Goal: Find specific page/section: Find specific page/section

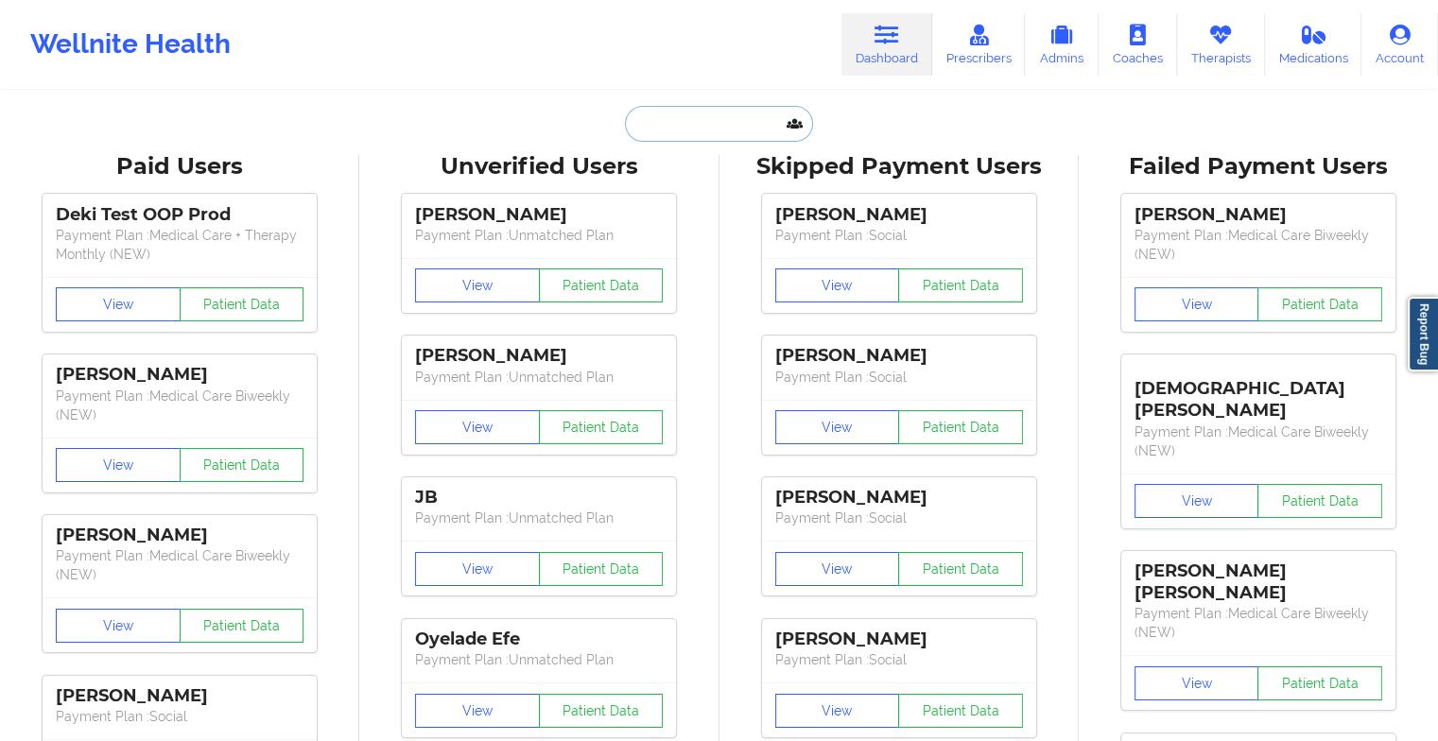
click at [682, 130] on input "text" at bounding box center [718, 124] width 187 height 36
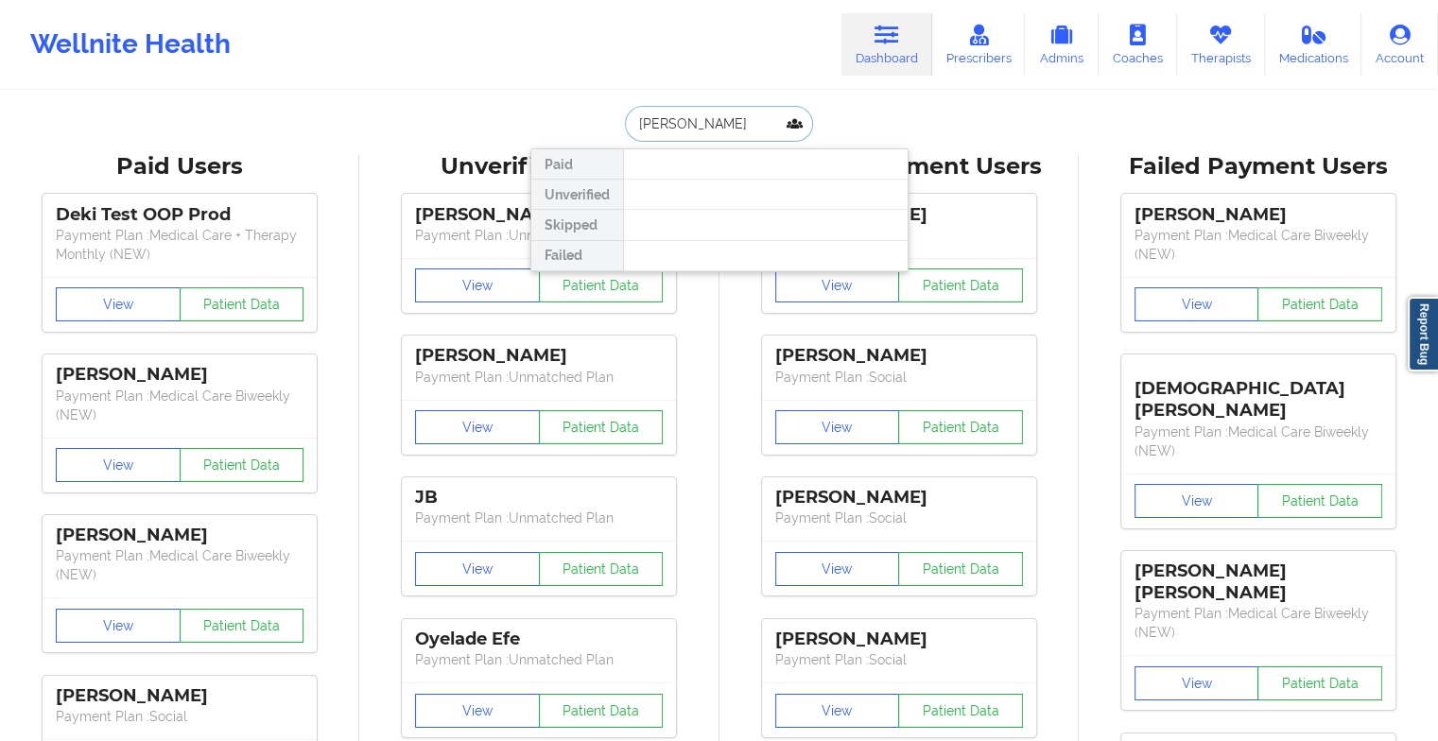
type input "[PERSON_NAME]"
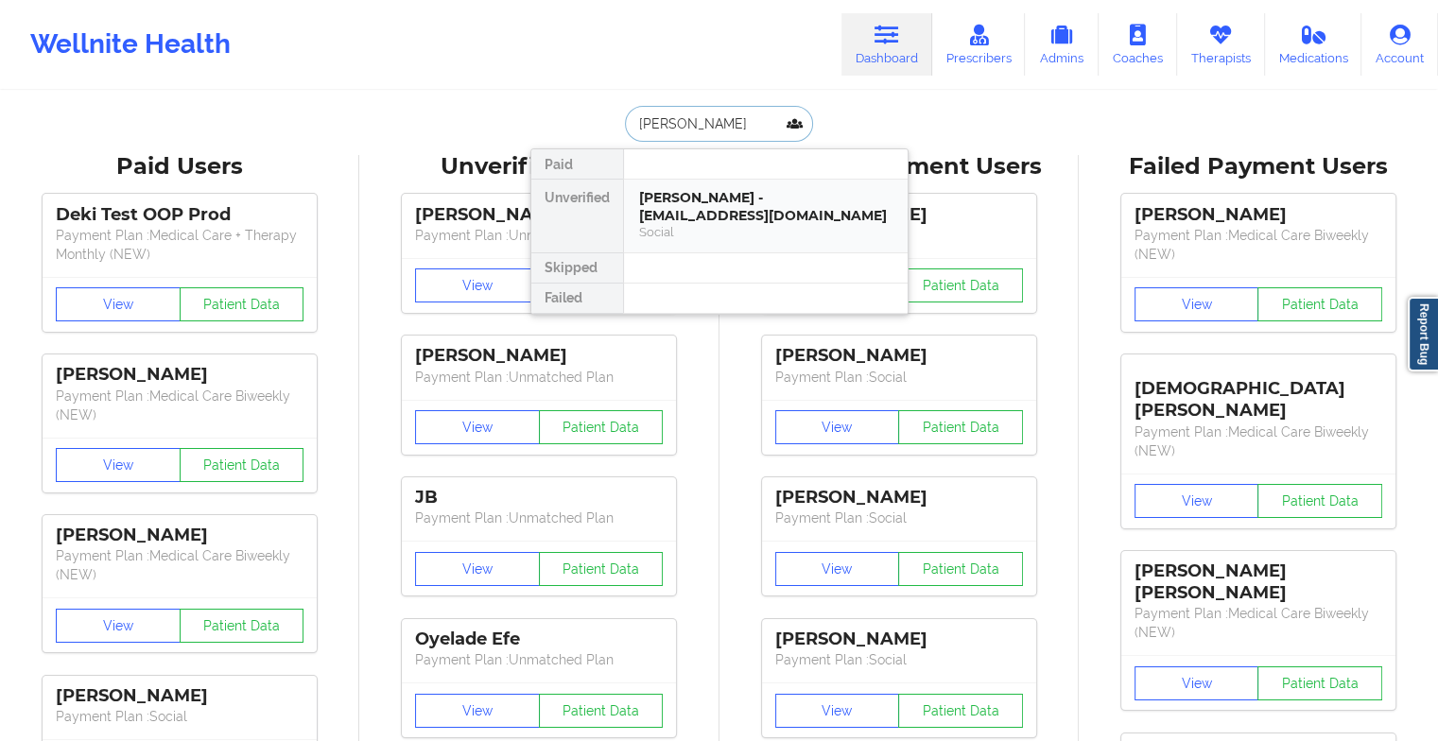
click at [701, 193] on div "[PERSON_NAME] - [EMAIL_ADDRESS][DOMAIN_NAME]" at bounding box center [765, 206] width 253 height 35
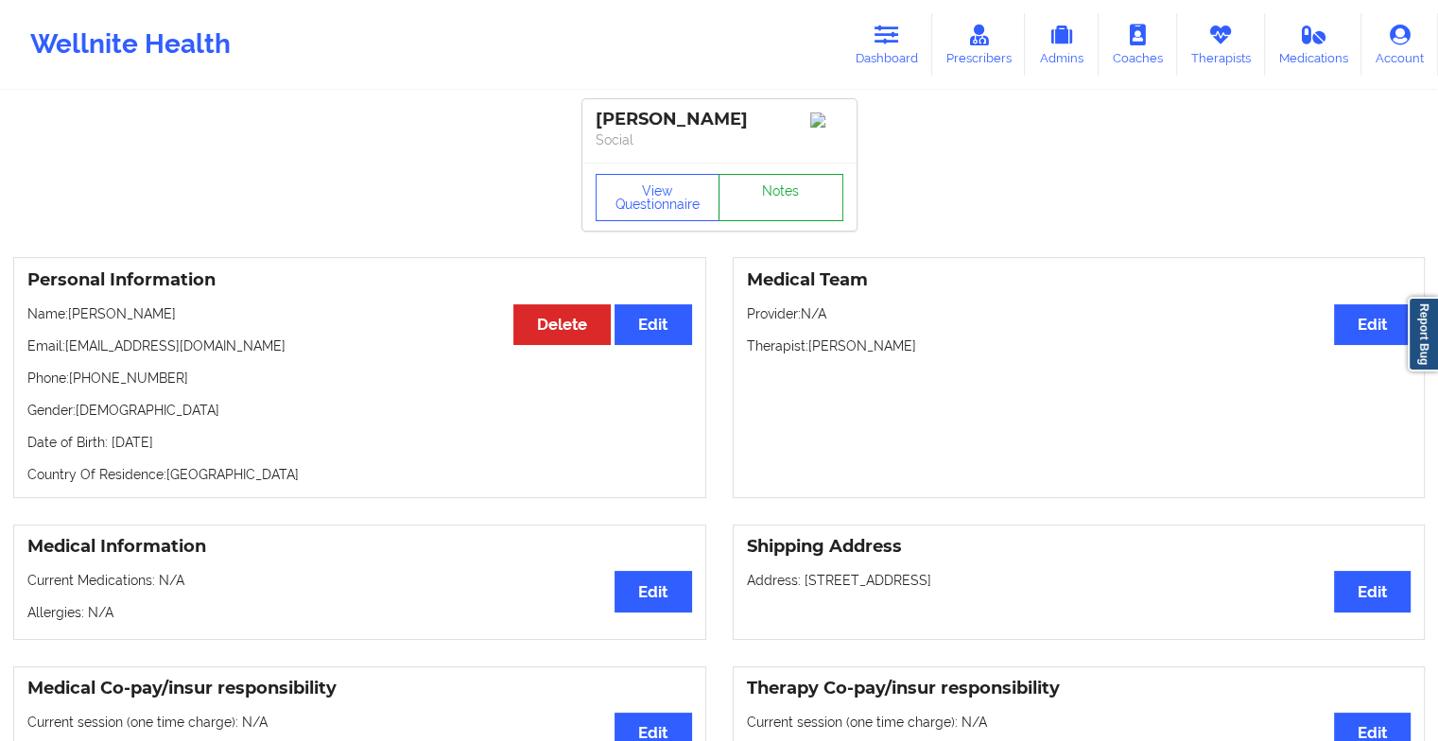
click at [778, 197] on link "Notes" at bounding box center [780, 197] width 125 height 47
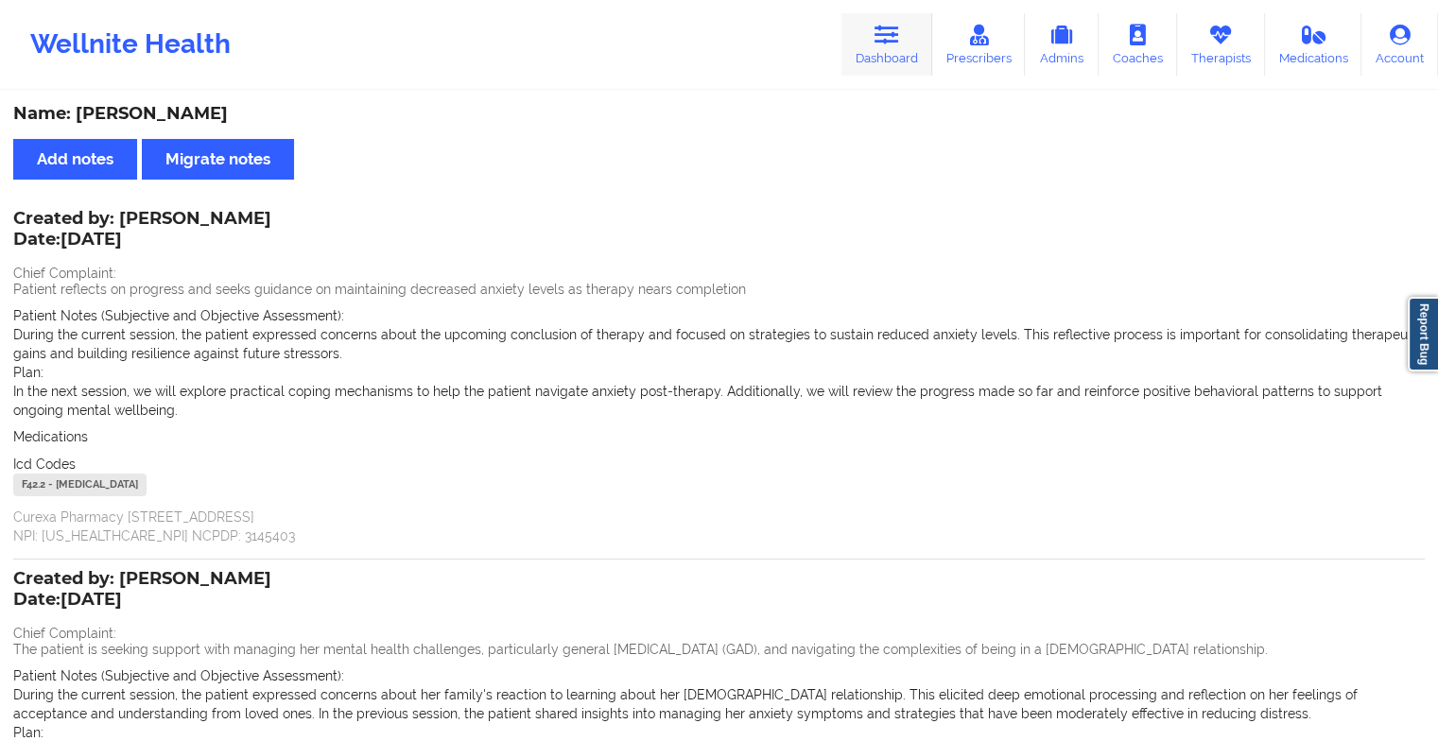
click at [844, 43] on link "Dashboard" at bounding box center [886, 44] width 91 height 62
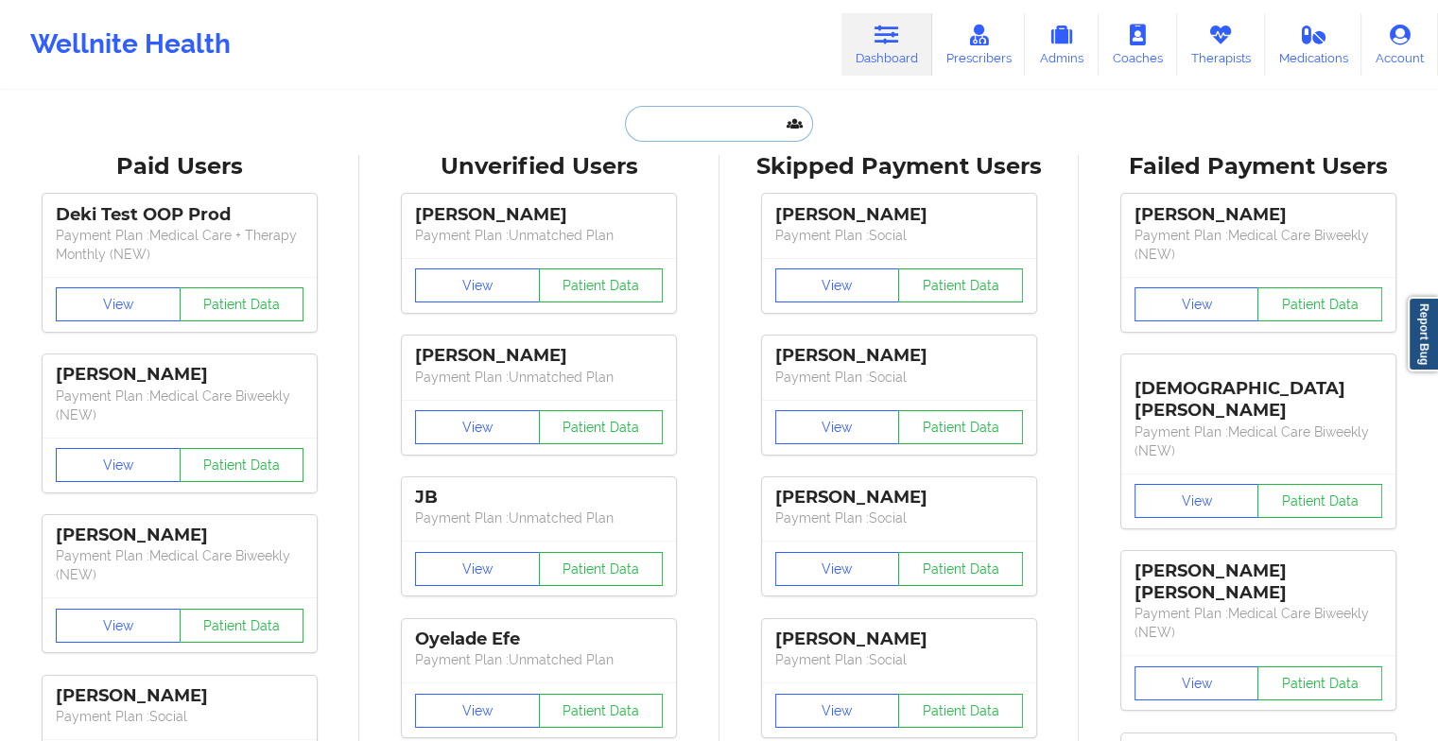
click at [684, 130] on input "text" at bounding box center [718, 124] width 187 height 36
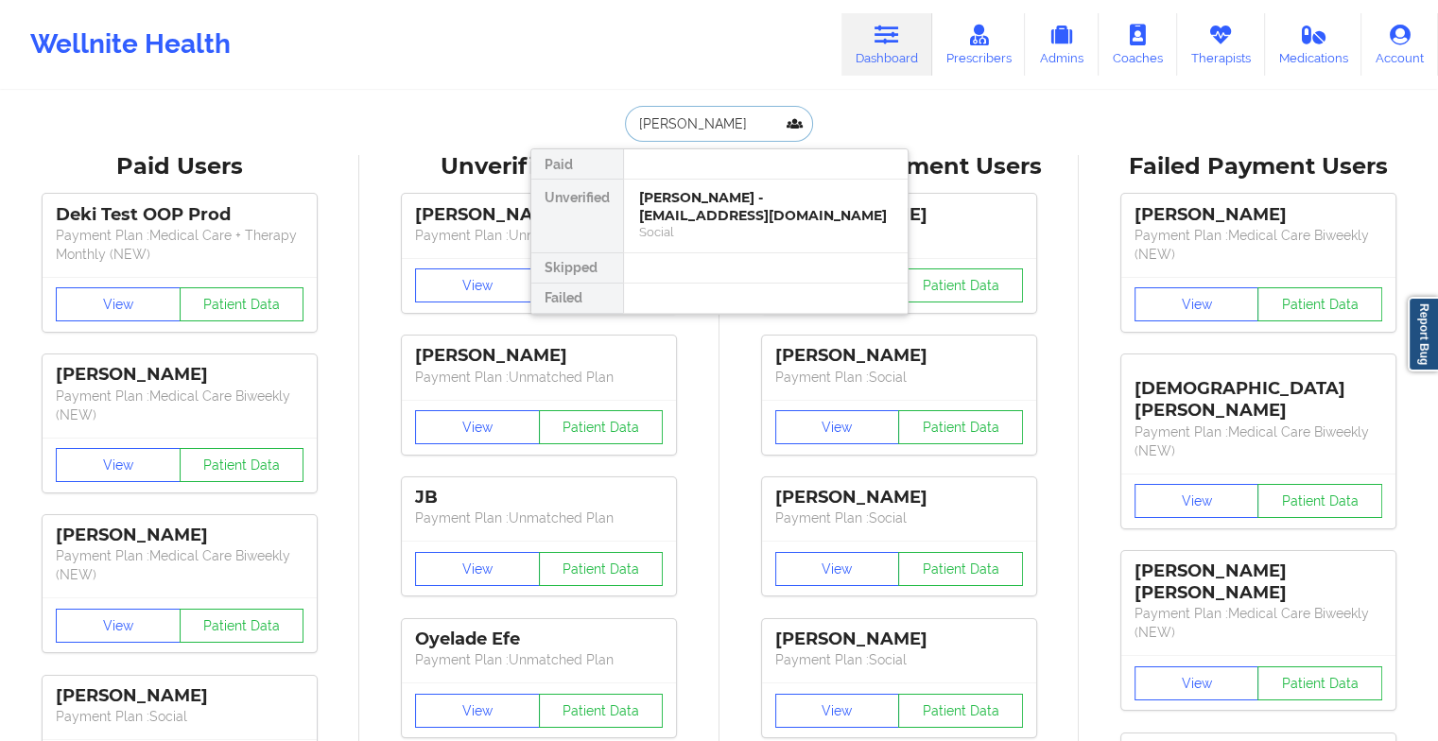
type input "[PERSON_NAME]"
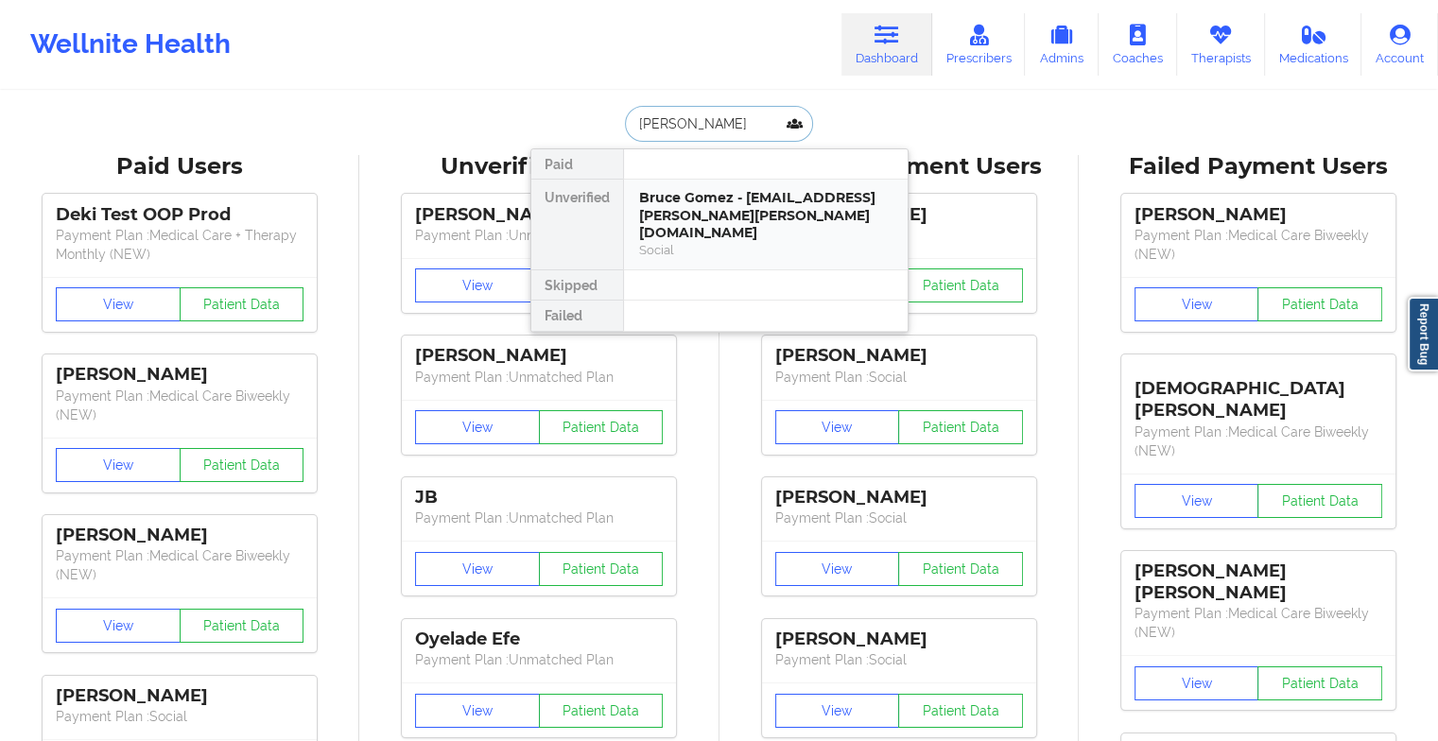
click at [704, 206] on div "Bruce Gomez - [EMAIL_ADDRESS][PERSON_NAME][PERSON_NAME][DOMAIN_NAME]" at bounding box center [765, 215] width 253 height 53
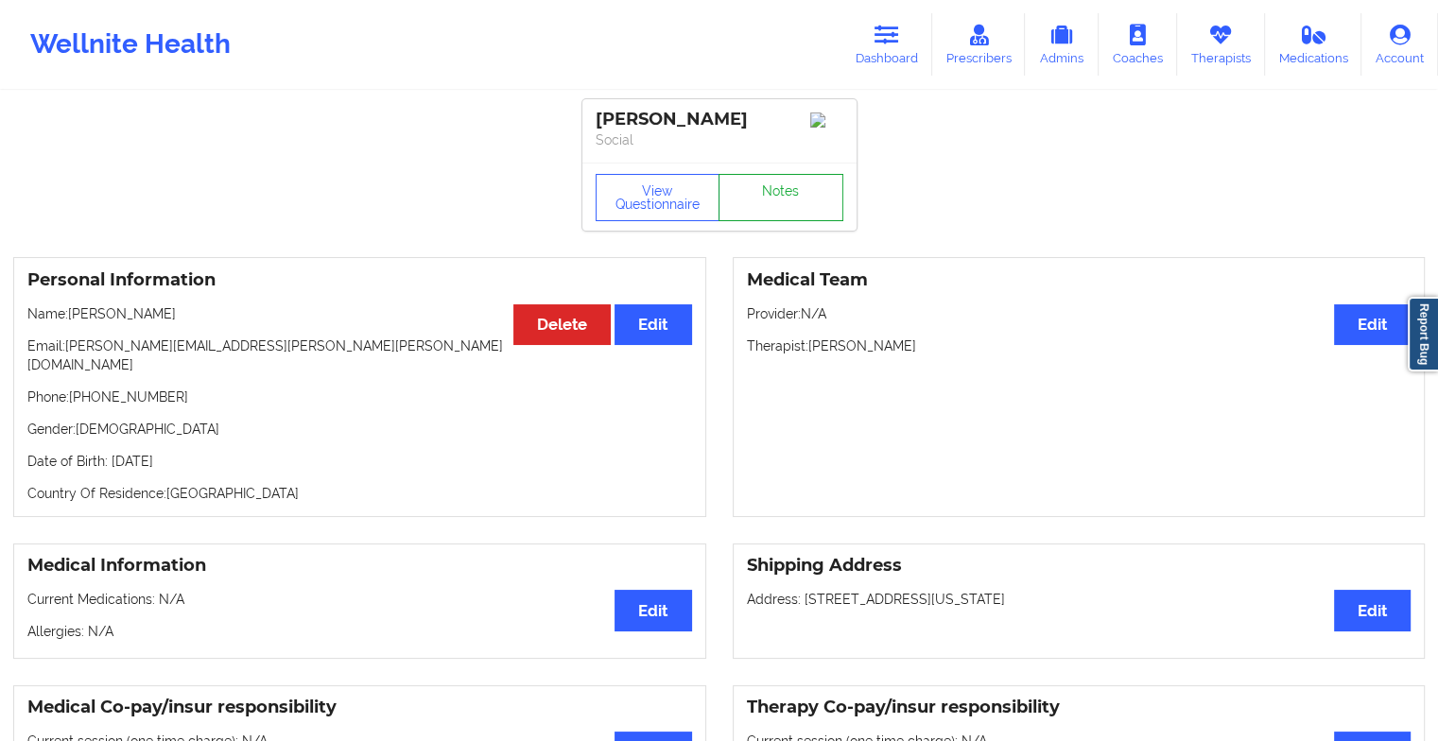
click at [777, 183] on link "Notes" at bounding box center [780, 197] width 125 height 47
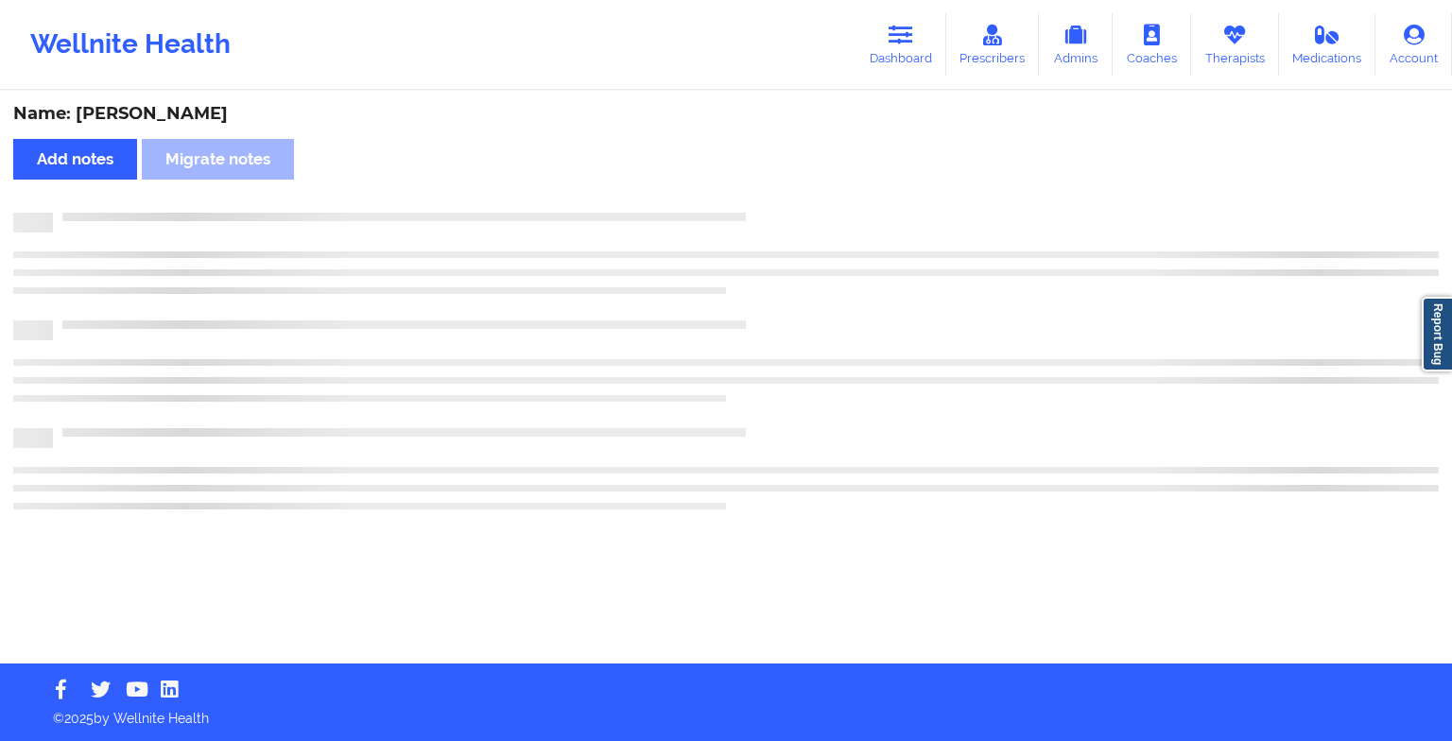
click at [777, 183] on div "Name: [PERSON_NAME] Add notes Migrate notes" at bounding box center [726, 378] width 1452 height 571
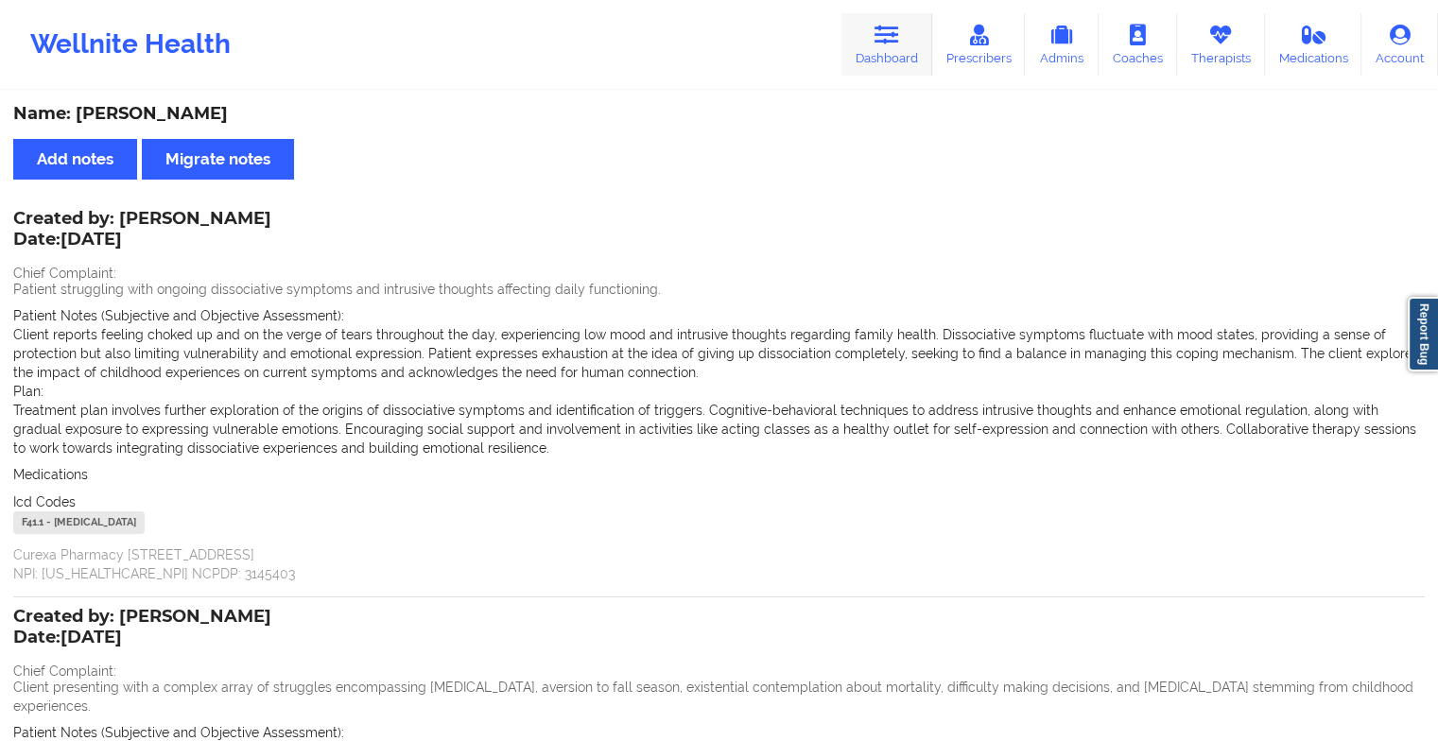
click at [870, 43] on link "Dashboard" at bounding box center [886, 44] width 91 height 62
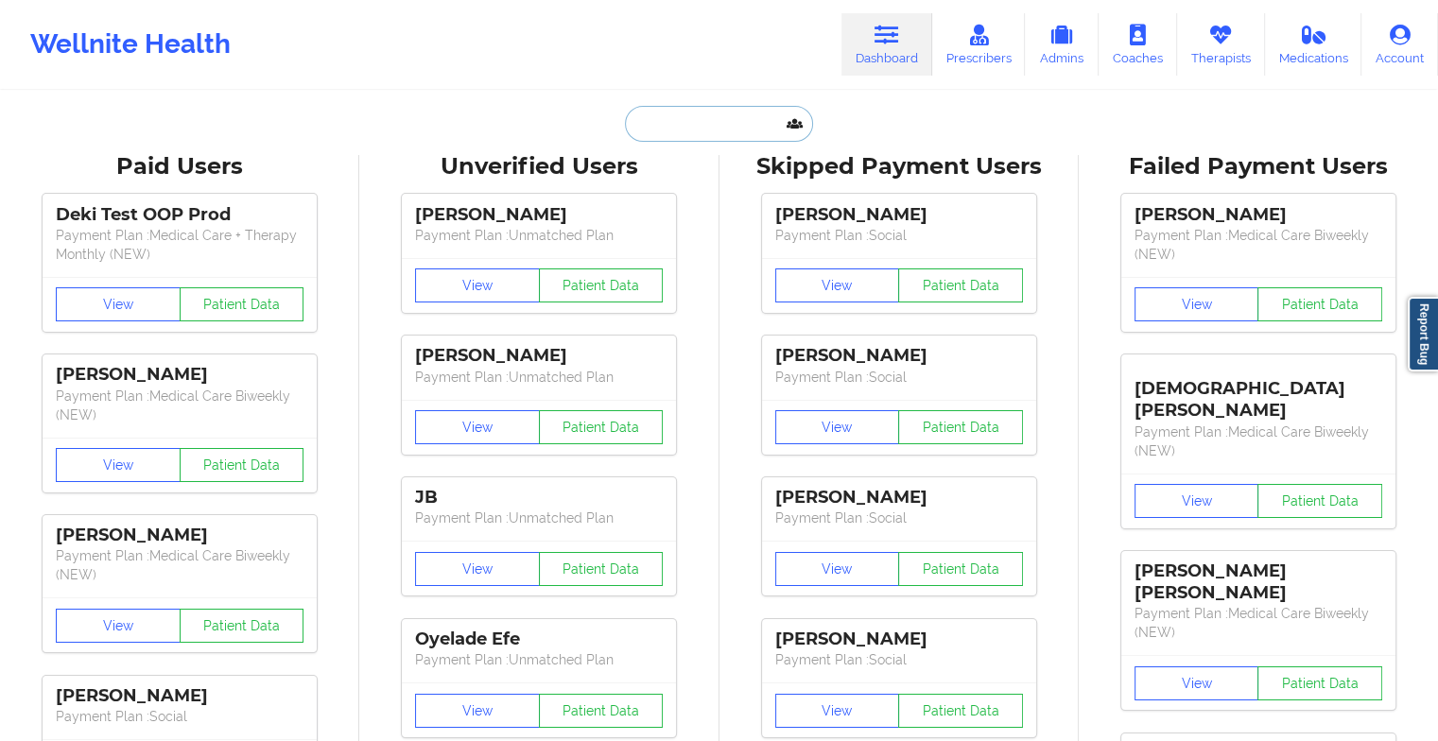
click at [701, 129] on input "text" at bounding box center [718, 124] width 187 height 36
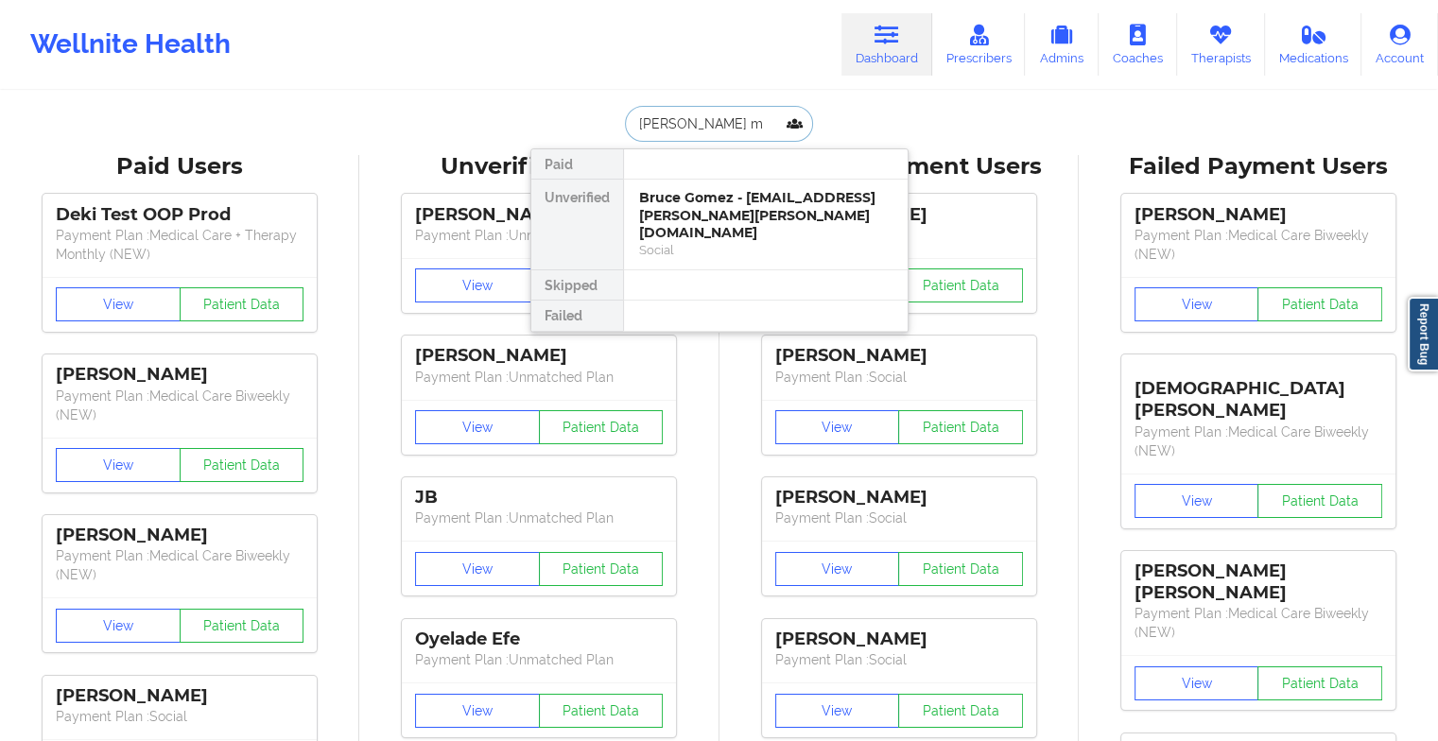
type input "[PERSON_NAME] mi"
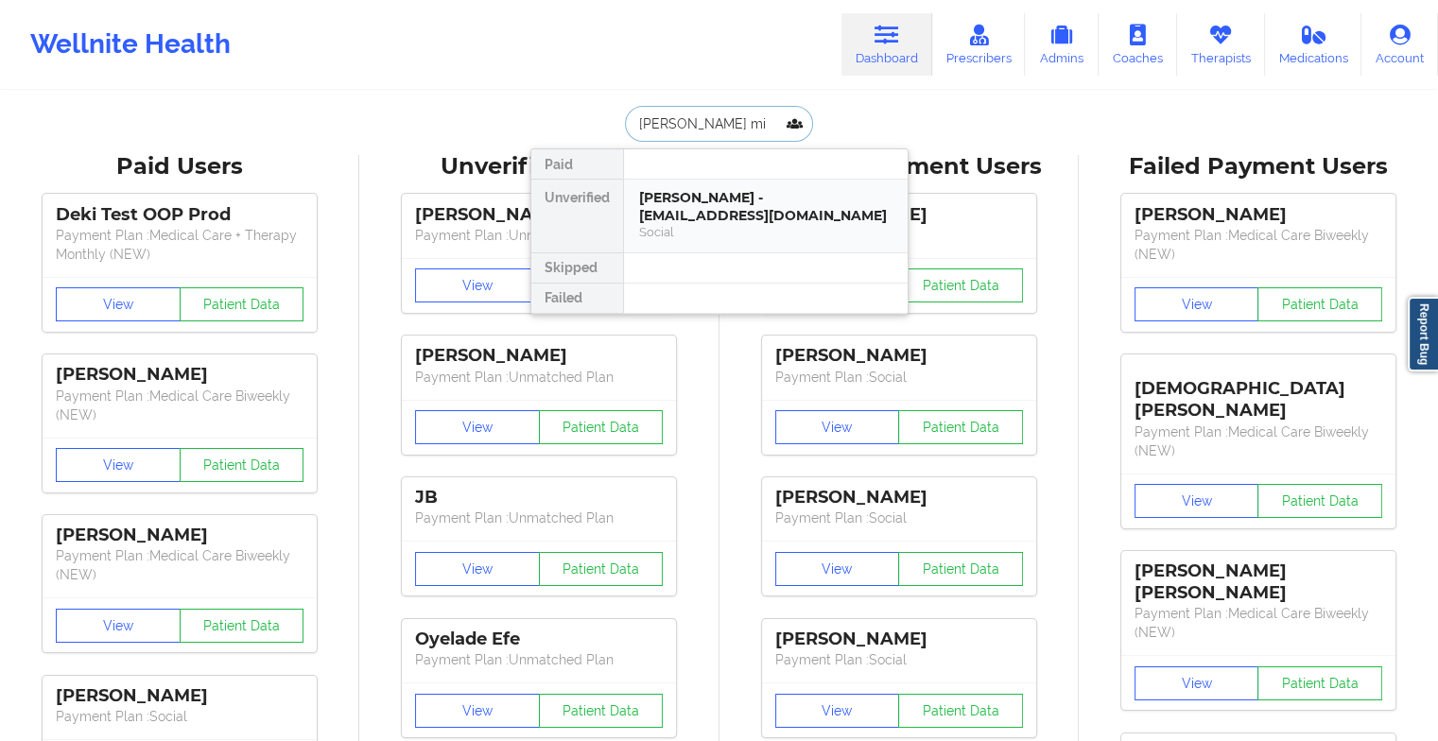
click at [724, 200] on div "[PERSON_NAME] - [EMAIL_ADDRESS][DOMAIN_NAME]" at bounding box center [765, 206] width 253 height 35
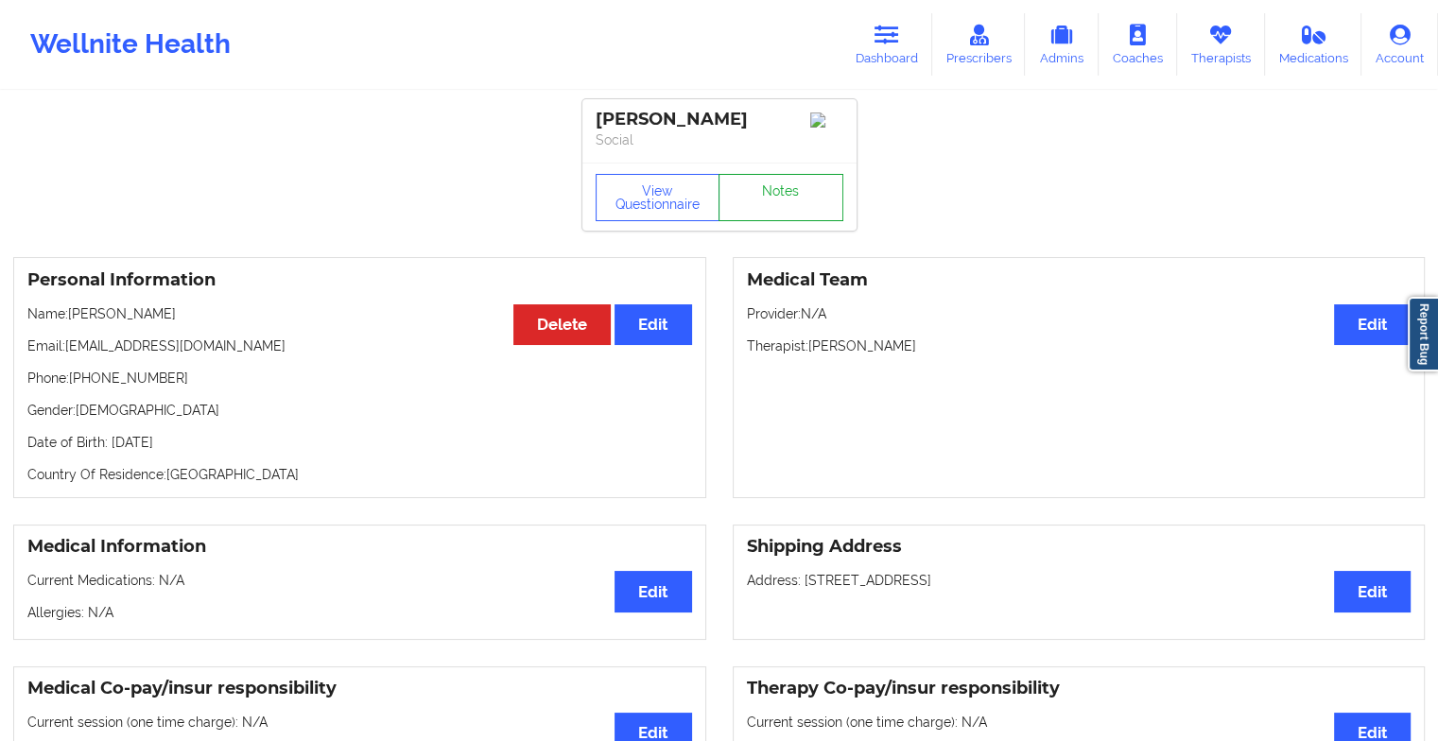
click at [771, 207] on link "Notes" at bounding box center [780, 197] width 125 height 47
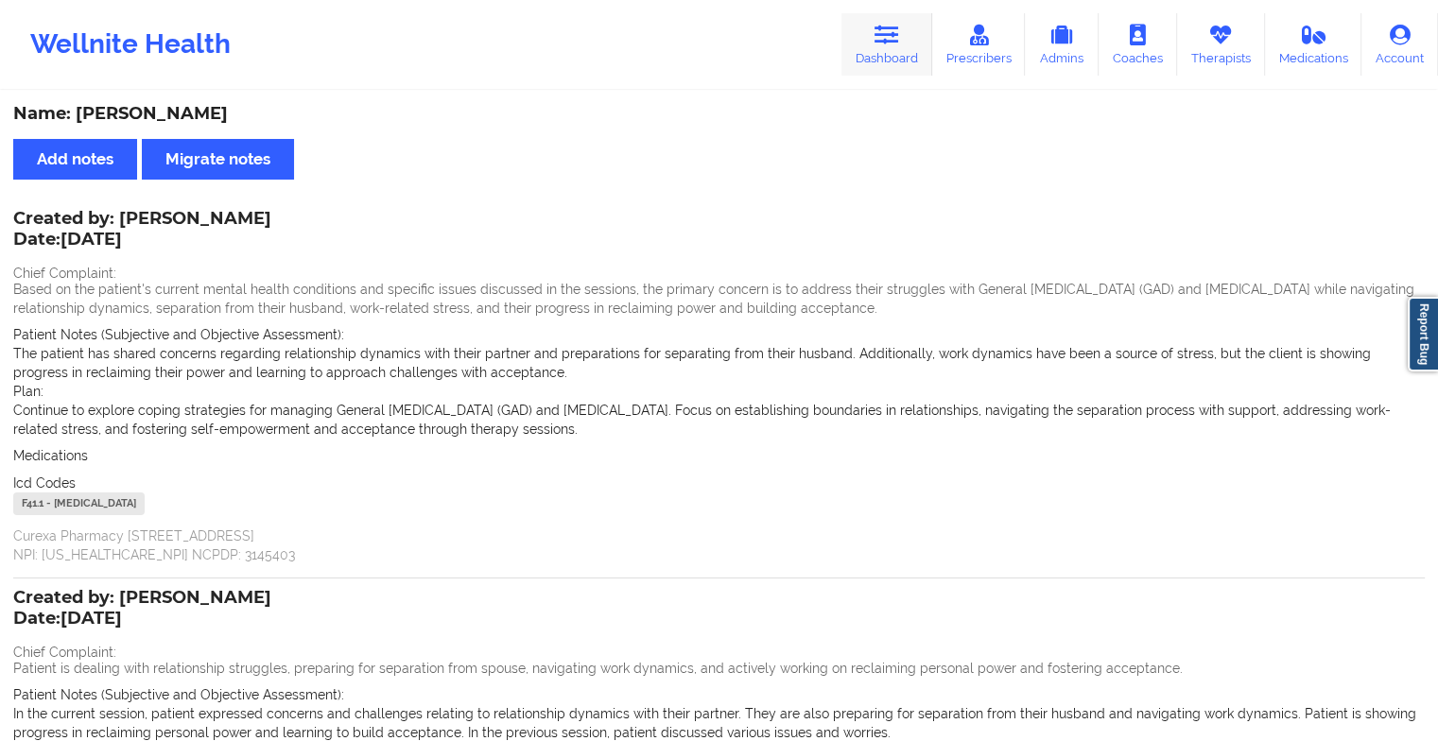
click at [896, 54] on link "Dashboard" at bounding box center [886, 44] width 91 height 62
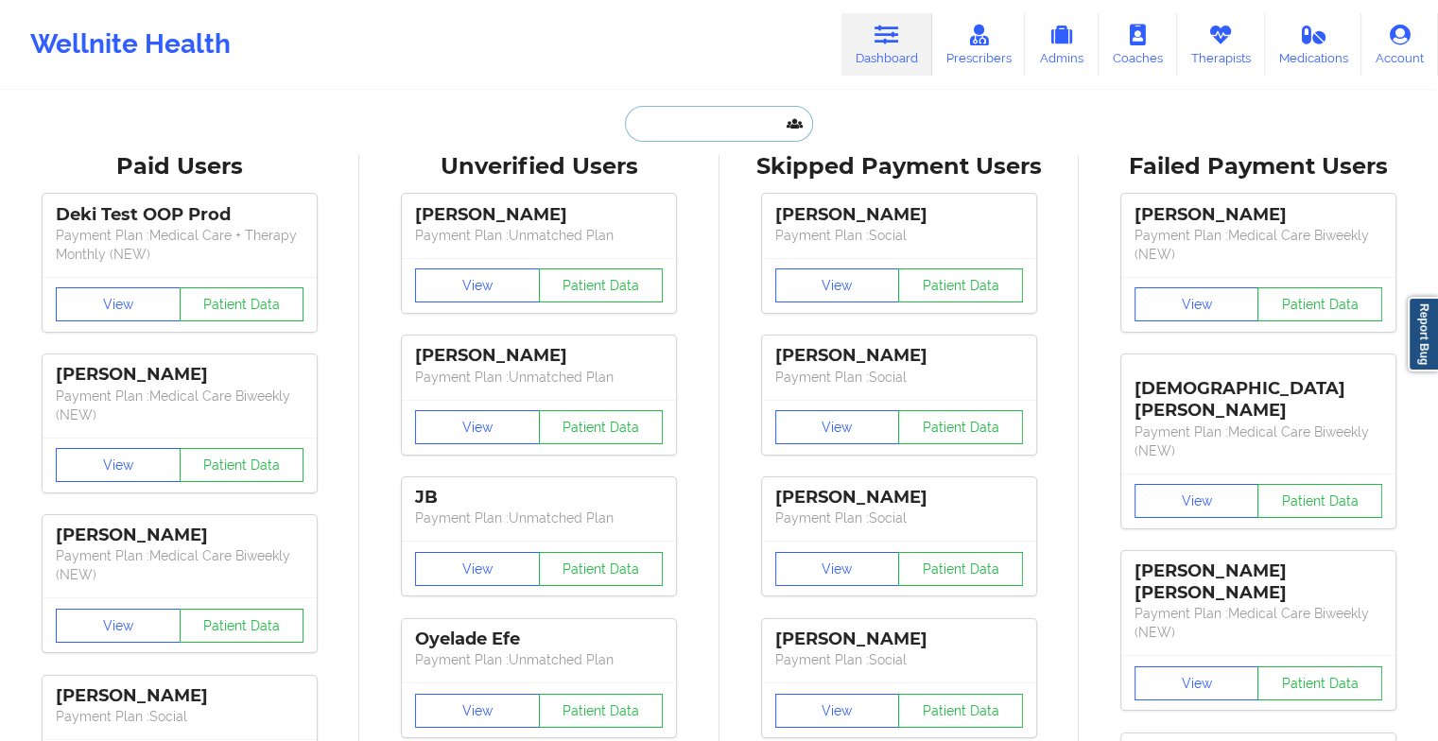
click at [658, 134] on input "text" at bounding box center [718, 124] width 187 height 36
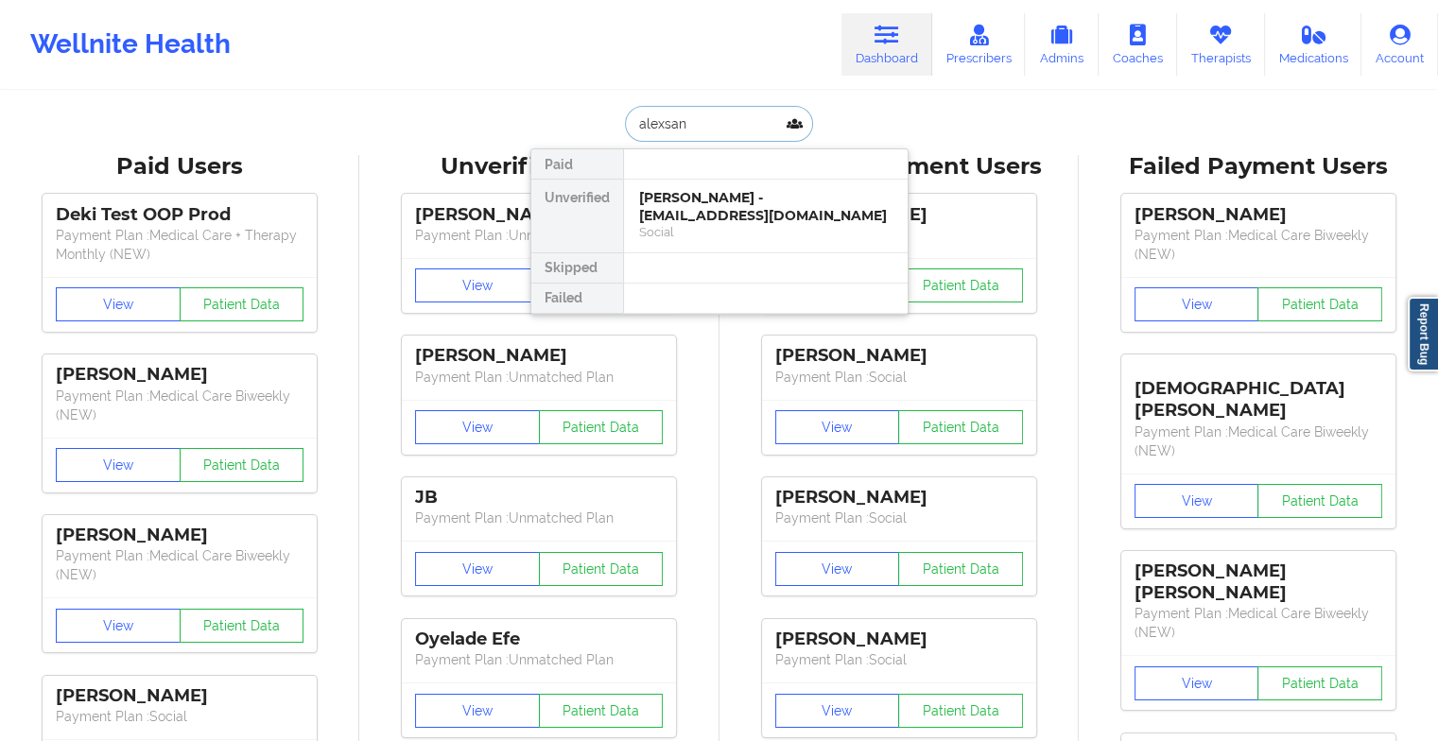
type input "alexsand"
click at [685, 193] on div "[PERSON_NAME] - [EMAIL_ADDRESS][DOMAIN_NAME]" at bounding box center [765, 206] width 253 height 35
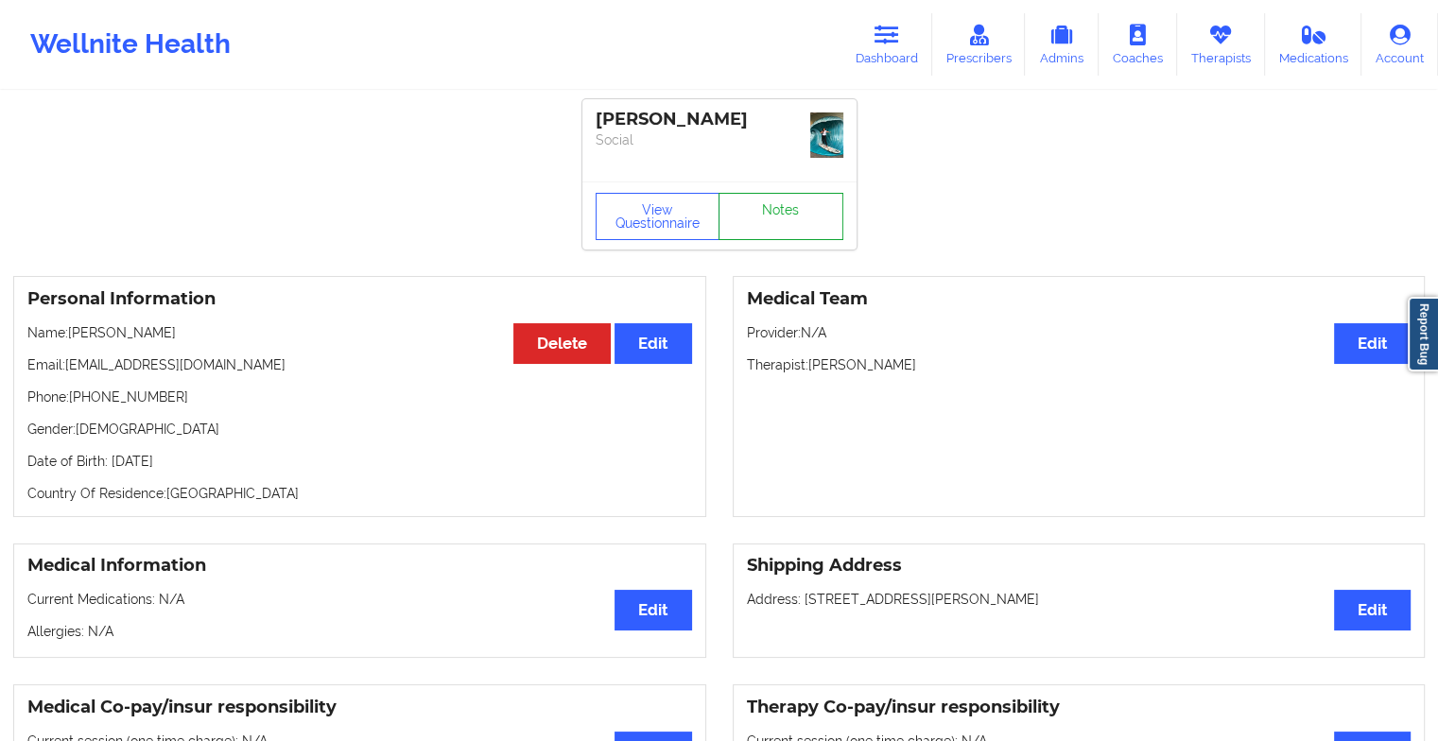
click at [805, 206] on link "Notes" at bounding box center [780, 216] width 125 height 47
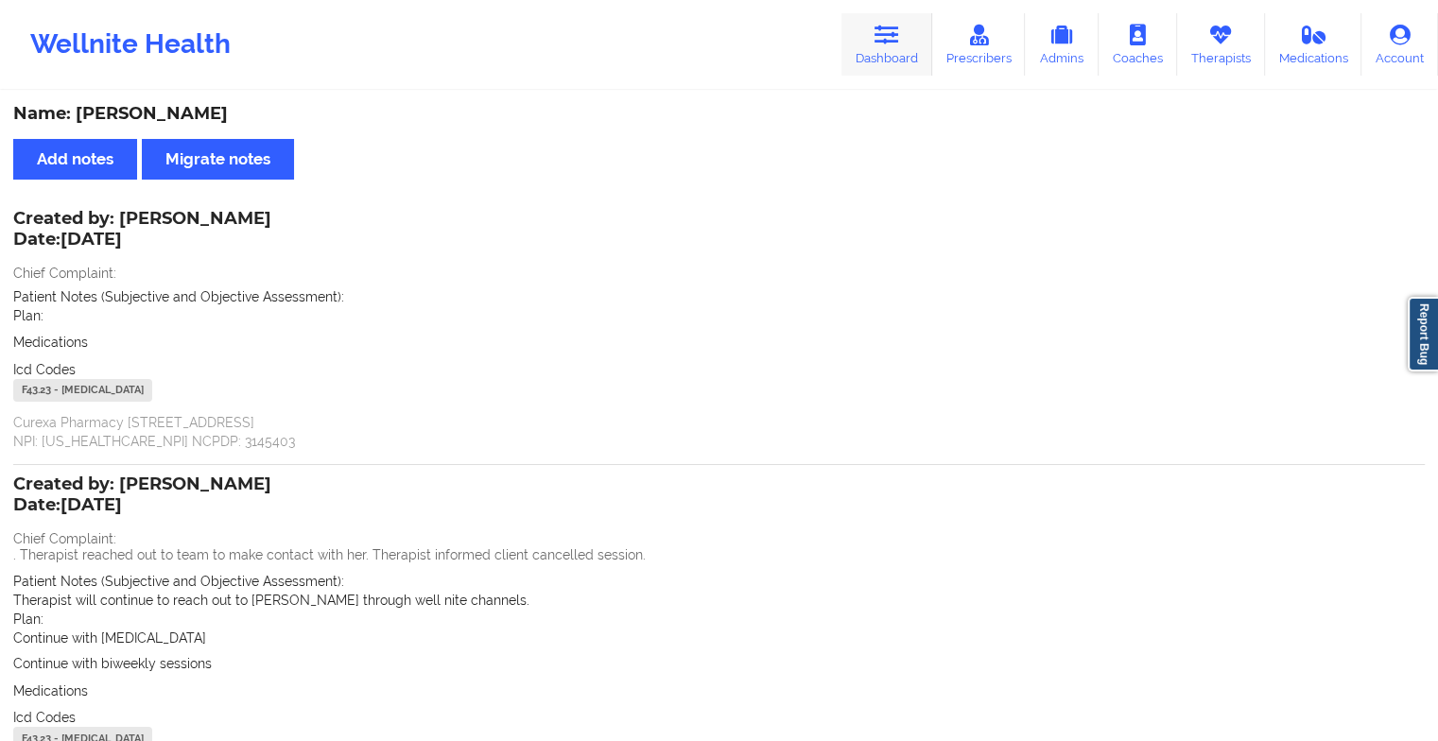
click at [888, 45] on link "Dashboard" at bounding box center [886, 44] width 91 height 62
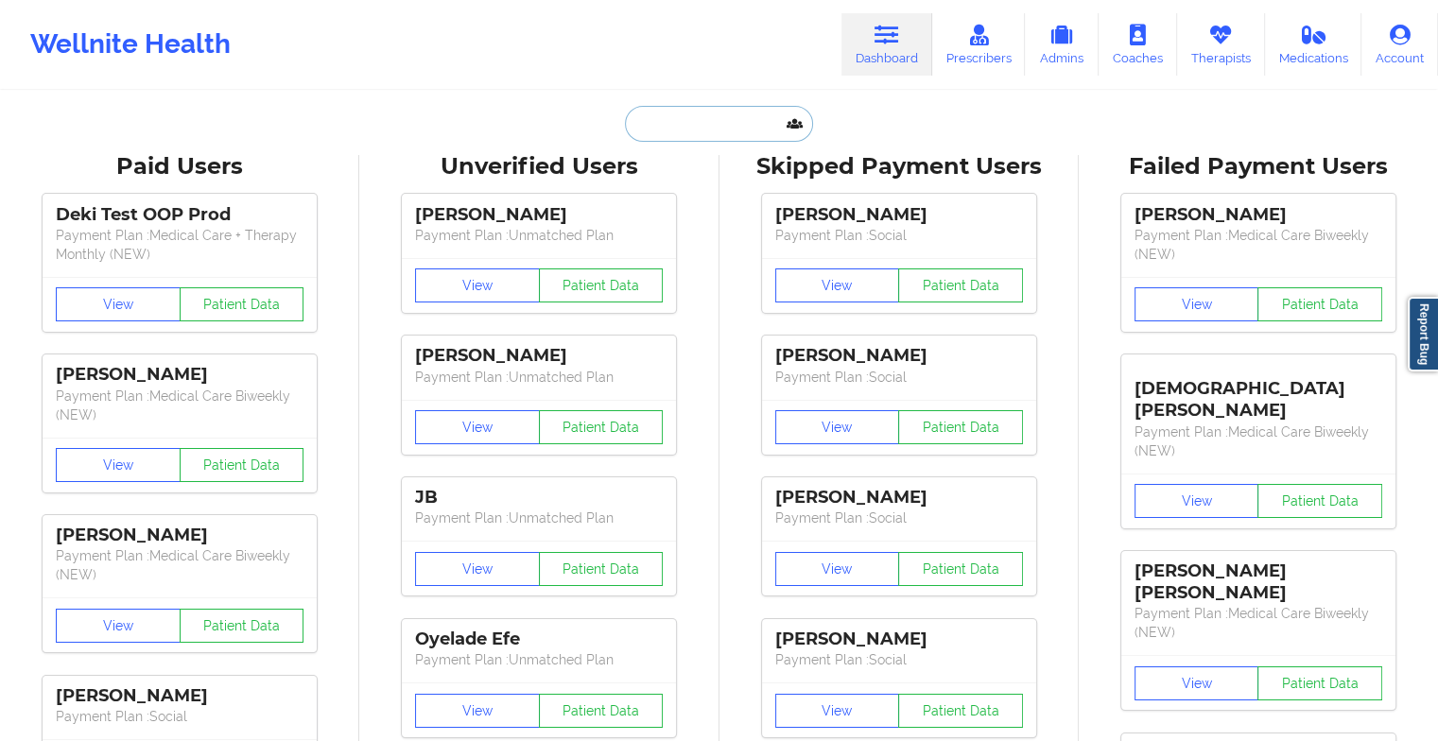
click at [747, 118] on input "text" at bounding box center [718, 124] width 187 height 36
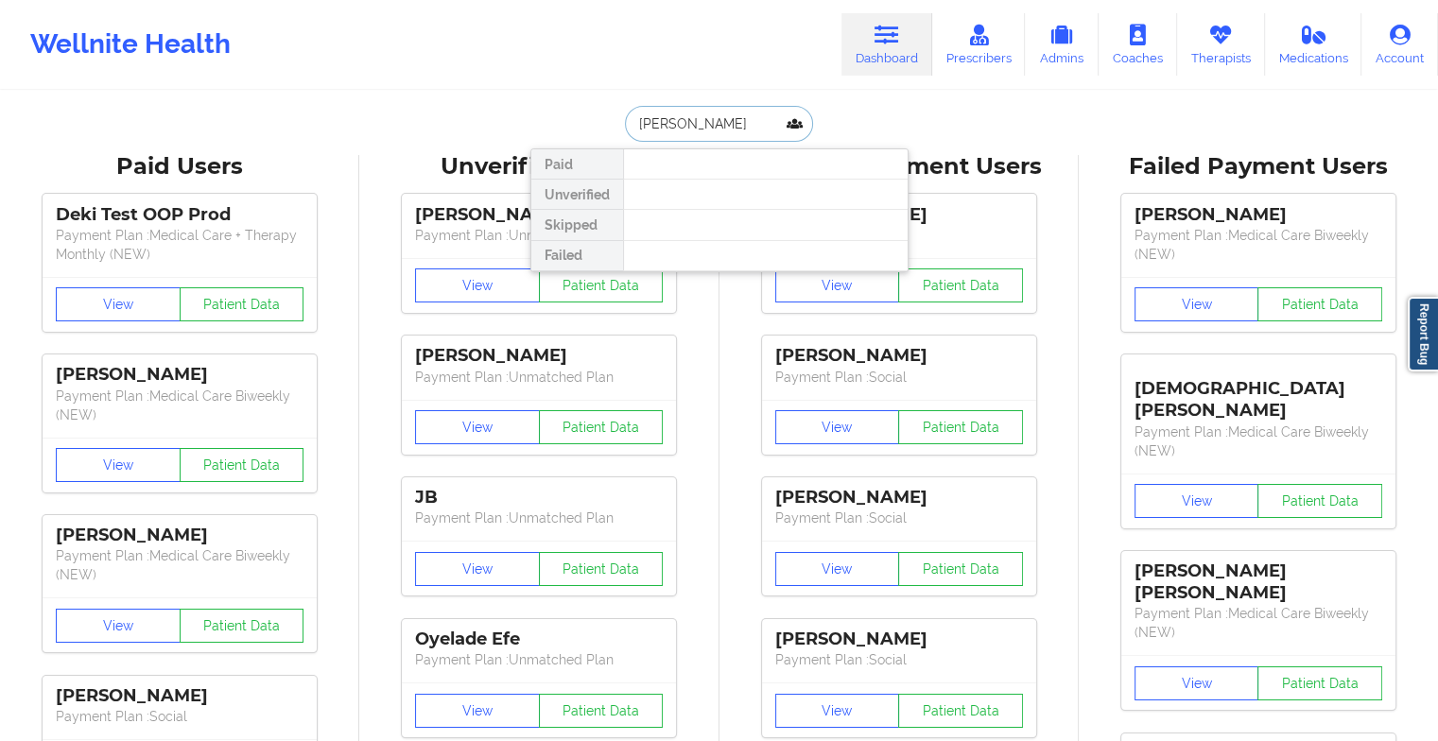
type input "[PERSON_NAME]"
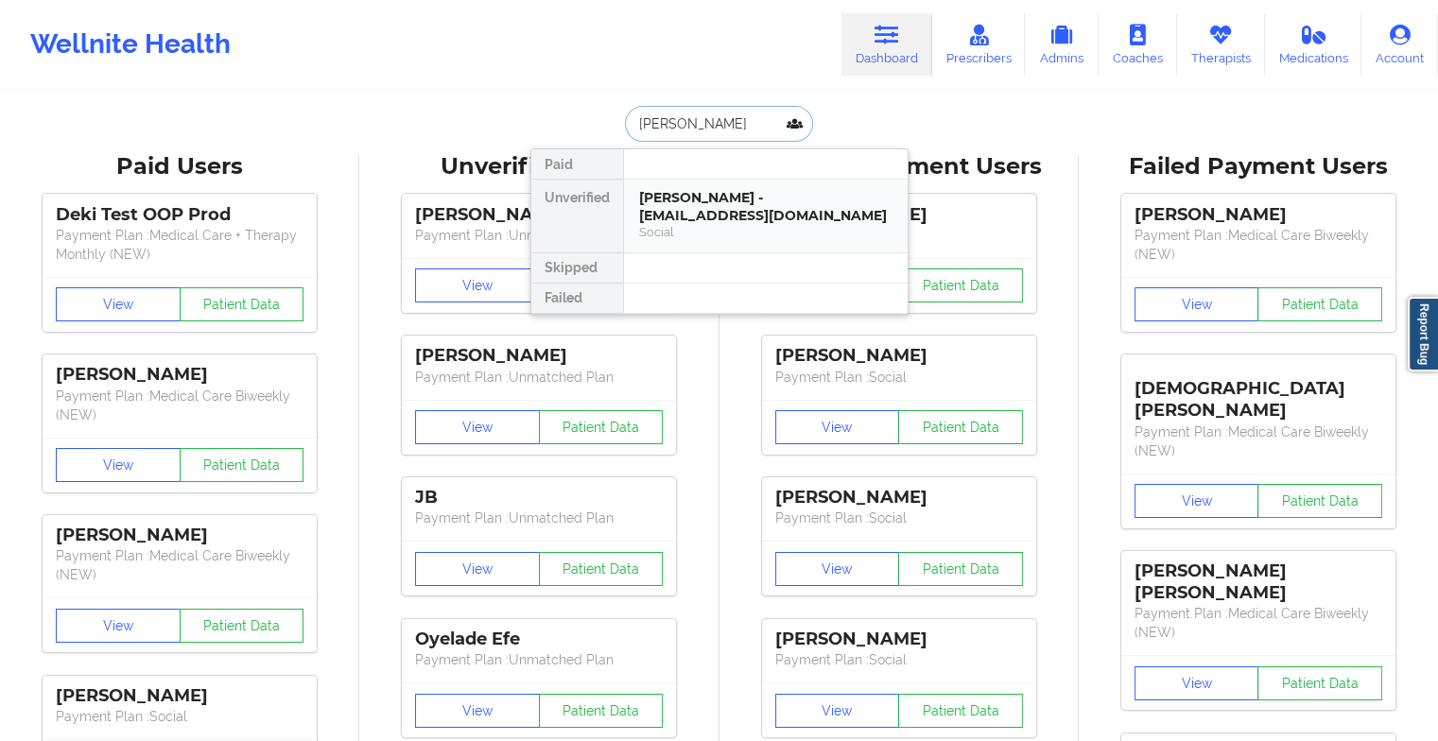
click at [699, 201] on div "[PERSON_NAME] - [EMAIL_ADDRESS][DOMAIN_NAME]" at bounding box center [765, 206] width 253 height 35
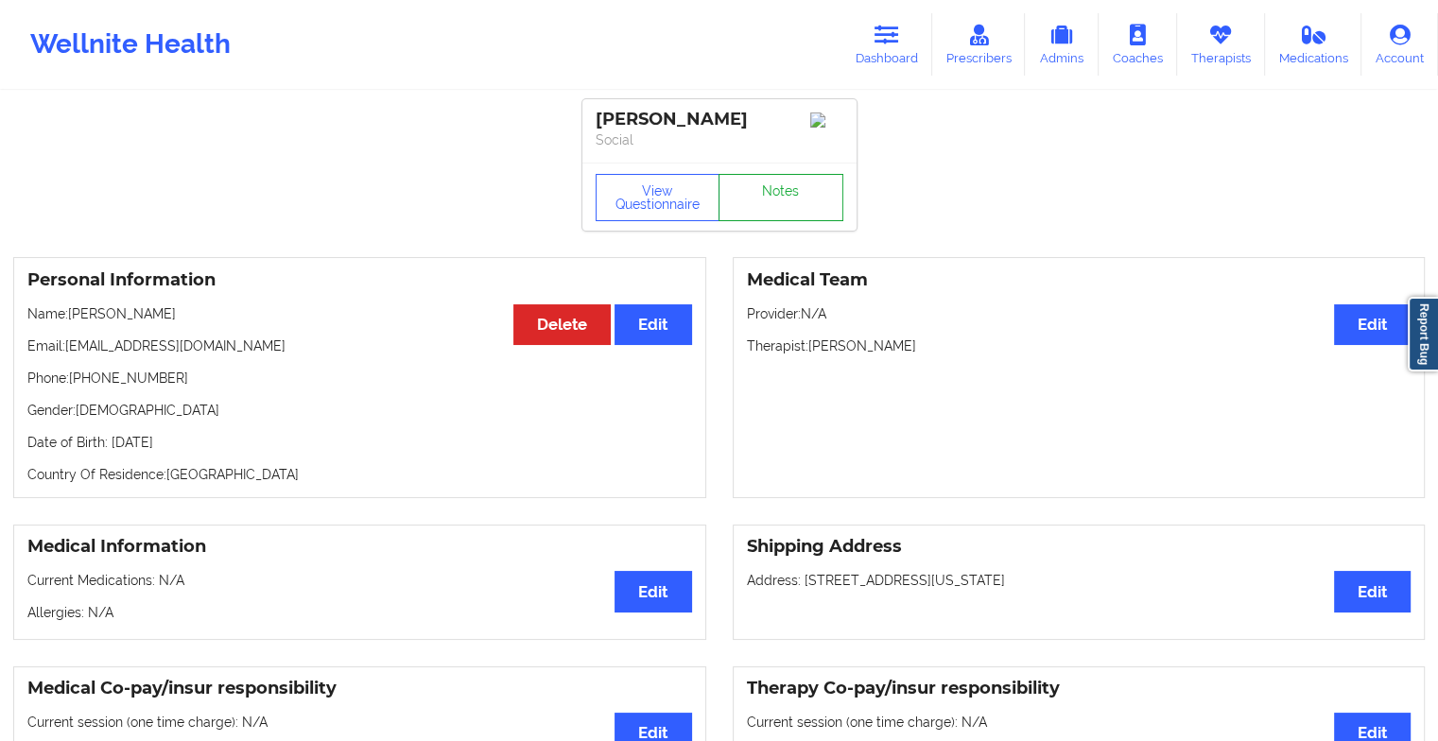
click at [771, 202] on link "Notes" at bounding box center [780, 197] width 125 height 47
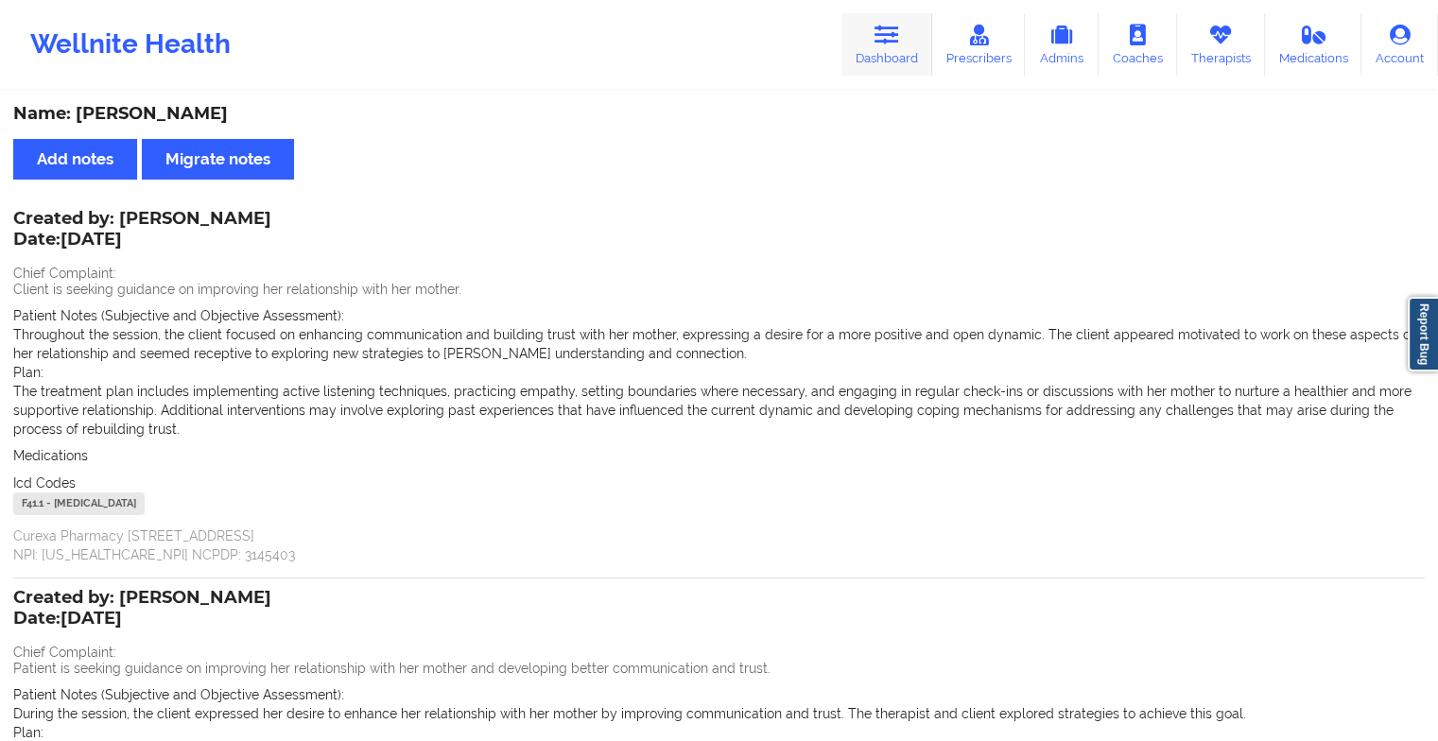
click at [886, 42] on icon at bounding box center [886, 35] width 25 height 21
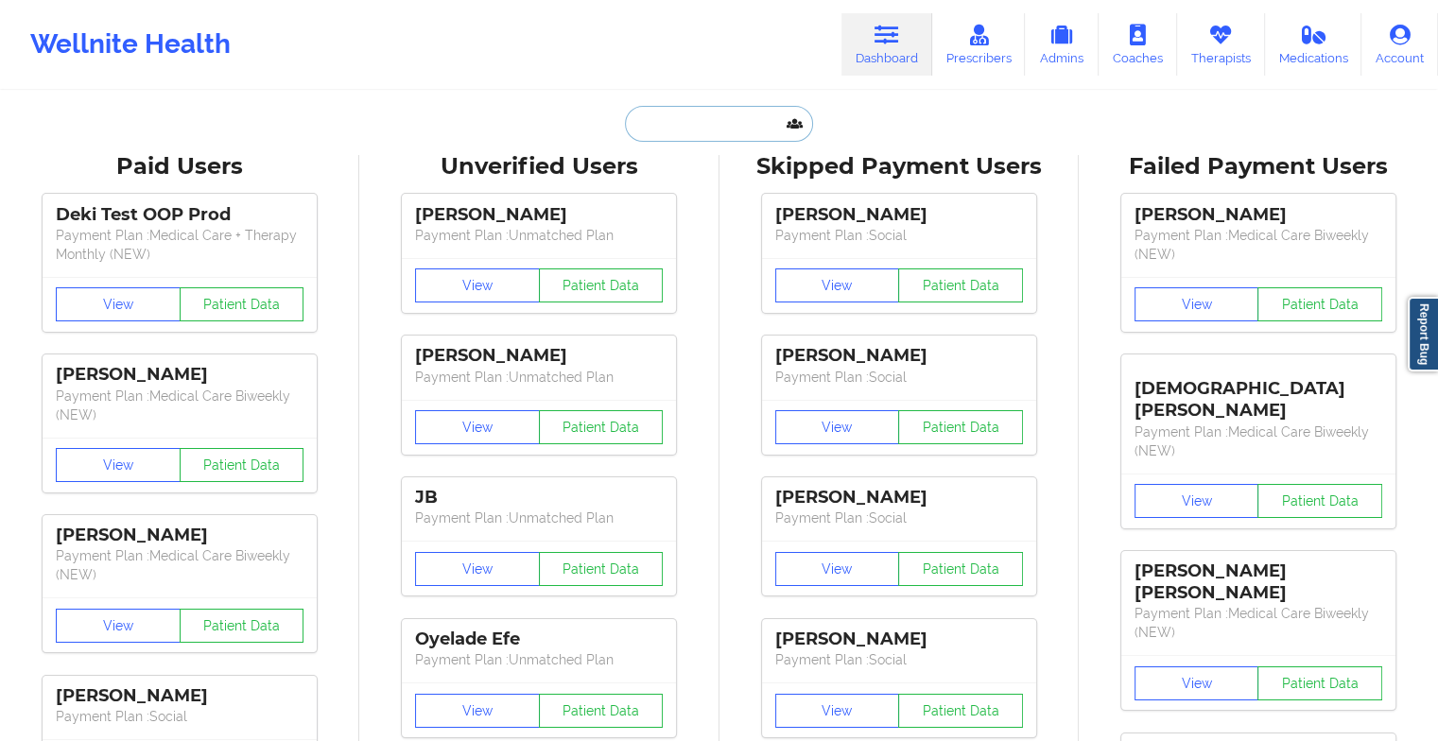
click at [708, 126] on input "text" at bounding box center [718, 124] width 187 height 36
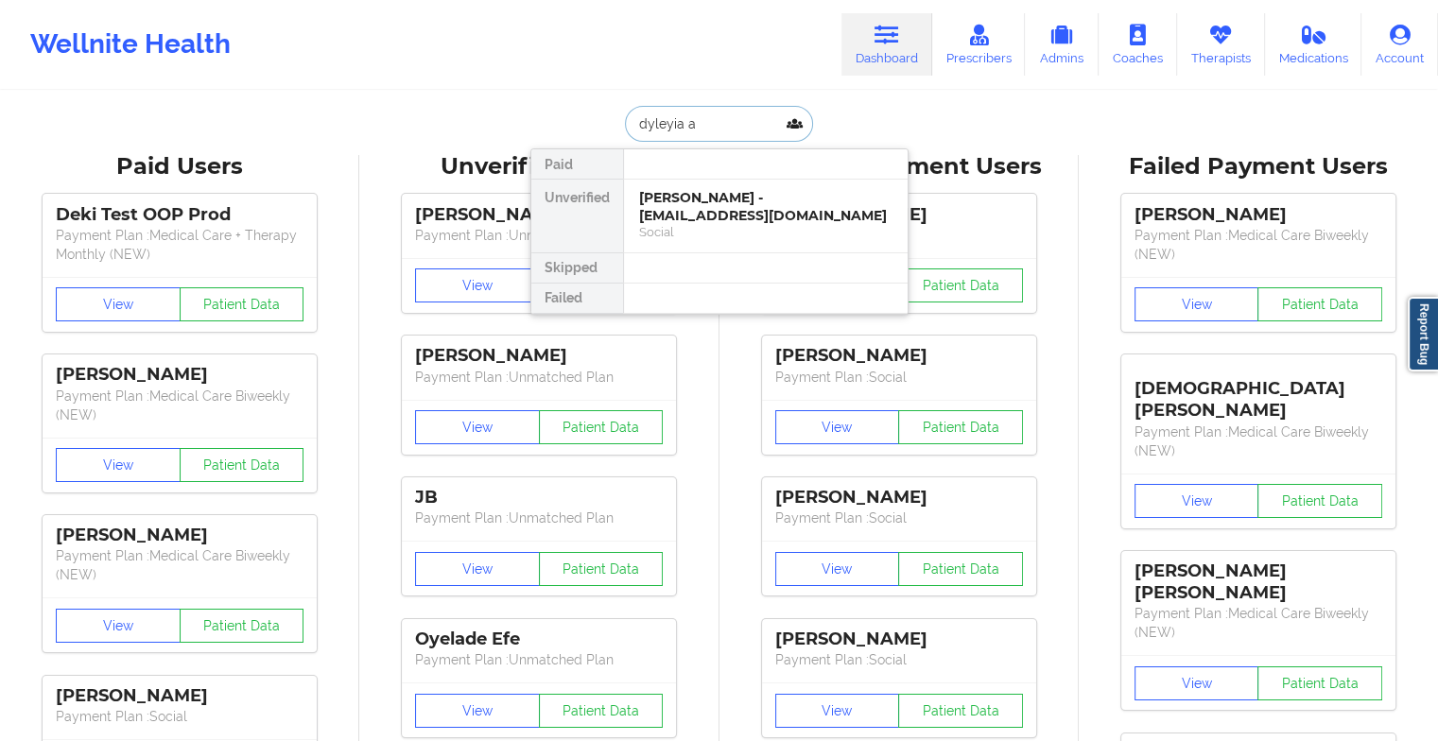
type input "dyleyia ab"
click at [703, 213] on div "Dyleyia Abram - [EMAIL_ADDRESS][DOMAIN_NAME]" at bounding box center [765, 206] width 253 height 35
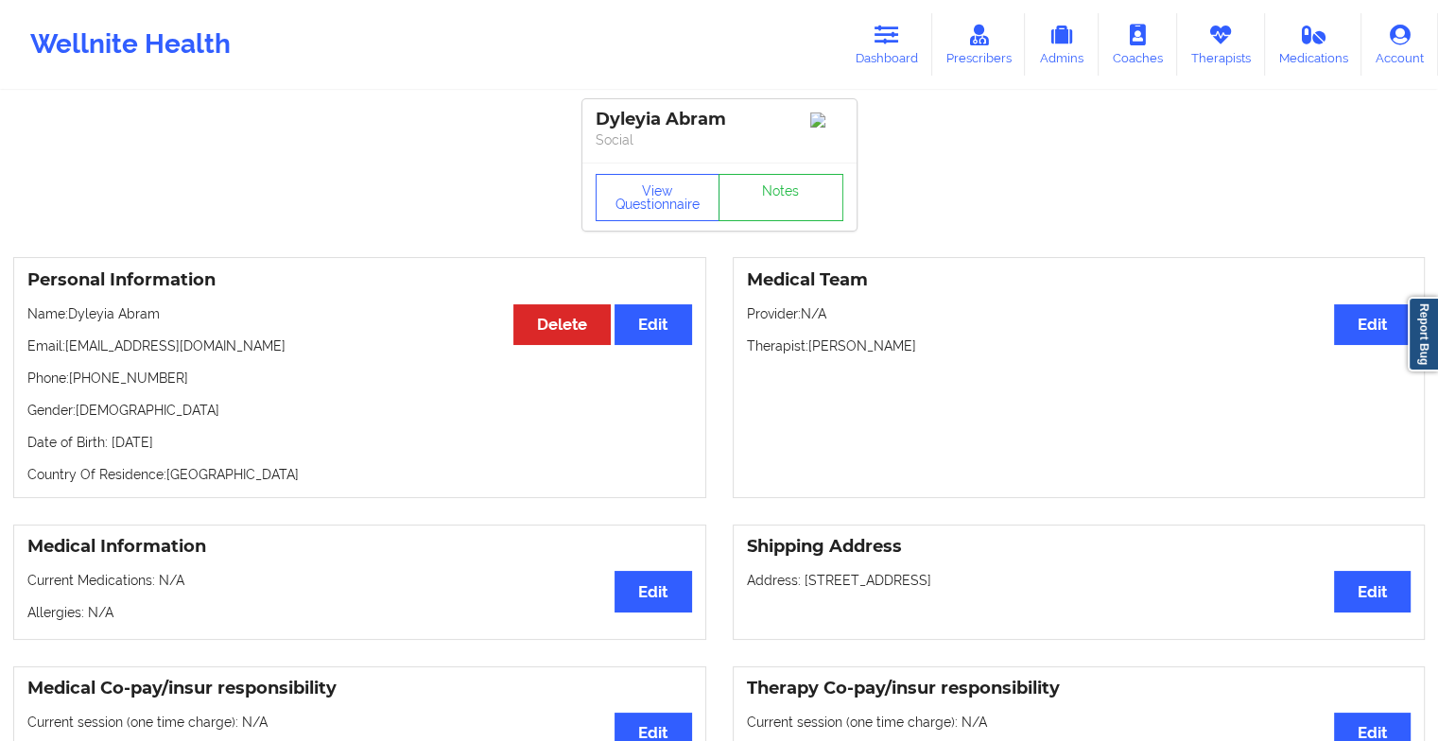
click at [844, 125] on div "Dyleyia Abram Social" at bounding box center [719, 130] width 274 height 63
click at [809, 215] on link "Notes" at bounding box center [780, 197] width 125 height 47
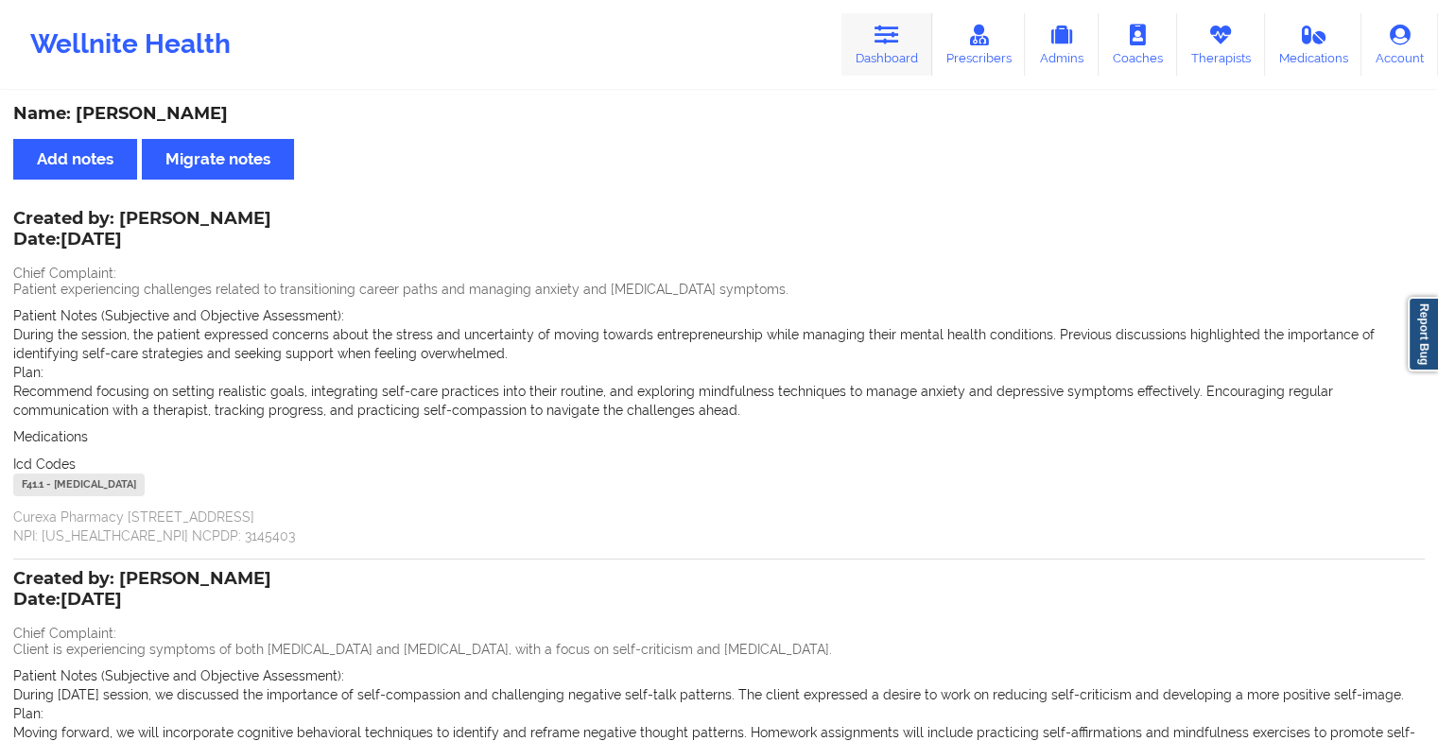
click at [851, 25] on link "Dashboard" at bounding box center [886, 44] width 91 height 62
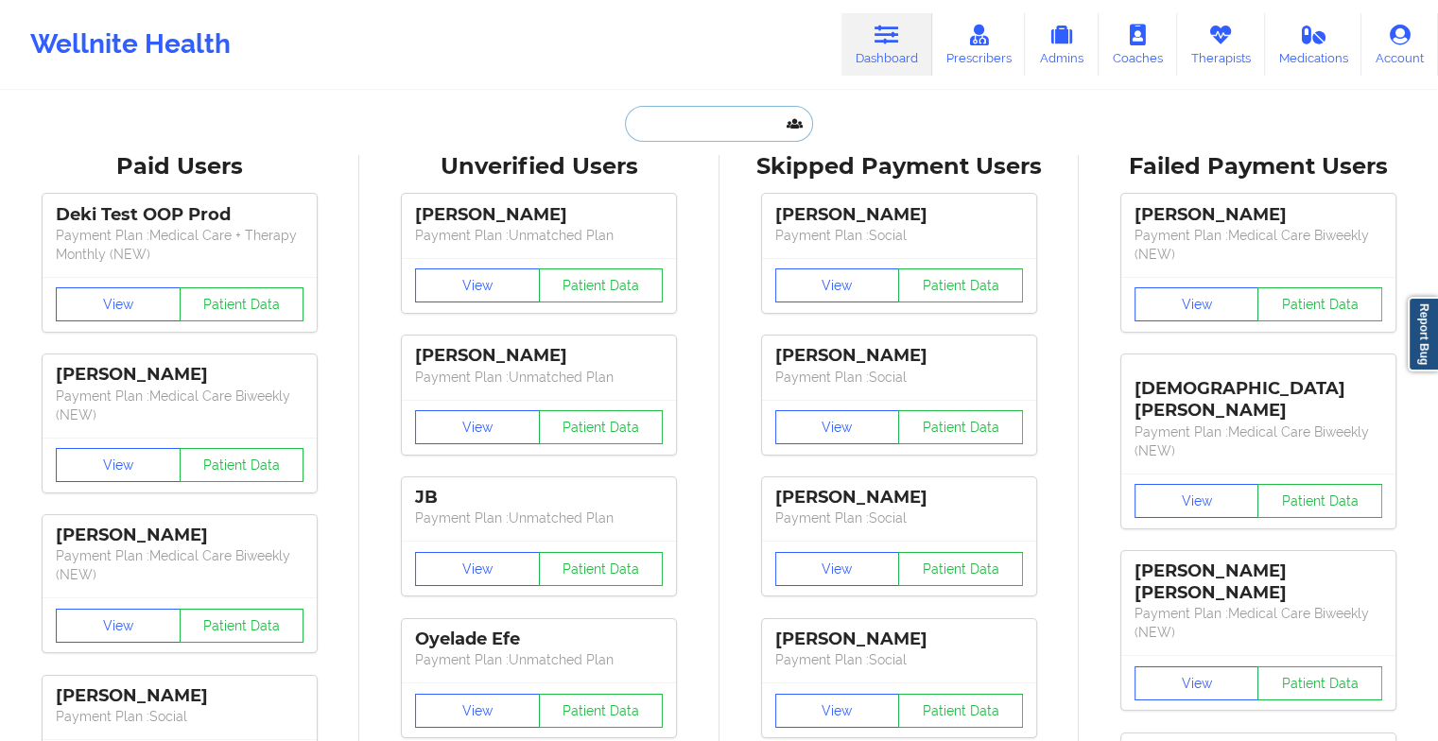
click at [677, 113] on input "text" at bounding box center [718, 124] width 187 height 36
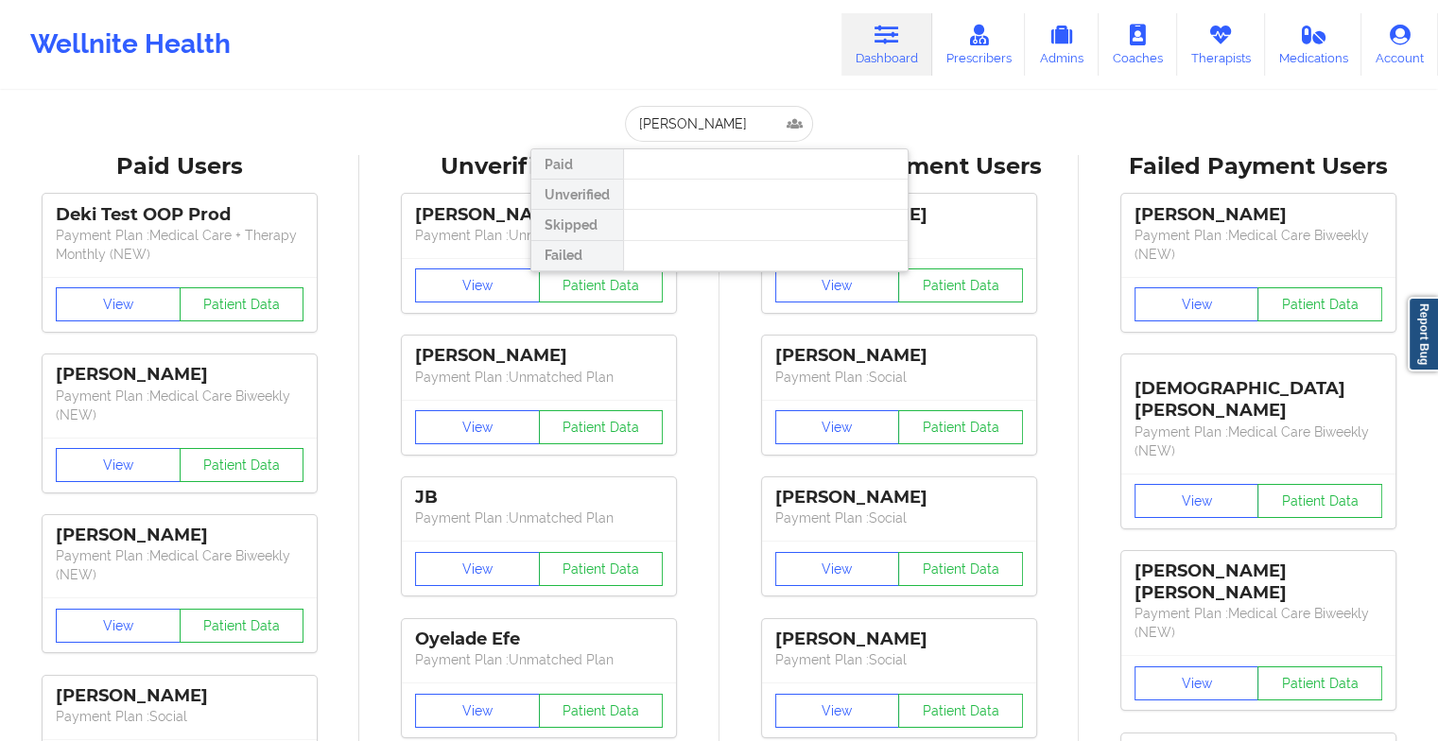
click at [712, 220] on div at bounding box center [765, 225] width 284 height 30
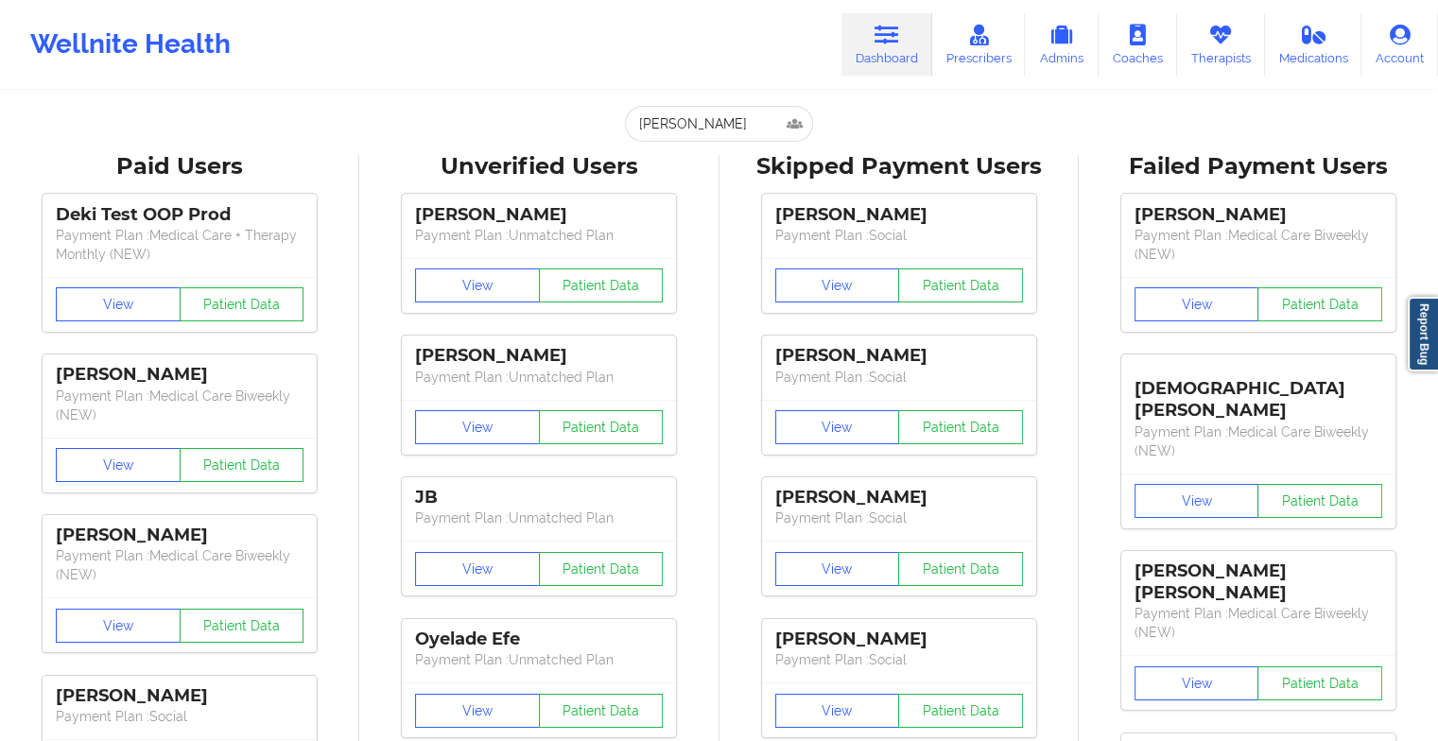
drag, startPoint x: 713, startPoint y: 159, endPoint x: 726, endPoint y: 144, distance: 20.1
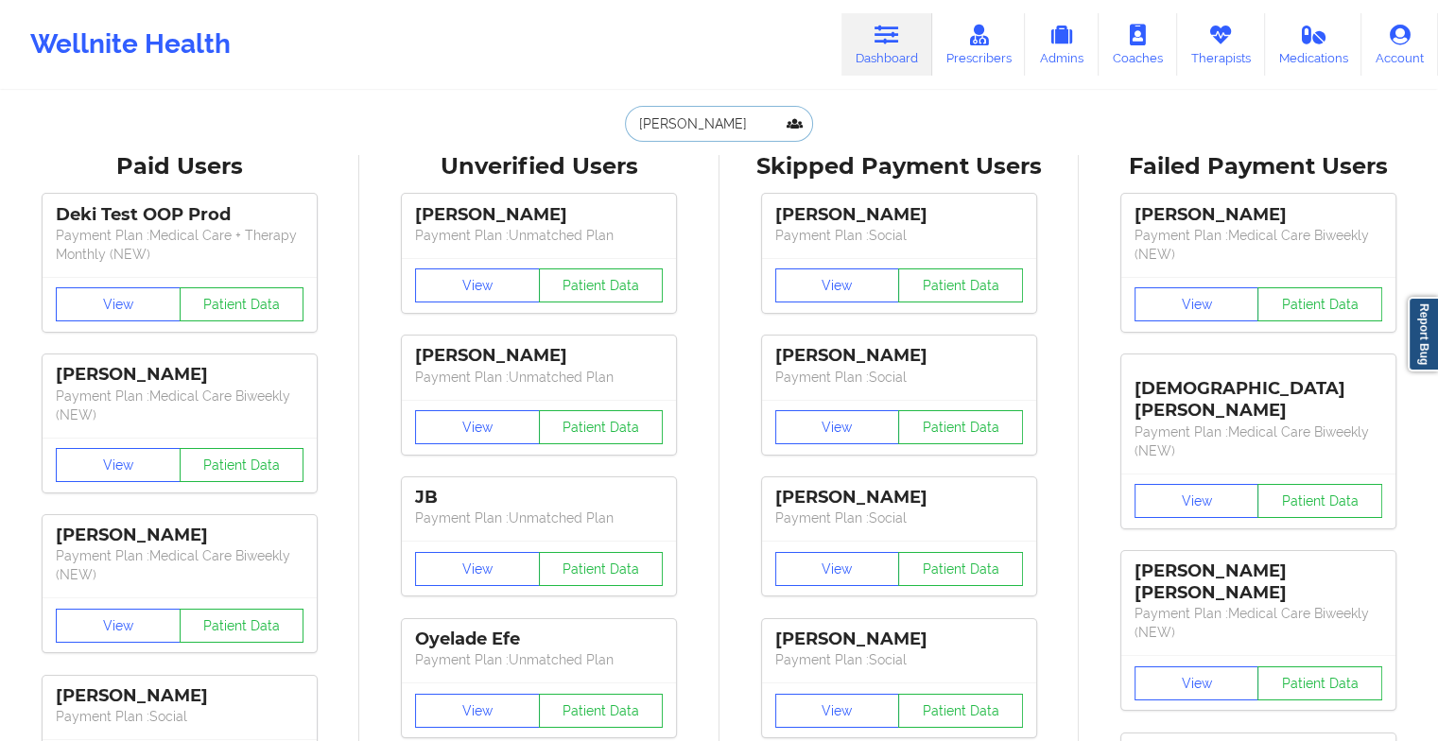
click at [736, 118] on input "[PERSON_NAME]" at bounding box center [718, 124] width 187 height 36
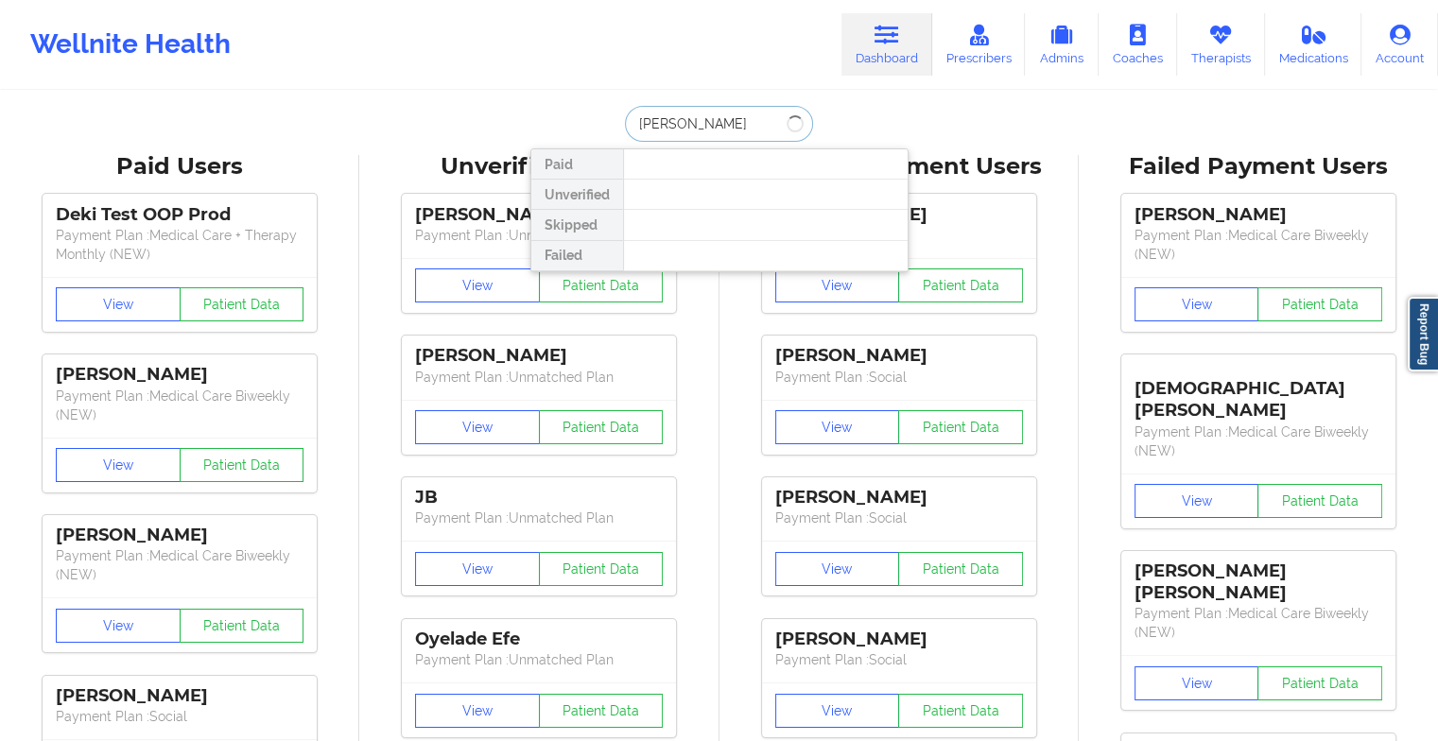
type input "[PERSON_NAME]"
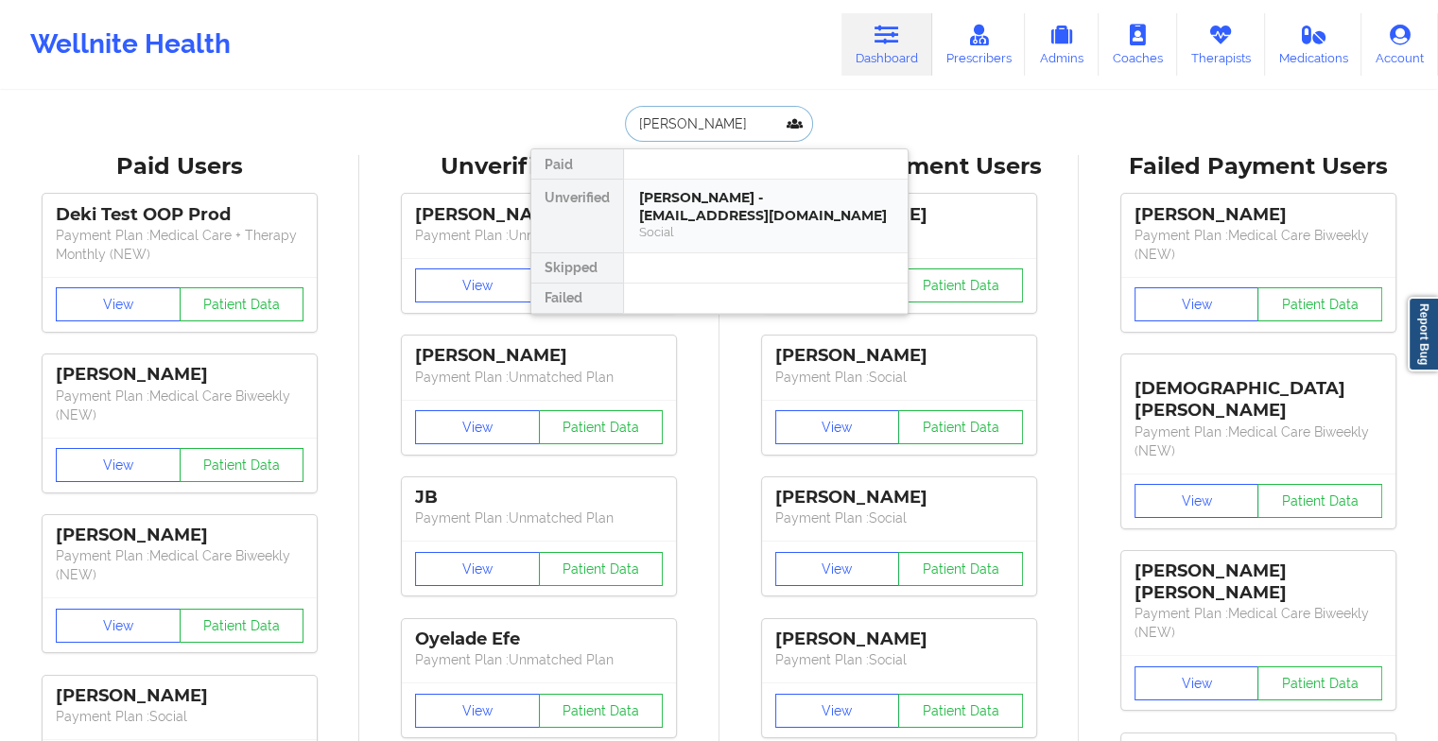
click at [717, 204] on div "[PERSON_NAME] - [EMAIL_ADDRESS][DOMAIN_NAME]" at bounding box center [765, 206] width 253 height 35
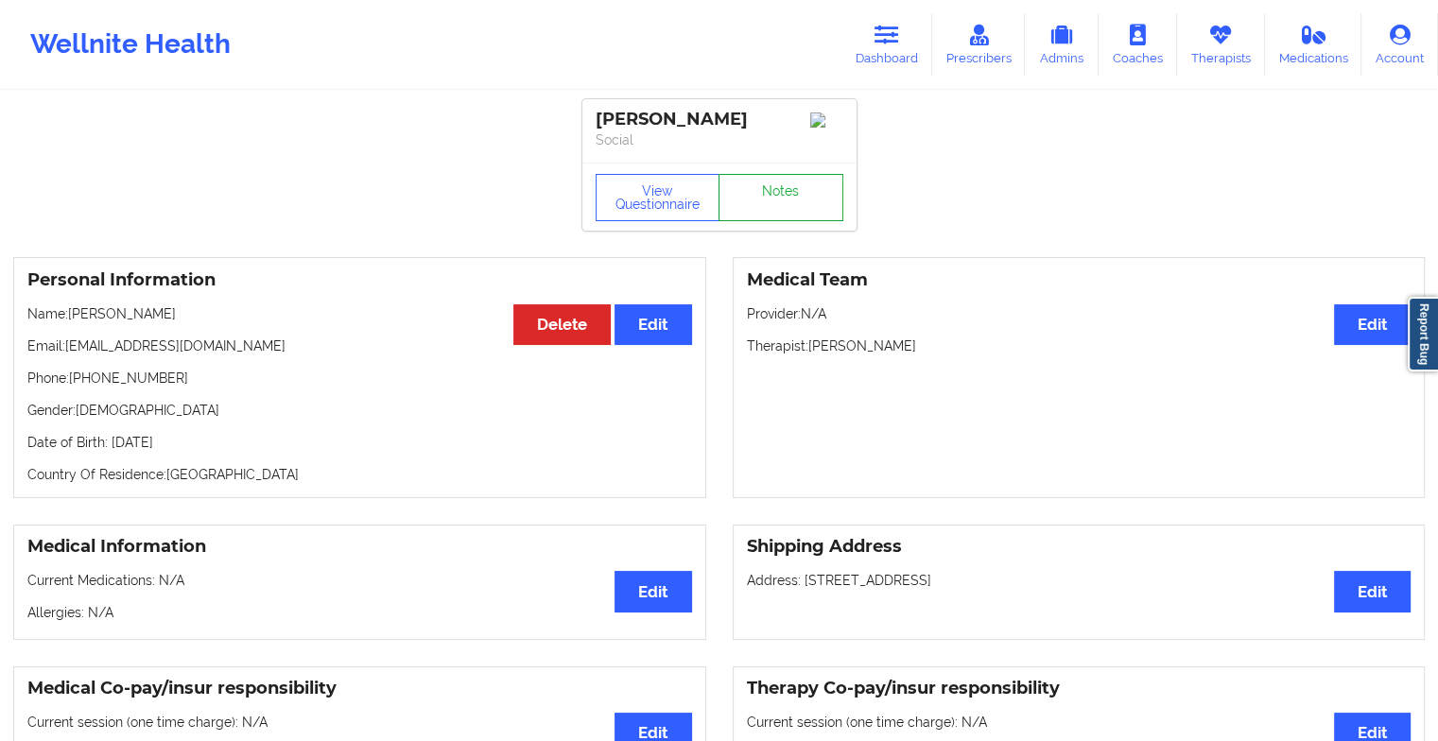
click at [754, 198] on link "Notes" at bounding box center [780, 197] width 125 height 47
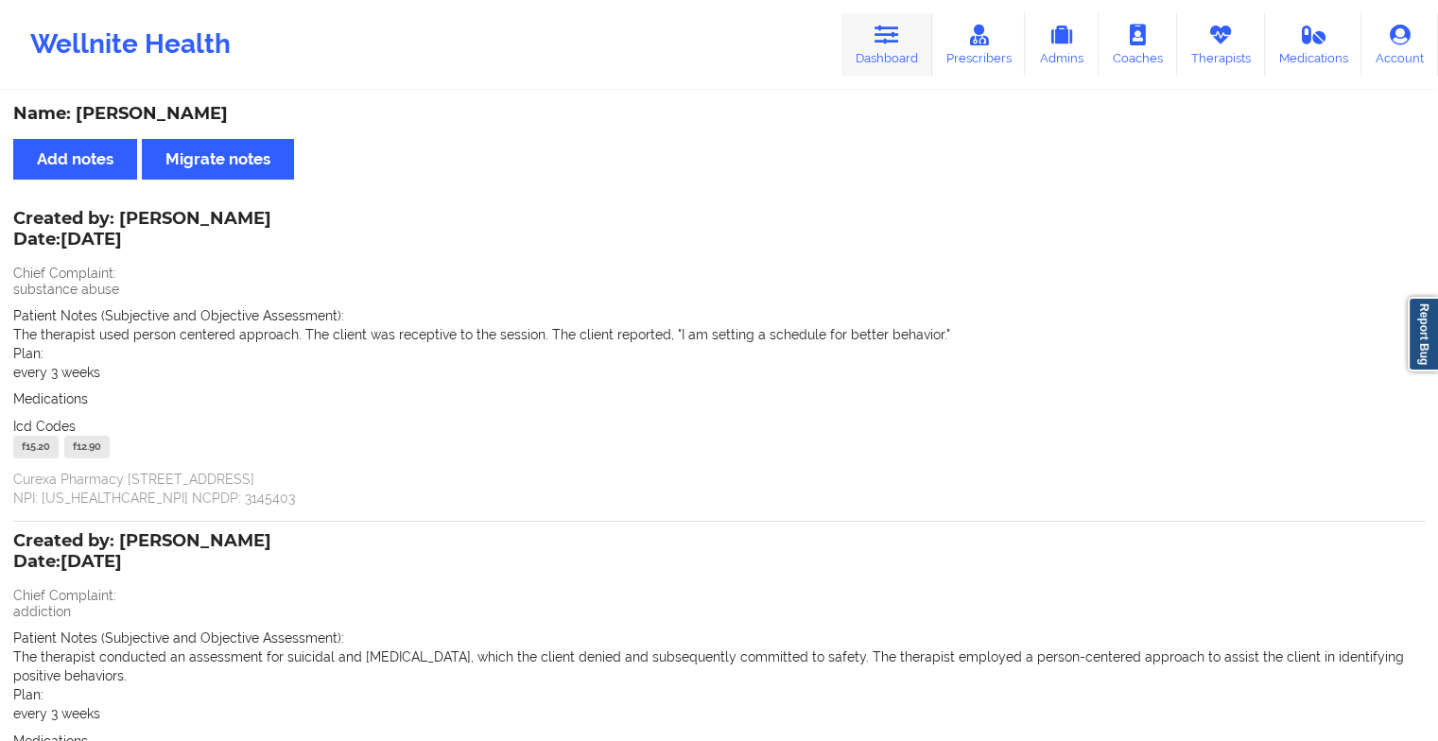
click at [885, 52] on link "Dashboard" at bounding box center [886, 44] width 91 height 62
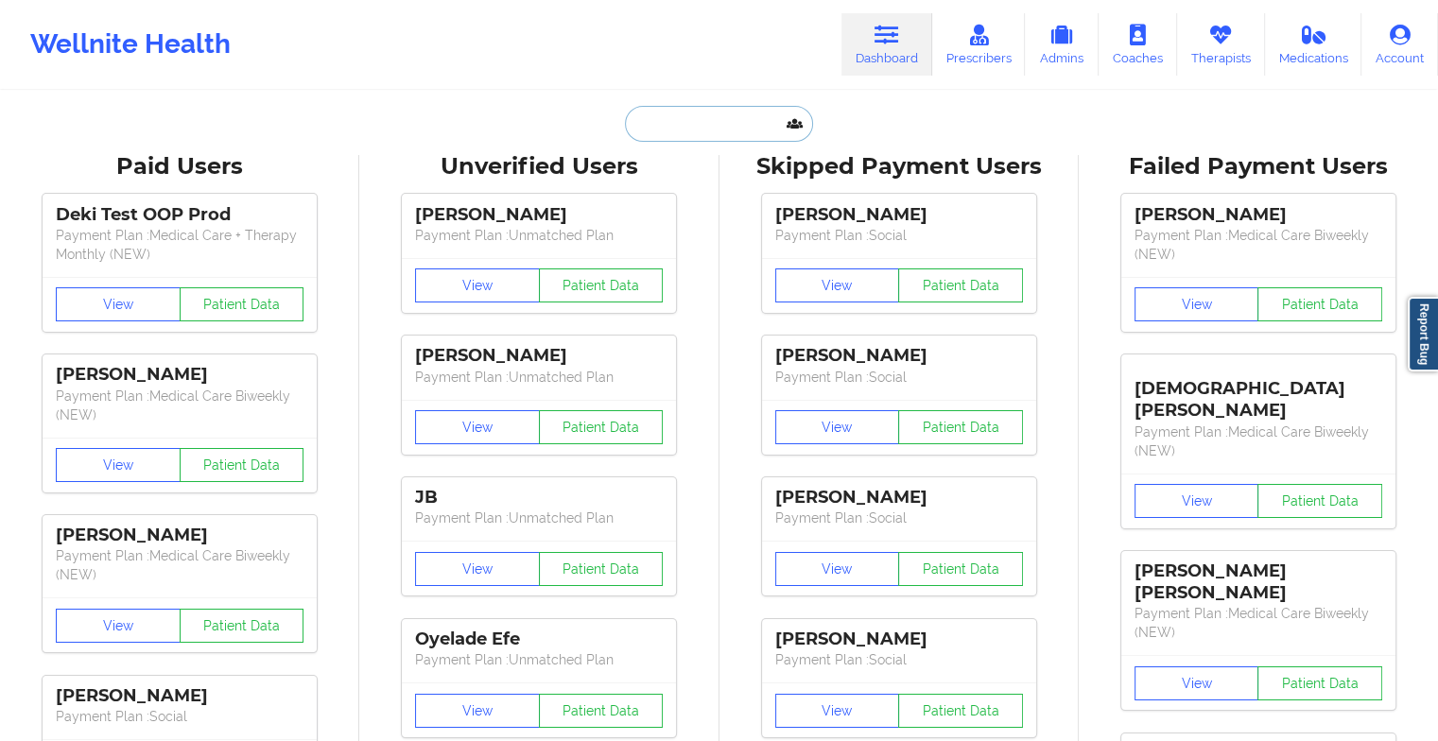
click at [715, 123] on input "text" at bounding box center [718, 124] width 187 height 36
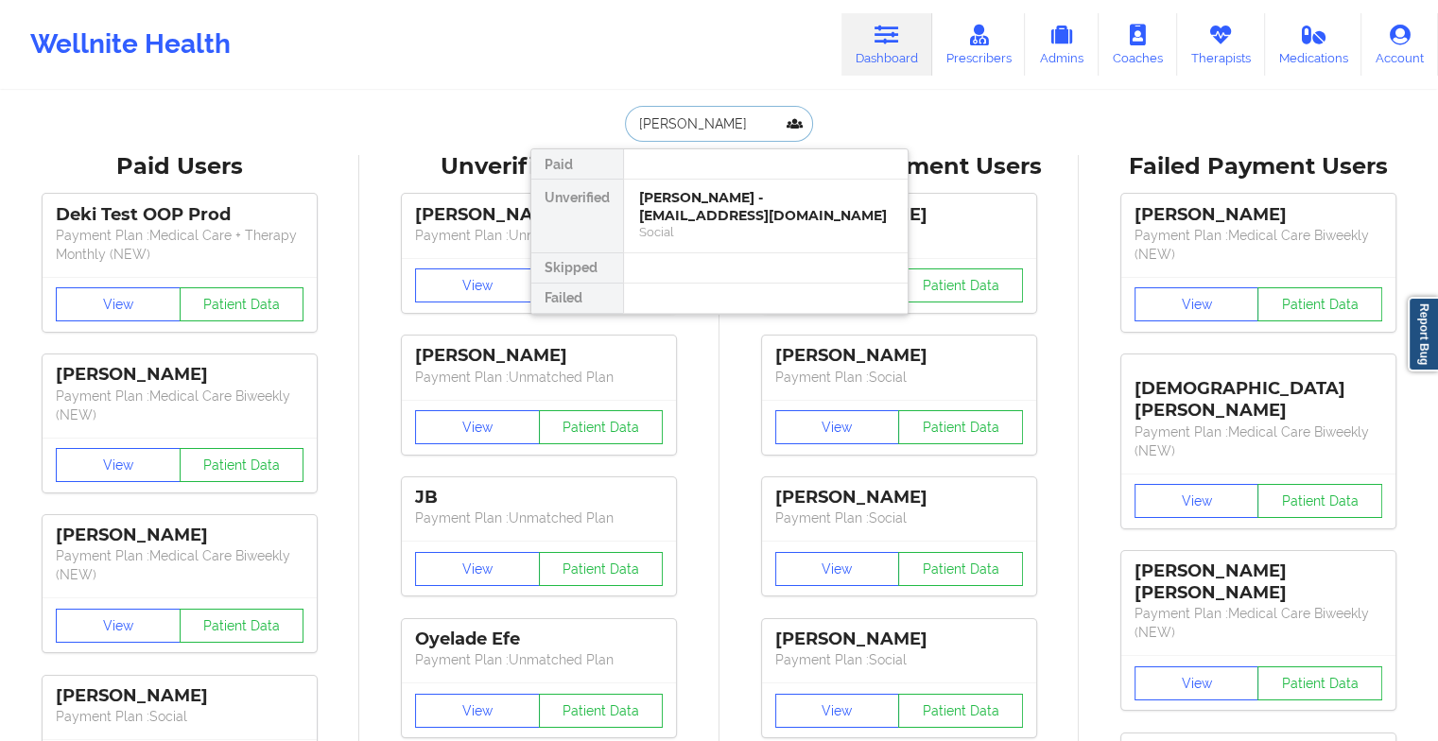
type input "[PERSON_NAME] la"
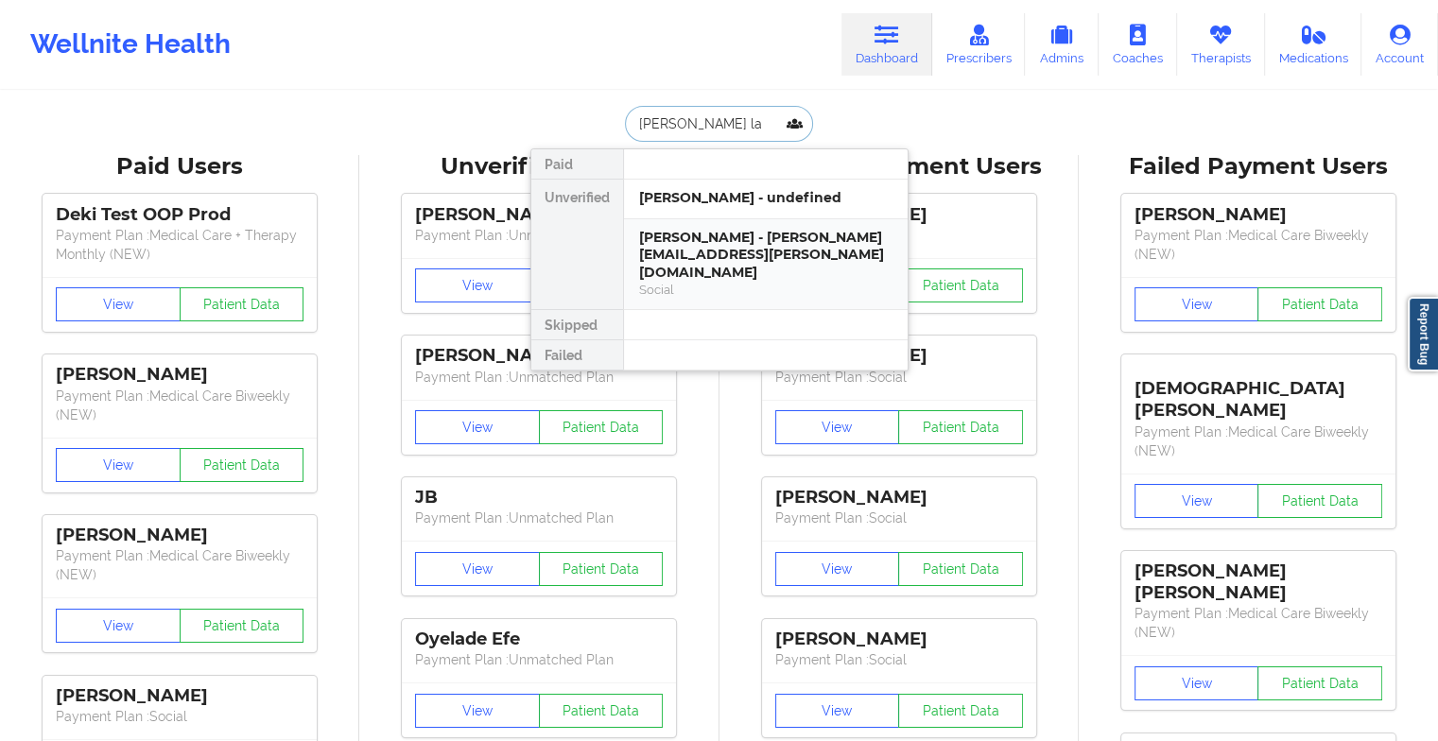
click at [710, 241] on div "[PERSON_NAME] - [PERSON_NAME][EMAIL_ADDRESS][PERSON_NAME][DOMAIN_NAME]" at bounding box center [765, 255] width 253 height 53
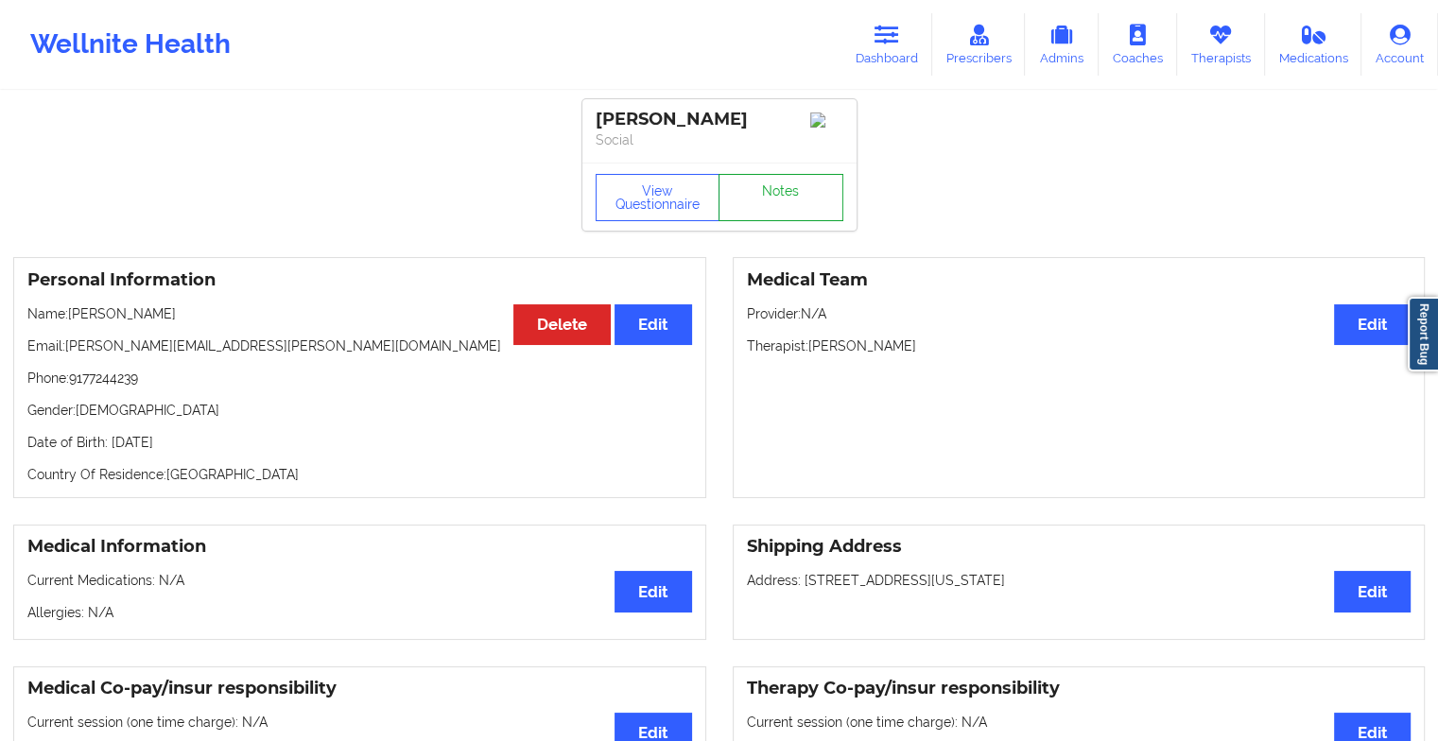
click at [786, 201] on link "Notes" at bounding box center [780, 197] width 125 height 47
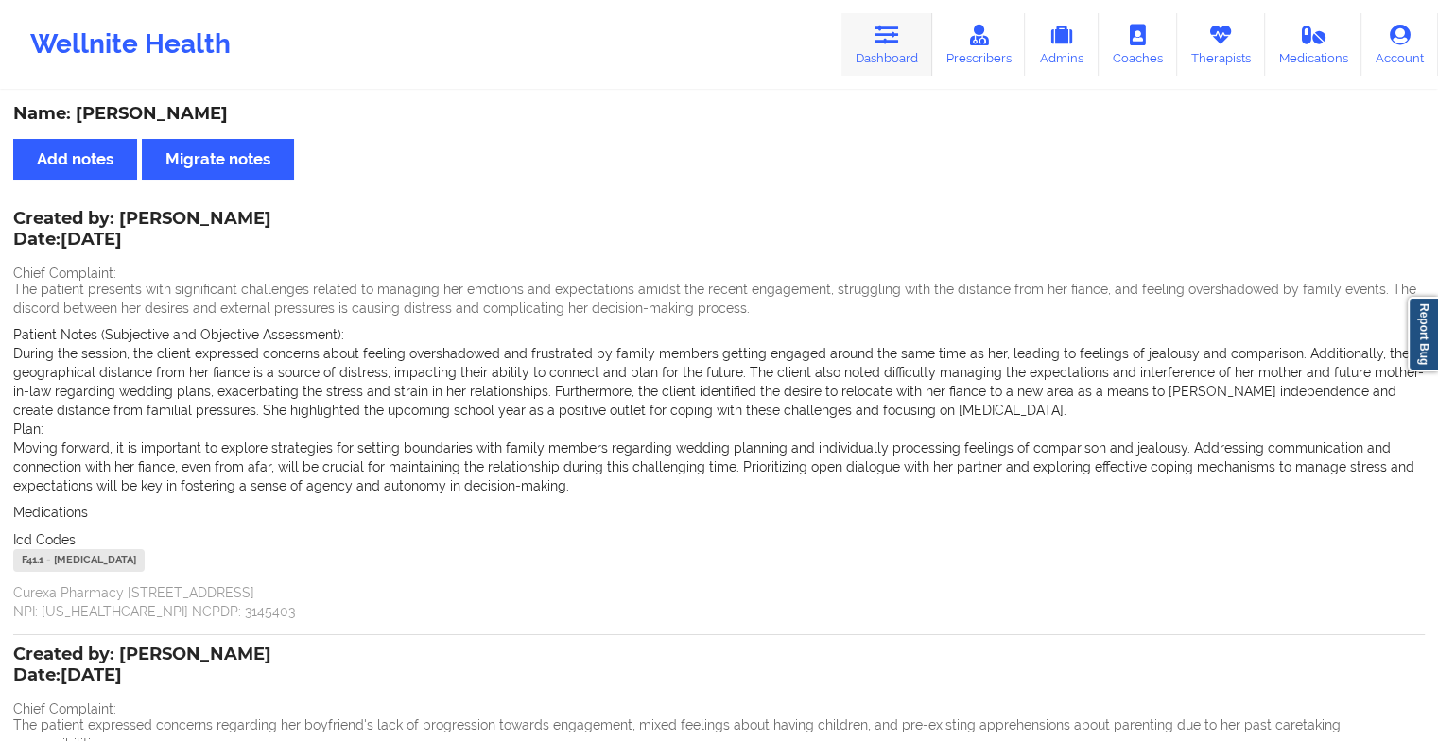
click at [896, 56] on link "Dashboard" at bounding box center [886, 44] width 91 height 62
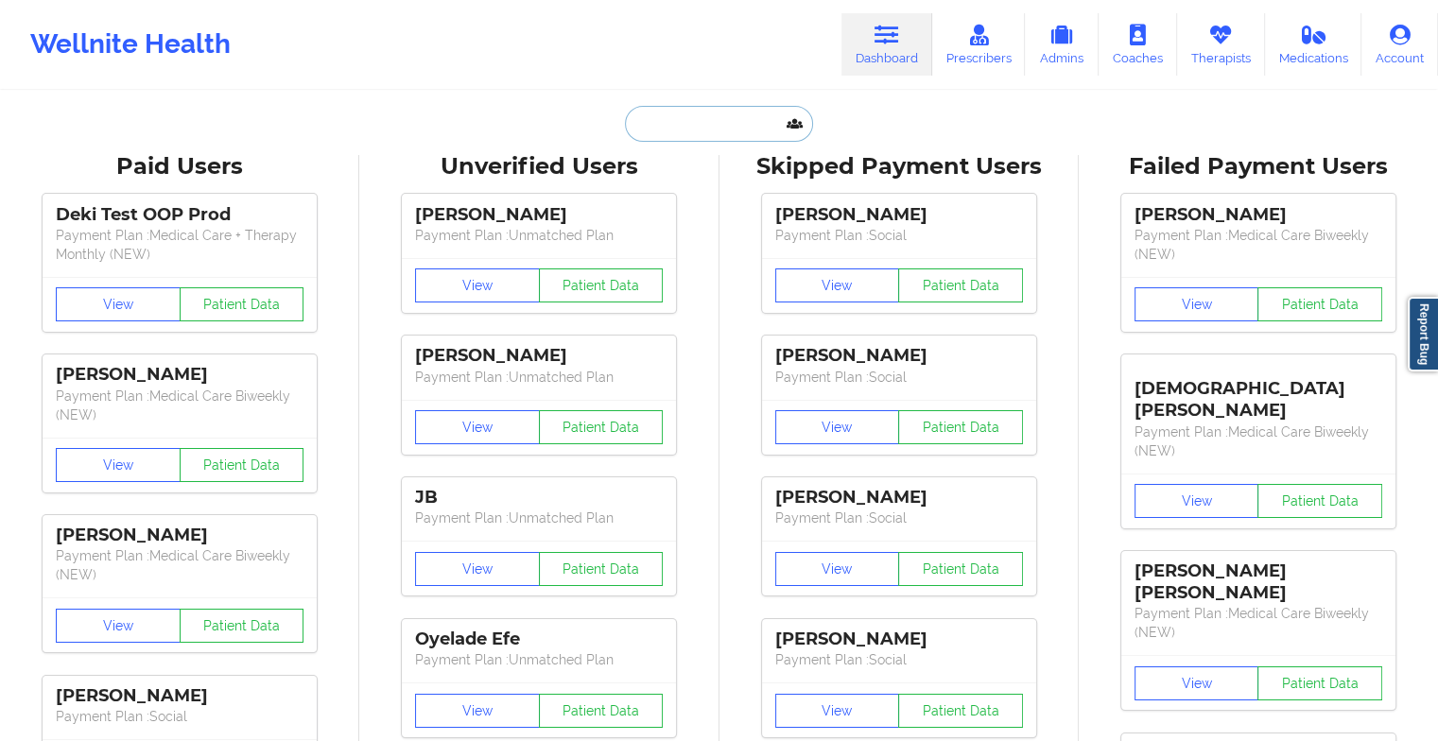
click at [760, 122] on input "text" at bounding box center [718, 124] width 187 height 36
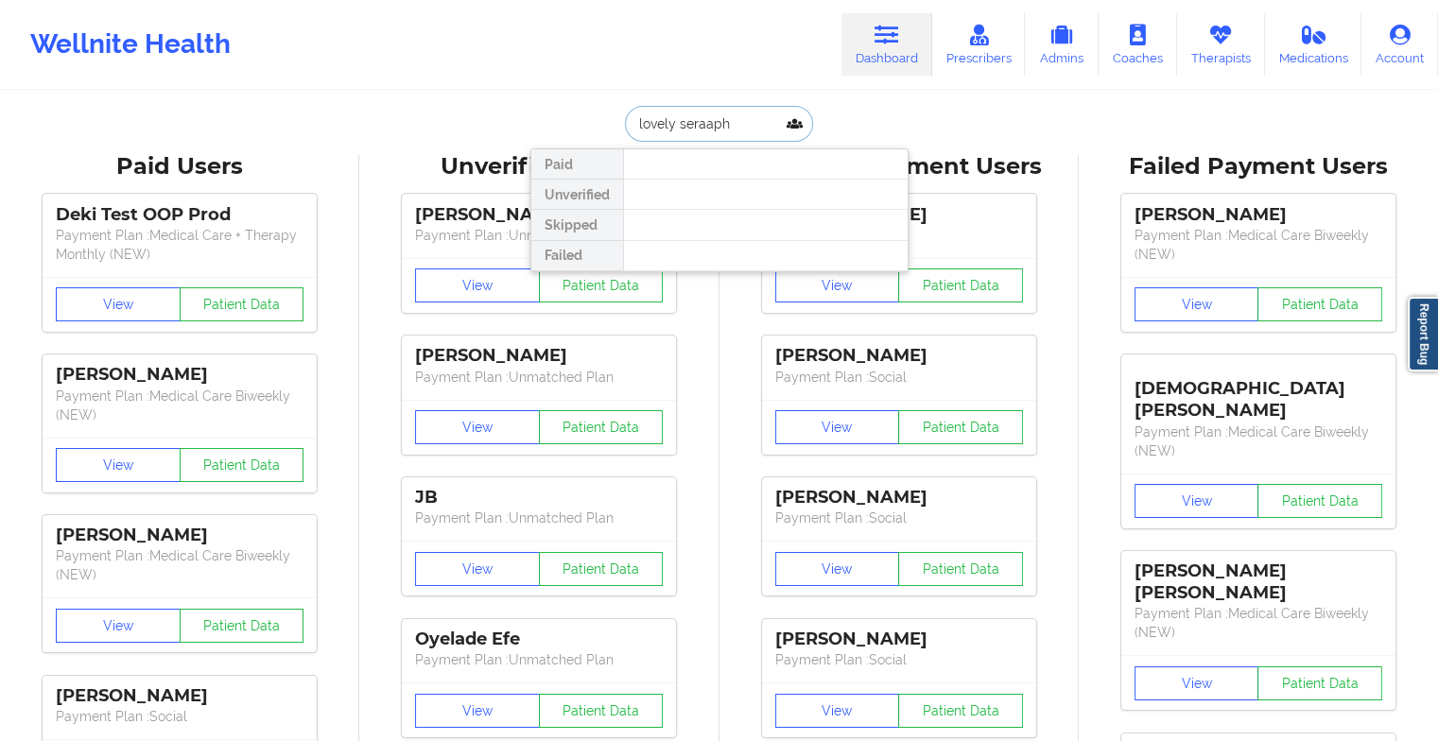
type input "lovely seraph"
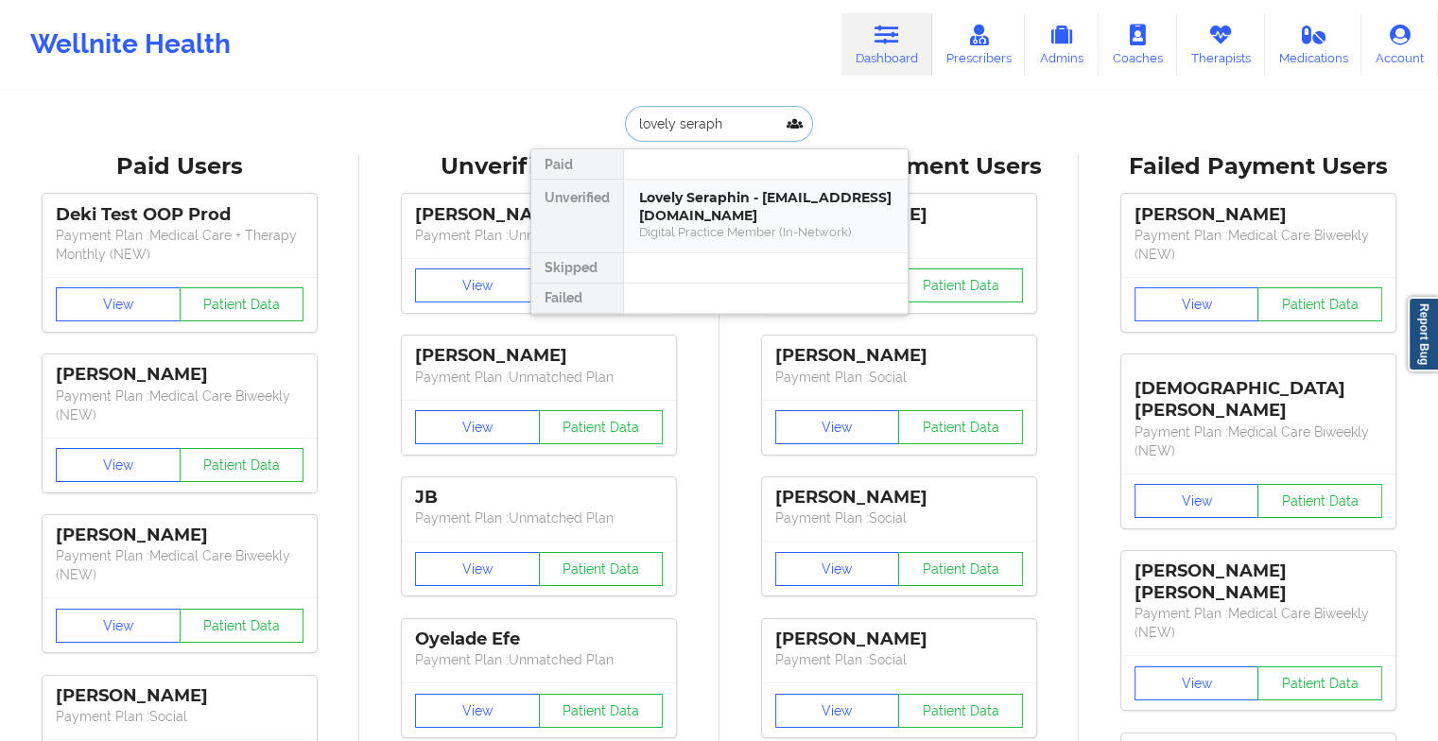
click at [713, 194] on div "Lovely Seraphin - [EMAIL_ADDRESS][DOMAIN_NAME]" at bounding box center [765, 206] width 253 height 35
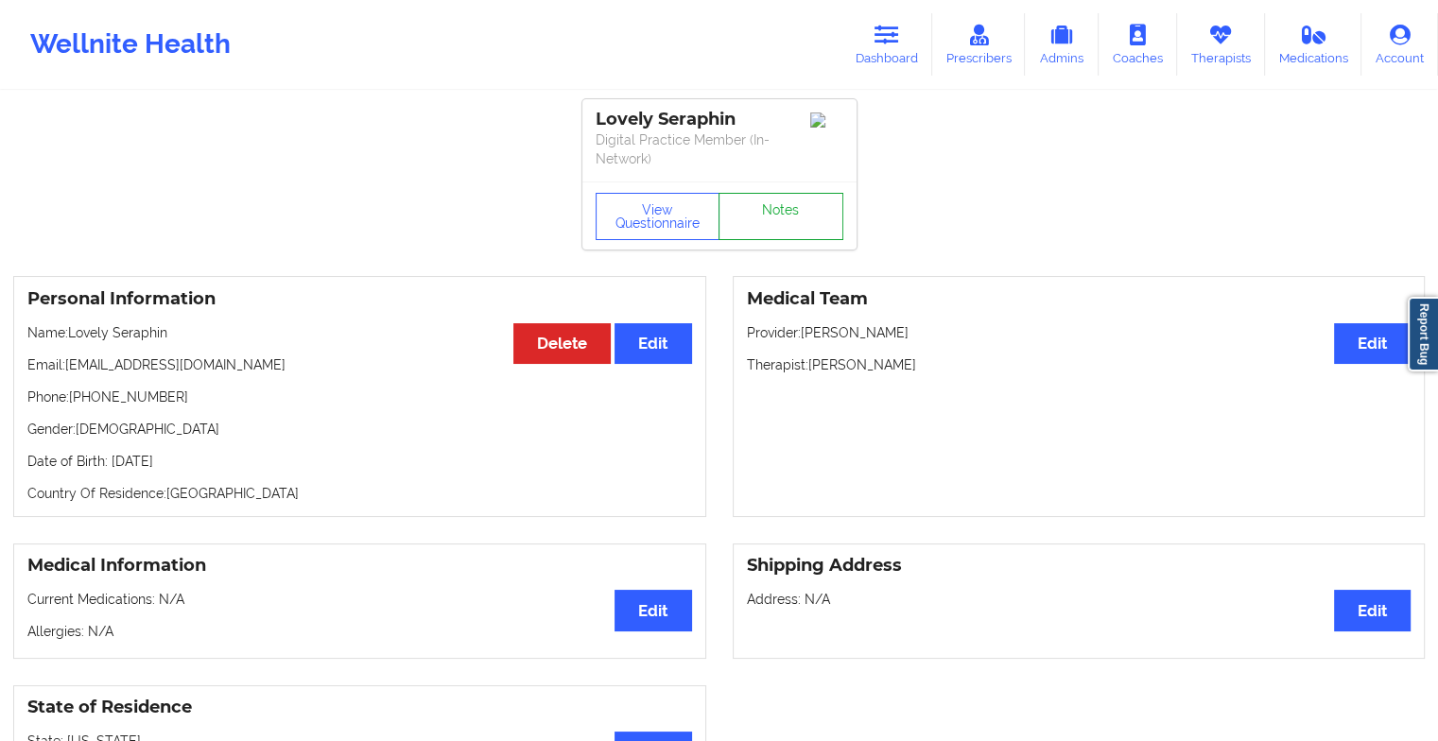
click at [779, 221] on link "Notes" at bounding box center [780, 216] width 125 height 47
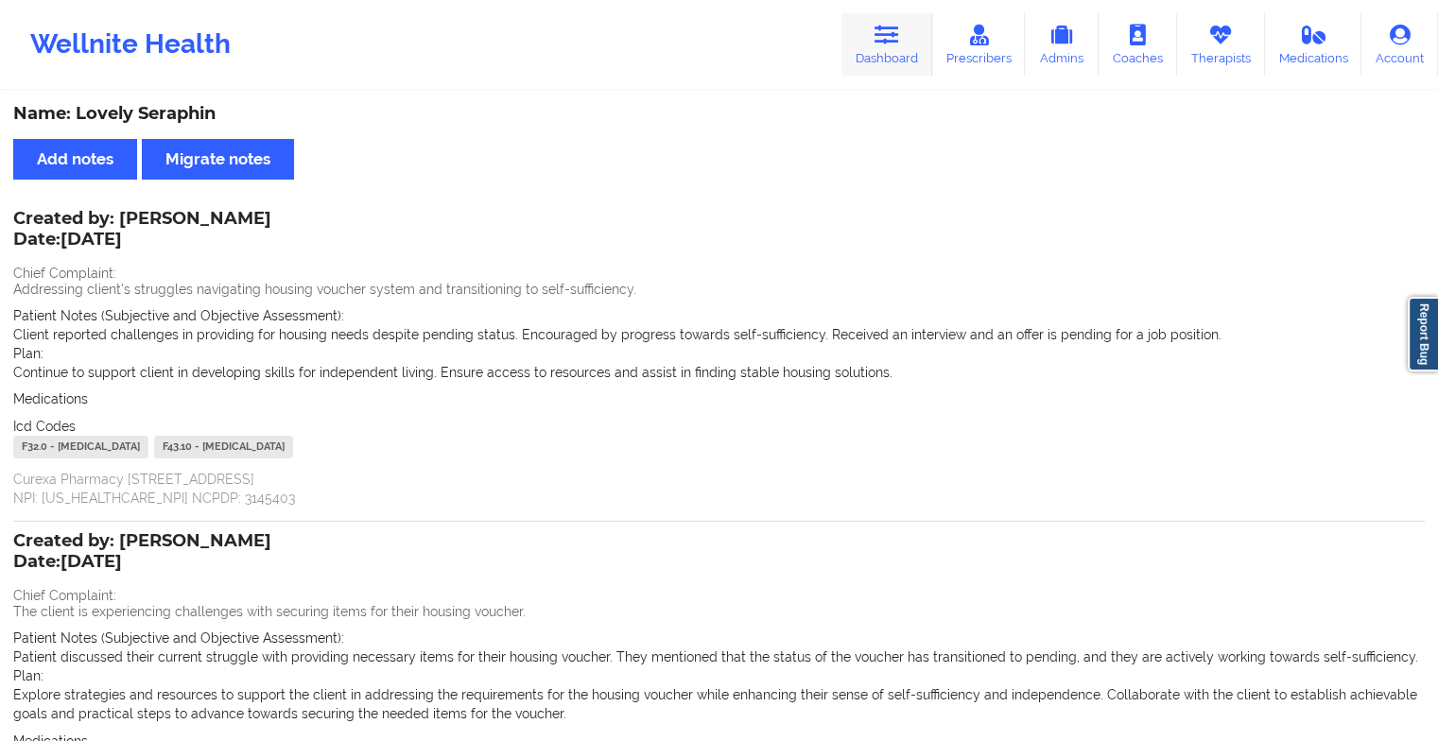
click at [876, 43] on link "Dashboard" at bounding box center [886, 44] width 91 height 62
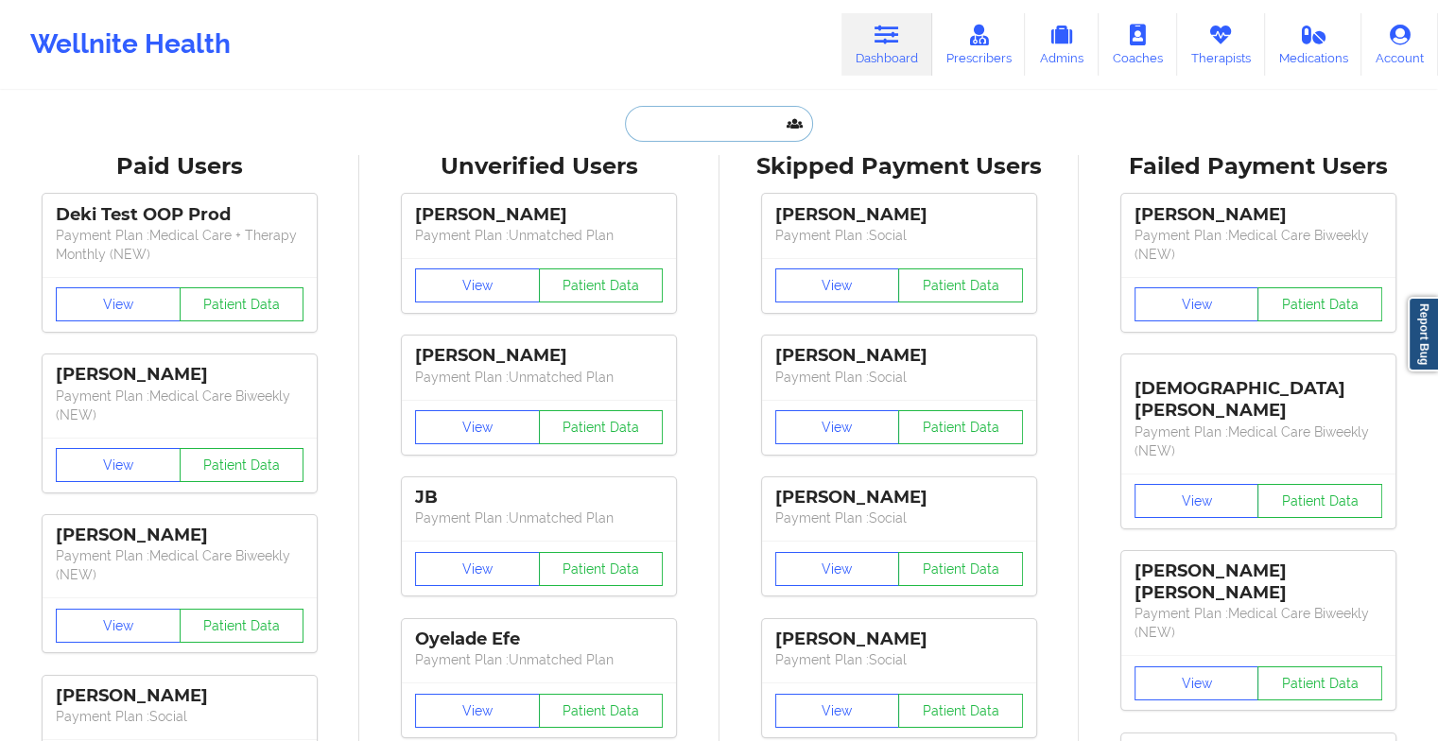
click at [680, 113] on input "text" at bounding box center [718, 124] width 187 height 36
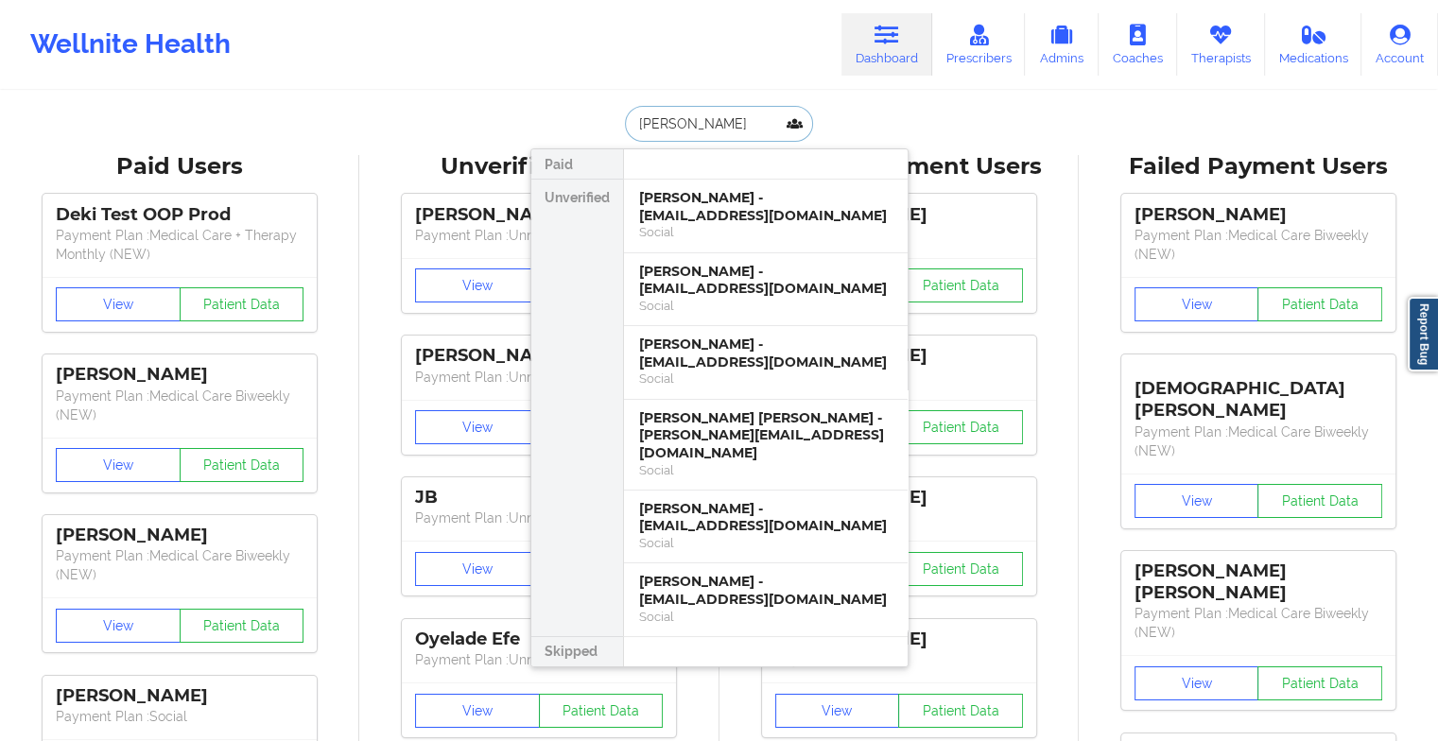
type input "[PERSON_NAME]"
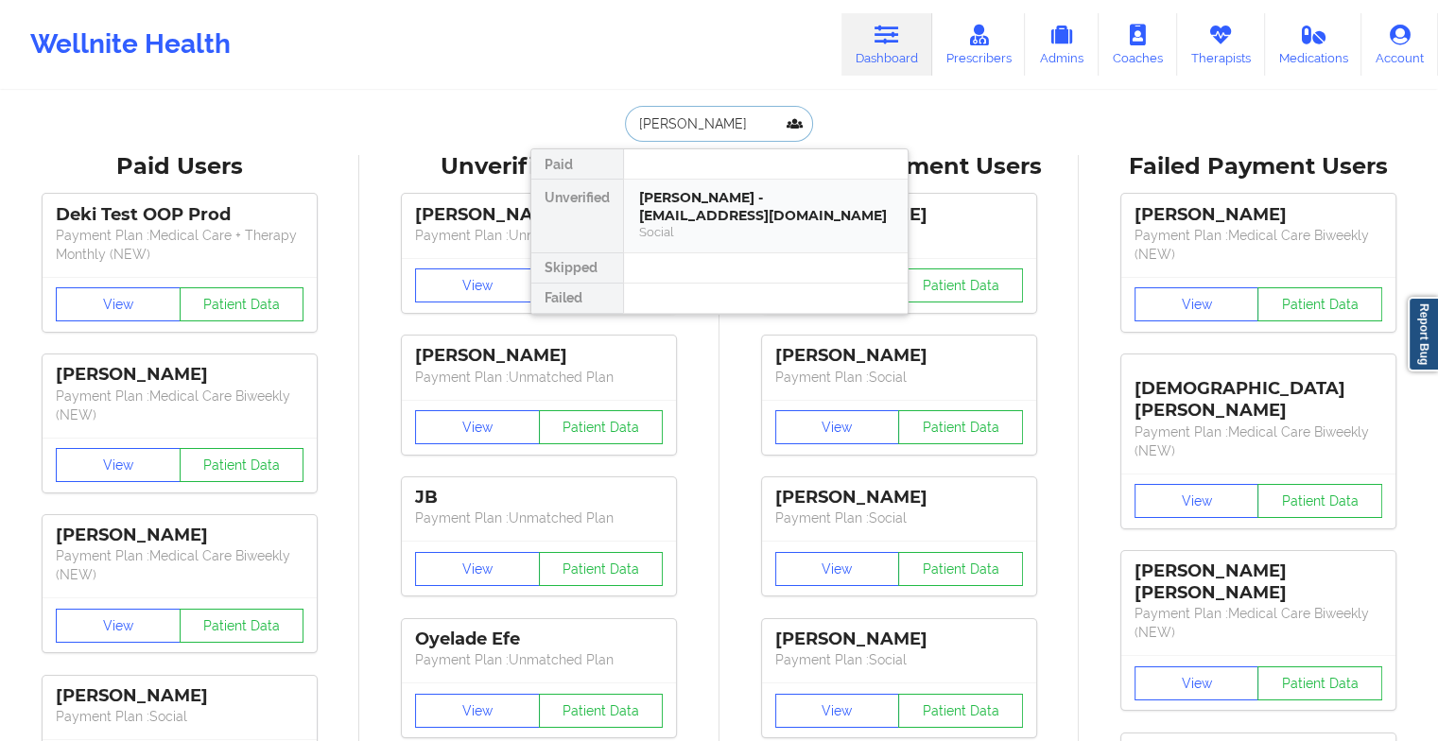
click at [688, 194] on div "[PERSON_NAME] - [EMAIL_ADDRESS][DOMAIN_NAME]" at bounding box center [765, 206] width 253 height 35
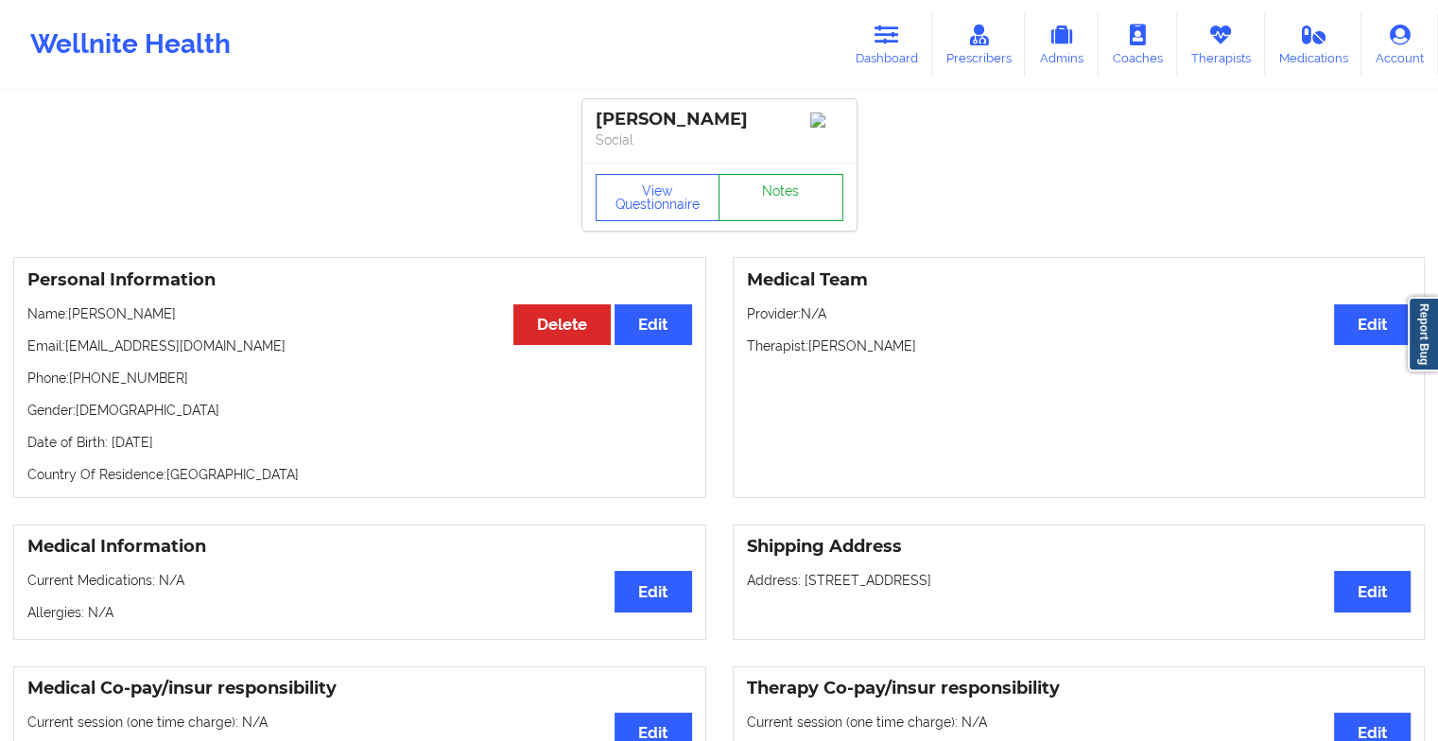
click at [791, 207] on link "Notes" at bounding box center [780, 197] width 125 height 47
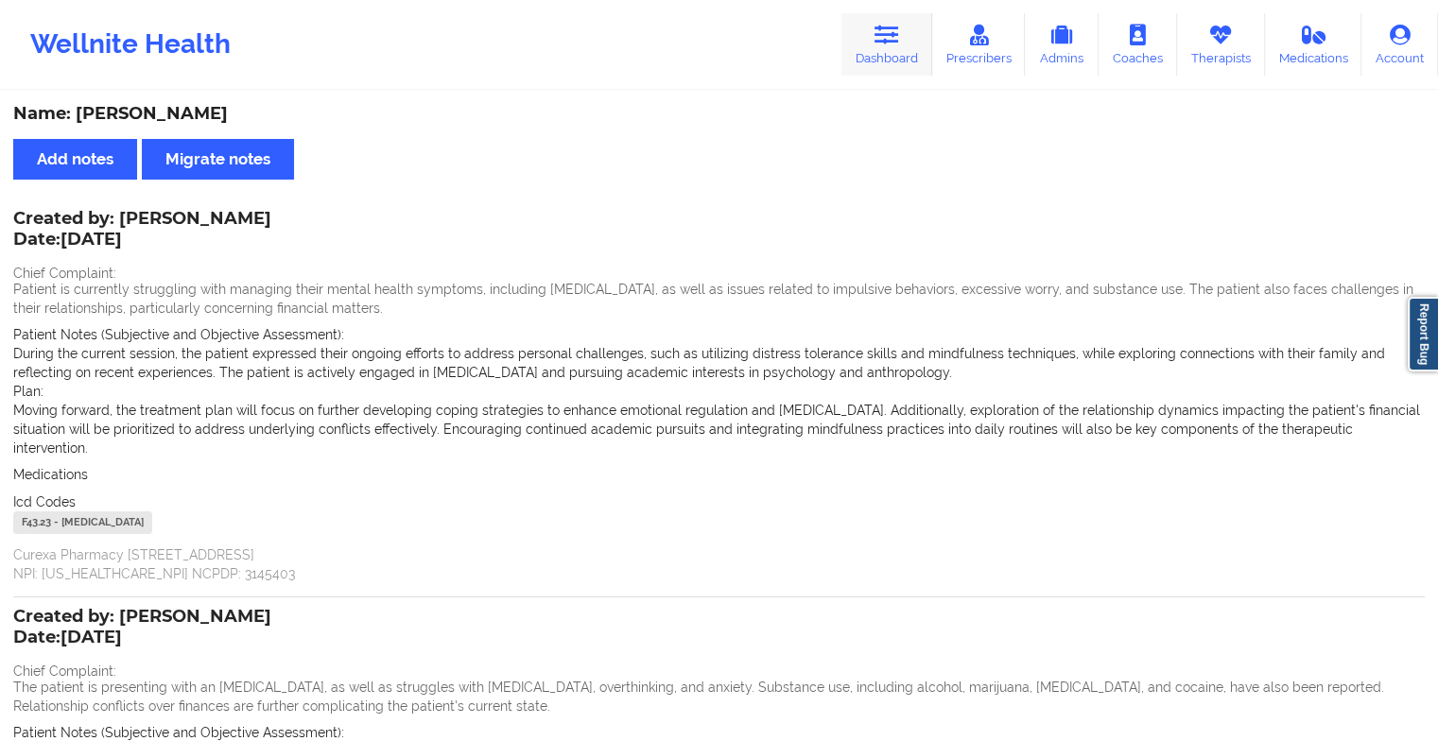
click at [899, 42] on icon at bounding box center [886, 35] width 25 height 21
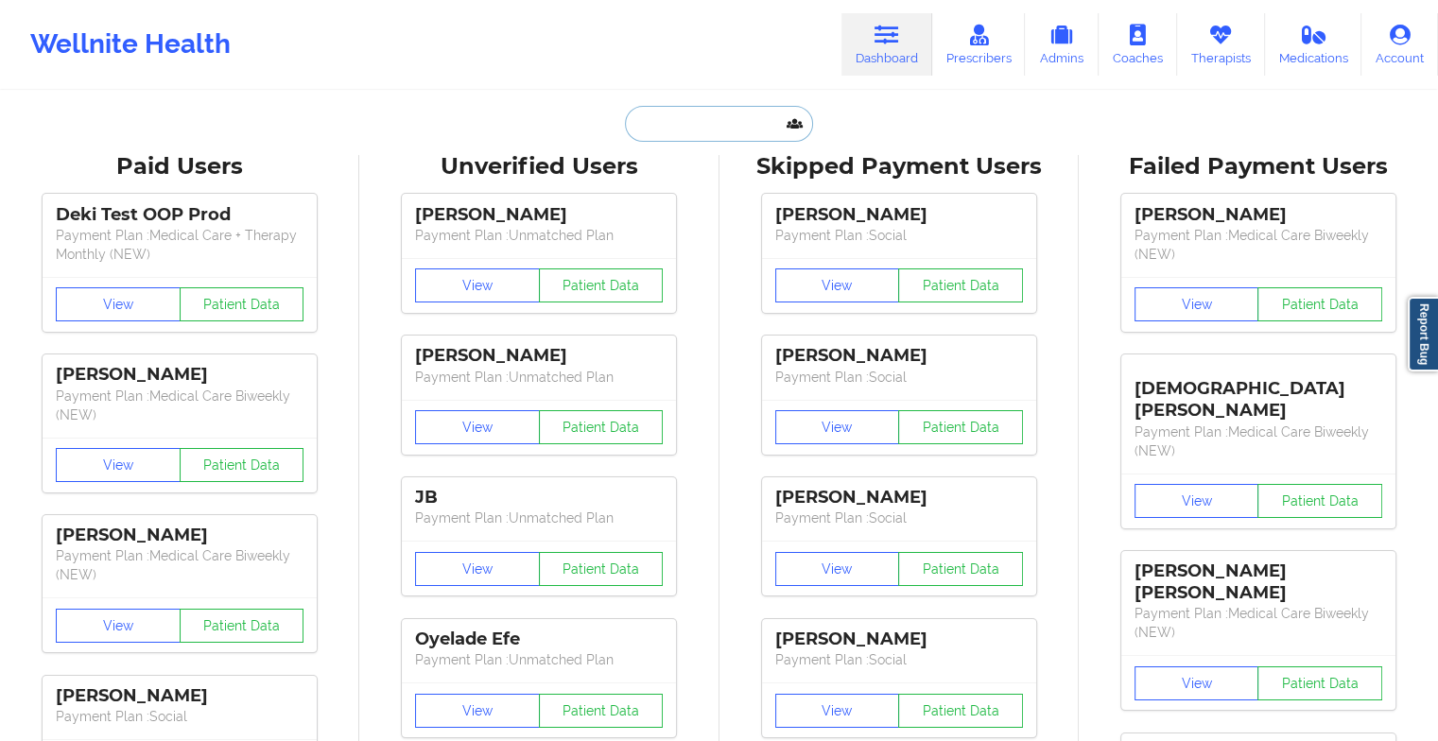
click at [704, 125] on input "text" at bounding box center [718, 124] width 187 height 36
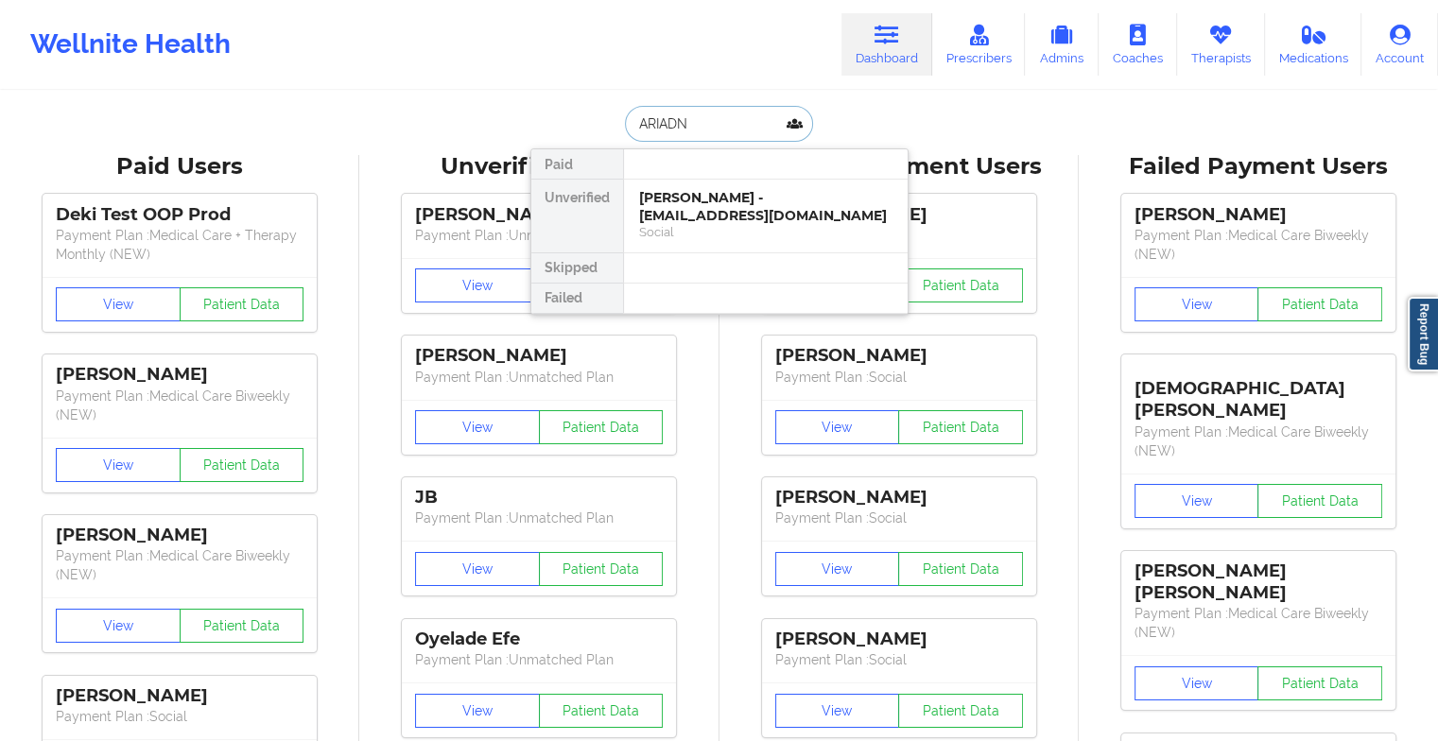
type input "ARIADNA"
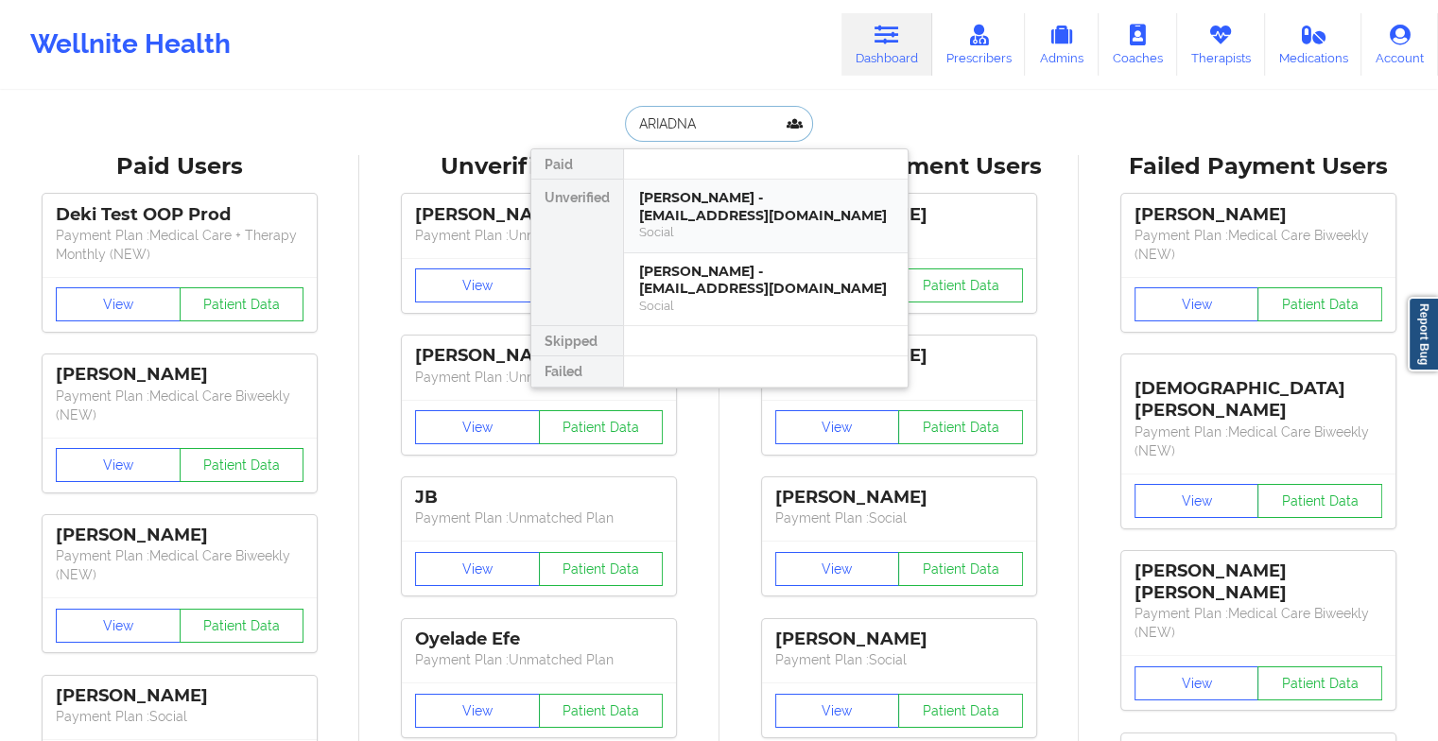
click at [691, 200] on div "[PERSON_NAME] - [EMAIL_ADDRESS][DOMAIN_NAME]" at bounding box center [765, 206] width 253 height 35
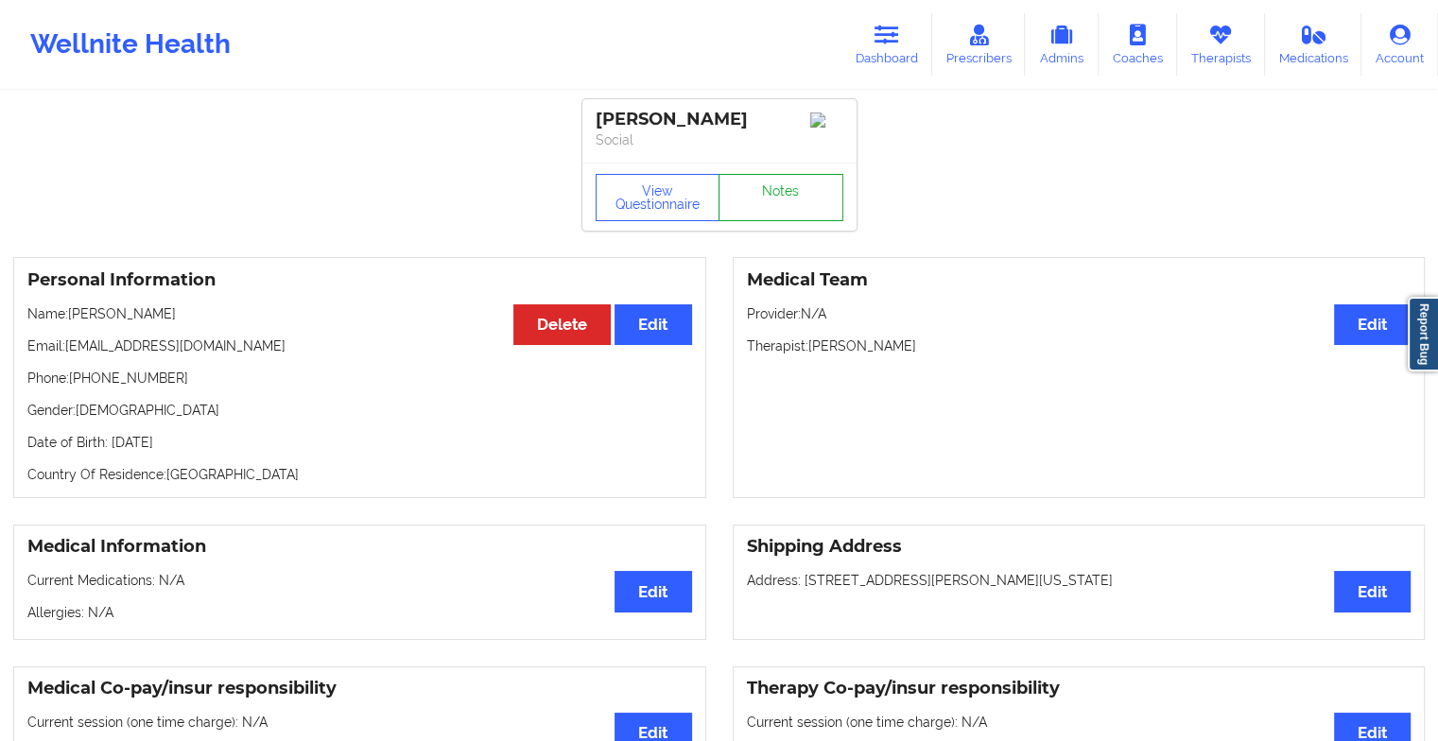
click at [779, 213] on link "Notes" at bounding box center [780, 197] width 125 height 47
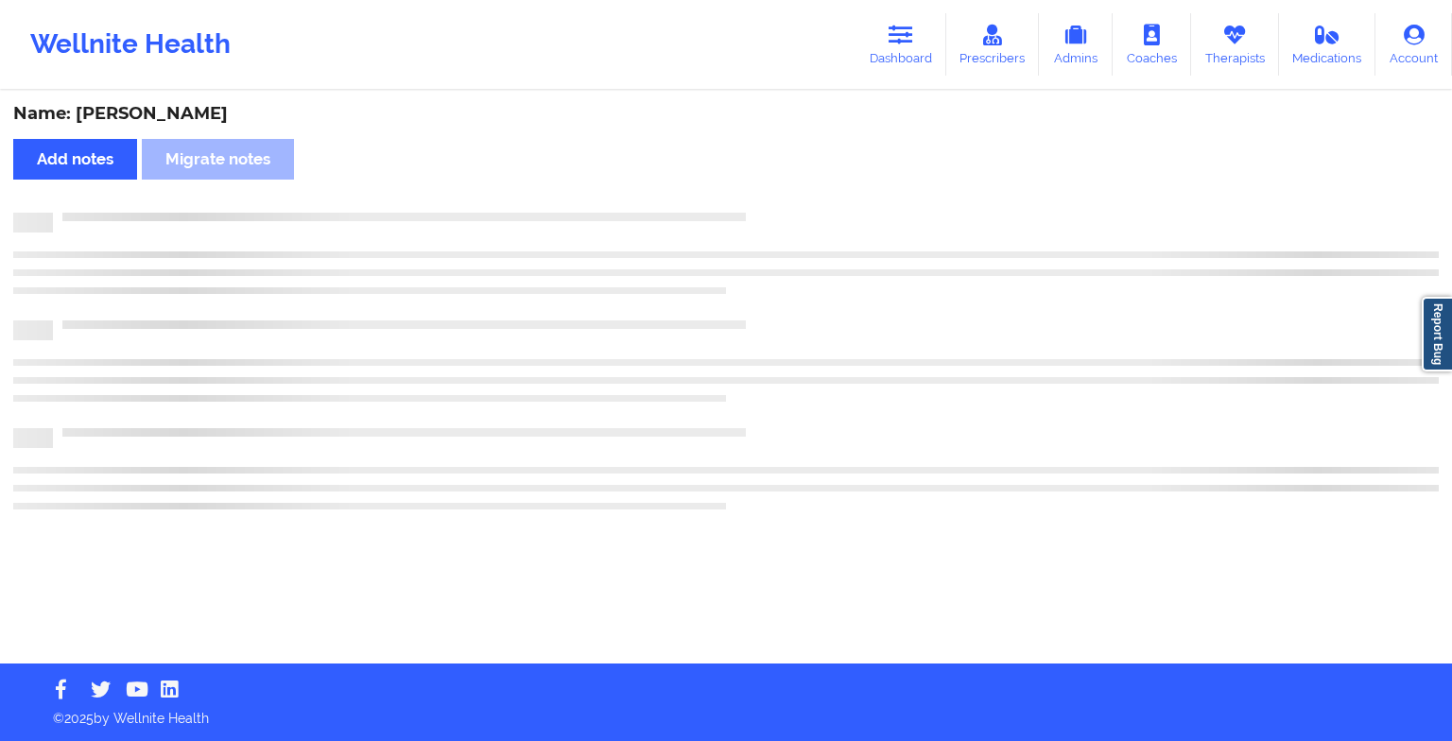
click at [909, 274] on div at bounding box center [725, 253] width 1425 height 81
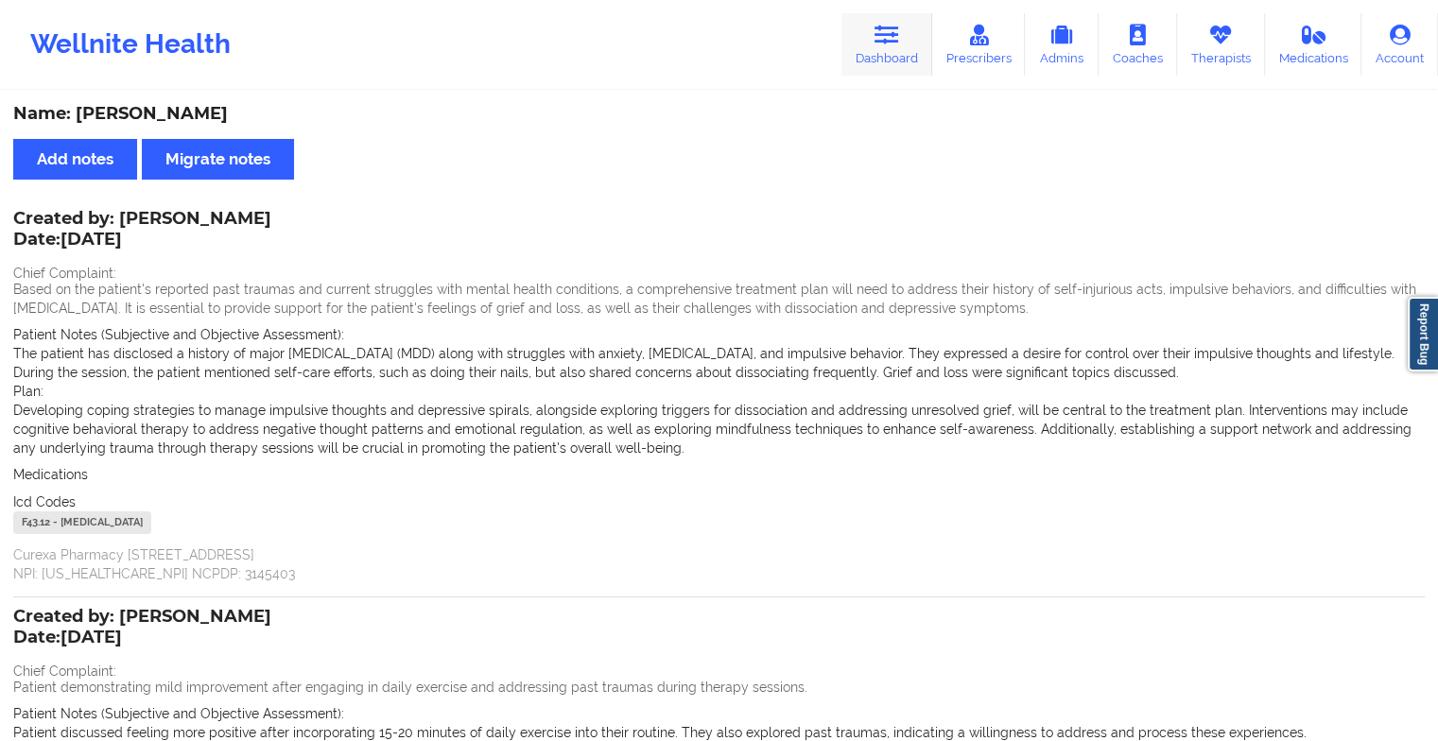
click at [893, 53] on link "Dashboard" at bounding box center [886, 44] width 91 height 62
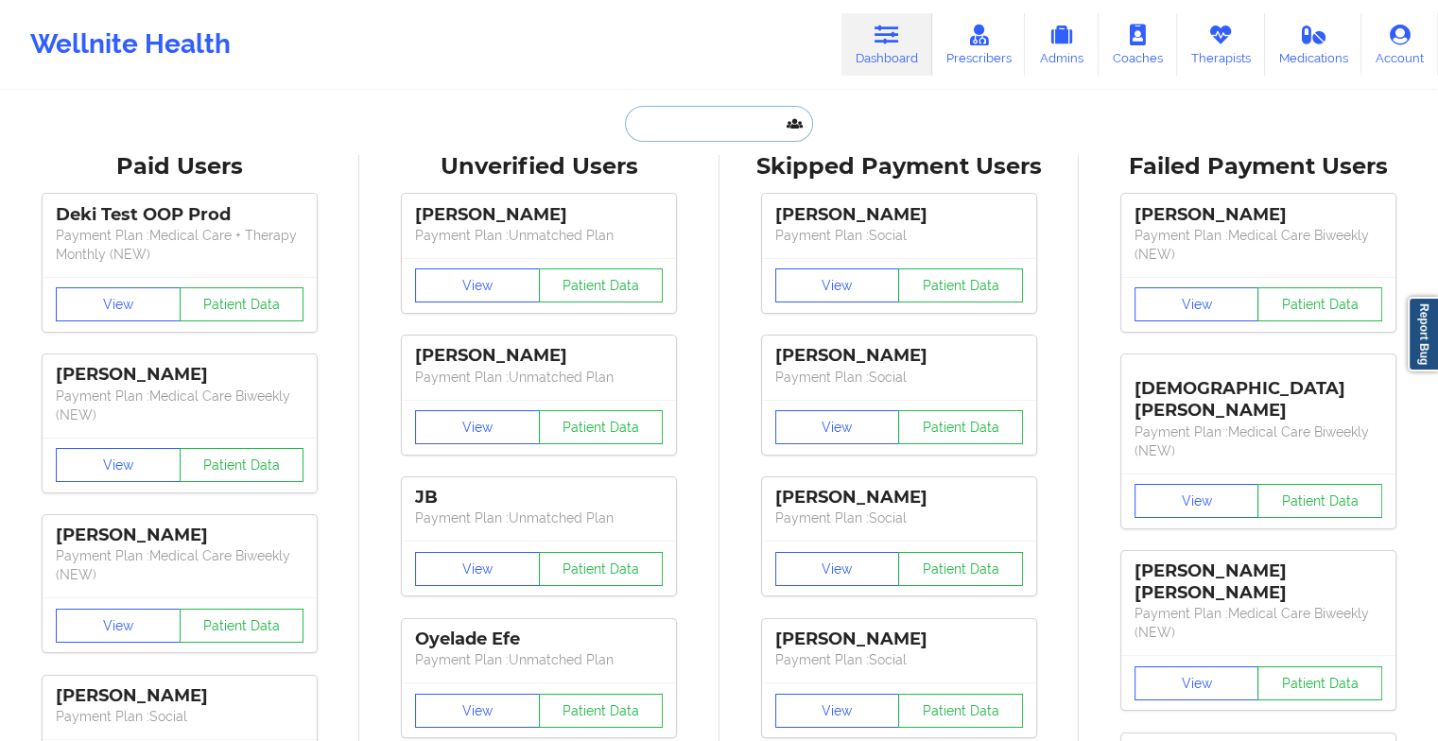
click at [704, 116] on input "text" at bounding box center [718, 124] width 187 height 36
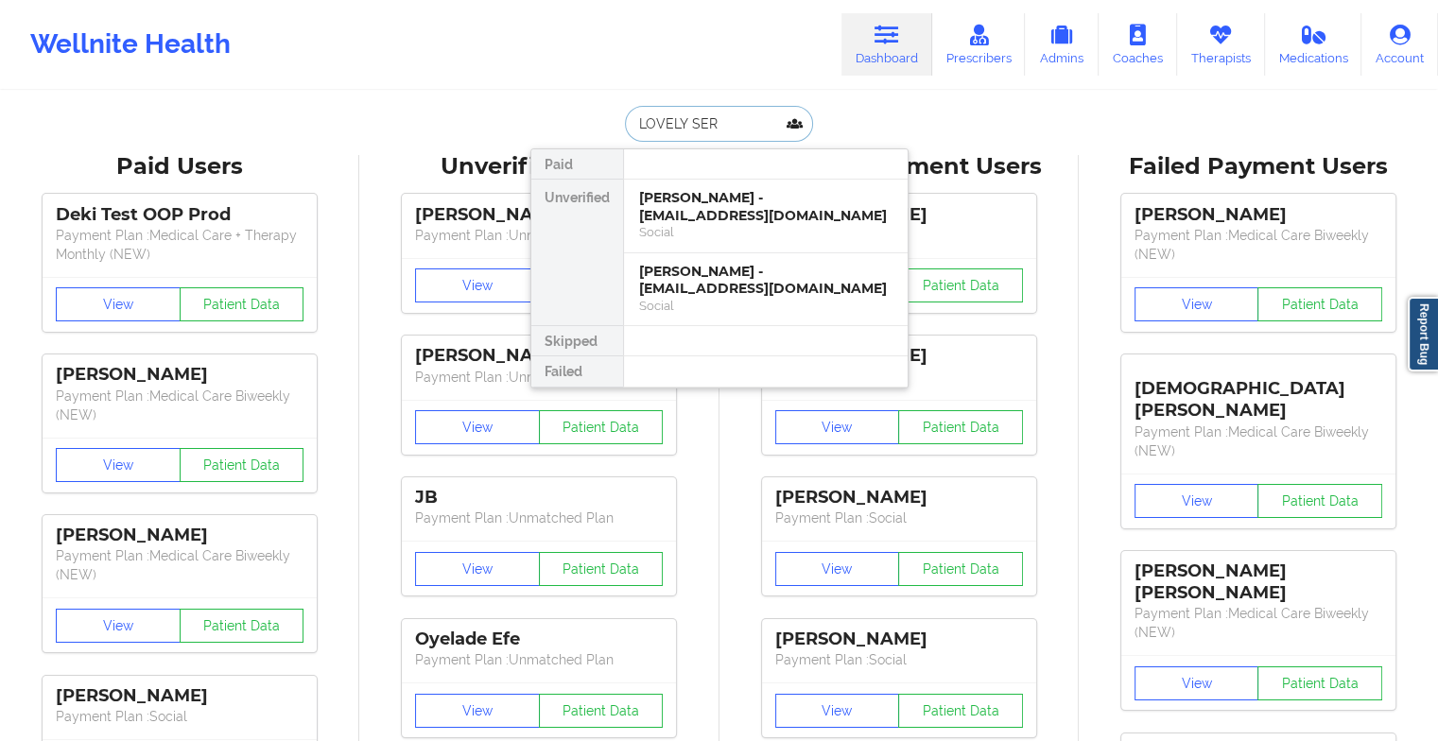
type input "LOVELY SERA"
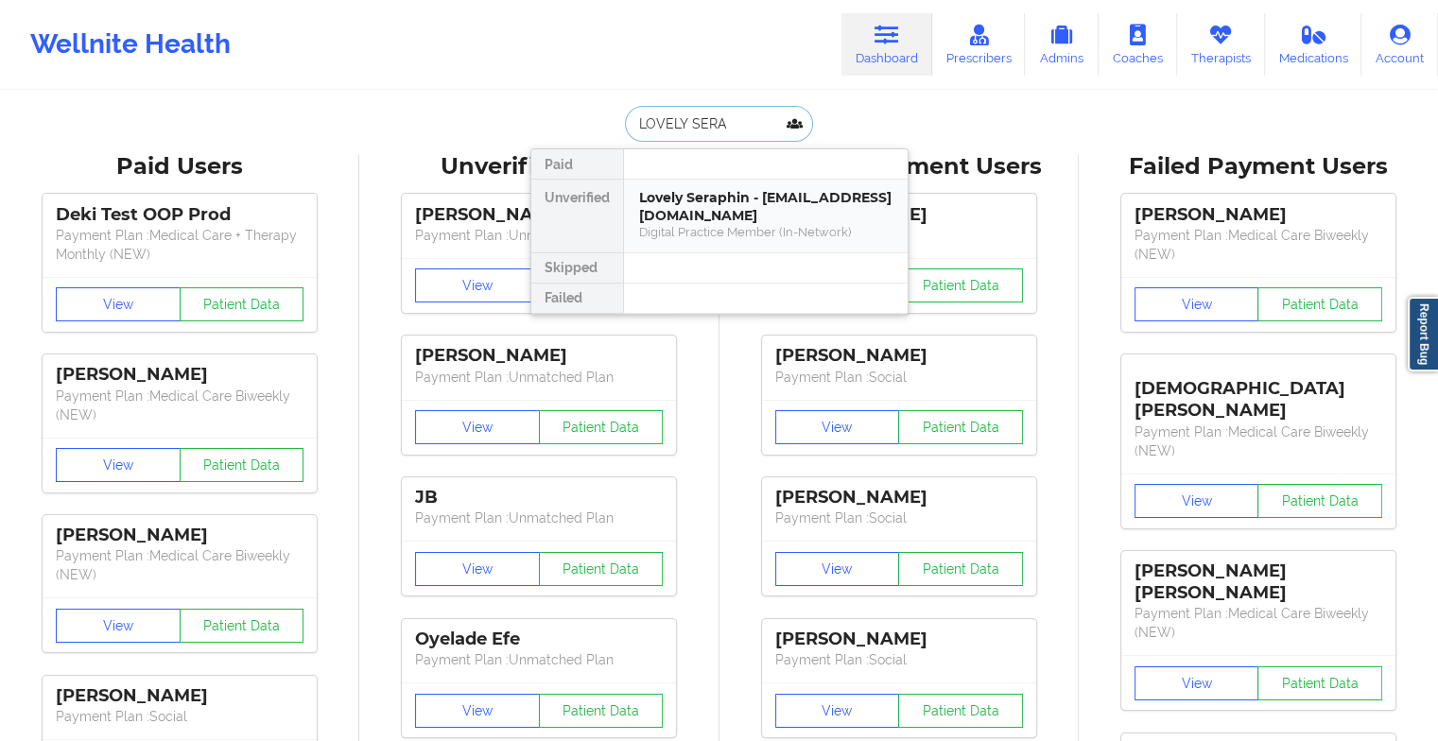
click at [717, 229] on div "Digital Practice Member (In-Network)" at bounding box center [765, 232] width 253 height 16
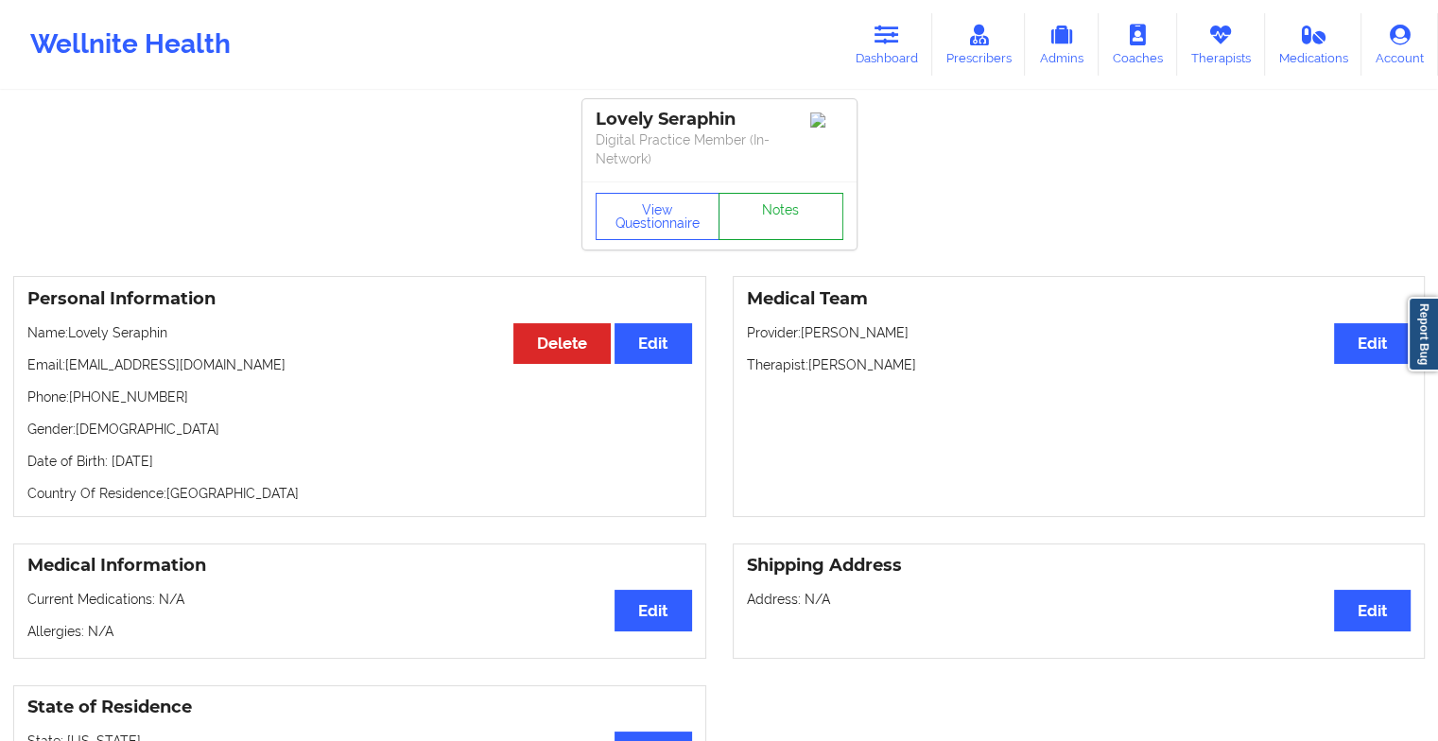
click at [771, 216] on link "Notes" at bounding box center [780, 216] width 125 height 47
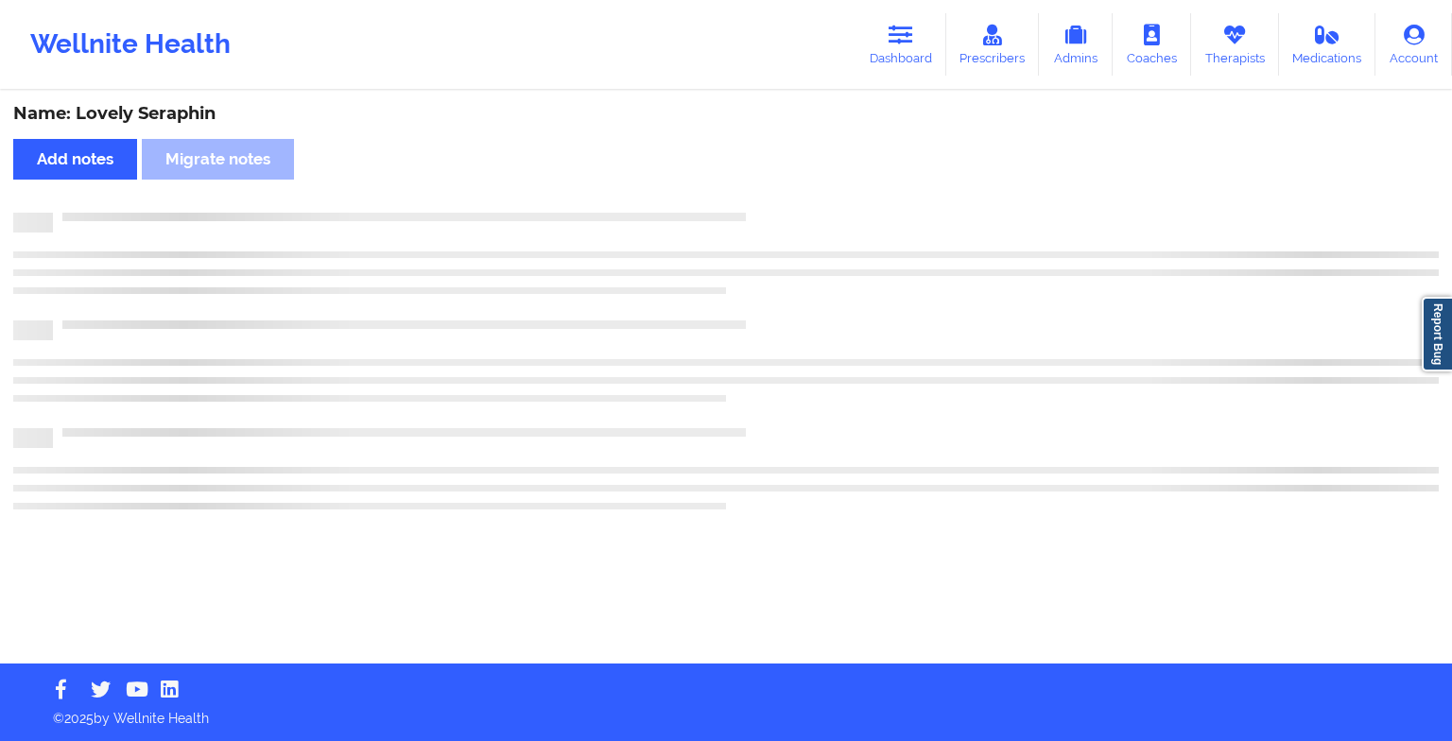
click at [771, 213] on div at bounding box center [746, 213] width 1386 height 0
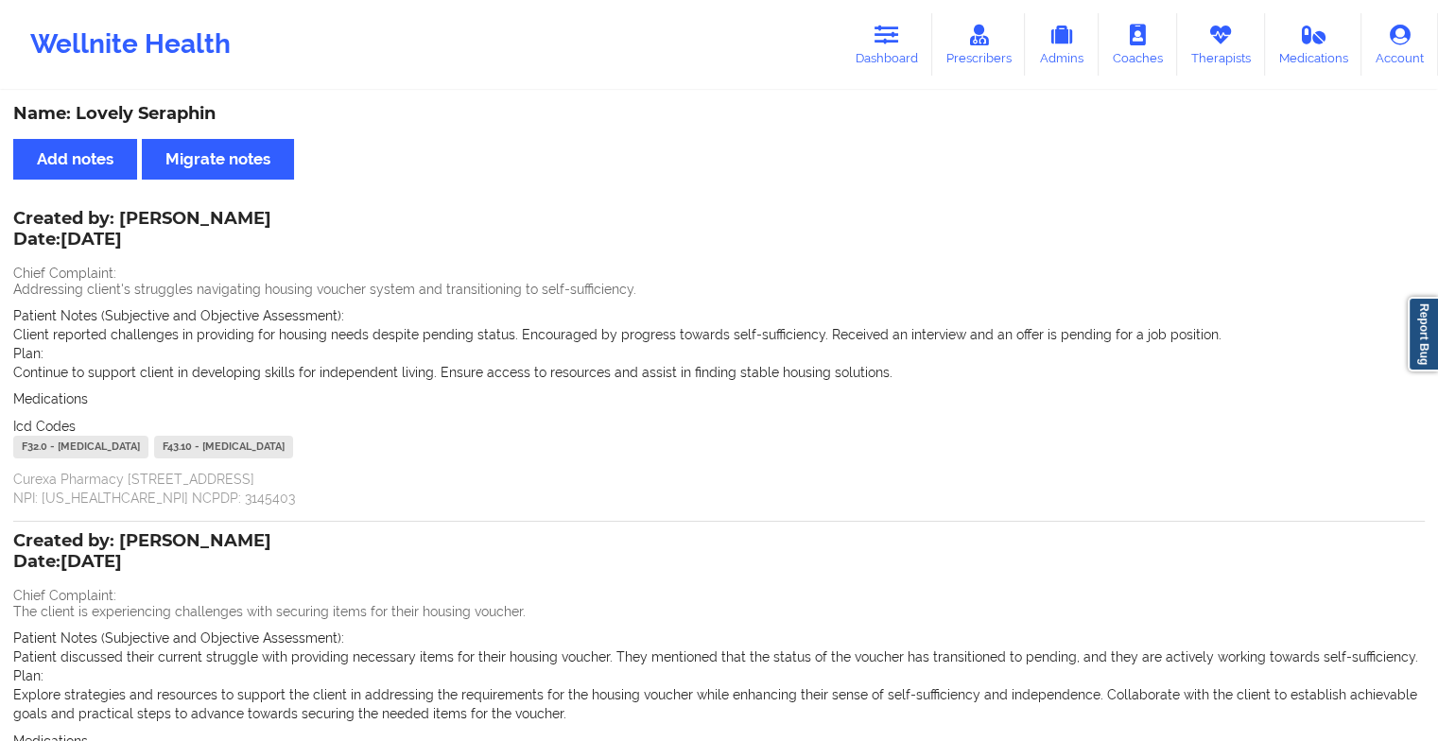
click at [868, 90] on div "Name: Lovely Seraphin Add notes Migrate notes Created by: [PERSON_NAME] Date: […" at bounding box center [719, 463] width 1438 height 926
click at [876, 43] on link "Dashboard" at bounding box center [886, 44] width 91 height 62
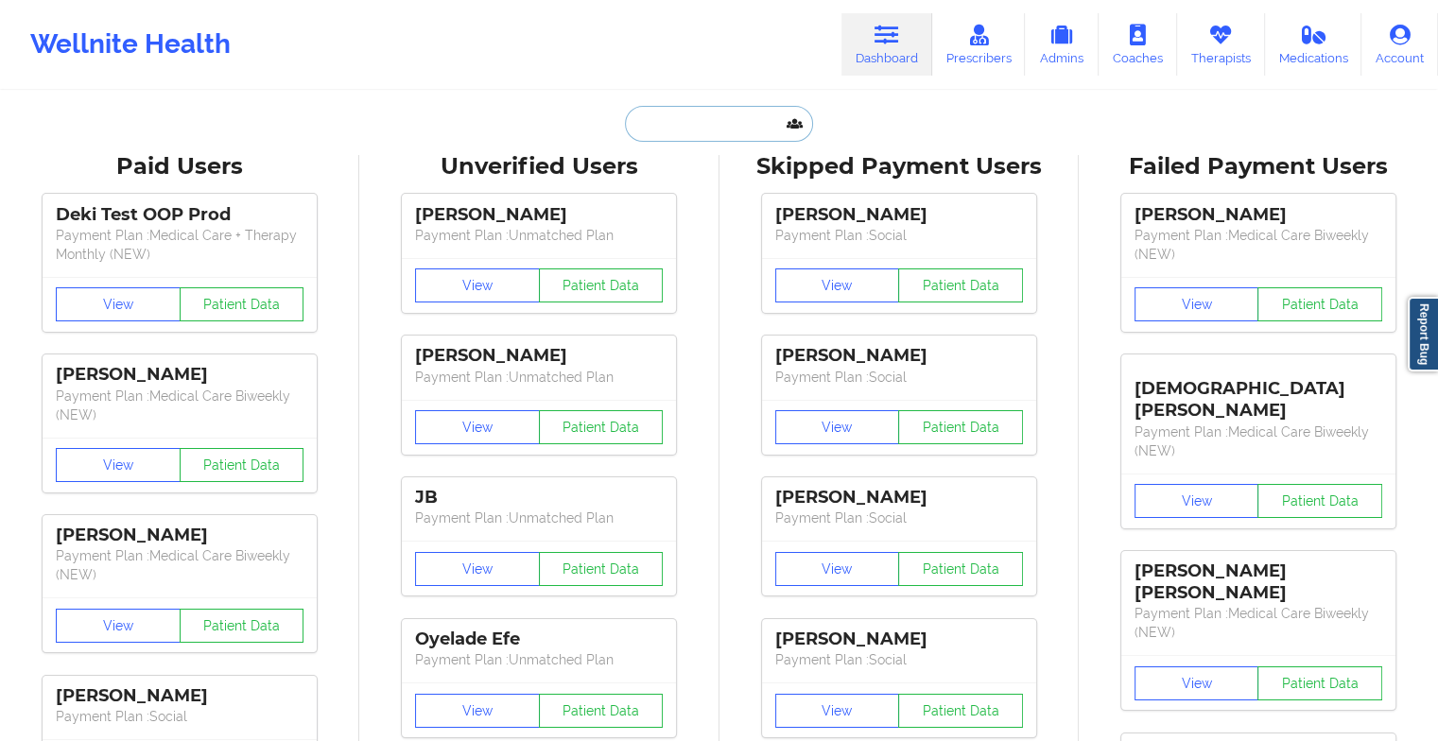
click at [703, 118] on input "text" at bounding box center [718, 124] width 187 height 36
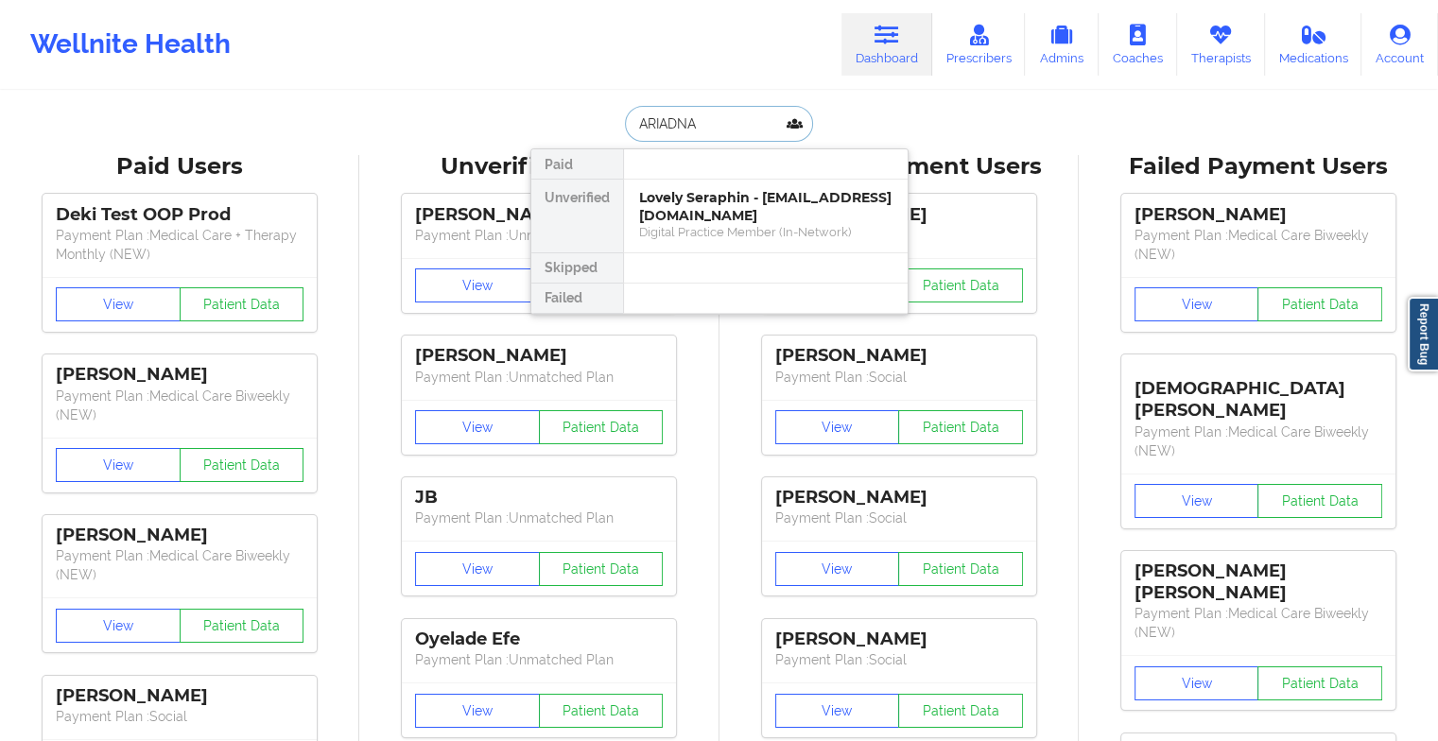
type input "ARIADNA P"
click at [660, 219] on div "[PERSON_NAME] - [EMAIL_ADDRESS][DOMAIN_NAME]" at bounding box center [765, 206] width 253 height 35
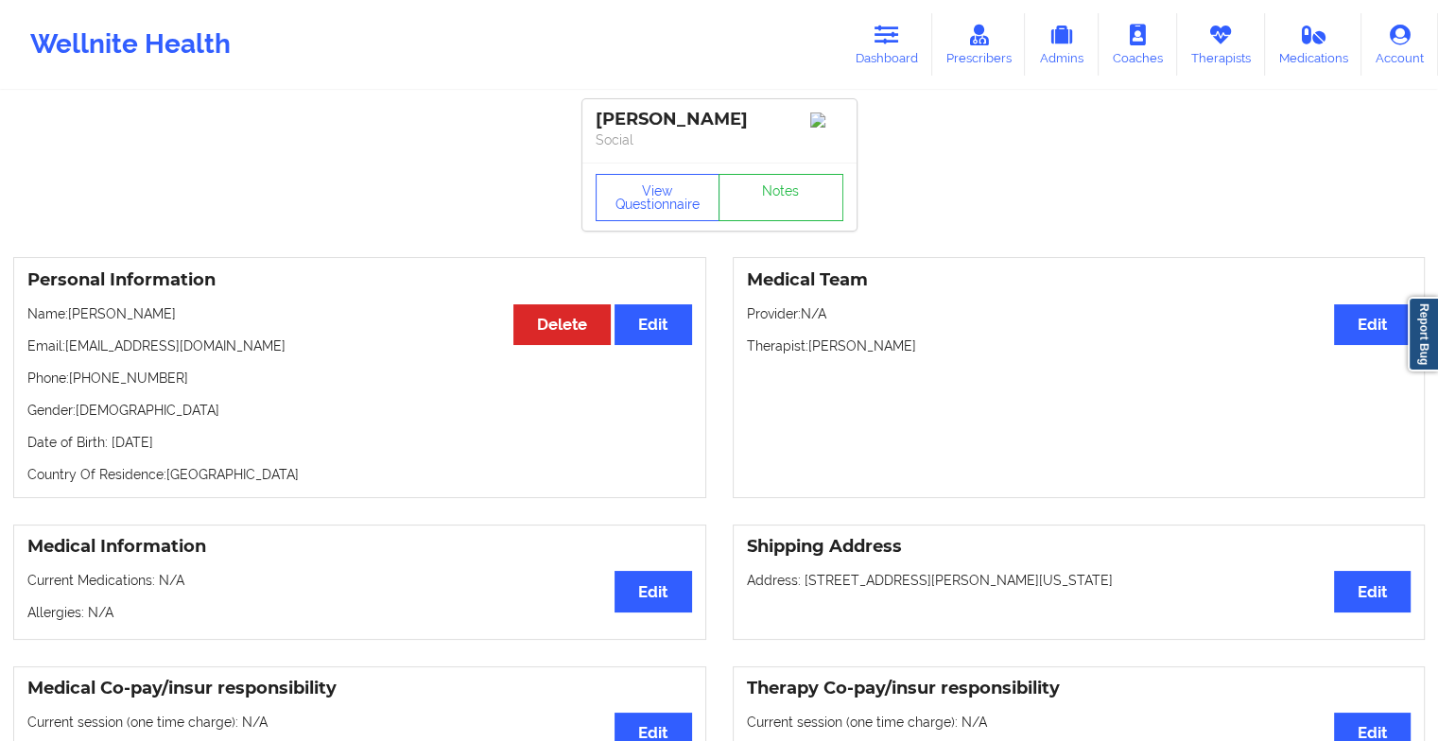
click at [764, 176] on div "View Questionnaire Notes" at bounding box center [719, 197] width 274 height 68
drag, startPoint x: 764, startPoint y: 176, endPoint x: 774, endPoint y: 219, distance: 44.7
click at [774, 219] on link "Notes" at bounding box center [780, 197] width 125 height 47
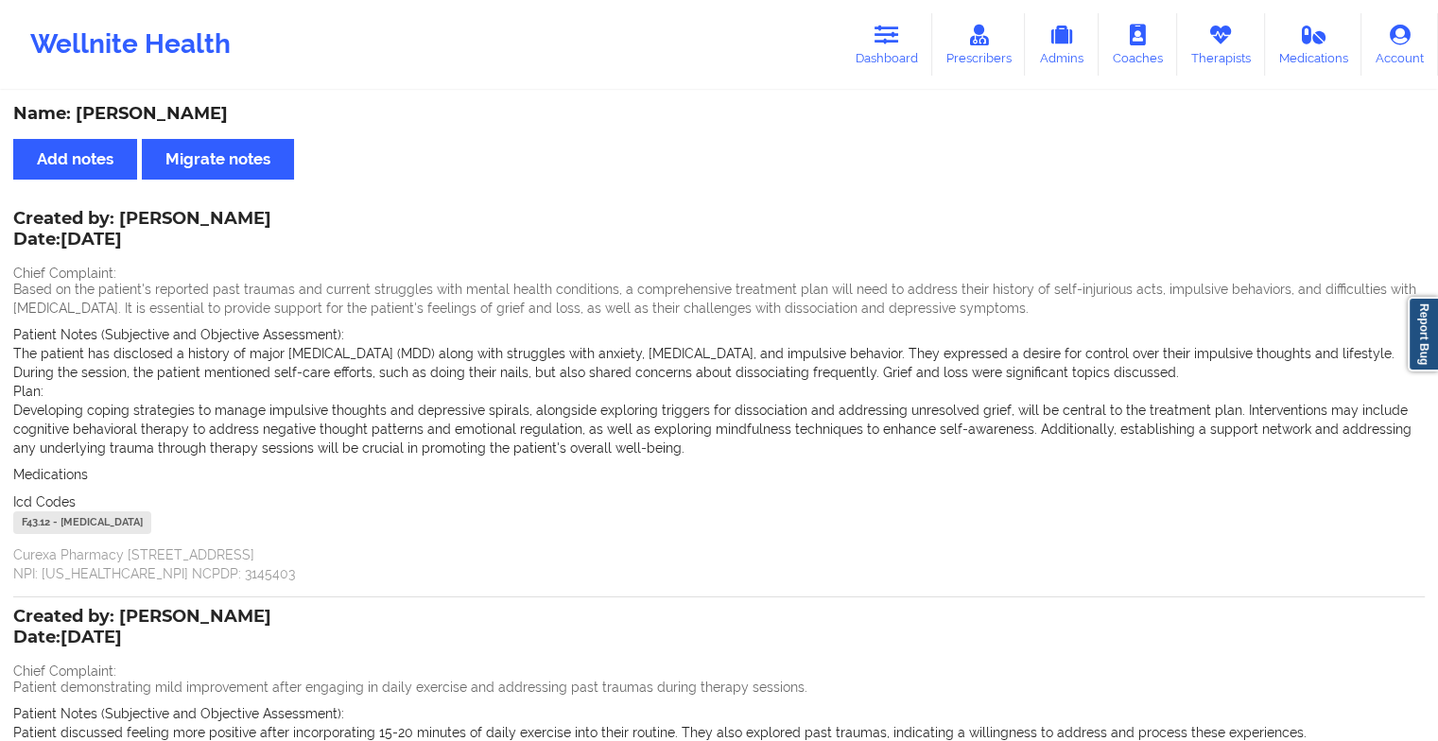
click at [843, 23] on div "Wellnite Health Dashboard Prescribers Admins Coaches Therapists Medications Acc…" at bounding box center [719, 45] width 1438 height 76
click at [877, 37] on icon at bounding box center [886, 35] width 25 height 21
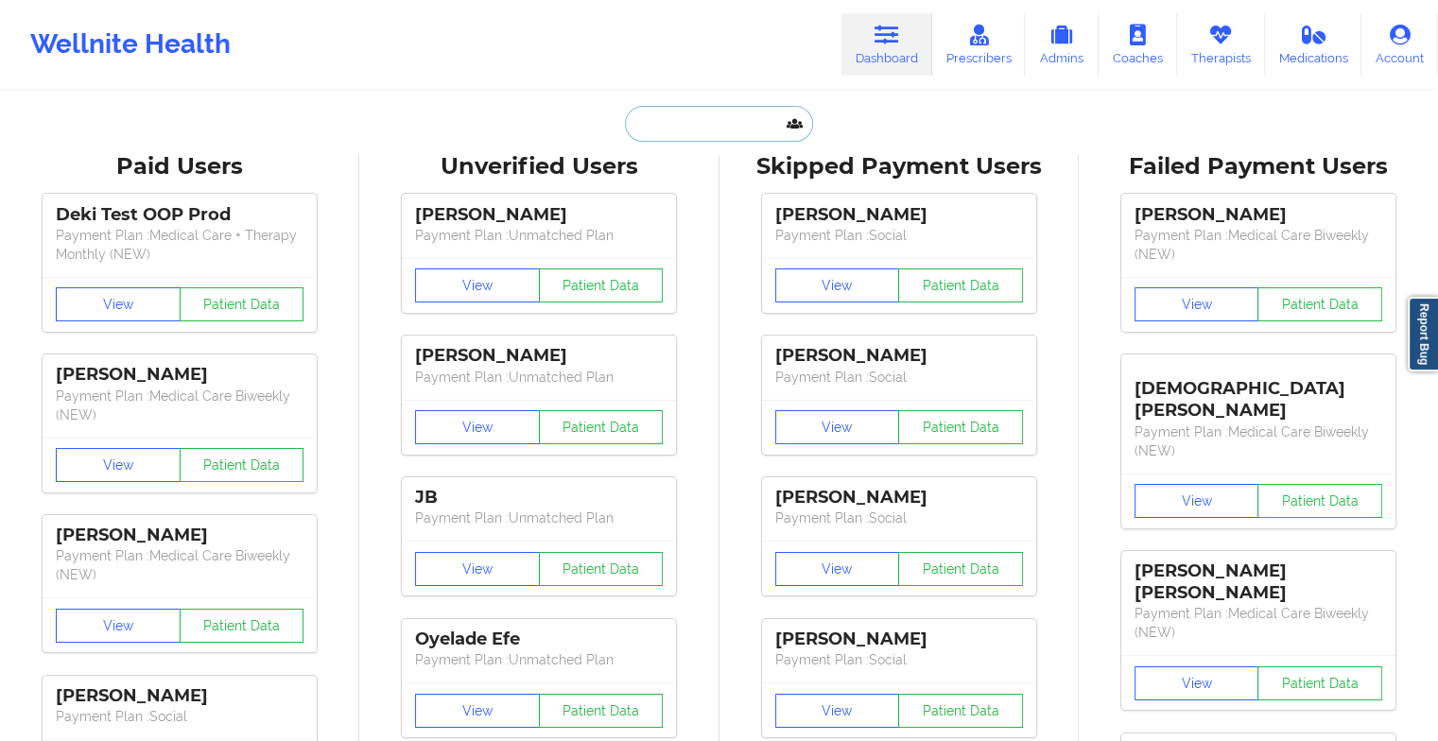
click at [692, 117] on input "text" at bounding box center [718, 124] width 187 height 36
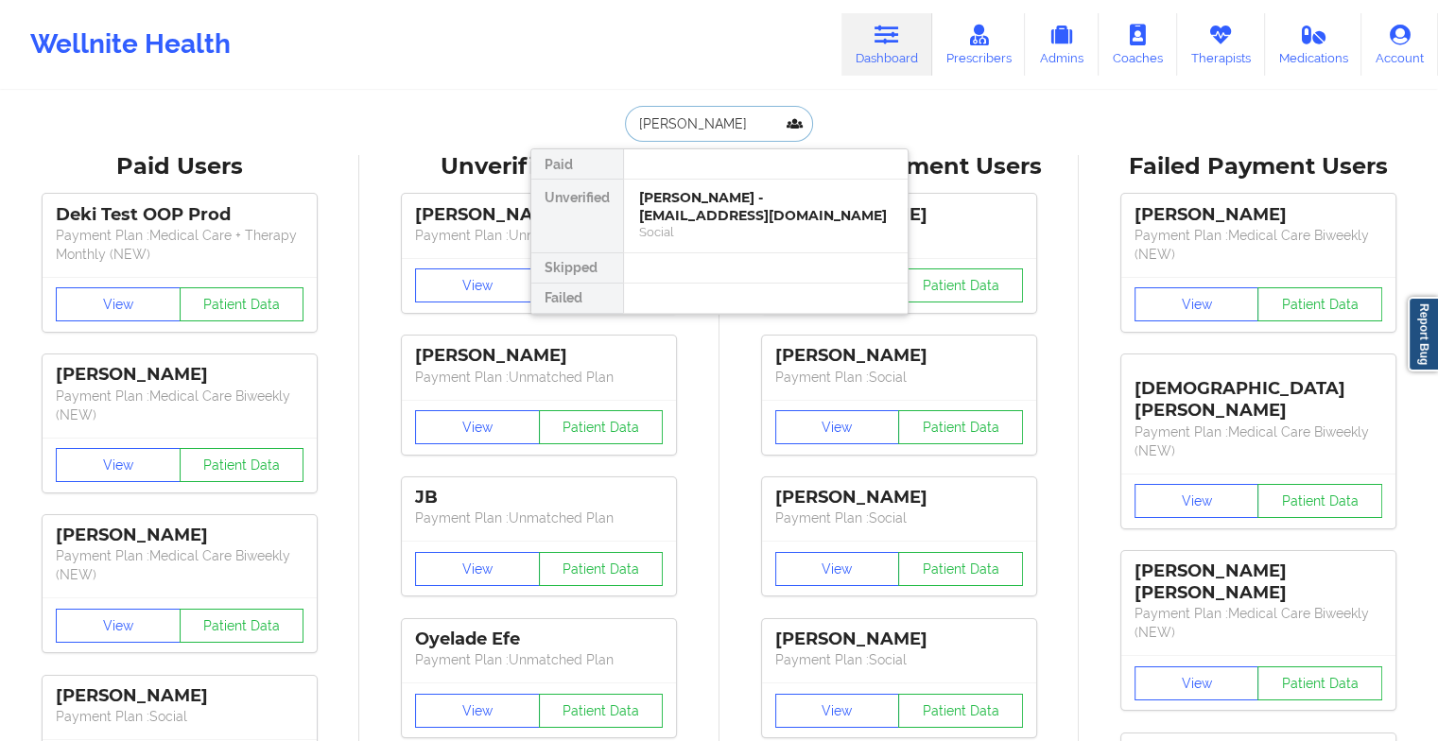
type input "[PERSON_NAME]"
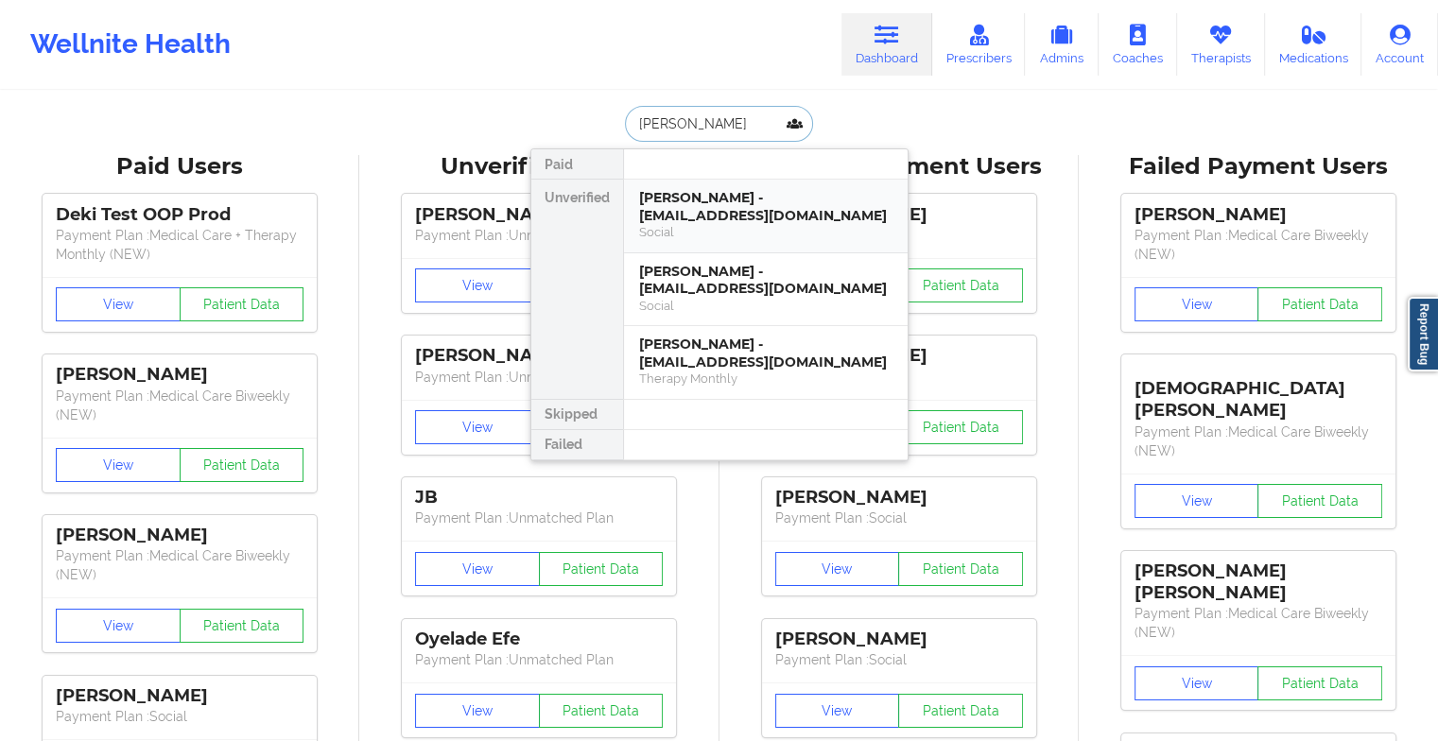
click at [700, 208] on div "[PERSON_NAME] - [EMAIL_ADDRESS][DOMAIN_NAME]" at bounding box center [765, 206] width 253 height 35
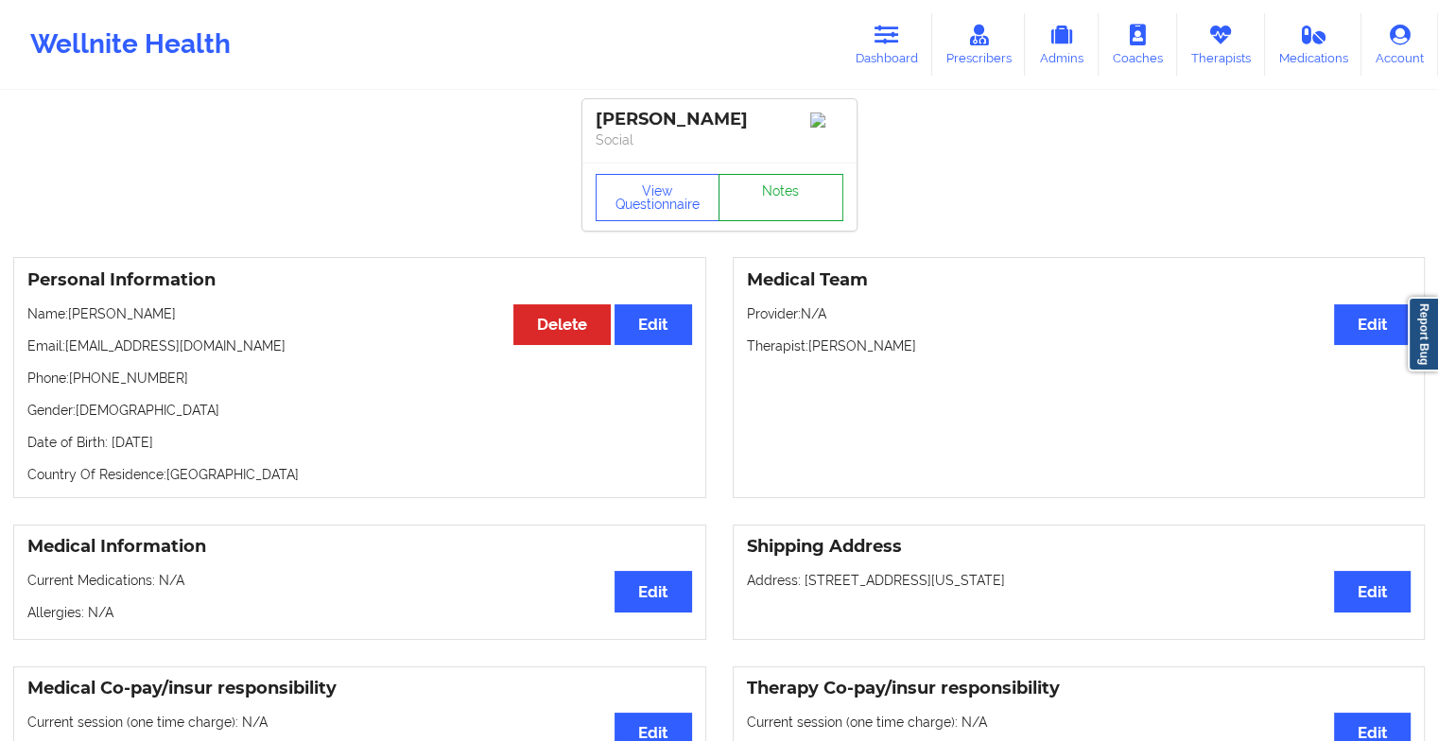
click at [783, 188] on link "Notes" at bounding box center [780, 197] width 125 height 47
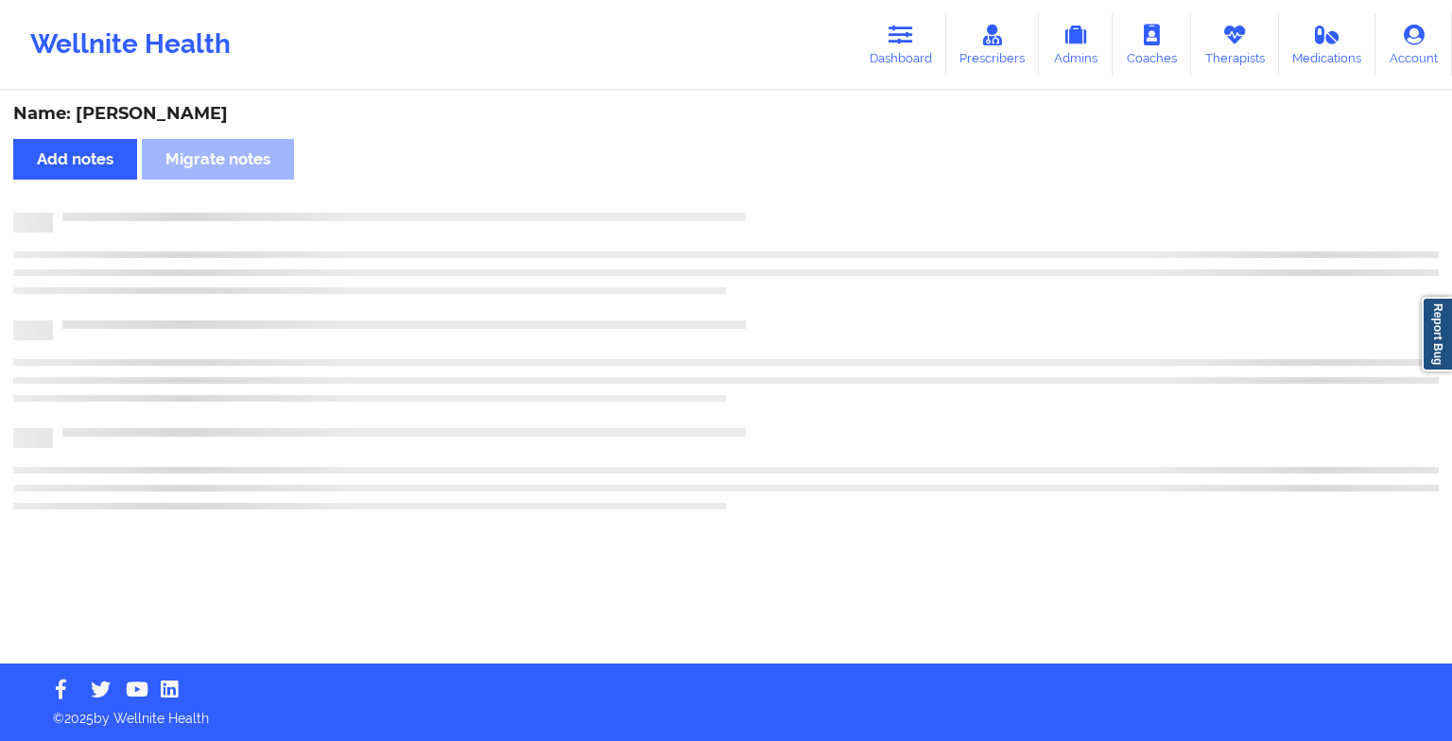
click at [783, 188] on div "Name: [PERSON_NAME] Add notes Migrate notes" at bounding box center [726, 378] width 1452 height 571
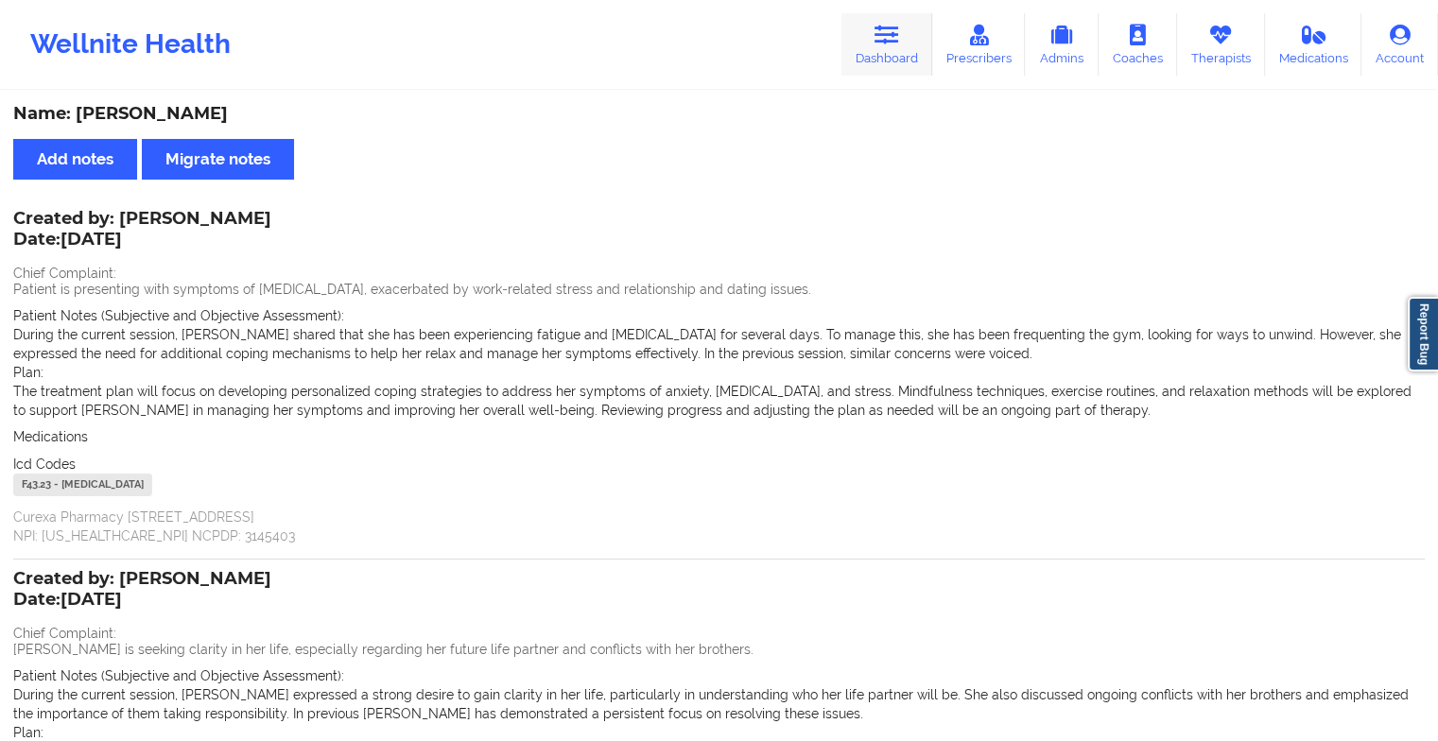
click at [905, 57] on link "Dashboard" at bounding box center [886, 44] width 91 height 62
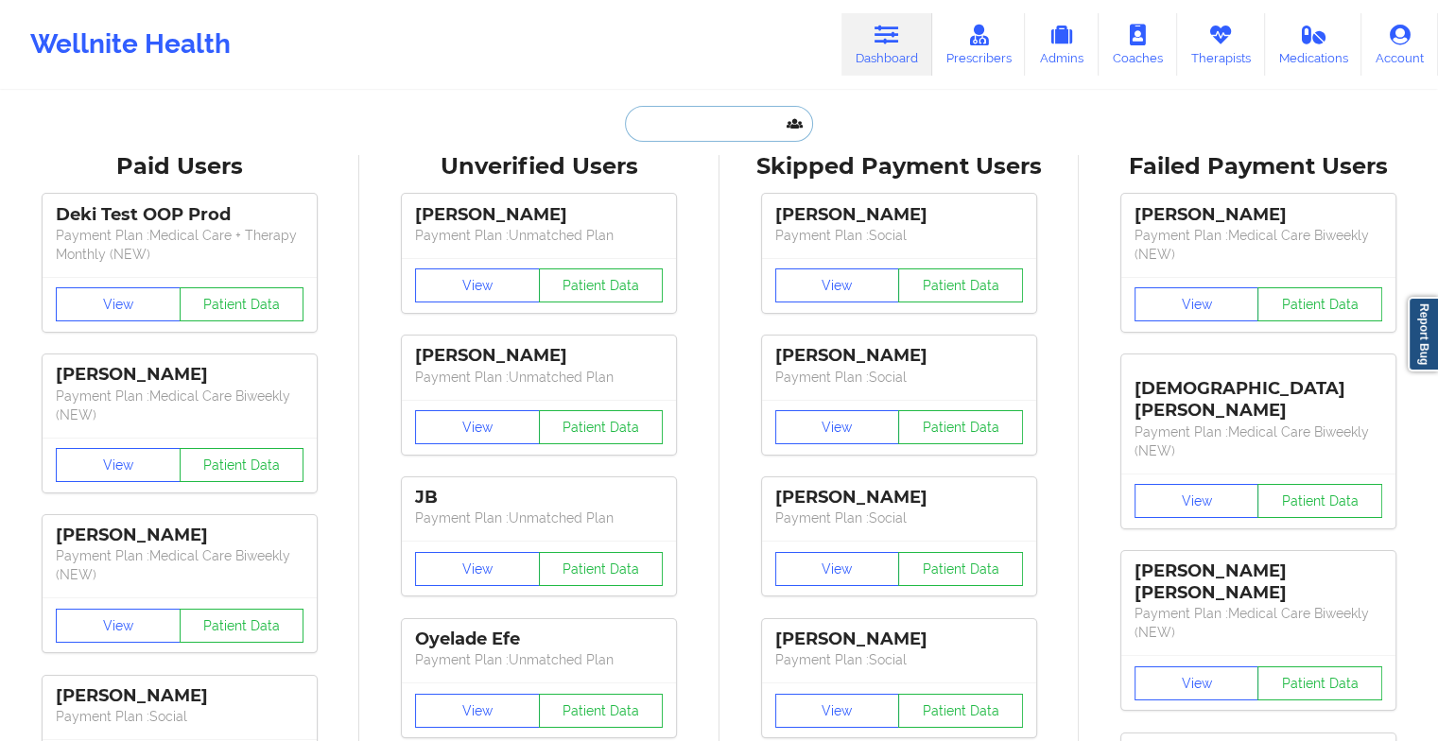
click at [698, 115] on input "text" at bounding box center [718, 124] width 187 height 36
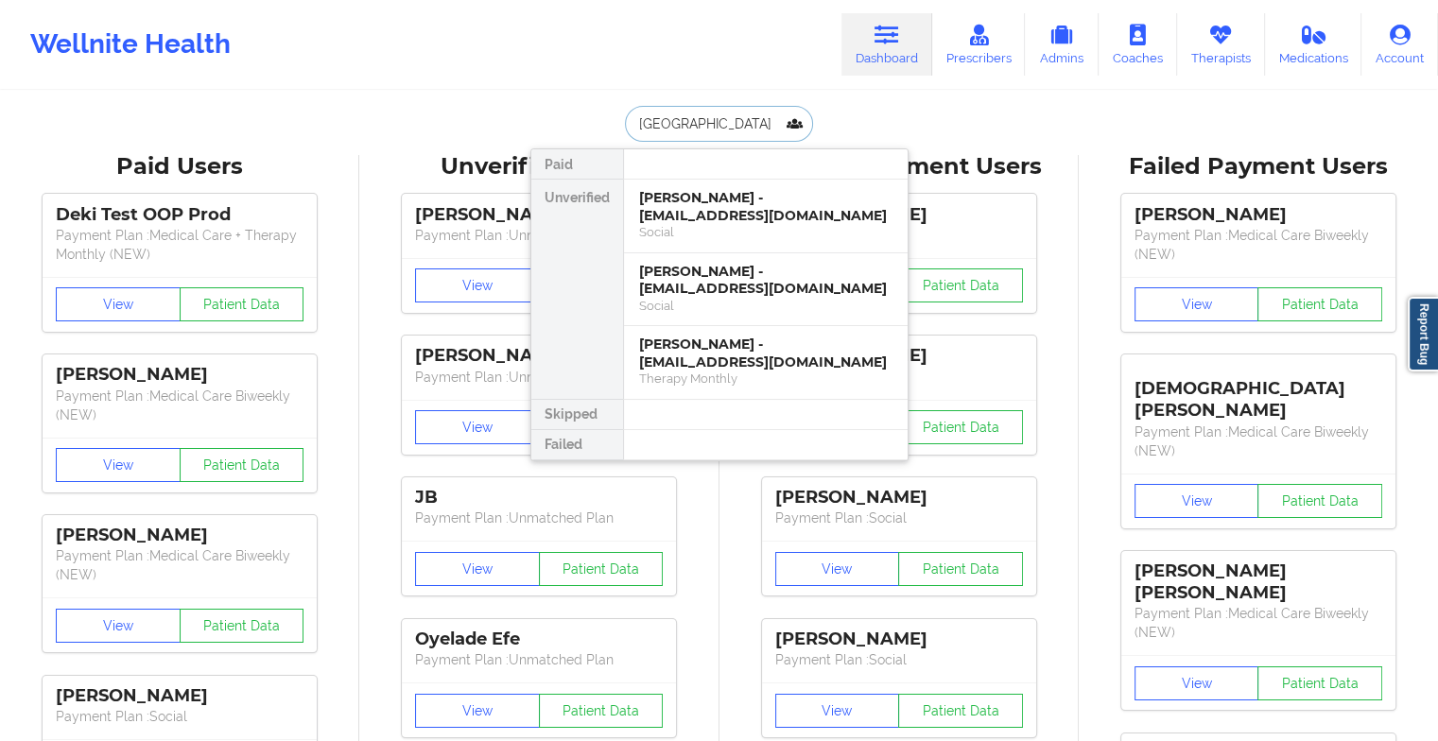
type input "alexandria j"
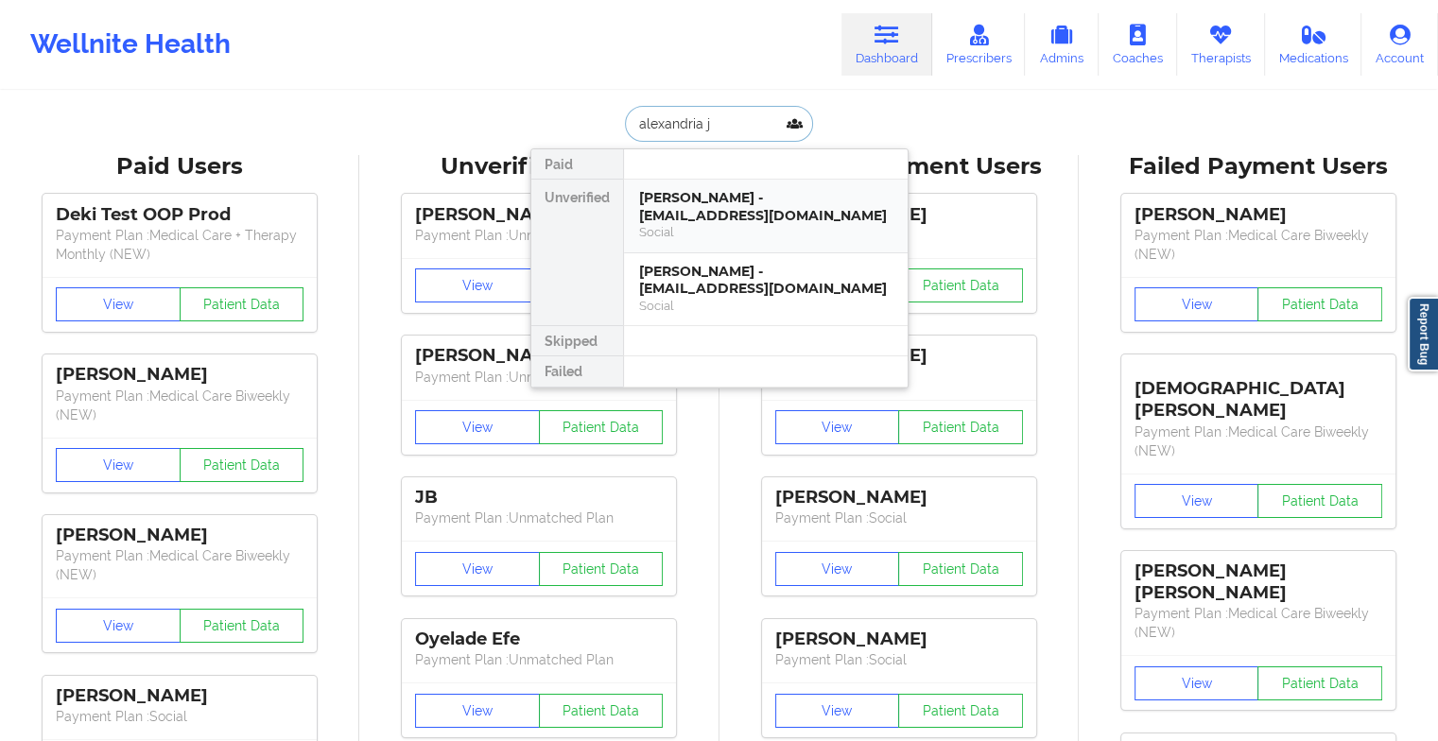
click at [752, 196] on div "[PERSON_NAME] - [EMAIL_ADDRESS][DOMAIN_NAME]" at bounding box center [765, 206] width 253 height 35
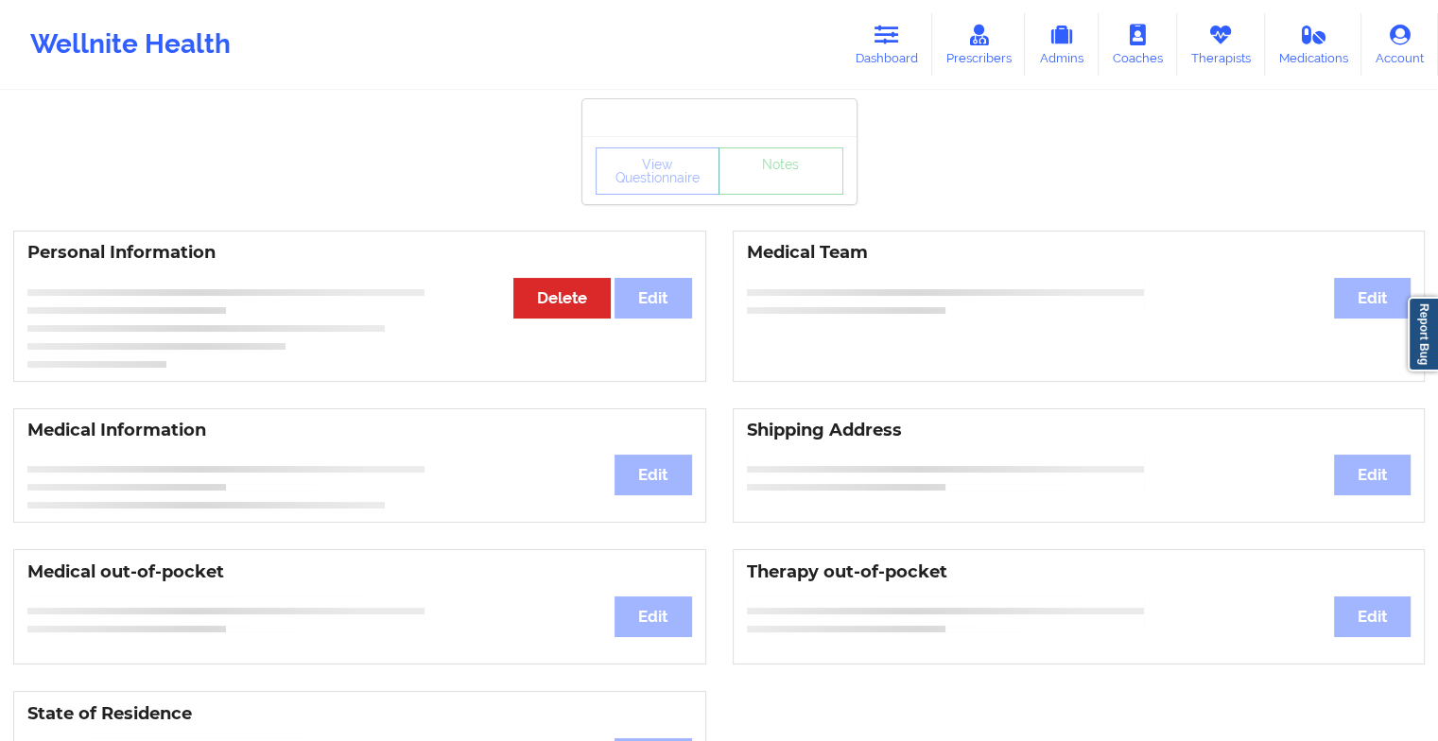
click at [738, 203] on div "View Questionnaire Notes" at bounding box center [719, 170] width 274 height 68
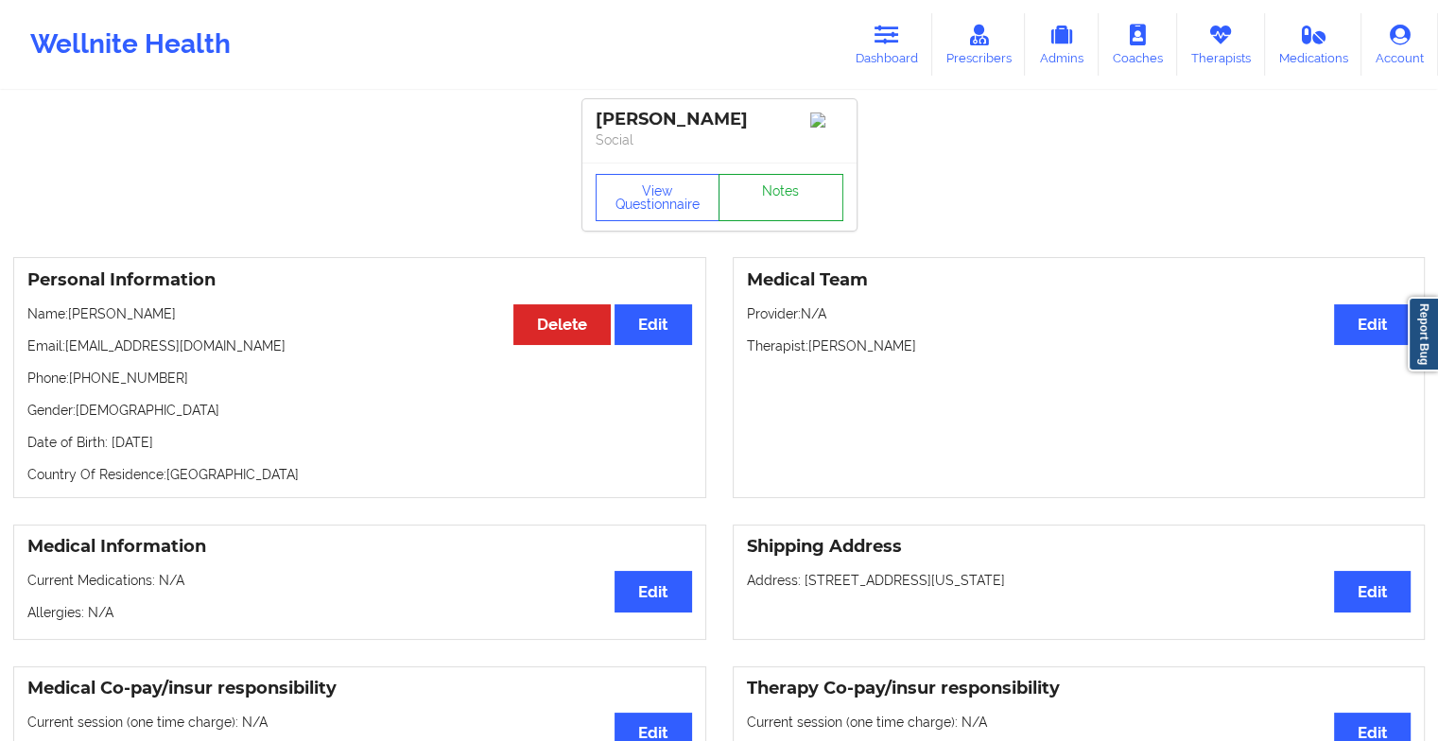
click at [738, 203] on link "Notes" at bounding box center [780, 197] width 125 height 47
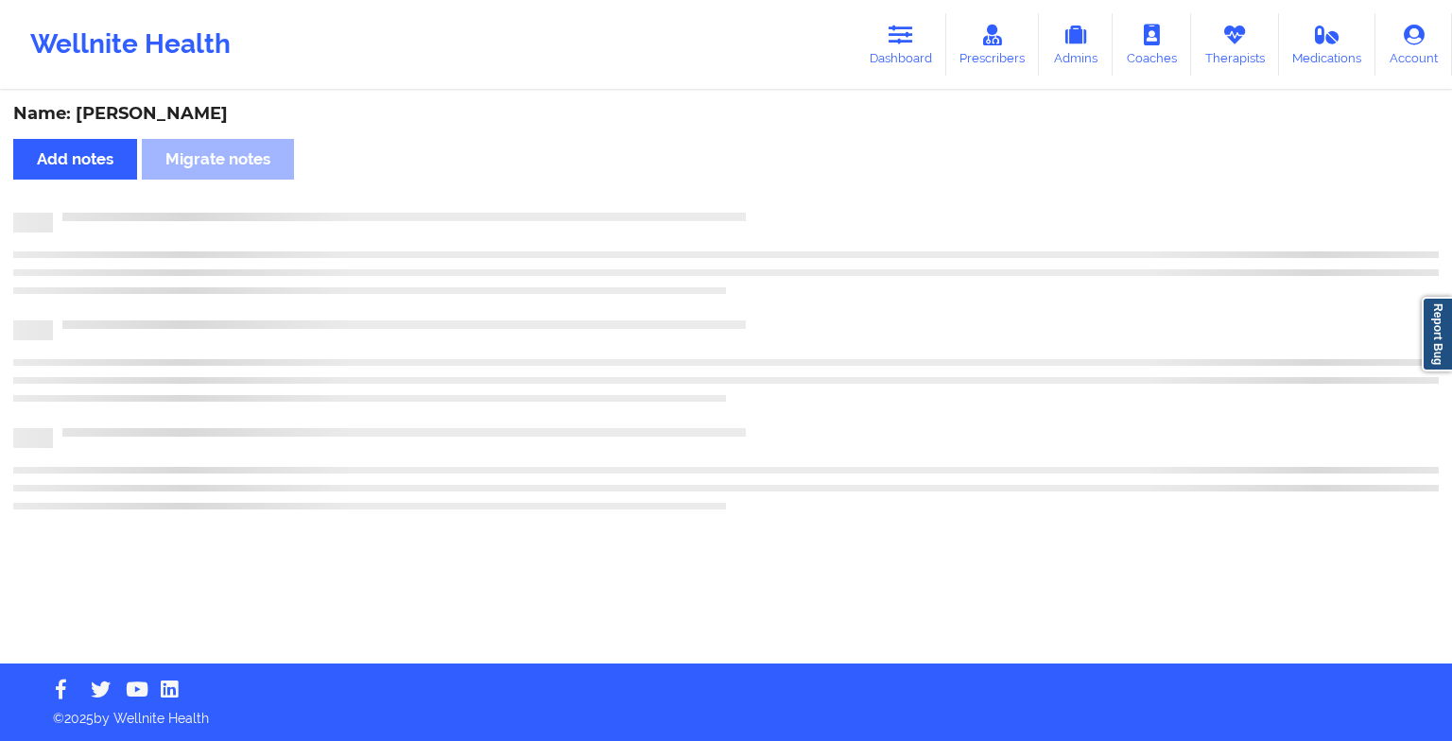
click at [738, 203] on div "Name: [PERSON_NAME] Add notes Migrate notes" at bounding box center [726, 378] width 1452 height 571
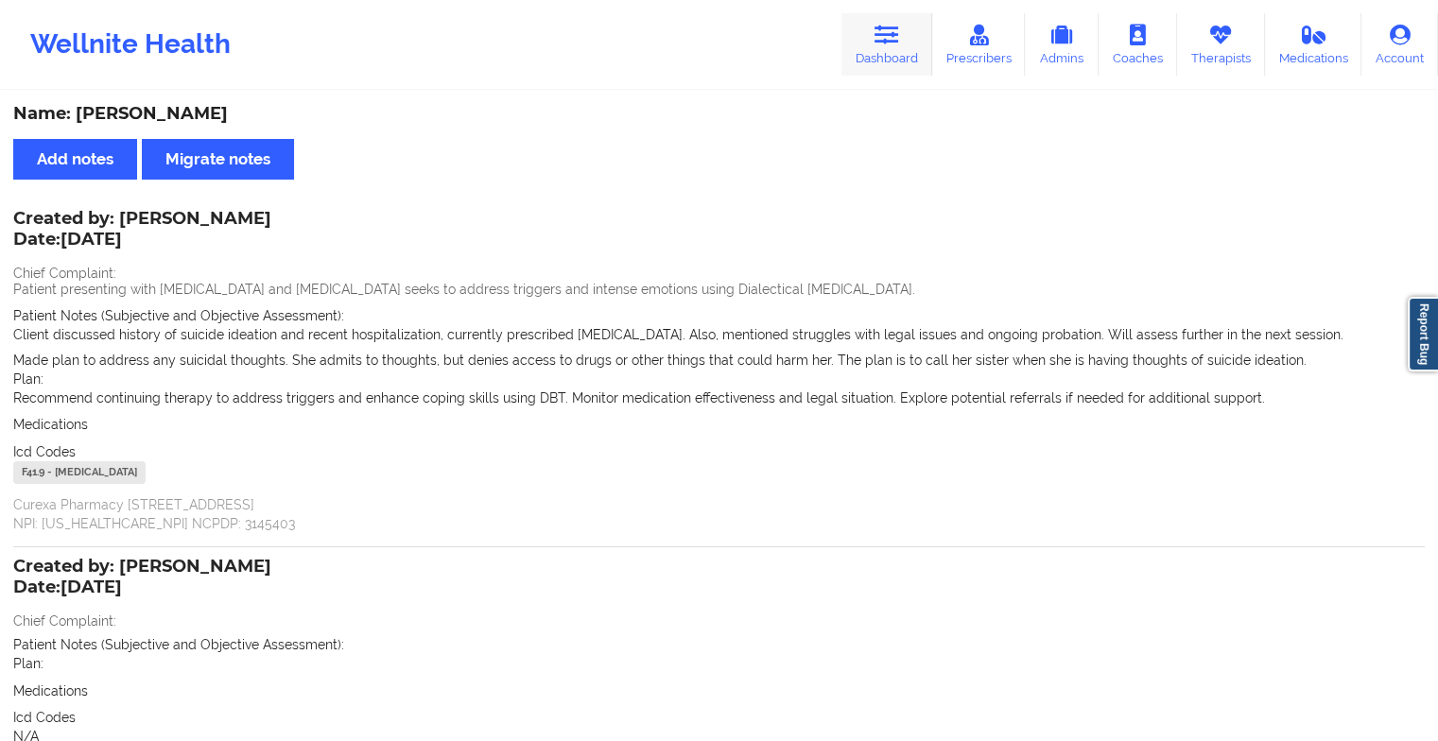
click at [863, 46] on link "Dashboard" at bounding box center [886, 44] width 91 height 62
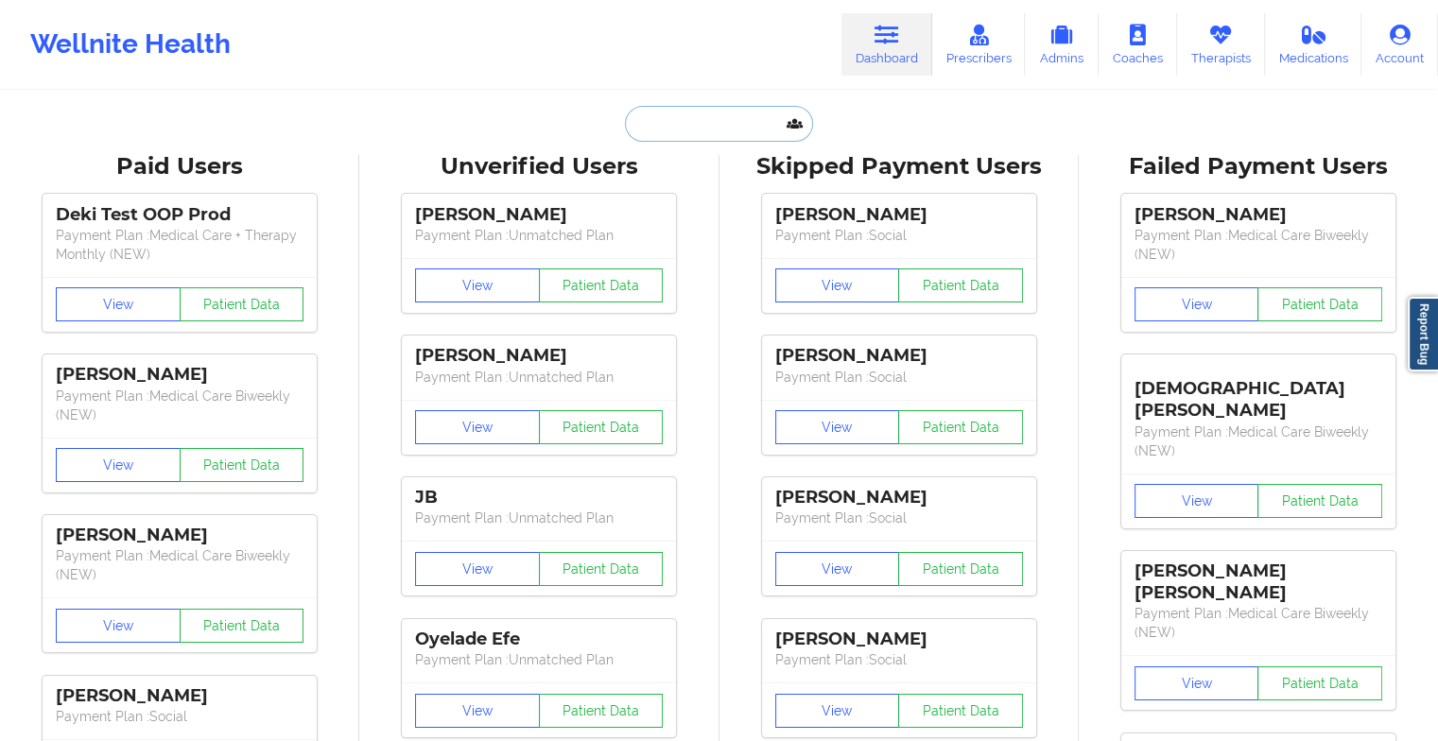
click at [745, 112] on input "text" at bounding box center [718, 124] width 187 height 36
click at [707, 134] on input "text" at bounding box center [718, 124] width 187 height 36
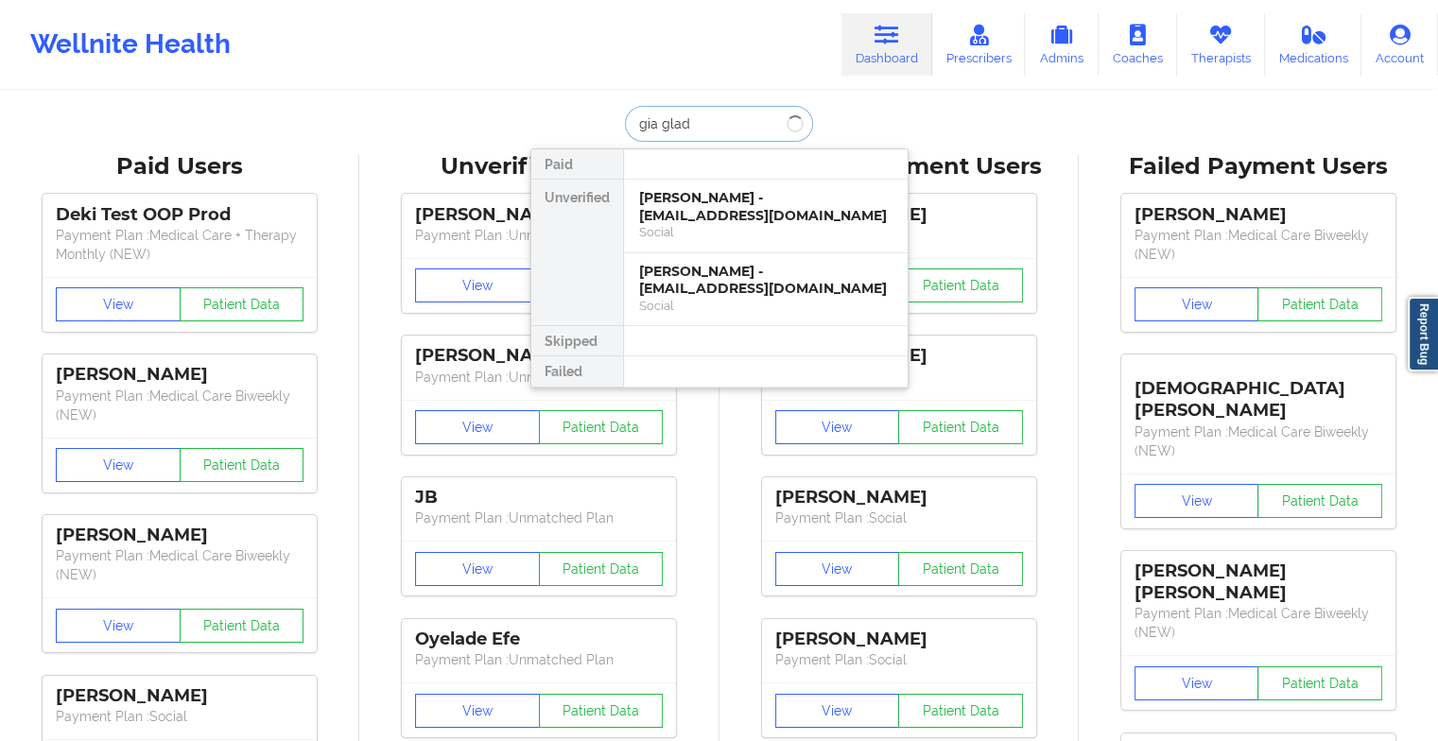
type input "[PERSON_NAME]"
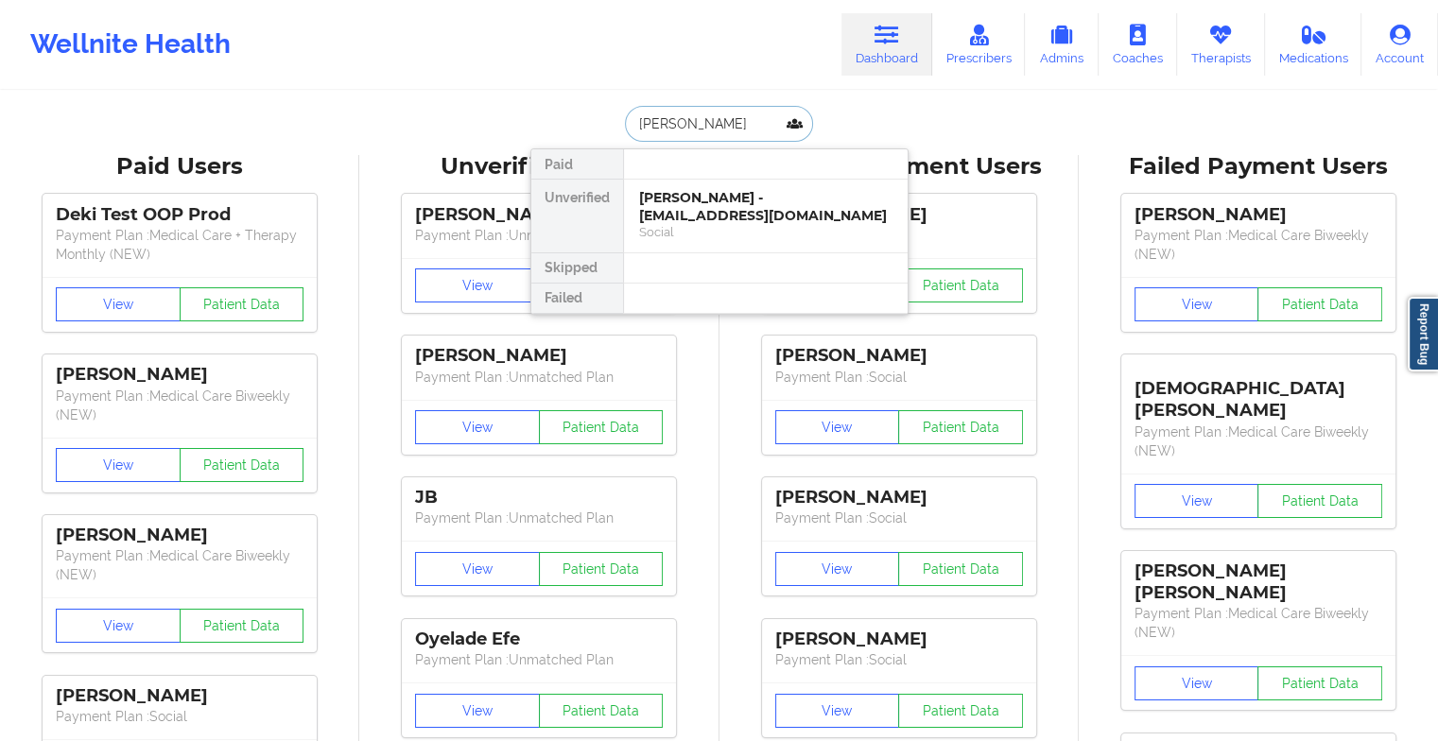
click at [723, 224] on div "Social" at bounding box center [765, 232] width 253 height 16
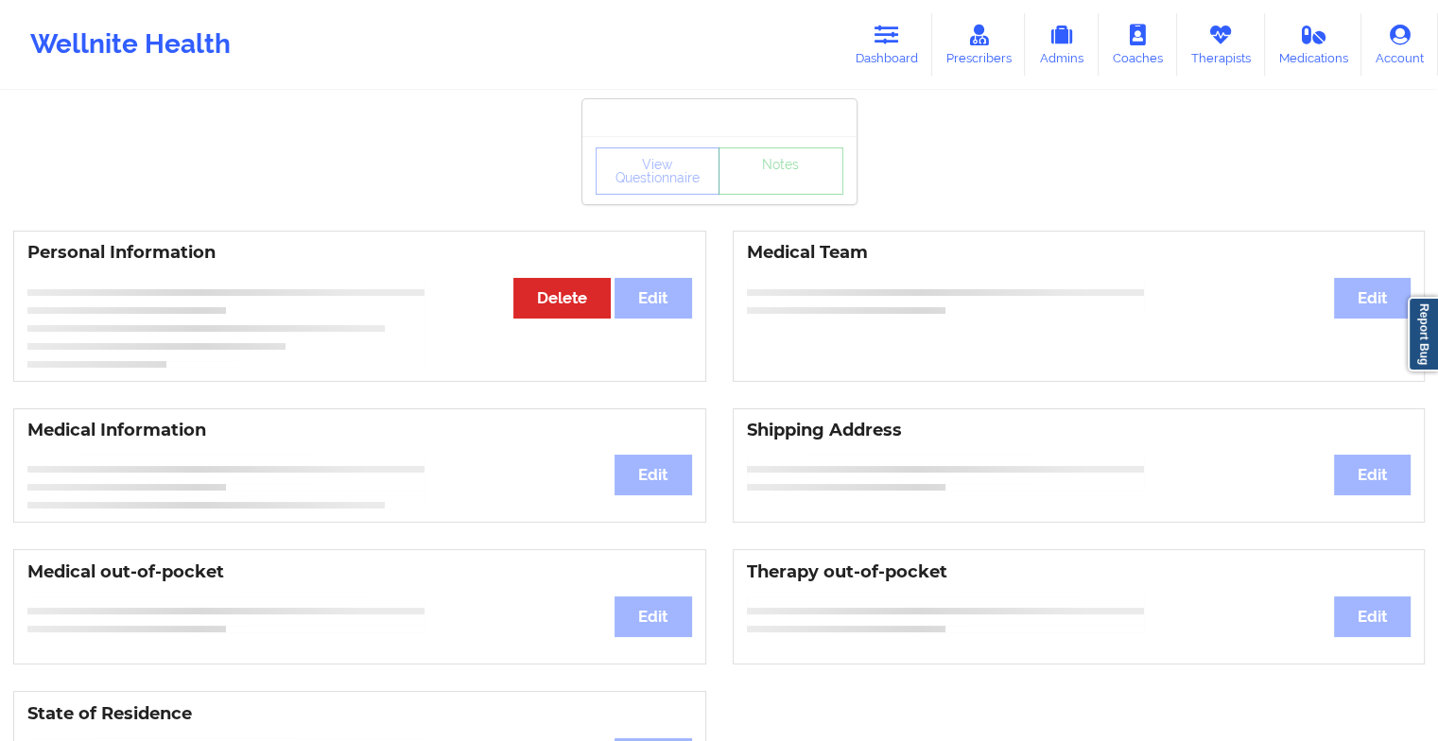
click at [775, 217] on div "Personal Information Edit Delete Medical Team Edit" at bounding box center [719, 306] width 1438 height 178
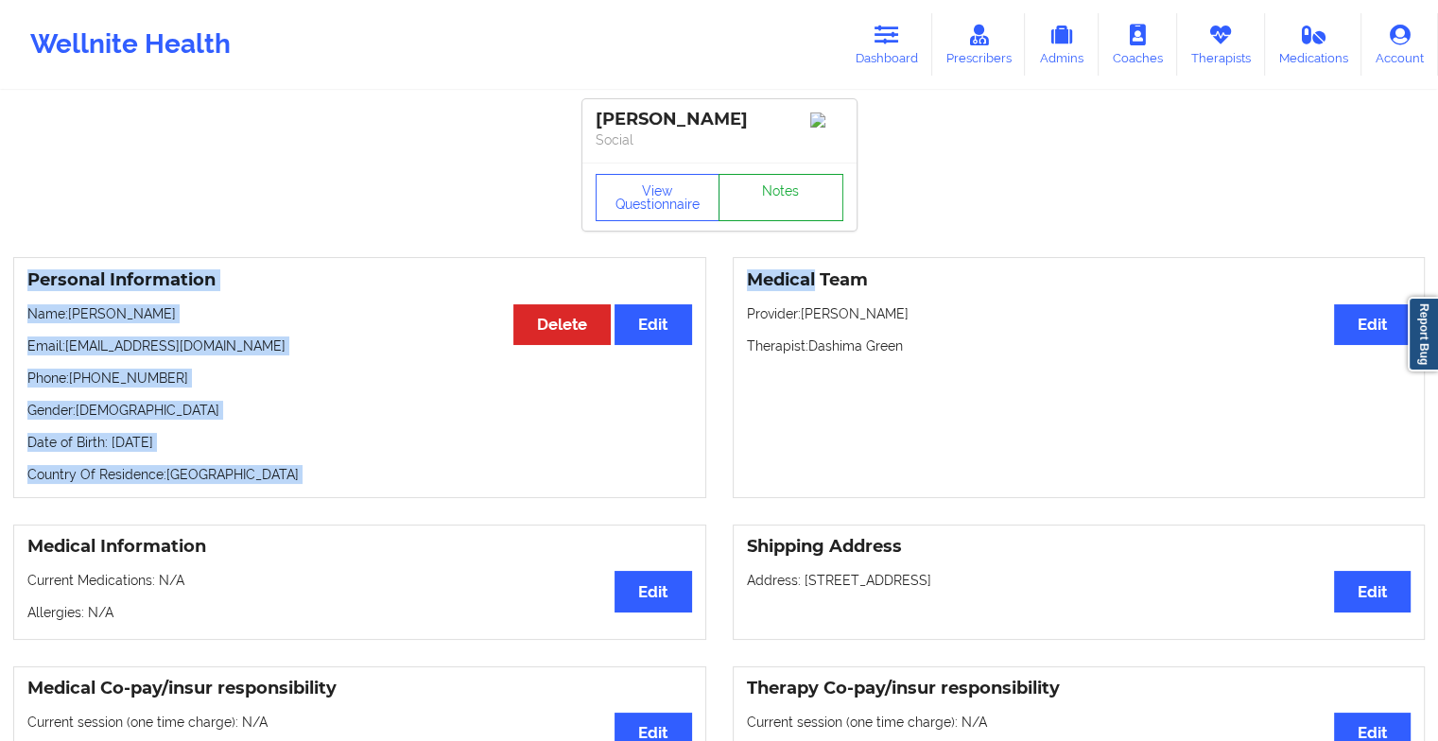
click at [775, 216] on link "Notes" at bounding box center [780, 197] width 125 height 47
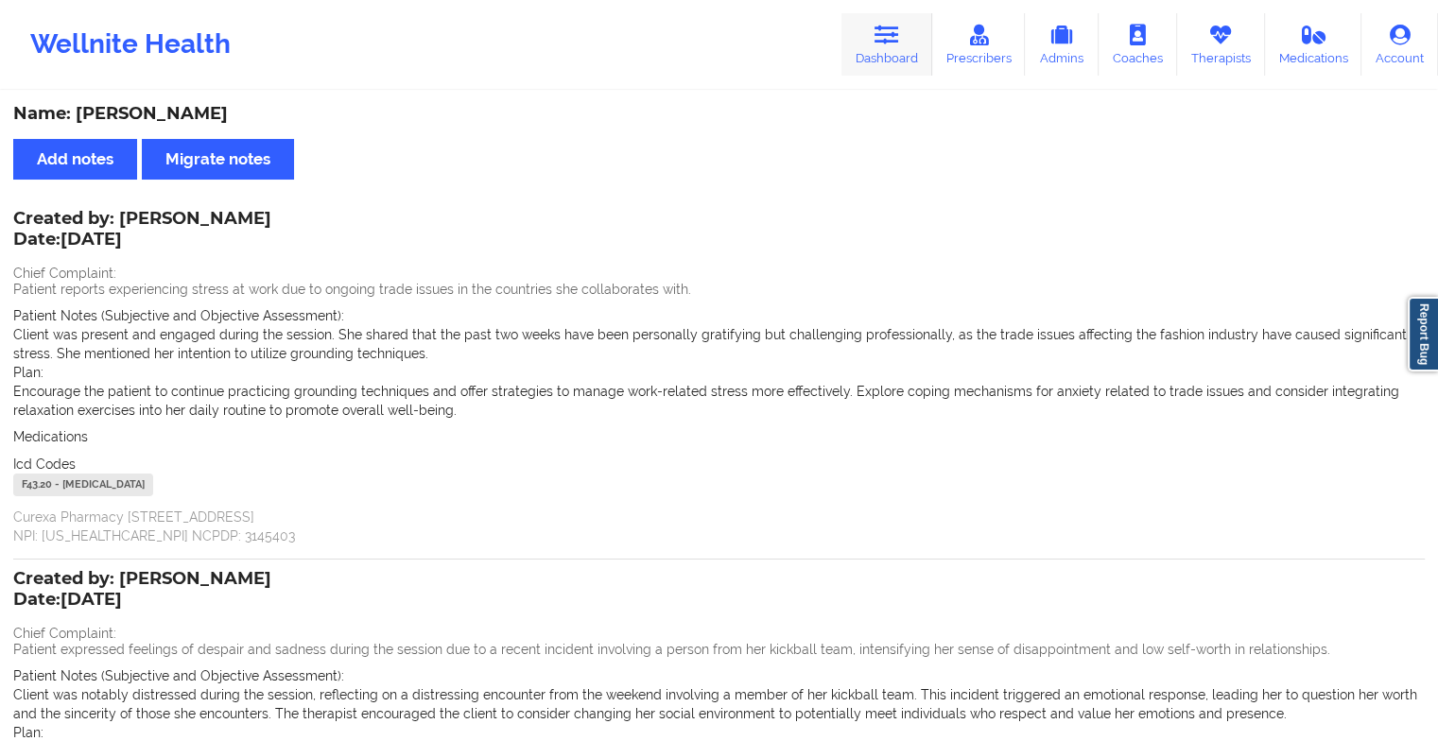
click at [874, 26] on link "Dashboard" at bounding box center [886, 44] width 91 height 62
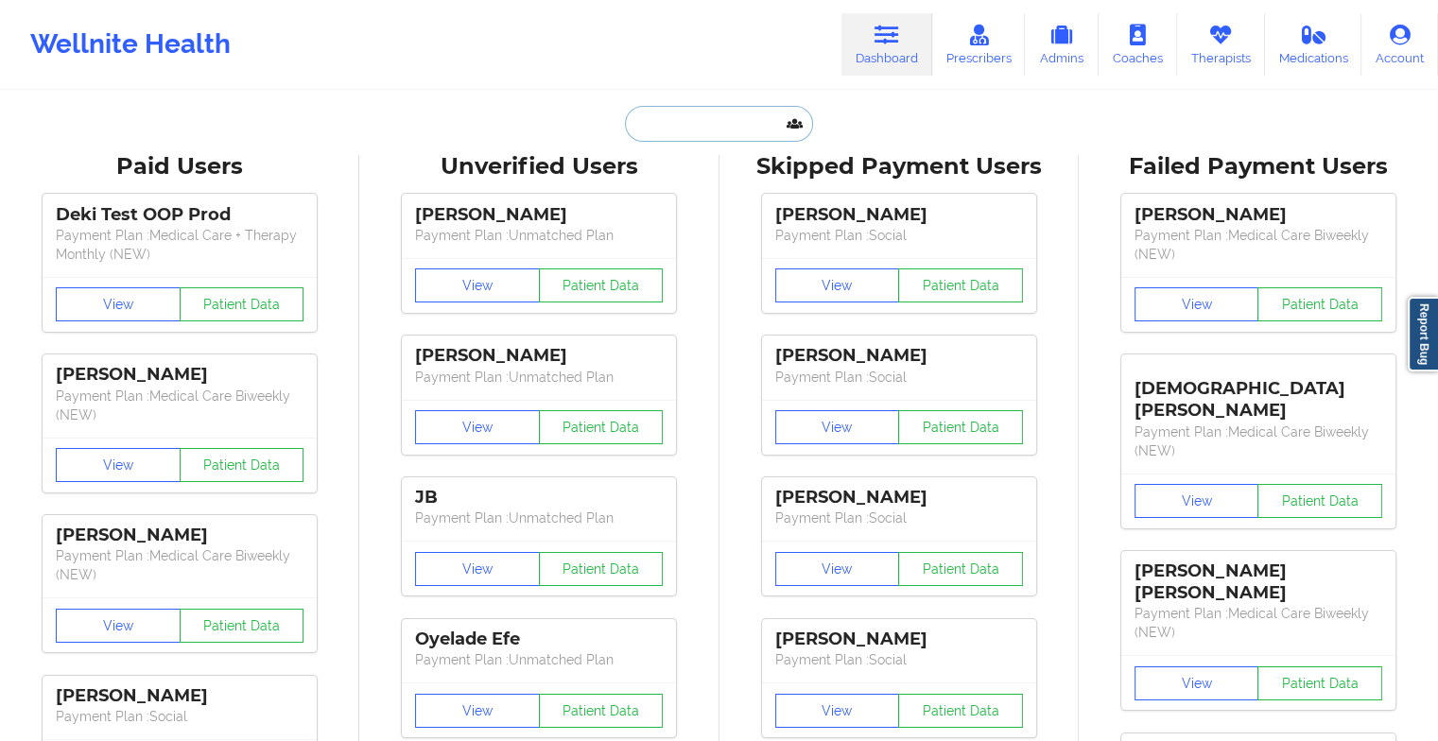
click at [769, 127] on input "text" at bounding box center [718, 124] width 187 height 36
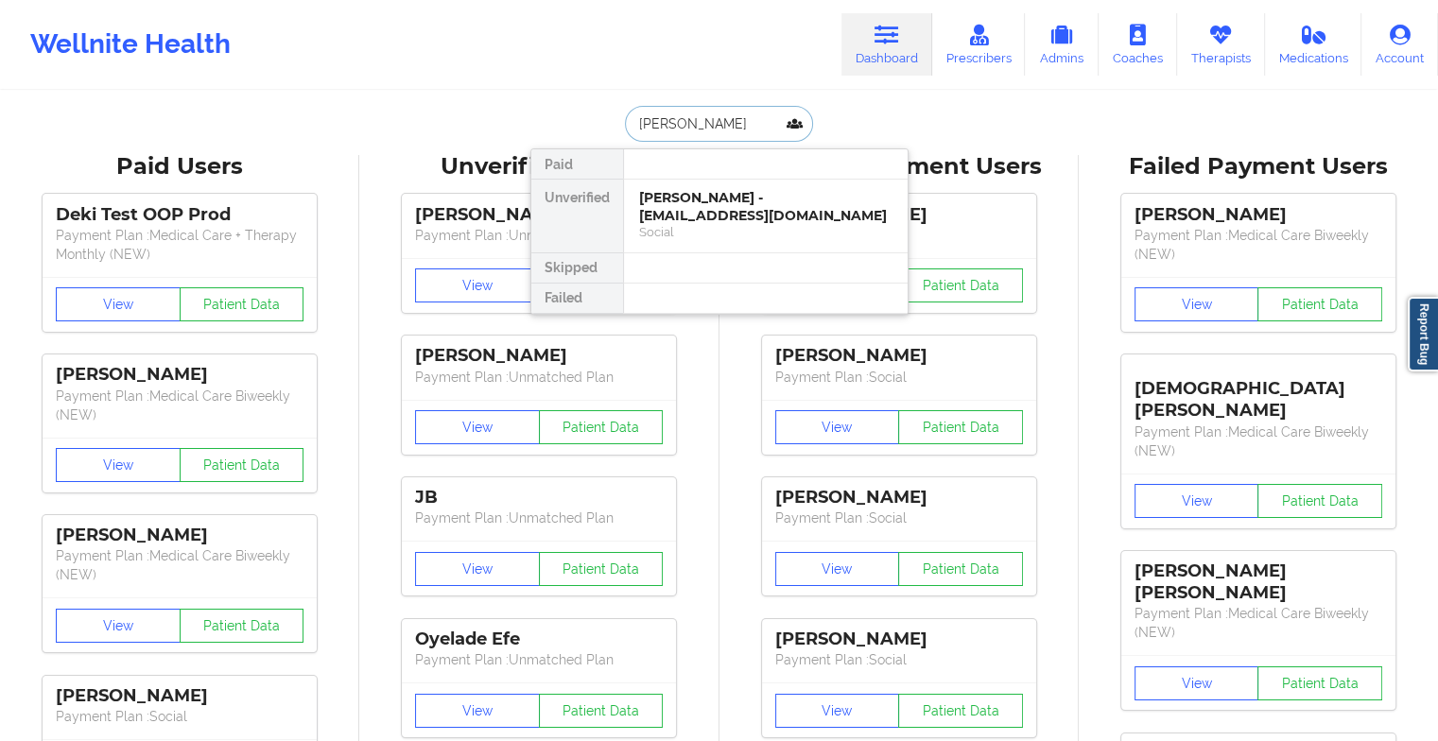
type input "[PERSON_NAME]"
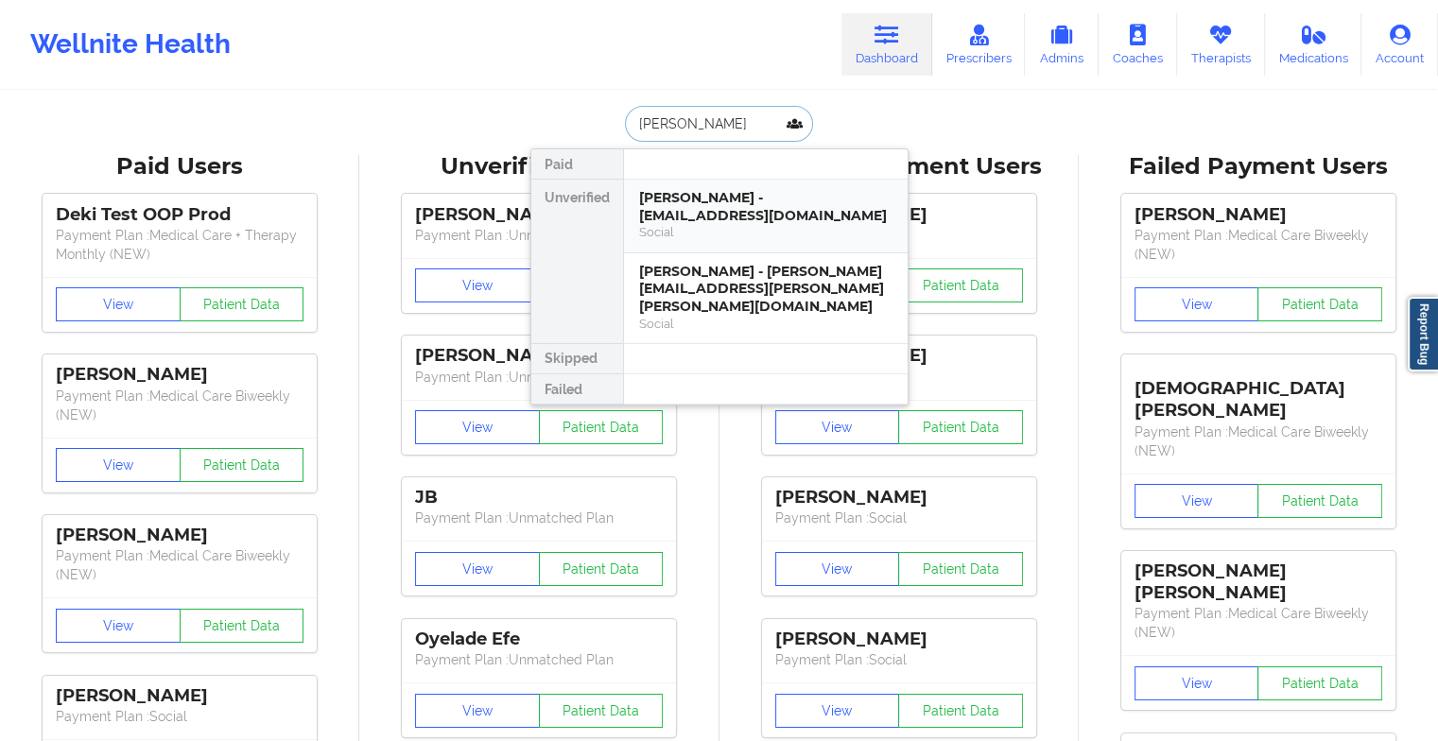
click at [719, 243] on div "[PERSON_NAME] - [EMAIL_ADDRESS][DOMAIN_NAME] Social" at bounding box center [766, 217] width 284 height 74
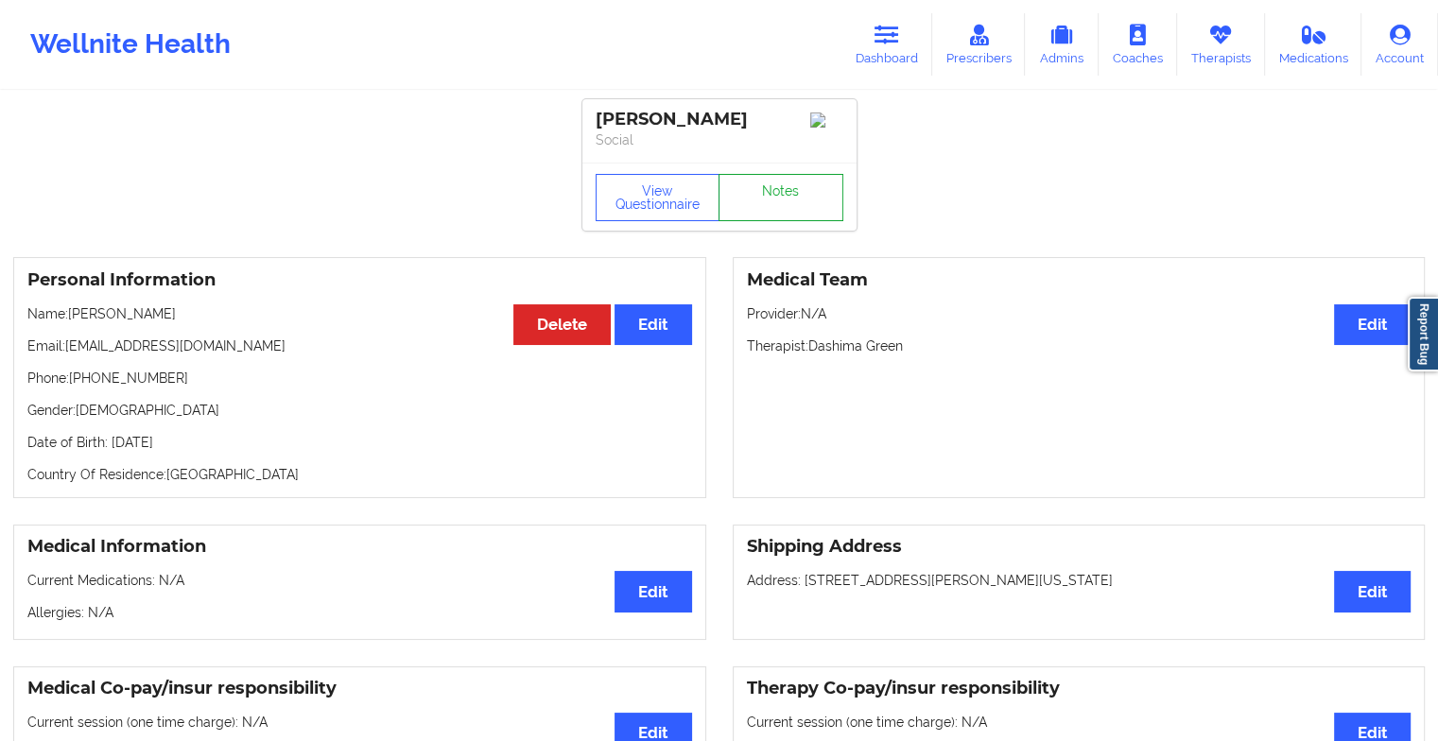
click at [750, 208] on link "Notes" at bounding box center [780, 197] width 125 height 47
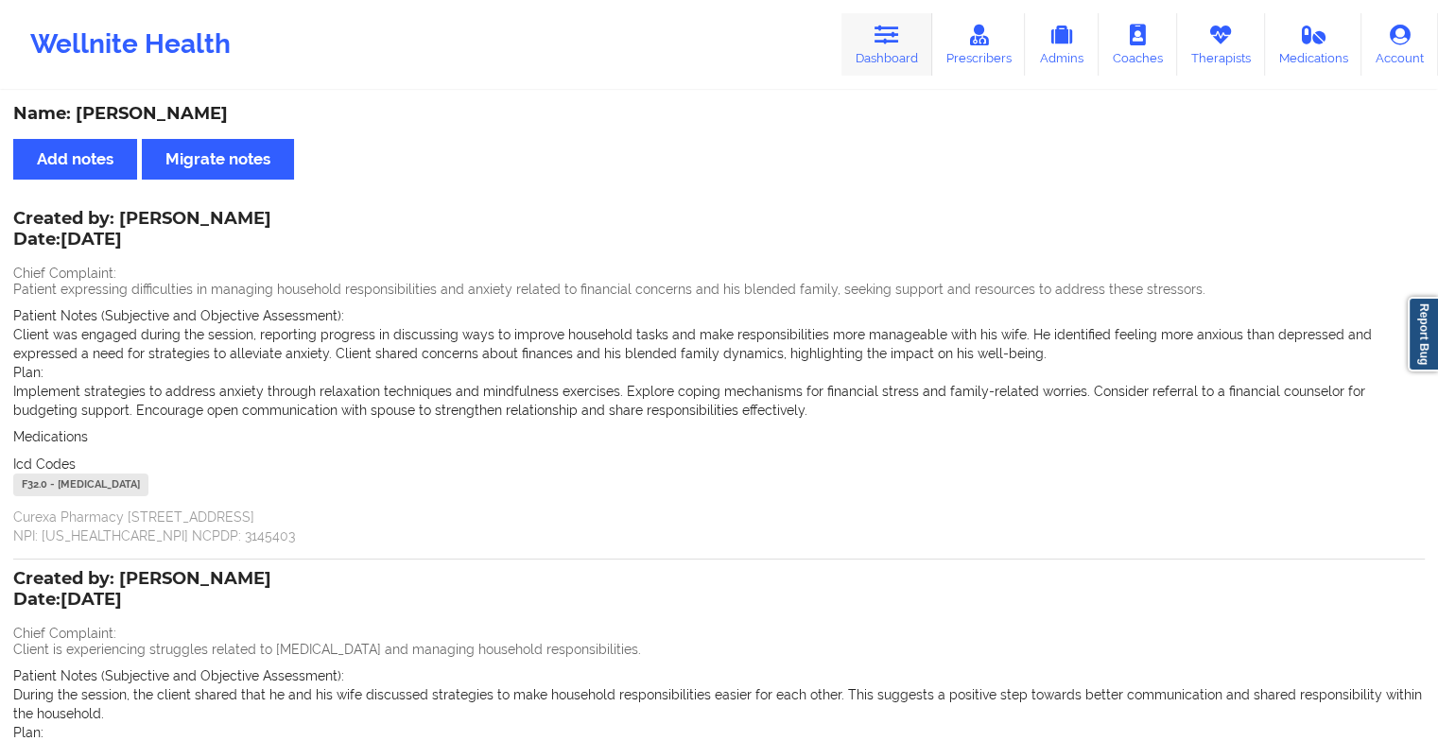
click at [897, 51] on link "Dashboard" at bounding box center [886, 44] width 91 height 62
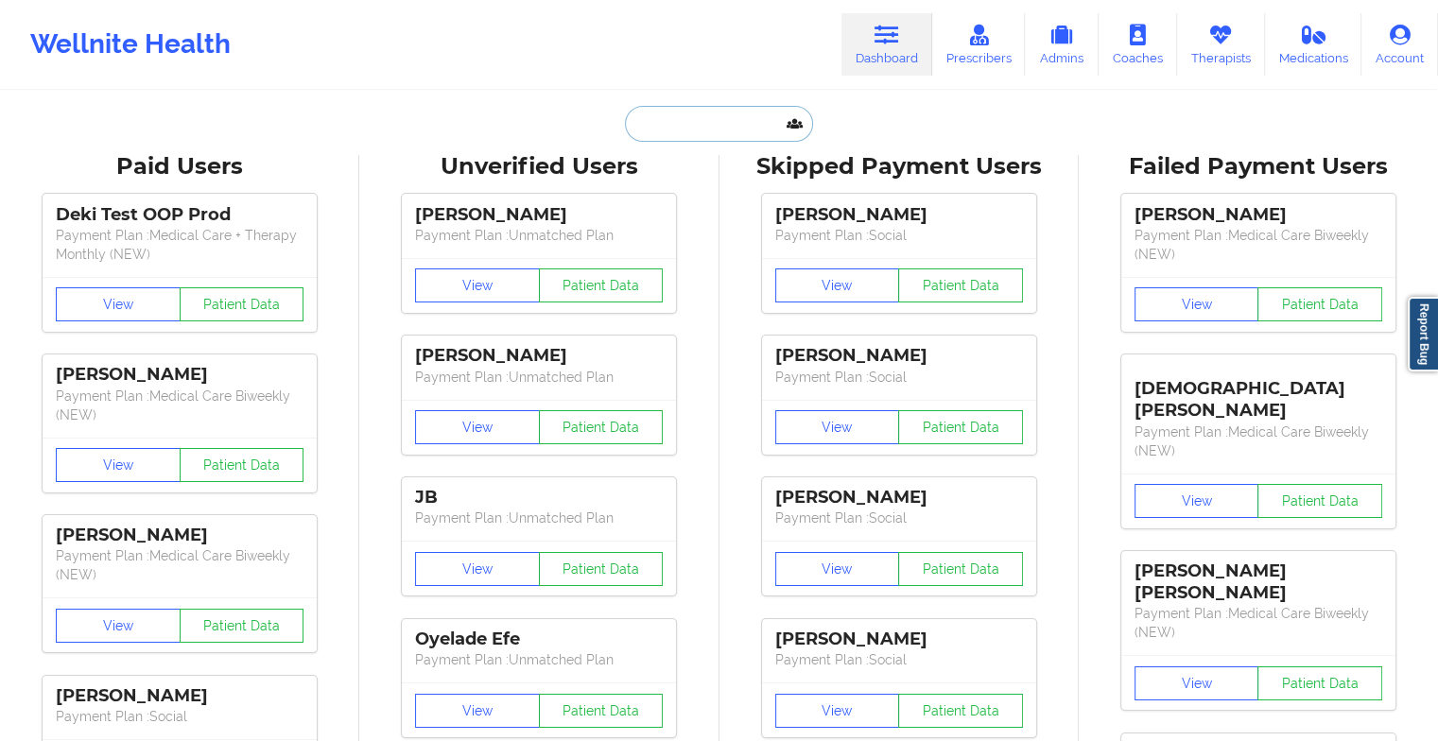
click at [737, 116] on input "text" at bounding box center [718, 124] width 187 height 36
type input "j"
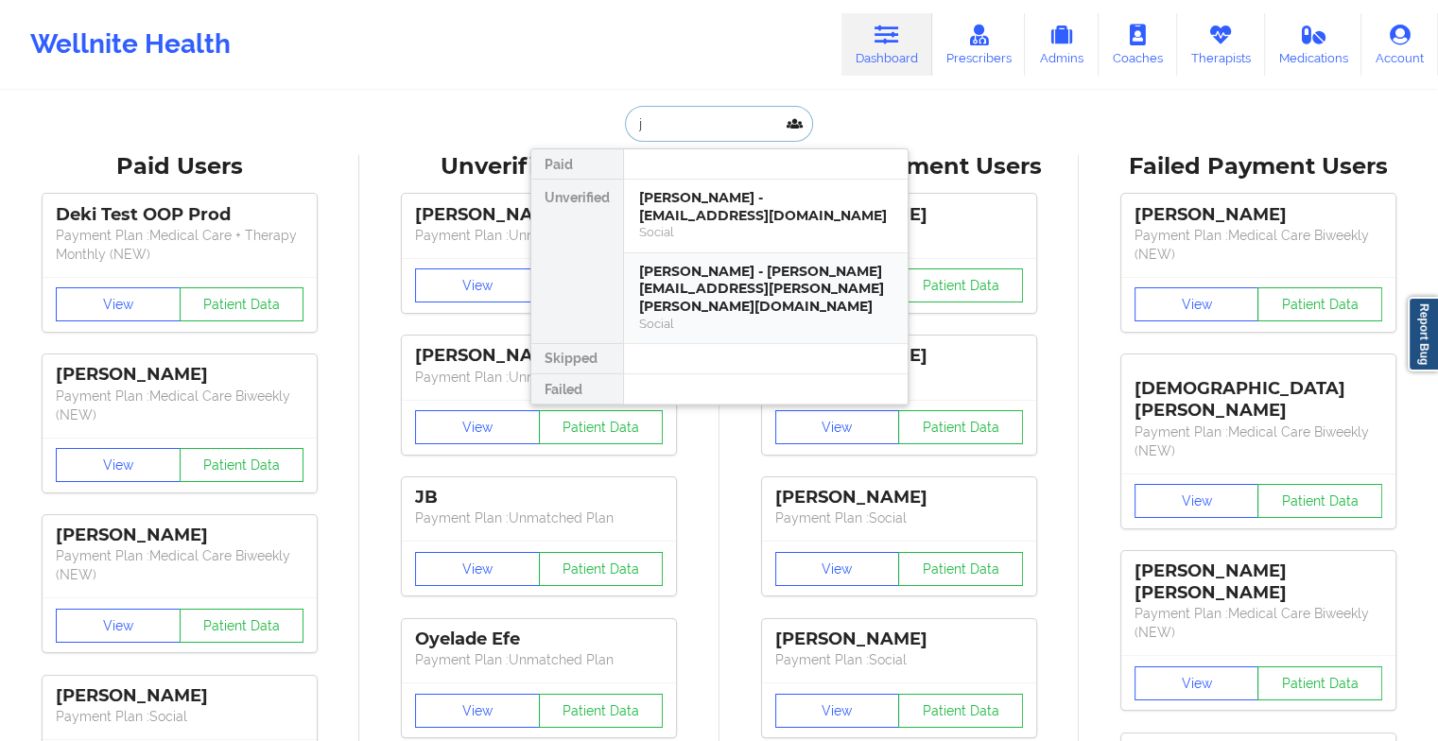
click at [738, 267] on div "[PERSON_NAME] - [PERSON_NAME][EMAIL_ADDRESS][PERSON_NAME][PERSON_NAME][DOMAIN_N…" at bounding box center [765, 289] width 253 height 53
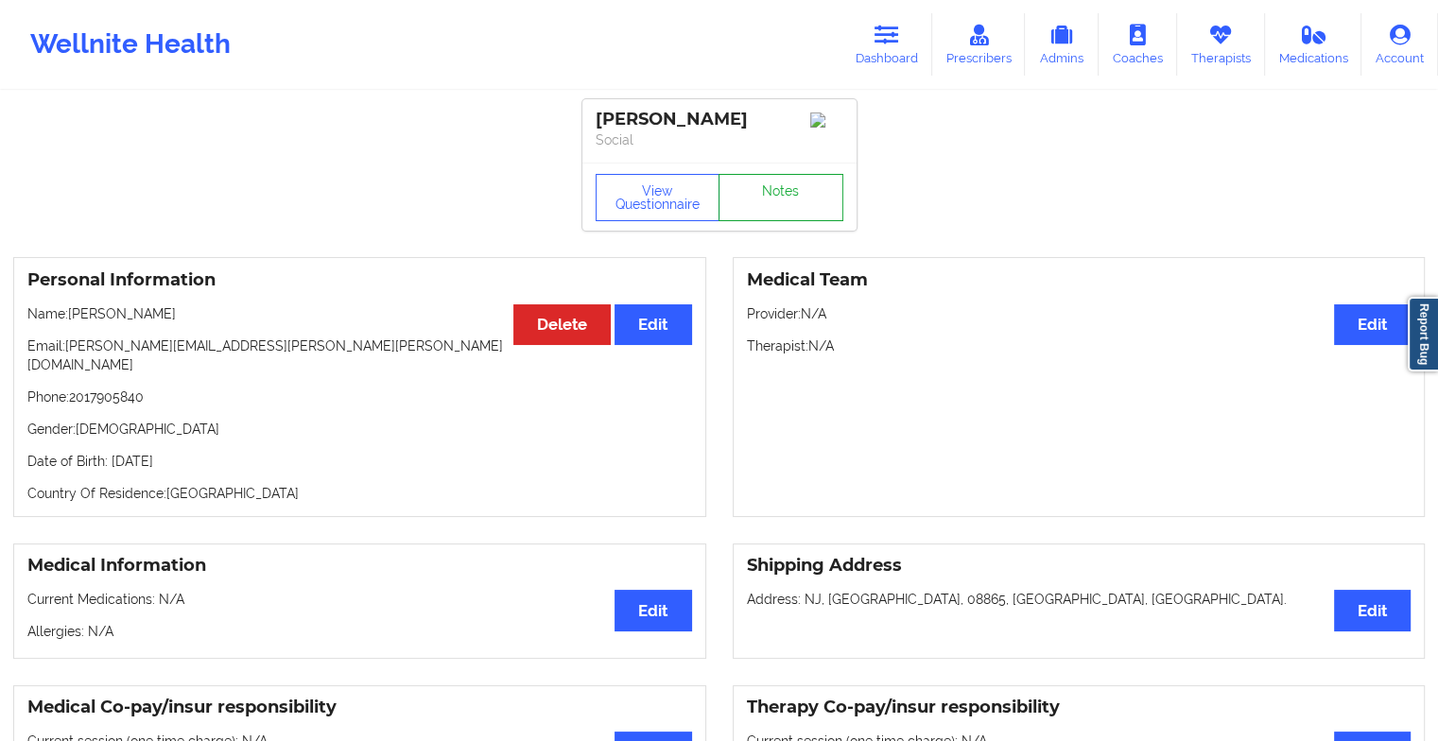
click at [759, 219] on link "Notes" at bounding box center [780, 197] width 125 height 47
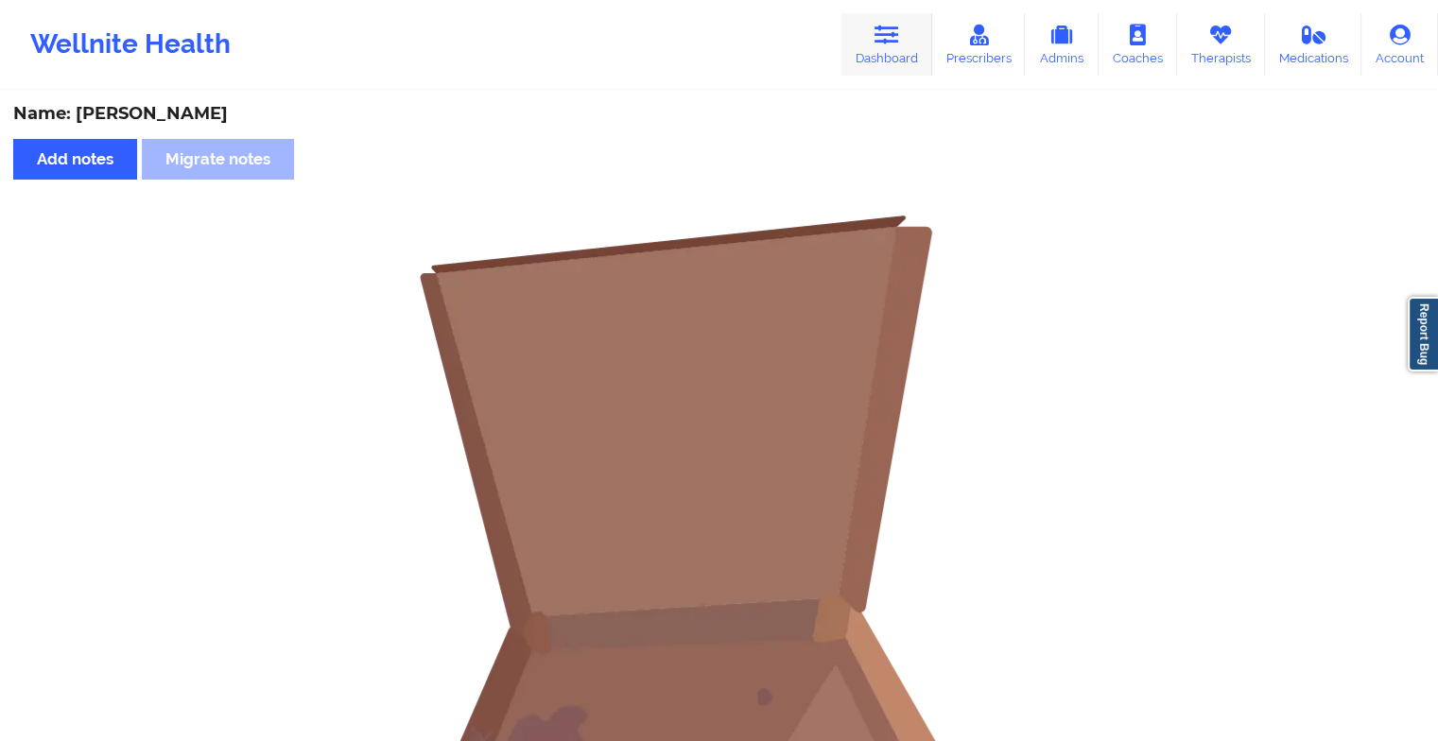
click at [878, 38] on icon at bounding box center [886, 35] width 25 height 21
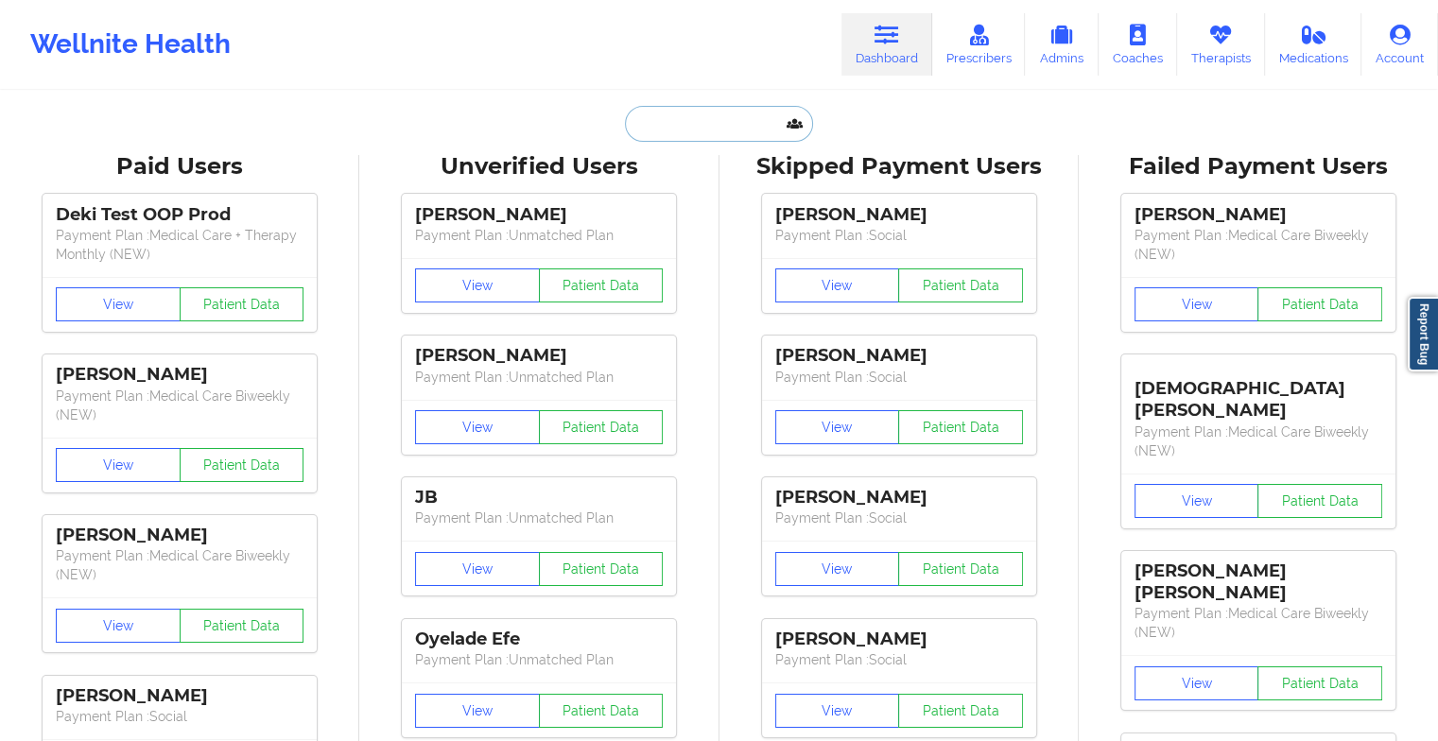
click at [691, 113] on input "text" at bounding box center [718, 124] width 187 height 36
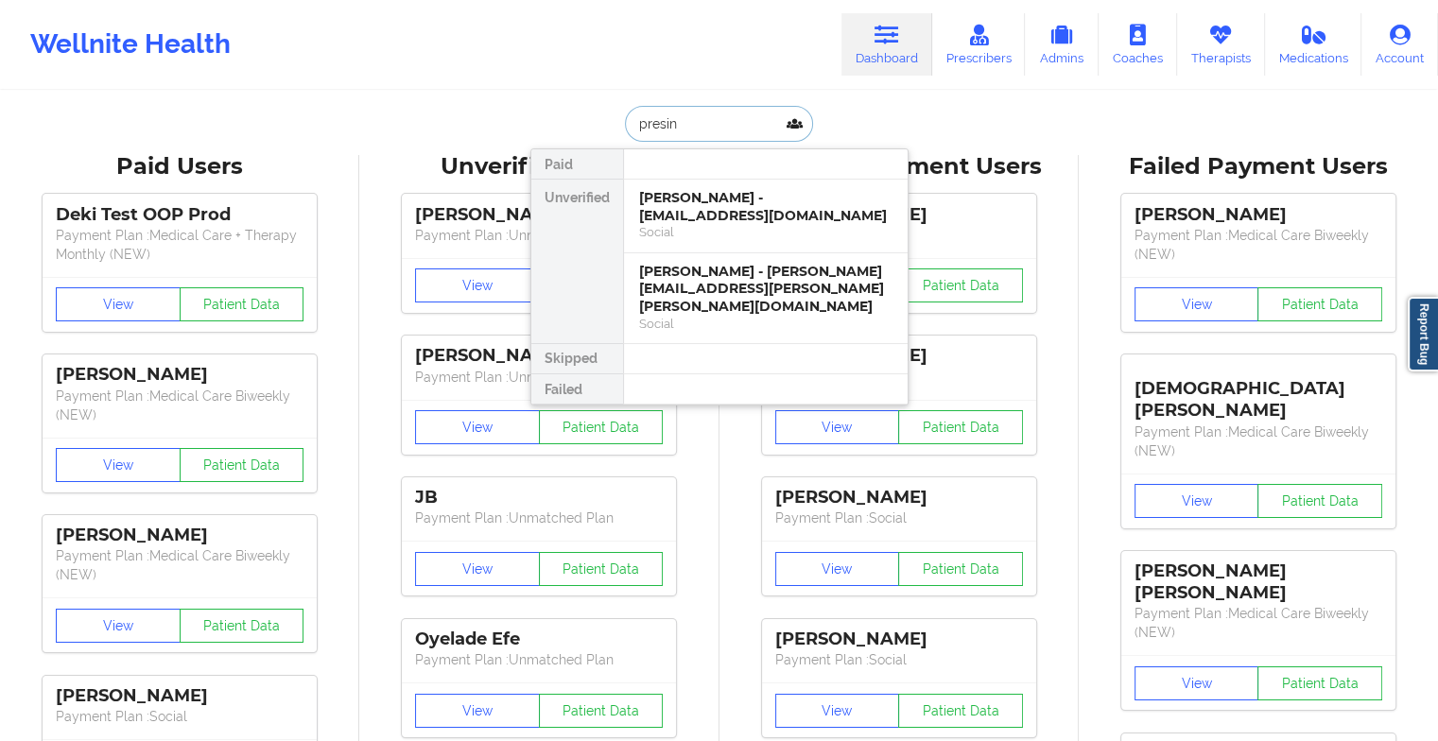
type input "presina"
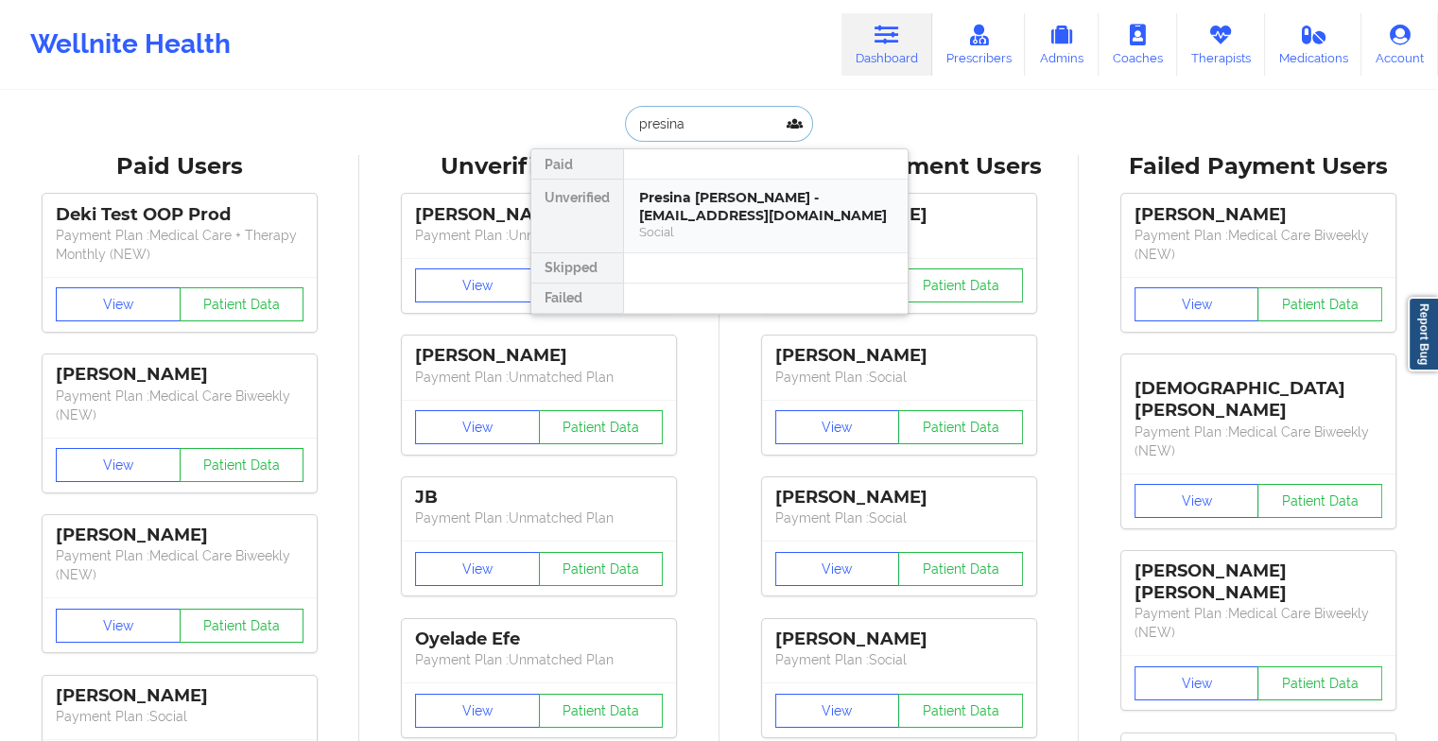
click at [722, 196] on div "Presina [PERSON_NAME] - [EMAIL_ADDRESS][DOMAIN_NAME]" at bounding box center [765, 206] width 253 height 35
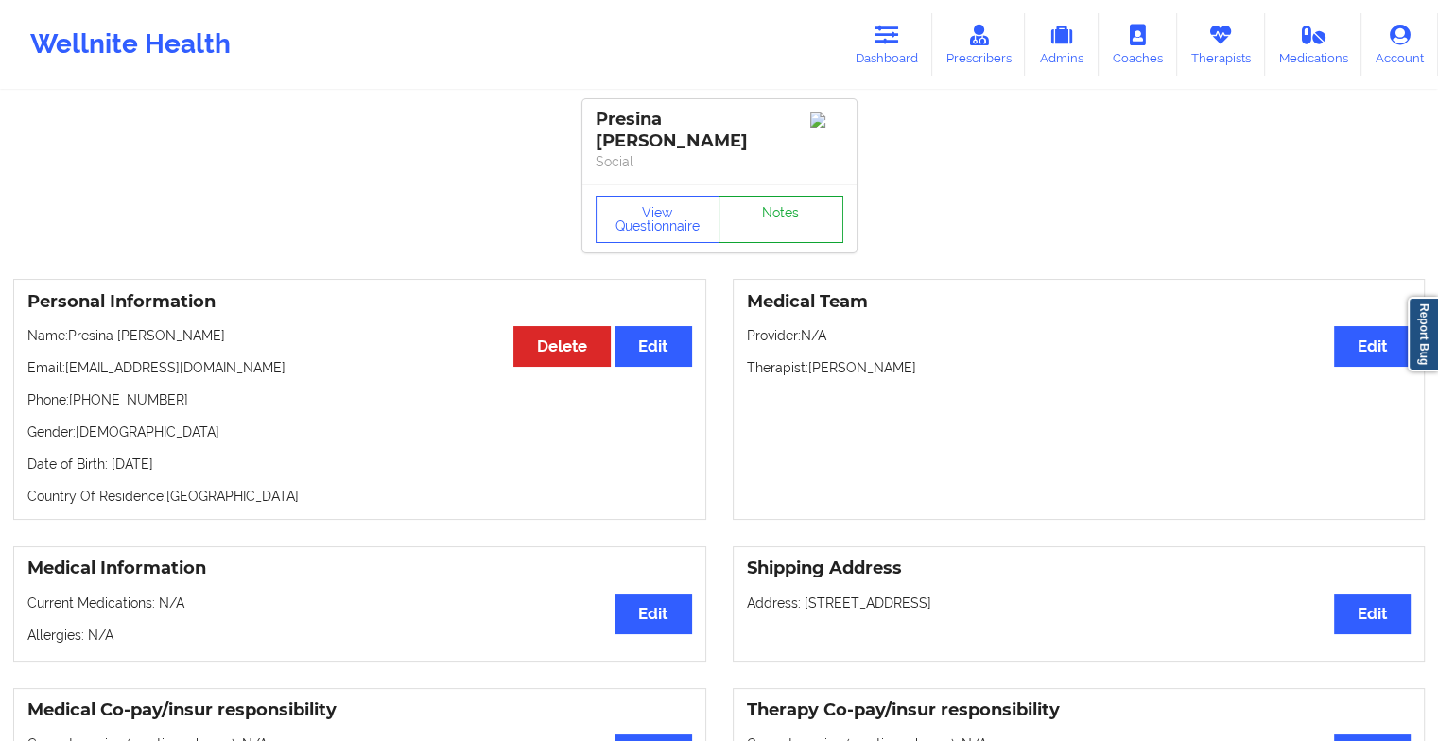
click at [737, 196] on link "Notes" at bounding box center [780, 219] width 125 height 47
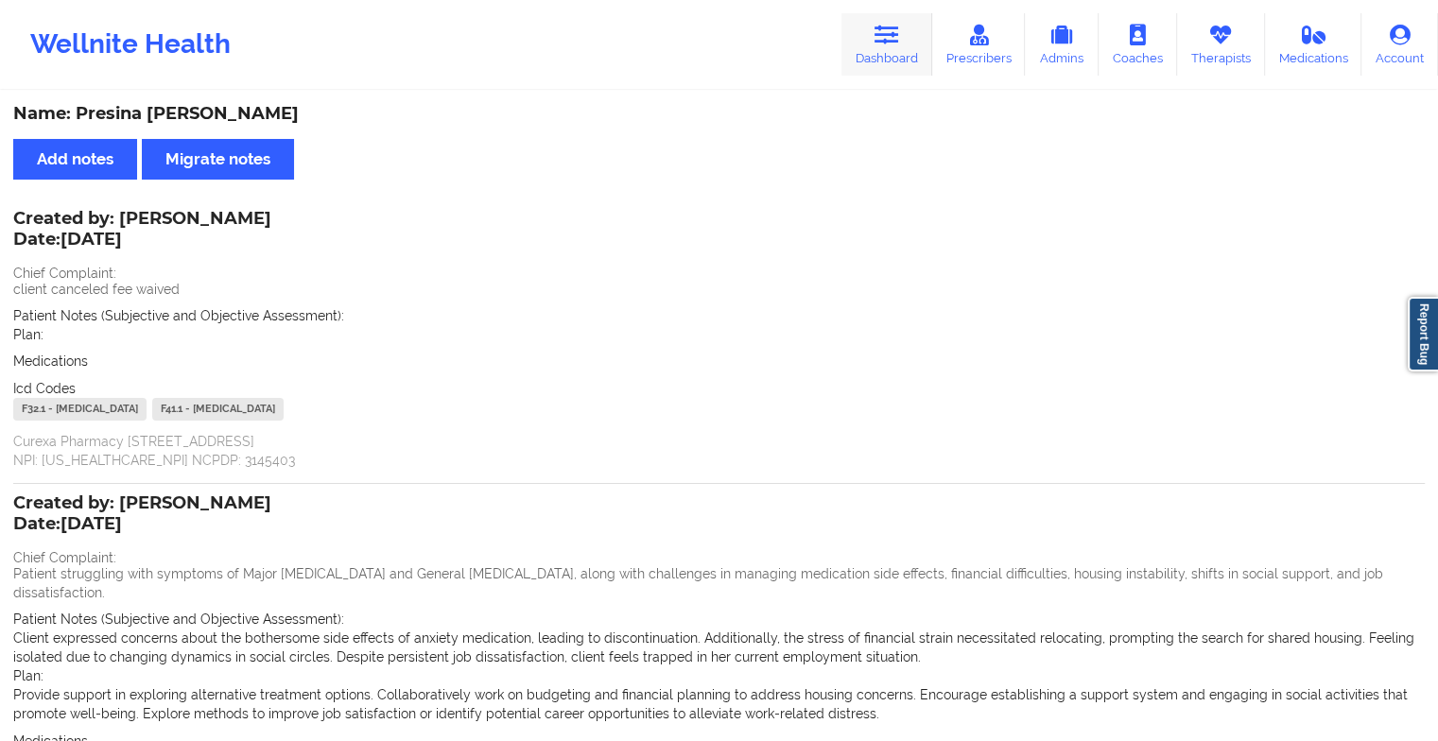
click at [905, 43] on link "Dashboard" at bounding box center [886, 44] width 91 height 62
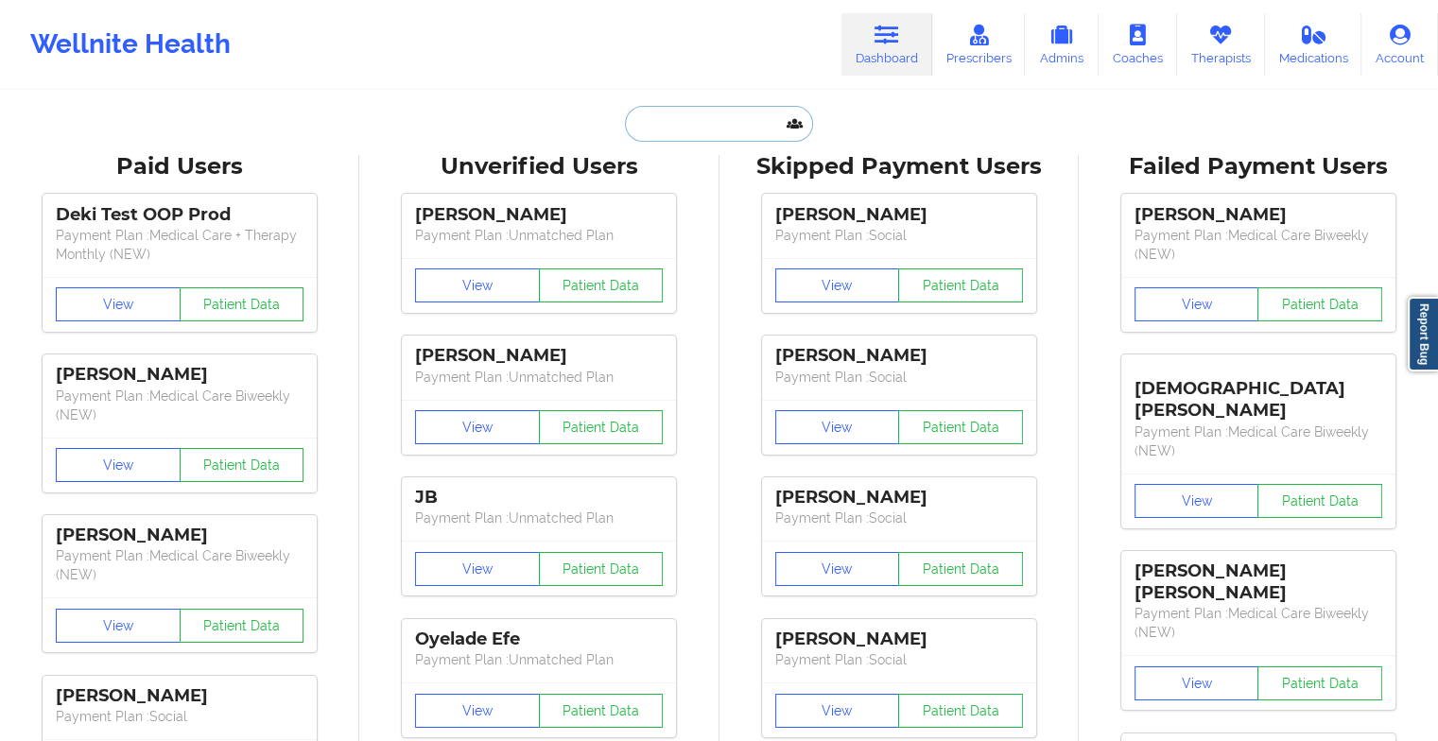
click at [743, 113] on input "text" at bounding box center [718, 124] width 187 height 36
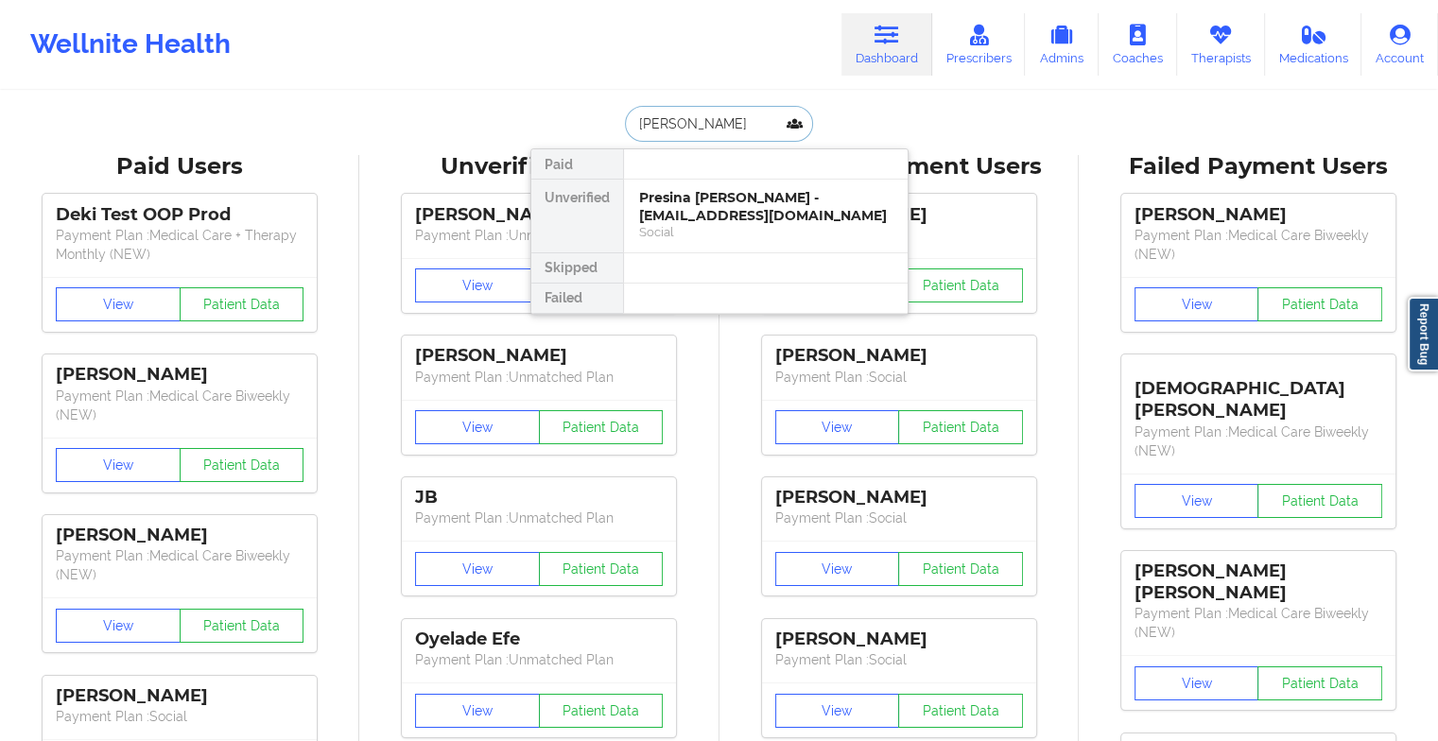
type input "[PERSON_NAME]"
click at [715, 186] on div "[PERSON_NAME] - [EMAIL_ADDRESS][DOMAIN_NAME] Social" at bounding box center [766, 216] width 284 height 73
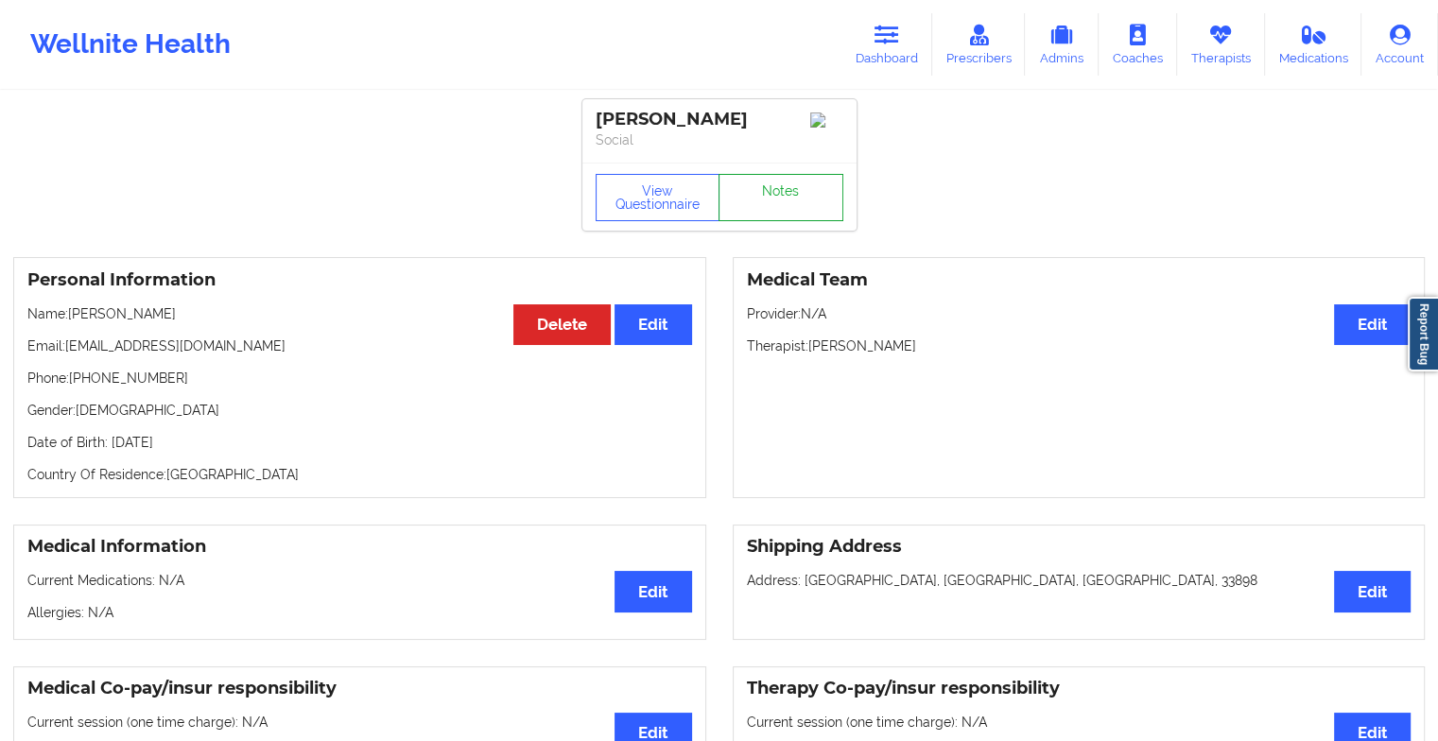
click at [775, 204] on link "Notes" at bounding box center [780, 197] width 125 height 47
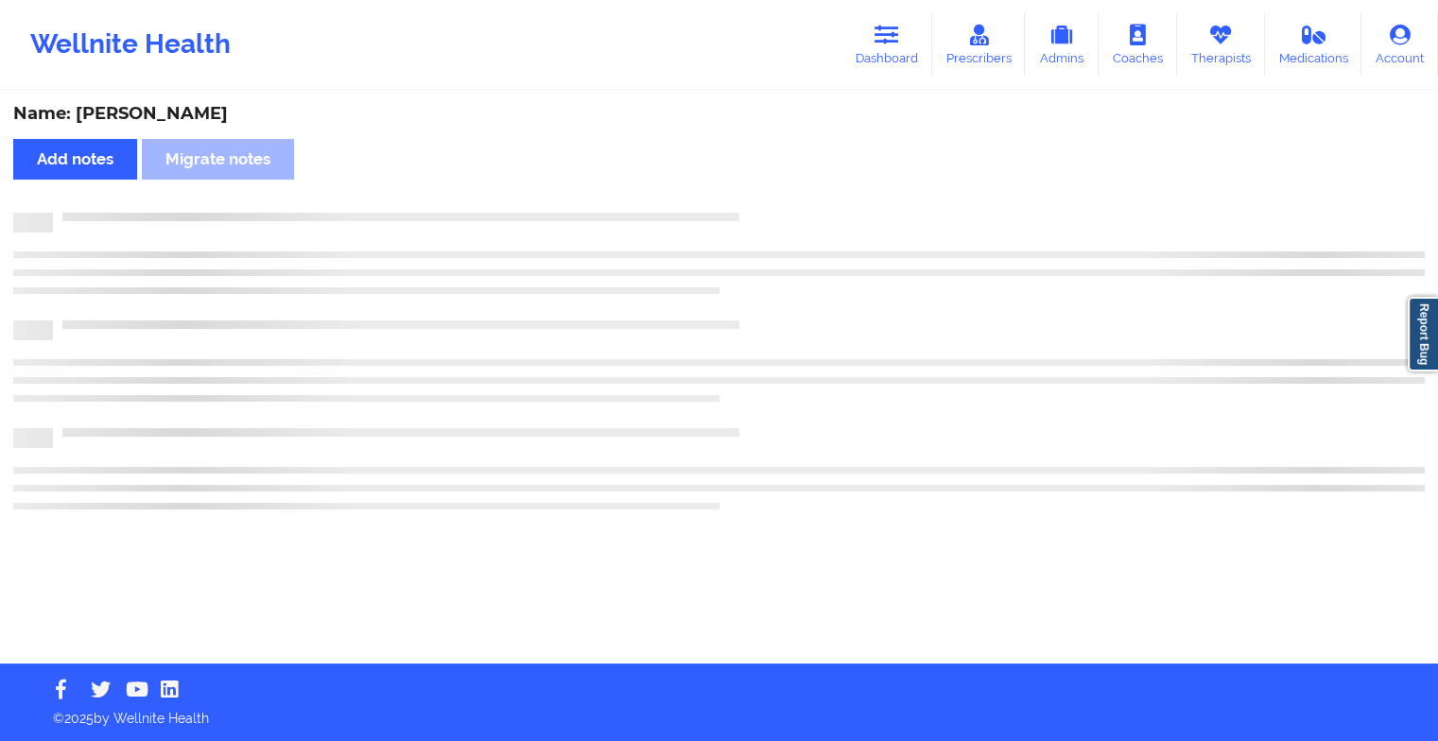
click at [775, 204] on div "Name: [PERSON_NAME] Add notes Migrate notes" at bounding box center [719, 378] width 1438 height 571
drag, startPoint x: 775, startPoint y: 204, endPoint x: 915, endPoint y: 264, distance: 152.0
click at [915, 264] on div "Name: [PERSON_NAME] Add notes Migrate notes" at bounding box center [726, 378] width 1452 height 571
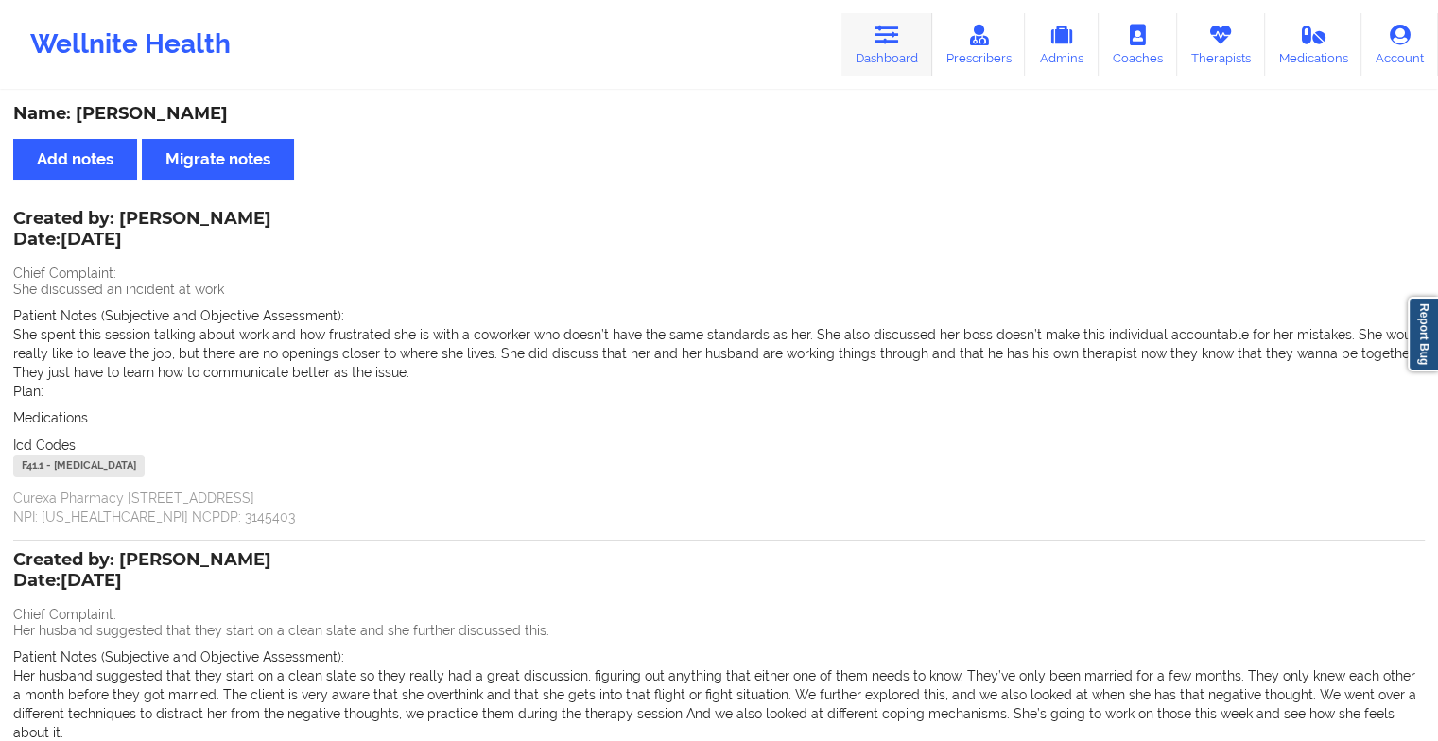
click at [879, 44] on icon at bounding box center [886, 35] width 25 height 21
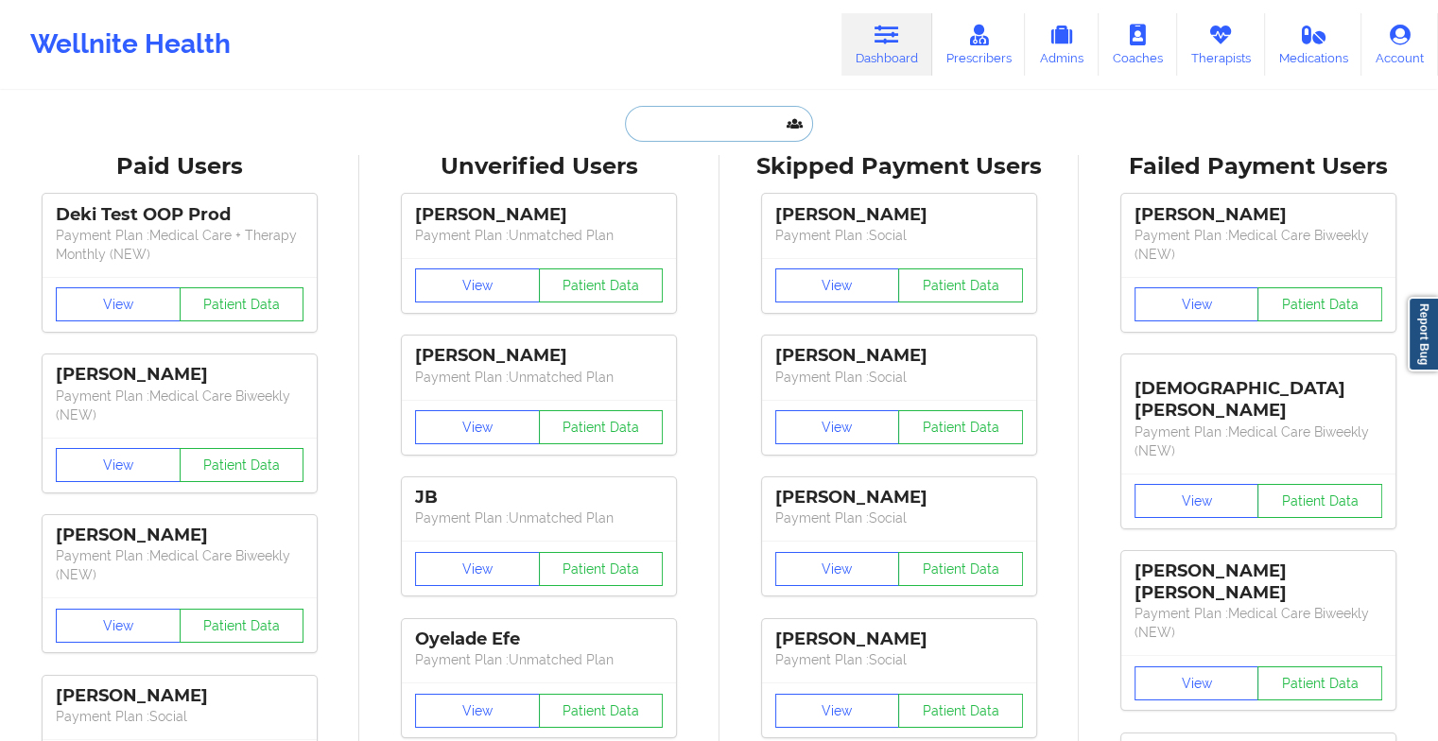
click at [699, 129] on input "text" at bounding box center [718, 124] width 187 height 36
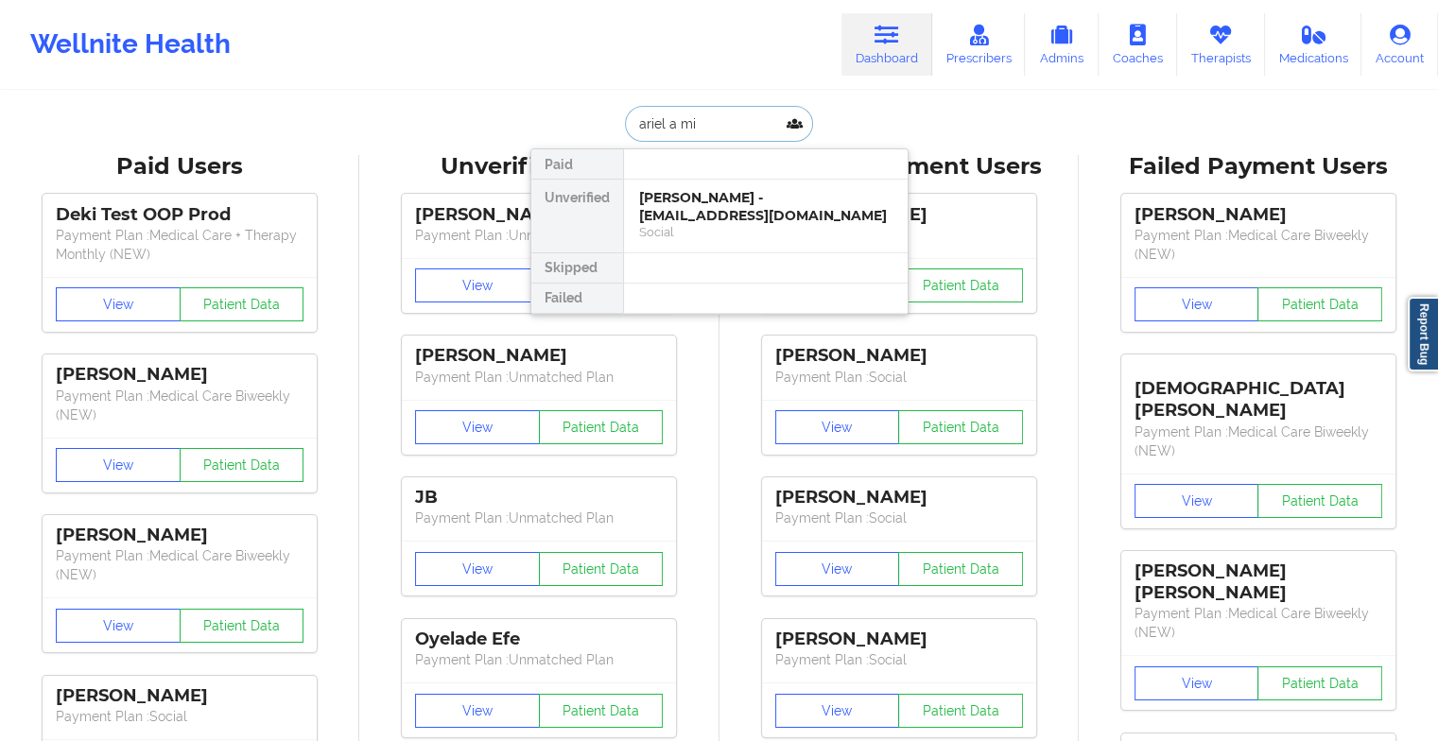
type input "ariel a mil"
click at [815, 187] on div "Ariel A Miles - [EMAIL_ADDRESS][PERSON_NAME][DOMAIN_NAME] Social" at bounding box center [766, 216] width 284 height 73
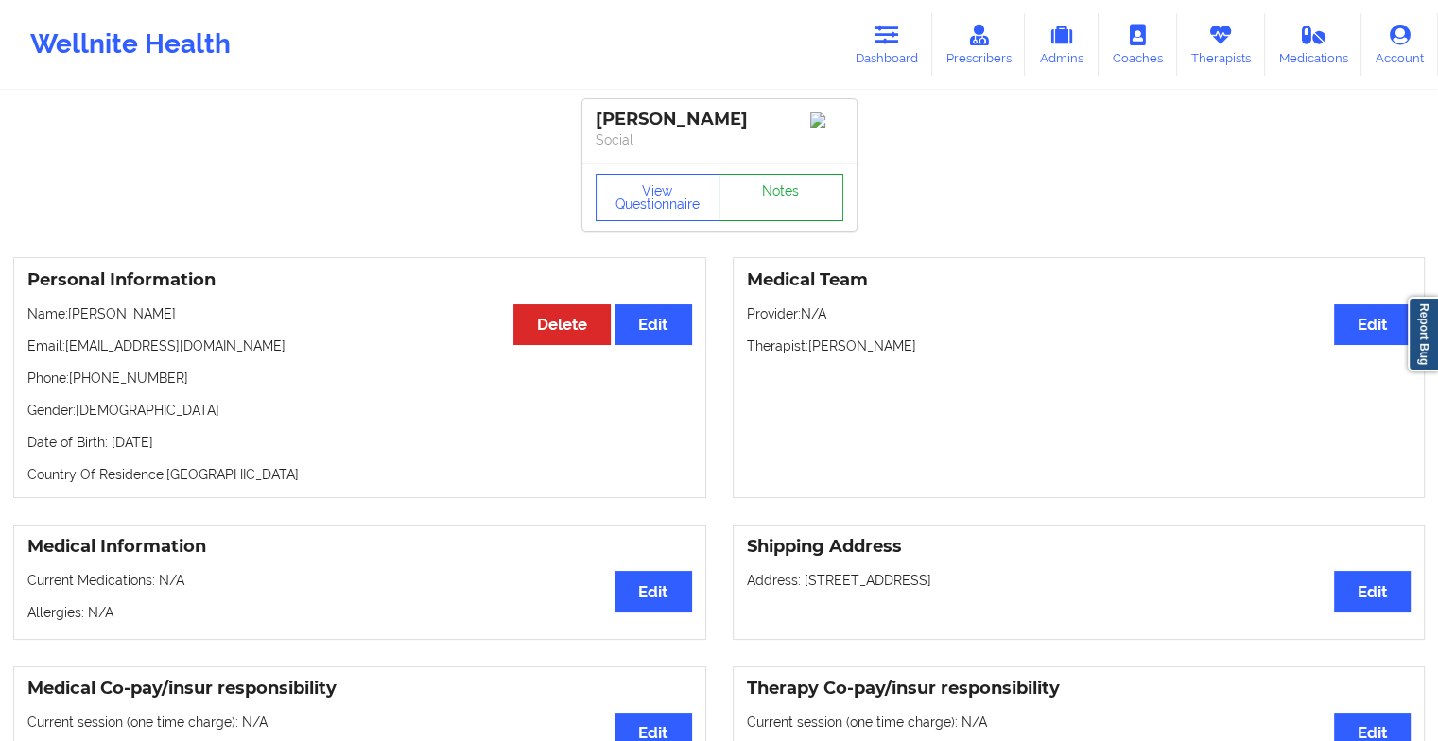
click at [815, 190] on link "Notes" at bounding box center [780, 197] width 125 height 47
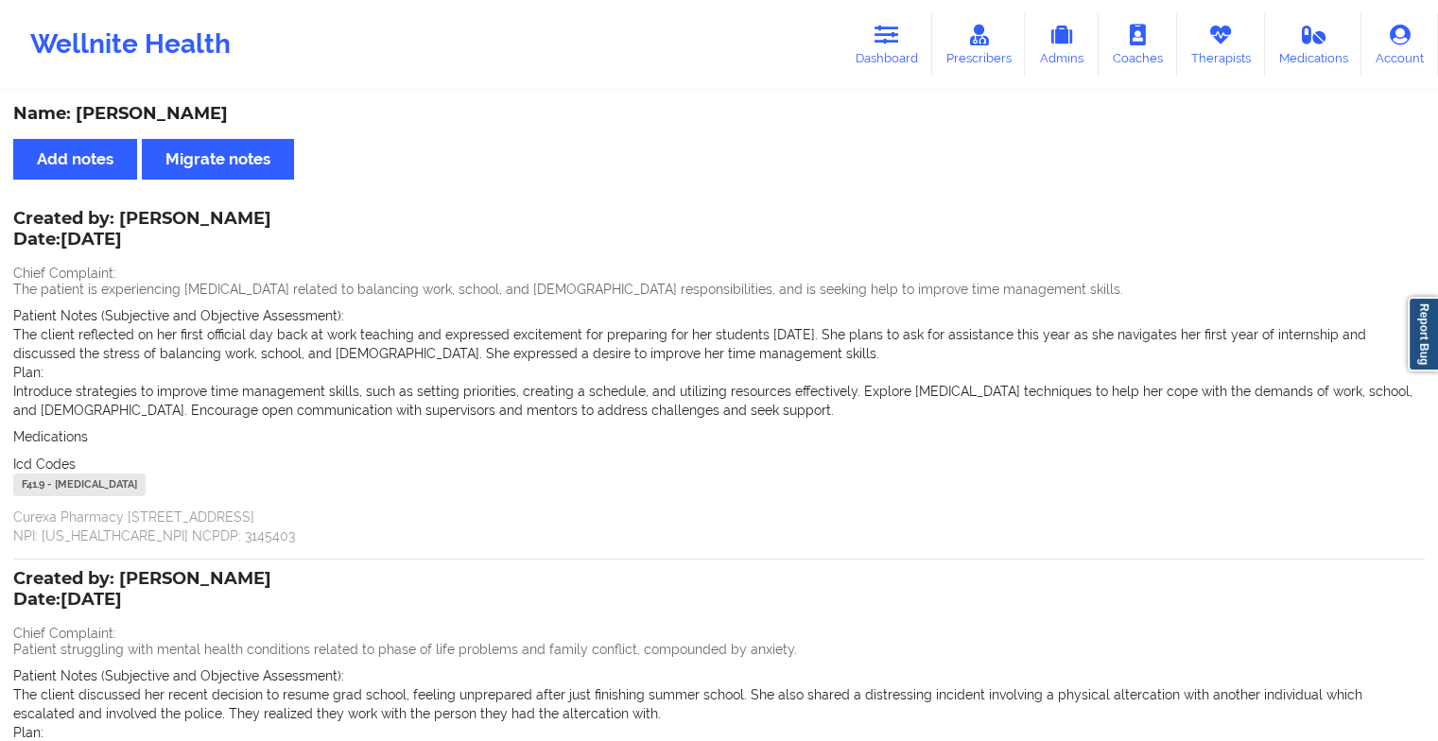
click at [866, 76] on div "Wellnite Health Dashboard Prescribers Admins Coaches Therapists Medications Acc…" at bounding box center [719, 45] width 1438 height 76
click at [881, 52] on link "Dashboard" at bounding box center [886, 44] width 91 height 62
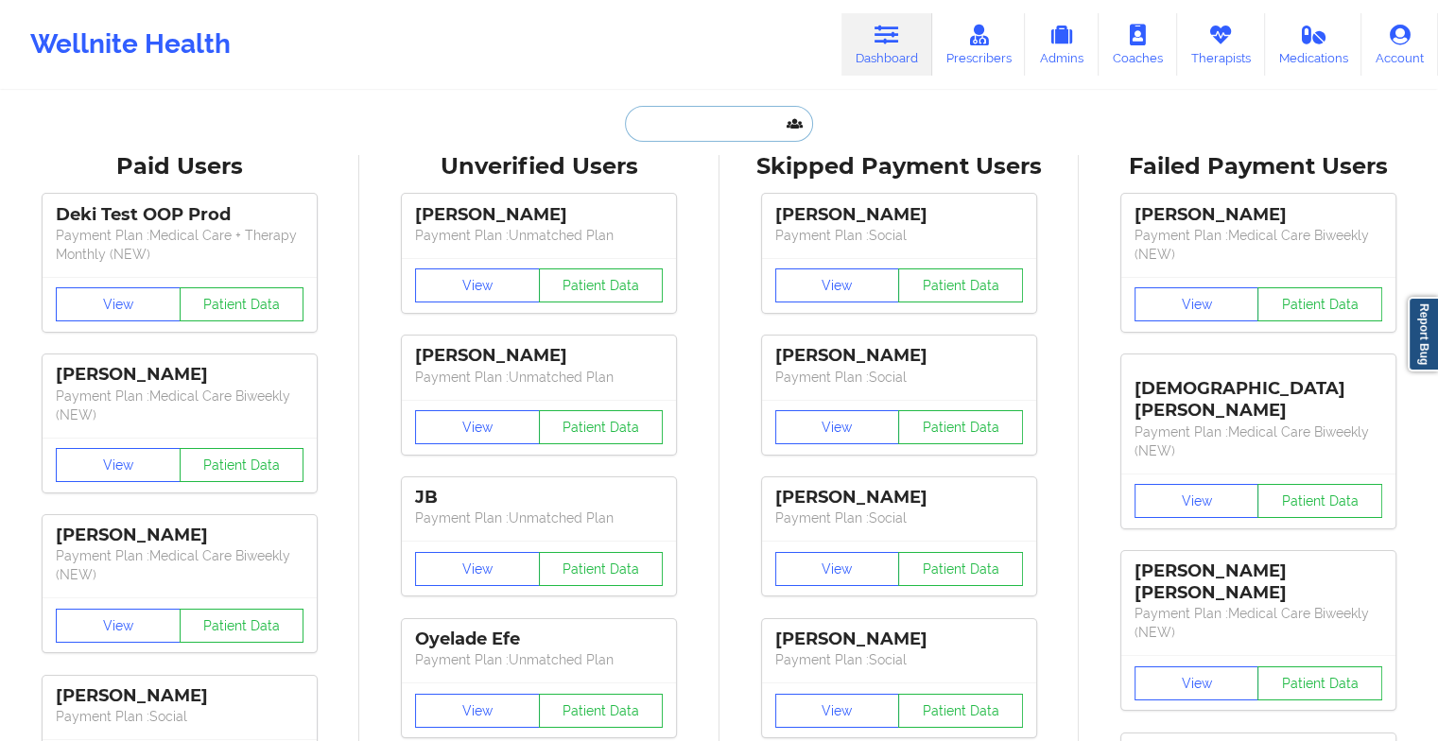
click at [684, 137] on input "text" at bounding box center [718, 124] width 187 height 36
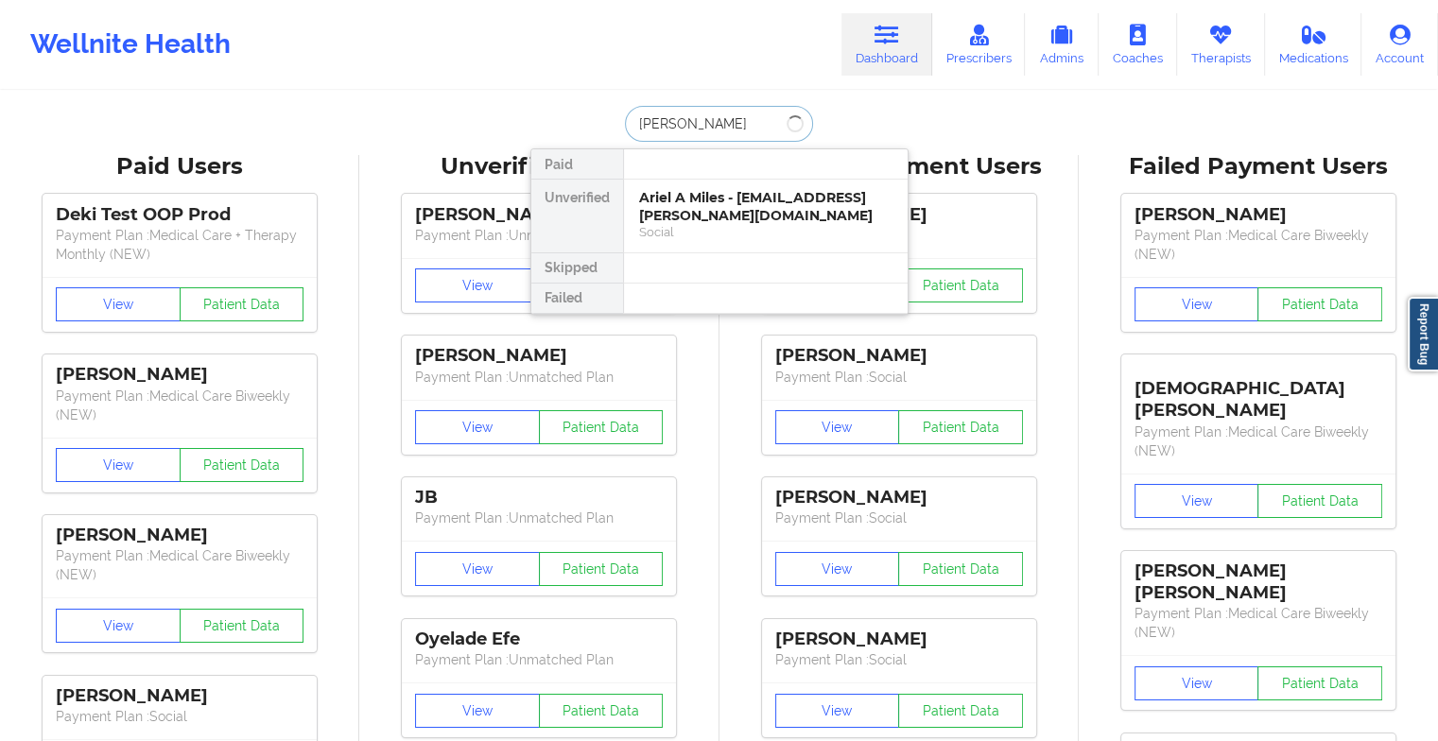
type input "[PERSON_NAME]"
click at [798, 233] on div "Social" at bounding box center [765, 232] width 253 height 16
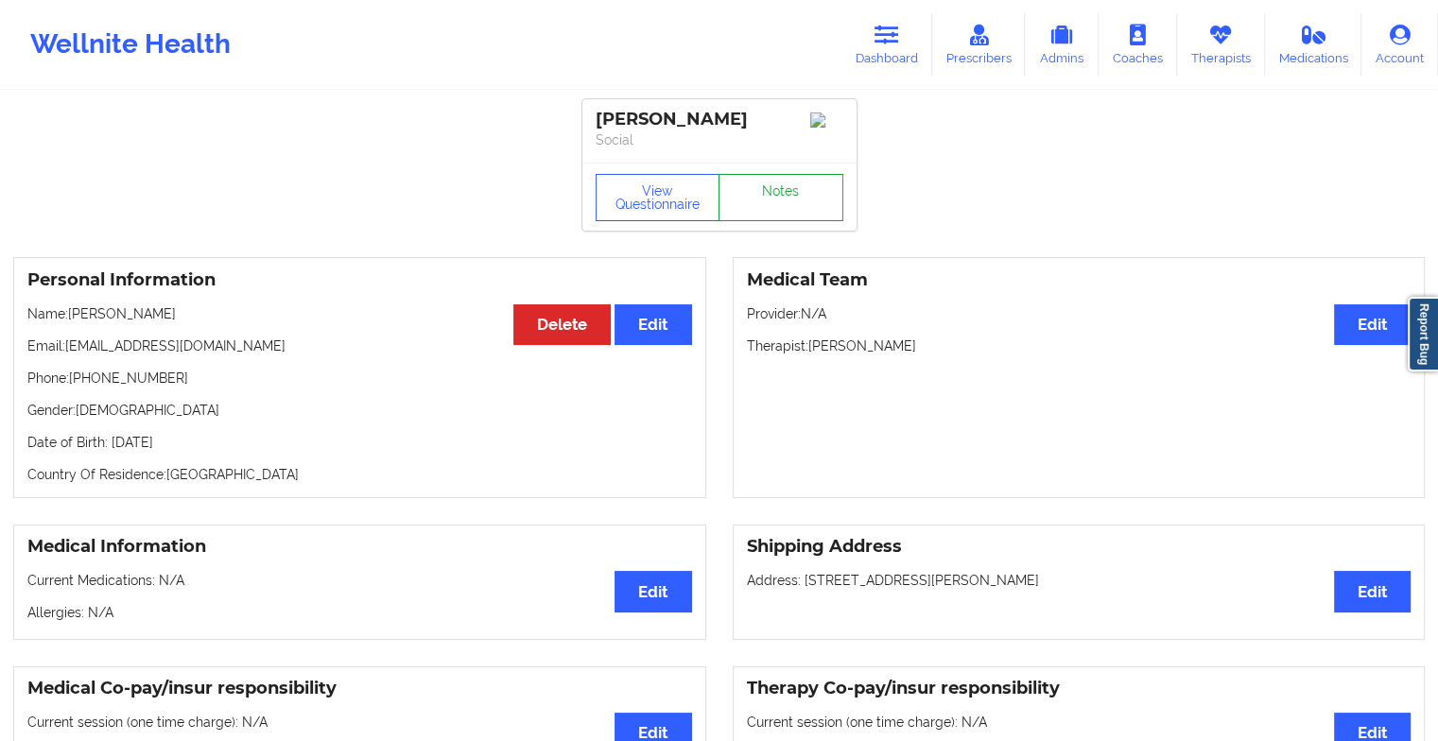
click at [797, 200] on link "Notes" at bounding box center [780, 197] width 125 height 47
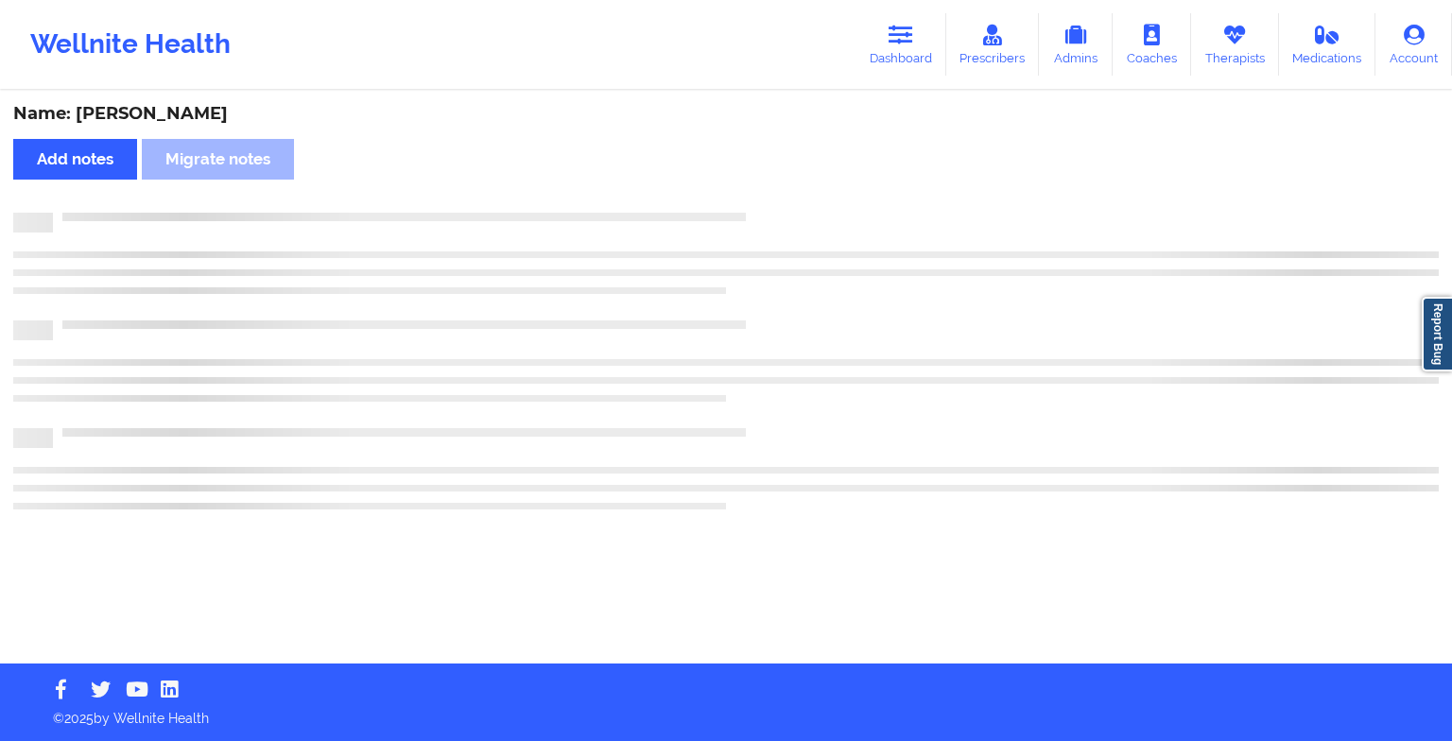
click at [797, 200] on div "Name: [PERSON_NAME] Add notes Migrate notes" at bounding box center [726, 378] width 1452 height 571
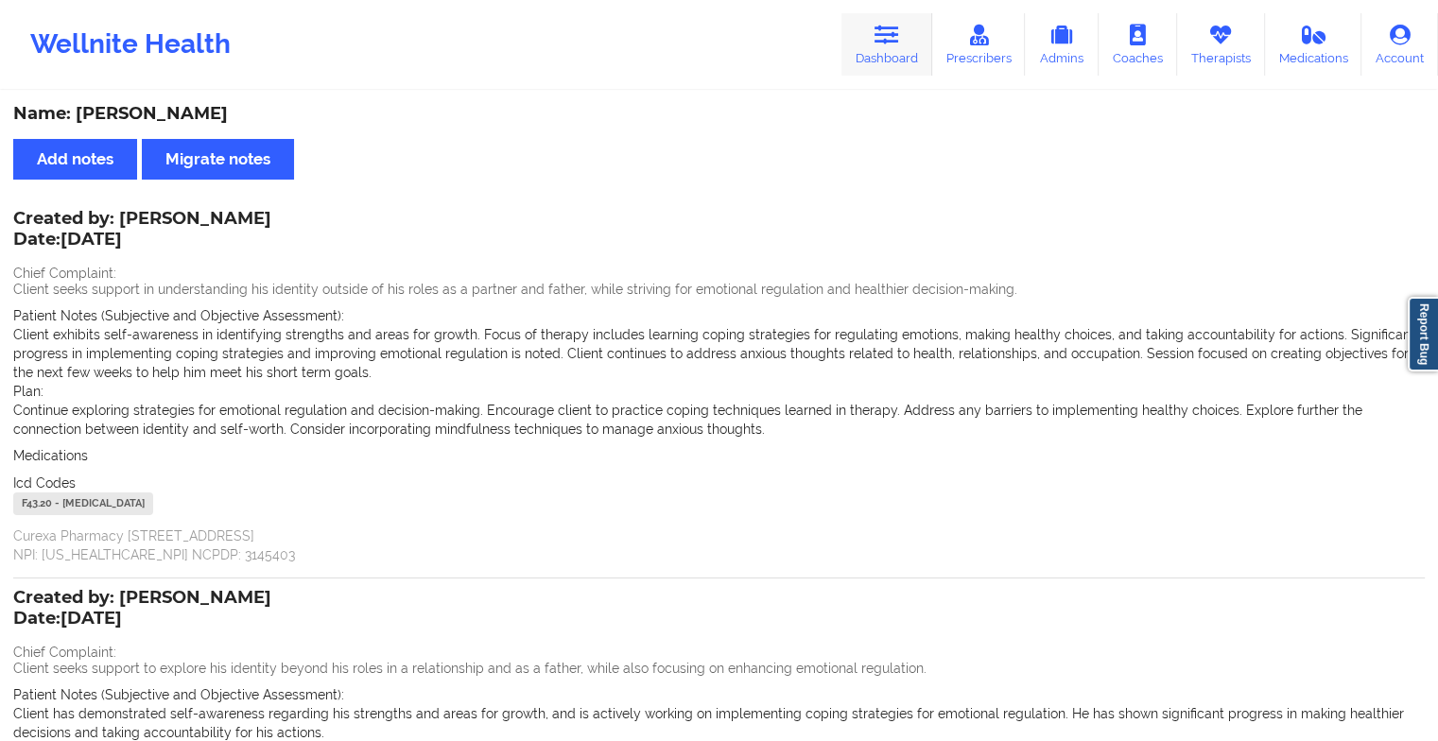
click at [896, 46] on link "Dashboard" at bounding box center [886, 44] width 91 height 62
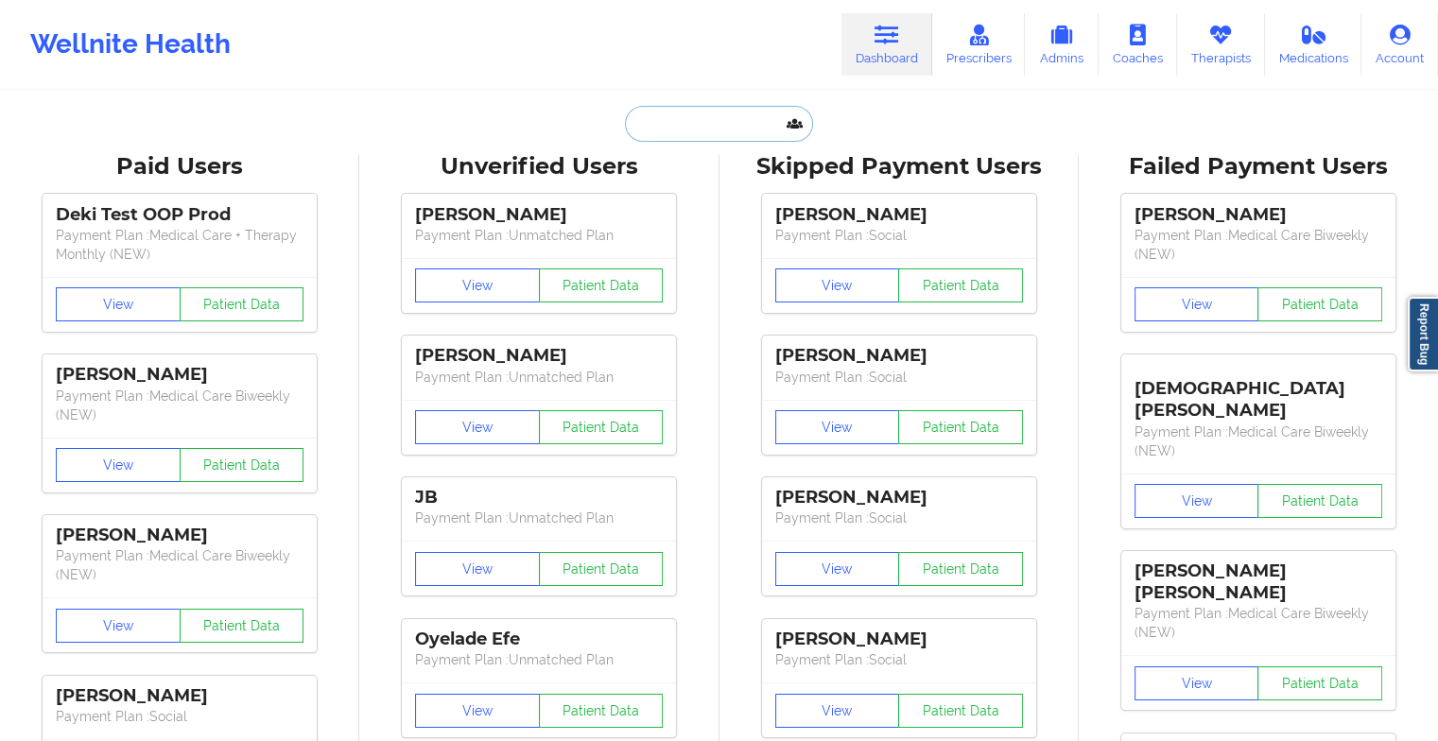
click at [745, 119] on input "text" at bounding box center [718, 124] width 187 height 36
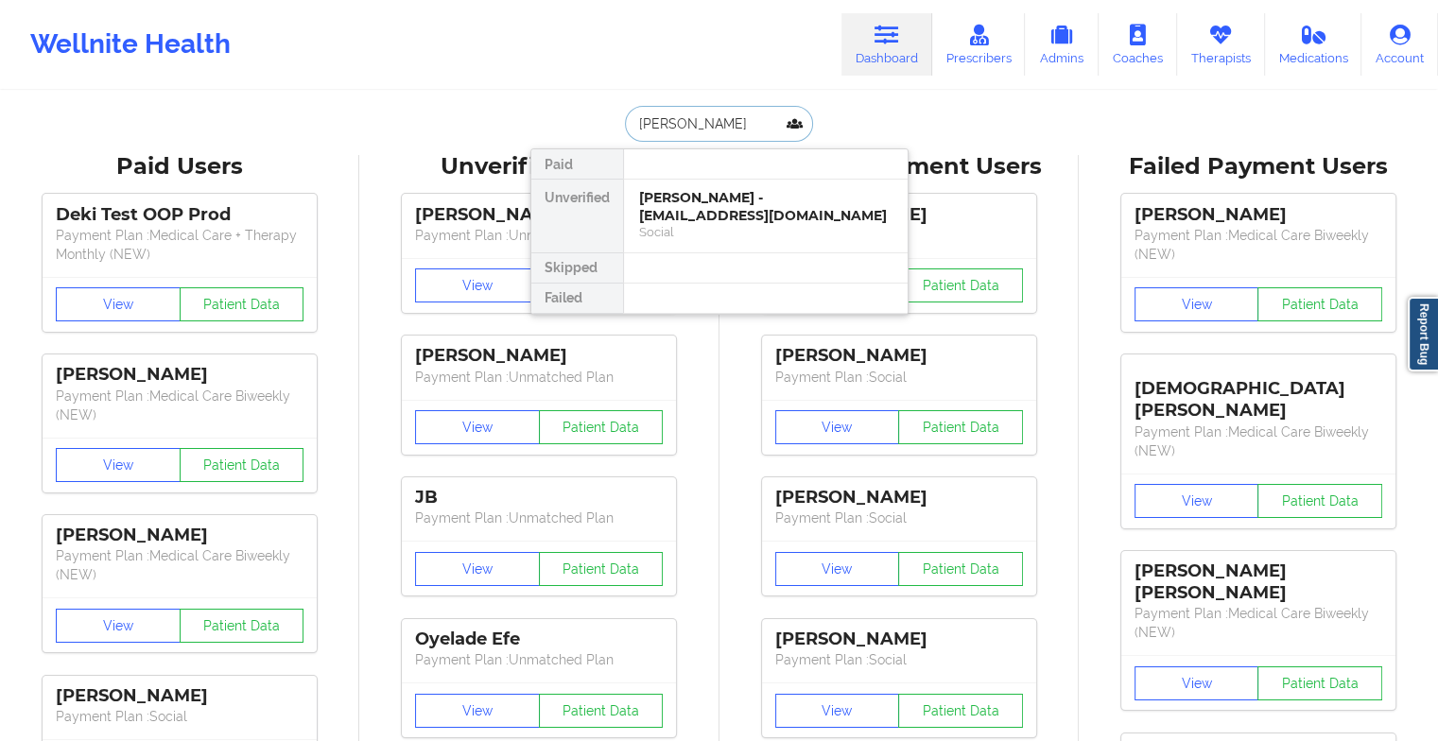
type input "[PERSON_NAME]"
click at [735, 198] on div "[PERSON_NAME] - [EMAIL_ADDRESS][DOMAIN_NAME]" at bounding box center [765, 206] width 253 height 35
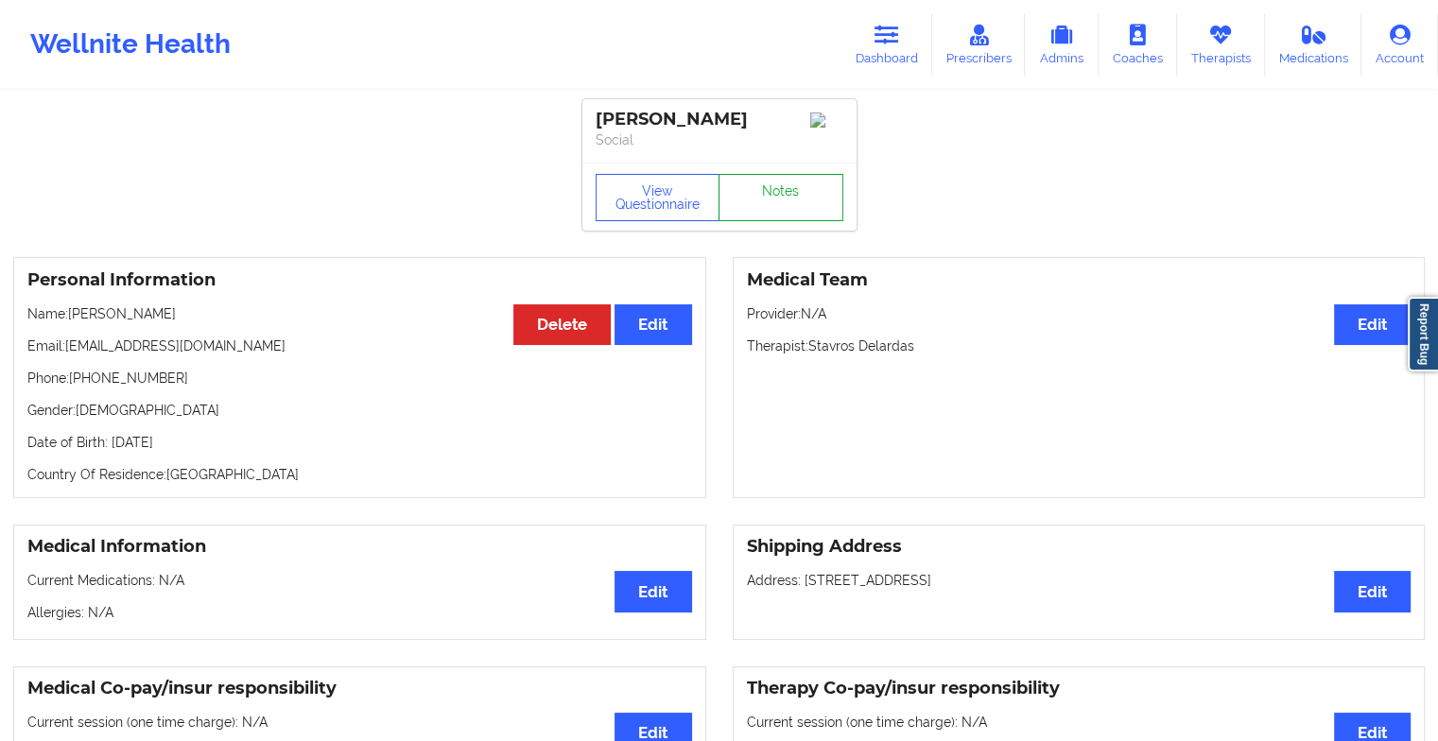
click at [797, 190] on link "Notes" at bounding box center [780, 197] width 125 height 47
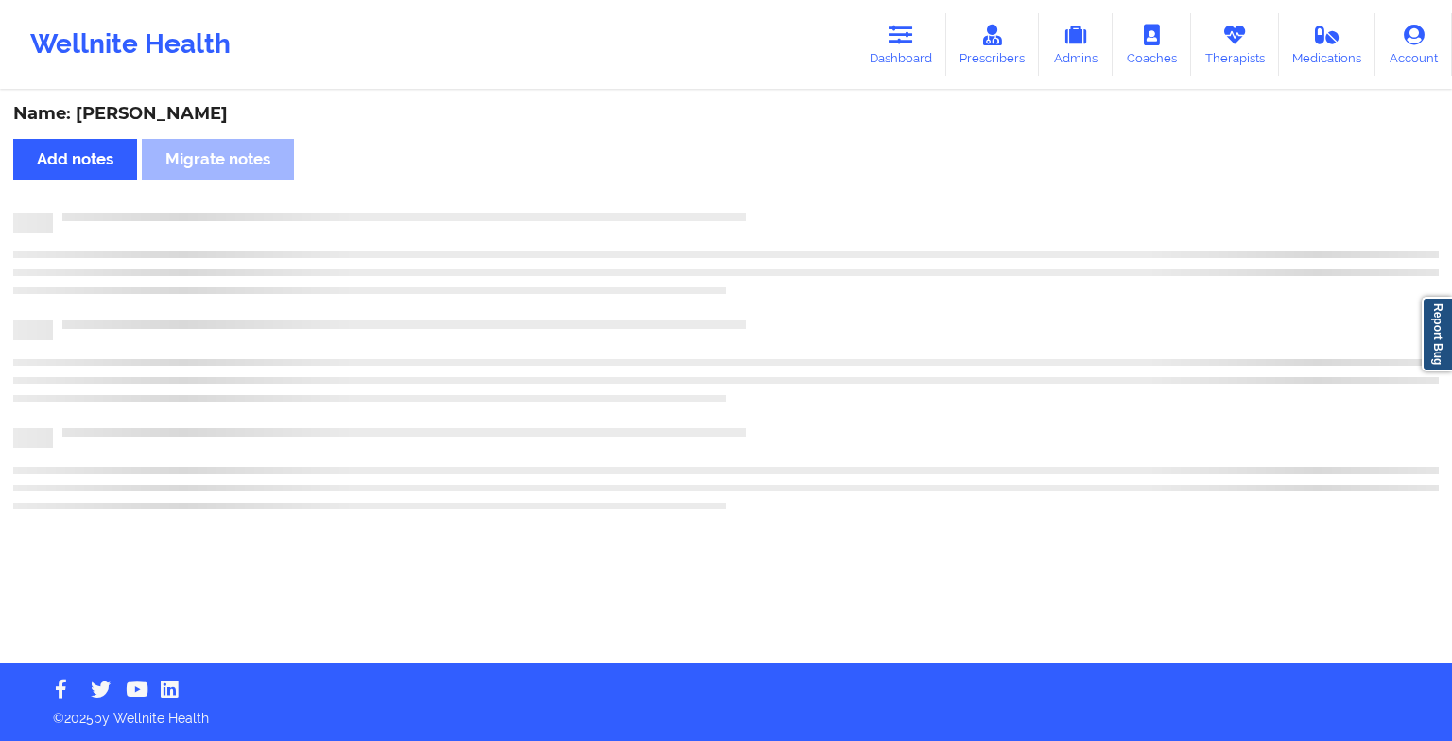
click at [797, 190] on div "Name: [PERSON_NAME] Add notes Migrate notes" at bounding box center [726, 378] width 1452 height 571
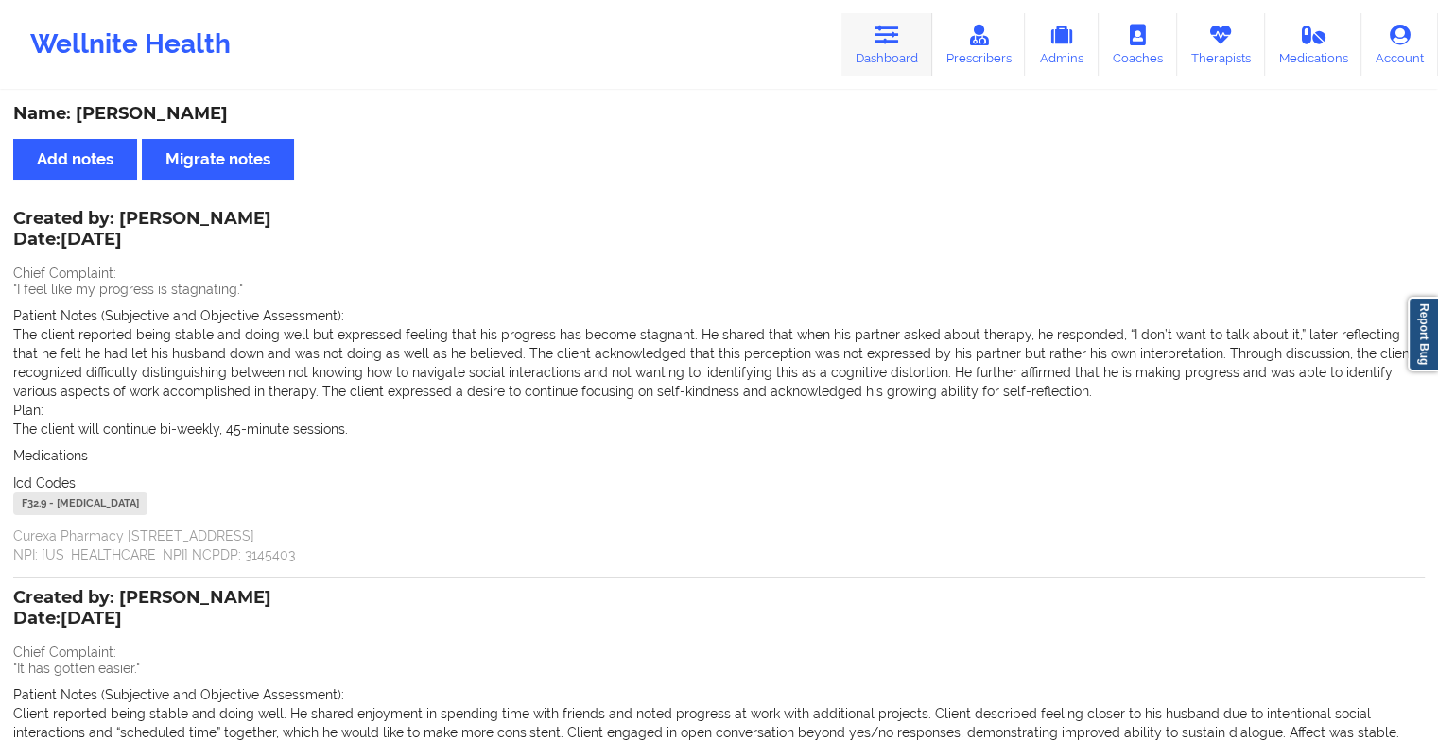
click at [890, 52] on link "Dashboard" at bounding box center [886, 44] width 91 height 62
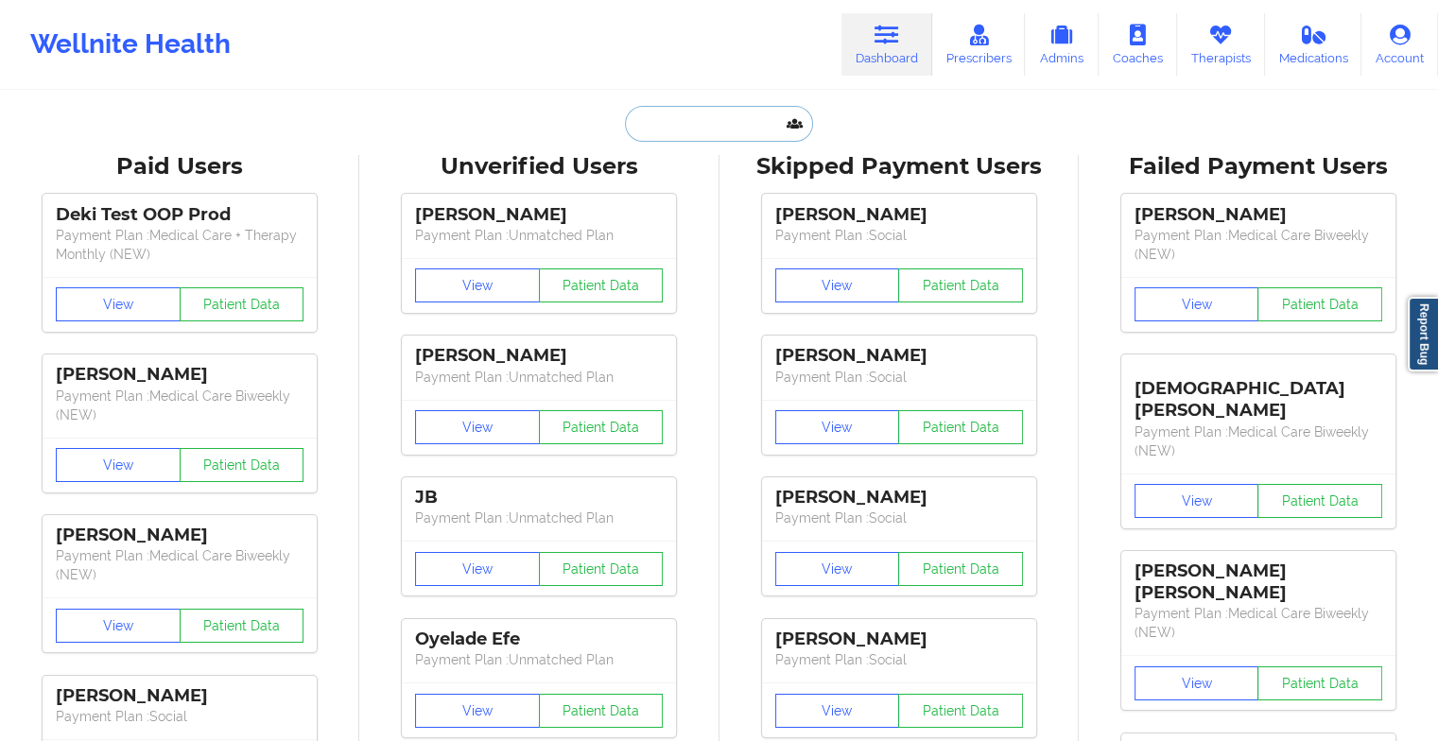
click at [650, 130] on input "text" at bounding box center [718, 124] width 187 height 36
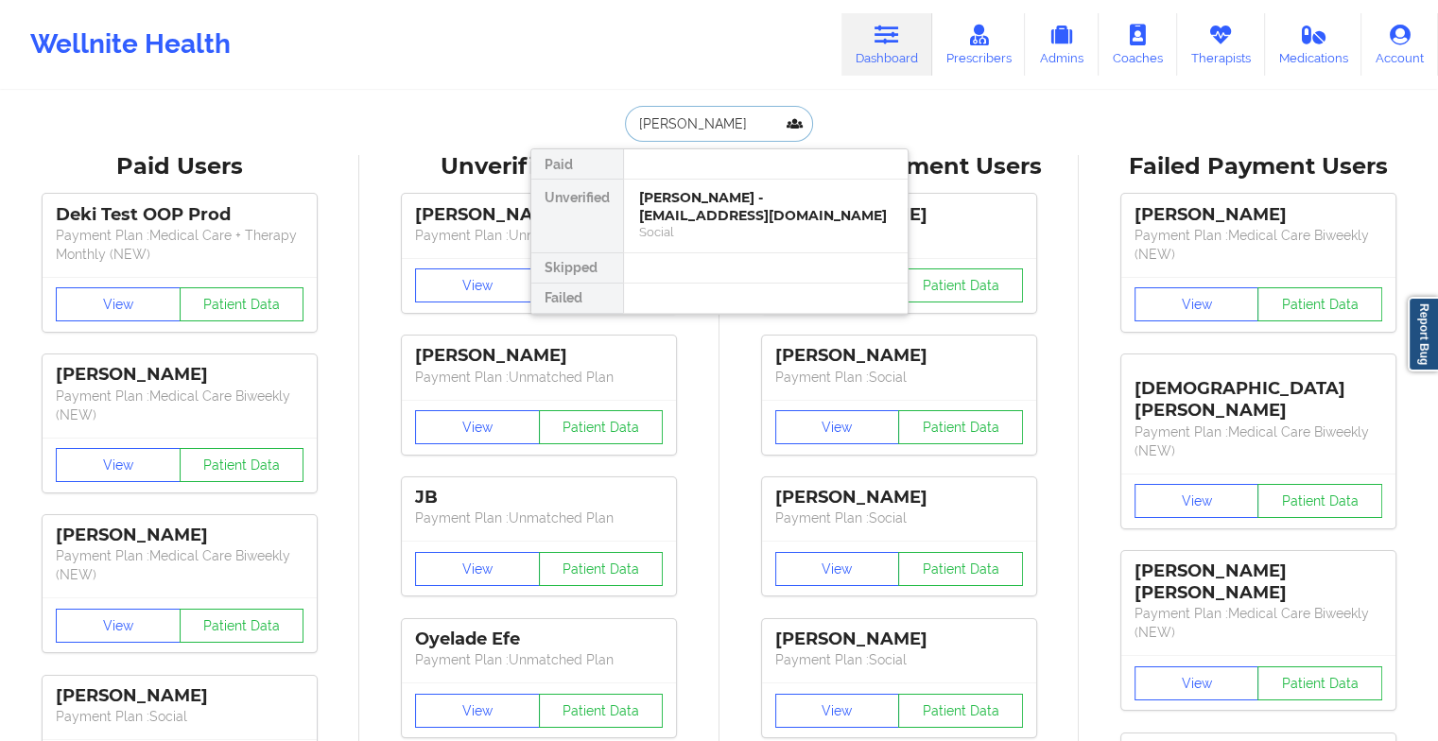
type input "[PERSON_NAME]"
click at [673, 198] on div "[PERSON_NAME] - [PERSON_NAME][EMAIL_ADDRESS][DOMAIN_NAME]" at bounding box center [765, 206] width 253 height 35
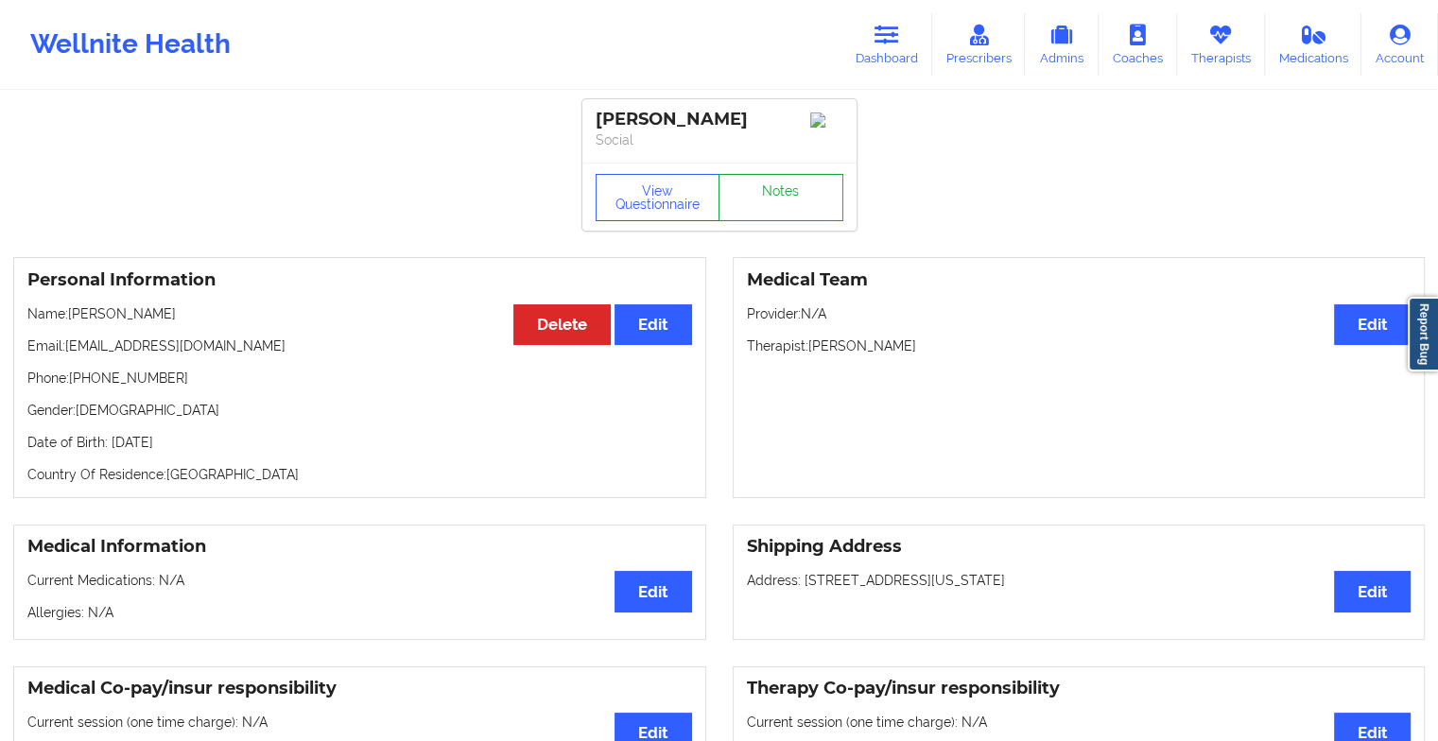
click at [760, 184] on link "Notes" at bounding box center [780, 197] width 125 height 47
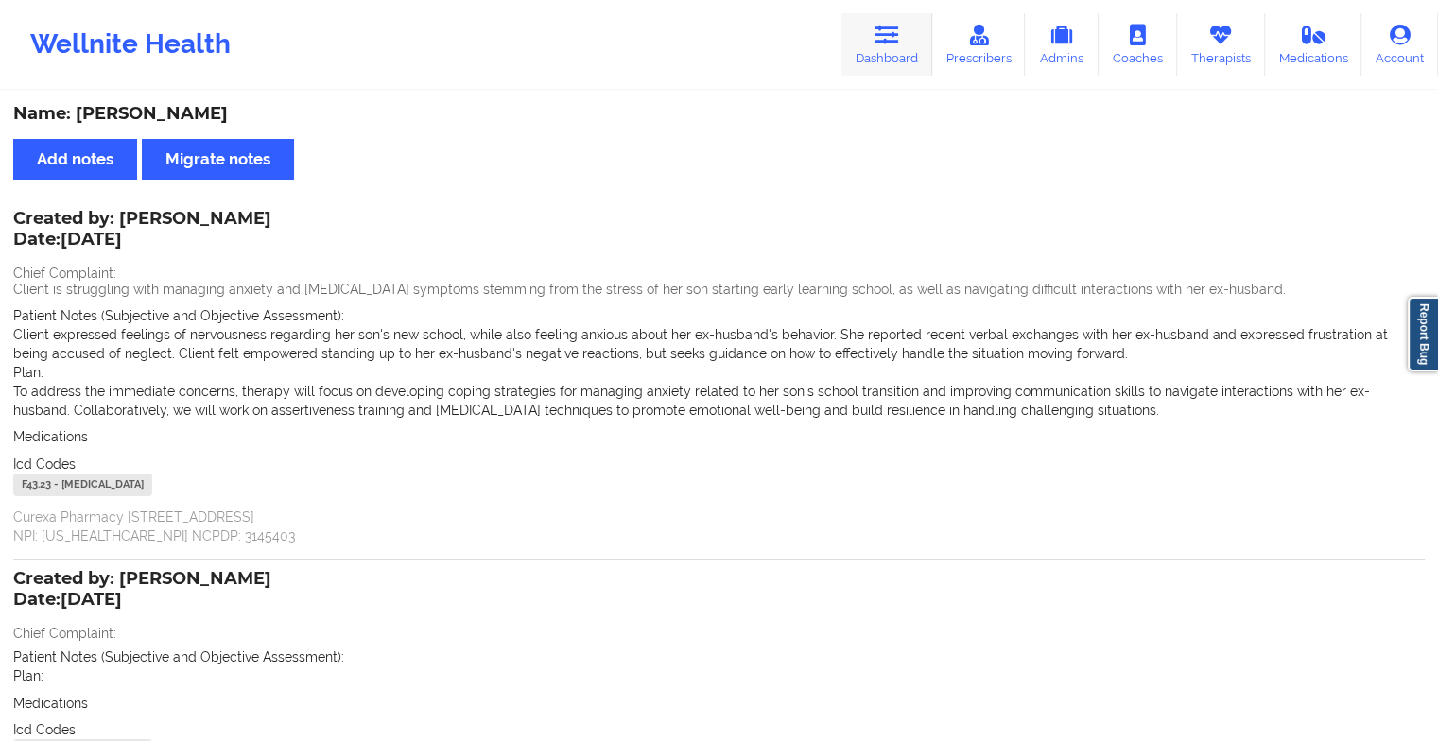
click at [902, 76] on link "Dashboard" at bounding box center [886, 44] width 91 height 62
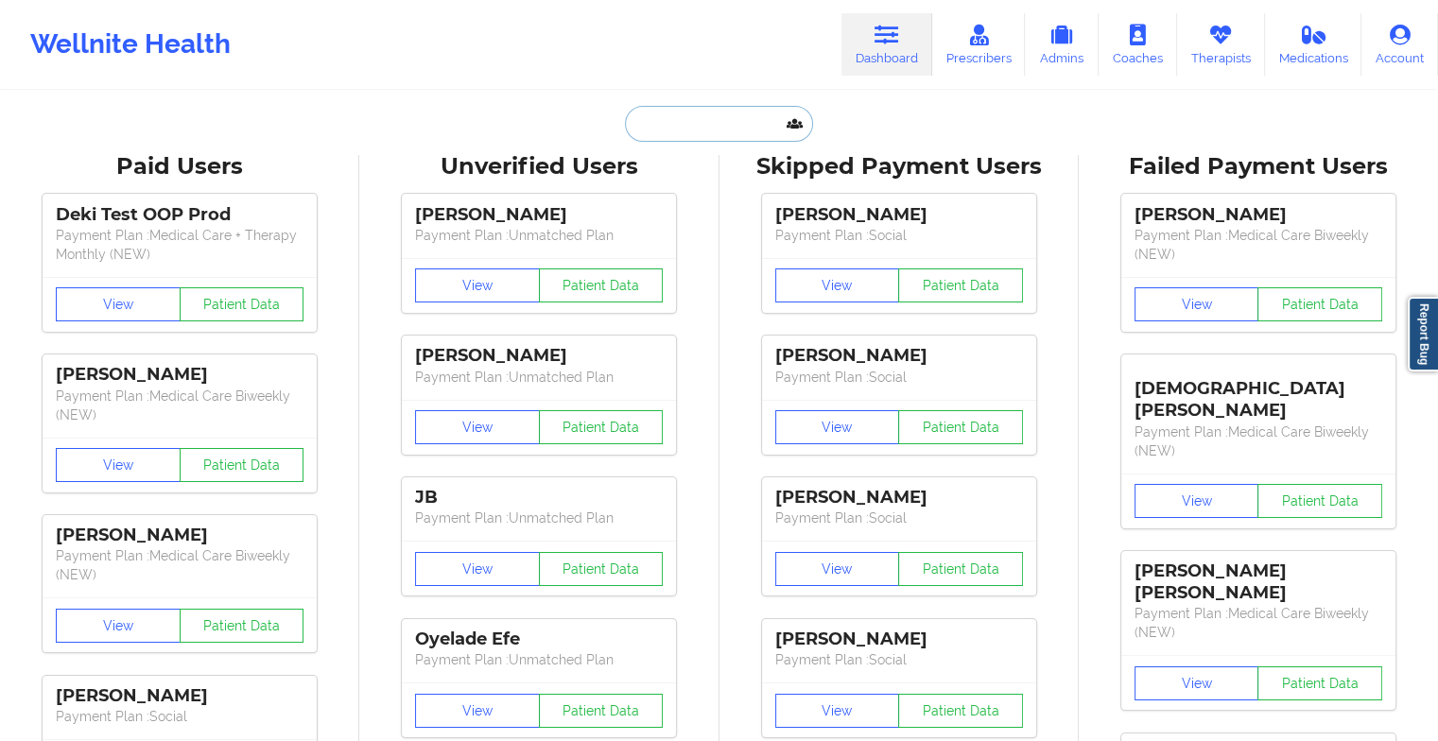
click at [692, 140] on input "text" at bounding box center [718, 124] width 187 height 36
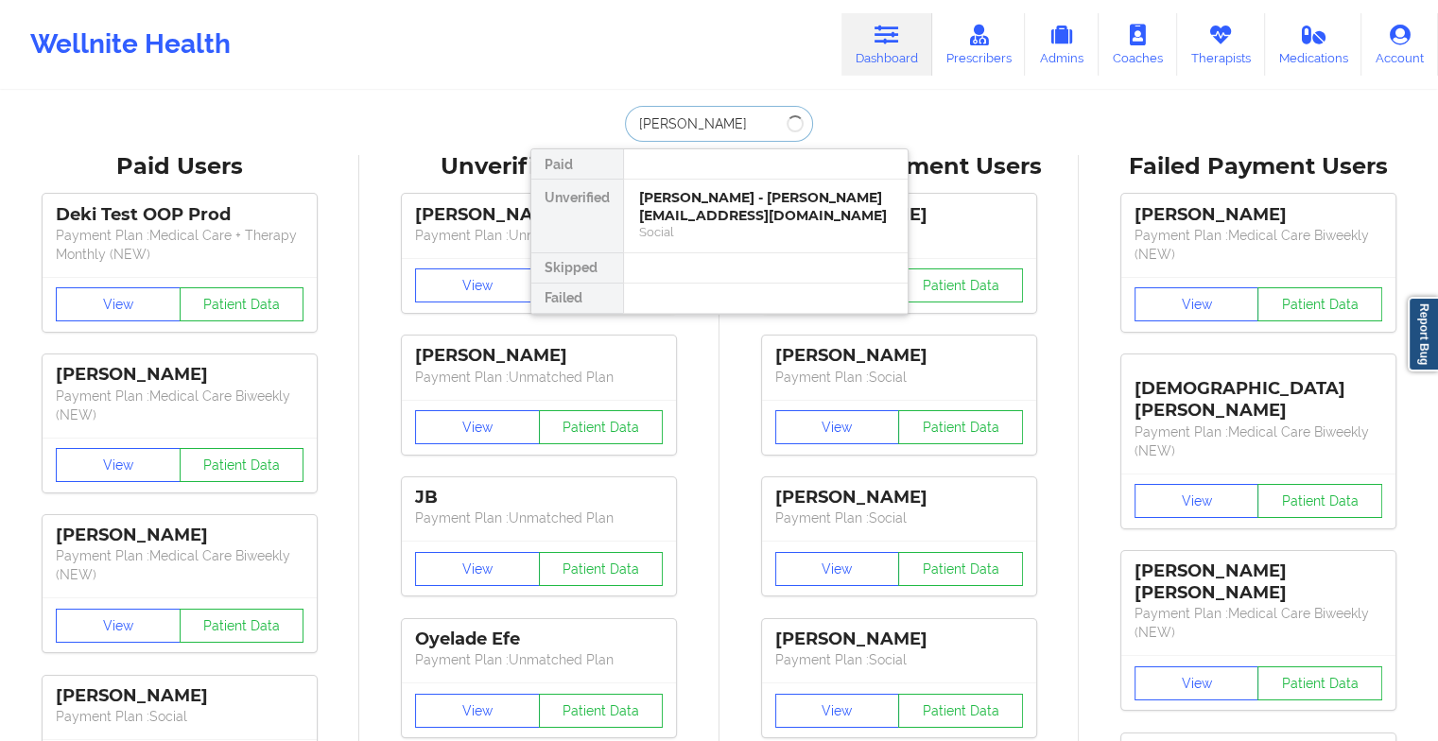
type input "[PERSON_NAME]"
click at [681, 205] on div "[PERSON_NAME] - [EMAIL_ADDRESS][DOMAIN_NAME]" at bounding box center [765, 206] width 253 height 35
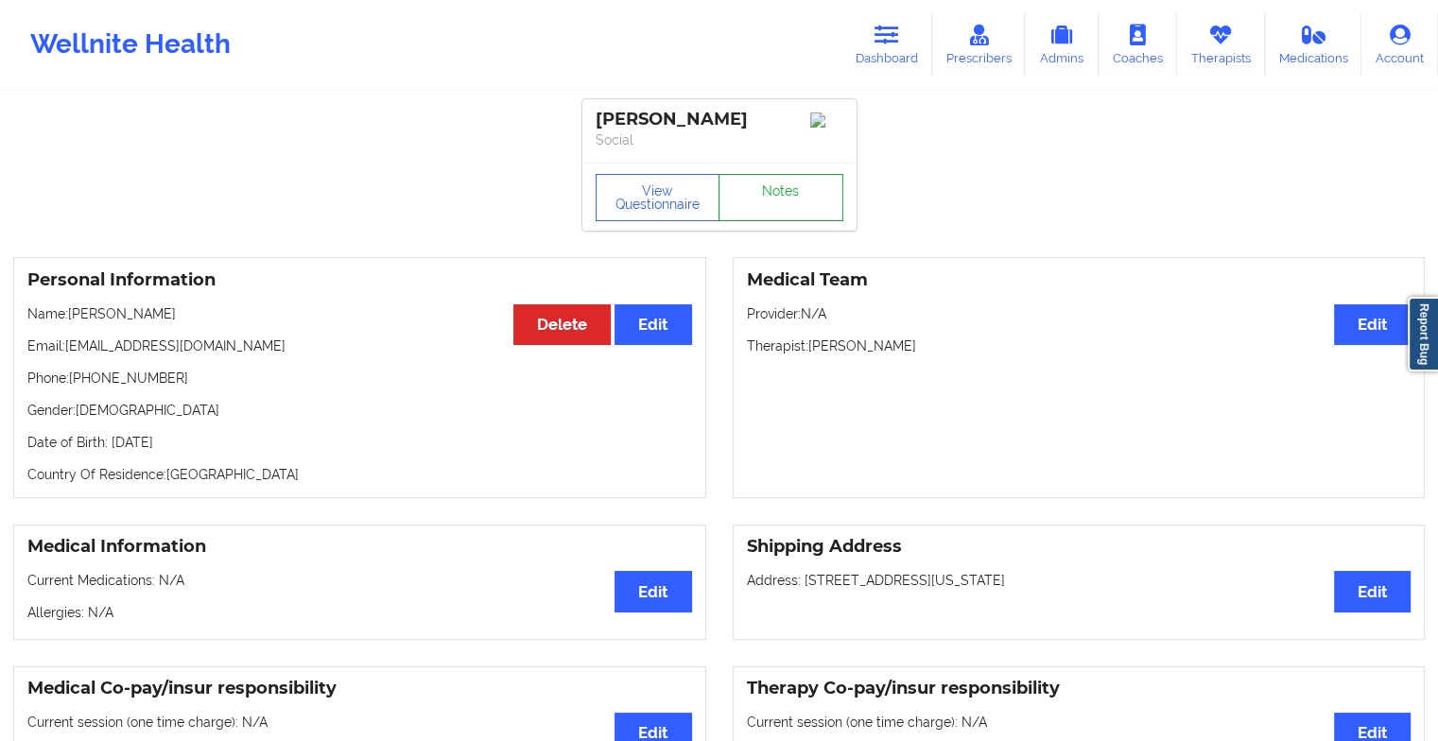
click at [775, 198] on link "Notes" at bounding box center [780, 197] width 125 height 47
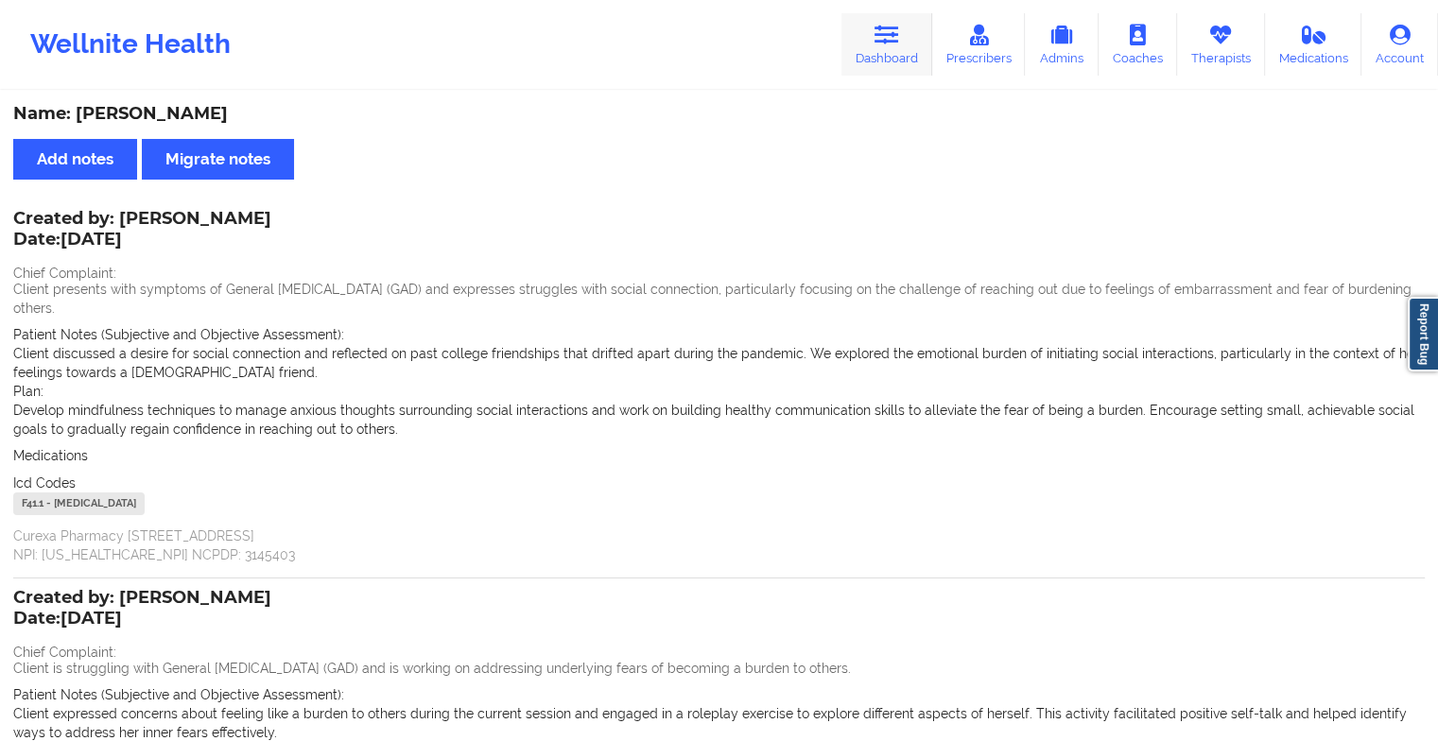
click at [848, 38] on link "Dashboard" at bounding box center [886, 44] width 91 height 62
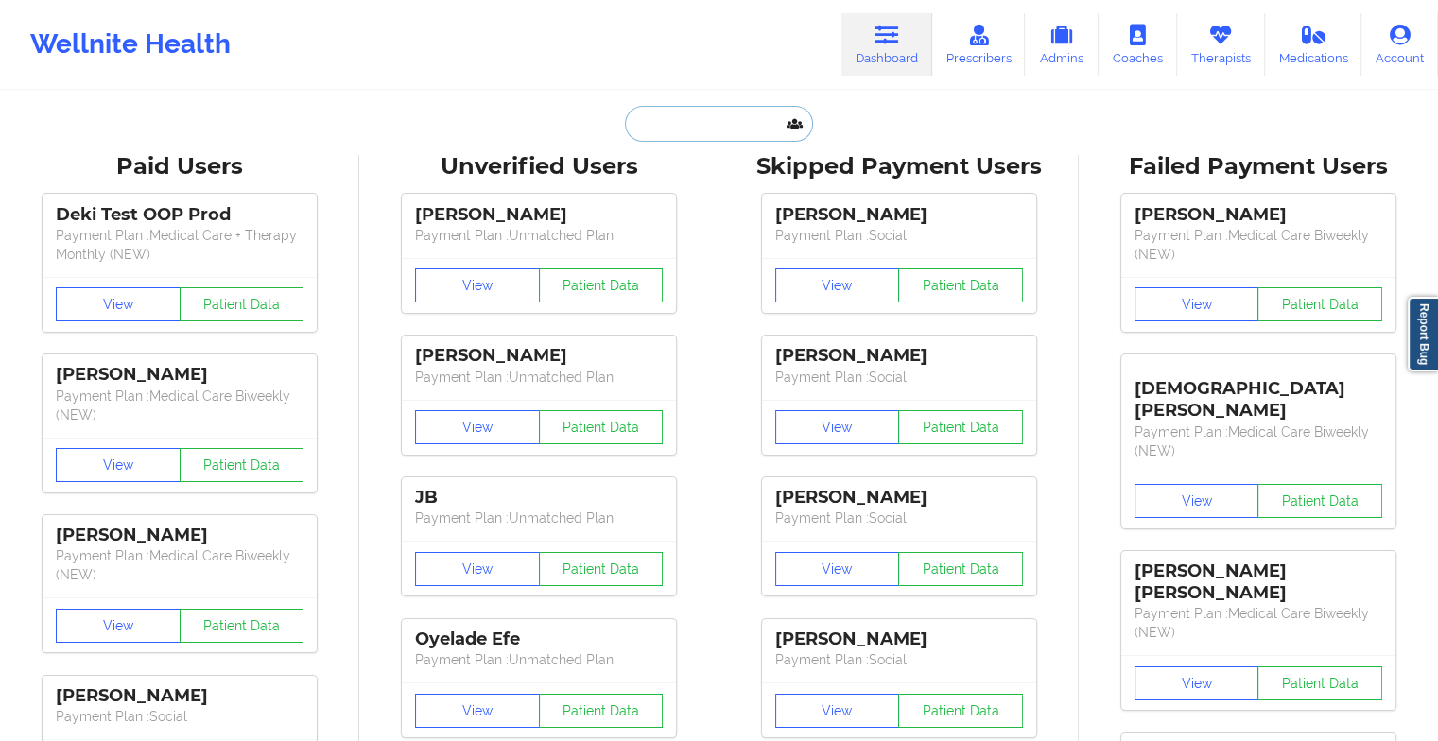
click at [694, 129] on input "text" at bounding box center [718, 124] width 187 height 36
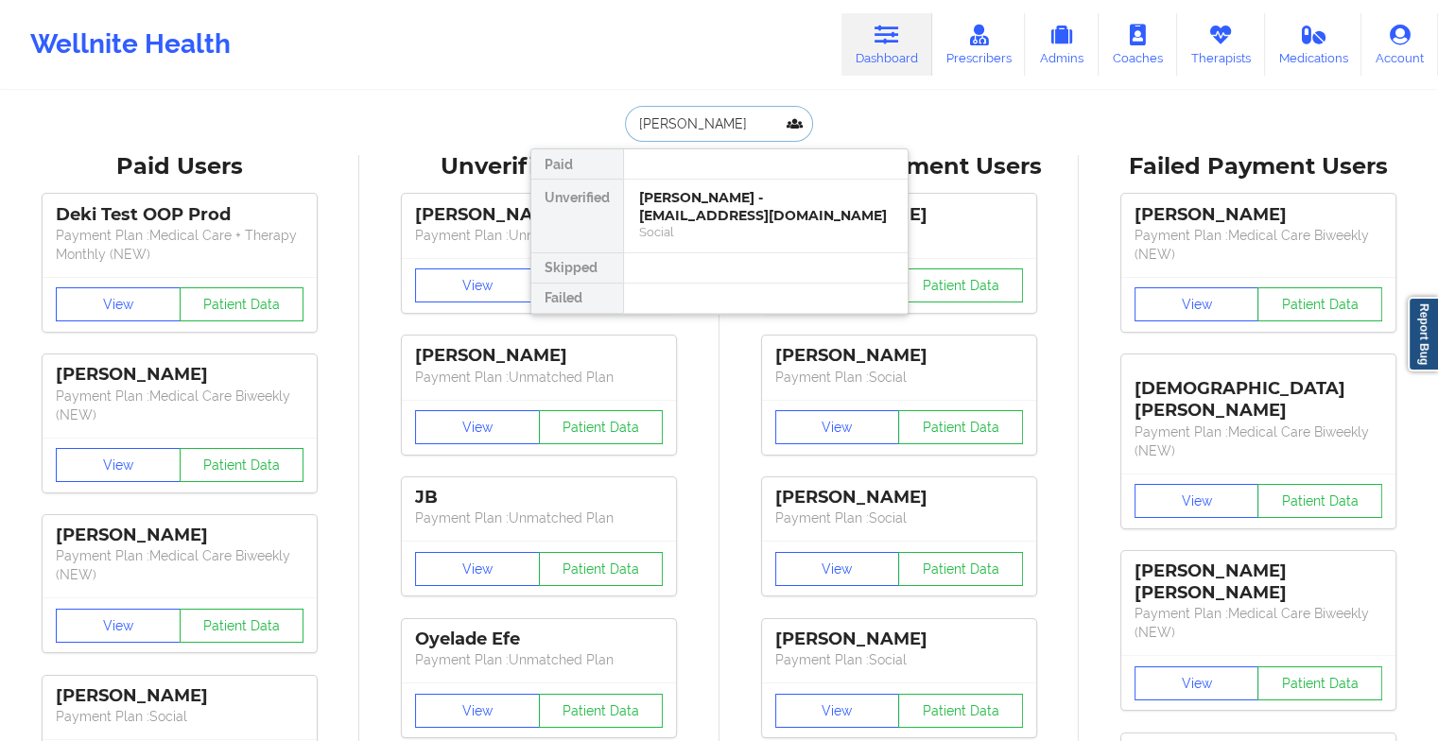
type input "[PERSON_NAME]"
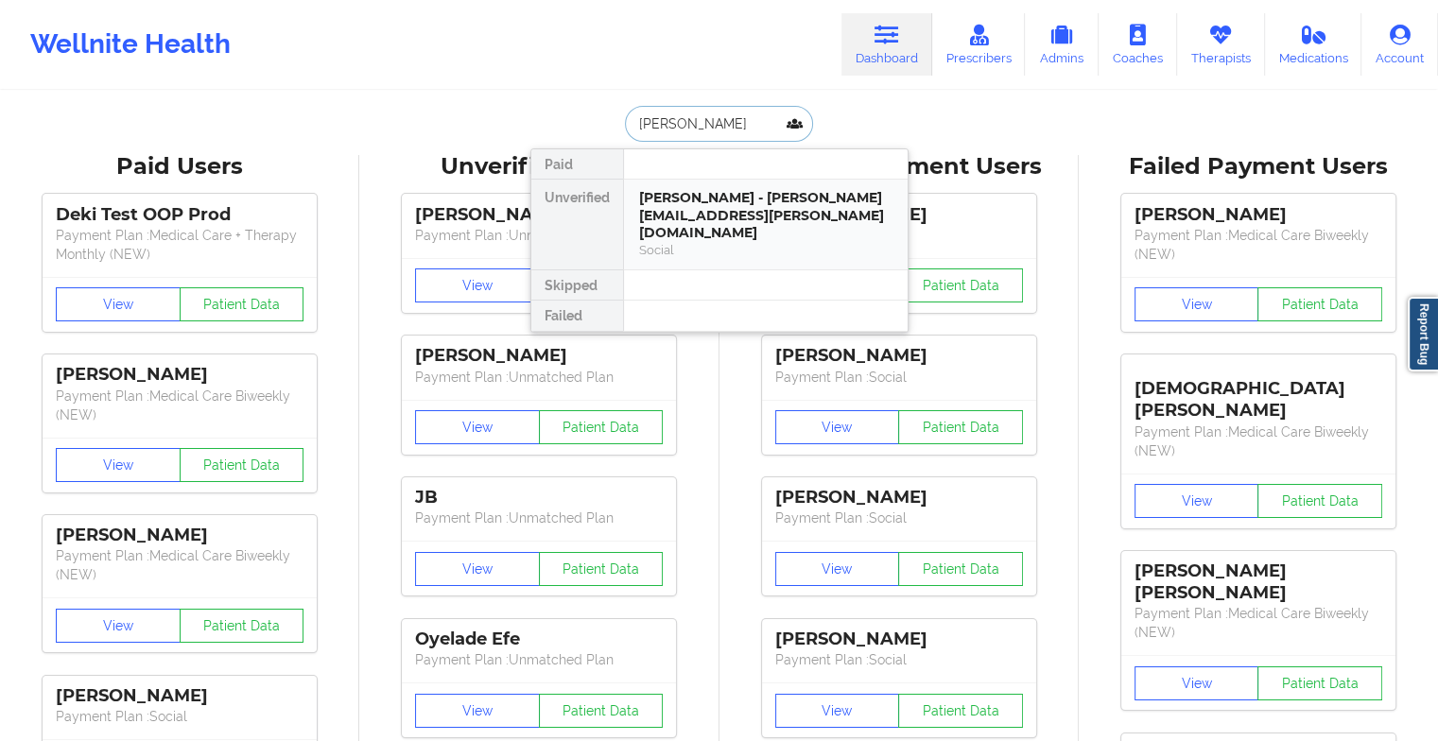
click at [694, 221] on div "[PERSON_NAME] - [PERSON_NAME][EMAIL_ADDRESS][PERSON_NAME][DOMAIN_NAME]" at bounding box center [765, 215] width 253 height 53
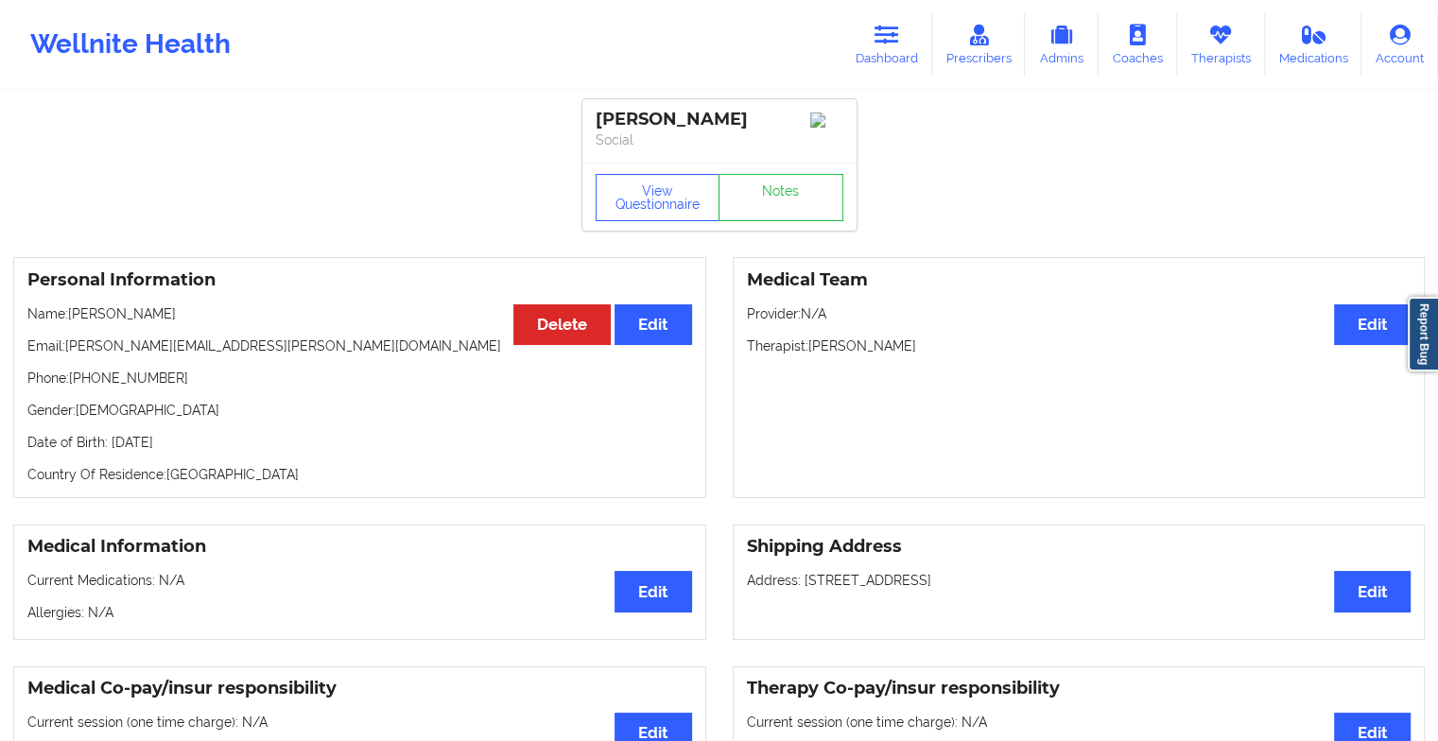
click at [778, 163] on div "[PERSON_NAME] Social" at bounding box center [719, 130] width 274 height 63
drag, startPoint x: 778, startPoint y: 182, endPoint x: 773, endPoint y: 248, distance: 65.4
click at [773, 231] on div "[PERSON_NAME] Social View Questionnaire Notes" at bounding box center [719, 164] width 274 height 131
click at [773, 231] on div "View Questionnaire Notes" at bounding box center [719, 197] width 274 height 68
click at [810, 215] on link "Notes" at bounding box center [780, 197] width 125 height 47
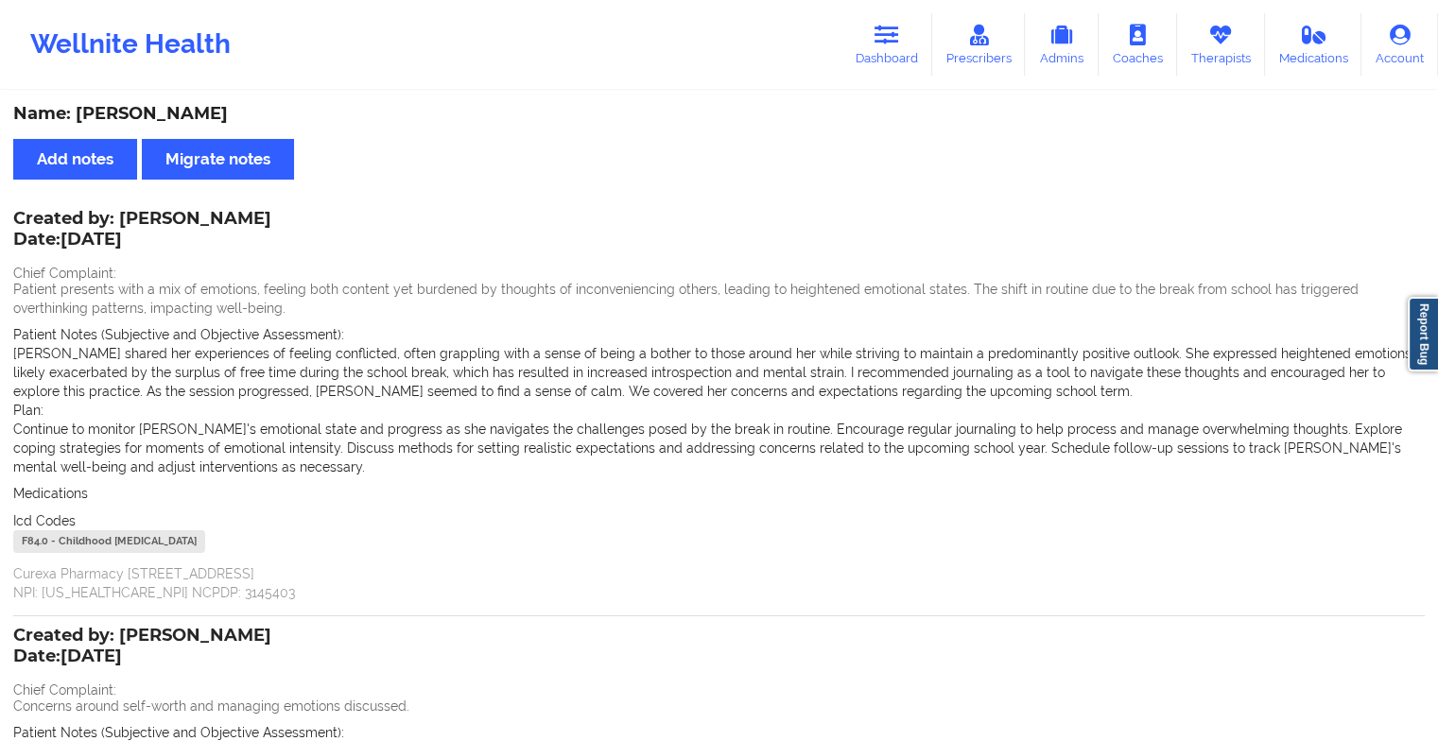
drag, startPoint x: 878, startPoint y: 42, endPoint x: 763, endPoint y: 72, distance: 119.2
click at [878, 42] on icon at bounding box center [886, 35] width 25 height 21
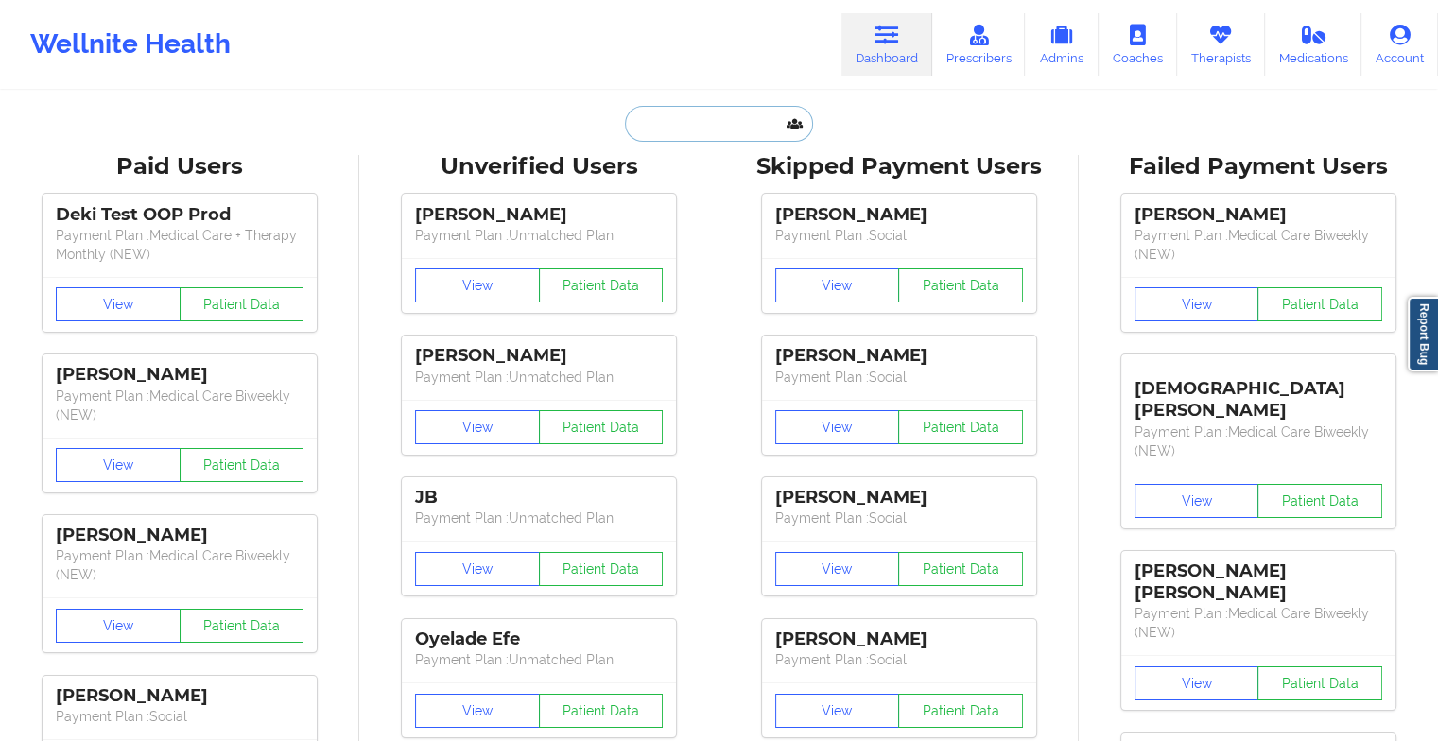
click at [703, 120] on input "text" at bounding box center [718, 124] width 187 height 36
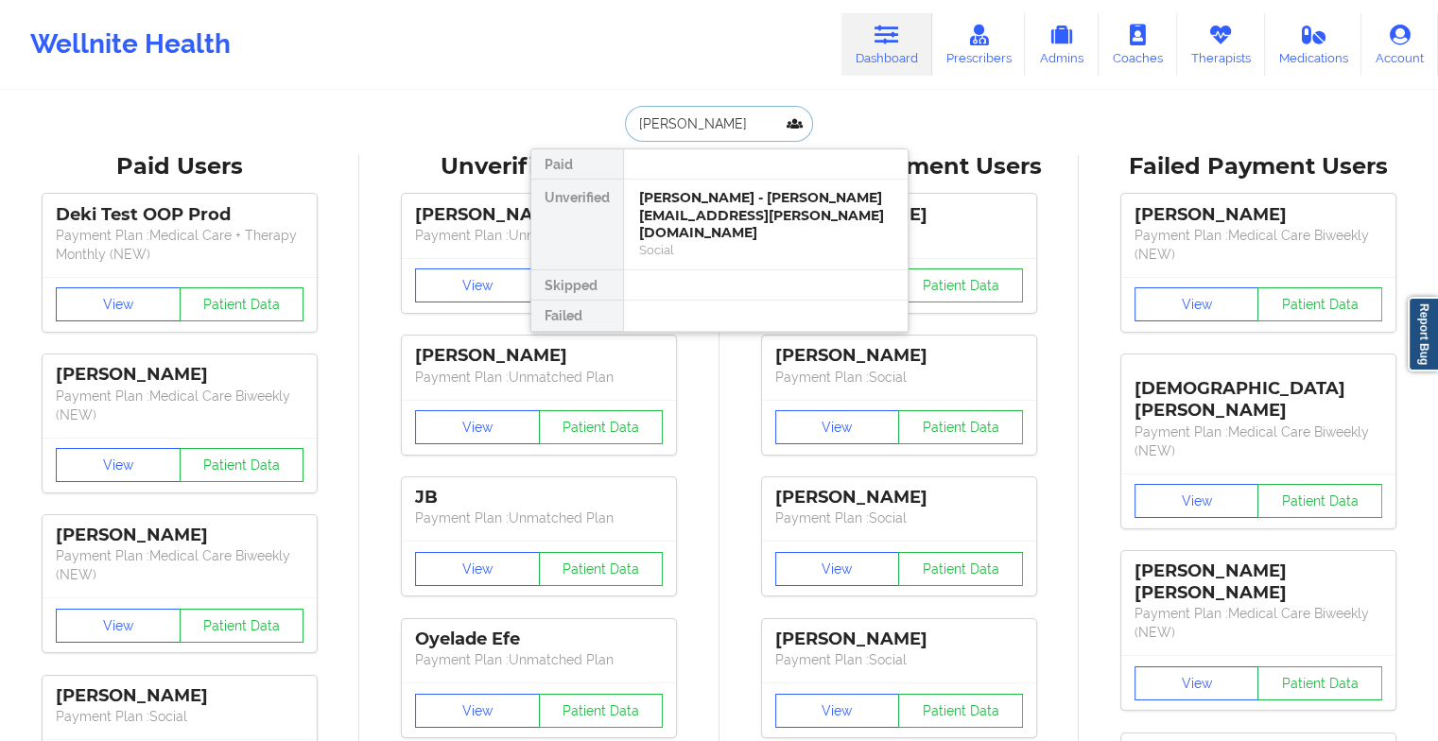
type input "[PERSON_NAME] hyp"
click at [674, 220] on div "[PERSON_NAME] - [EMAIL_ADDRESS][DOMAIN_NAME]" at bounding box center [765, 206] width 253 height 35
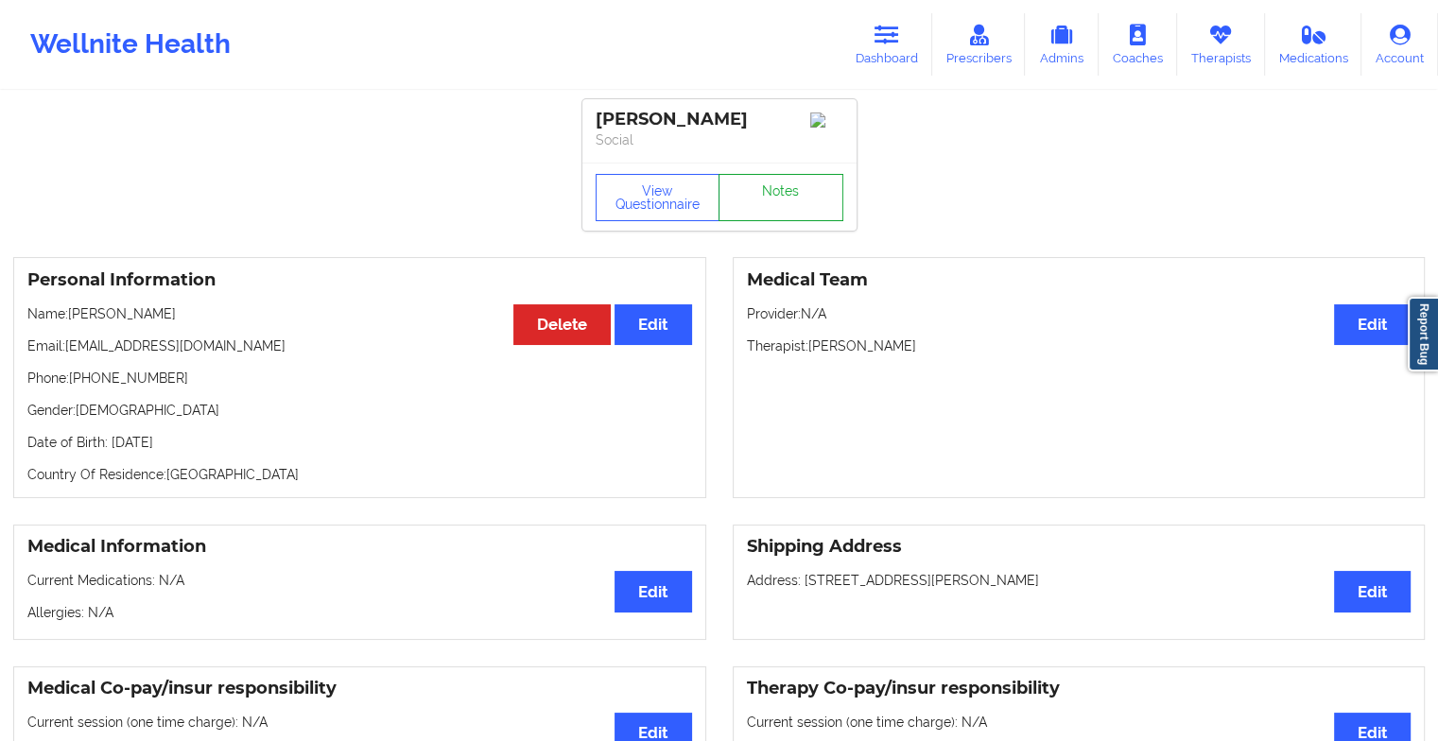
click at [758, 207] on link "Notes" at bounding box center [780, 197] width 125 height 47
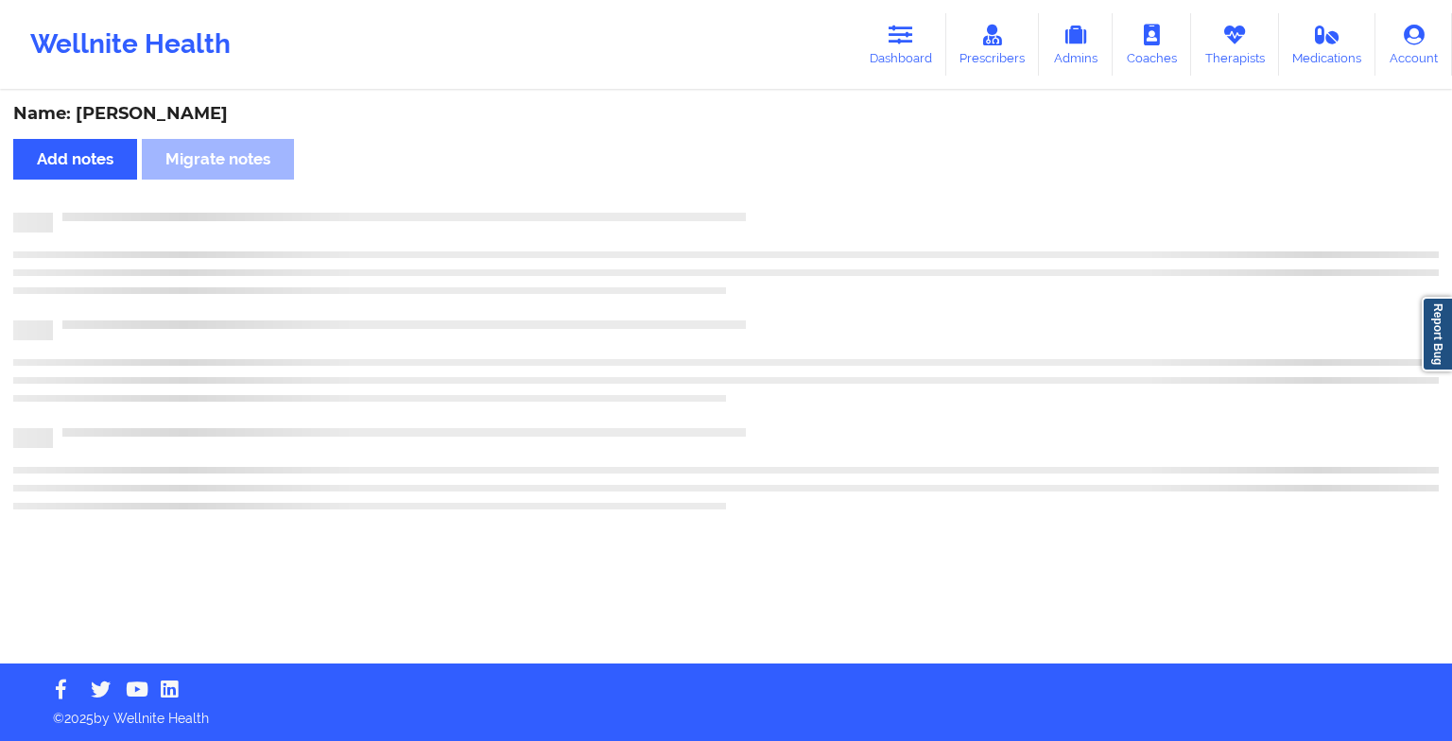
click at [758, 207] on div "Name: [PERSON_NAME] Add notes Migrate notes" at bounding box center [726, 378] width 1452 height 571
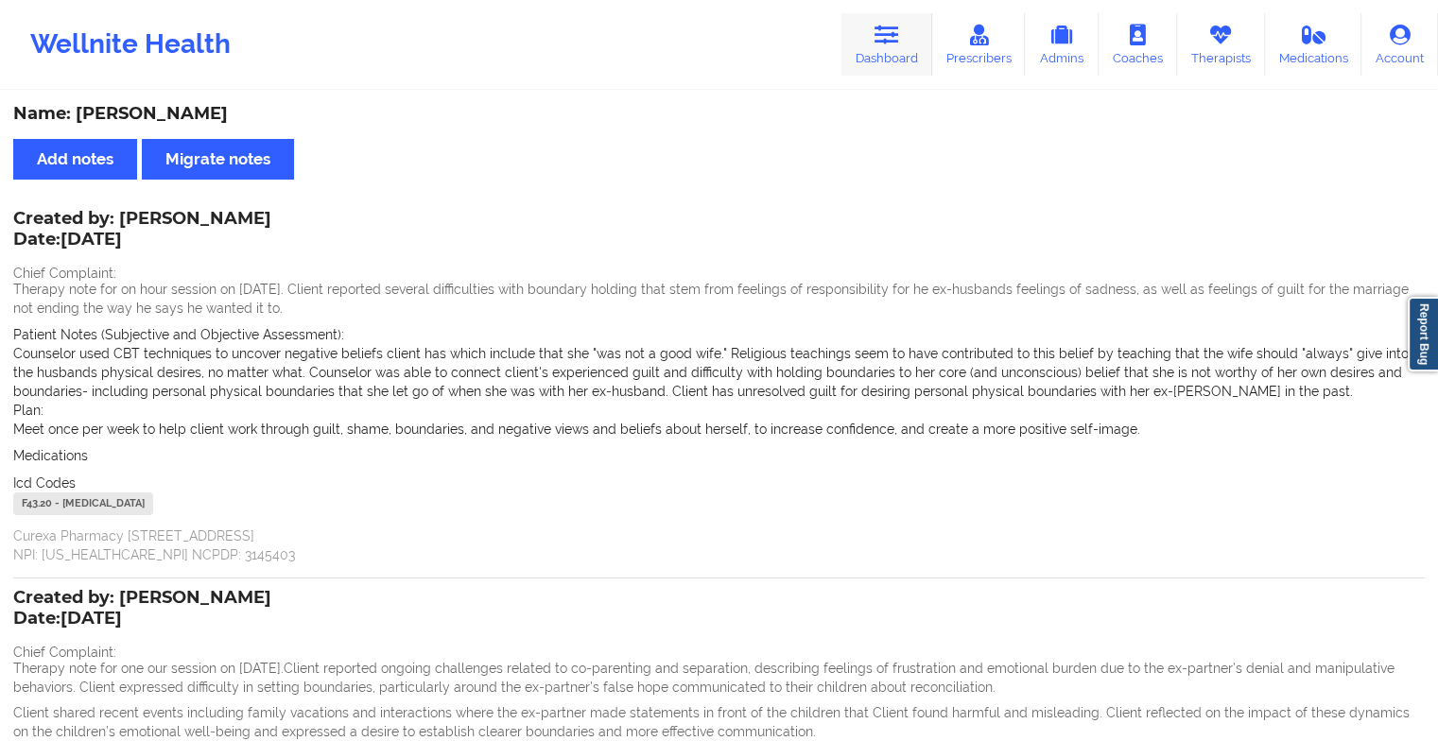
click at [886, 32] on icon at bounding box center [886, 35] width 25 height 21
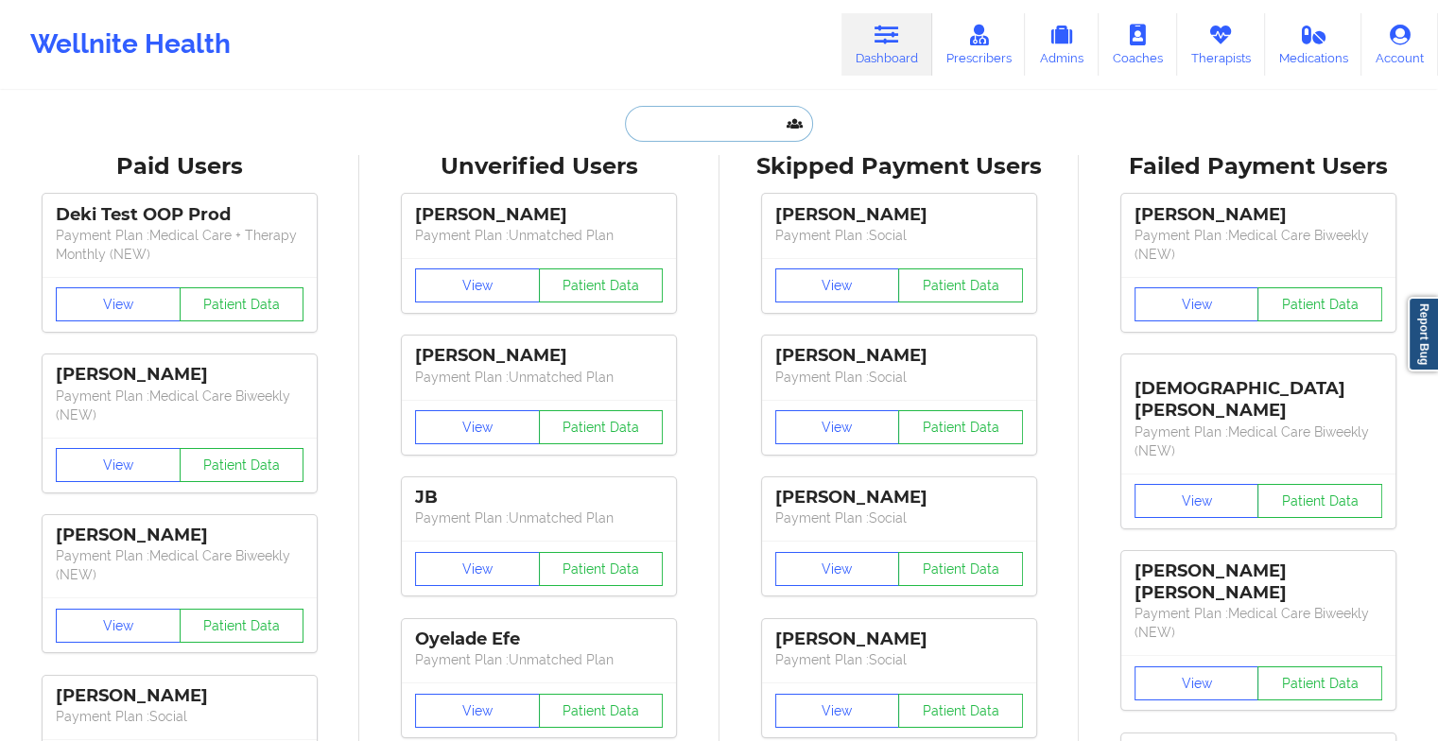
click at [709, 115] on input "text" at bounding box center [718, 124] width 187 height 36
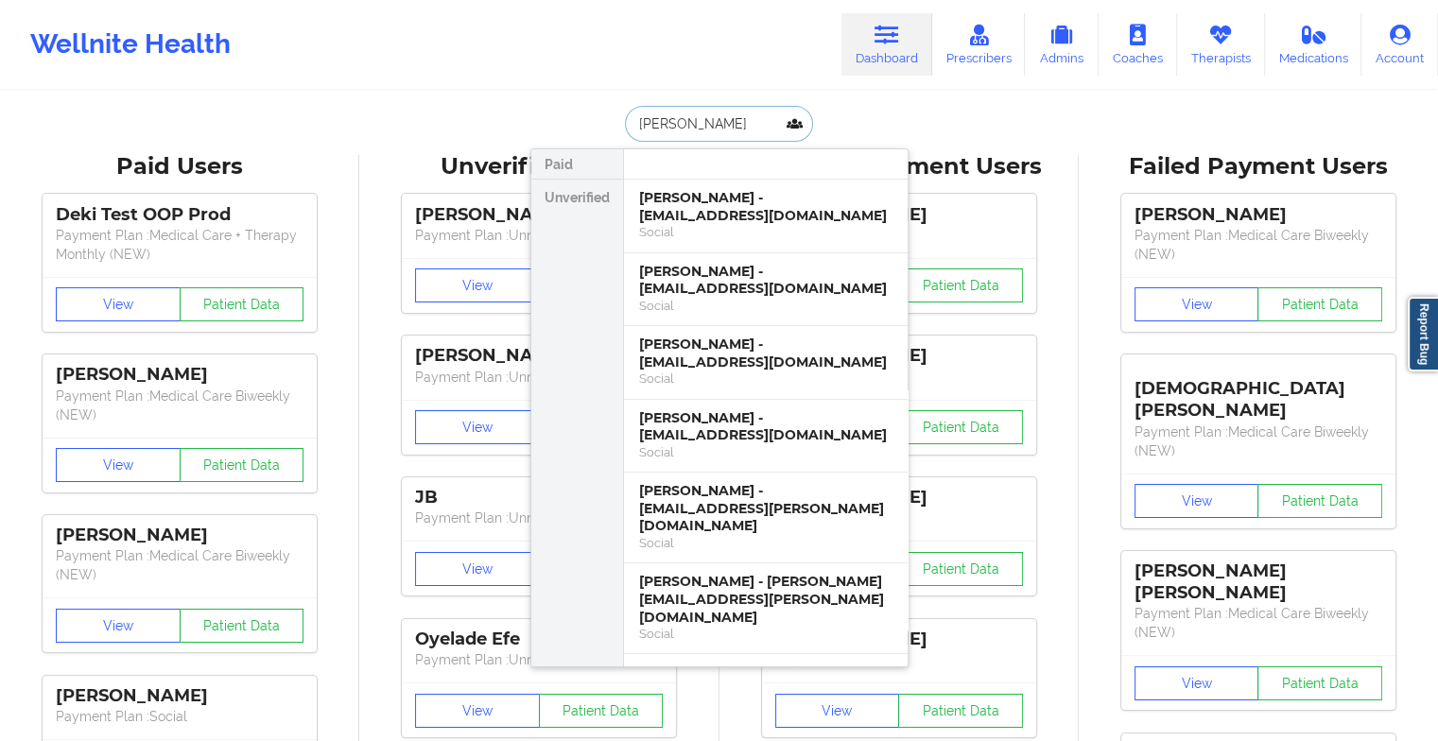
type input "[PERSON_NAME]"
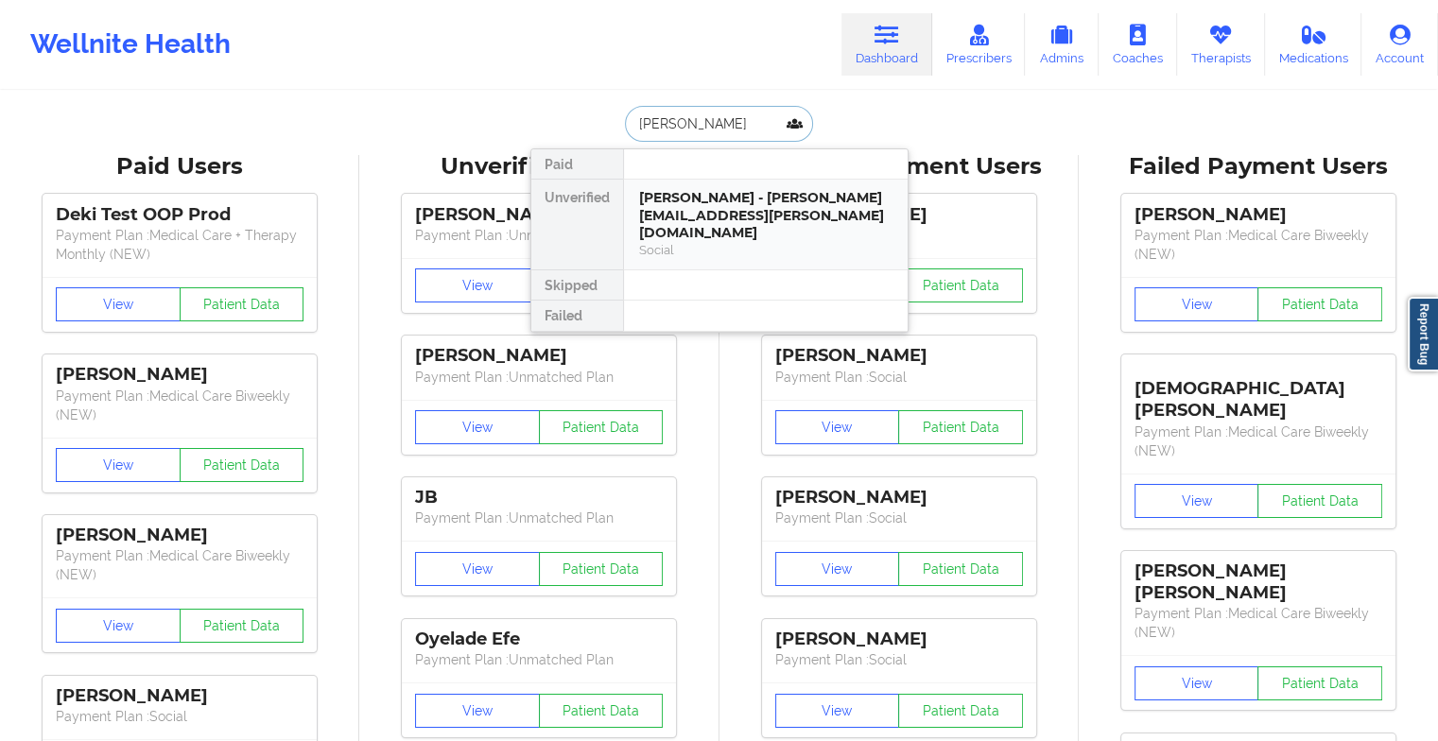
click at [697, 219] on div "[PERSON_NAME] - [PERSON_NAME][EMAIL_ADDRESS][PERSON_NAME][DOMAIN_NAME]" at bounding box center [765, 215] width 253 height 53
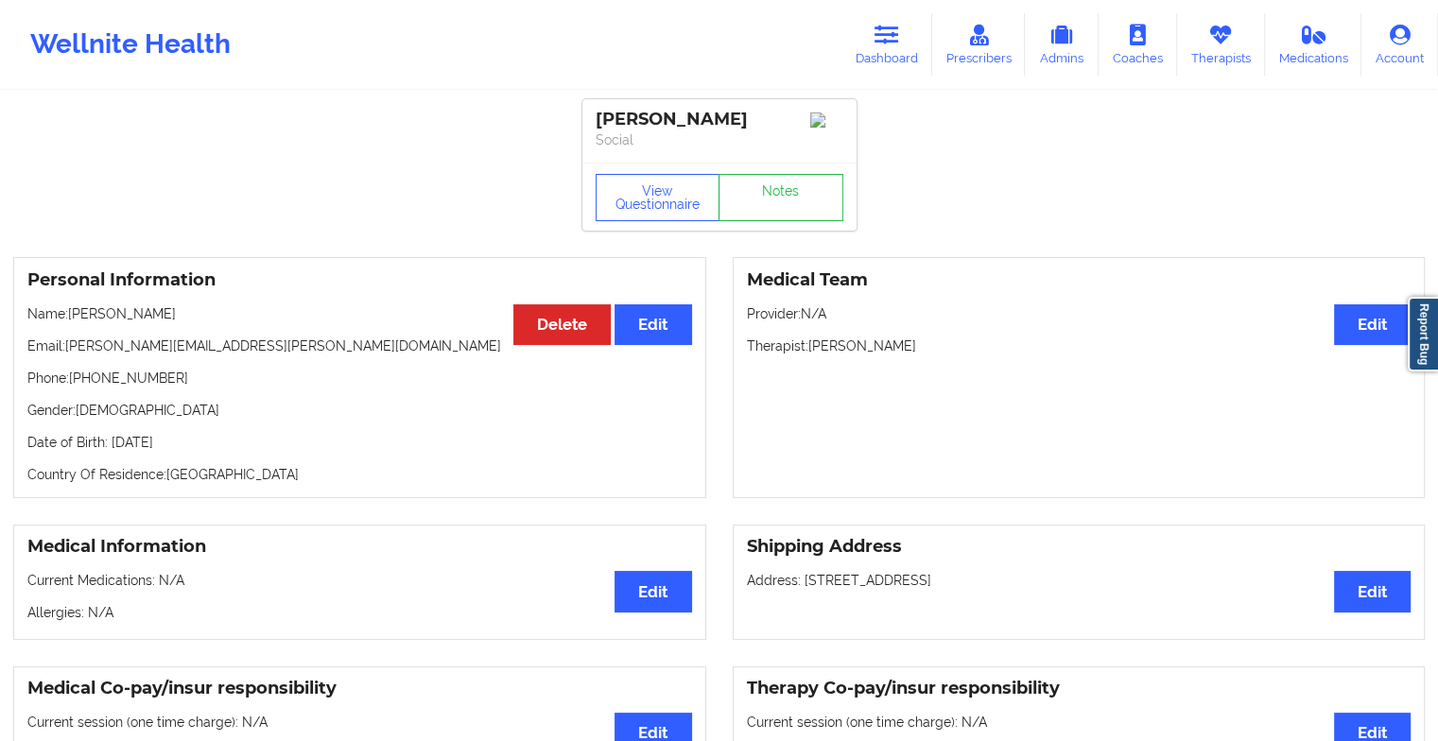
click at [764, 191] on div "View Questionnaire Notes" at bounding box center [719, 197] width 274 height 68
drag, startPoint x: 764, startPoint y: 191, endPoint x: 761, endPoint y: 215, distance: 24.7
click at [761, 215] on link "Notes" at bounding box center [780, 197] width 125 height 47
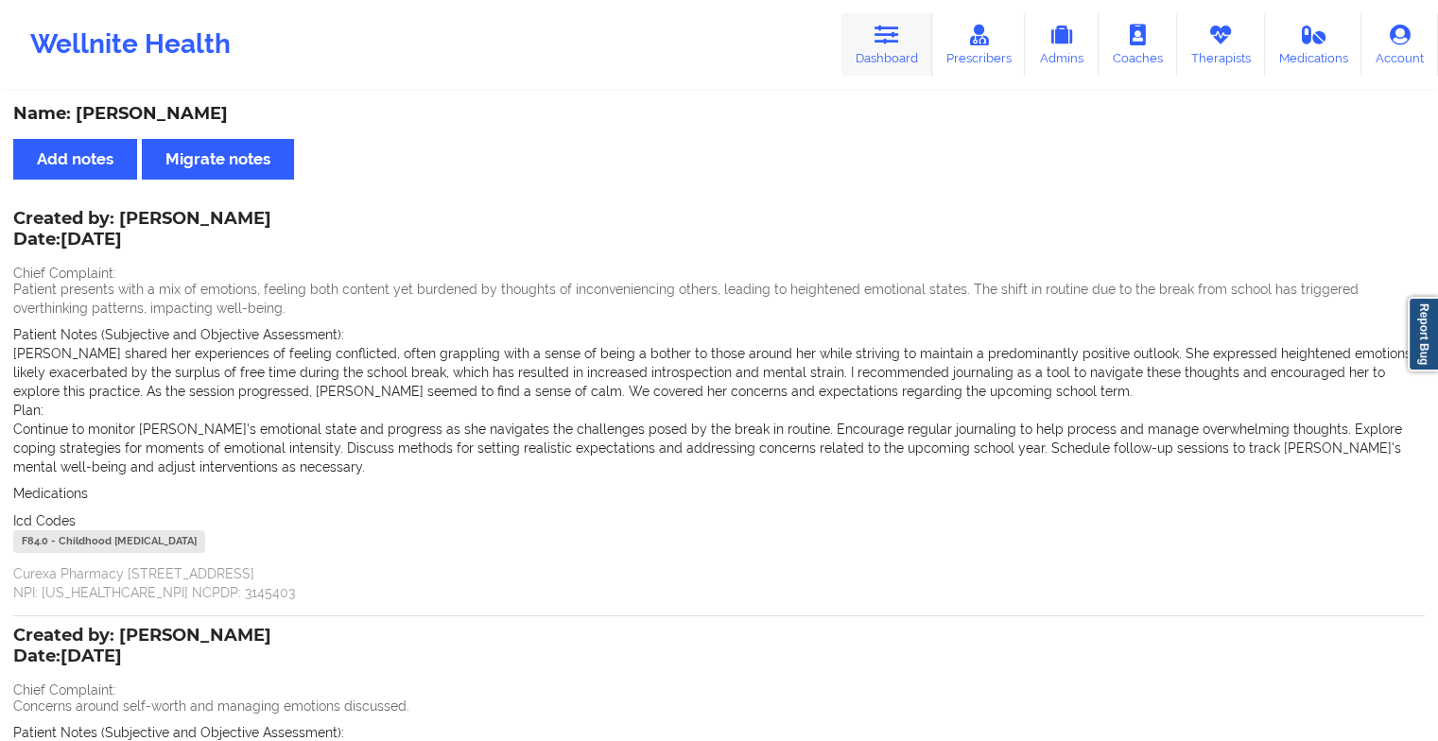
click at [880, 66] on link "Dashboard" at bounding box center [886, 44] width 91 height 62
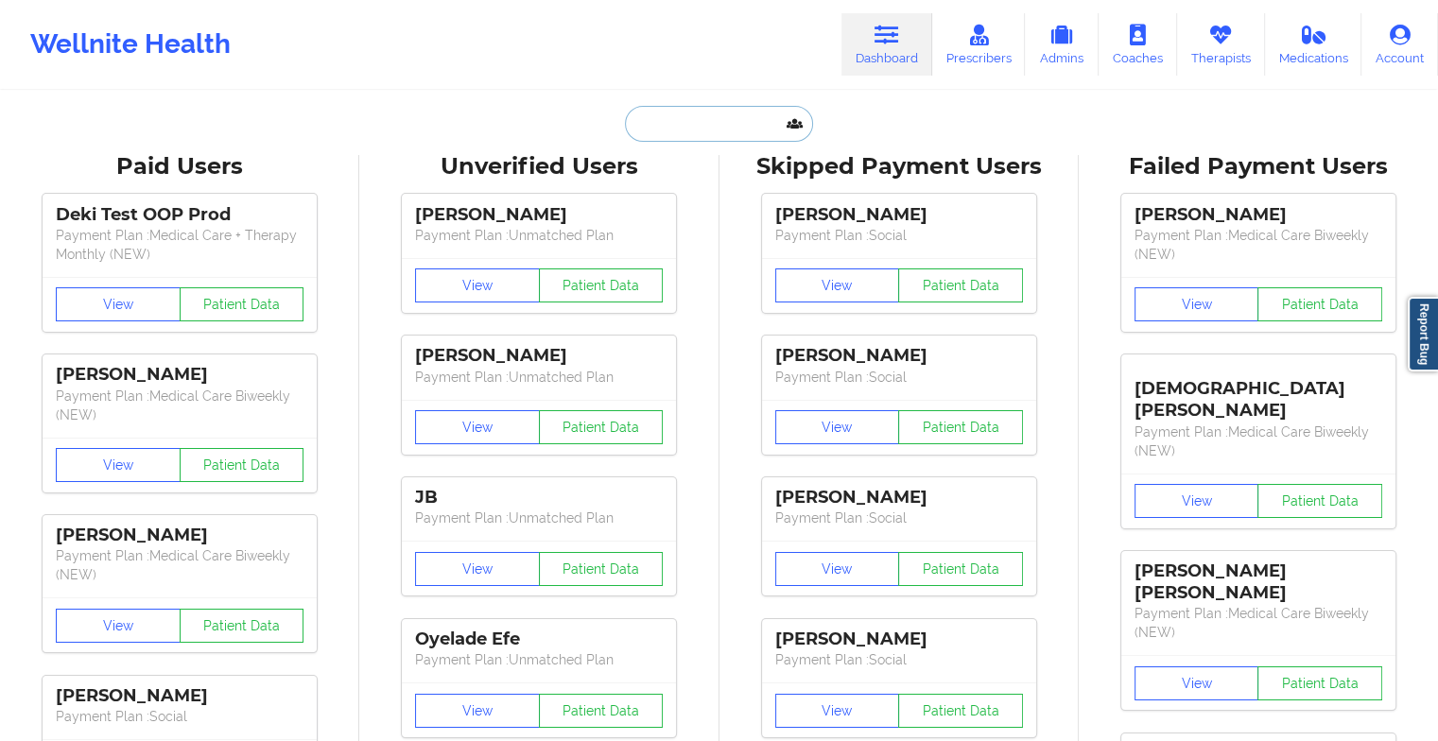
click at [723, 117] on input "text" at bounding box center [718, 124] width 187 height 36
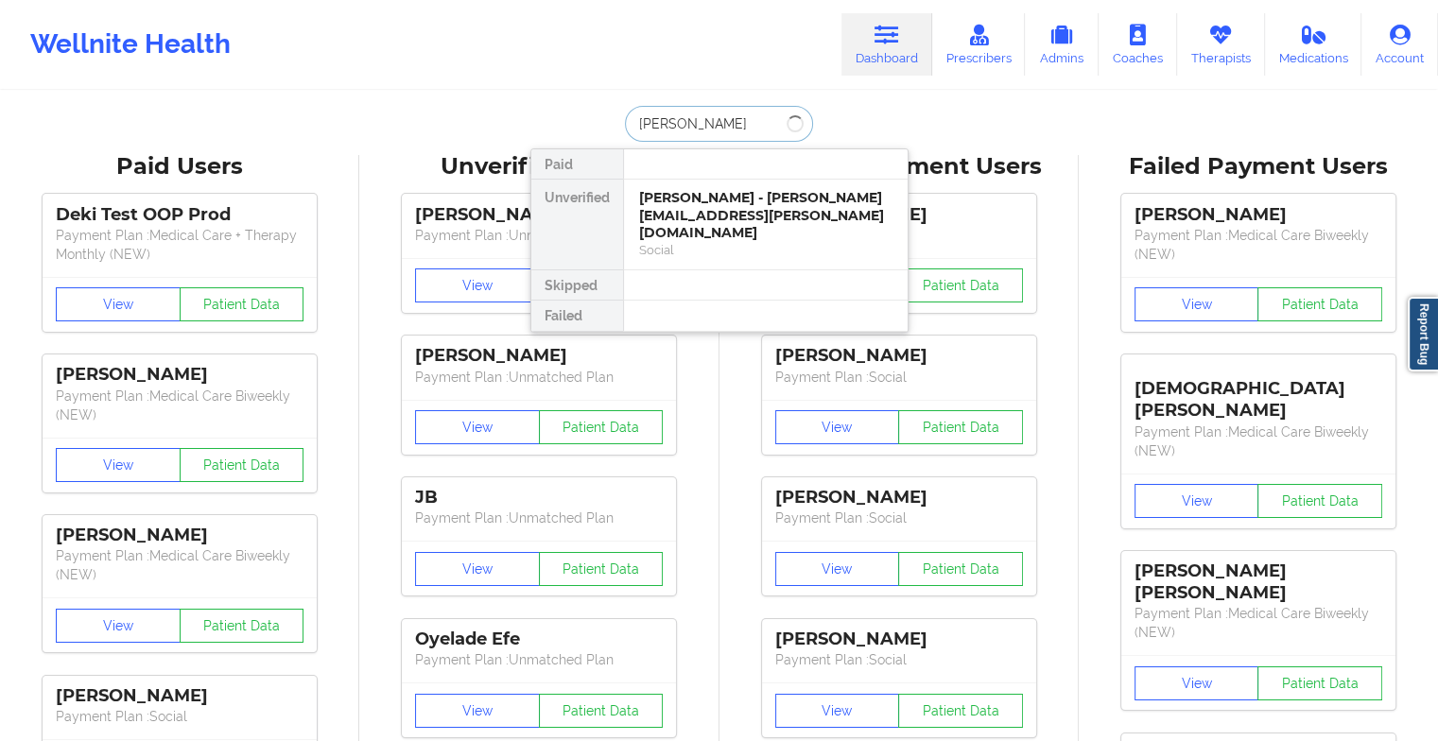
type input "[PERSON_NAME] c"
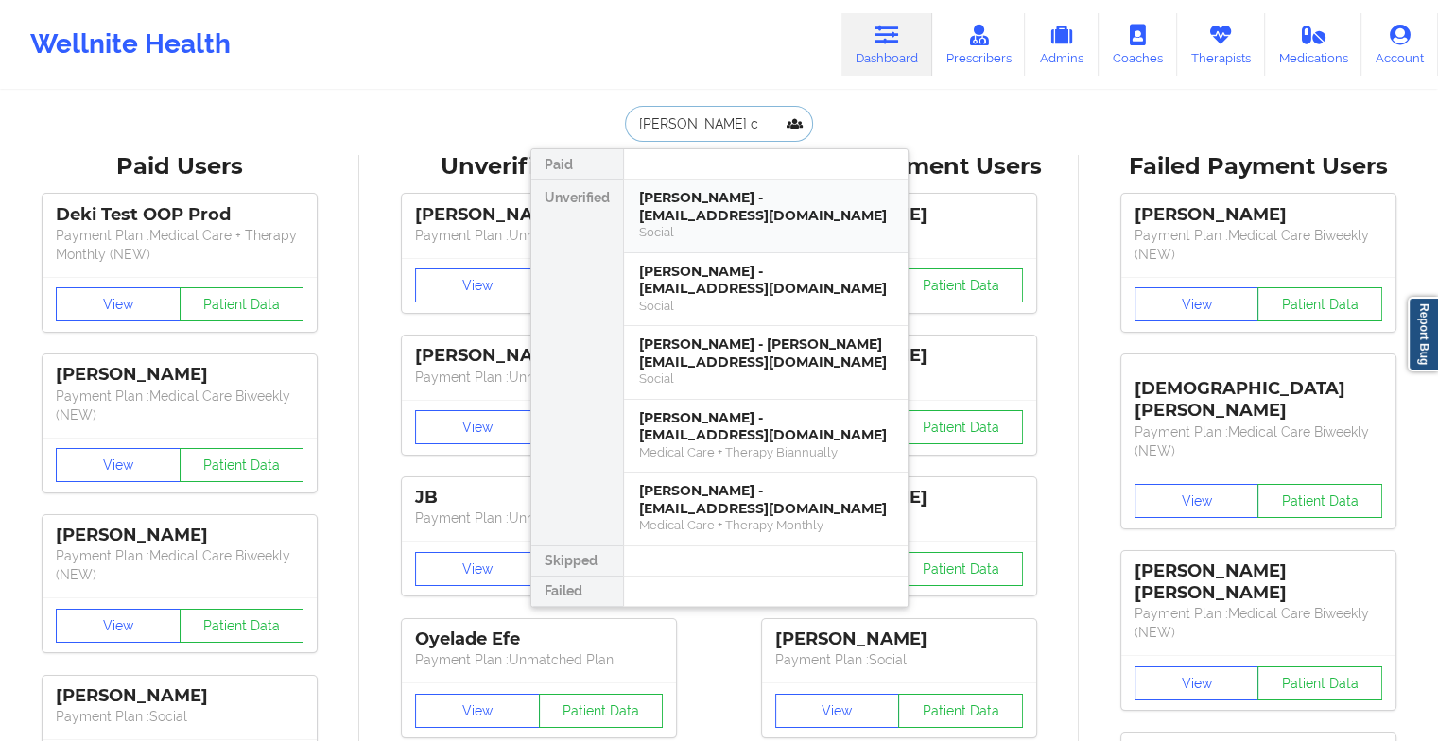
click at [715, 193] on div "[PERSON_NAME] - [EMAIL_ADDRESS][DOMAIN_NAME]" at bounding box center [765, 206] width 253 height 35
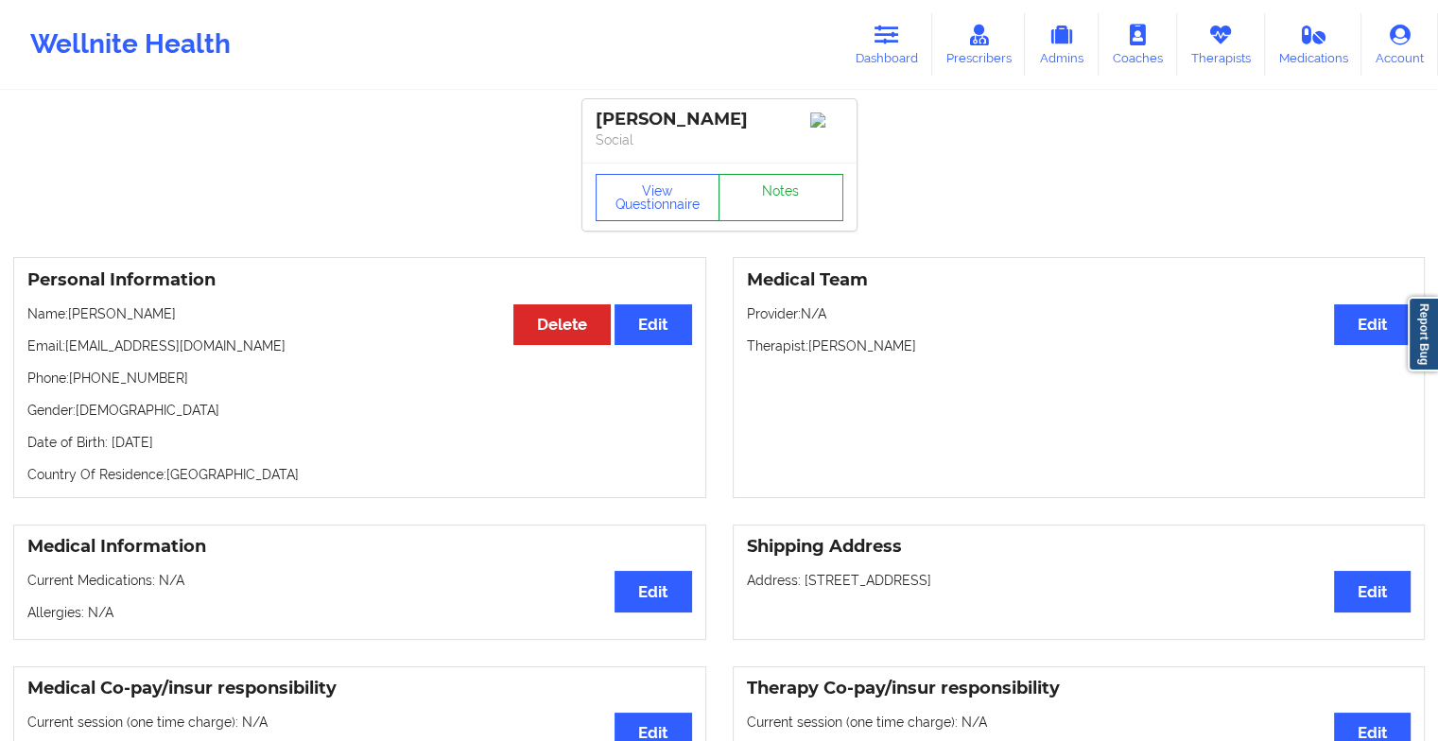
click at [768, 187] on link "Notes" at bounding box center [780, 197] width 125 height 47
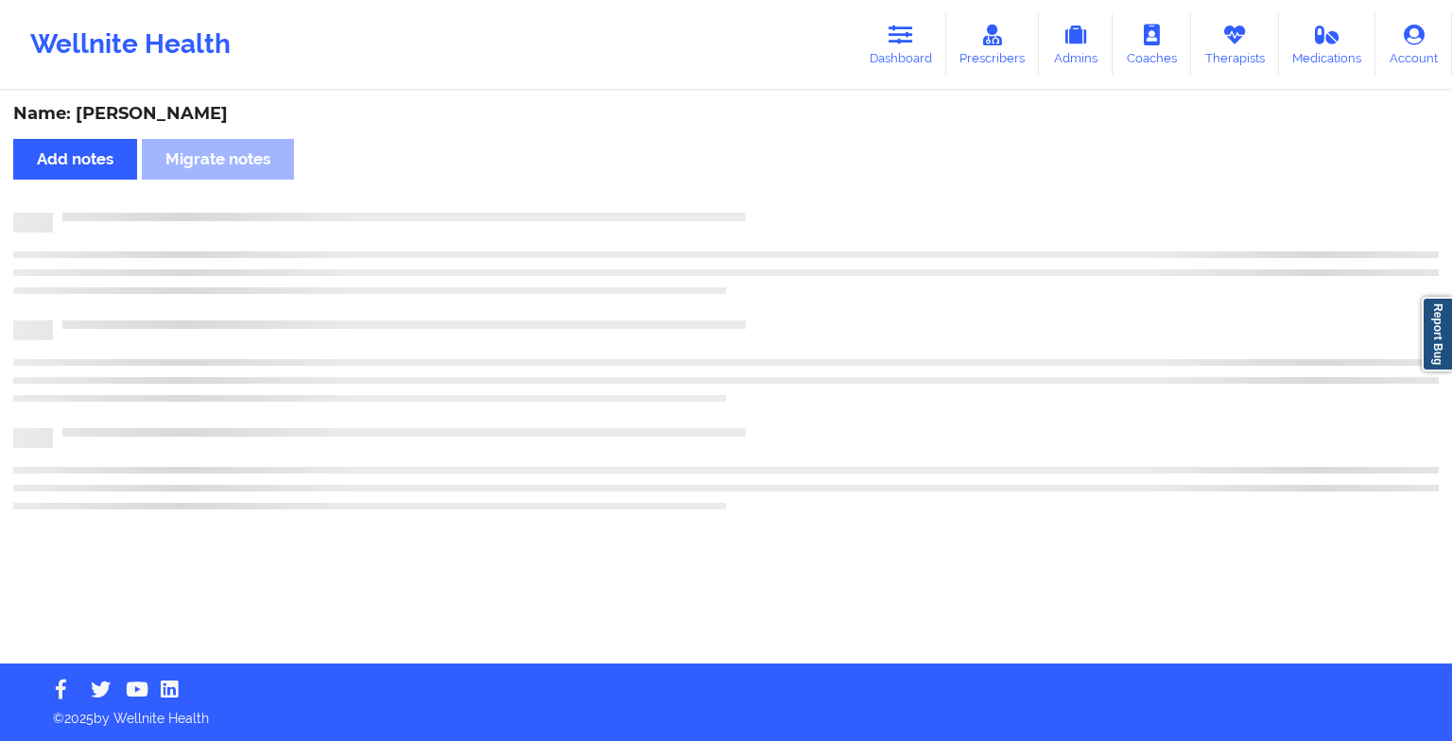
click at [768, 187] on div "Name: [PERSON_NAME] Add notes [PERSON_NAME] notes" at bounding box center [726, 378] width 1452 height 571
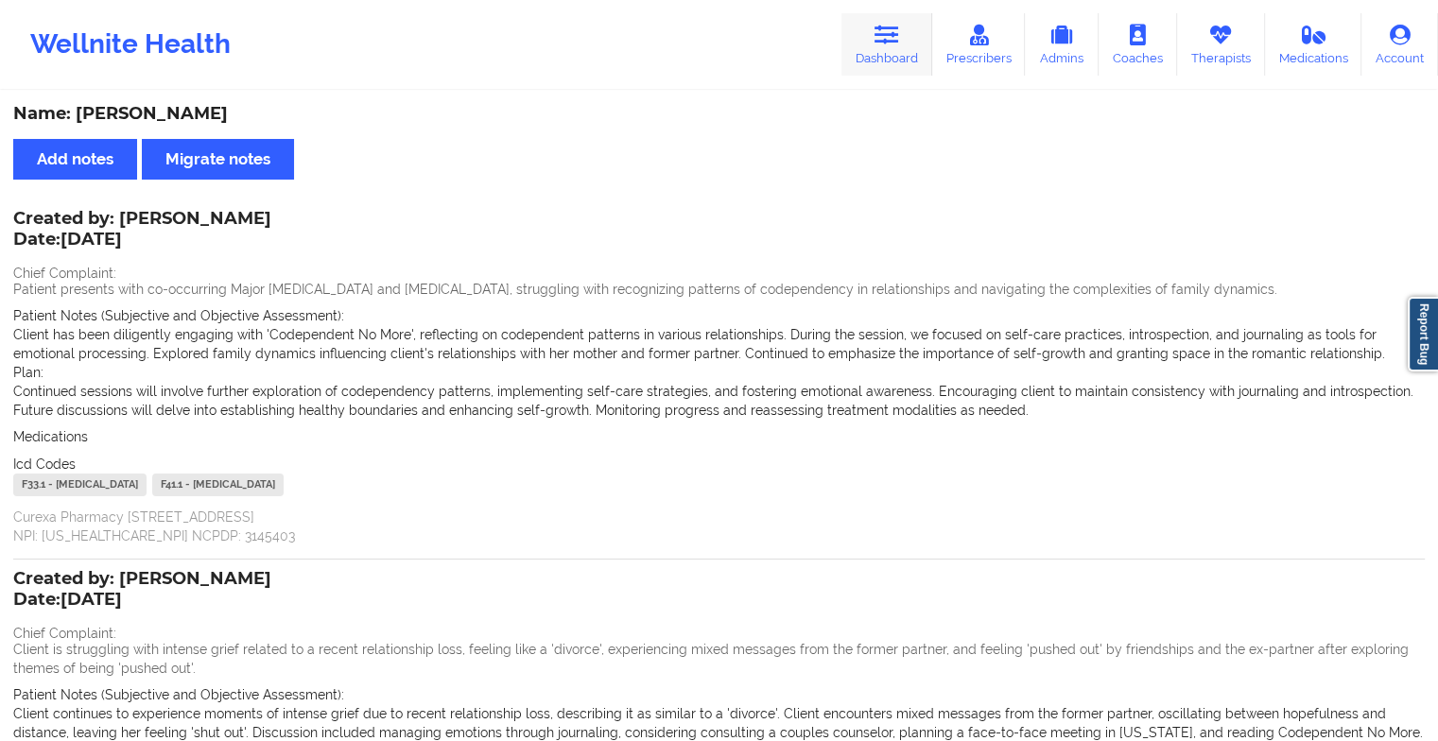
click at [888, 40] on icon at bounding box center [886, 35] width 25 height 21
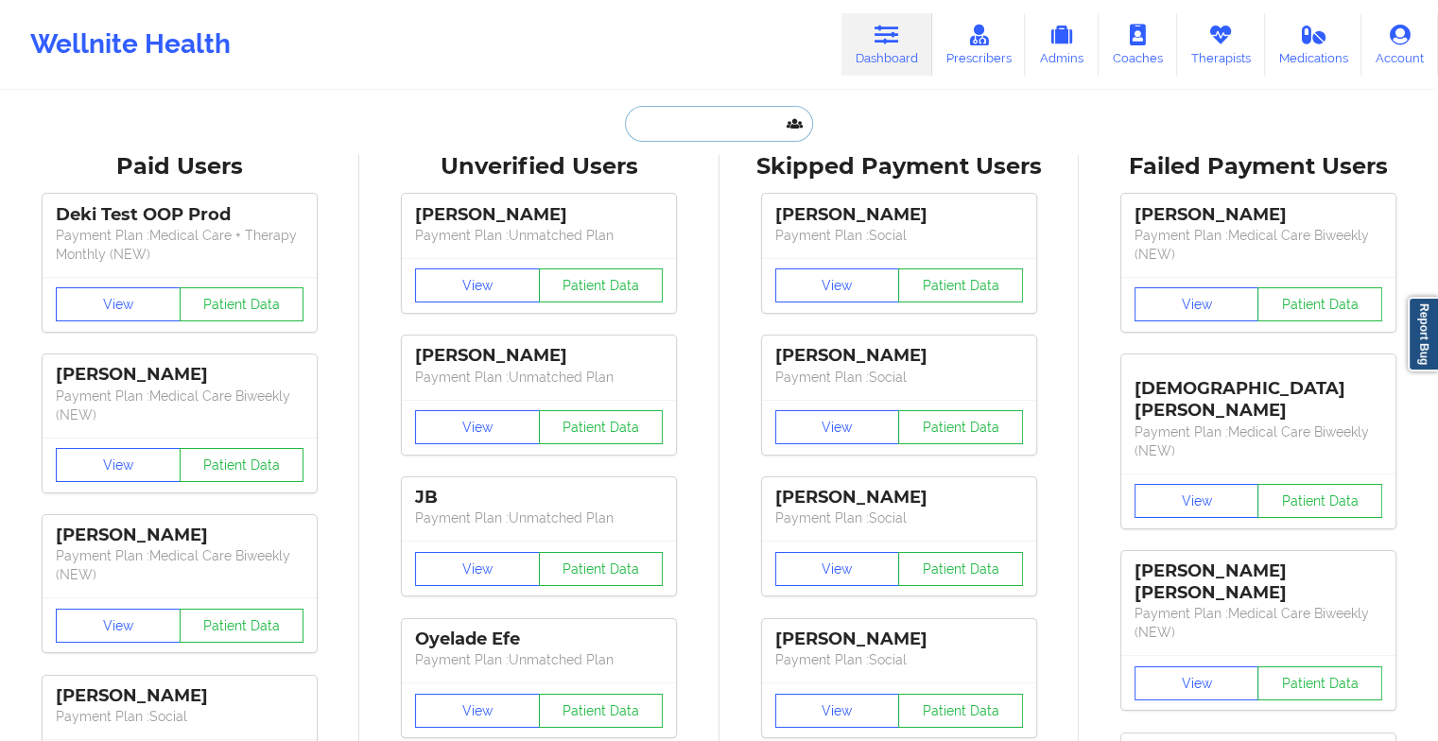
click at [699, 110] on input "text" at bounding box center [718, 124] width 187 height 36
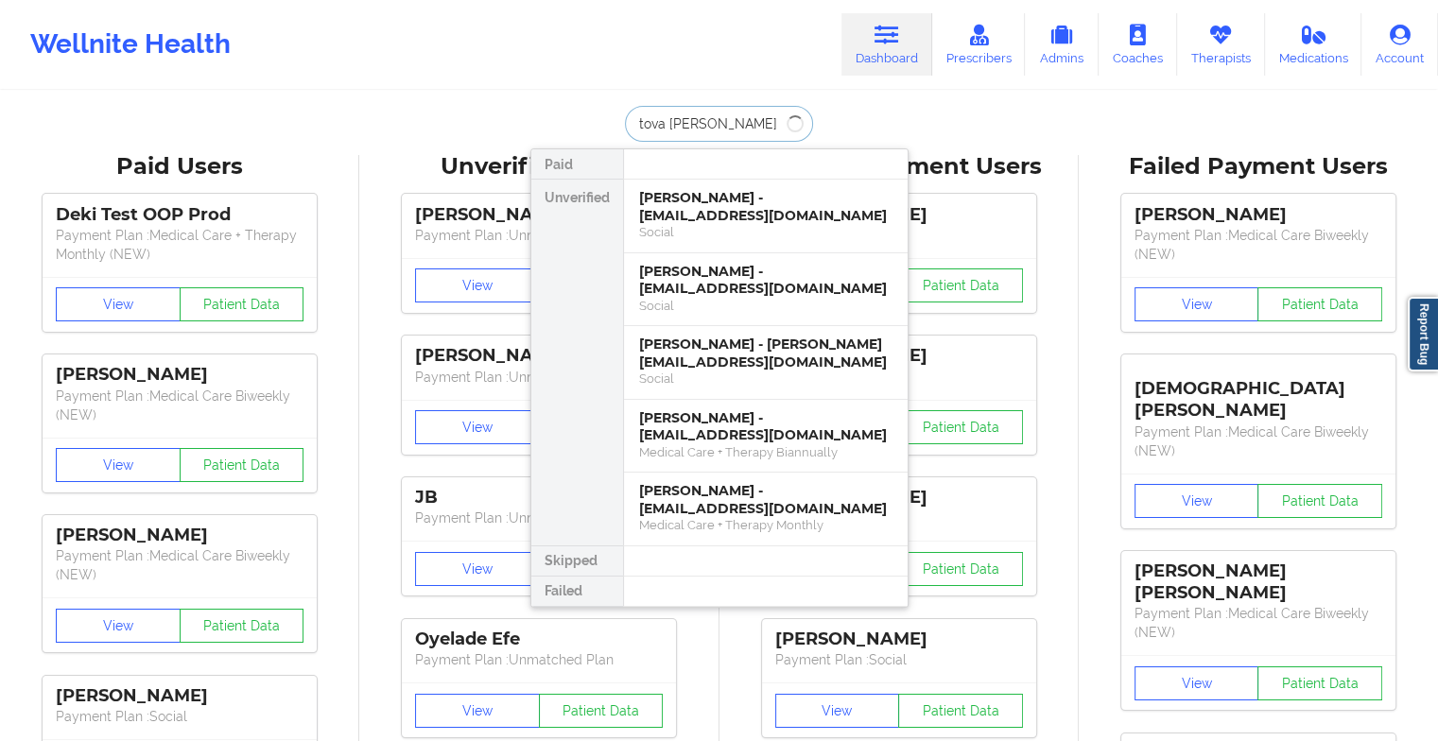
type input "[PERSON_NAME]"
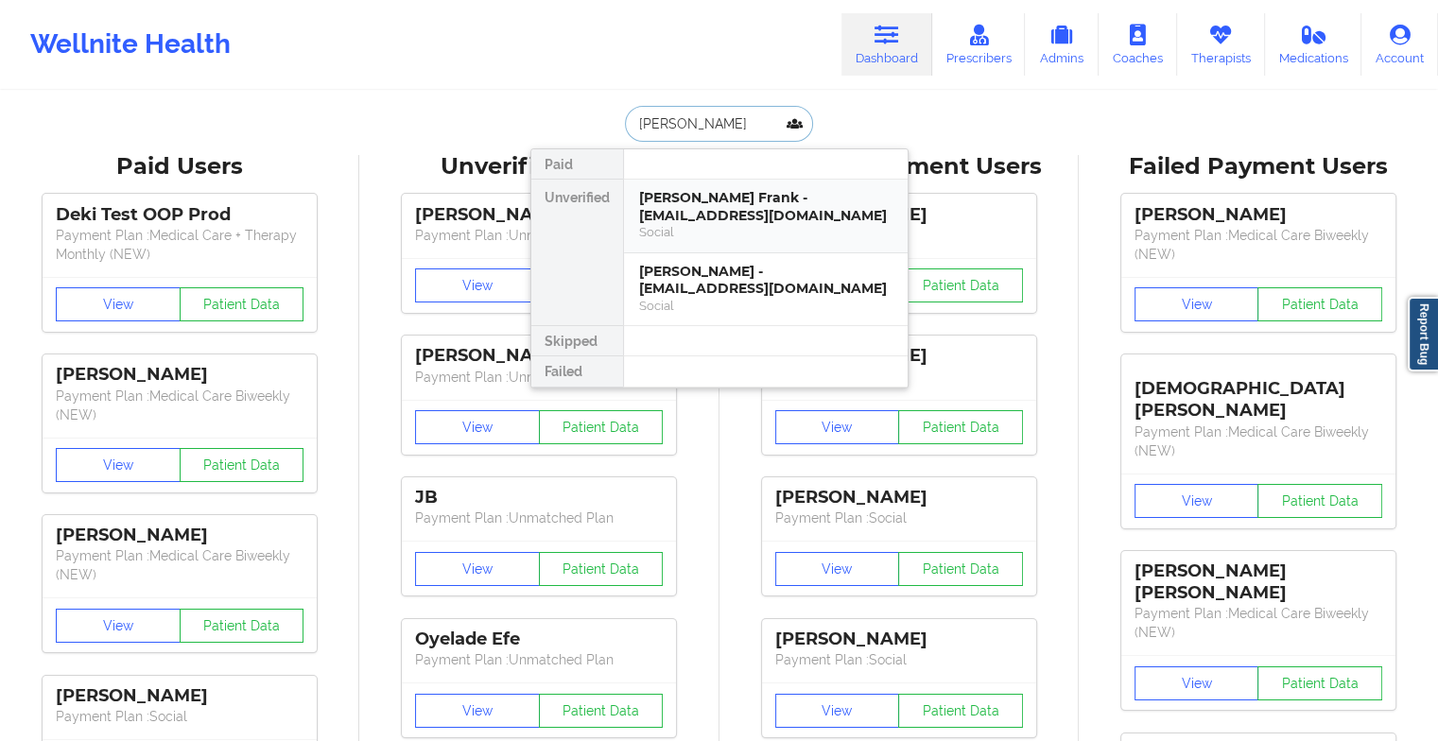
click at [698, 224] on div "Social" at bounding box center [765, 232] width 253 height 16
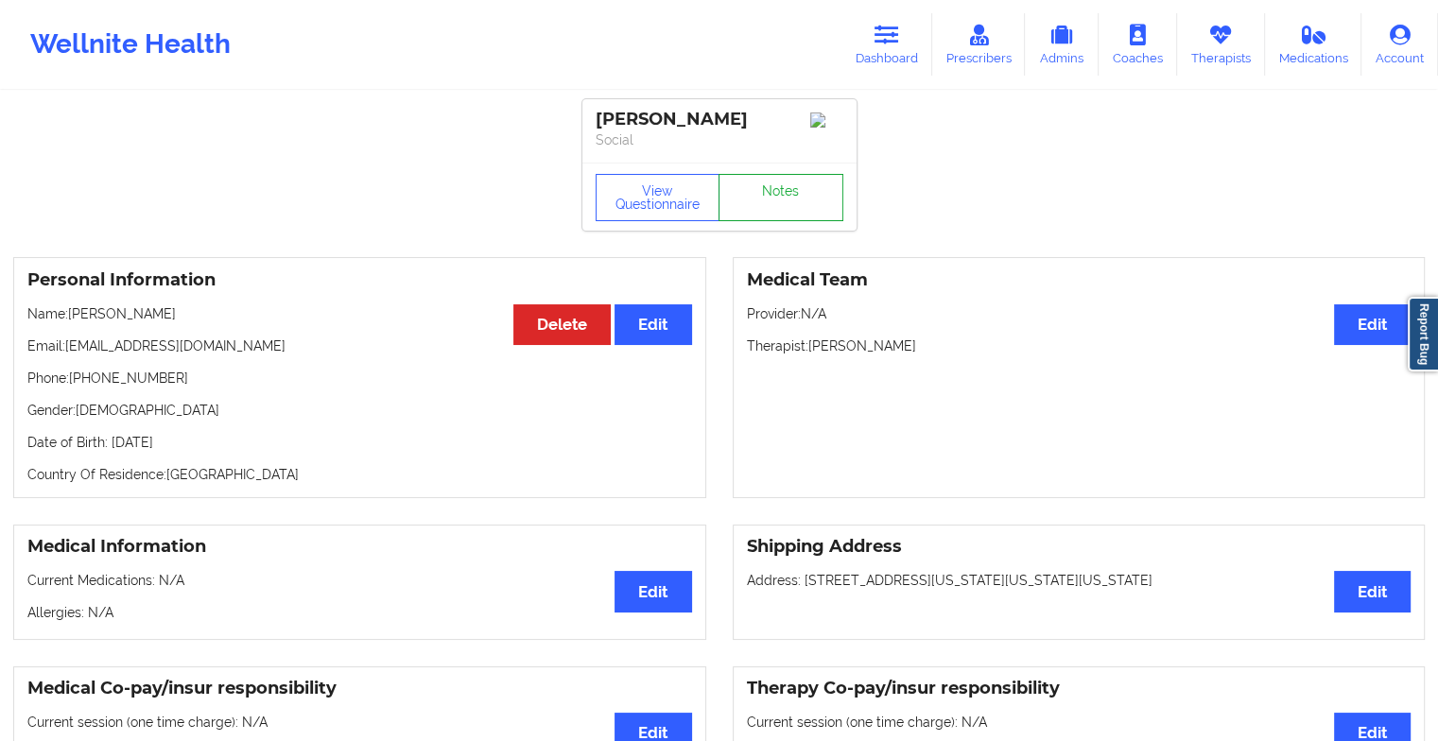
click at [767, 205] on link "Notes" at bounding box center [780, 197] width 125 height 47
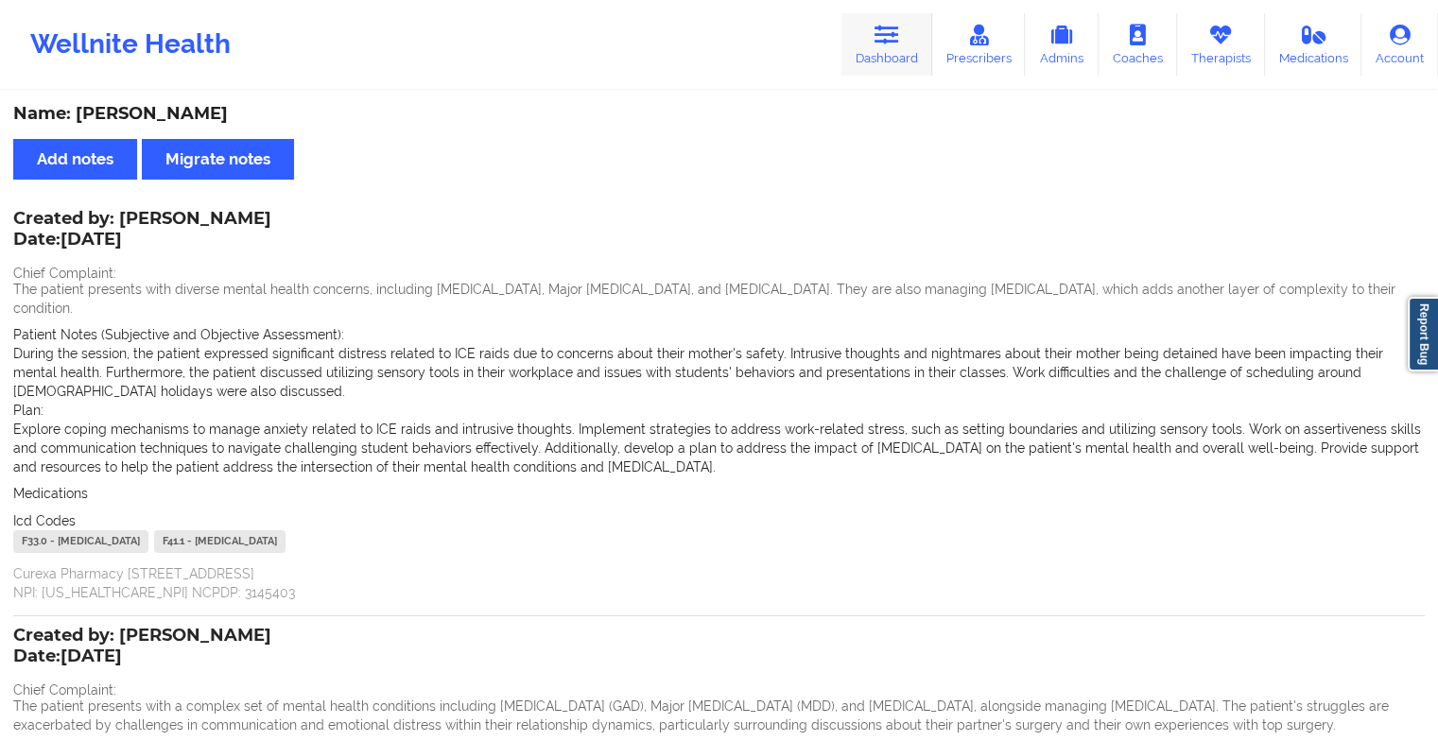
click at [864, 45] on link "Dashboard" at bounding box center [886, 44] width 91 height 62
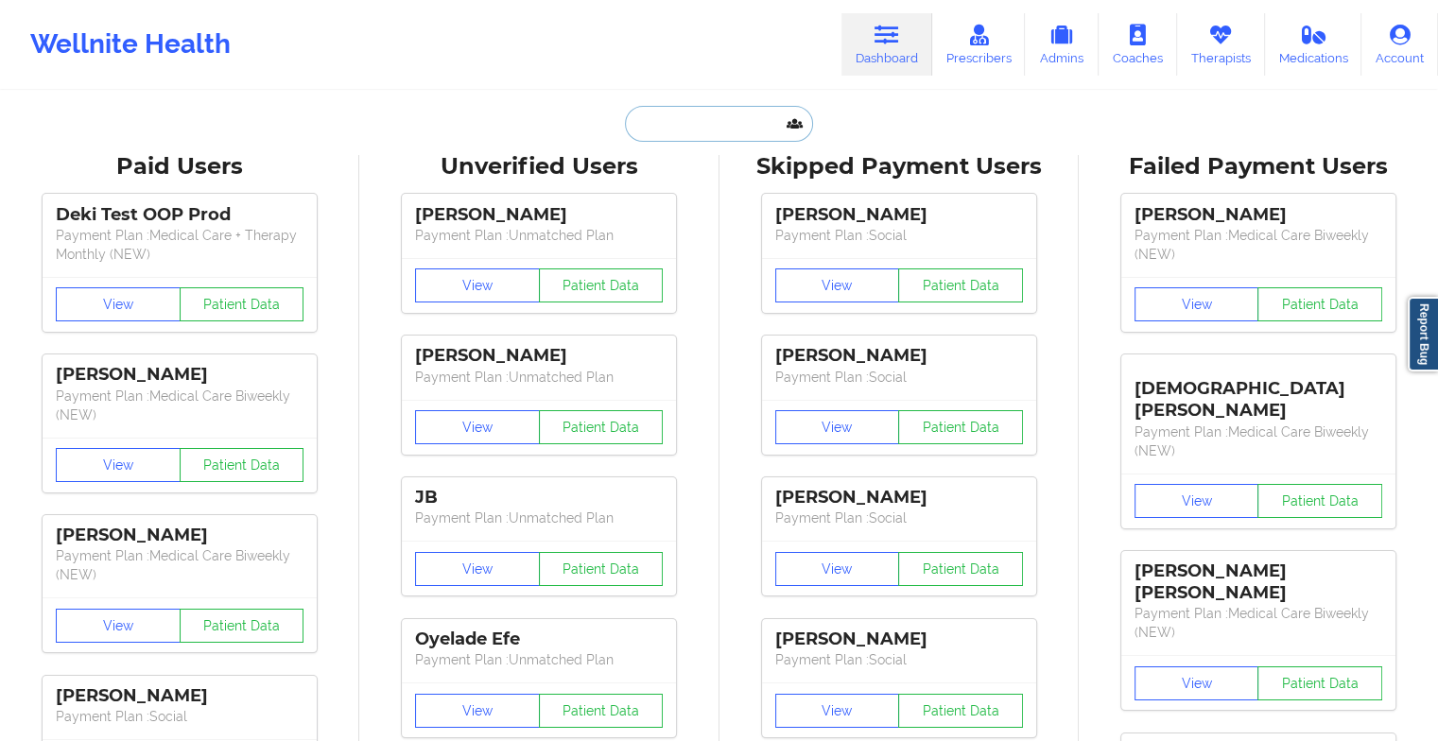
click at [680, 132] on input "text" at bounding box center [718, 124] width 187 height 36
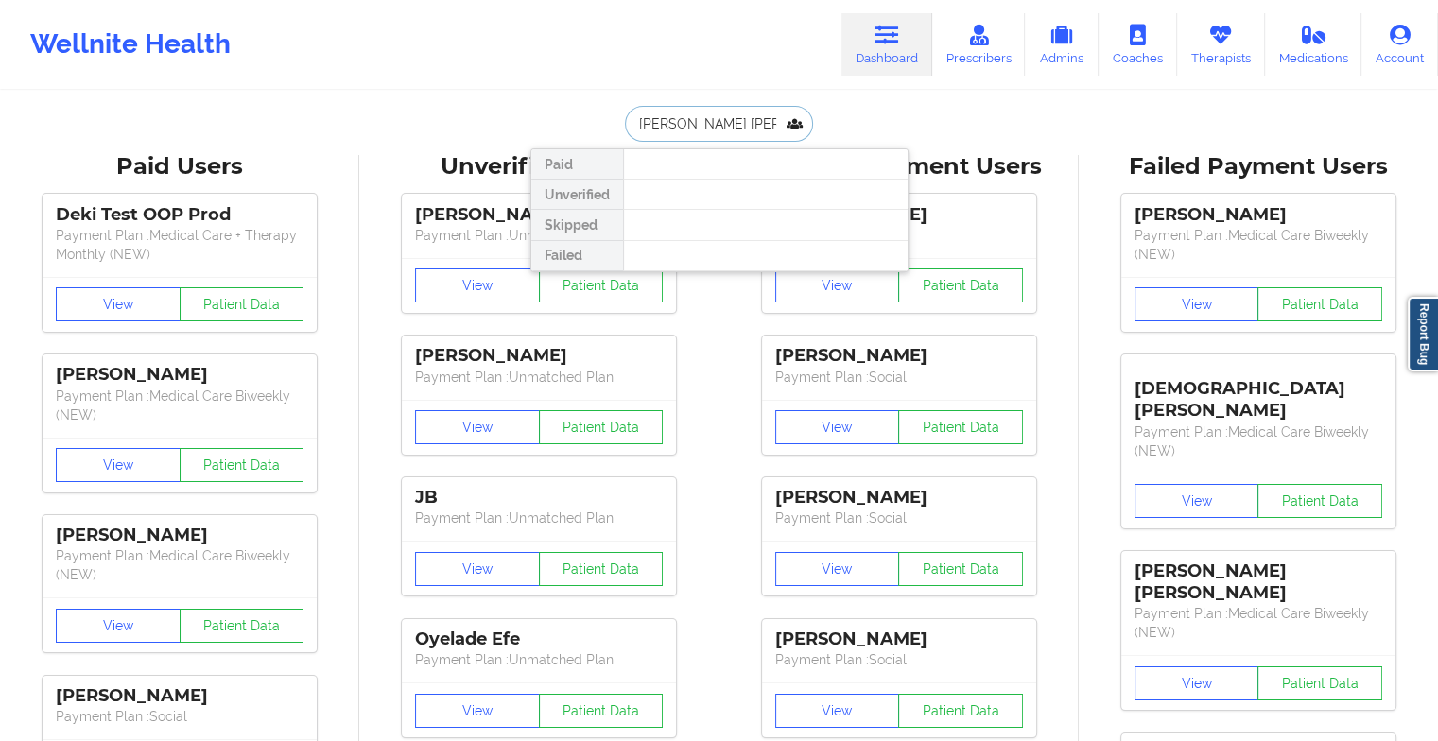
type input "[PERSON_NAME]"
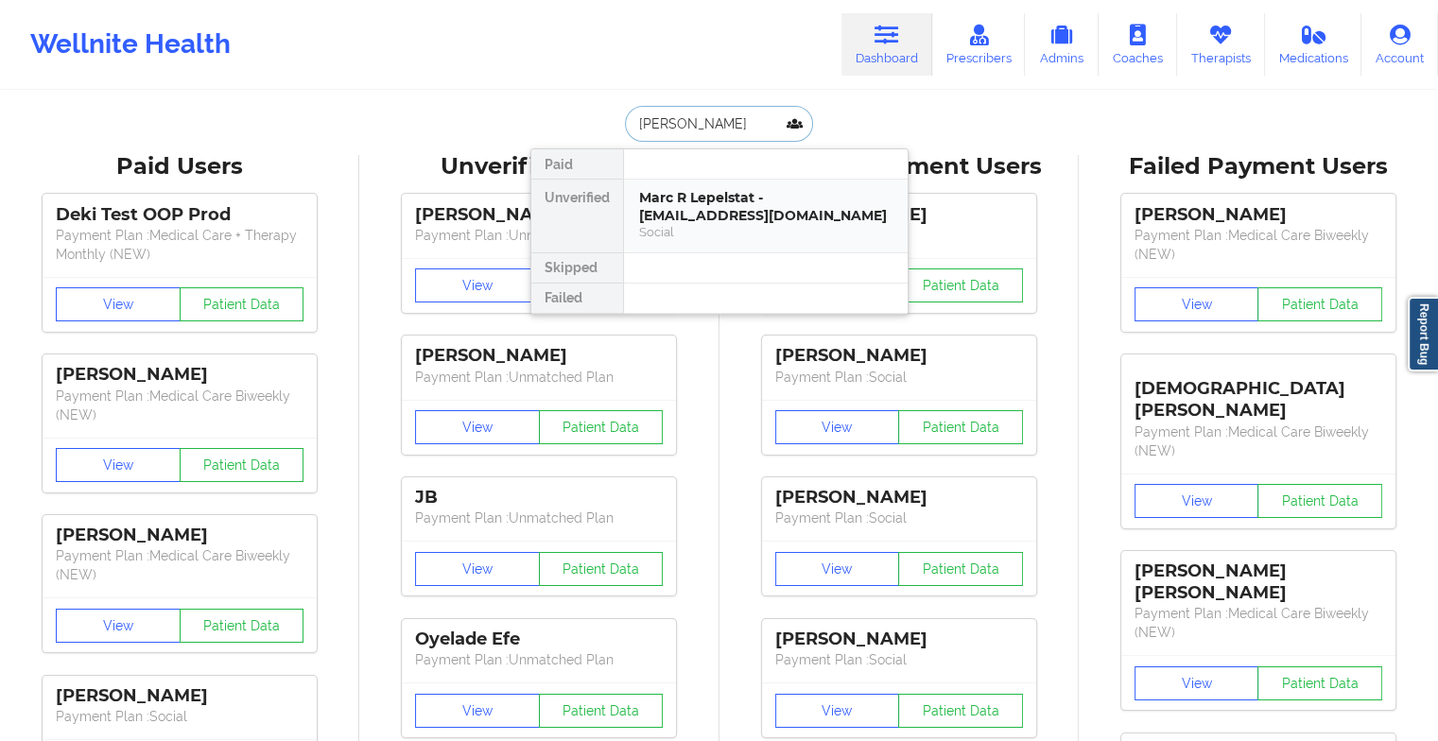
click at [703, 205] on div "Marc R Lepelstat - [EMAIL_ADDRESS][DOMAIN_NAME]" at bounding box center [765, 206] width 253 height 35
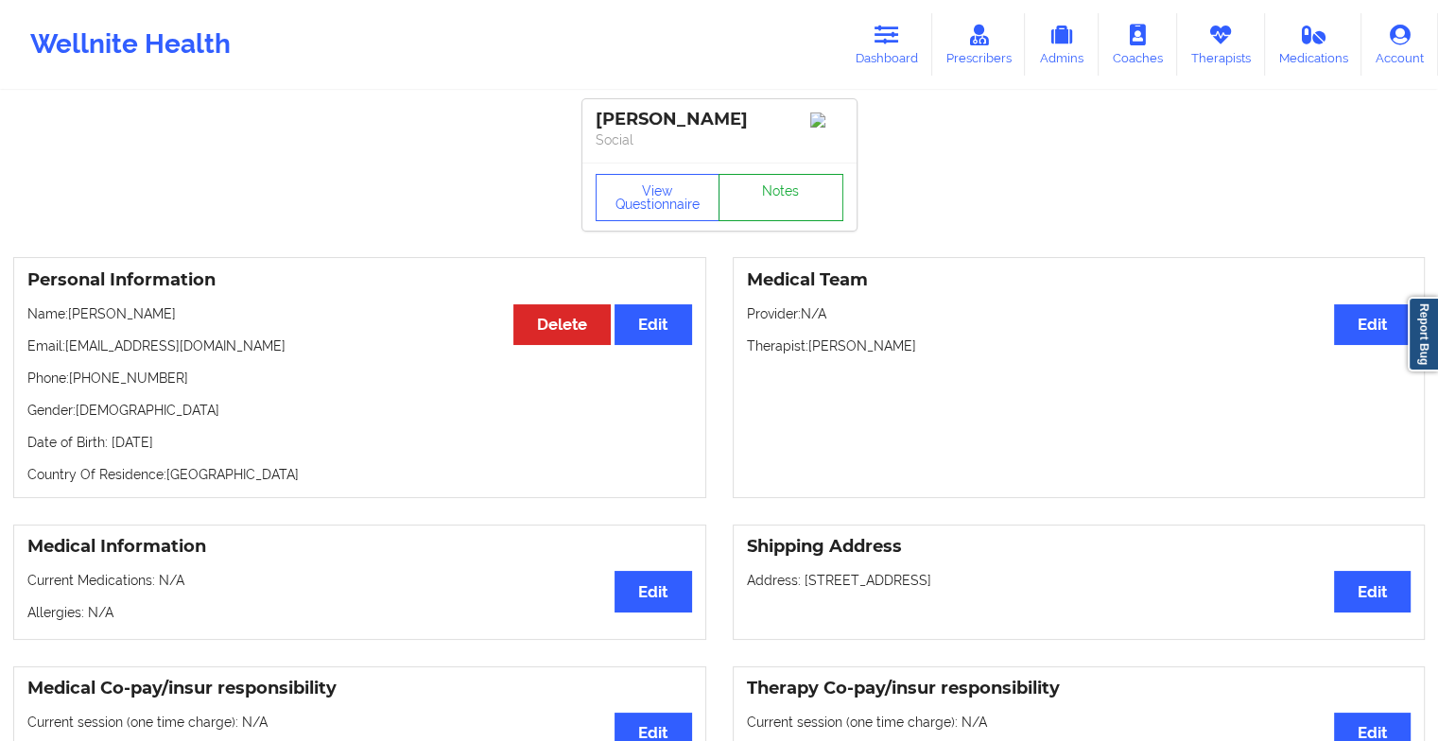
click at [777, 195] on link "Notes" at bounding box center [780, 197] width 125 height 47
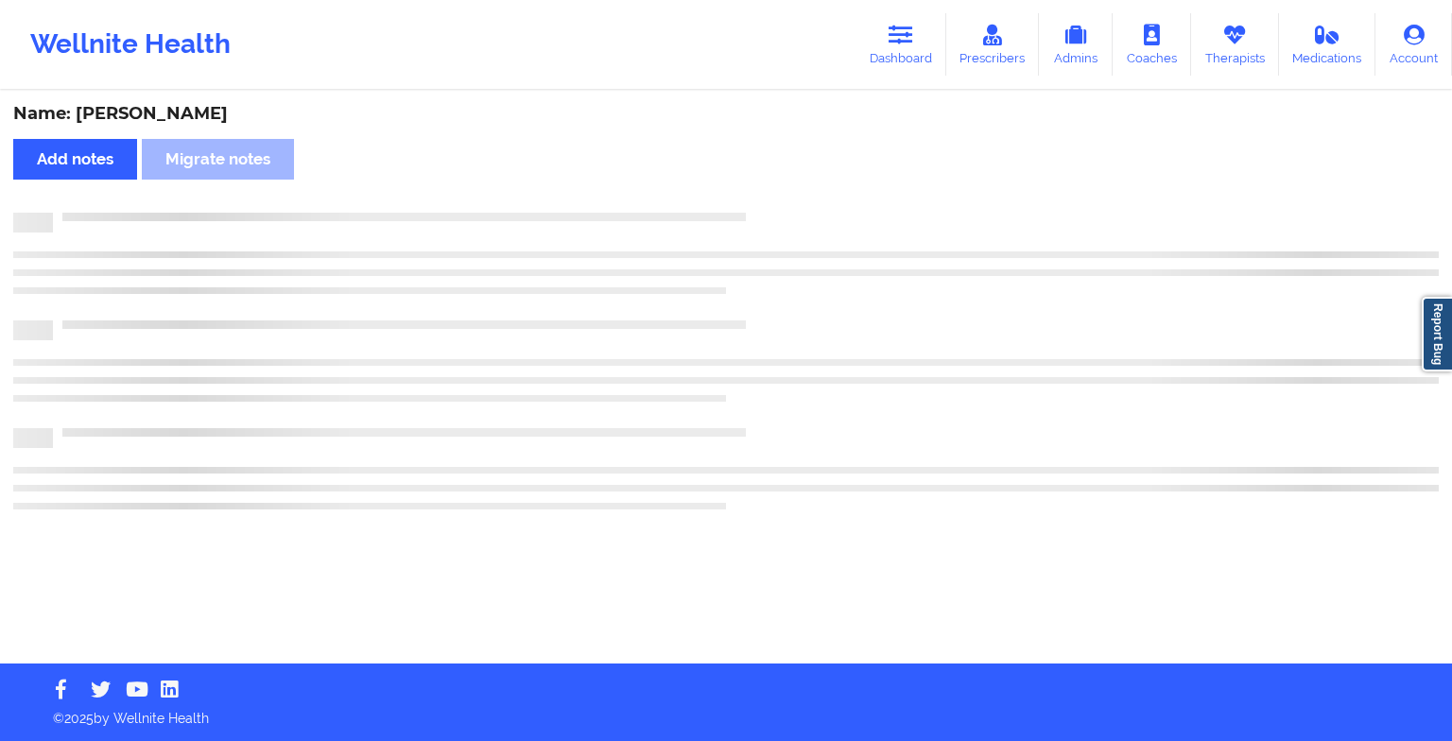
click at [1003, 321] on div "Name: [PERSON_NAME] Add notes Migrate notes" at bounding box center [726, 378] width 1452 height 571
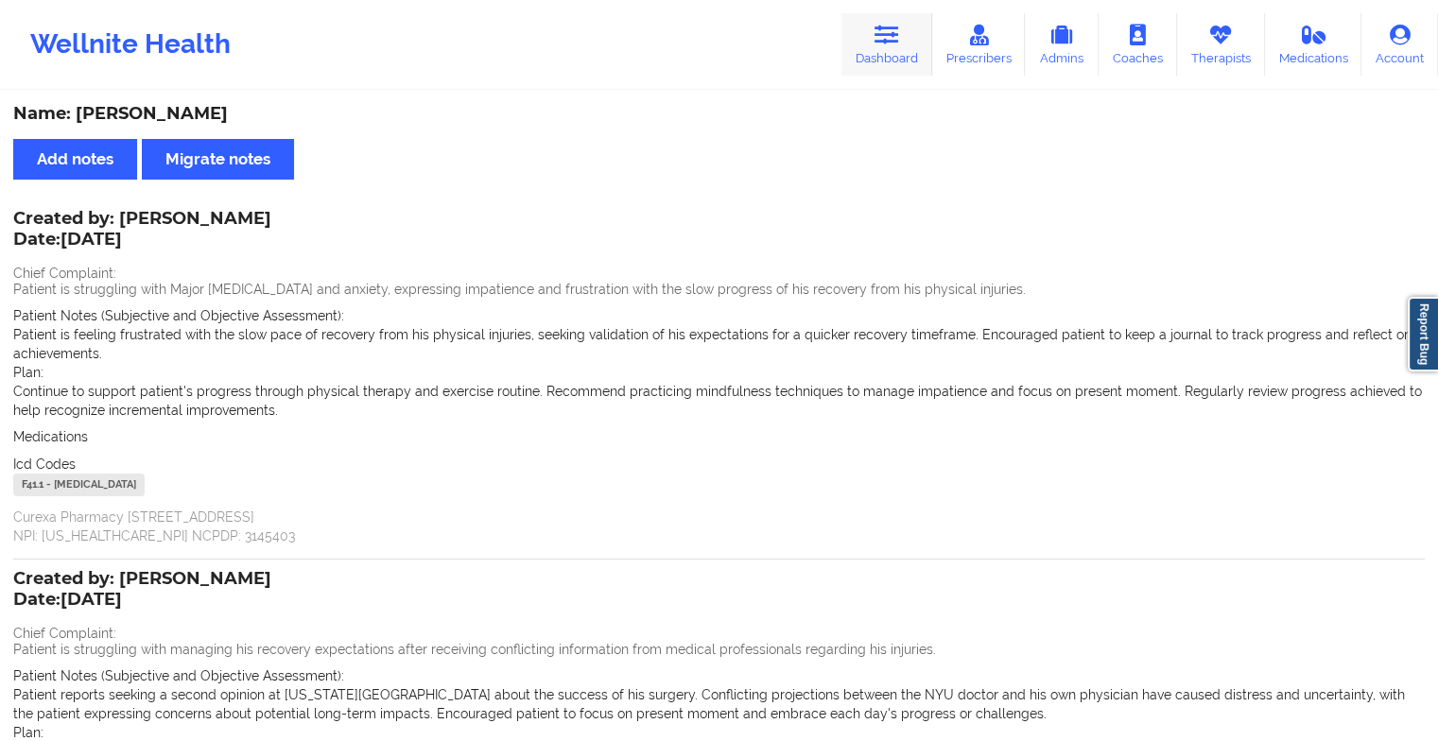
click at [881, 55] on link "Dashboard" at bounding box center [886, 44] width 91 height 62
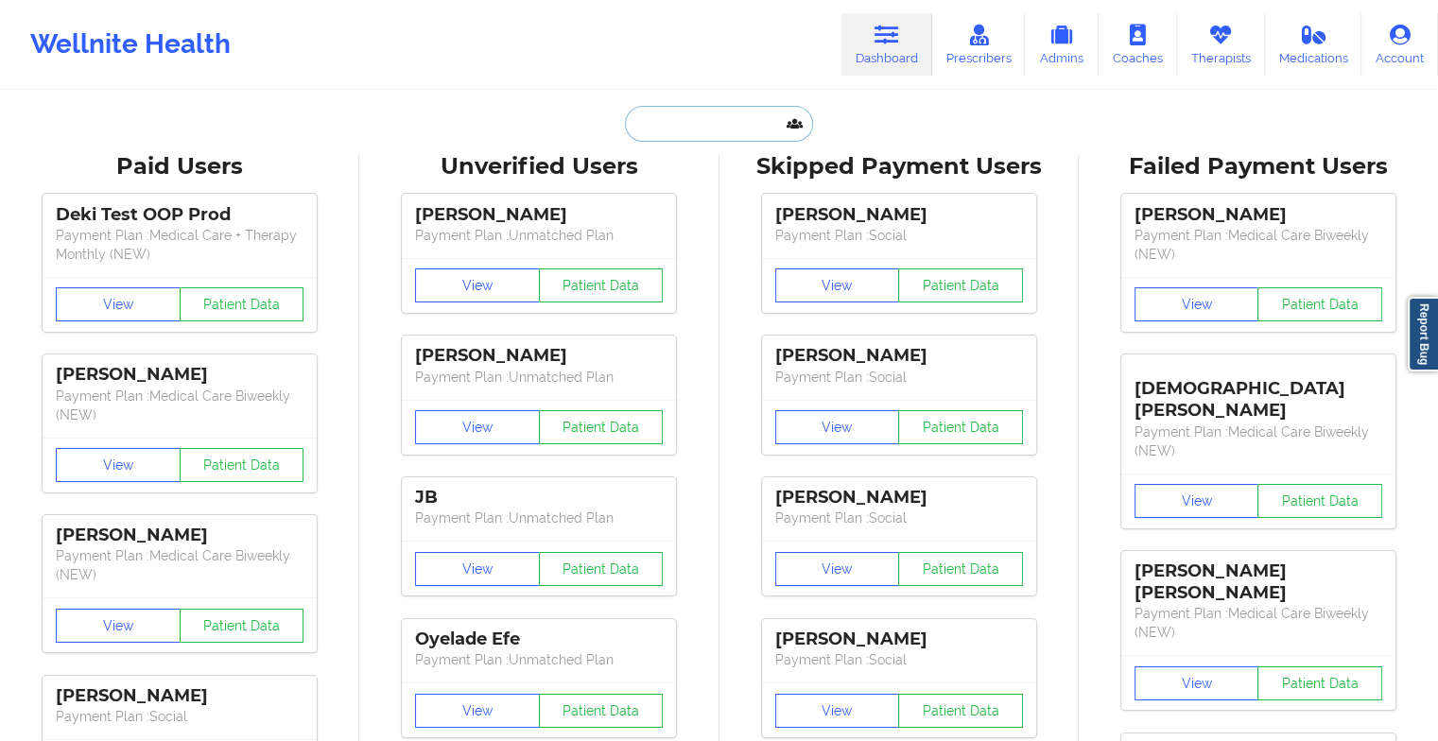
click at [718, 129] on input "text" at bounding box center [718, 124] width 187 height 36
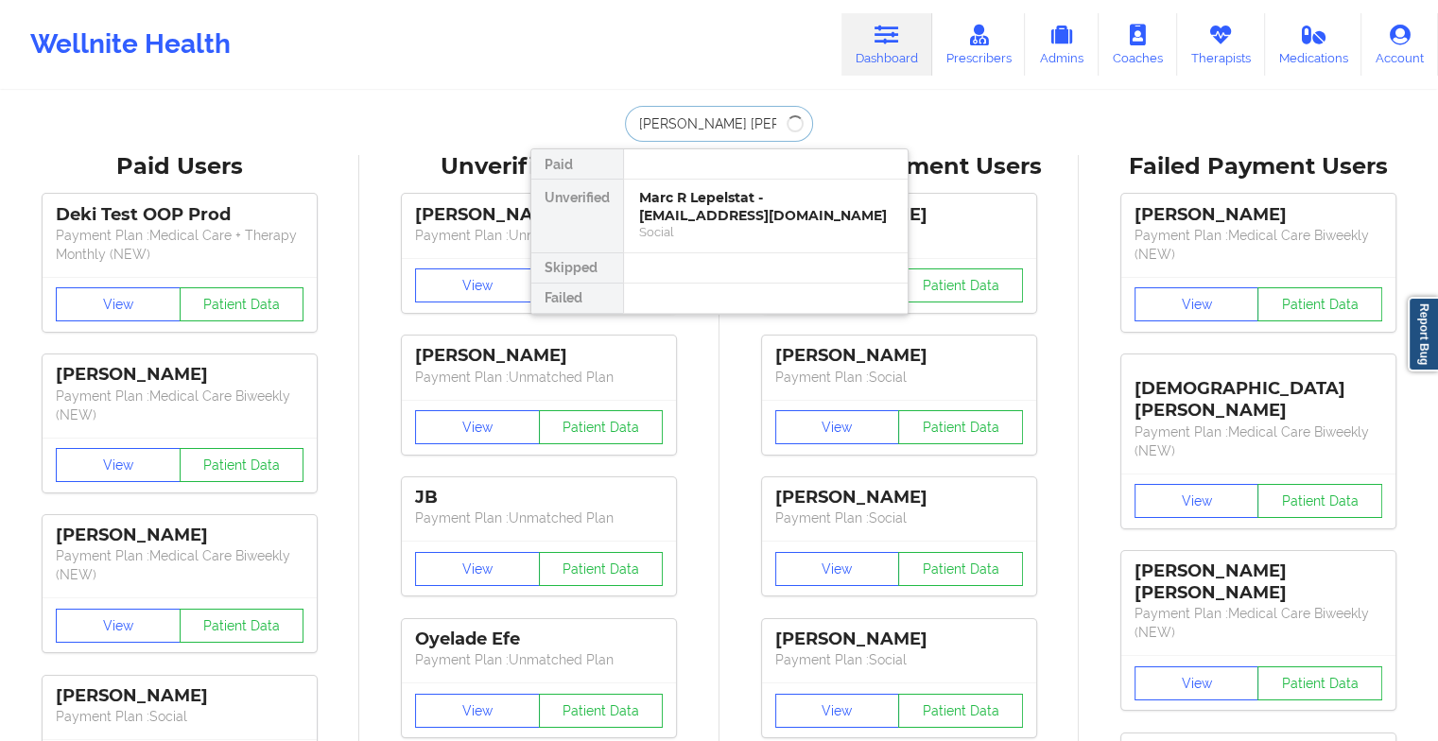
type input "[PERSON_NAME]"
click at [707, 197] on div "[PERSON_NAME] - [EMAIL_ADDRESS][DOMAIN_NAME]" at bounding box center [765, 206] width 253 height 35
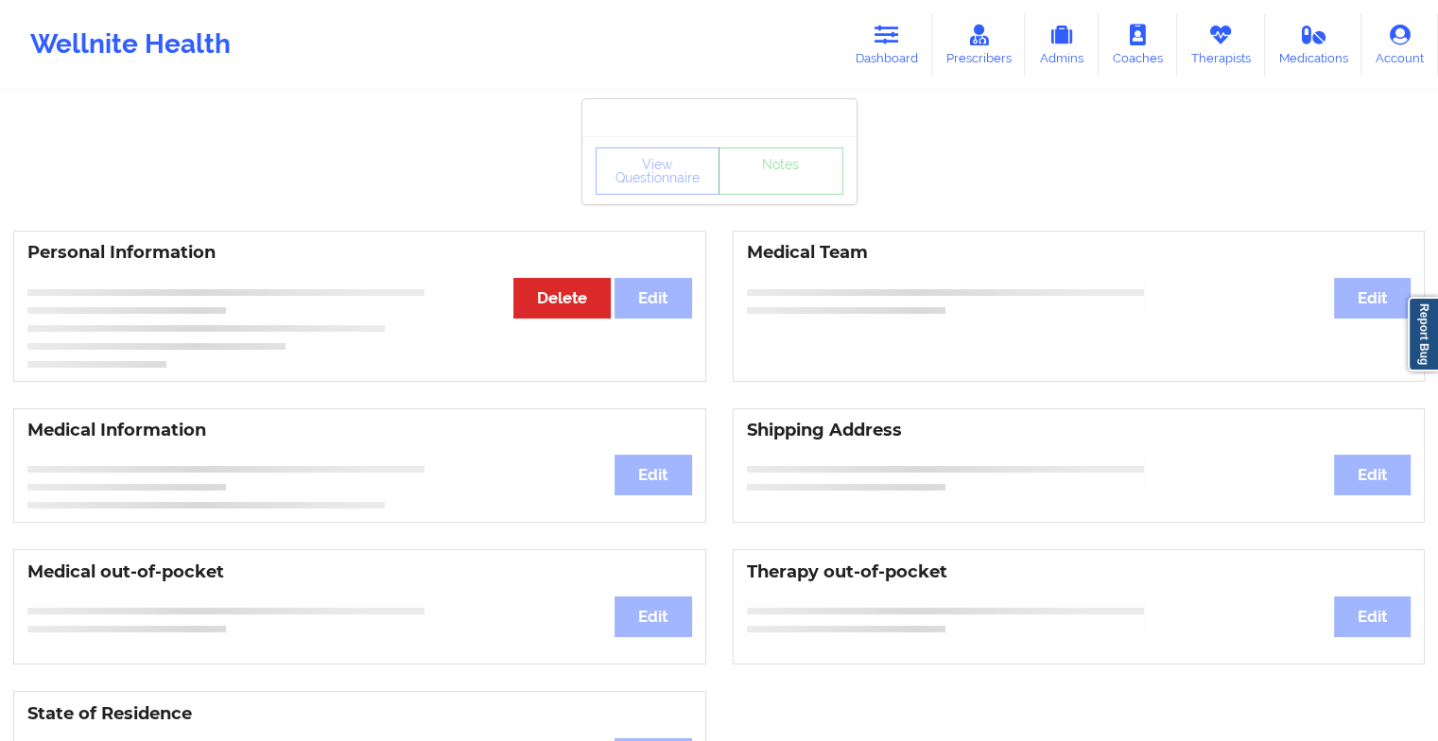
click at [749, 189] on div "View Questionnaire Notes" at bounding box center [719, 170] width 248 height 47
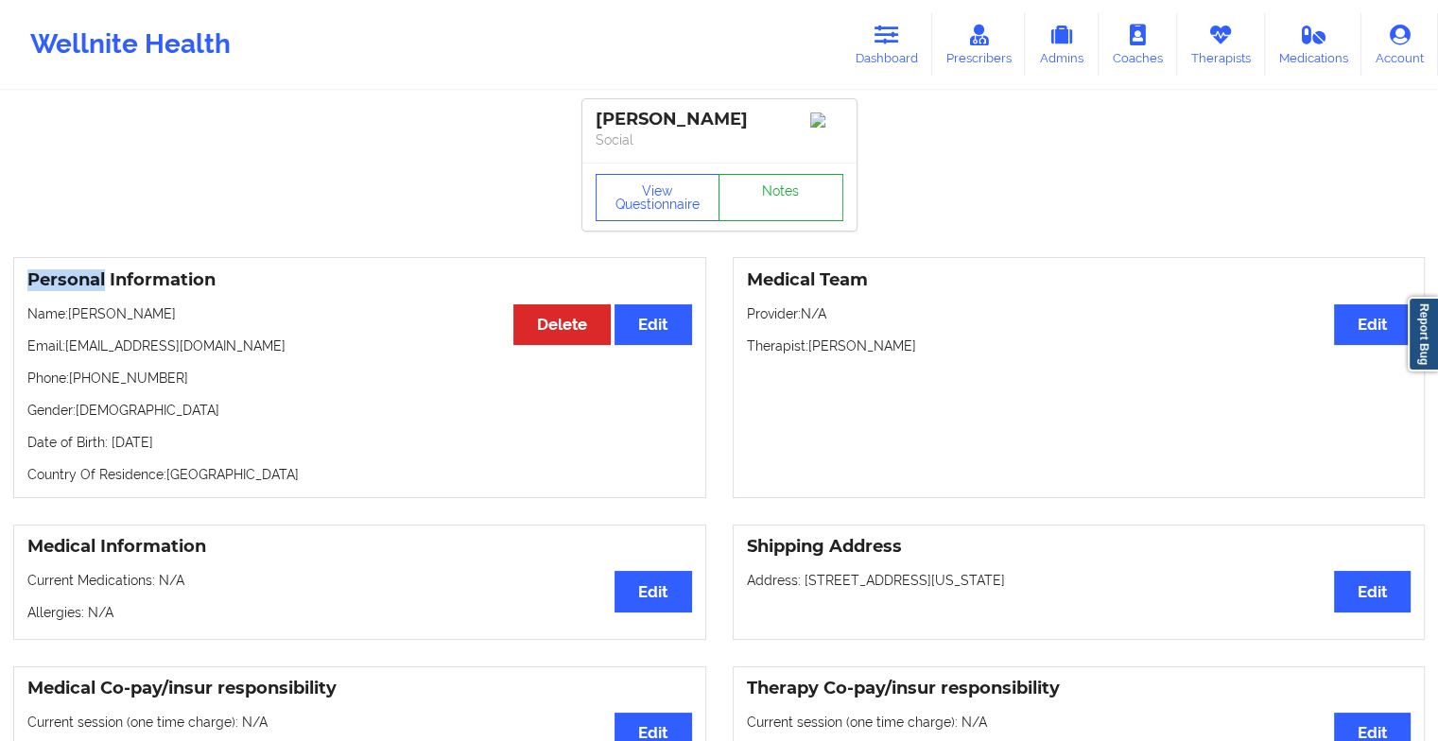
click at [749, 189] on div "View Questionnaire Notes" at bounding box center [719, 197] width 248 height 47
drag, startPoint x: 749, startPoint y: 189, endPoint x: 802, endPoint y: 227, distance: 65.8
click at [802, 221] on link "Notes" at bounding box center [780, 197] width 125 height 47
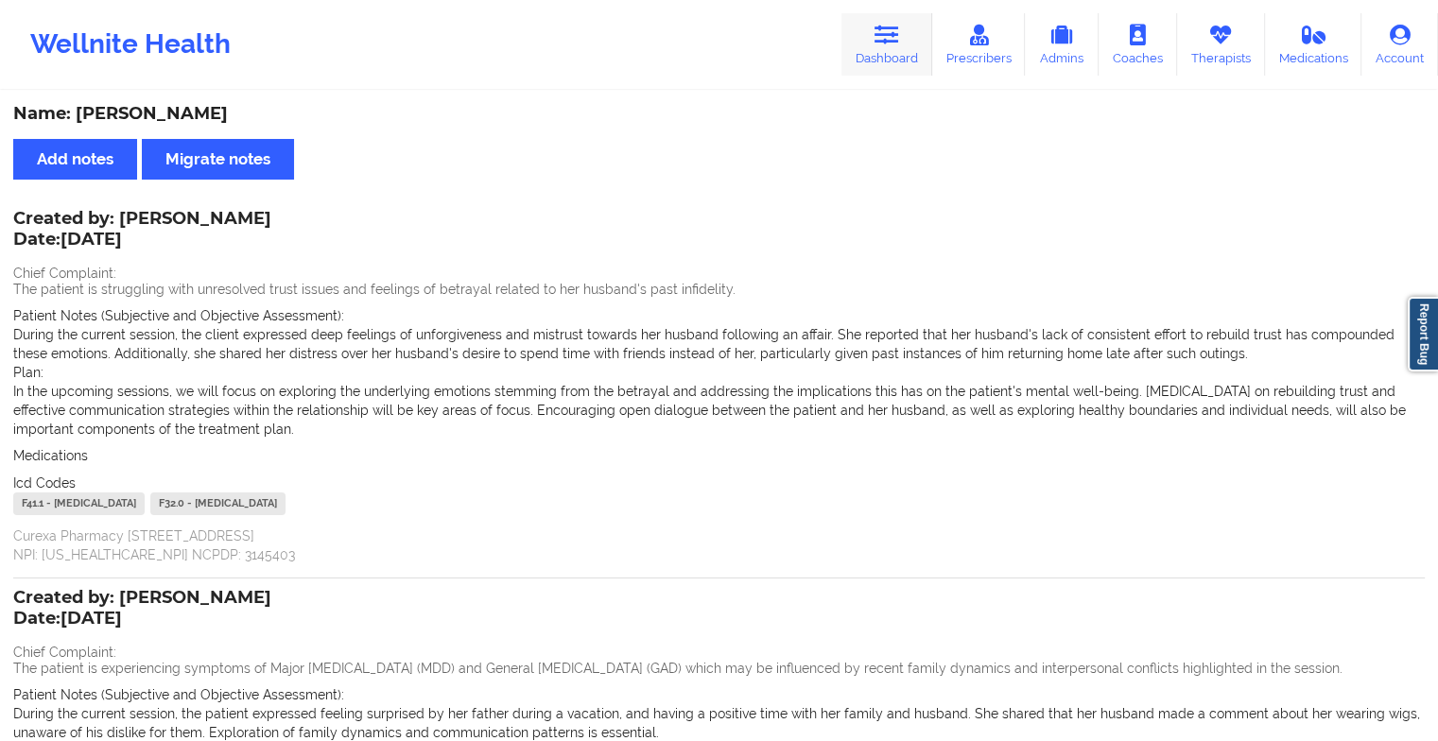
click at [888, 32] on icon at bounding box center [886, 35] width 25 height 21
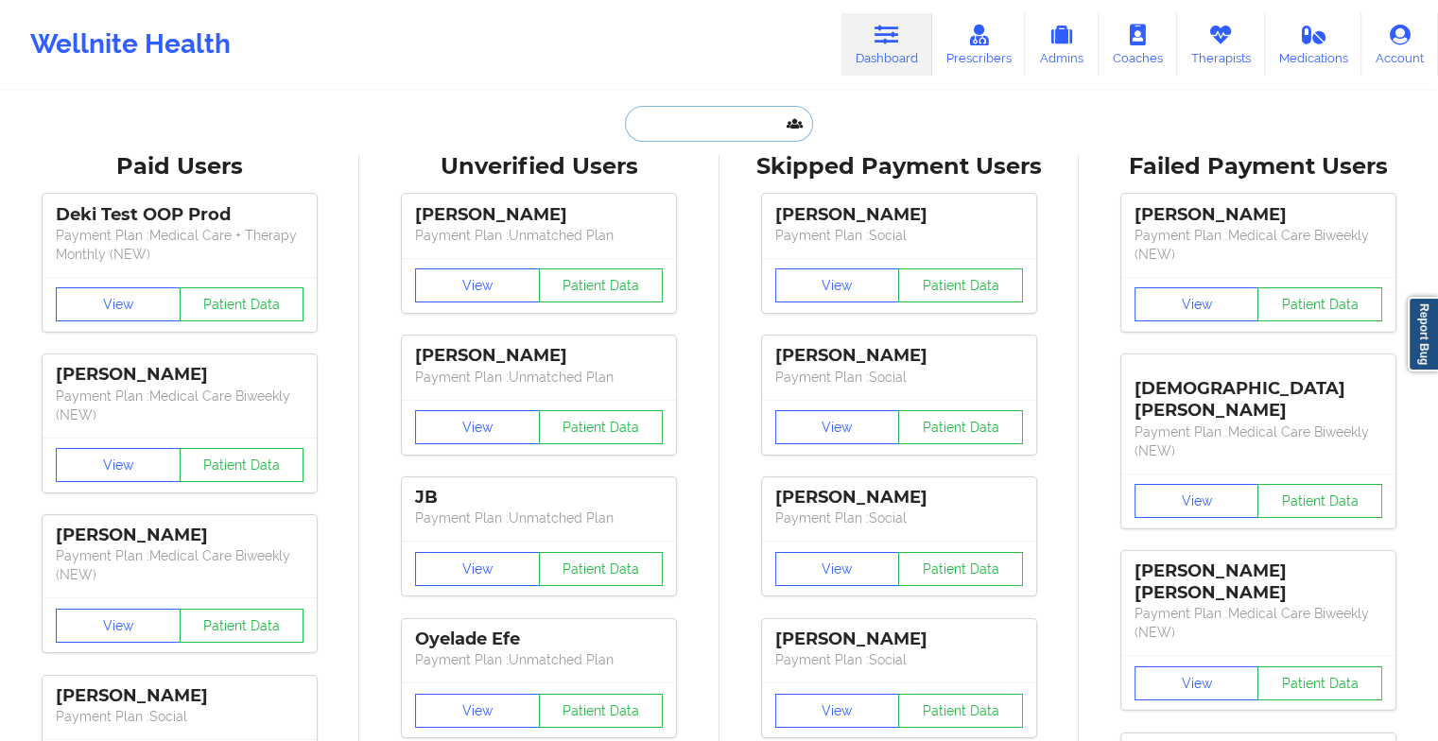
click at [725, 124] on input "text" at bounding box center [718, 124] width 187 height 36
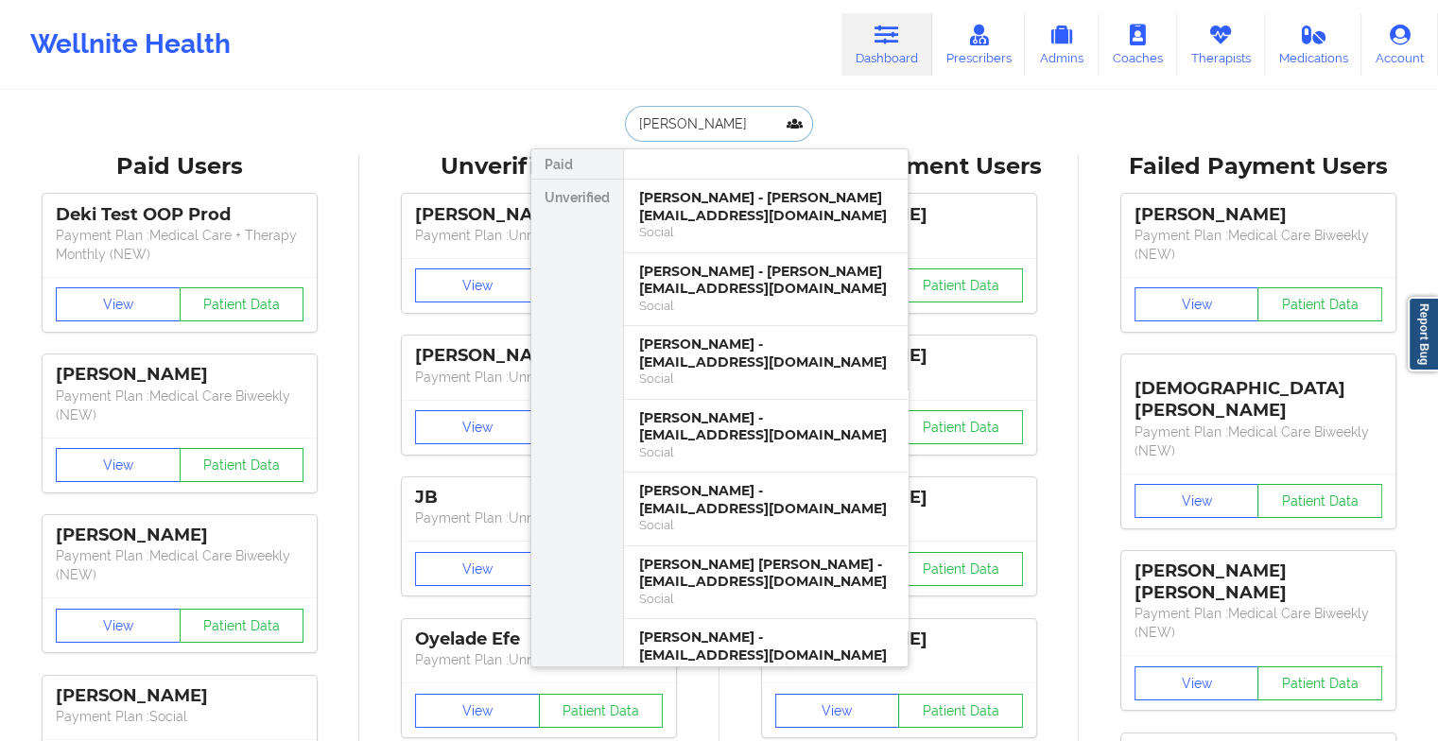
type input "[PERSON_NAME]"
click at [701, 287] on div "[PERSON_NAME] - [PERSON_NAME][EMAIL_ADDRESS][DOMAIN_NAME]" at bounding box center [765, 280] width 253 height 35
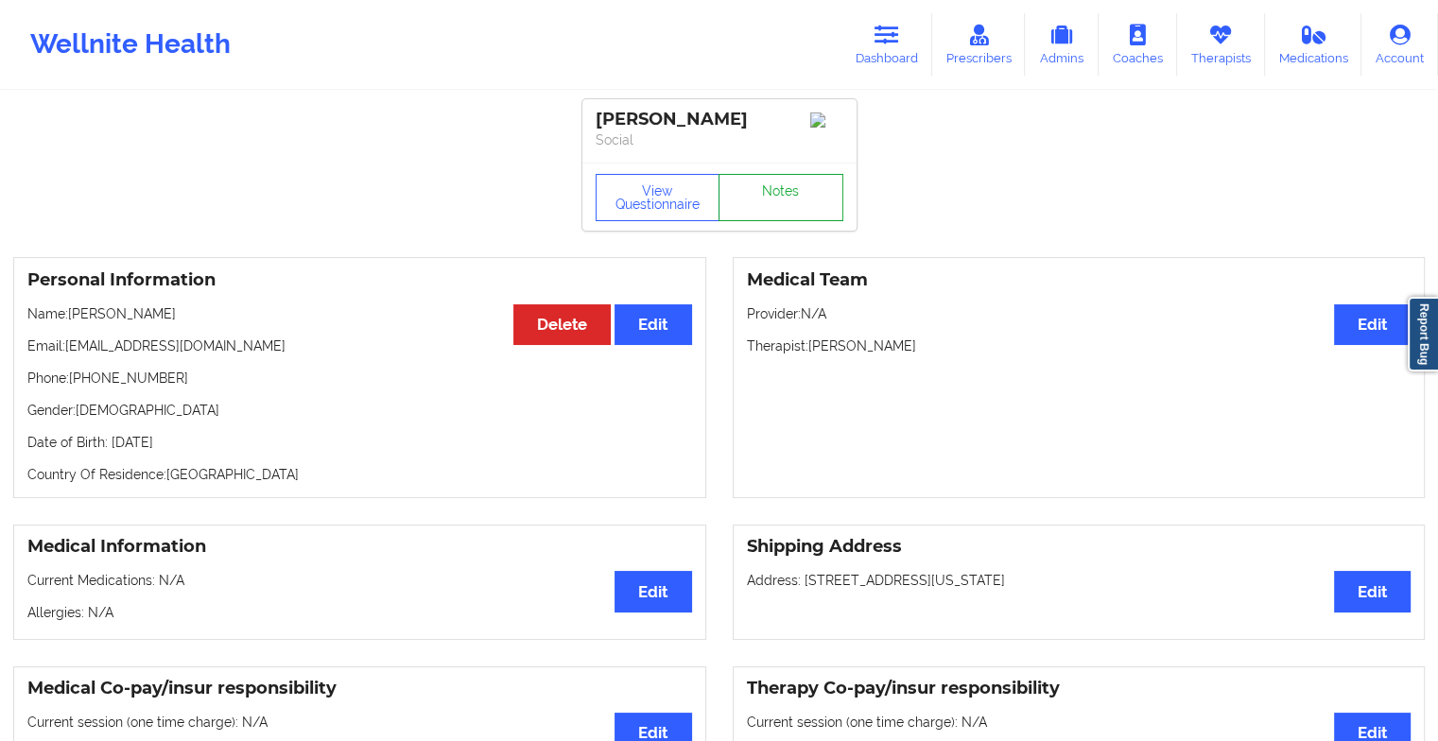
click at [778, 198] on link "Notes" at bounding box center [780, 197] width 125 height 47
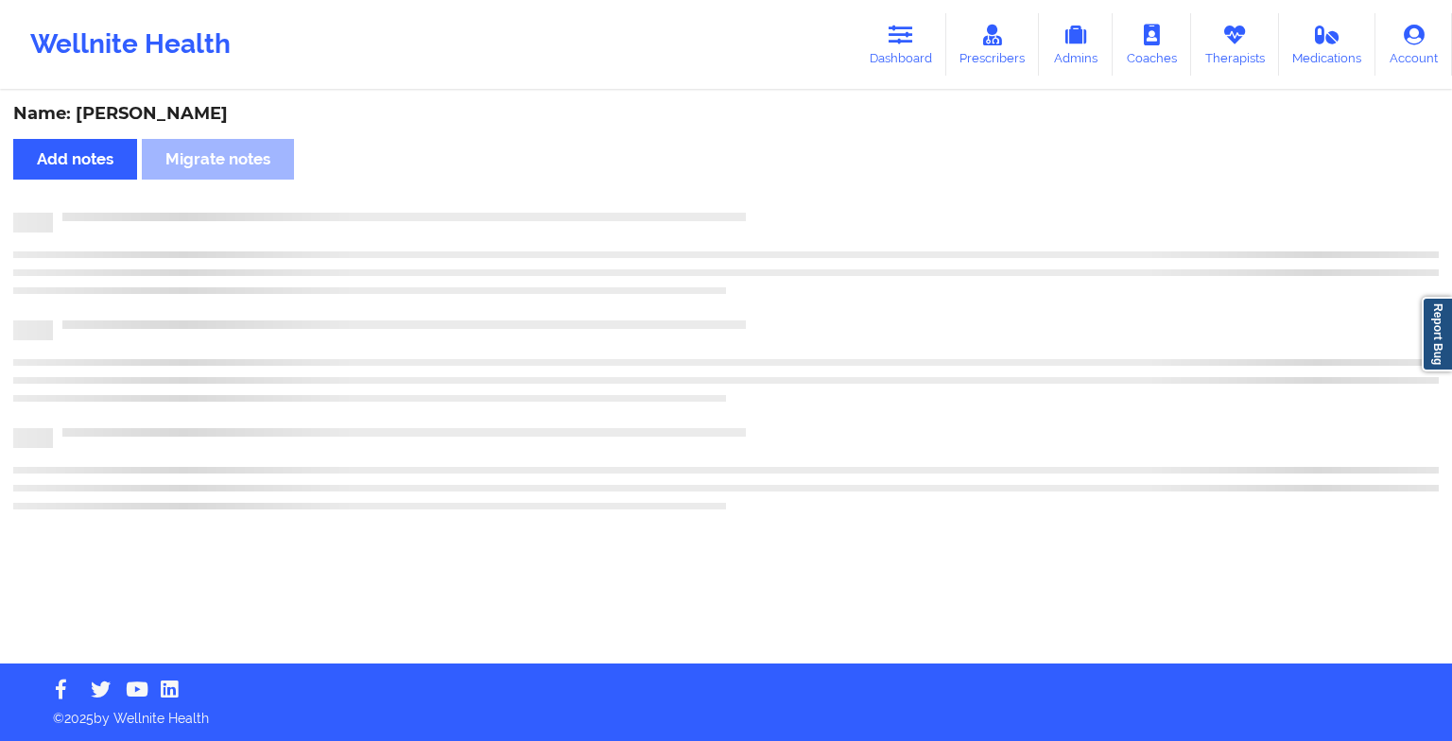
click at [778, 198] on div "Name: [PERSON_NAME] Add notes Migrate notes" at bounding box center [726, 378] width 1452 height 571
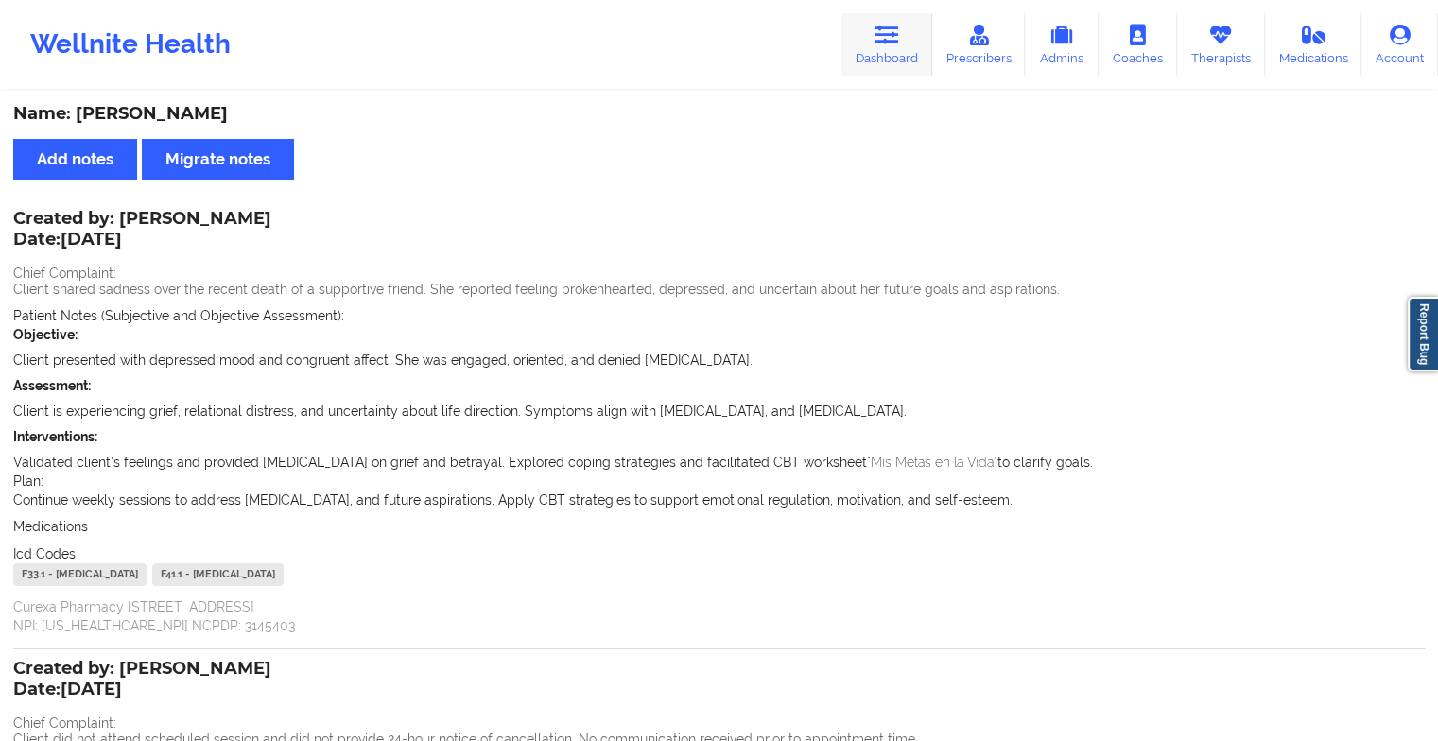
click at [884, 52] on link "Dashboard" at bounding box center [886, 44] width 91 height 62
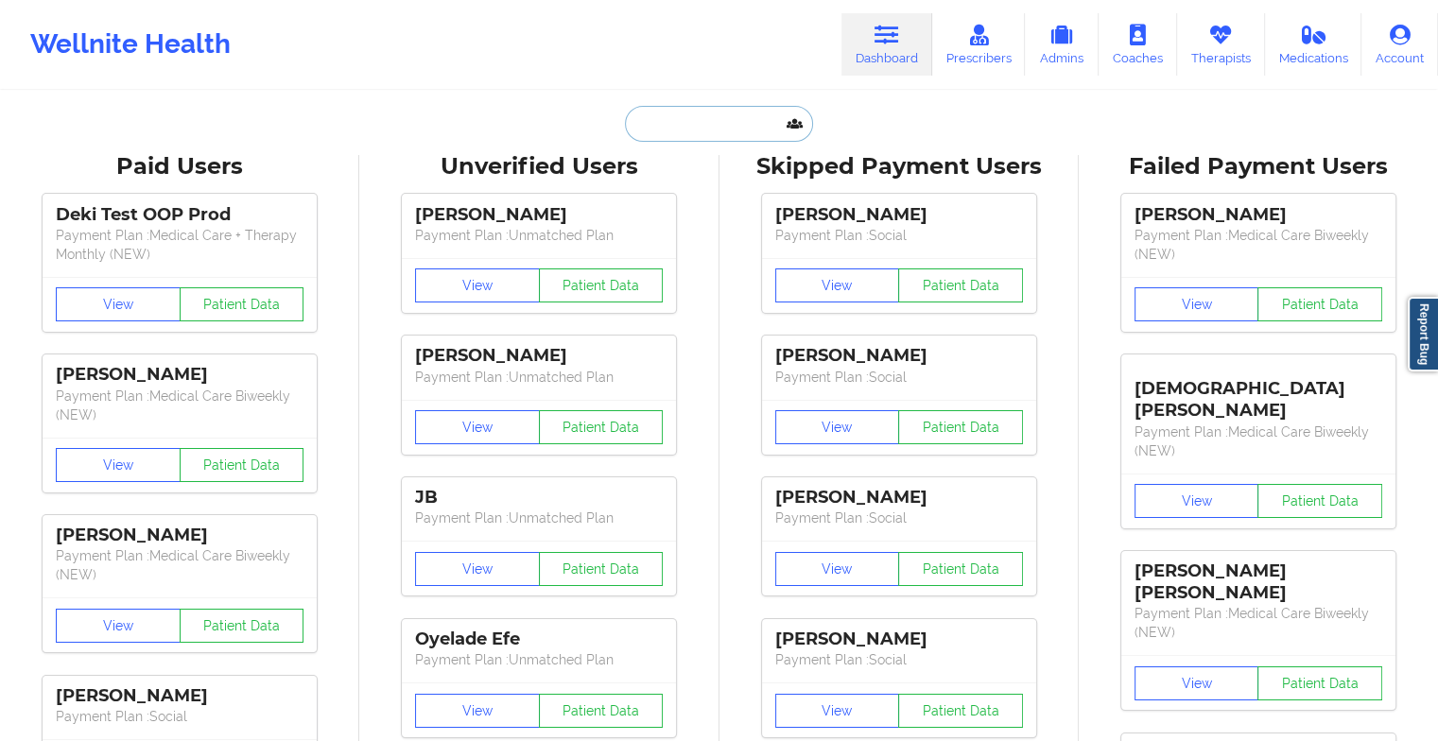
click at [722, 118] on input "text" at bounding box center [718, 124] width 187 height 36
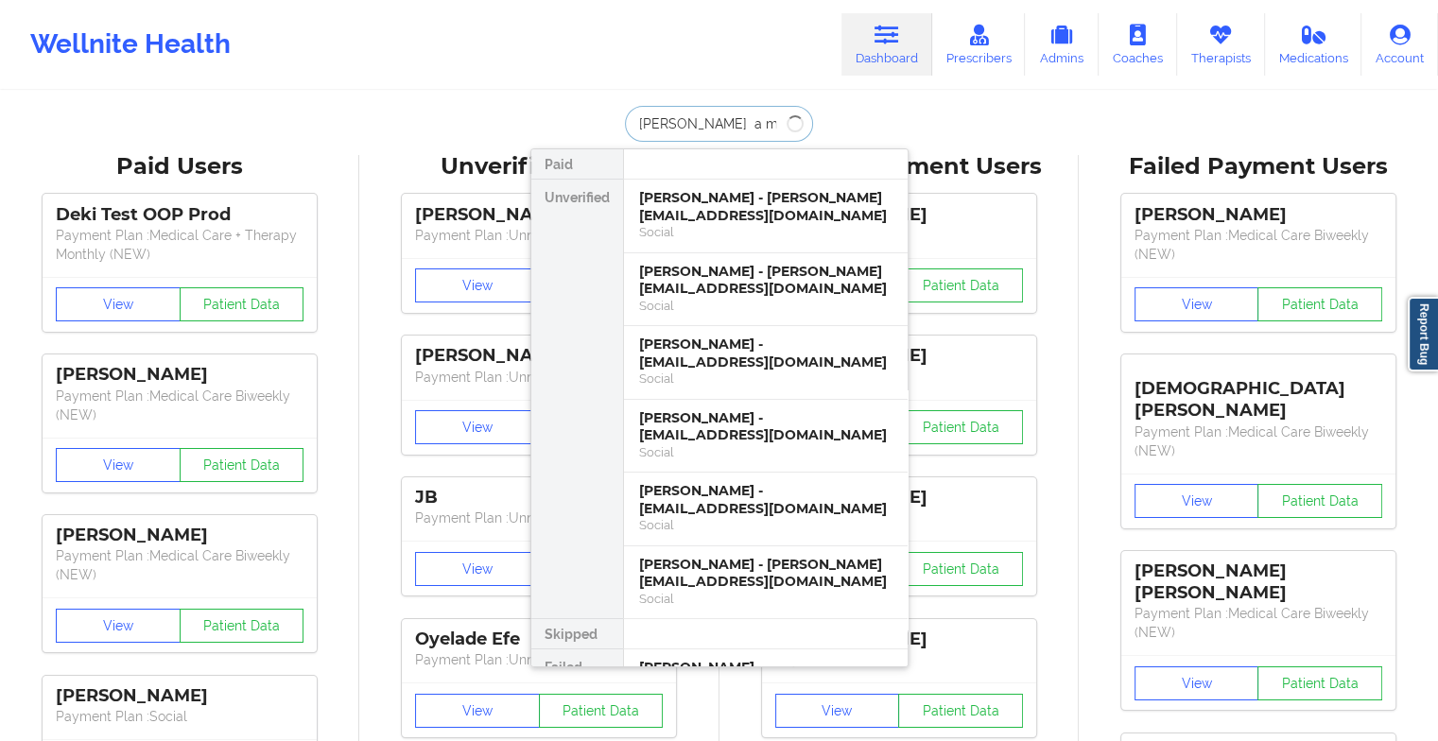
click at [673, 126] on input "[PERSON_NAME] a mi" at bounding box center [718, 124] width 187 height 36
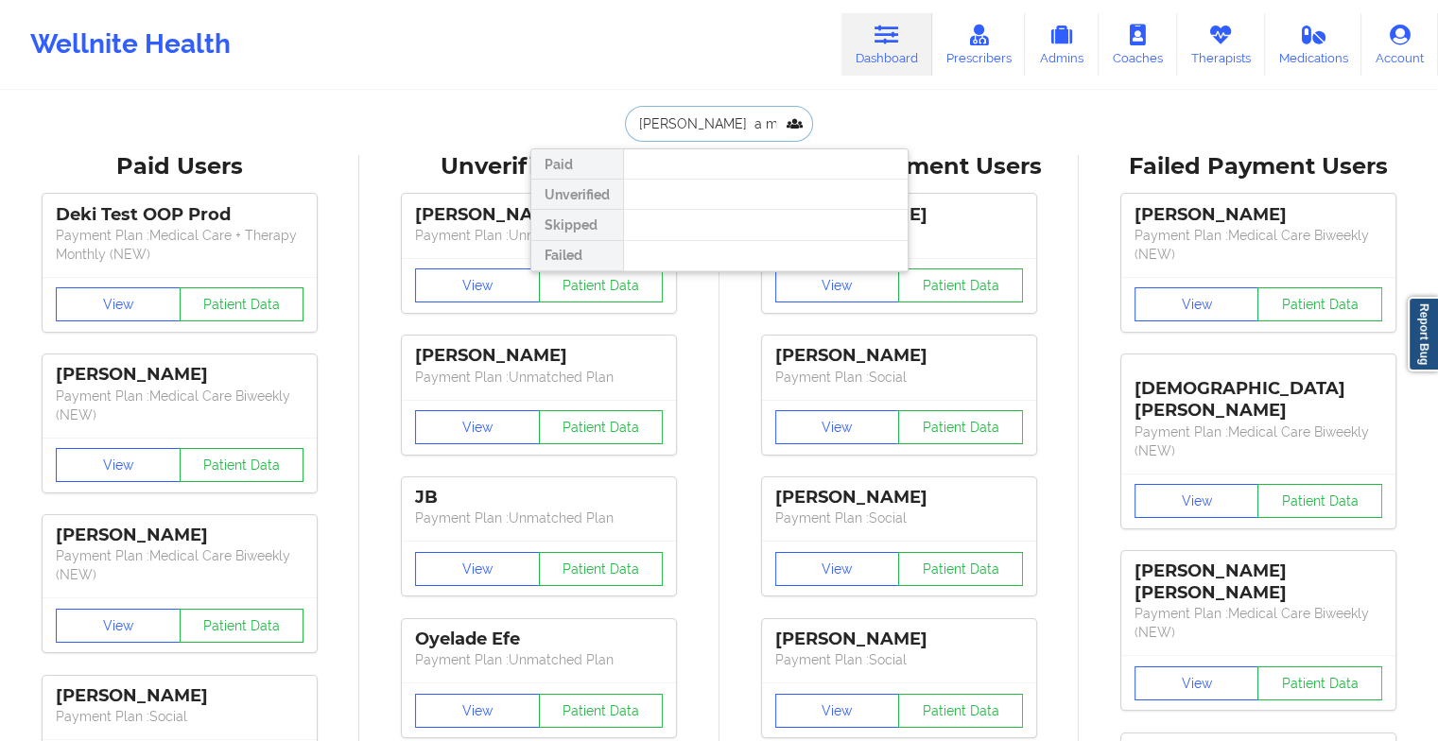
type input "[PERSON_NAME] a mi"
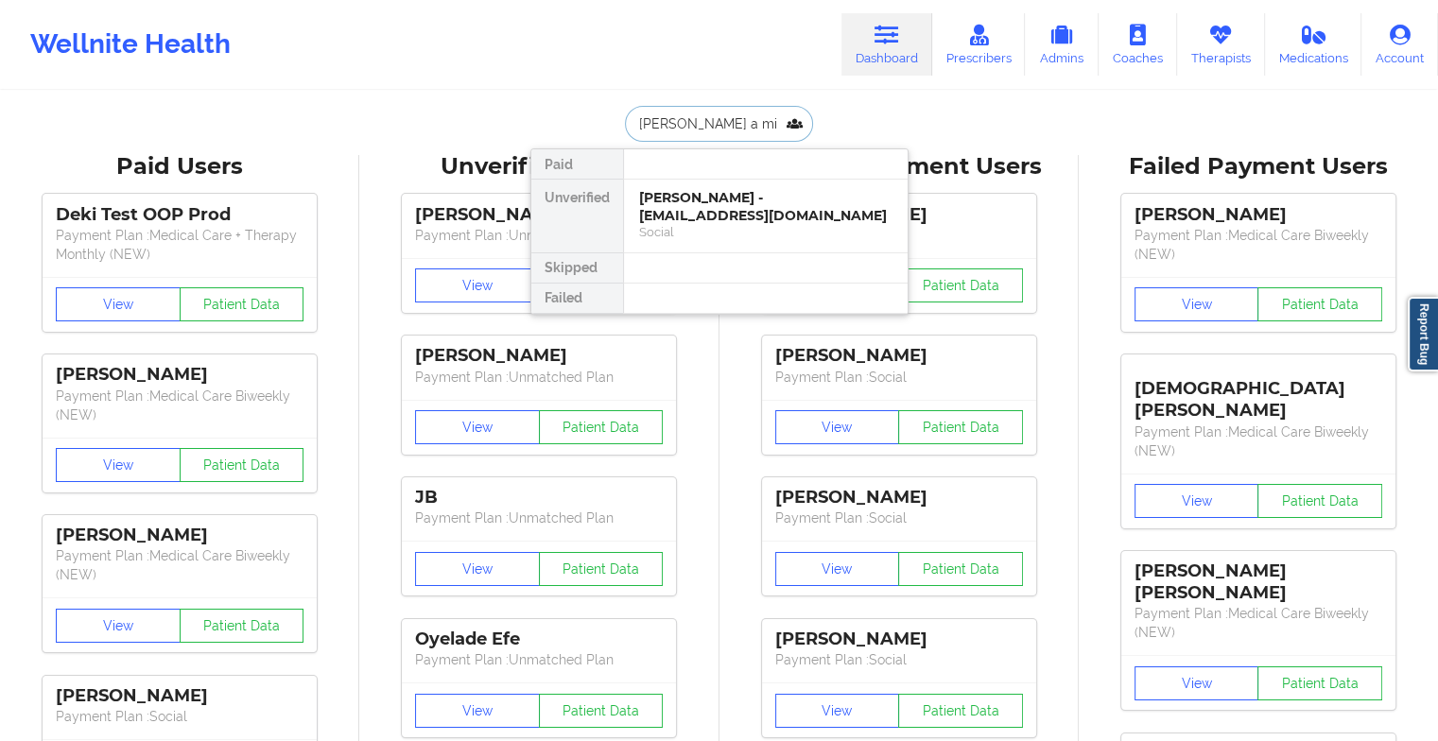
click at [715, 204] on div "[PERSON_NAME] - [EMAIL_ADDRESS][DOMAIN_NAME]" at bounding box center [765, 206] width 253 height 35
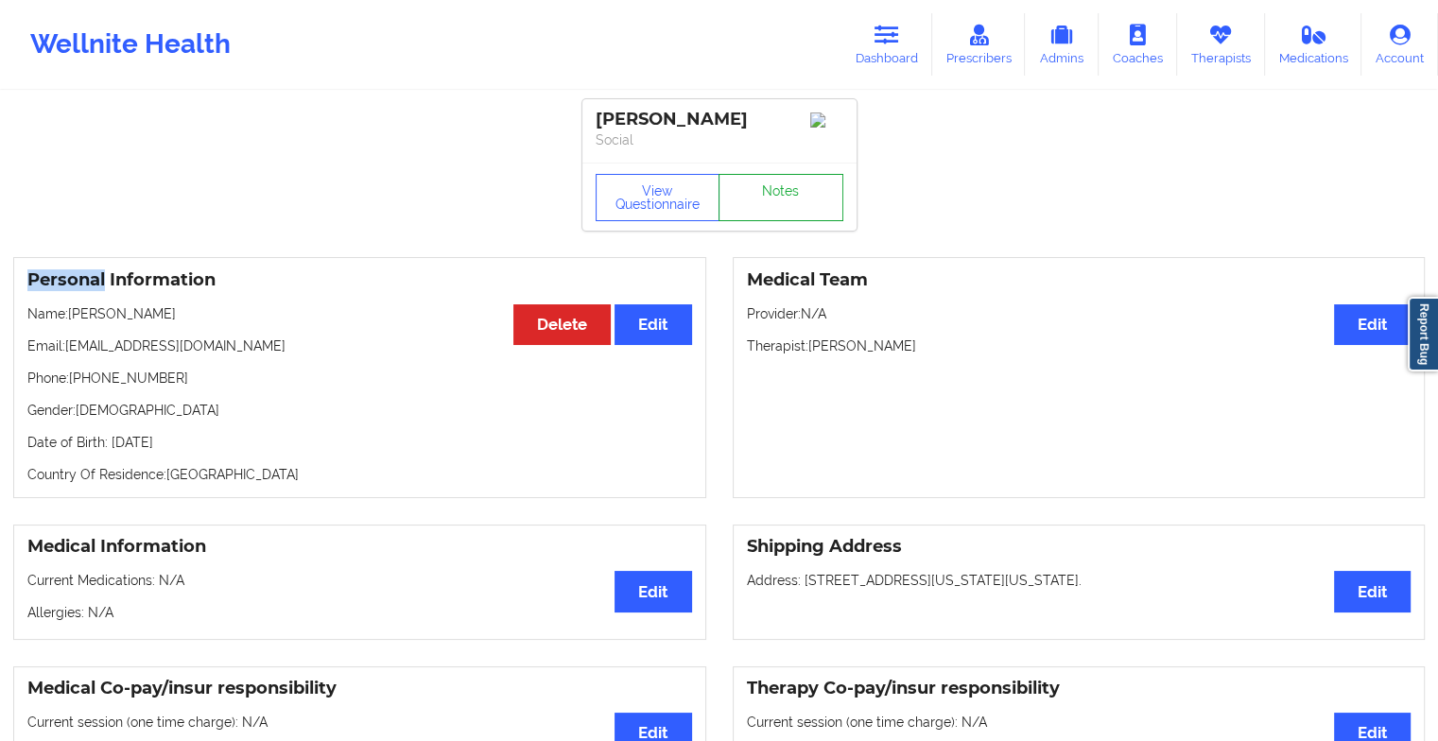
drag, startPoint x: 761, startPoint y: 208, endPoint x: 769, endPoint y: 197, distance: 14.2
click at [769, 197] on link "Notes" at bounding box center [780, 197] width 125 height 47
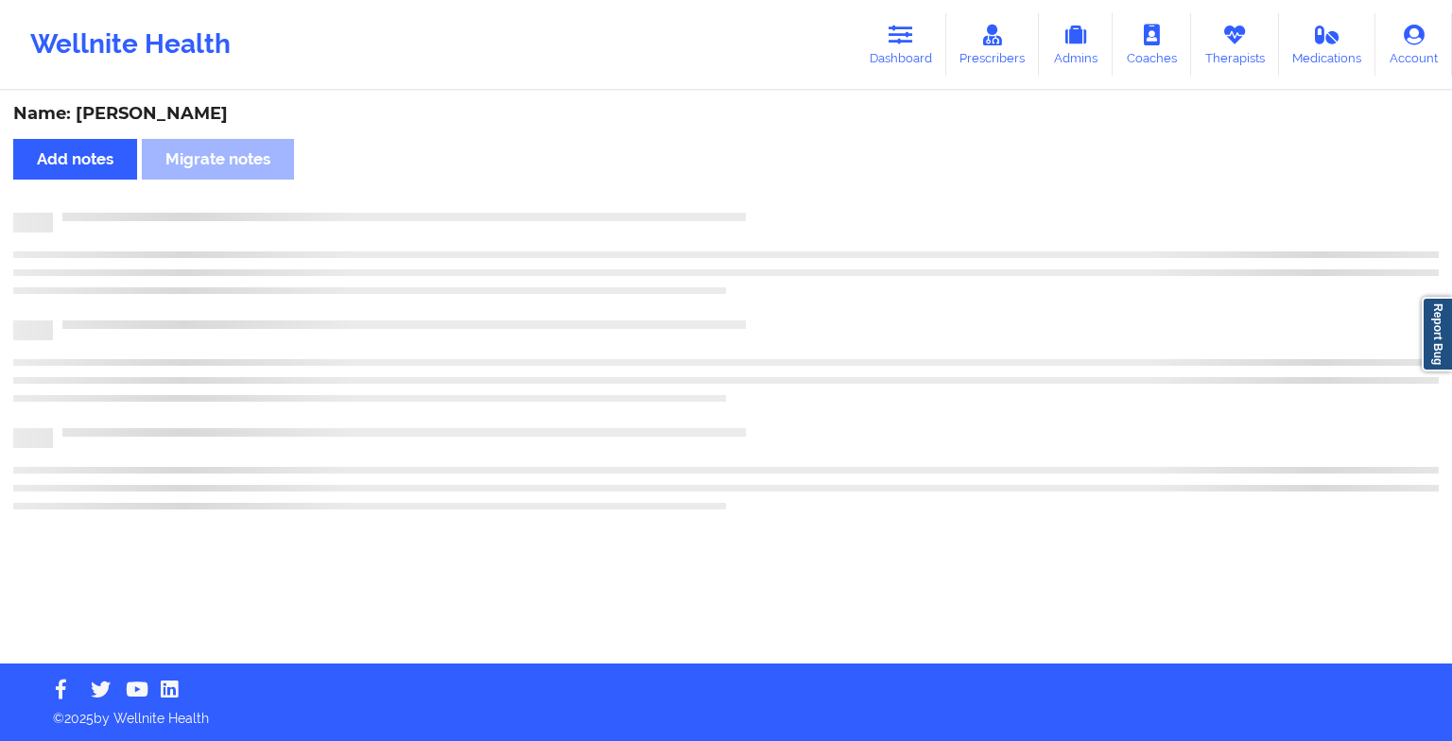
click at [769, 197] on div "Name: [PERSON_NAME] Add notes Migrate notes" at bounding box center [726, 378] width 1452 height 571
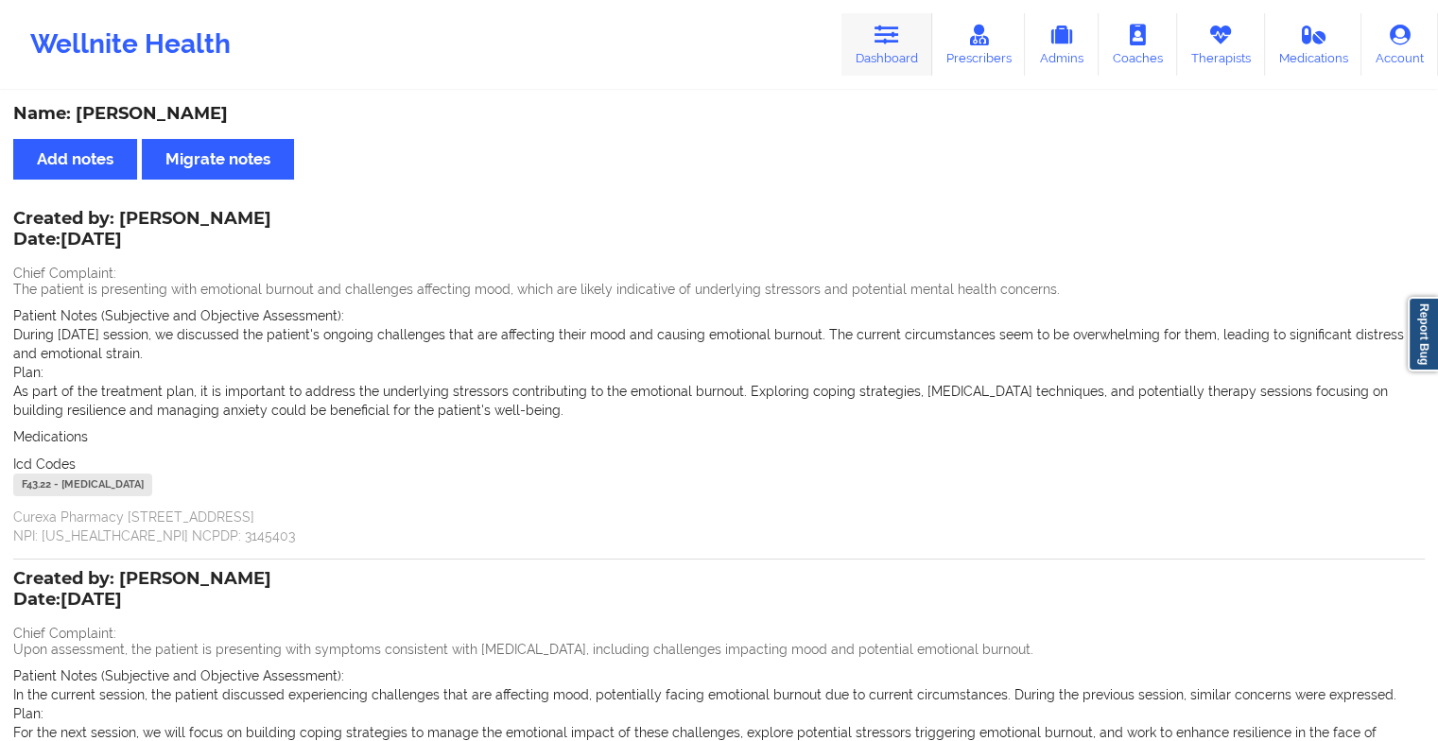
click at [904, 71] on link "Dashboard" at bounding box center [886, 44] width 91 height 62
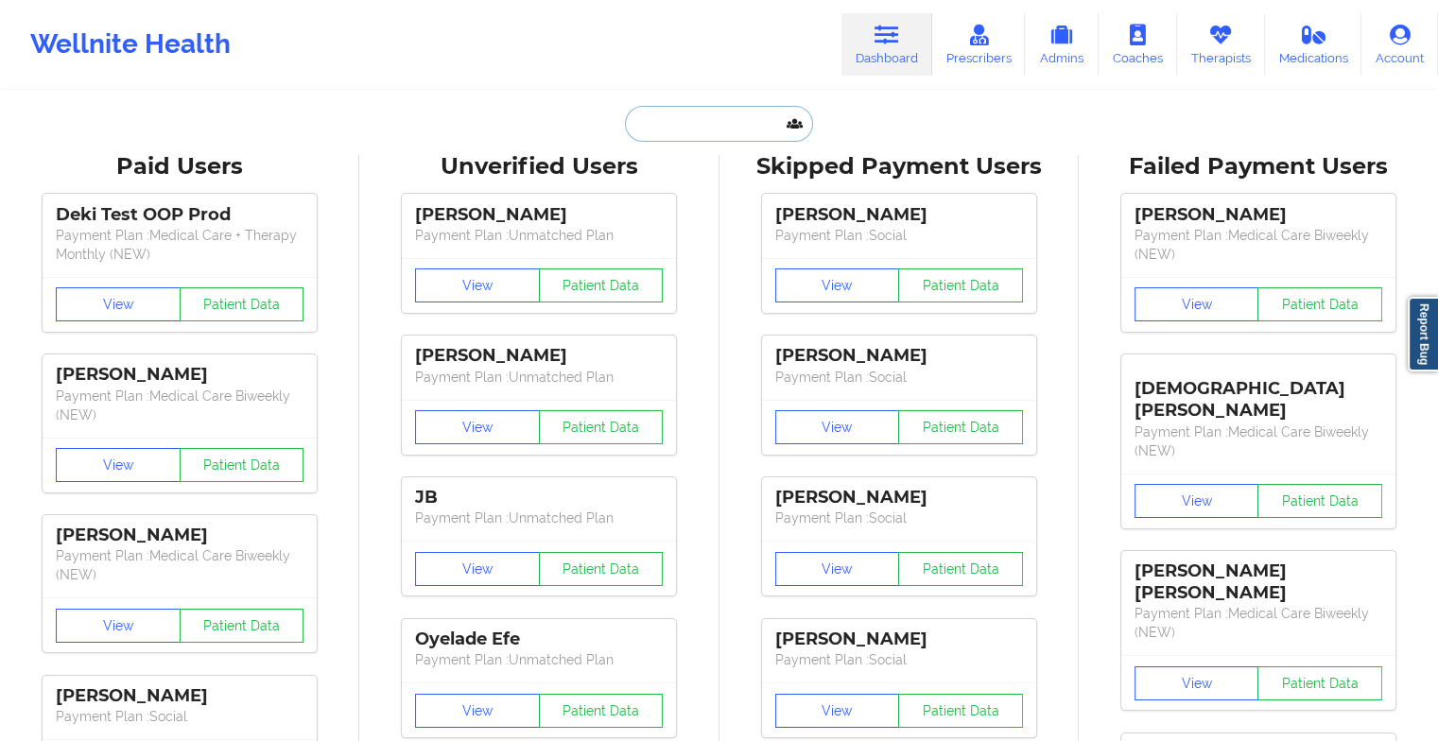
click at [711, 125] on input "text" at bounding box center [718, 124] width 187 height 36
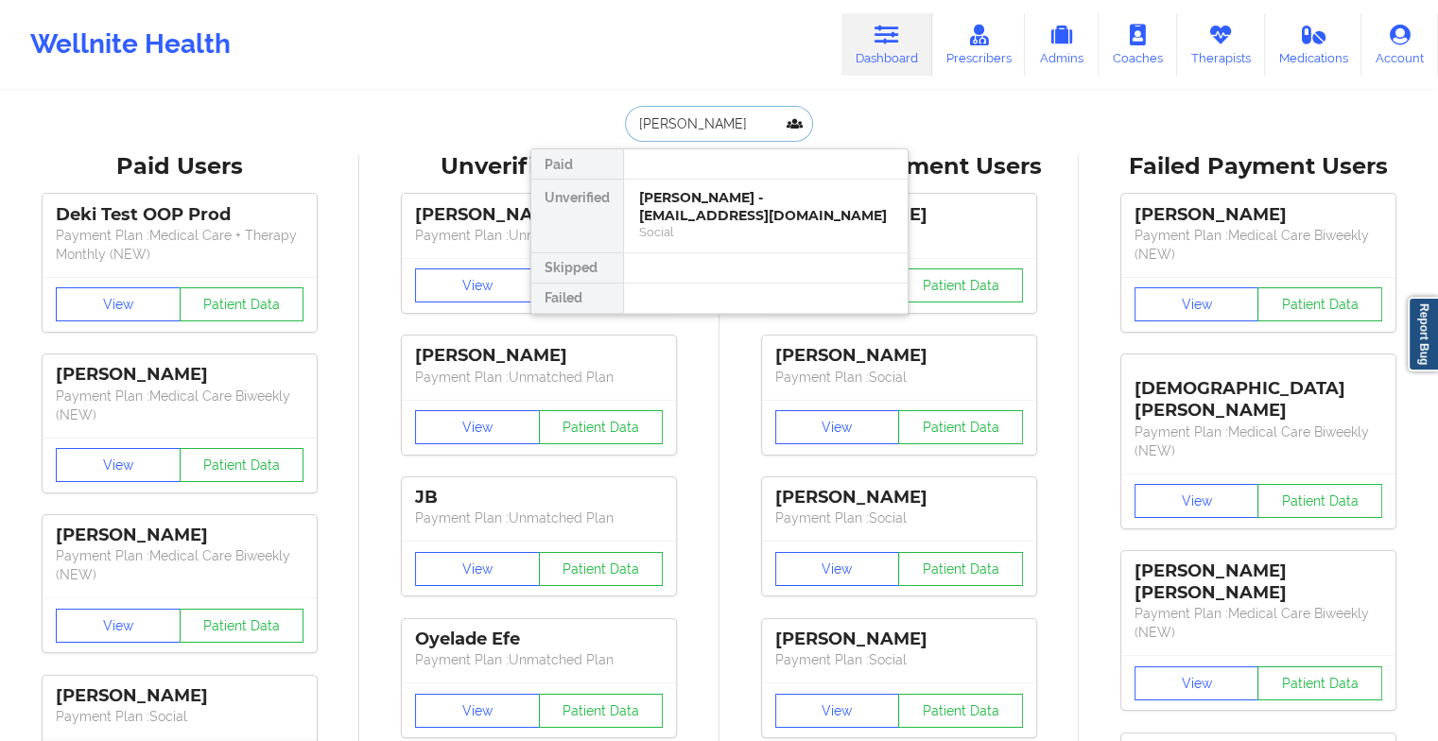
type input "[PERSON_NAME]"
click at [685, 215] on div "[PERSON_NAME] - [EMAIL_ADDRESS][DOMAIN_NAME]" at bounding box center [765, 206] width 253 height 35
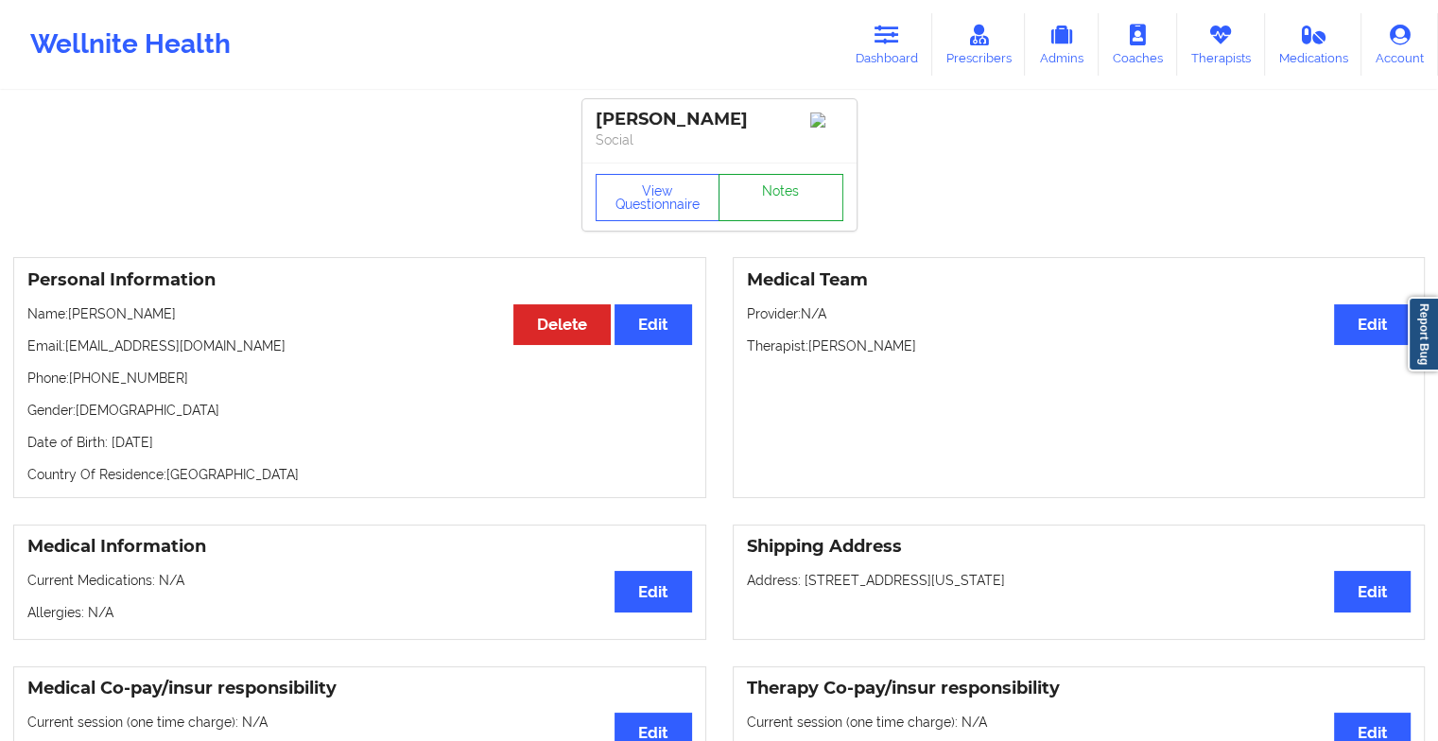
click at [769, 214] on link "Notes" at bounding box center [780, 197] width 125 height 47
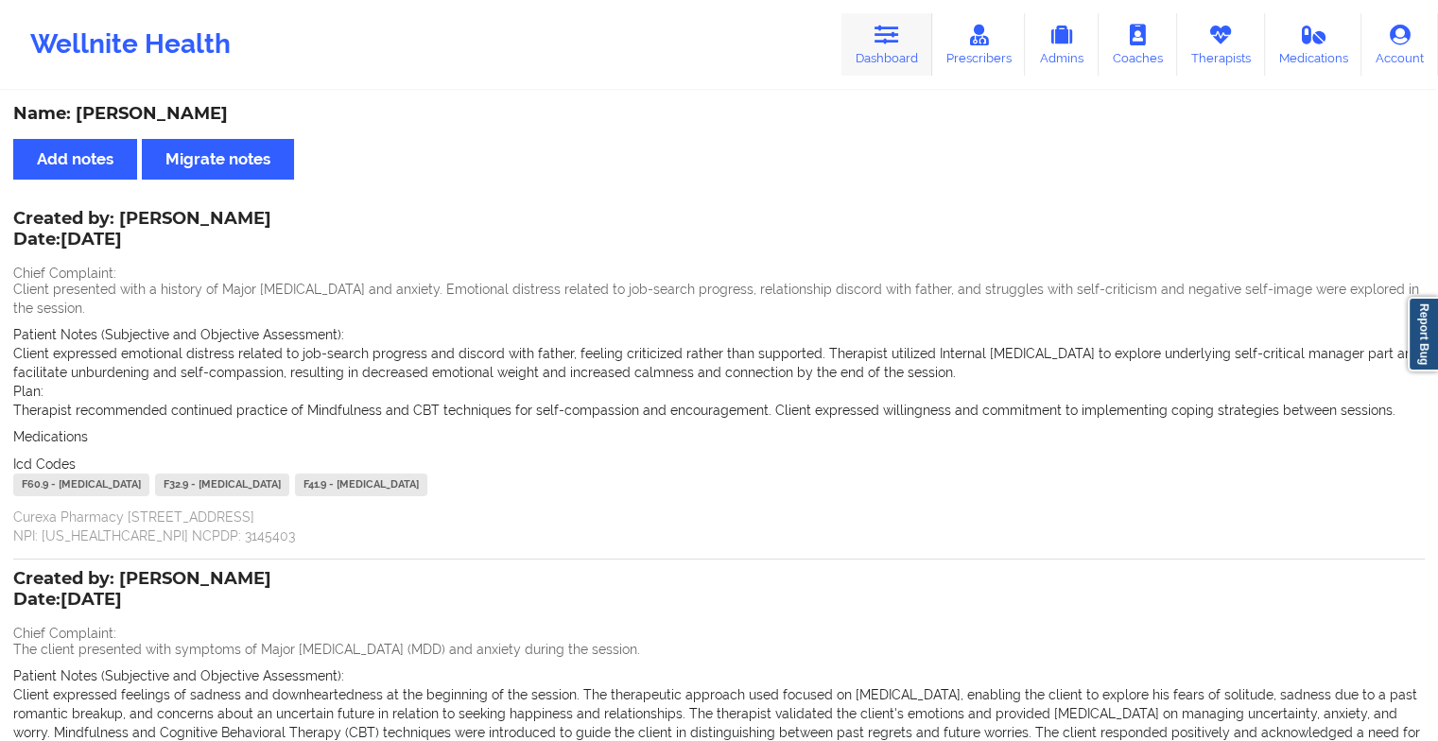
click at [876, 43] on link "Dashboard" at bounding box center [886, 44] width 91 height 62
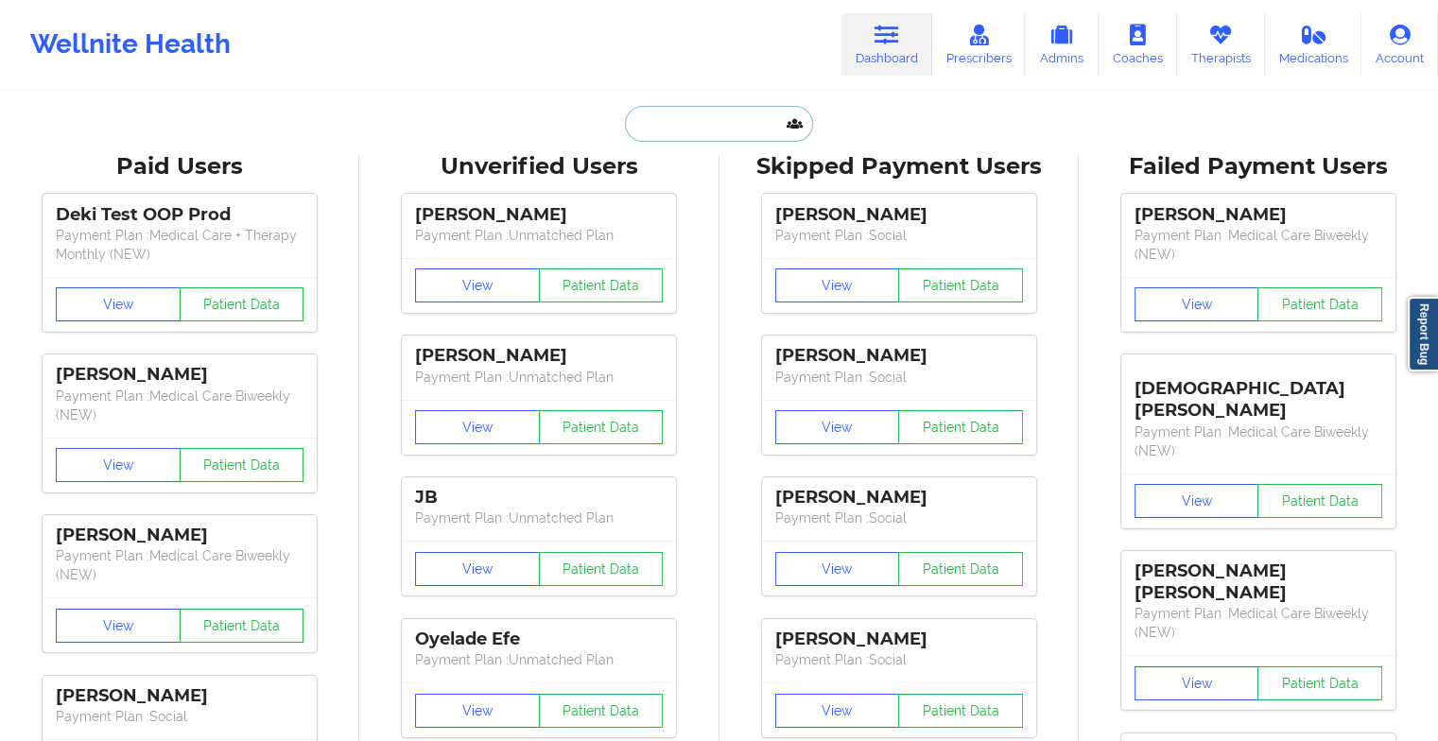
click at [721, 122] on input "text" at bounding box center [718, 124] width 187 height 36
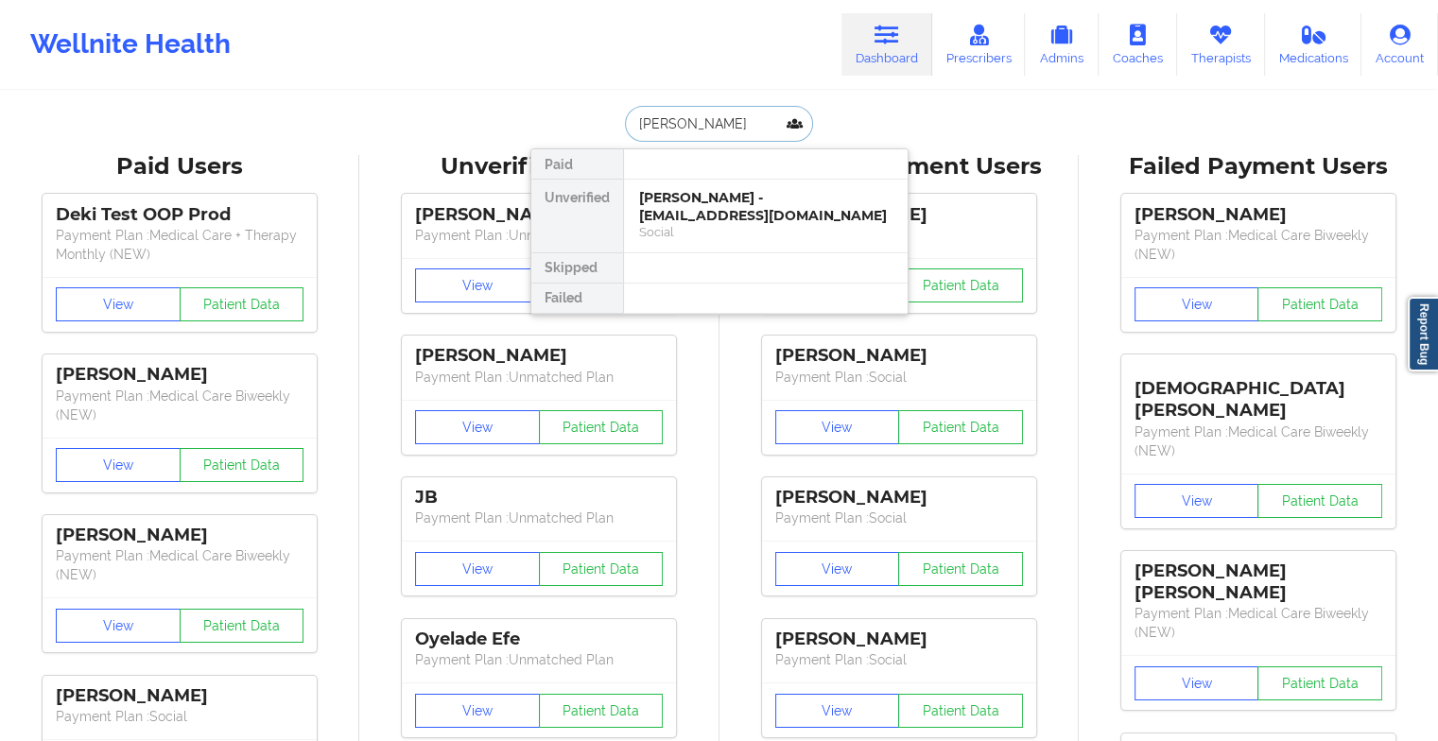
type input "[PERSON_NAME]"
click at [709, 206] on div "[PERSON_NAME] - [EMAIL_ADDRESS][DOMAIN_NAME]" at bounding box center [765, 206] width 253 height 35
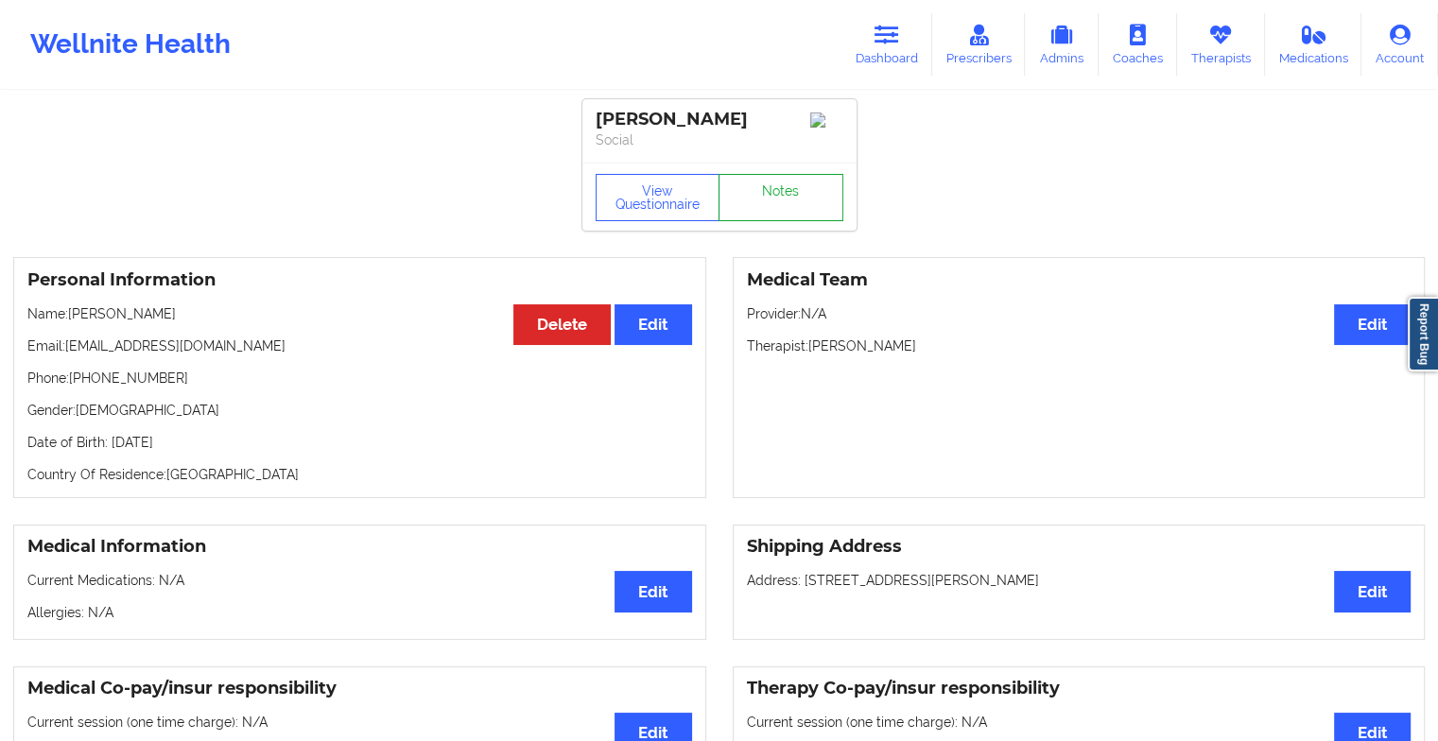
click at [752, 204] on link "Notes" at bounding box center [780, 197] width 125 height 47
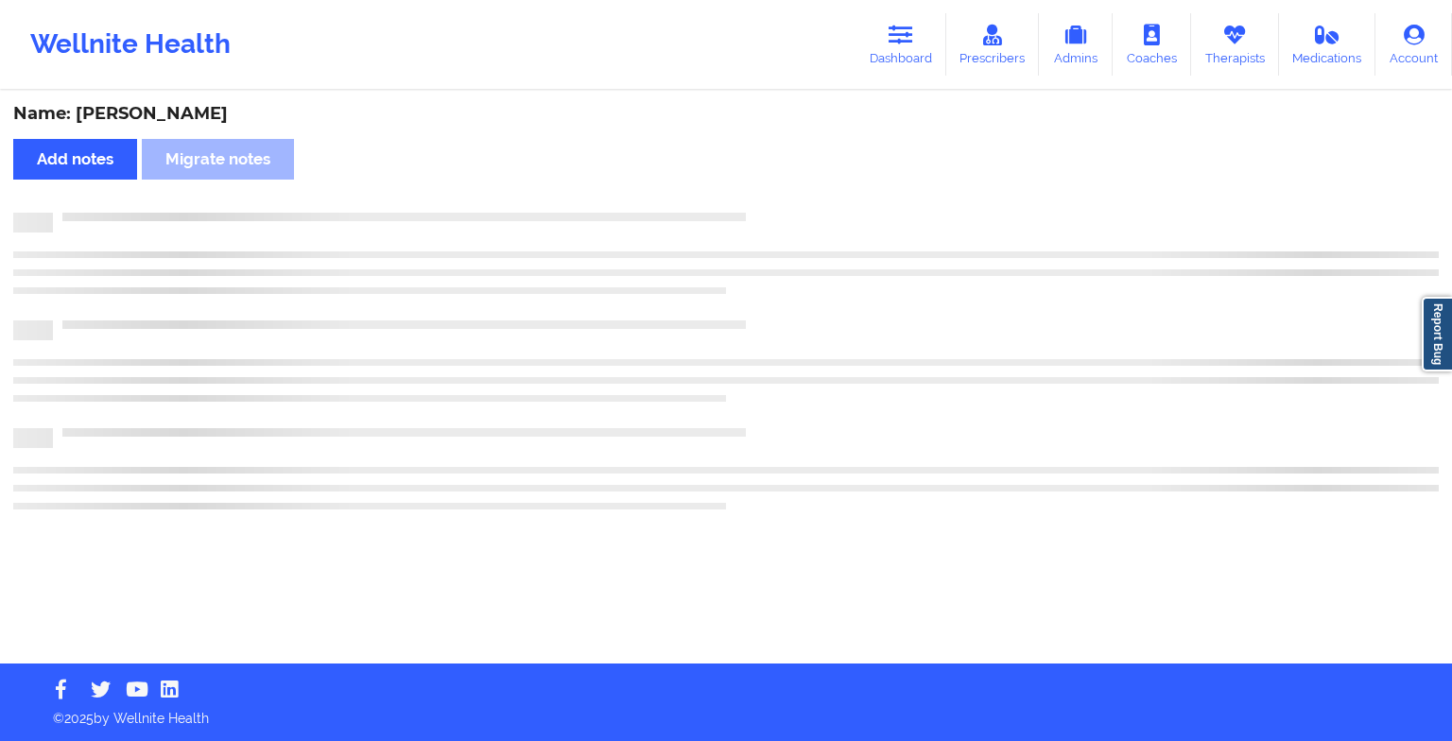
click at [752, 204] on div "Name: [PERSON_NAME] Add notes Migrate notes" at bounding box center [726, 378] width 1452 height 571
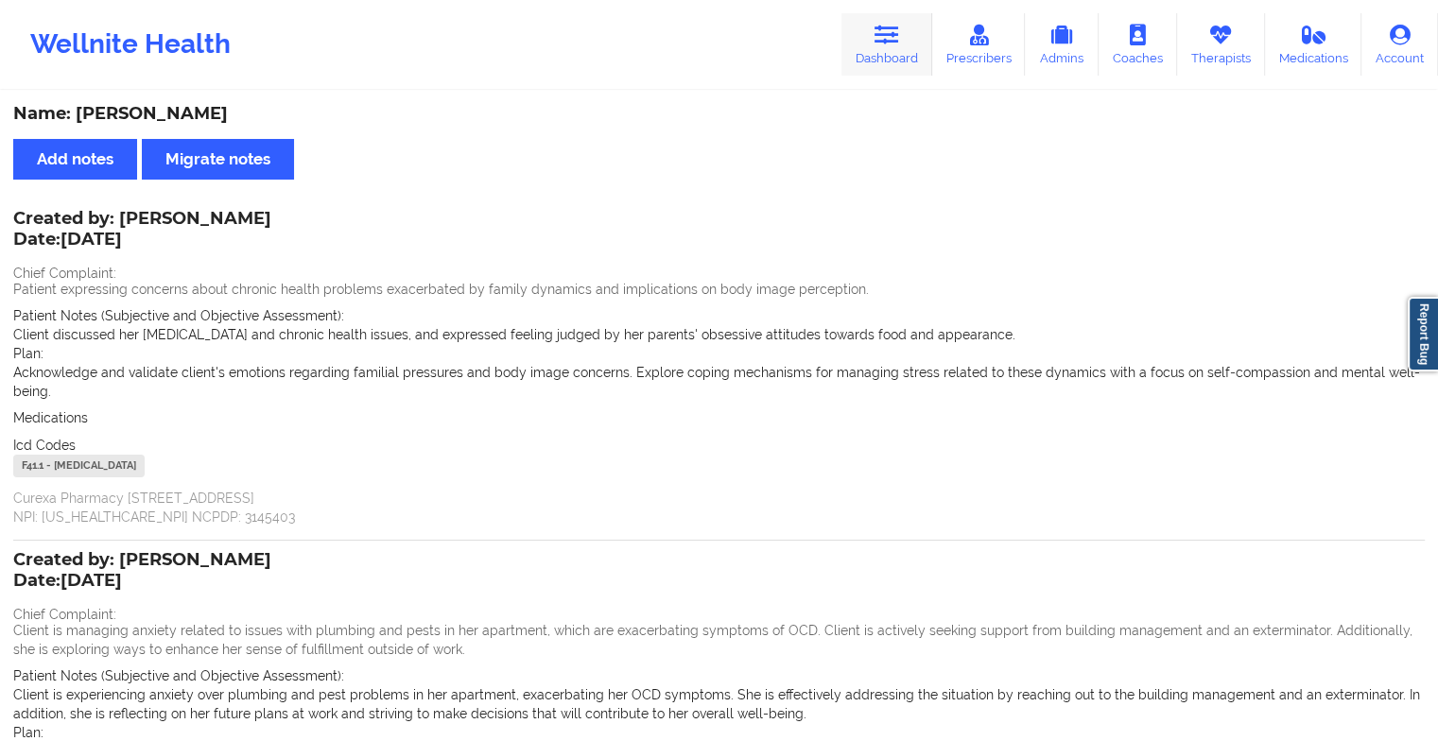
click at [900, 65] on link "Dashboard" at bounding box center [886, 44] width 91 height 62
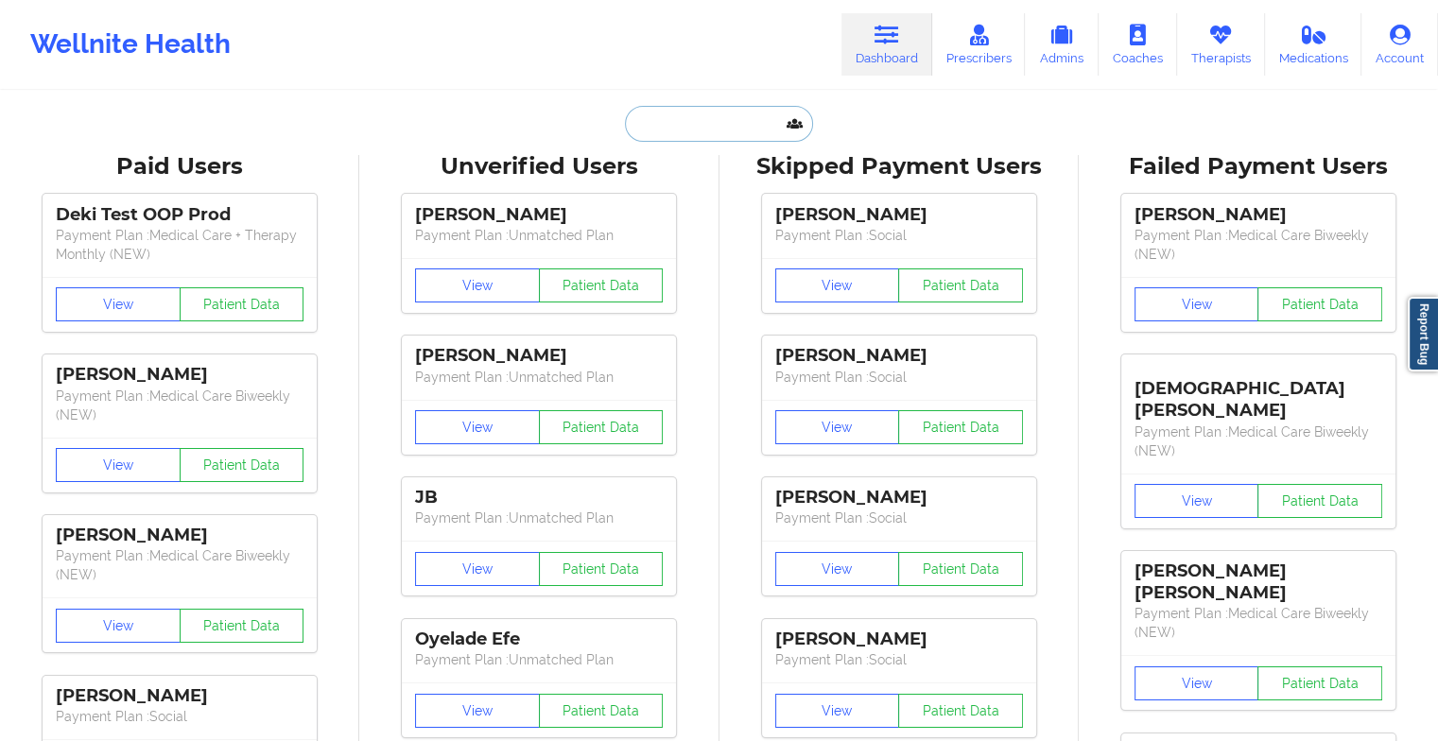
click at [770, 124] on input "text" at bounding box center [718, 124] width 187 height 36
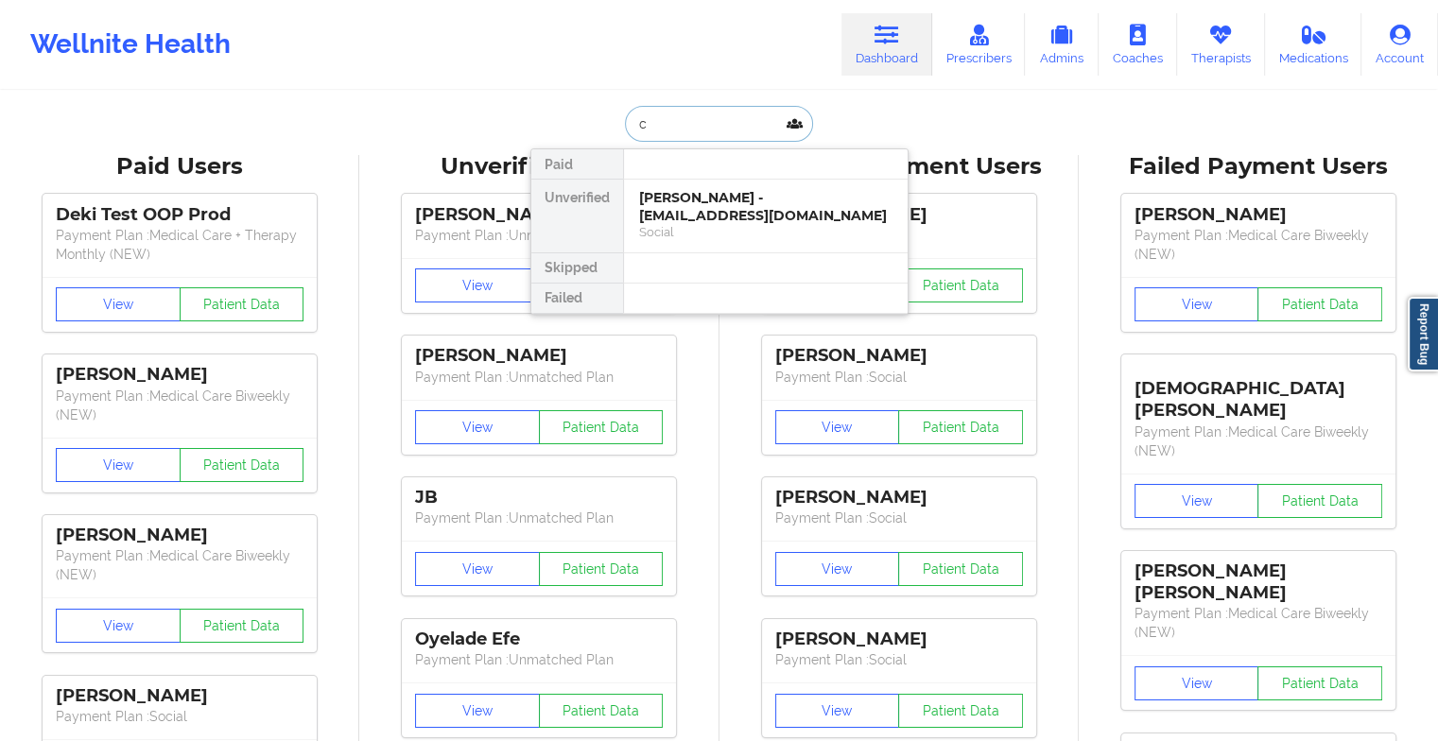
type input "c"
click at [679, 208] on div "[PERSON_NAME] - [EMAIL_ADDRESS][DOMAIN_NAME]" at bounding box center [765, 206] width 253 height 35
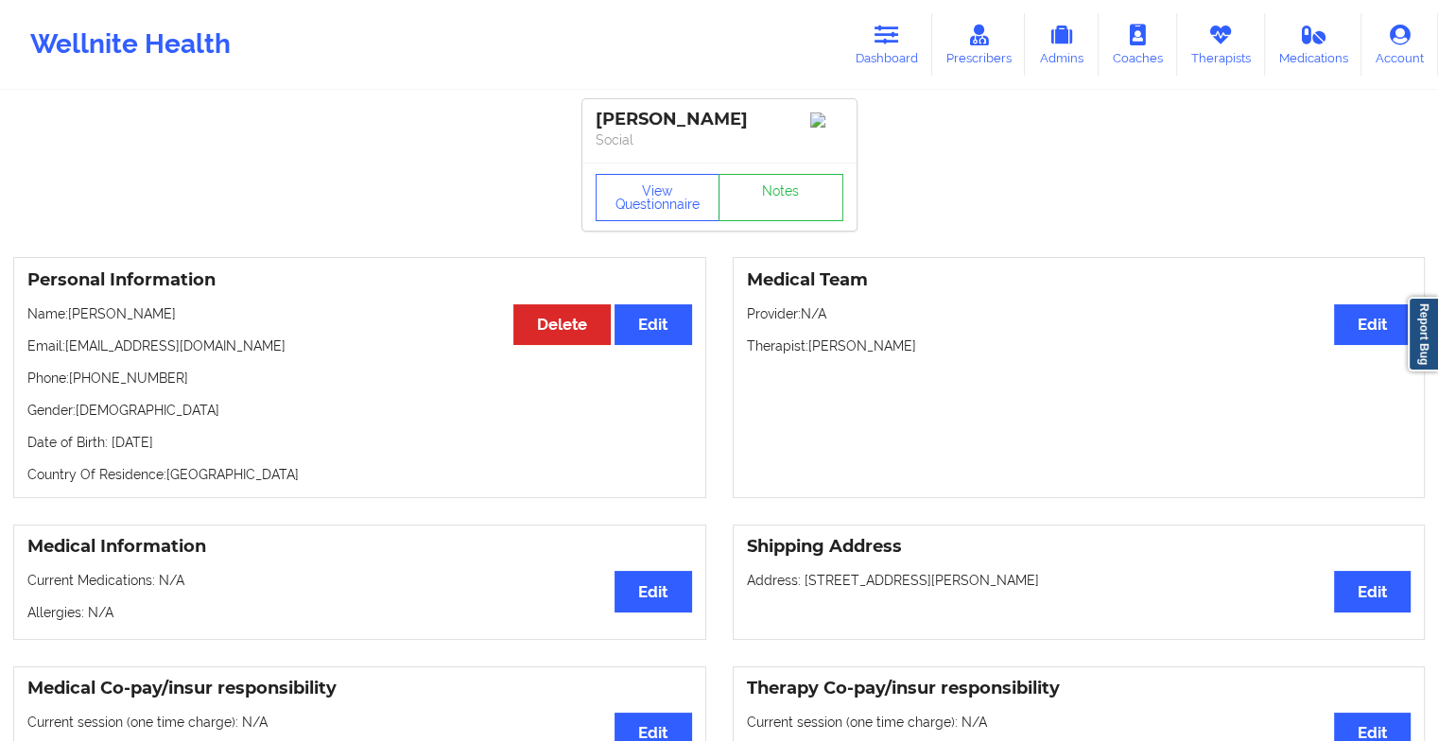
click at [772, 208] on link "Notes" at bounding box center [780, 197] width 125 height 47
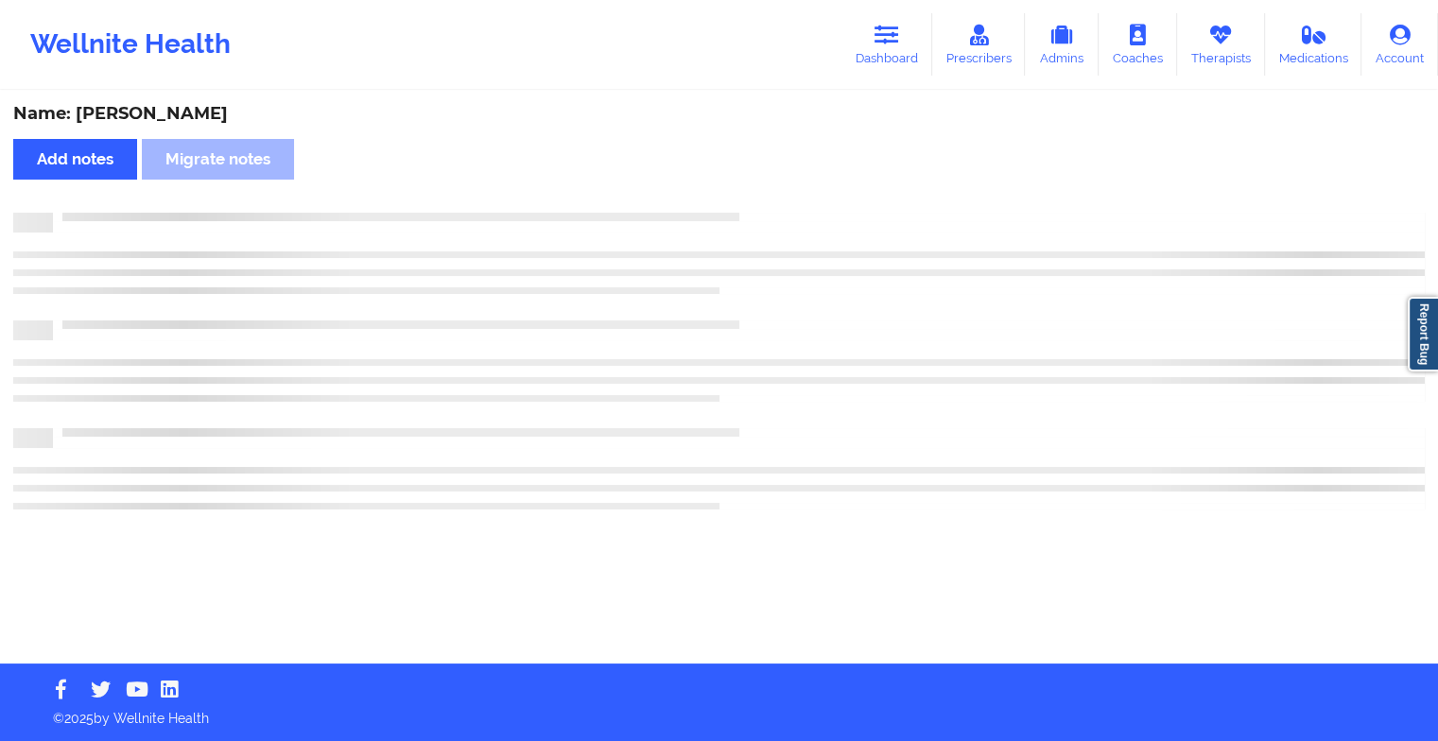
click at [772, 208] on div "Name: [PERSON_NAME] Add notes Migrate notes" at bounding box center [719, 378] width 1438 height 571
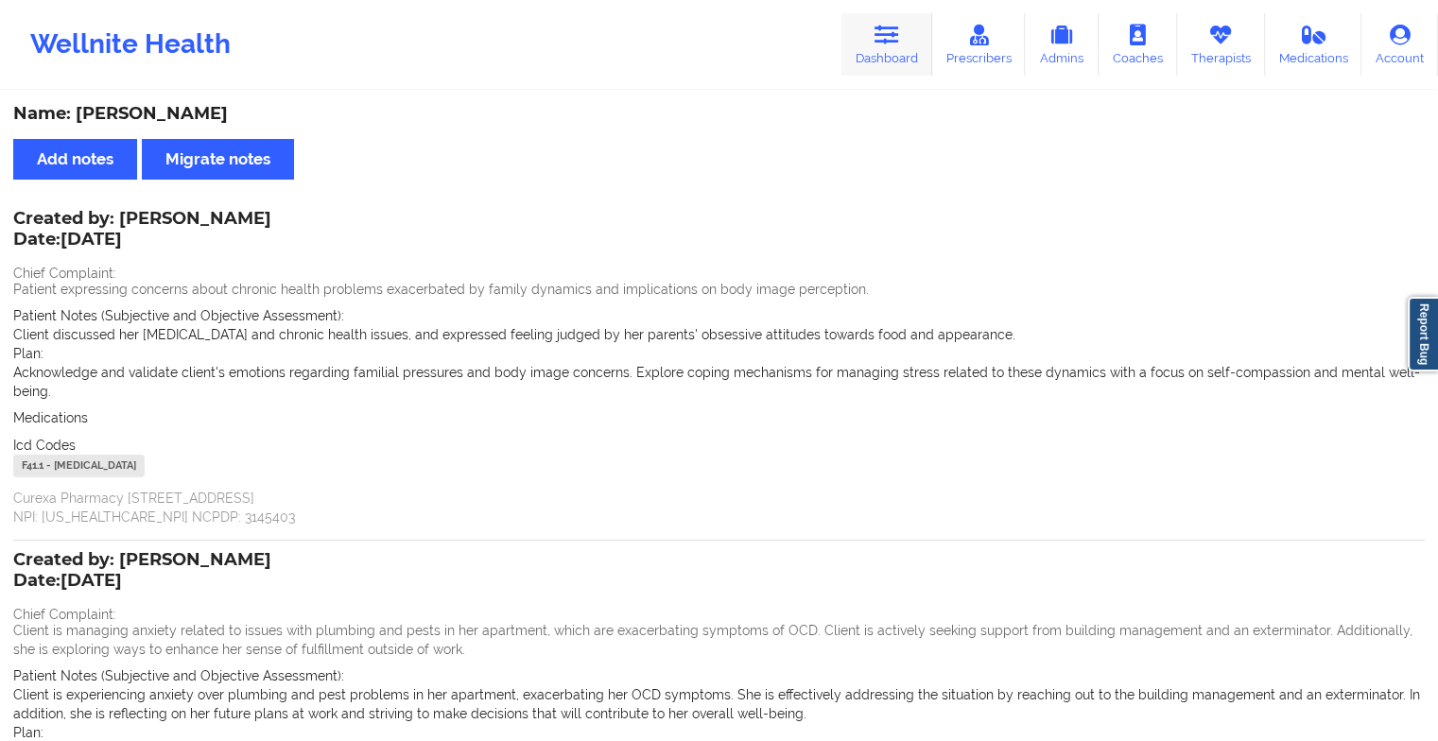
click at [888, 32] on icon at bounding box center [886, 35] width 25 height 21
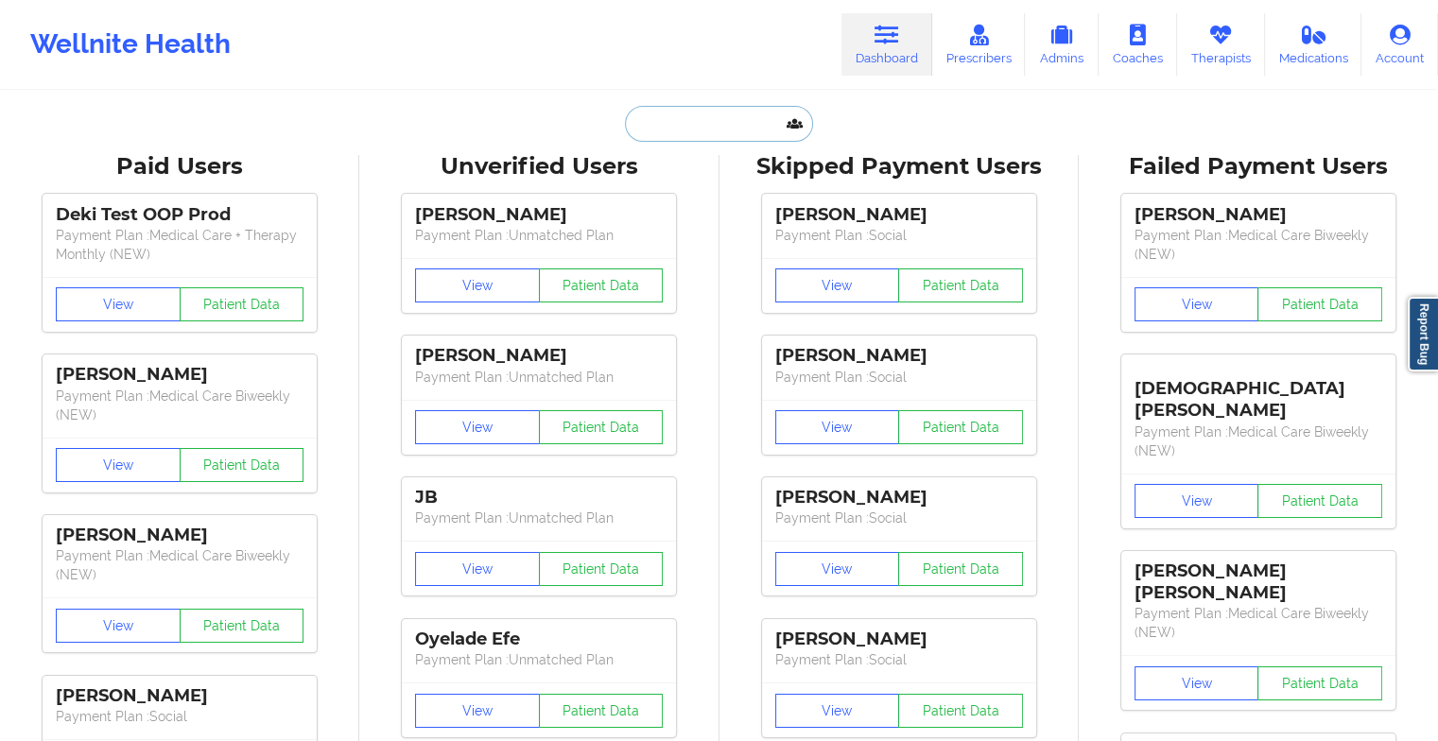
click at [731, 131] on input "text" at bounding box center [718, 124] width 187 height 36
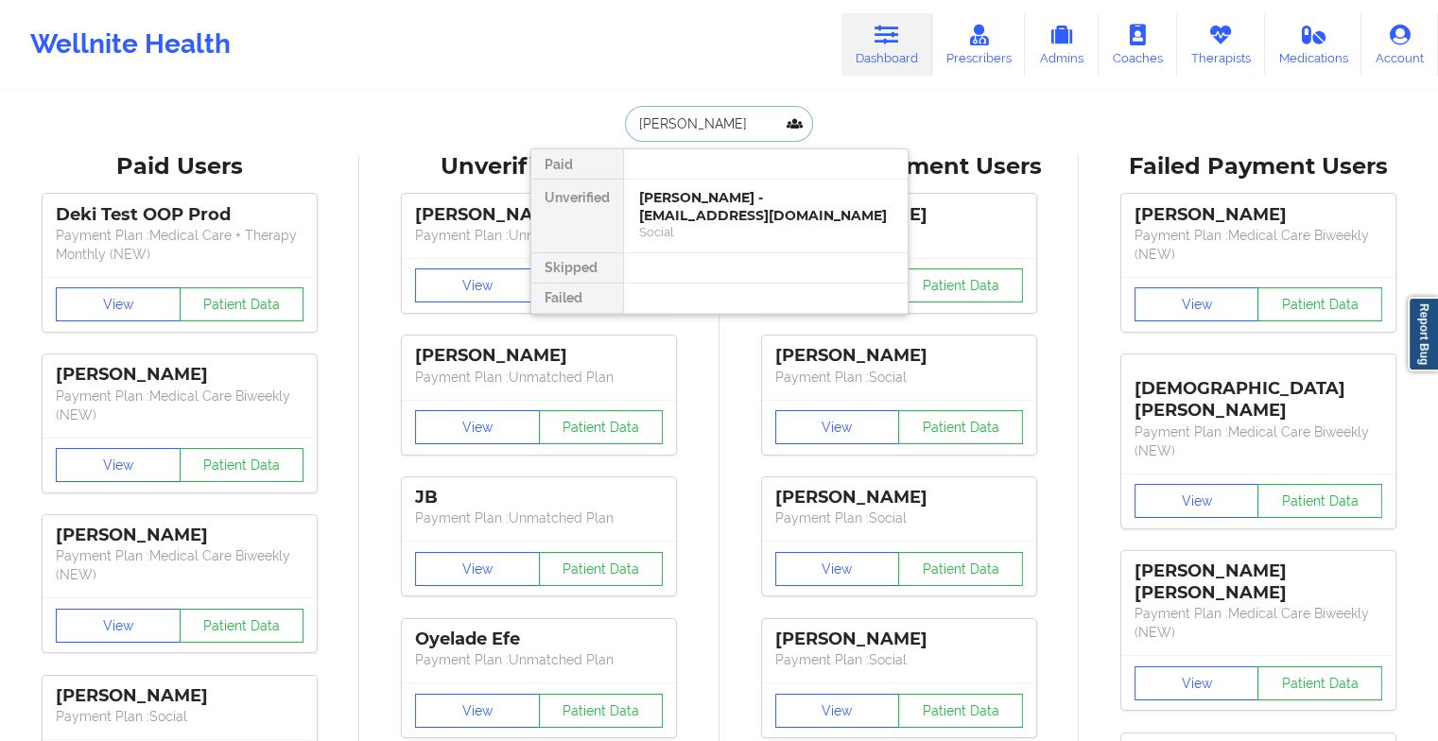
type input "[PERSON_NAME]"
click at [749, 198] on div "[PERSON_NAME] - [EMAIL_ADDRESS][DOMAIN_NAME]" at bounding box center [765, 206] width 253 height 35
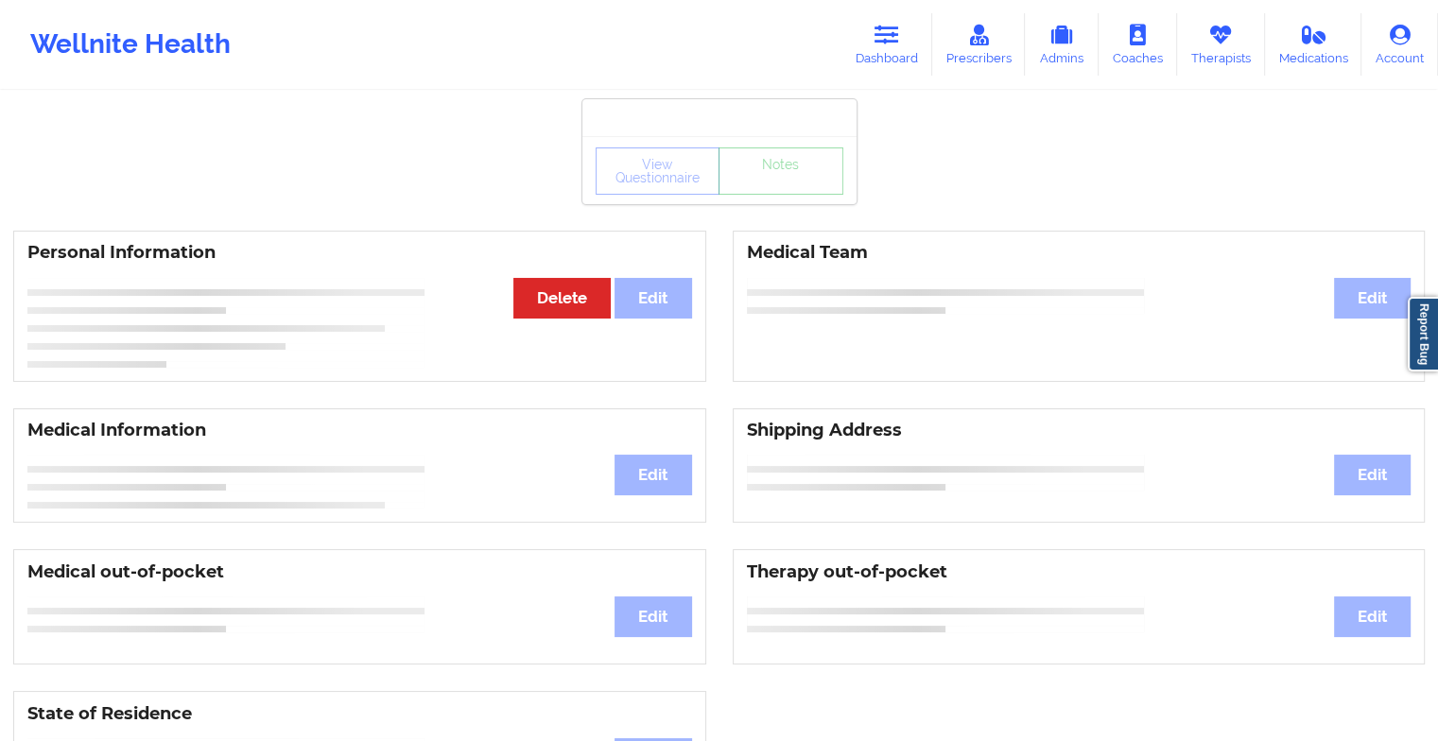
click at [780, 193] on div "View Questionnaire Notes" at bounding box center [719, 170] width 248 height 47
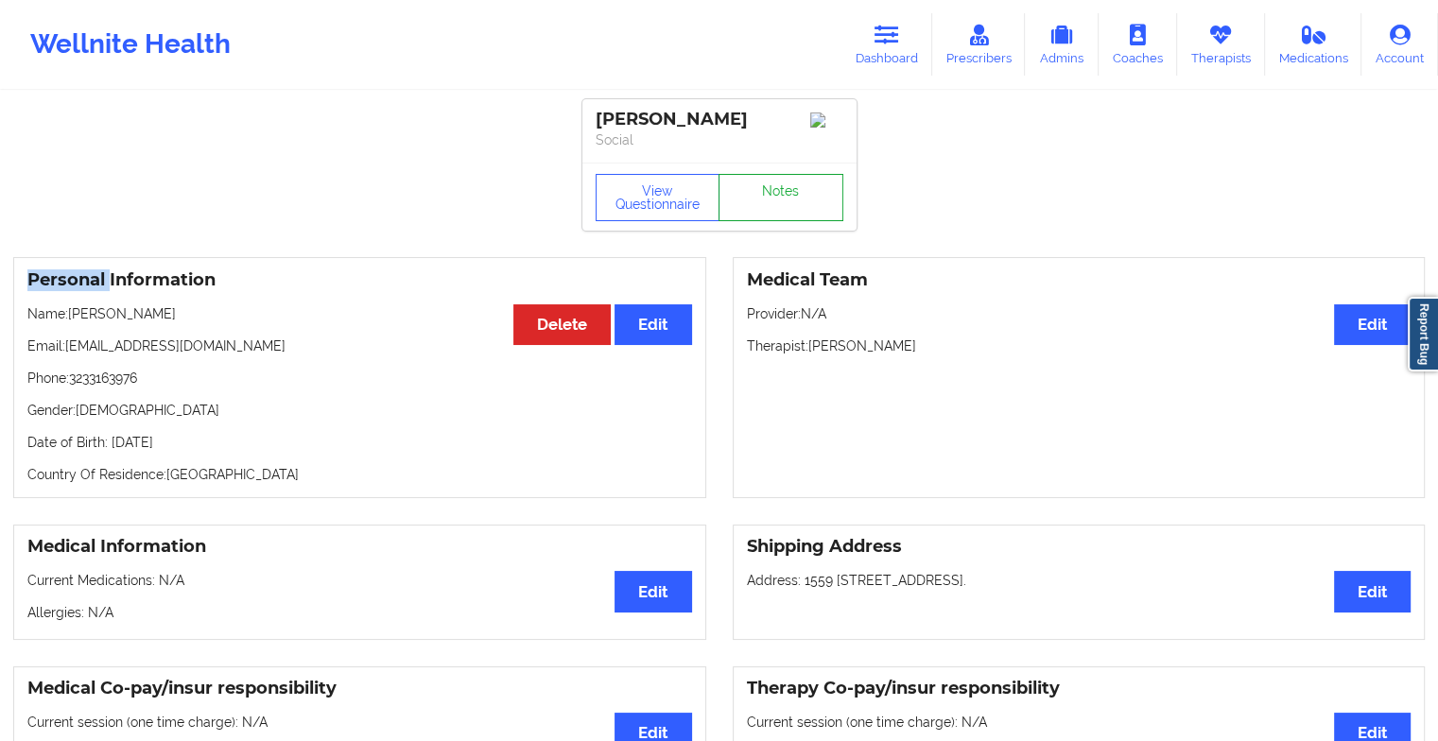
drag, startPoint x: 780, startPoint y: 193, endPoint x: 773, endPoint y: 223, distance: 31.0
click at [773, 221] on link "Notes" at bounding box center [780, 197] width 125 height 47
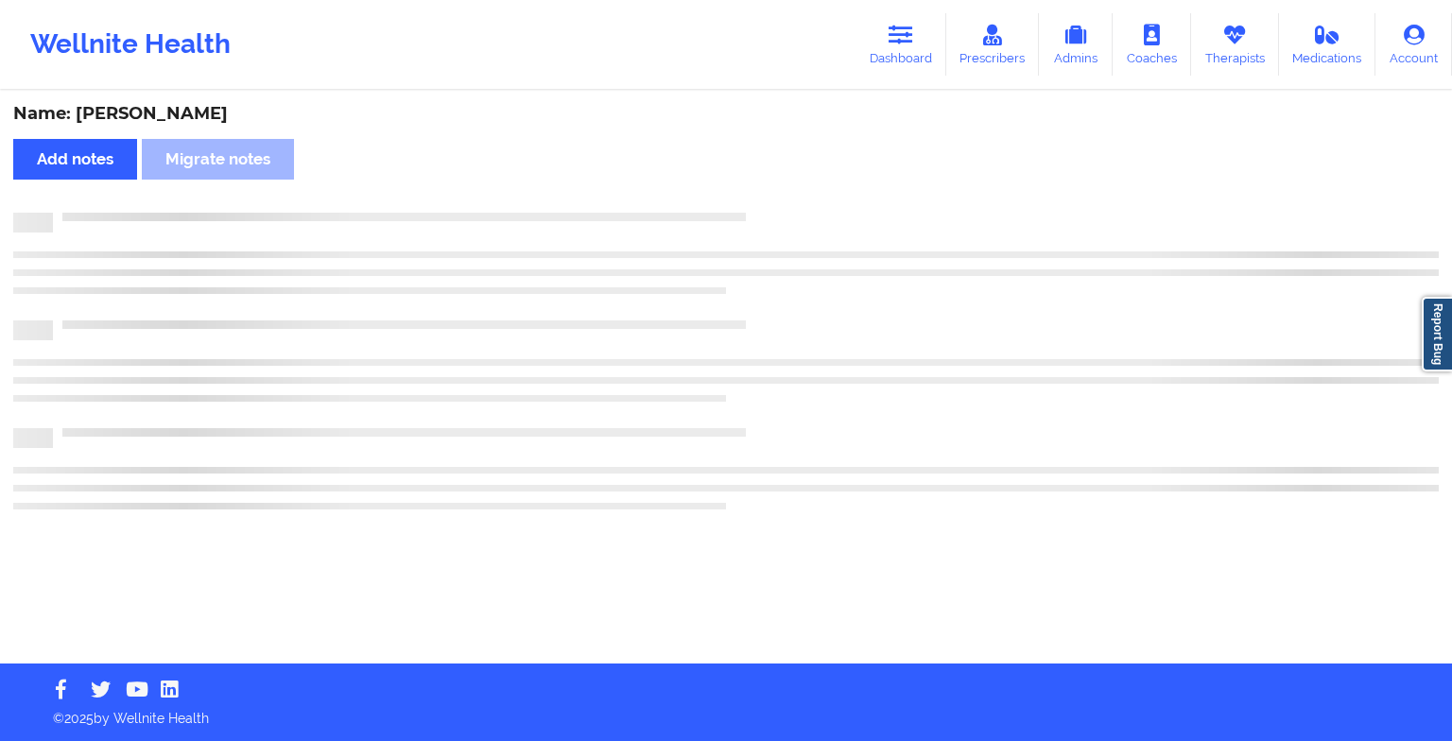
click at [774, 223] on div at bounding box center [725, 223] width 1425 height 20
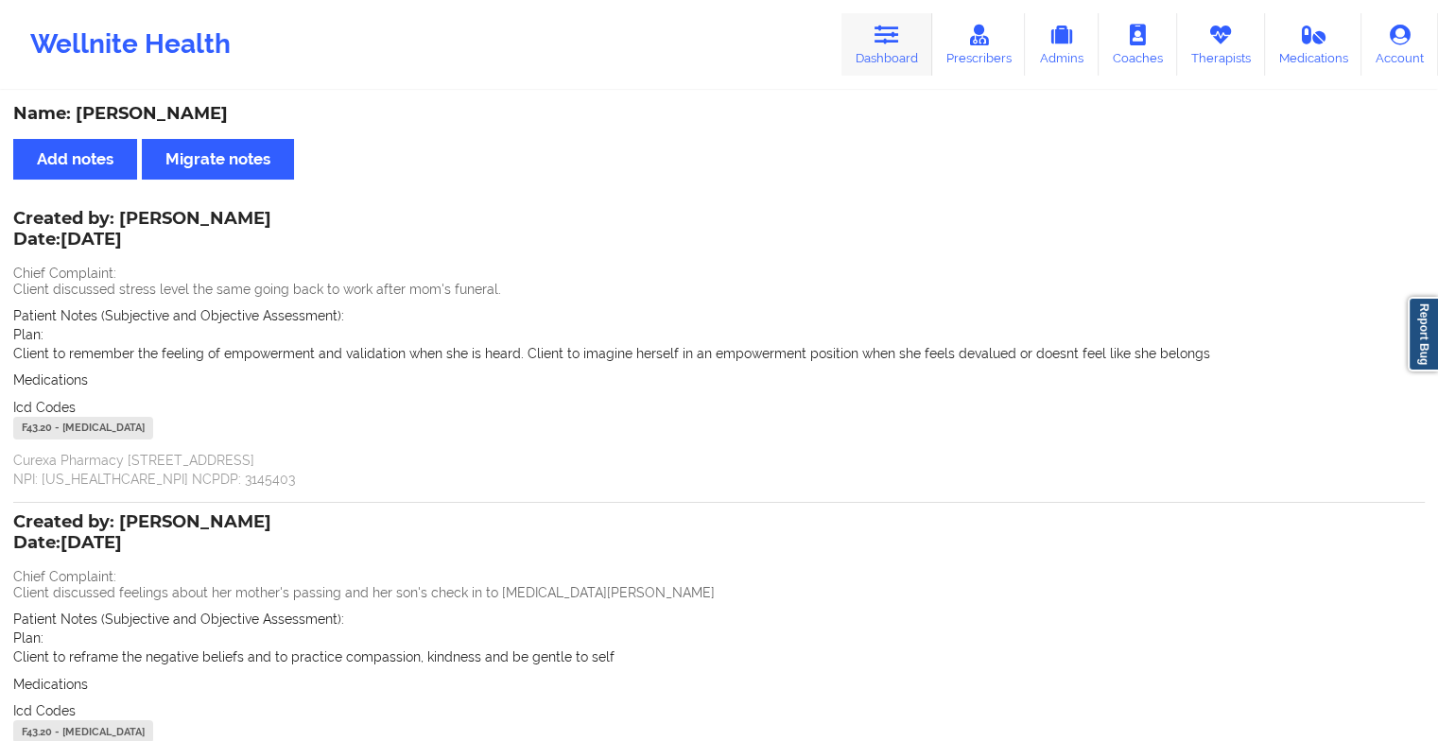
click at [882, 56] on link "Dashboard" at bounding box center [886, 44] width 91 height 62
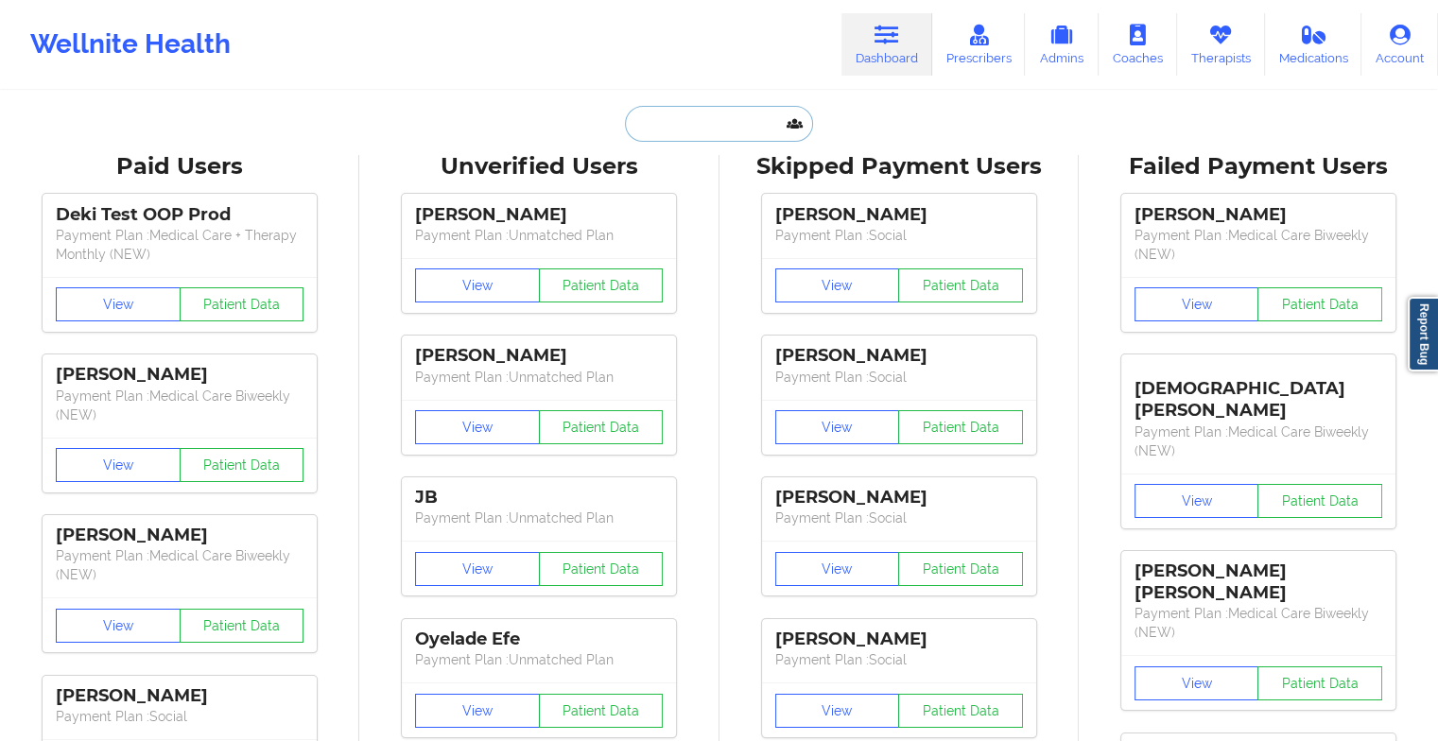
click at [715, 137] on input "text" at bounding box center [718, 124] width 187 height 36
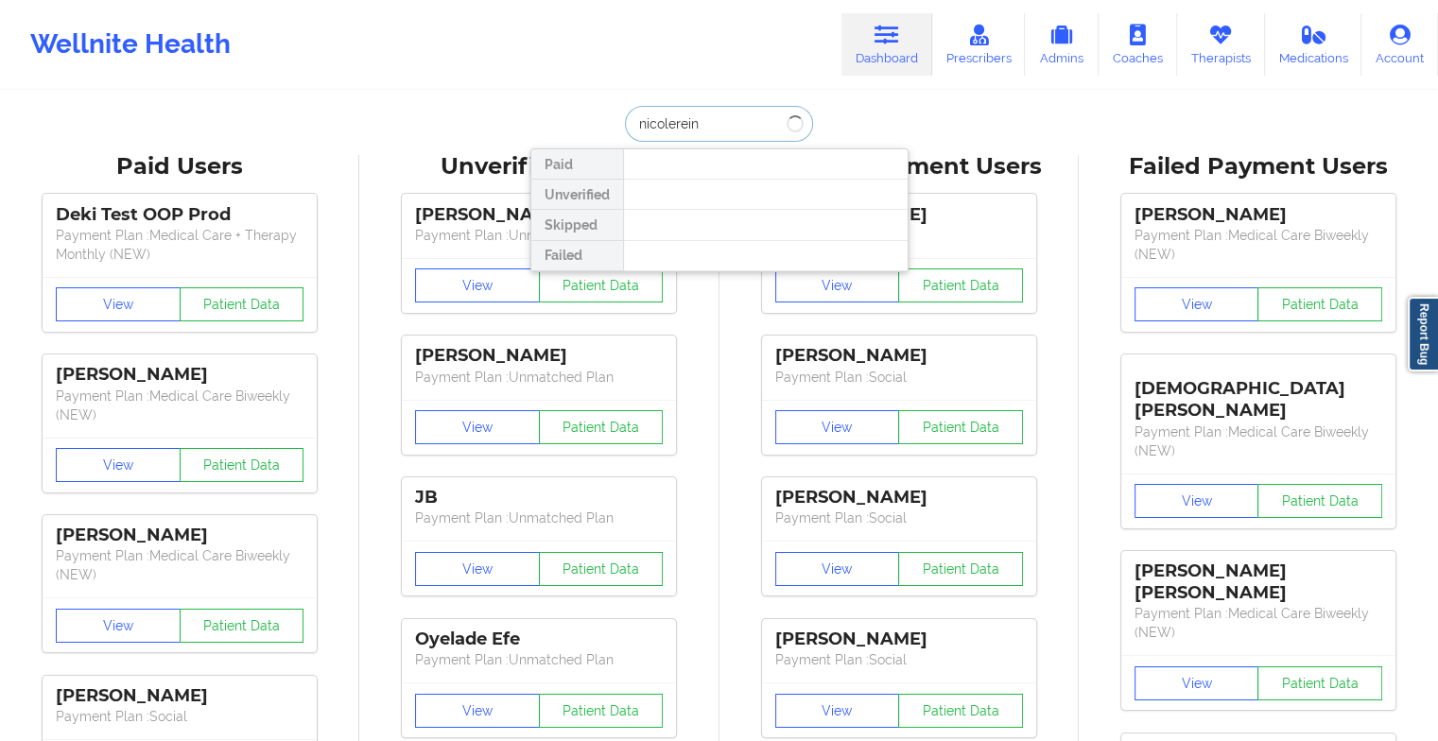
type input "[PERSON_NAME]"
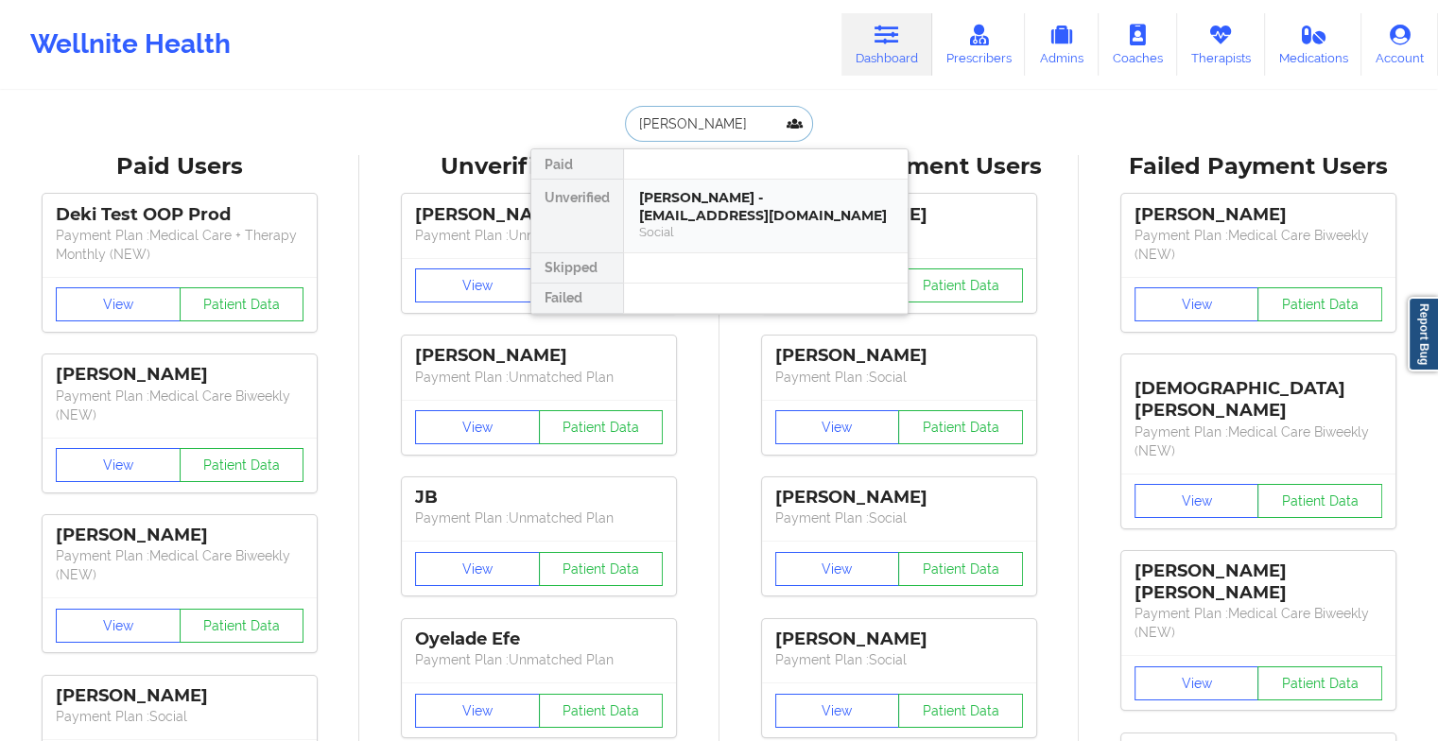
click at [728, 200] on div "[PERSON_NAME] - [EMAIL_ADDRESS][DOMAIN_NAME]" at bounding box center [765, 206] width 253 height 35
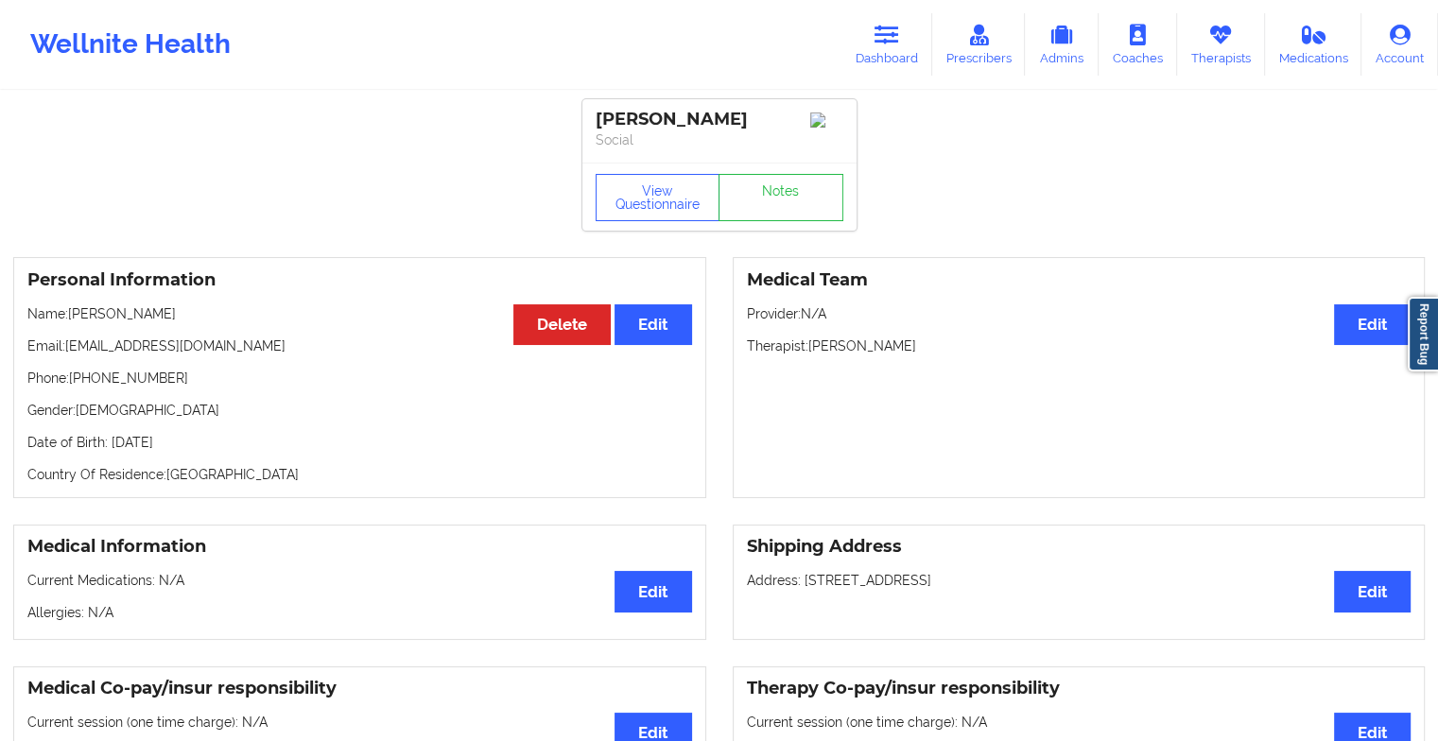
click at [789, 193] on div "View Questionnaire Notes" at bounding box center [719, 197] width 248 height 47
click at [789, 193] on link "Notes" at bounding box center [780, 197] width 125 height 47
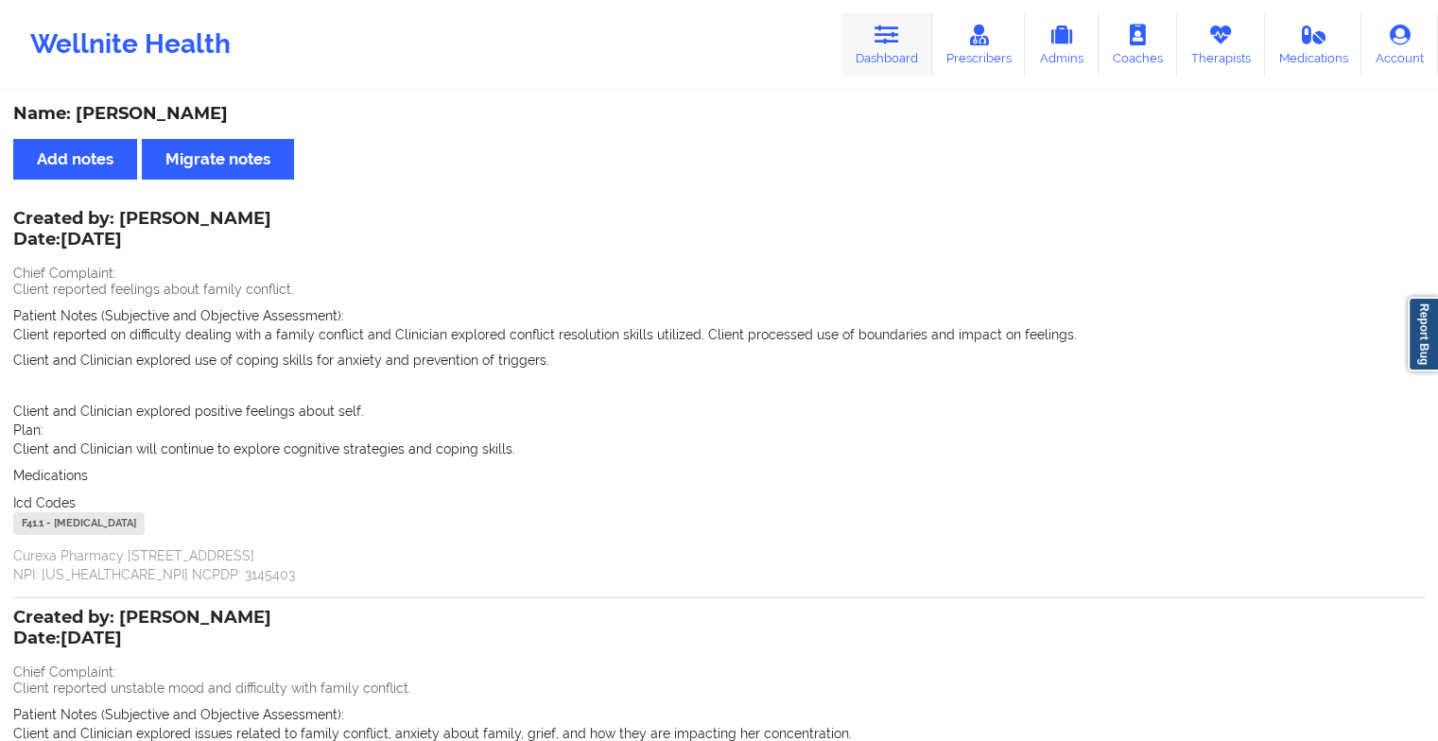
click at [867, 47] on link "Dashboard" at bounding box center [886, 44] width 91 height 62
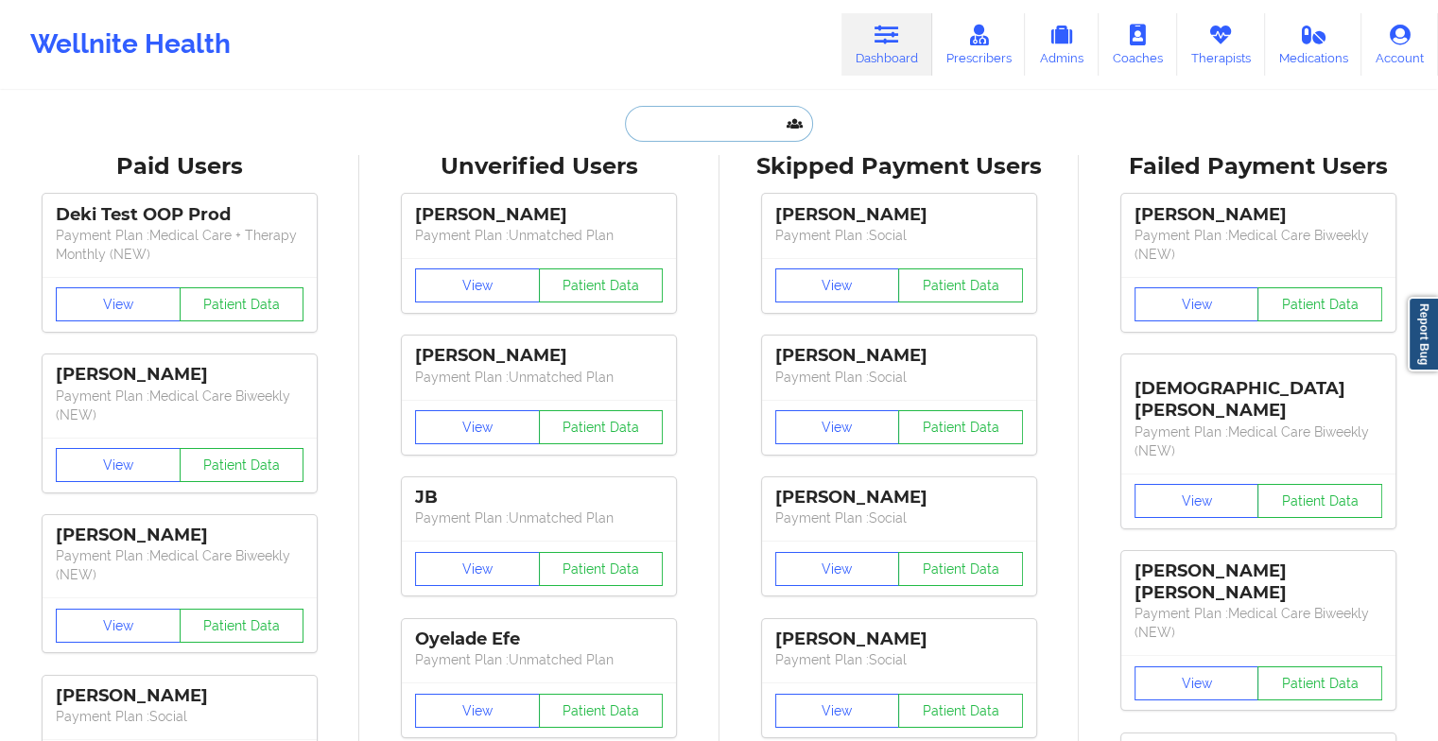
click at [699, 129] on input "text" at bounding box center [718, 124] width 187 height 36
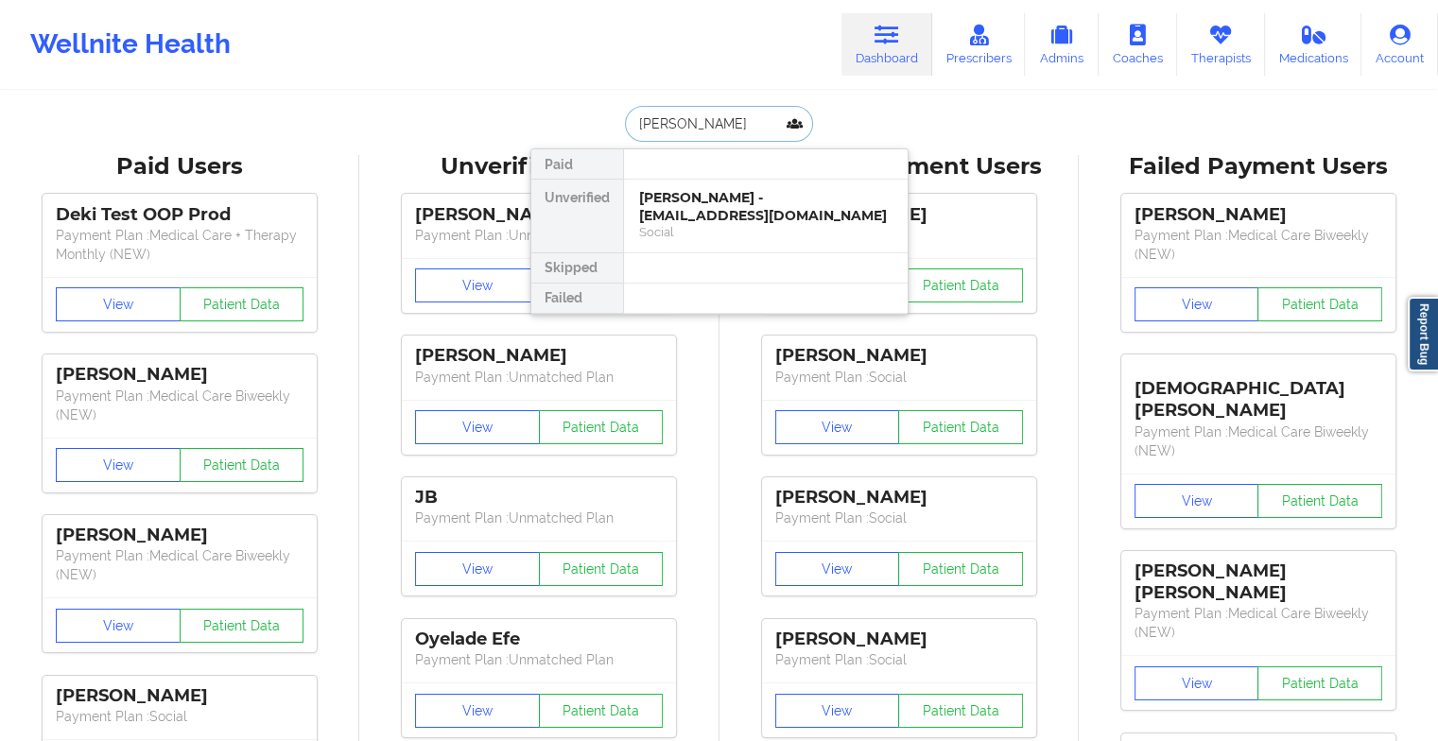
type input "[PERSON_NAME]"
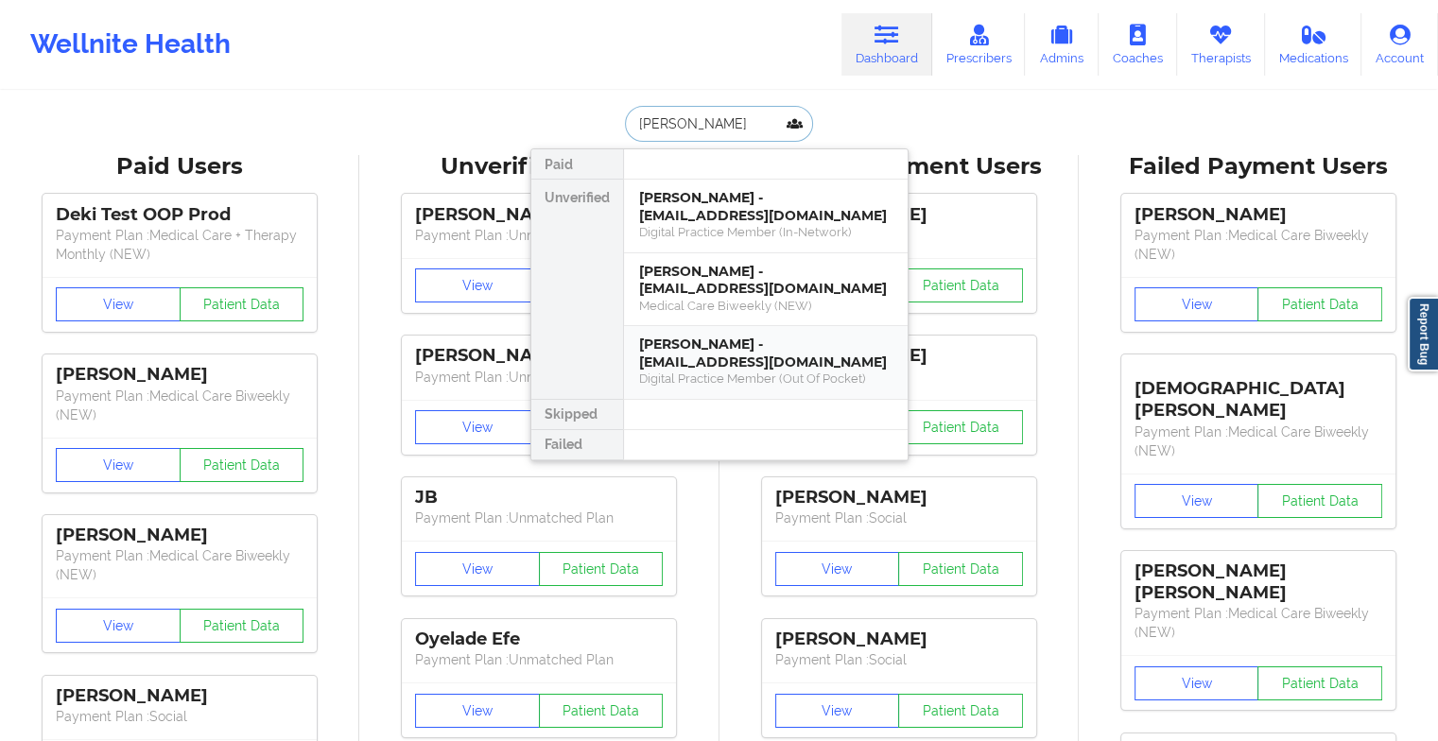
click at [730, 348] on div "[PERSON_NAME] - [EMAIL_ADDRESS][DOMAIN_NAME]" at bounding box center [765, 353] width 253 height 35
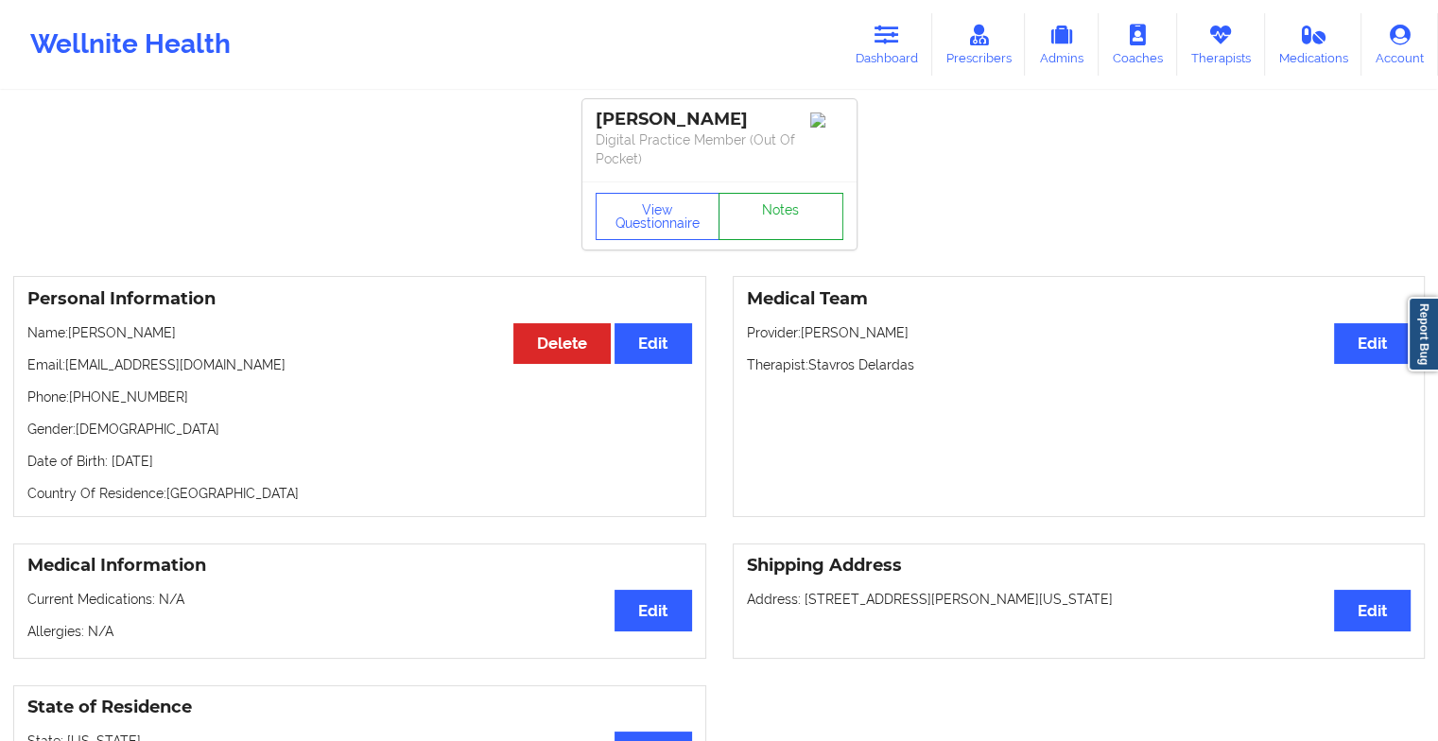
click at [778, 232] on link "Notes" at bounding box center [780, 216] width 125 height 47
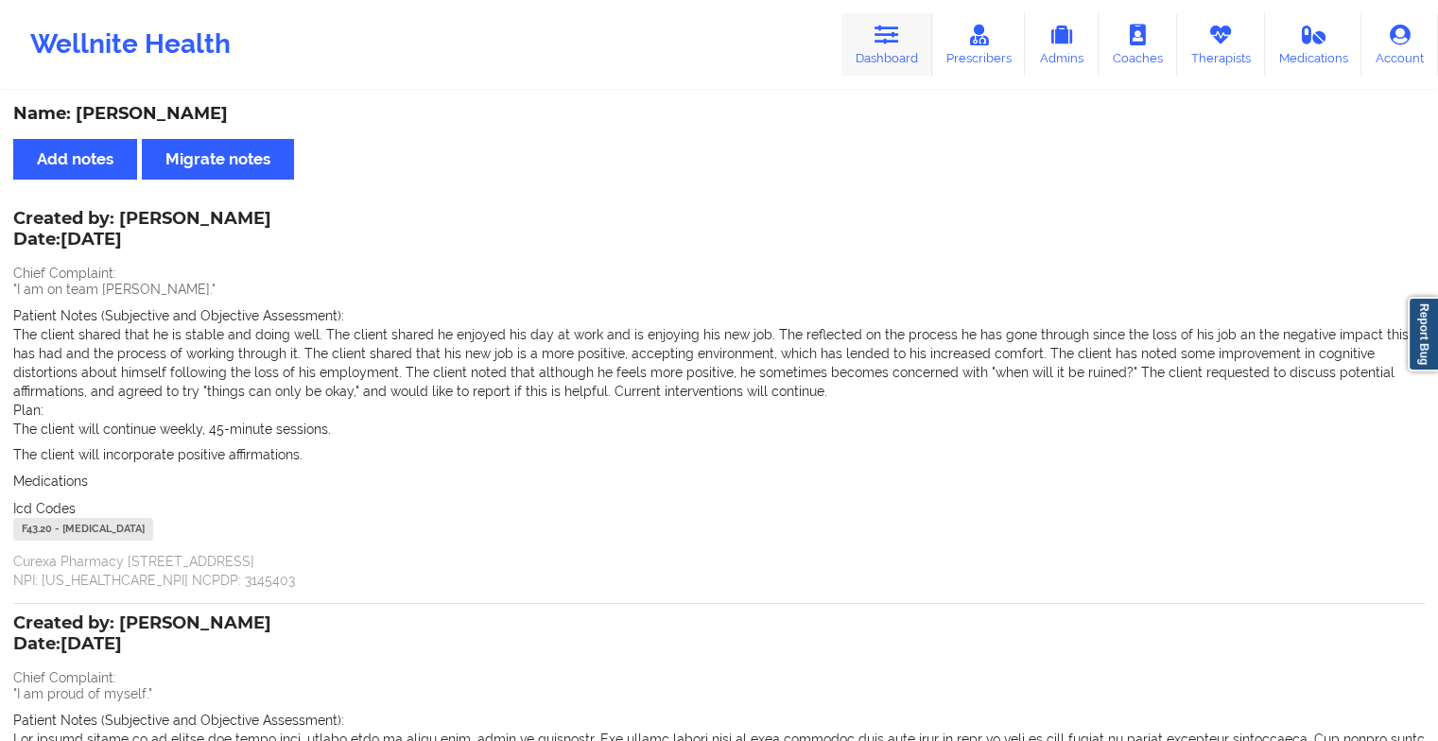
click at [888, 25] on icon at bounding box center [886, 35] width 25 height 21
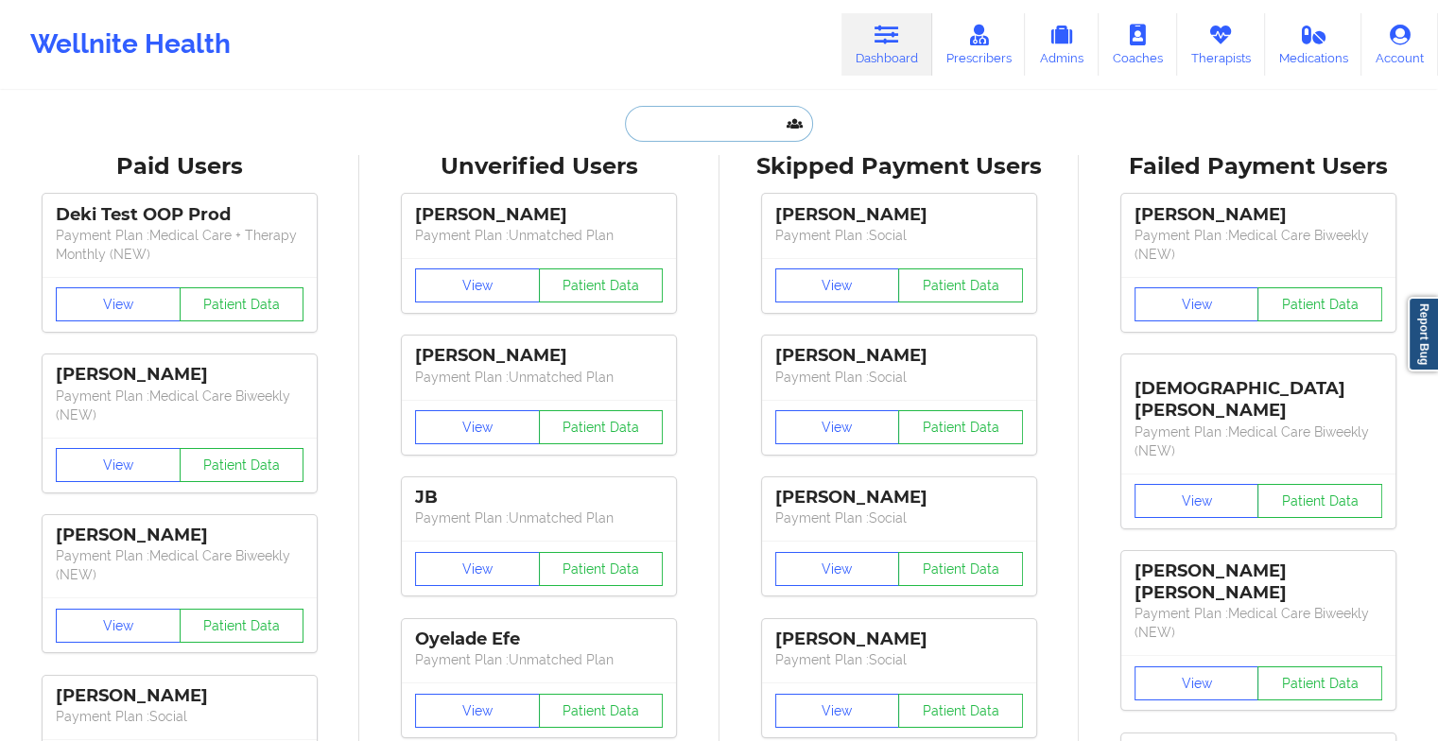
click at [713, 115] on input "text" at bounding box center [718, 124] width 187 height 36
type input "s"
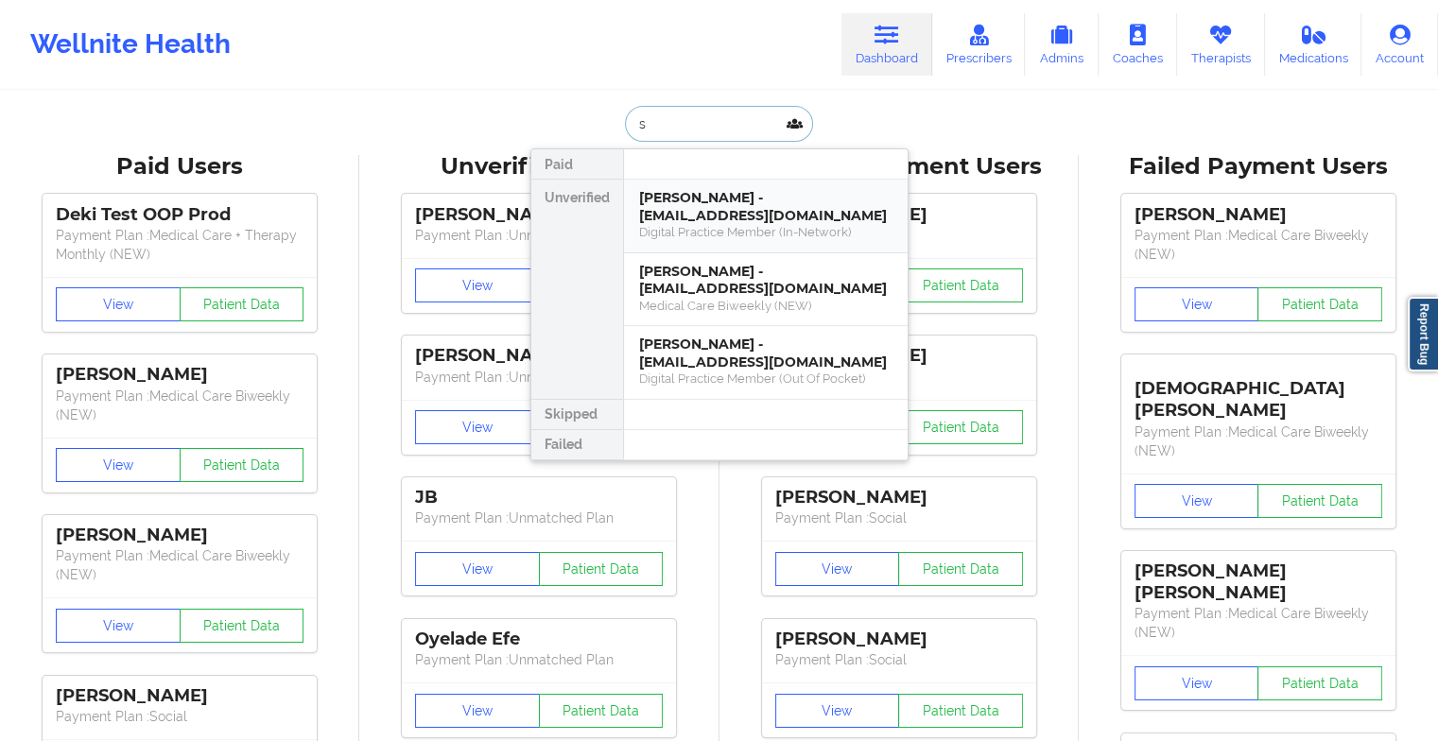
click at [672, 215] on div "[PERSON_NAME] - [EMAIL_ADDRESS][DOMAIN_NAME]" at bounding box center [765, 206] width 253 height 35
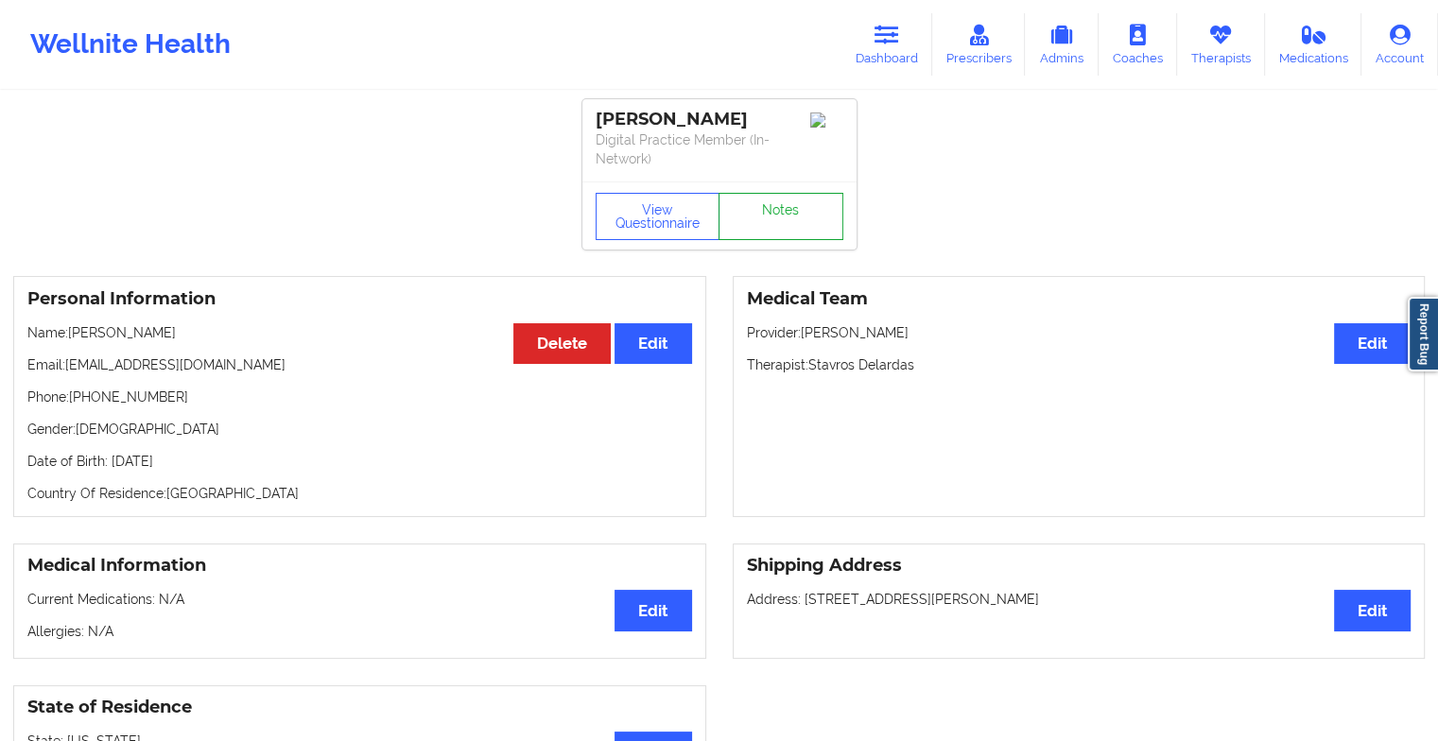
click at [786, 204] on link "Notes" at bounding box center [780, 216] width 125 height 47
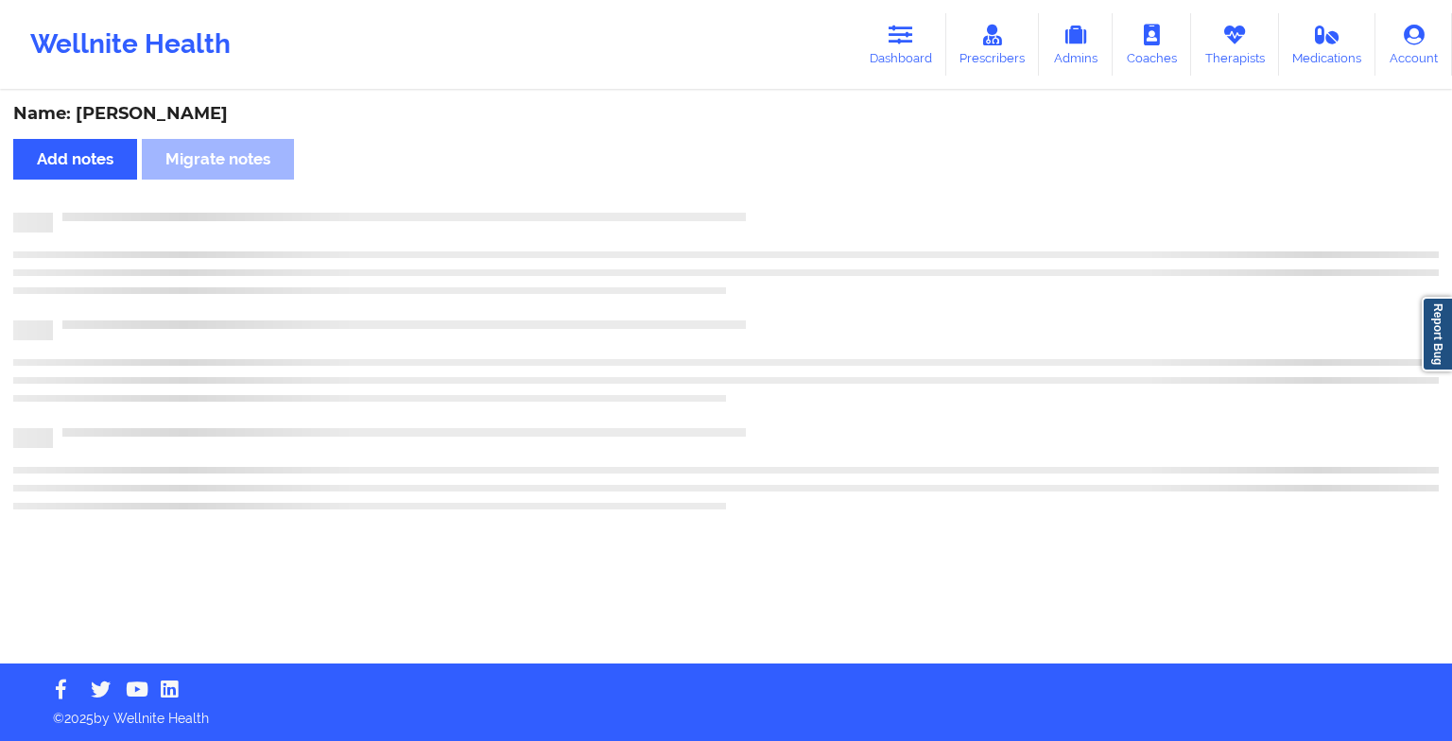
click at [786, 204] on div "Name: [PERSON_NAME] Add notes Migrate notes" at bounding box center [726, 378] width 1452 height 571
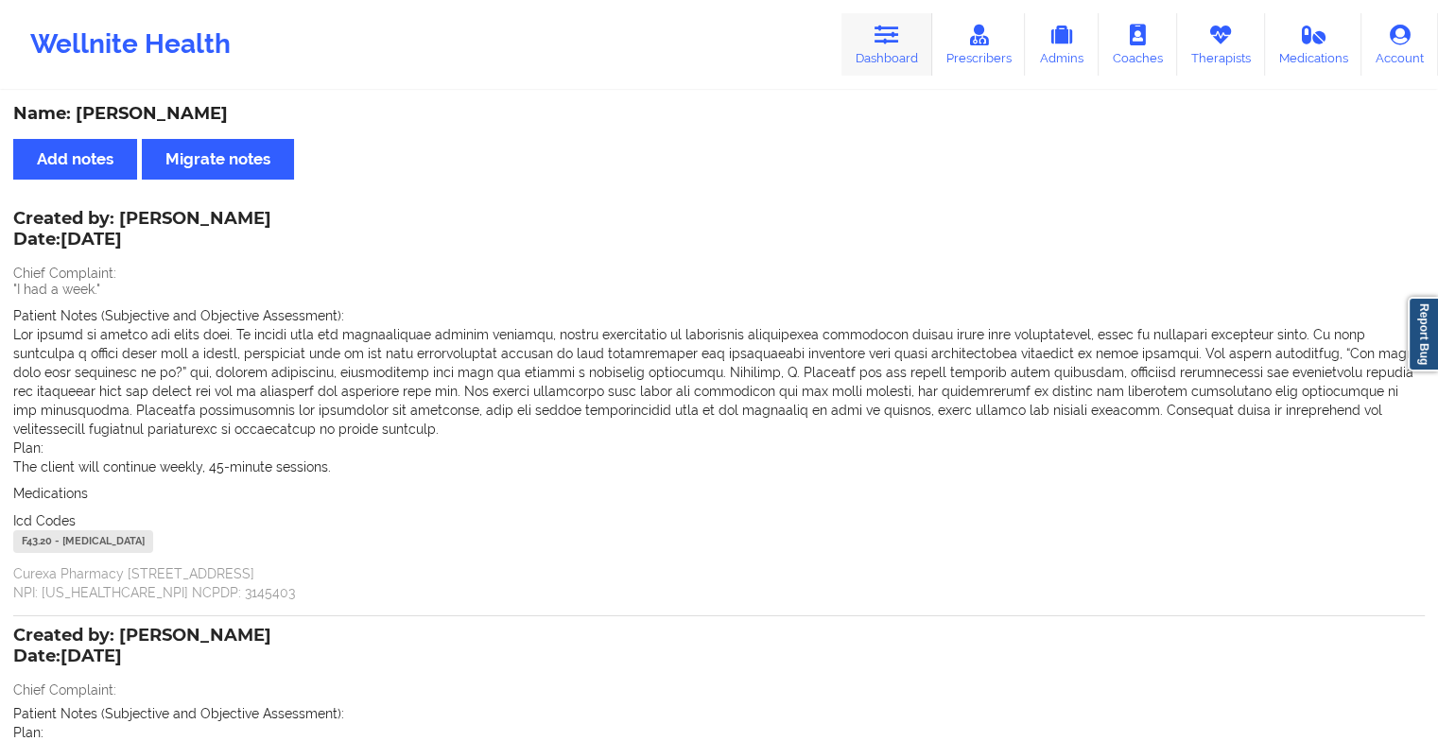
click at [865, 41] on link "Dashboard" at bounding box center [886, 44] width 91 height 62
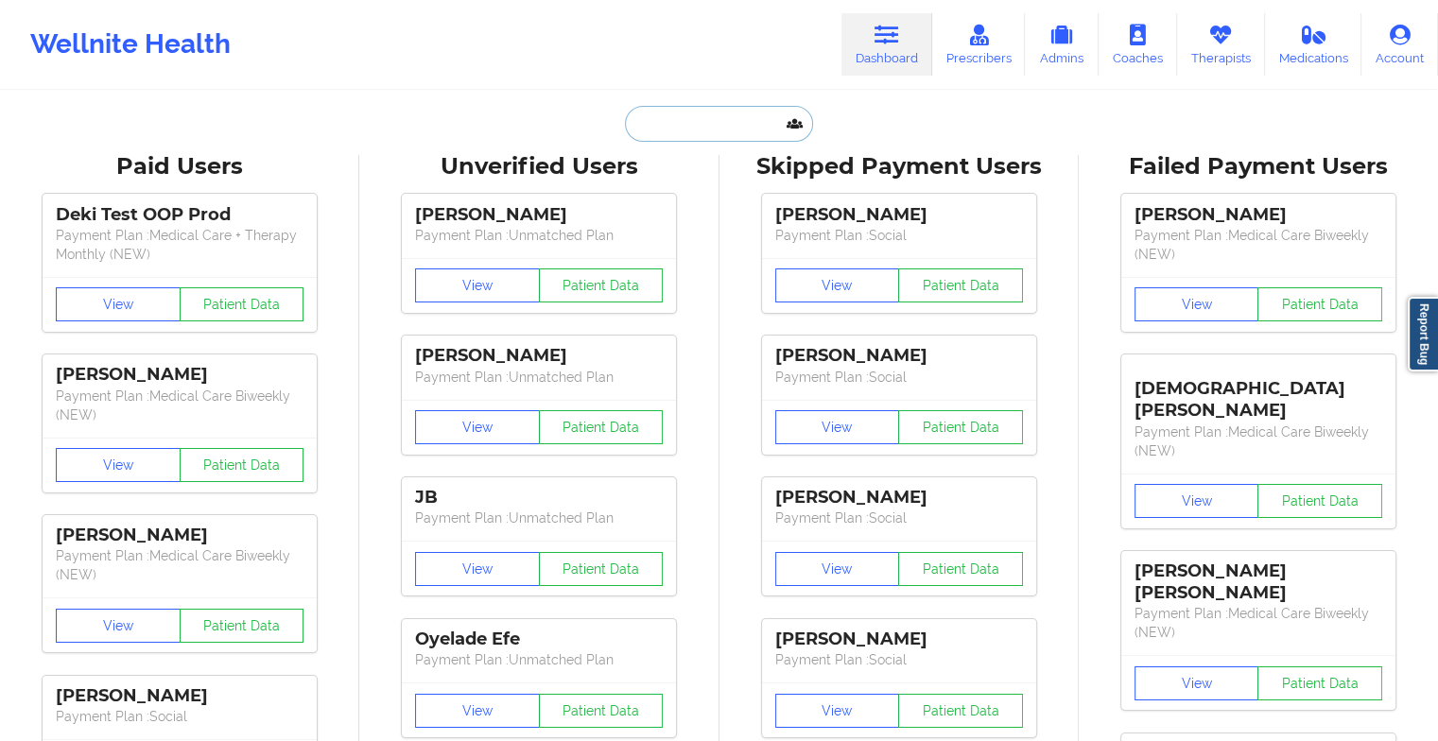
click at [751, 130] on input "text" at bounding box center [718, 124] width 187 height 36
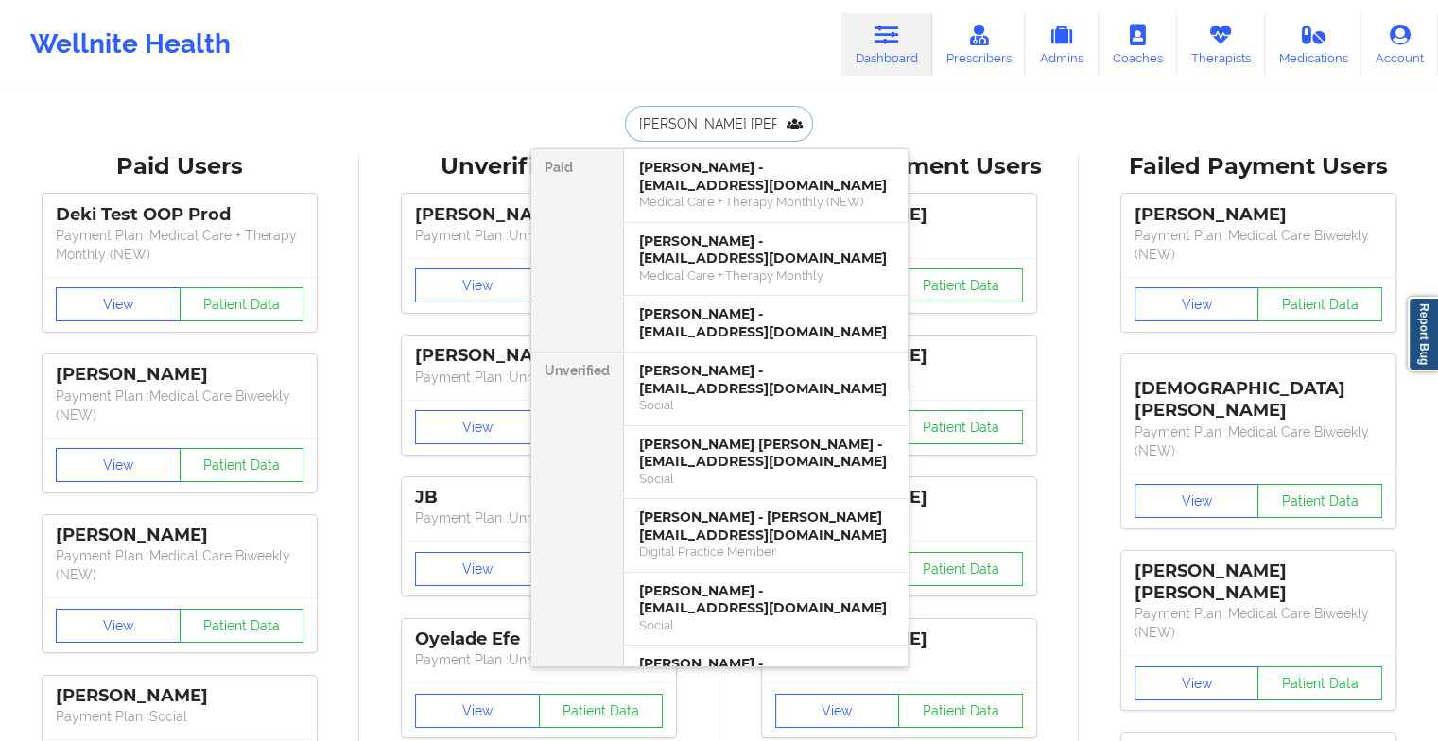
type input "[PERSON_NAME]"
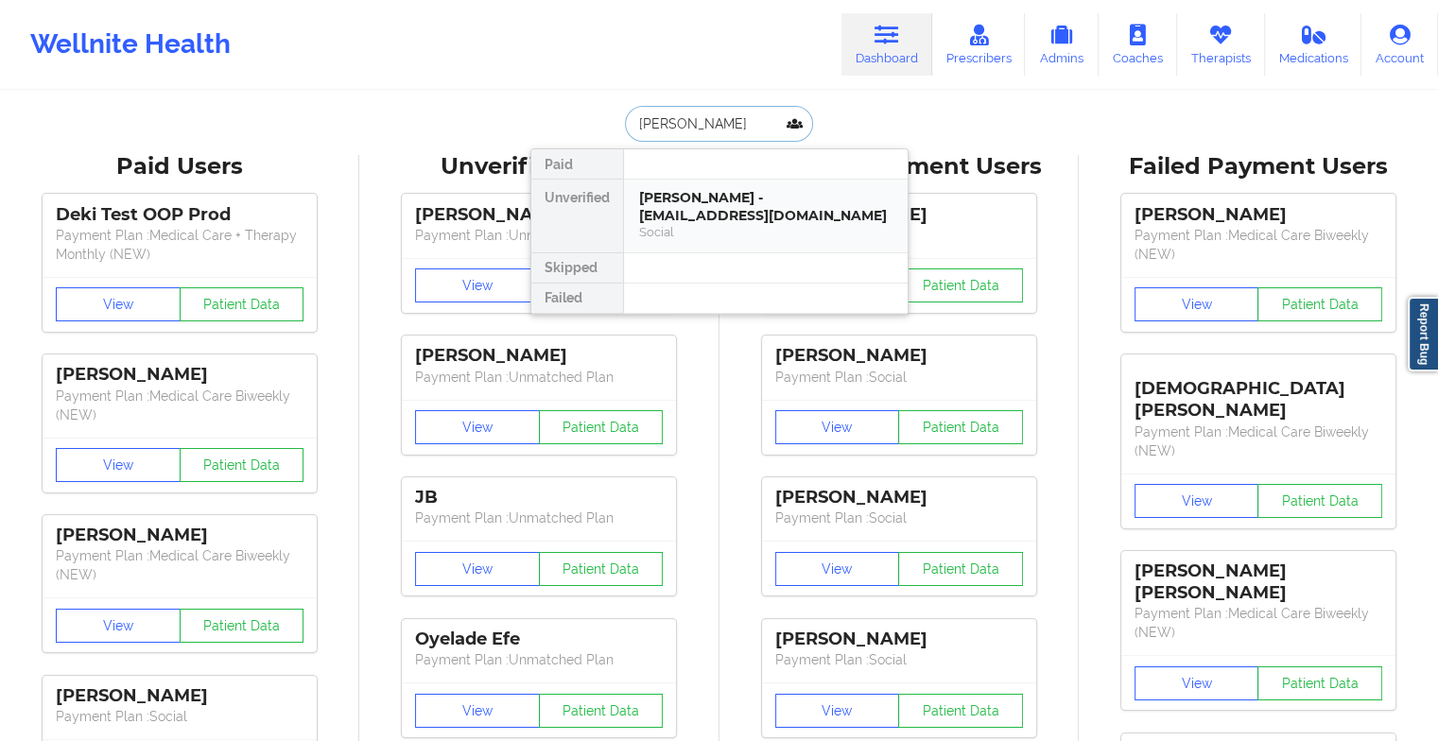
click at [751, 198] on div "[PERSON_NAME] - [EMAIL_ADDRESS][DOMAIN_NAME]" at bounding box center [765, 206] width 253 height 35
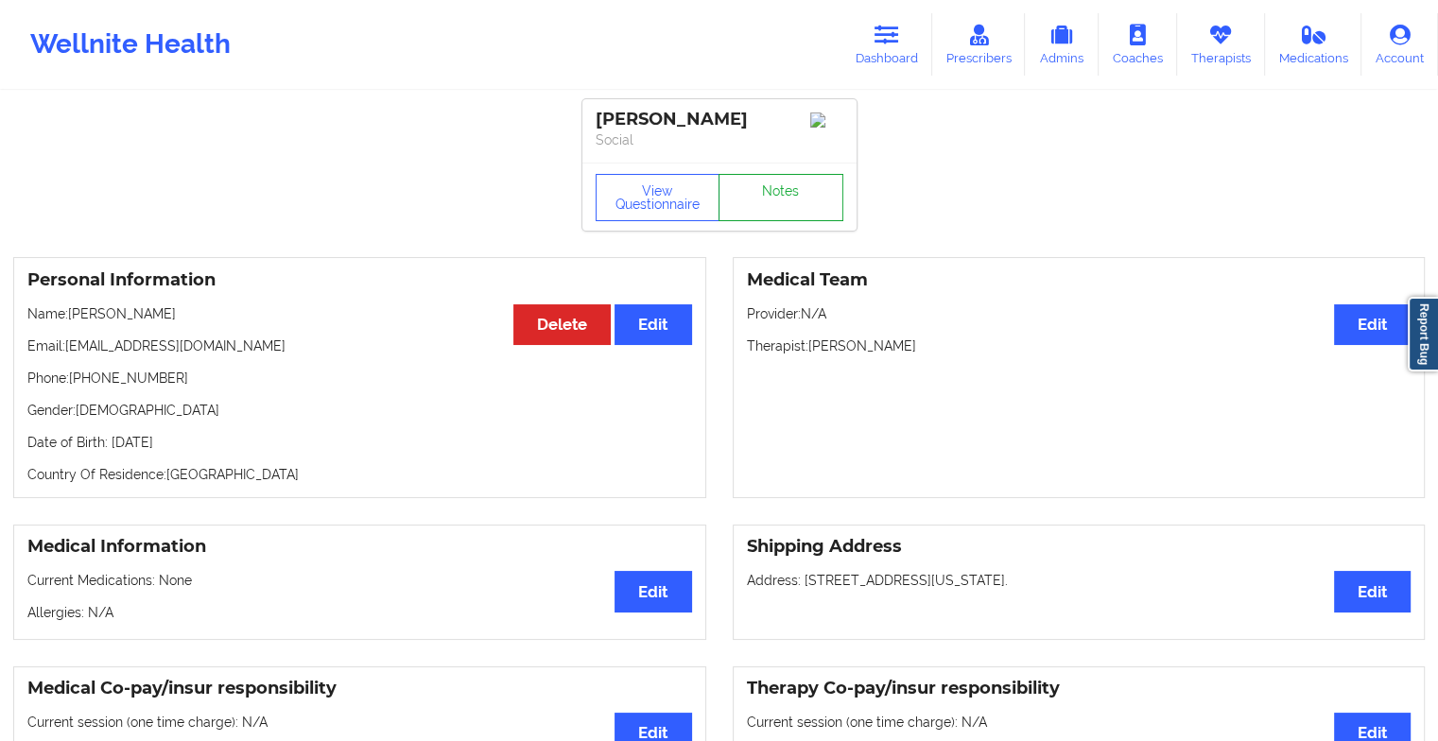
click at [776, 200] on link "Notes" at bounding box center [780, 197] width 125 height 47
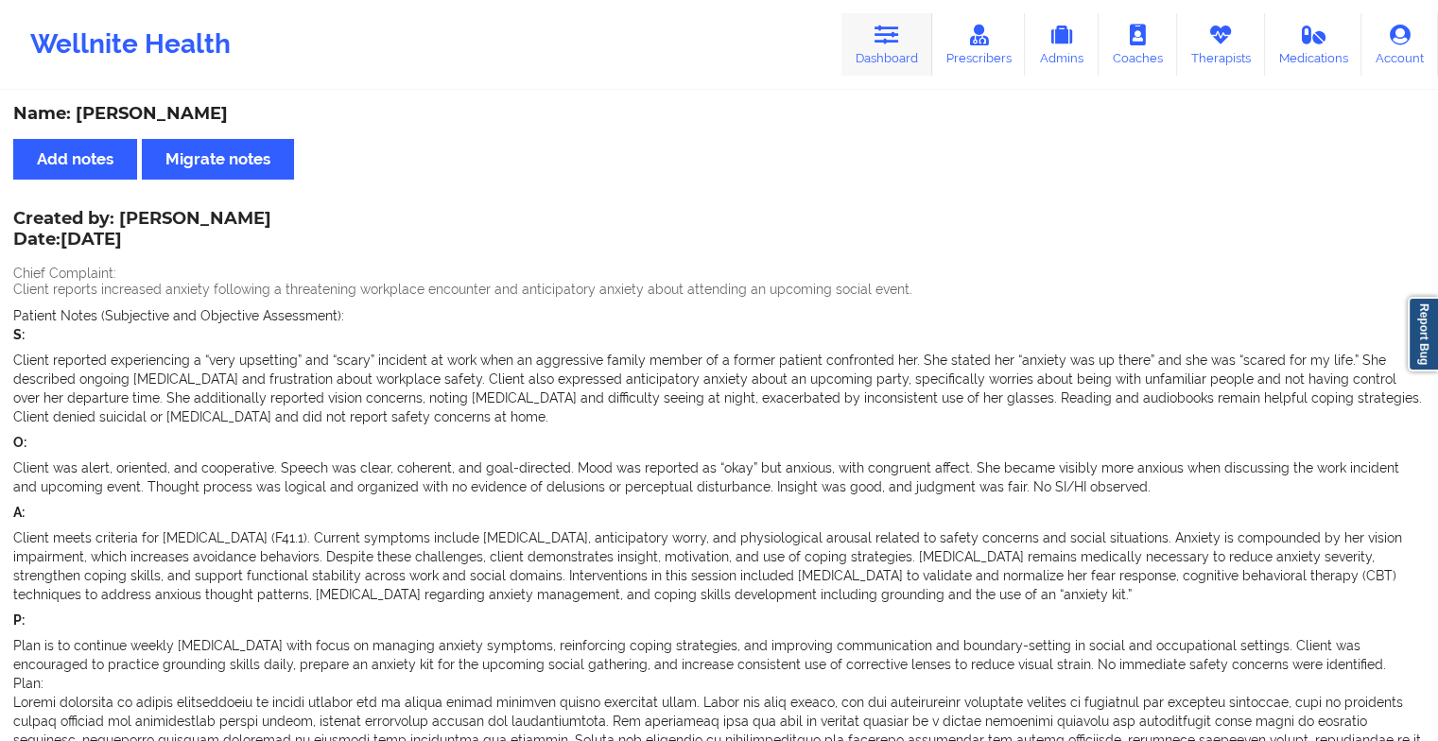
click at [873, 60] on link "Dashboard" at bounding box center [886, 44] width 91 height 62
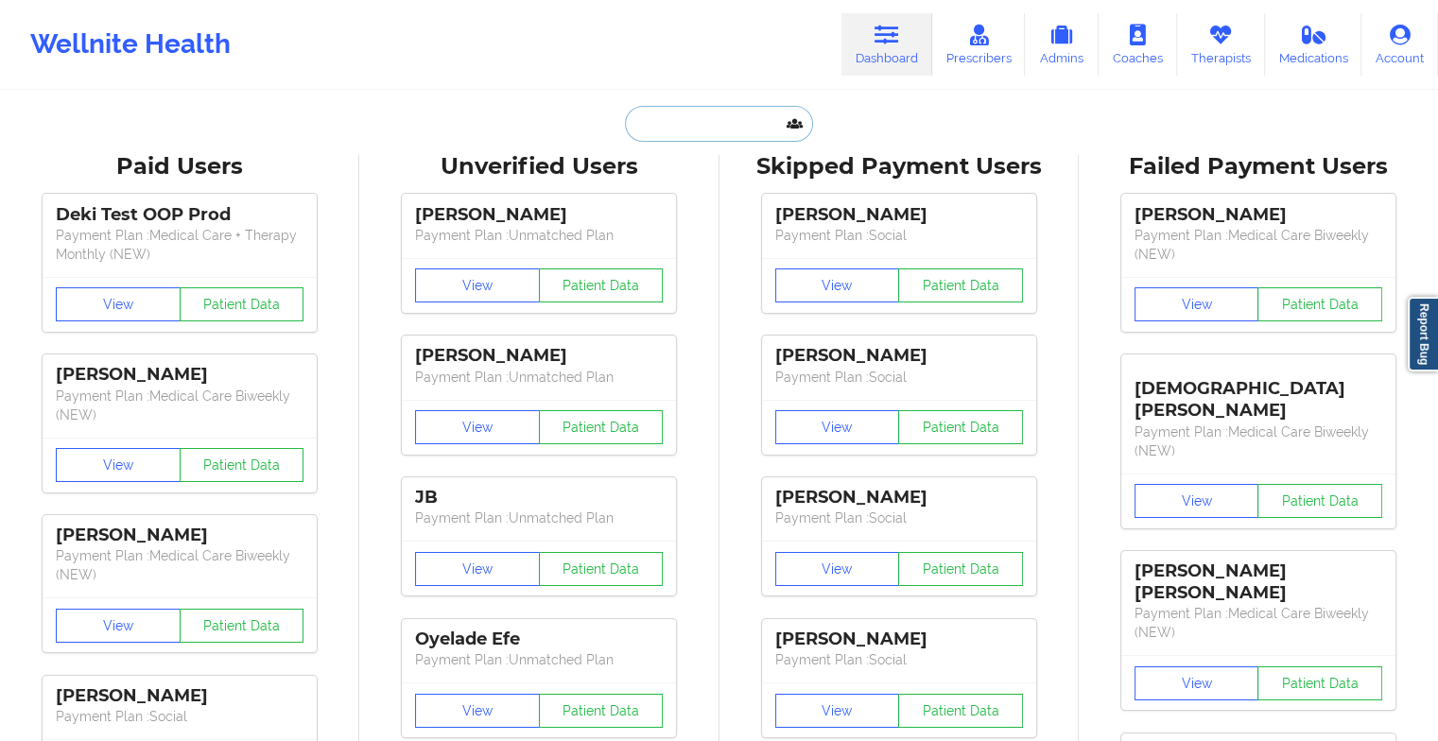
click at [732, 120] on input "text" at bounding box center [718, 124] width 187 height 36
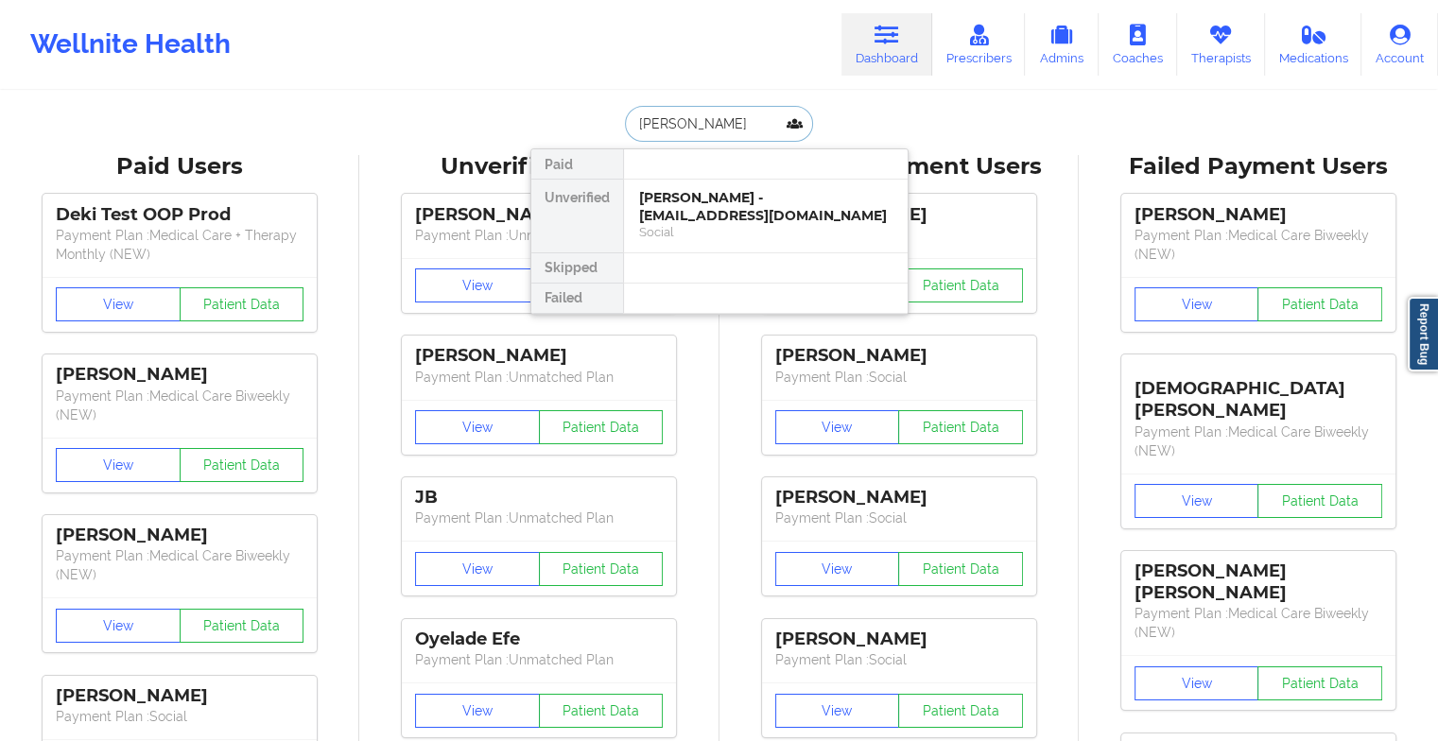
type input "[PERSON_NAME]"
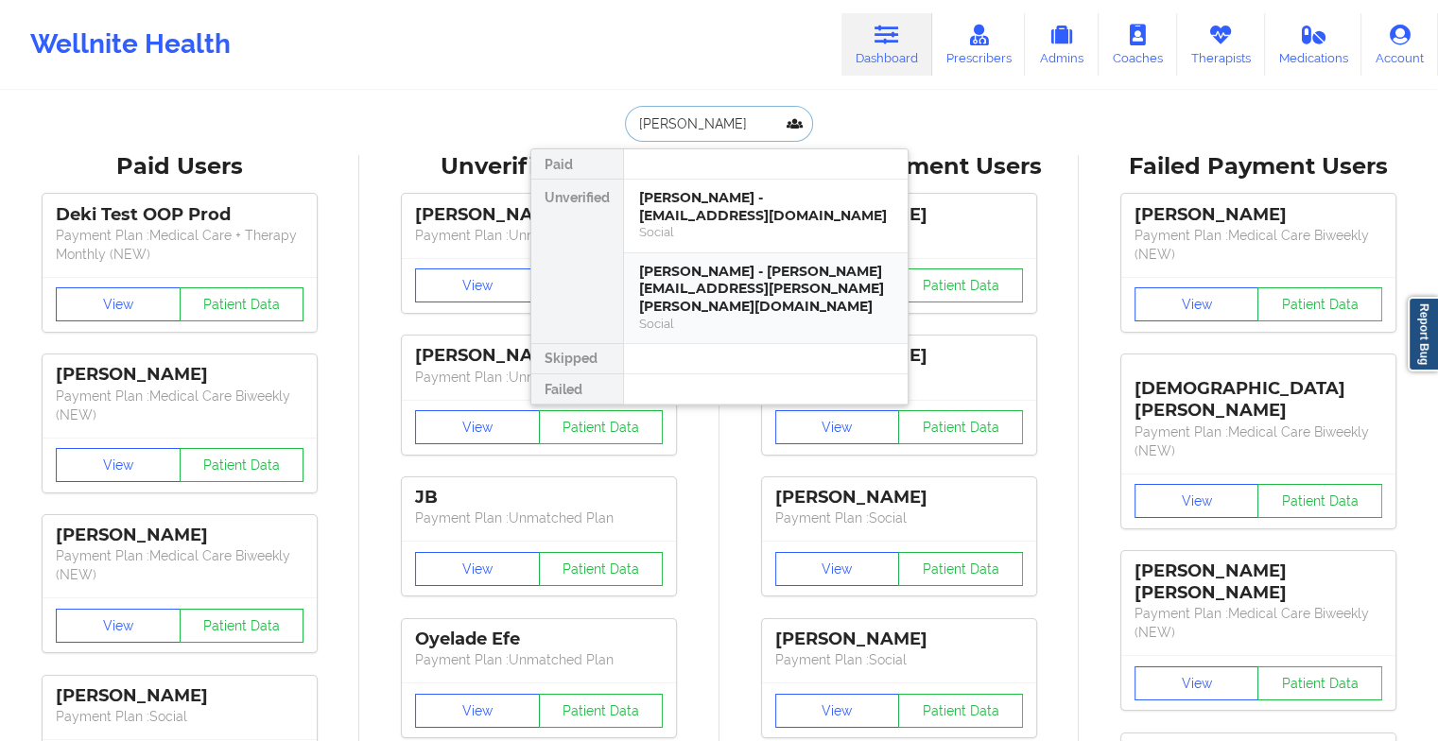
click at [736, 268] on div "[PERSON_NAME] - [PERSON_NAME][EMAIL_ADDRESS][PERSON_NAME][PERSON_NAME][DOMAIN_N…" at bounding box center [765, 289] width 253 height 53
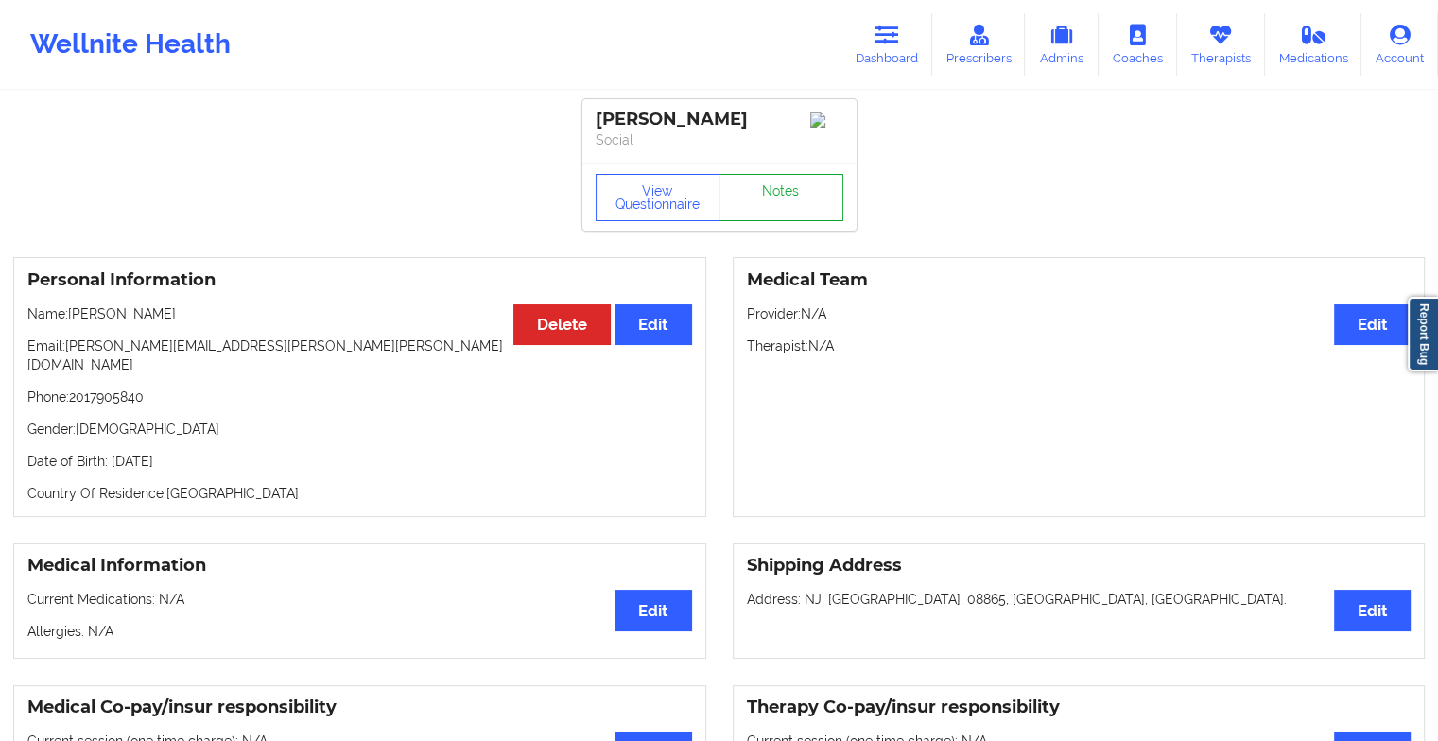
click at [787, 204] on link "Notes" at bounding box center [780, 197] width 125 height 47
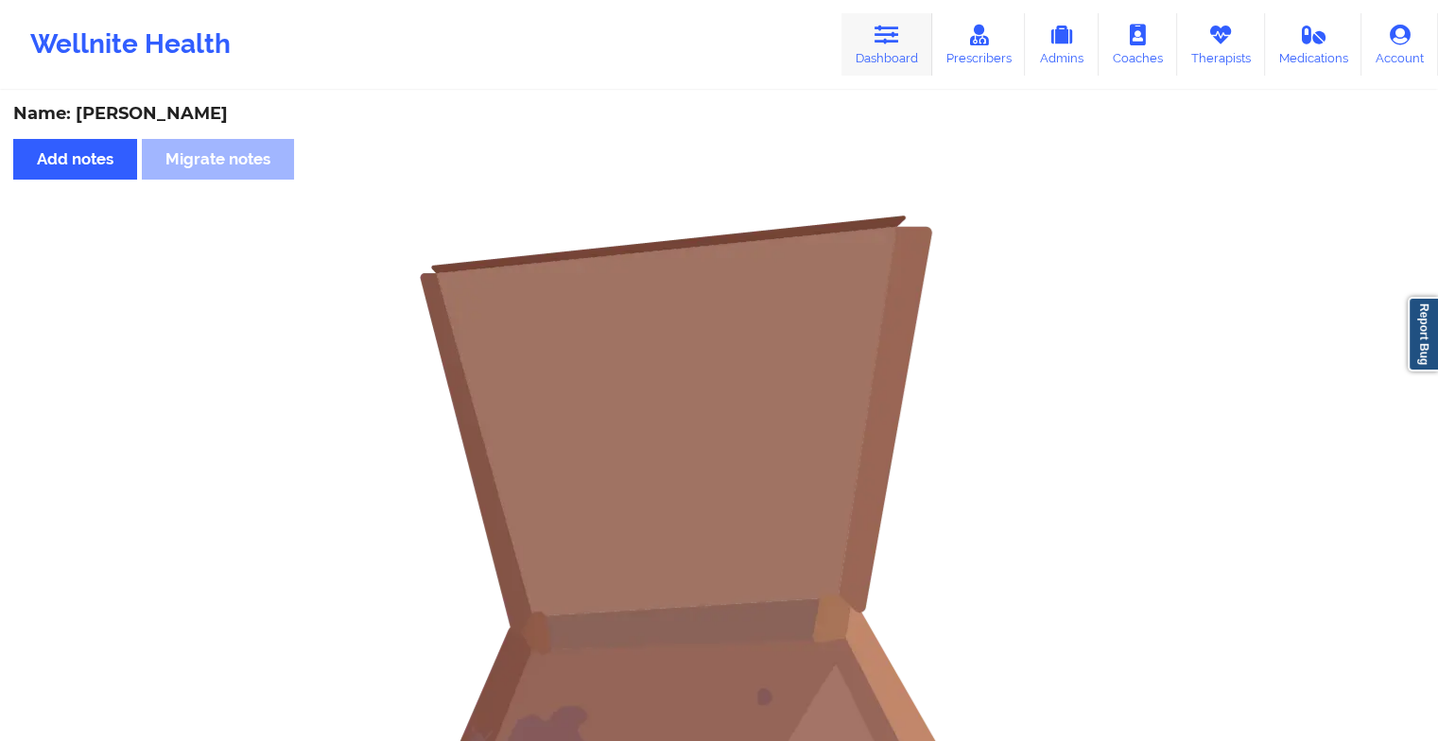
click at [897, 48] on link "Dashboard" at bounding box center [886, 44] width 91 height 62
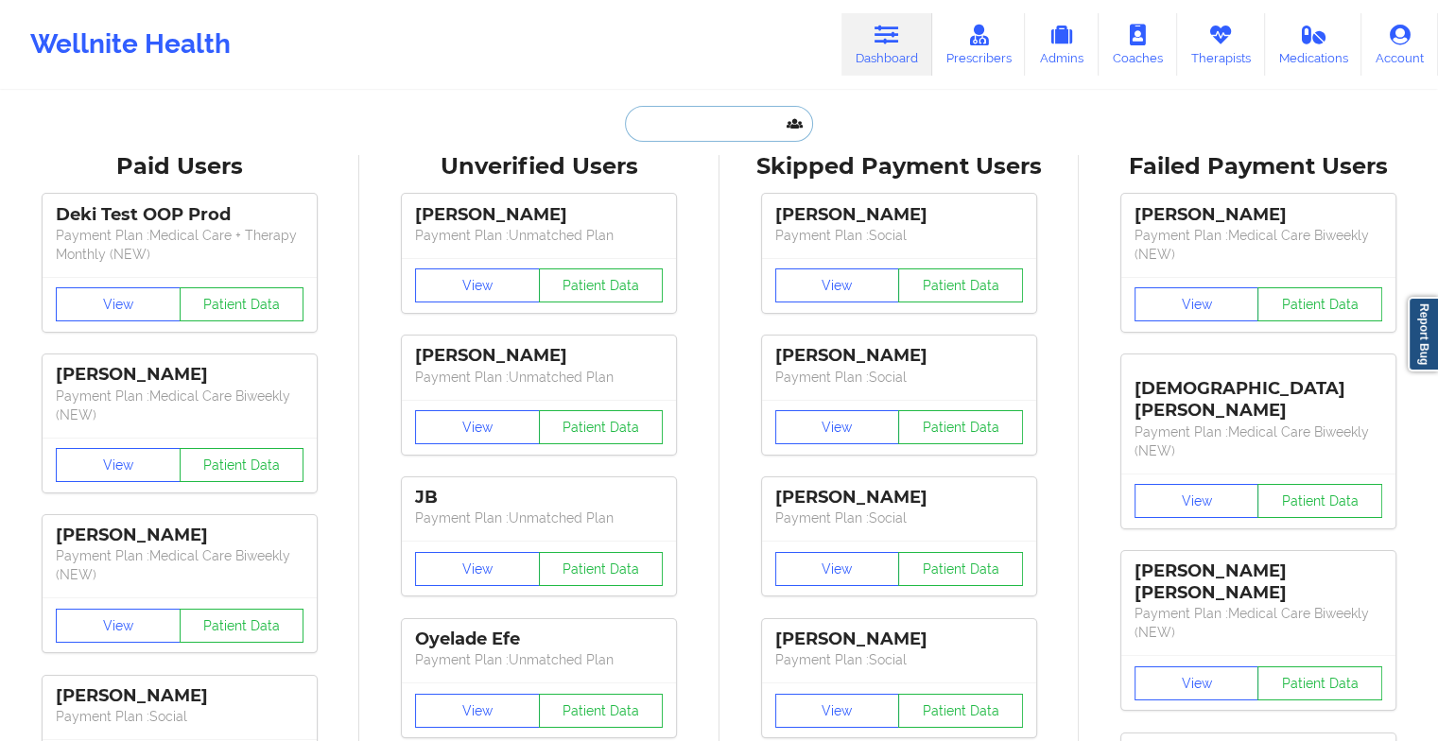
click at [752, 121] on input "text" at bounding box center [718, 124] width 187 height 36
type input "j"
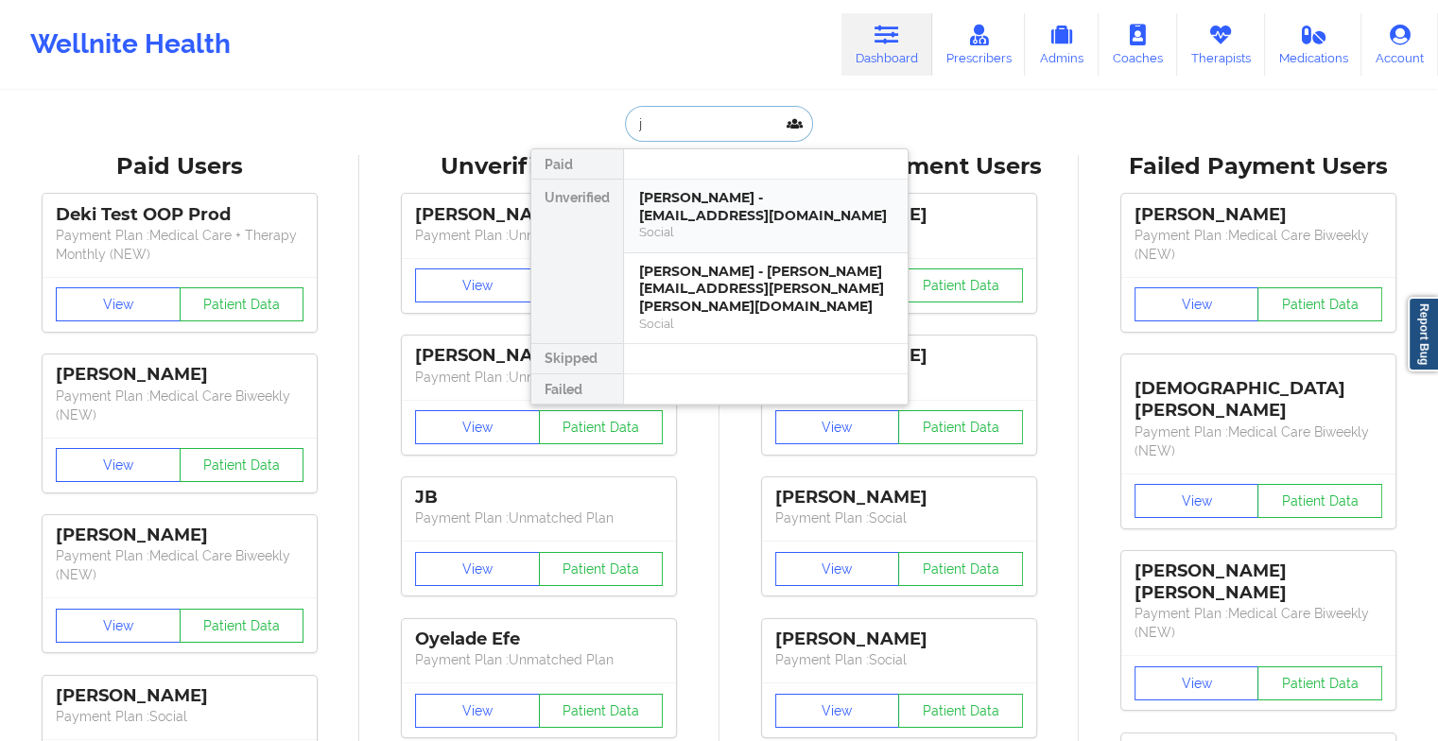
click at [734, 213] on div "[PERSON_NAME] - [EMAIL_ADDRESS][DOMAIN_NAME]" at bounding box center [765, 206] width 253 height 35
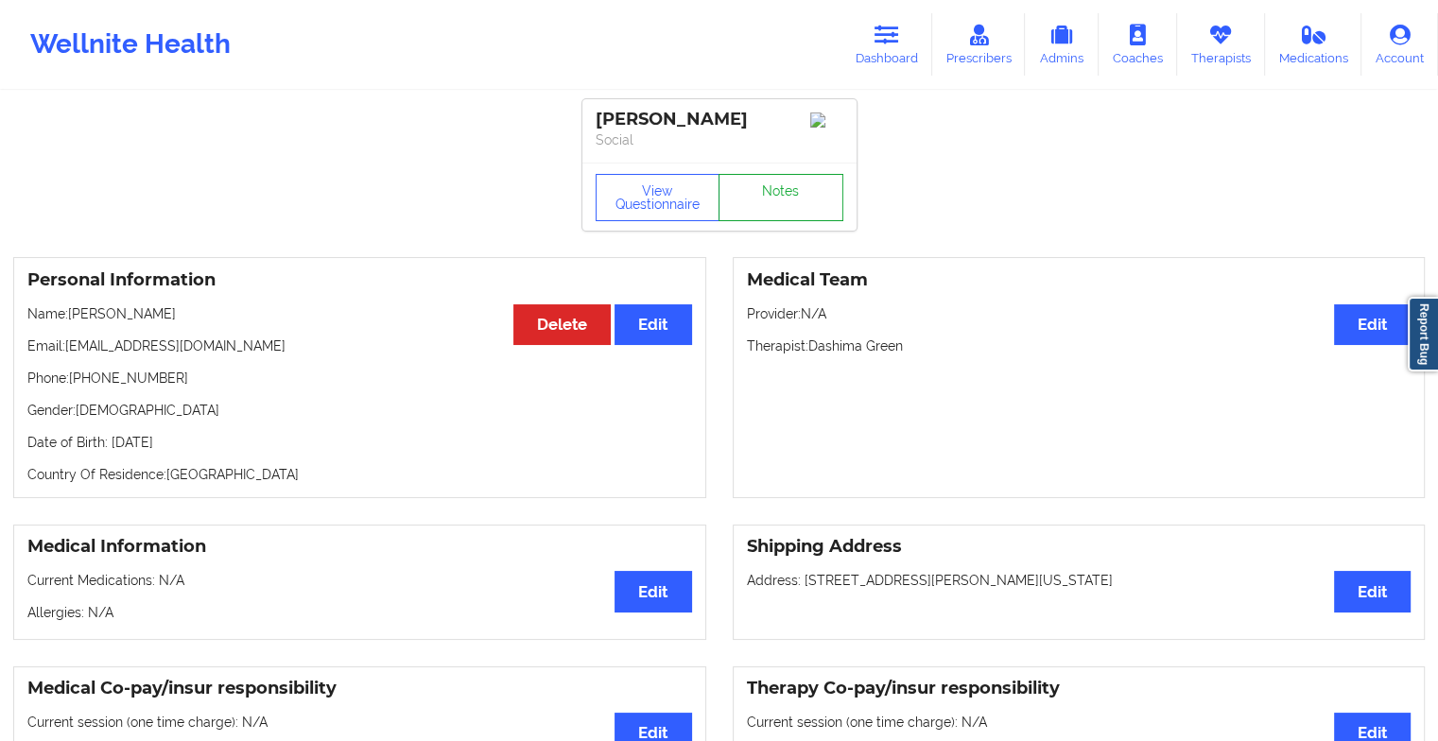
click at [788, 196] on link "Notes" at bounding box center [780, 197] width 125 height 47
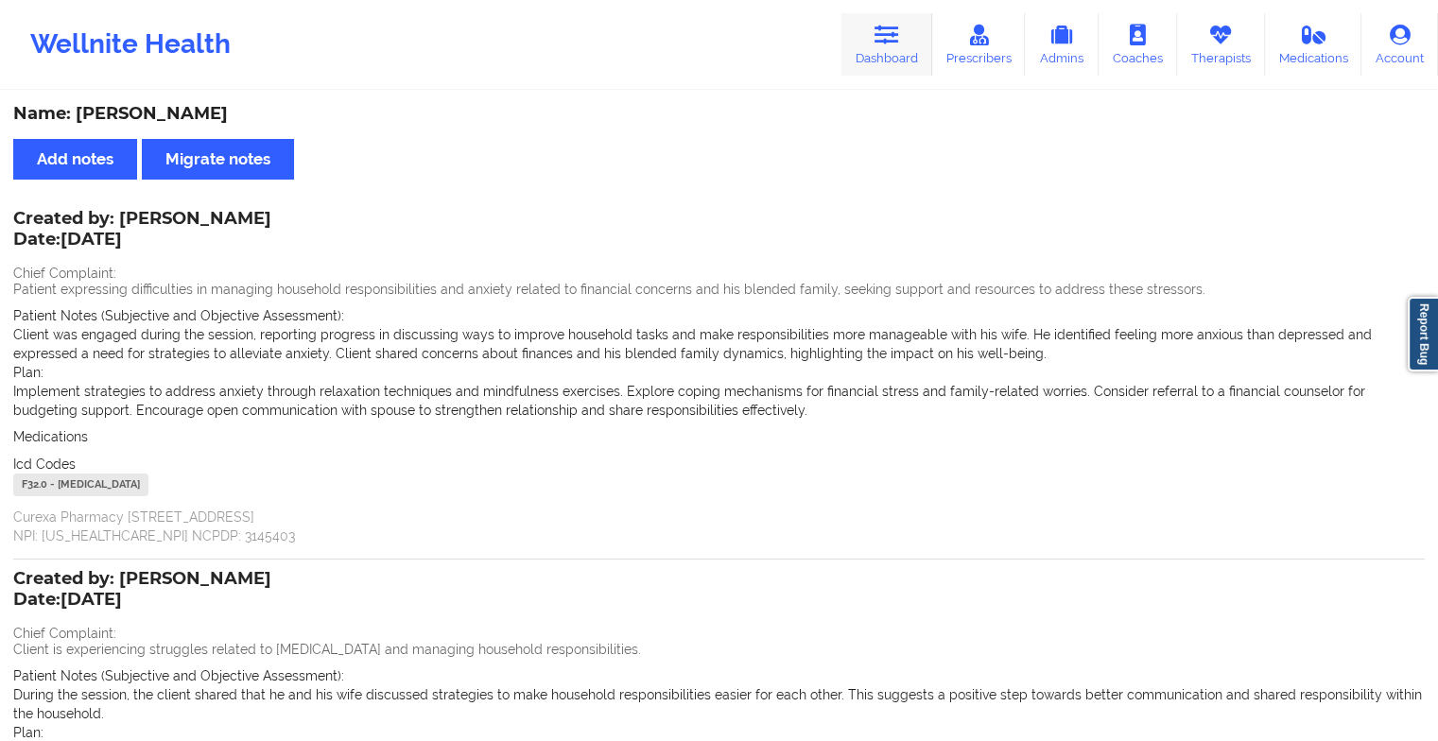
click at [866, 45] on link "Dashboard" at bounding box center [886, 44] width 91 height 62
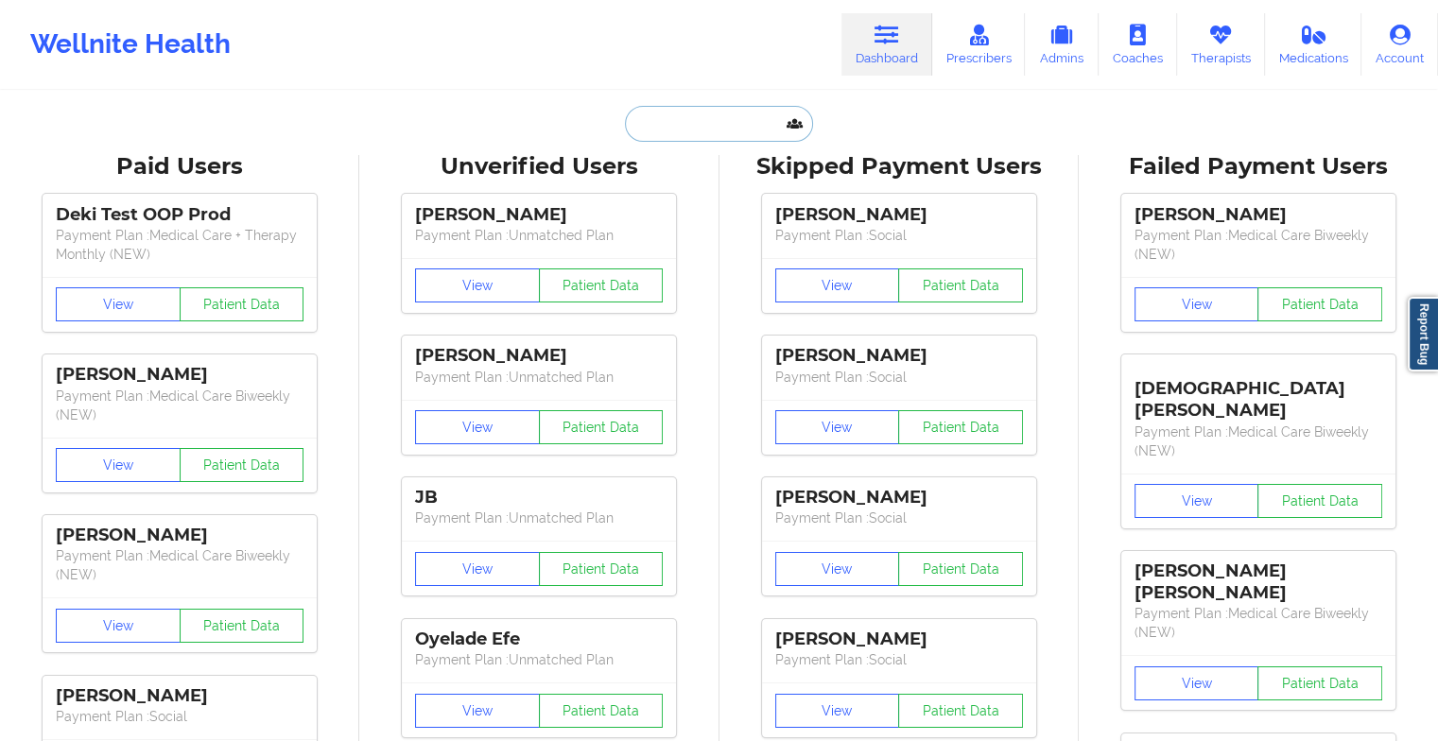
click at [678, 137] on input "text" at bounding box center [718, 124] width 187 height 36
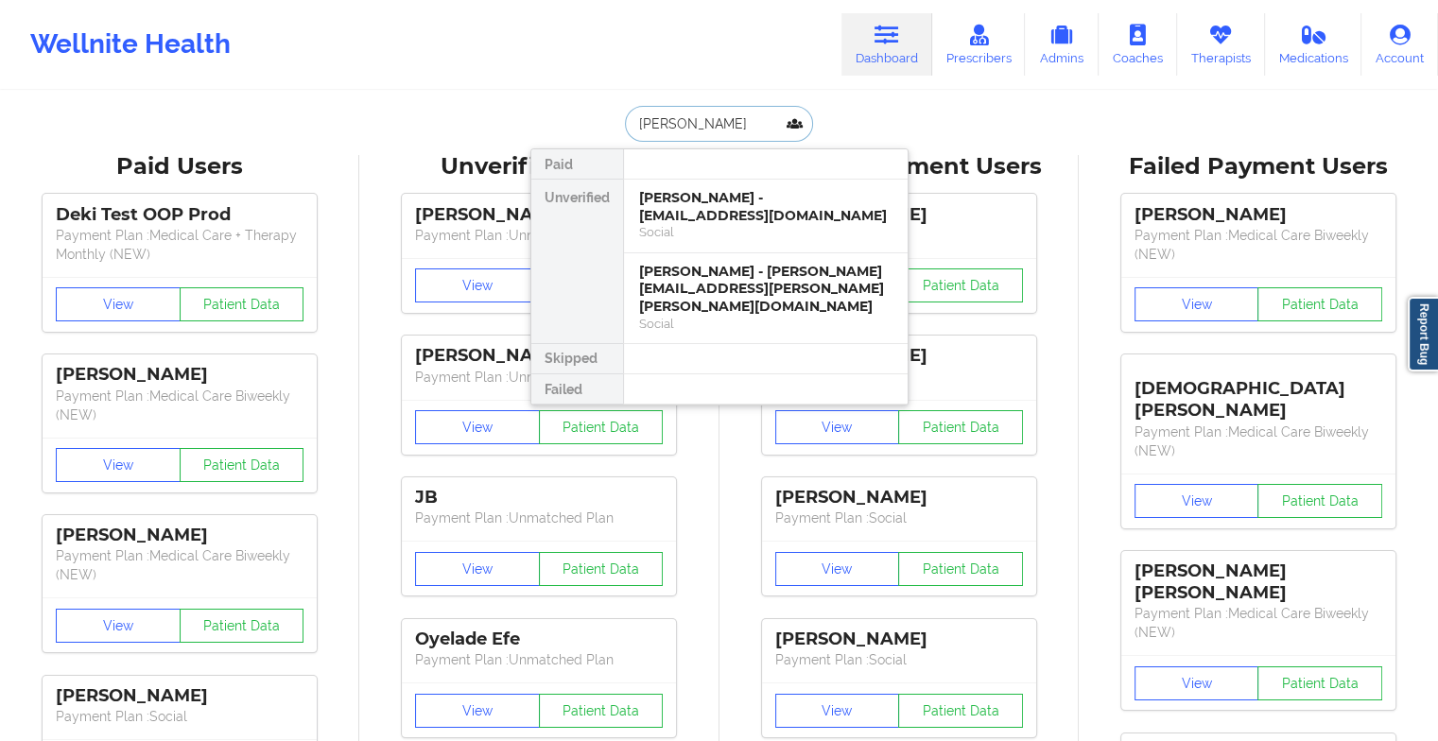
type input "[PERSON_NAME]"
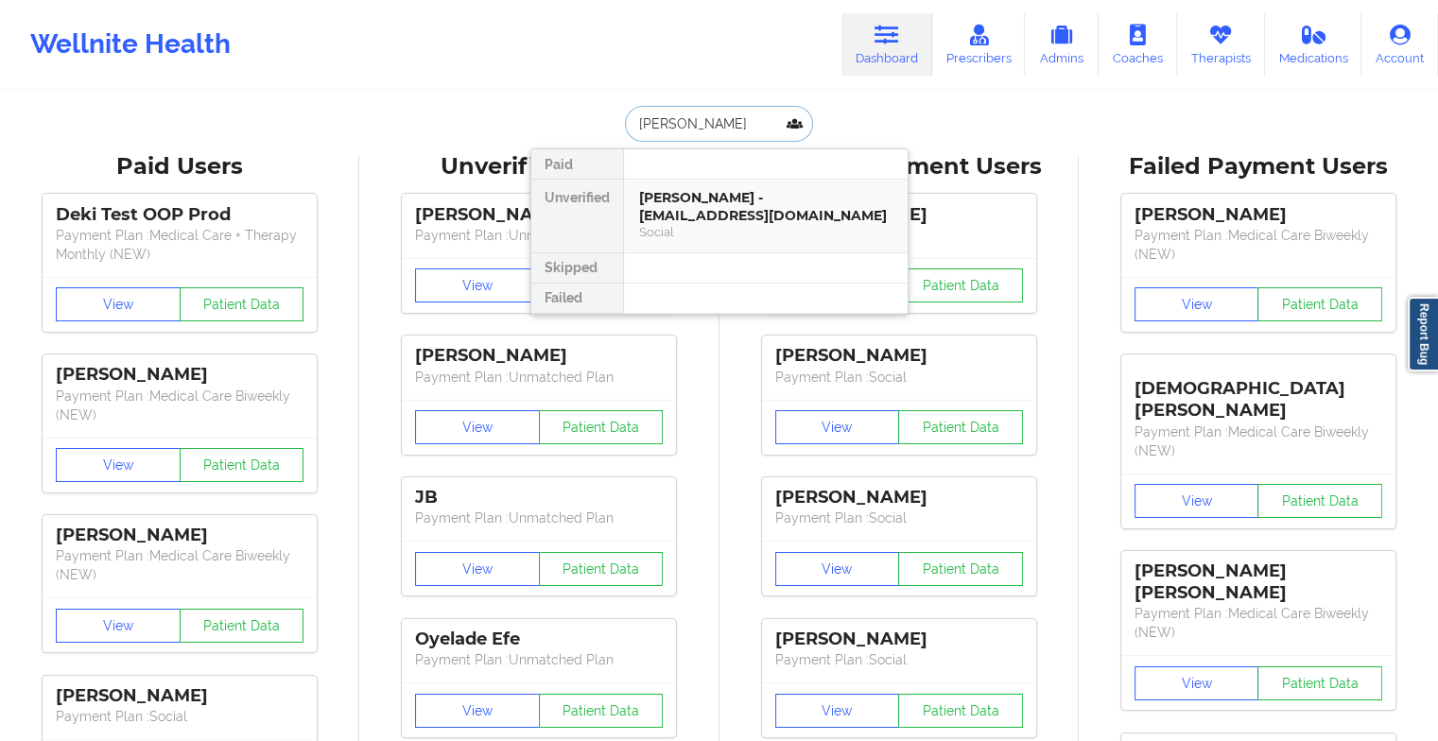
click at [739, 209] on div "[PERSON_NAME] - [EMAIL_ADDRESS][DOMAIN_NAME]" at bounding box center [765, 206] width 253 height 35
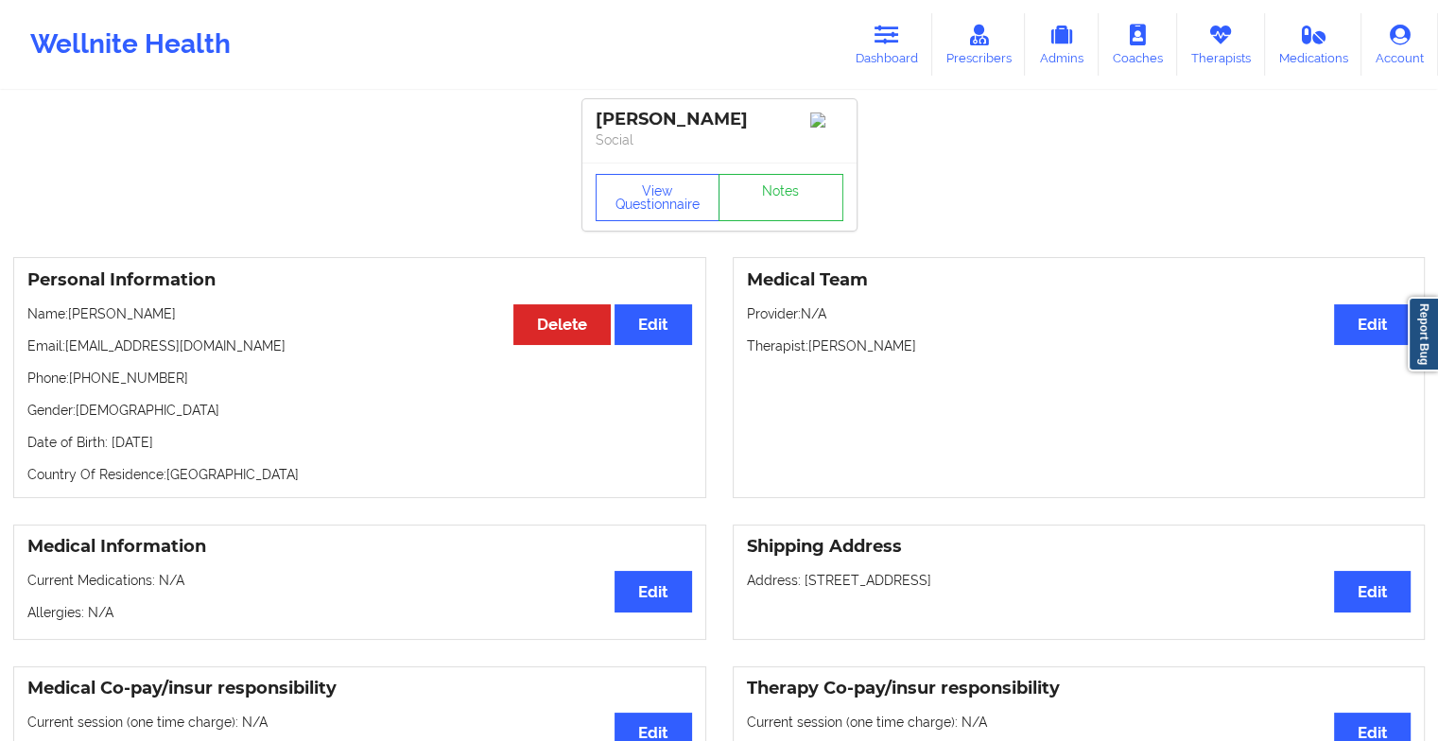
click at [788, 213] on link "Notes" at bounding box center [780, 197] width 125 height 47
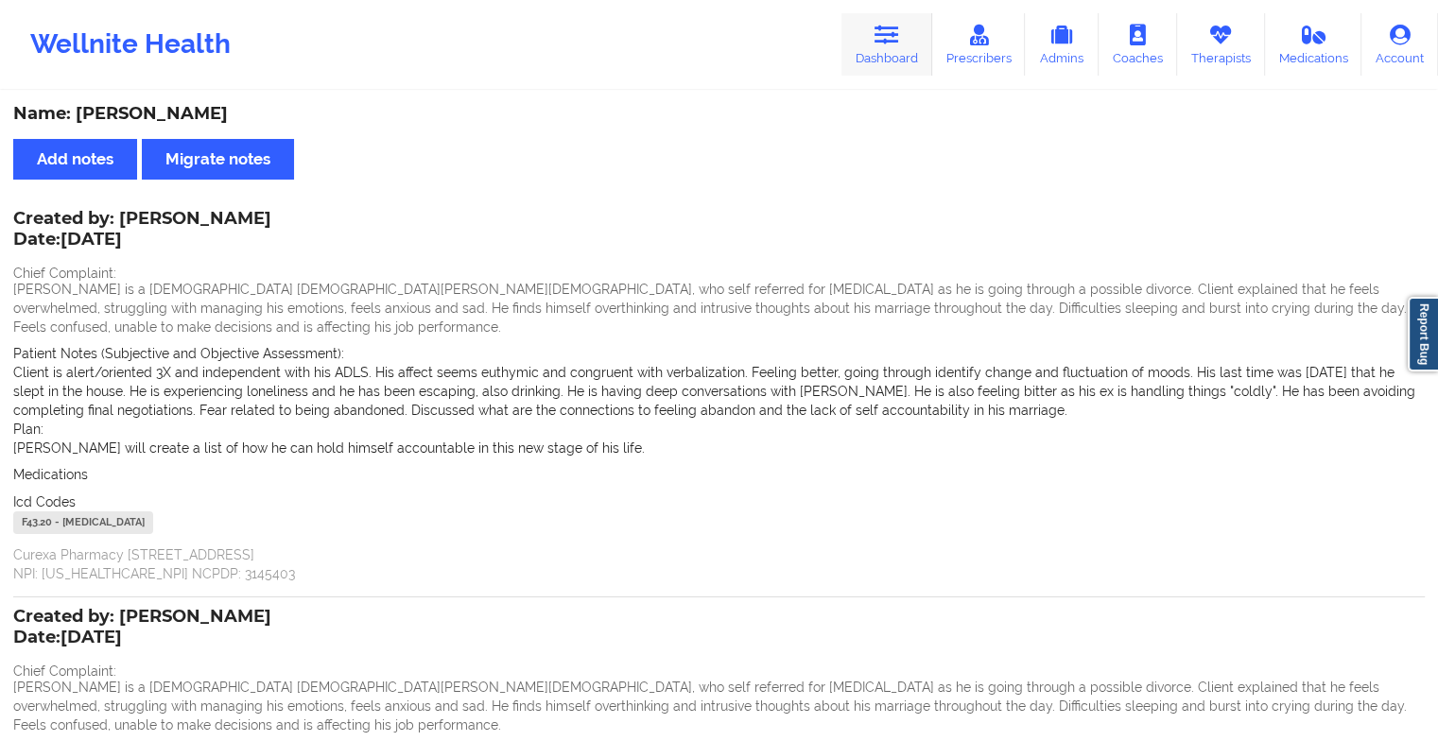
click at [847, 53] on link "Dashboard" at bounding box center [886, 44] width 91 height 62
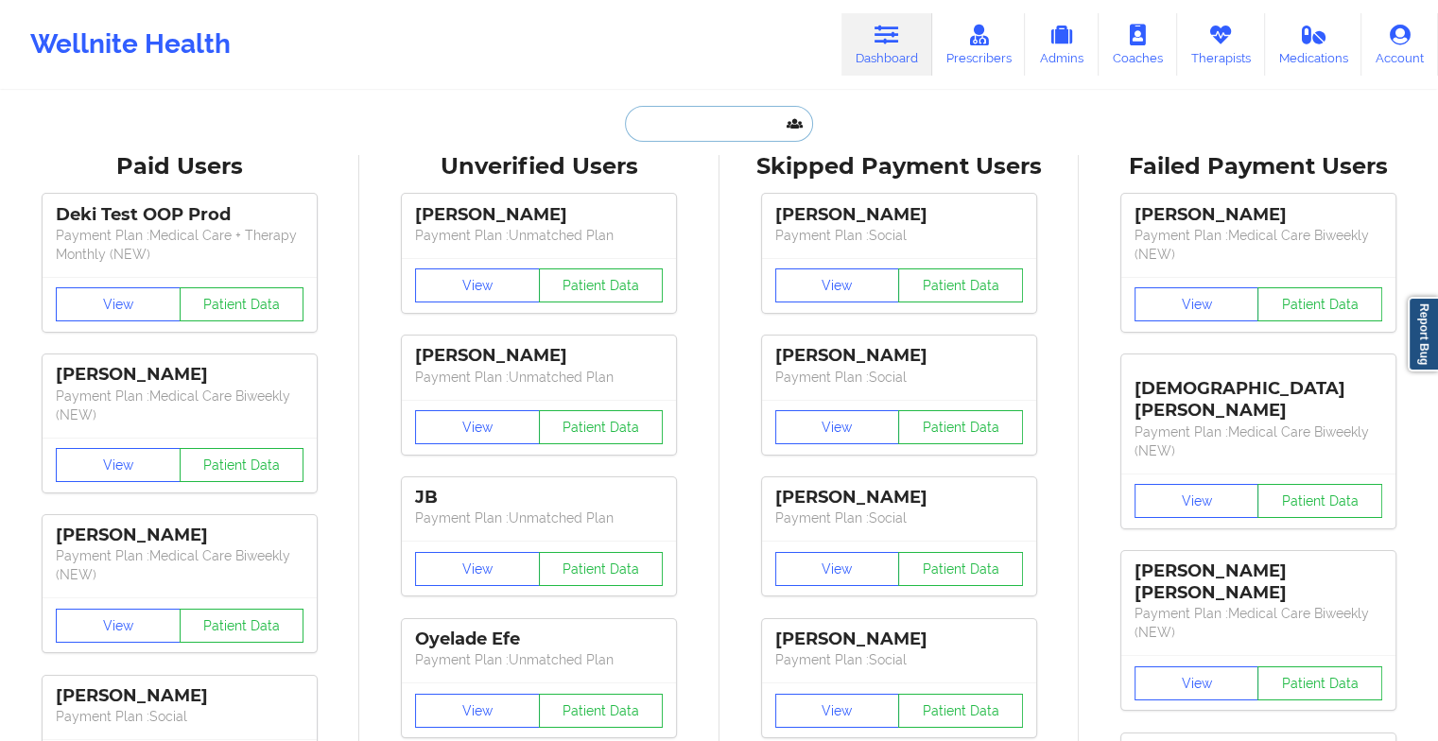
click at [707, 137] on input "text" at bounding box center [718, 124] width 187 height 36
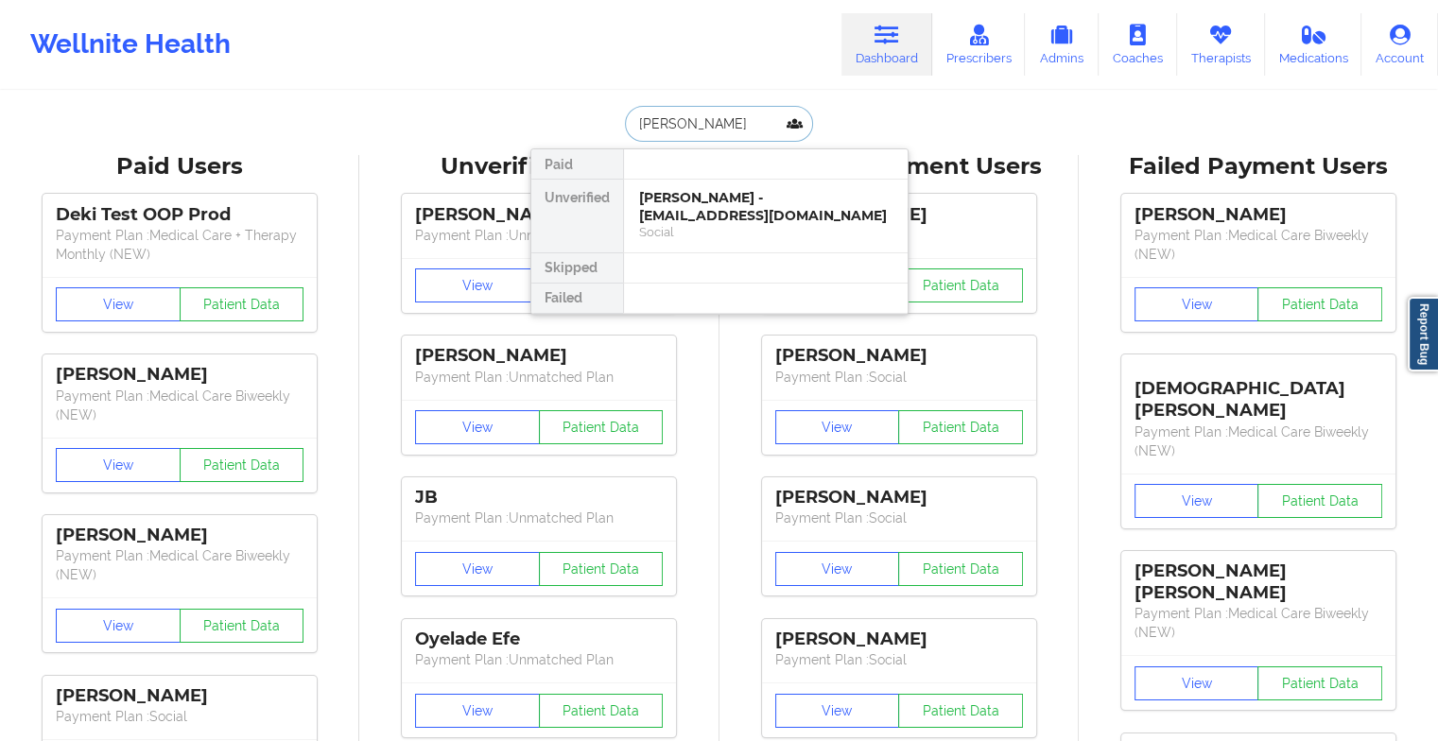
type input "[PERSON_NAME] [PERSON_NAME]"
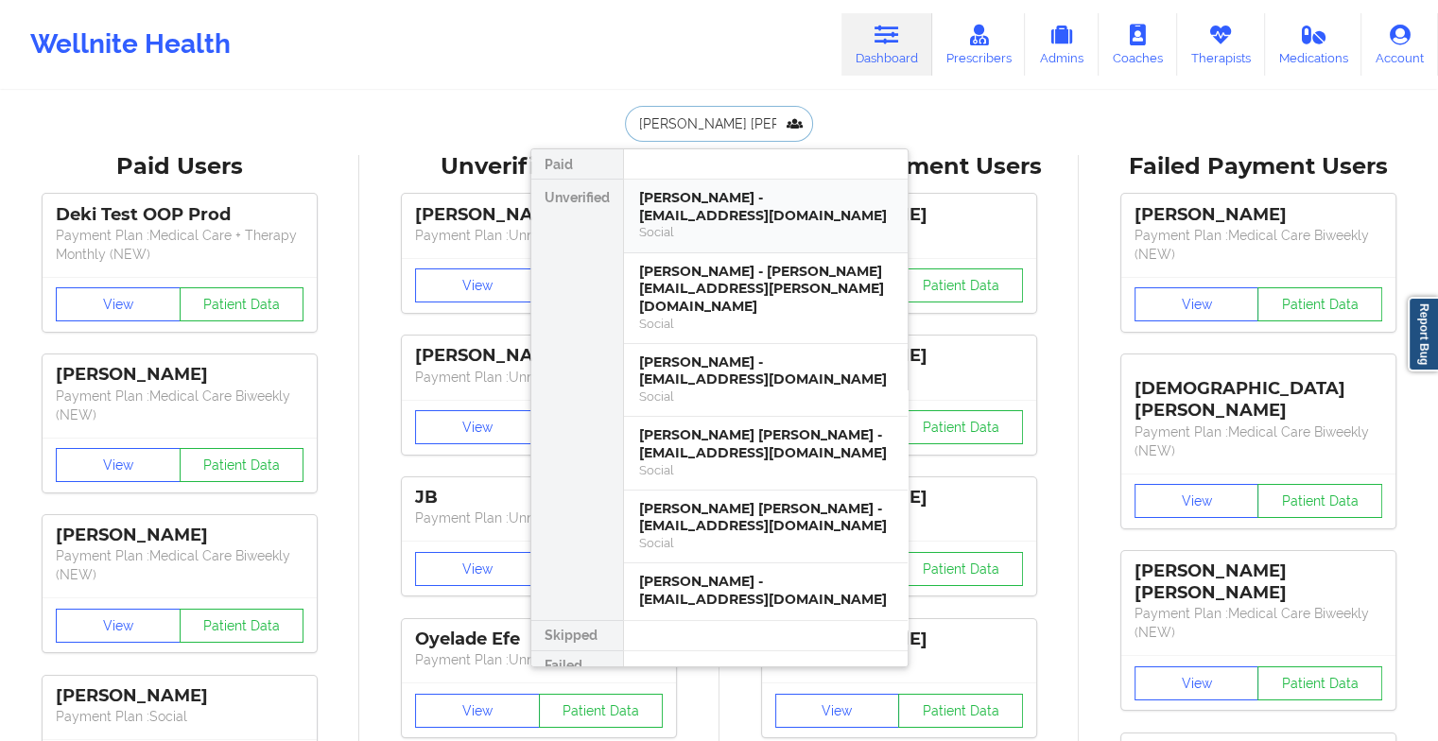
click at [722, 224] on div "Social" at bounding box center [765, 232] width 253 height 16
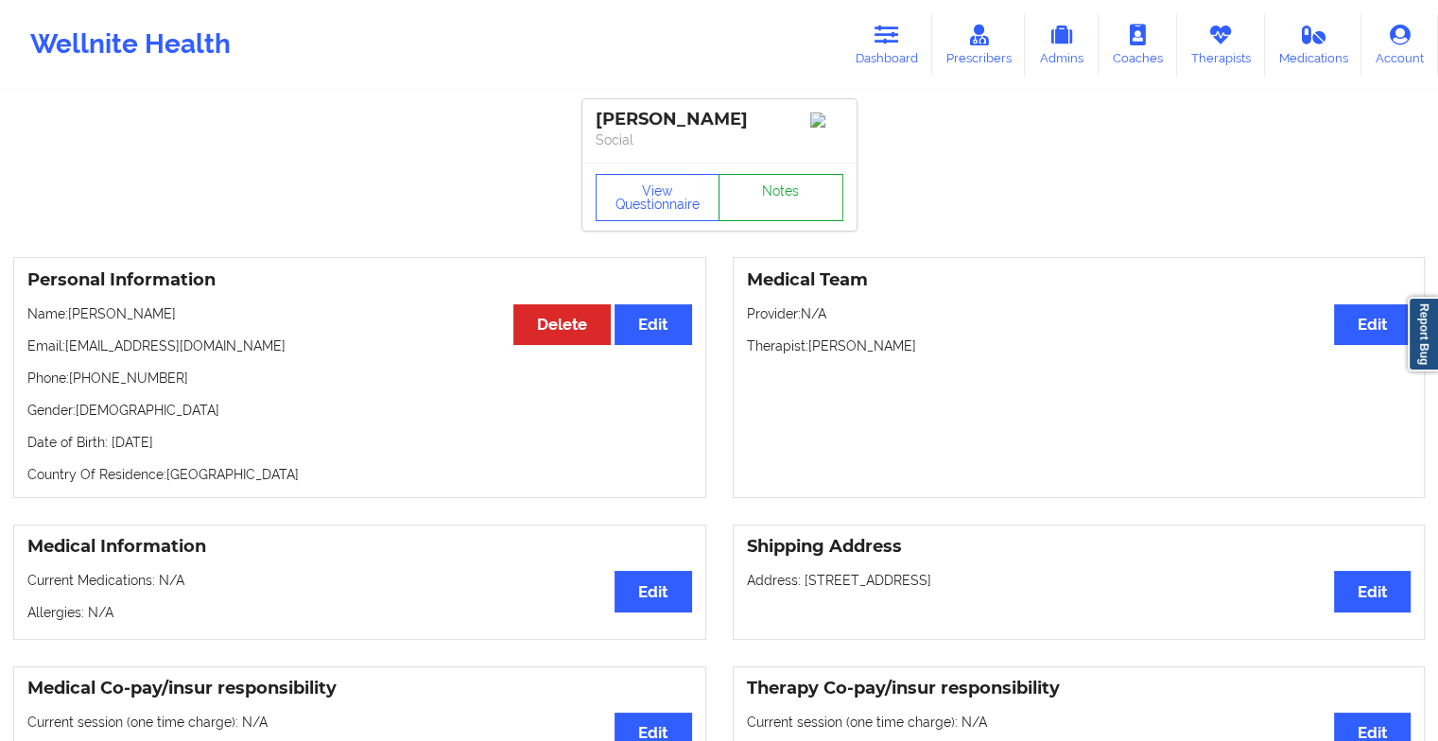
click at [775, 205] on link "Notes" at bounding box center [780, 197] width 125 height 47
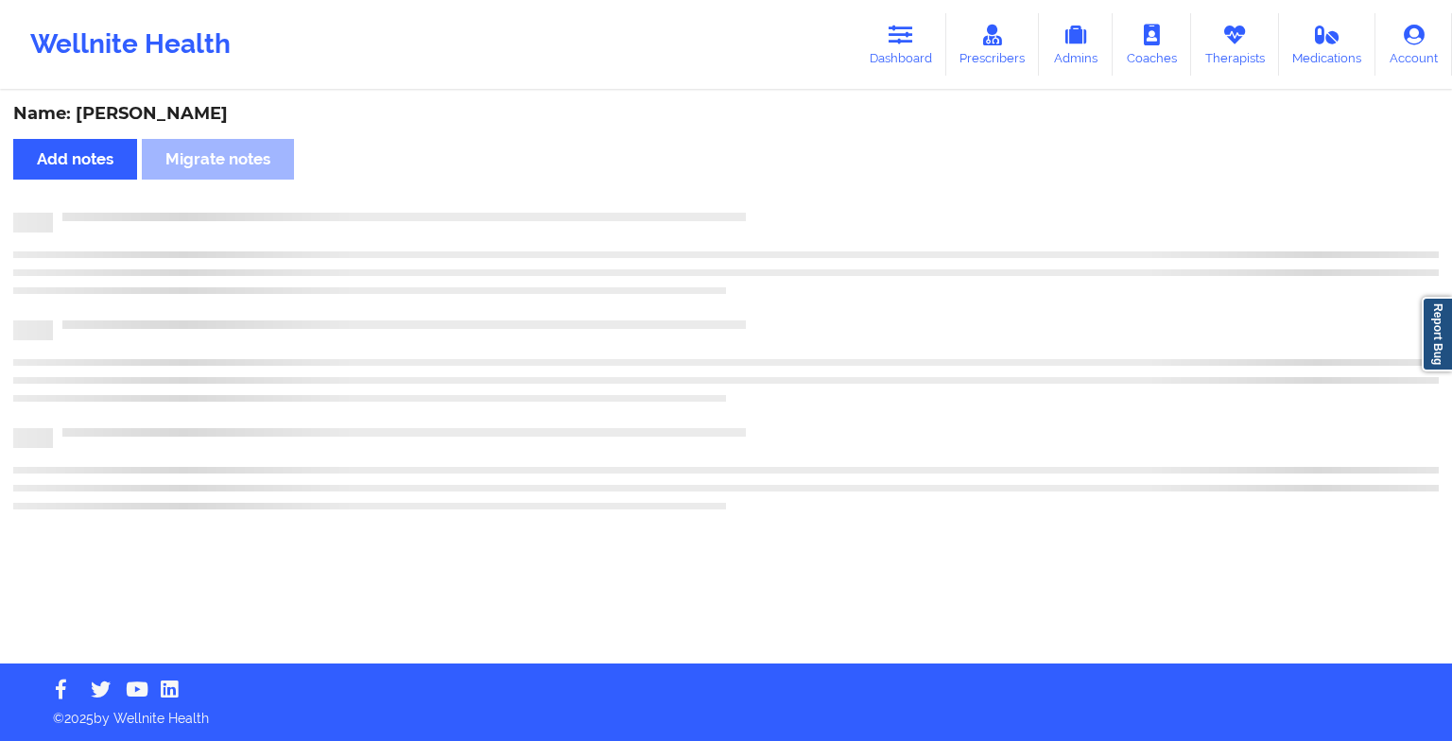
click at [775, 205] on div "Name: [PERSON_NAME] Add notes Migrate notes" at bounding box center [726, 378] width 1452 height 571
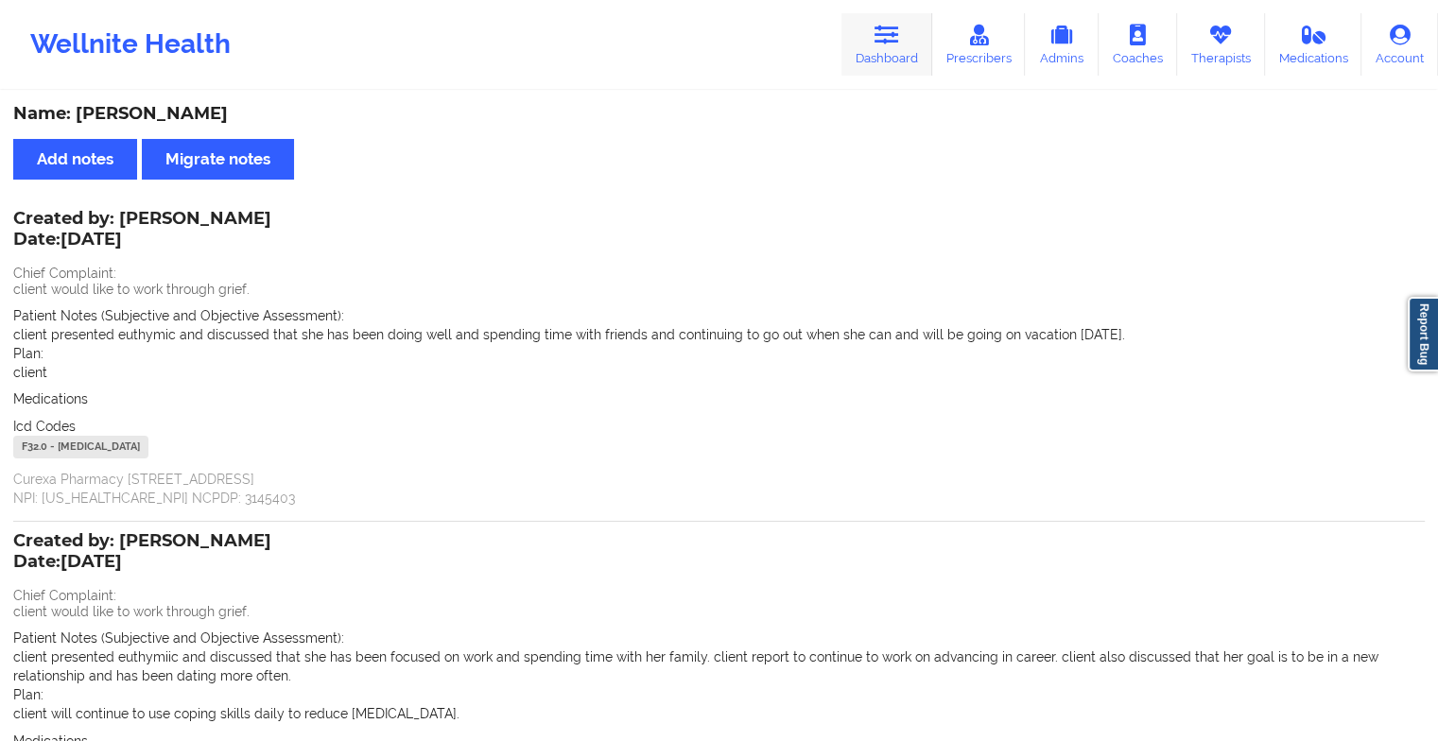
click at [873, 30] on link "Dashboard" at bounding box center [886, 44] width 91 height 62
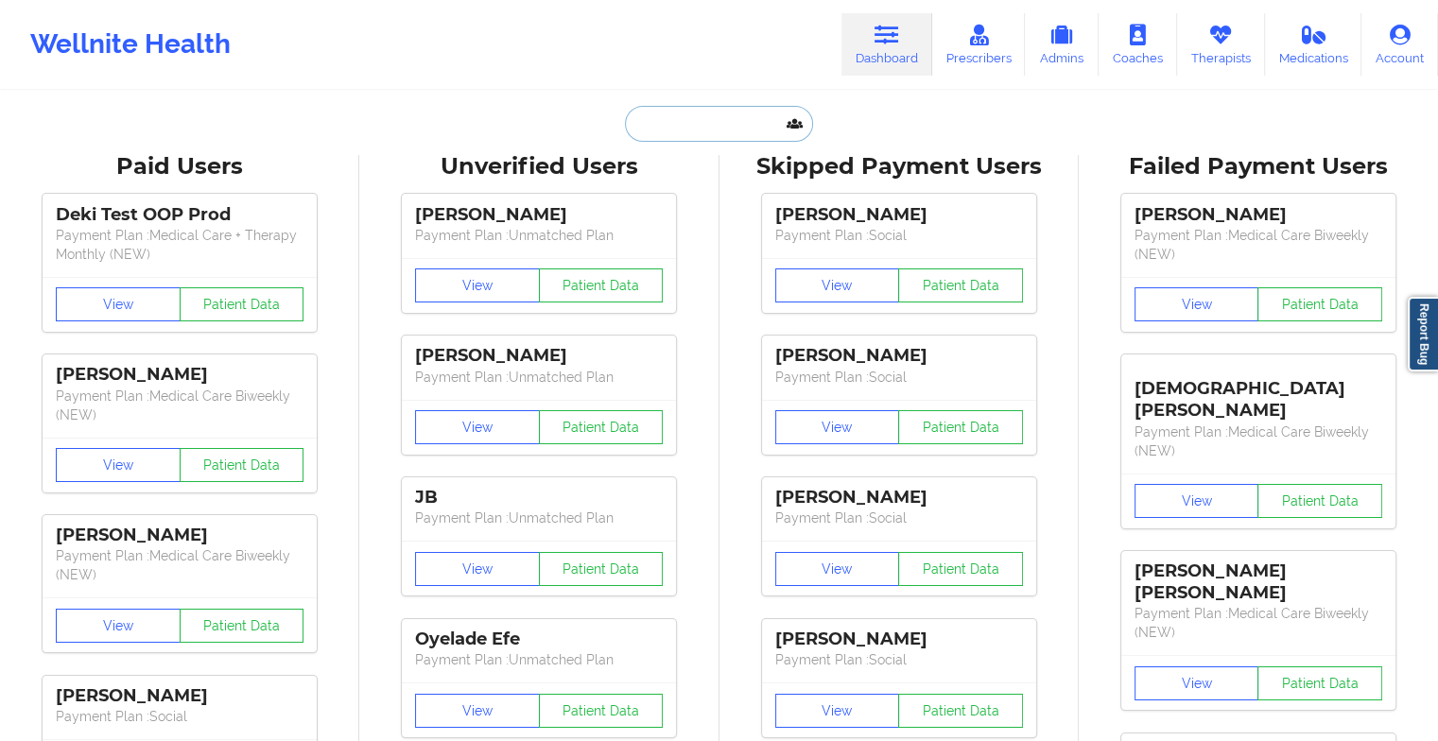
click at [693, 133] on input "text" at bounding box center [718, 124] width 187 height 36
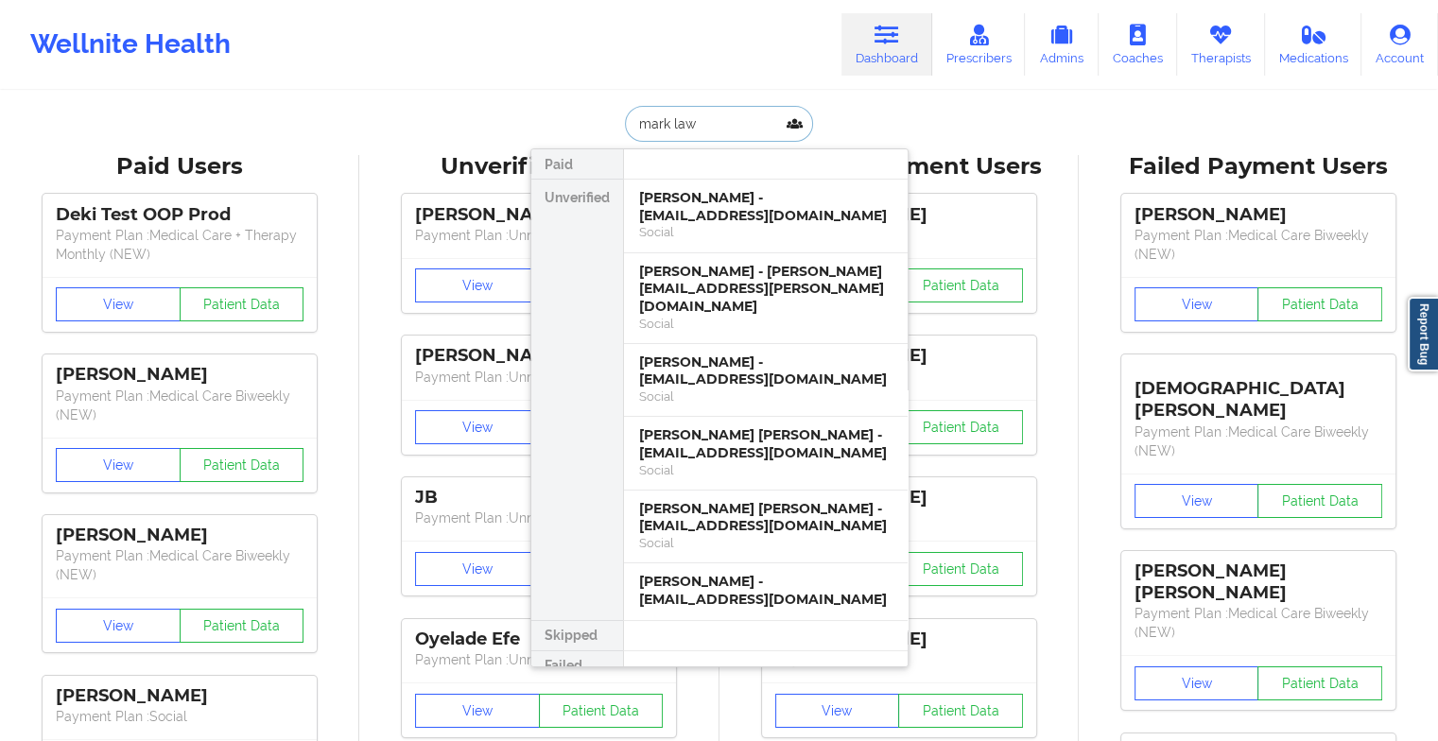
type input "[PERSON_NAME]"
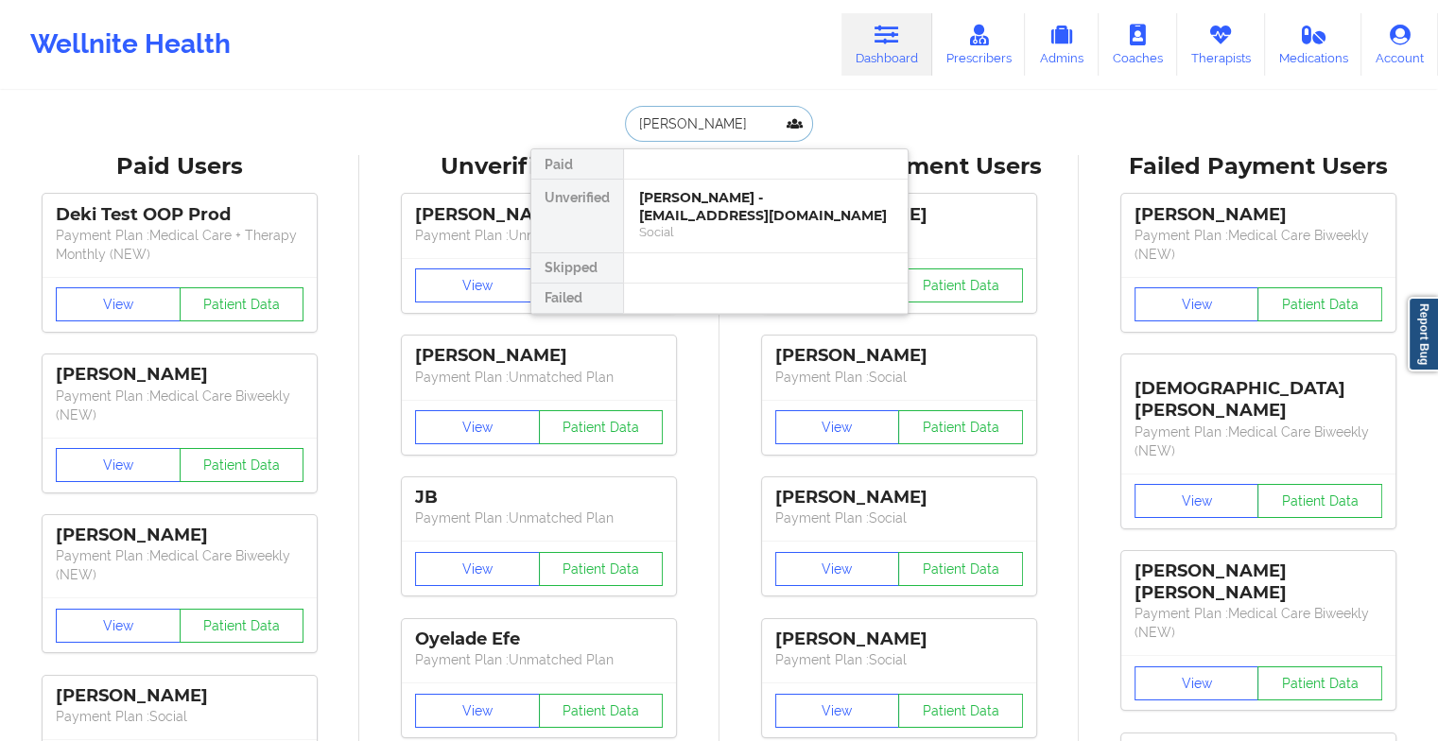
click at [735, 205] on div "[PERSON_NAME] - [EMAIL_ADDRESS][DOMAIN_NAME]" at bounding box center [765, 206] width 253 height 35
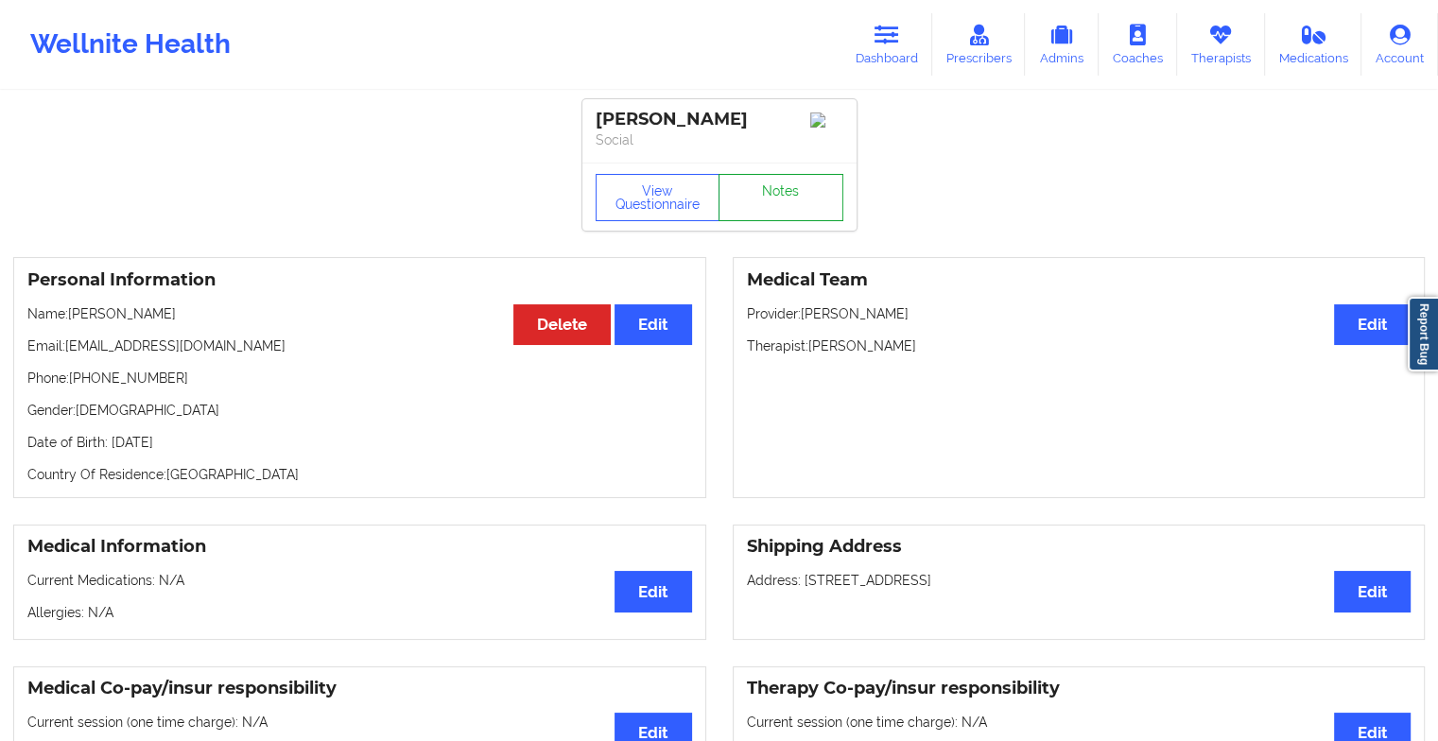
click at [760, 207] on link "Notes" at bounding box center [780, 197] width 125 height 47
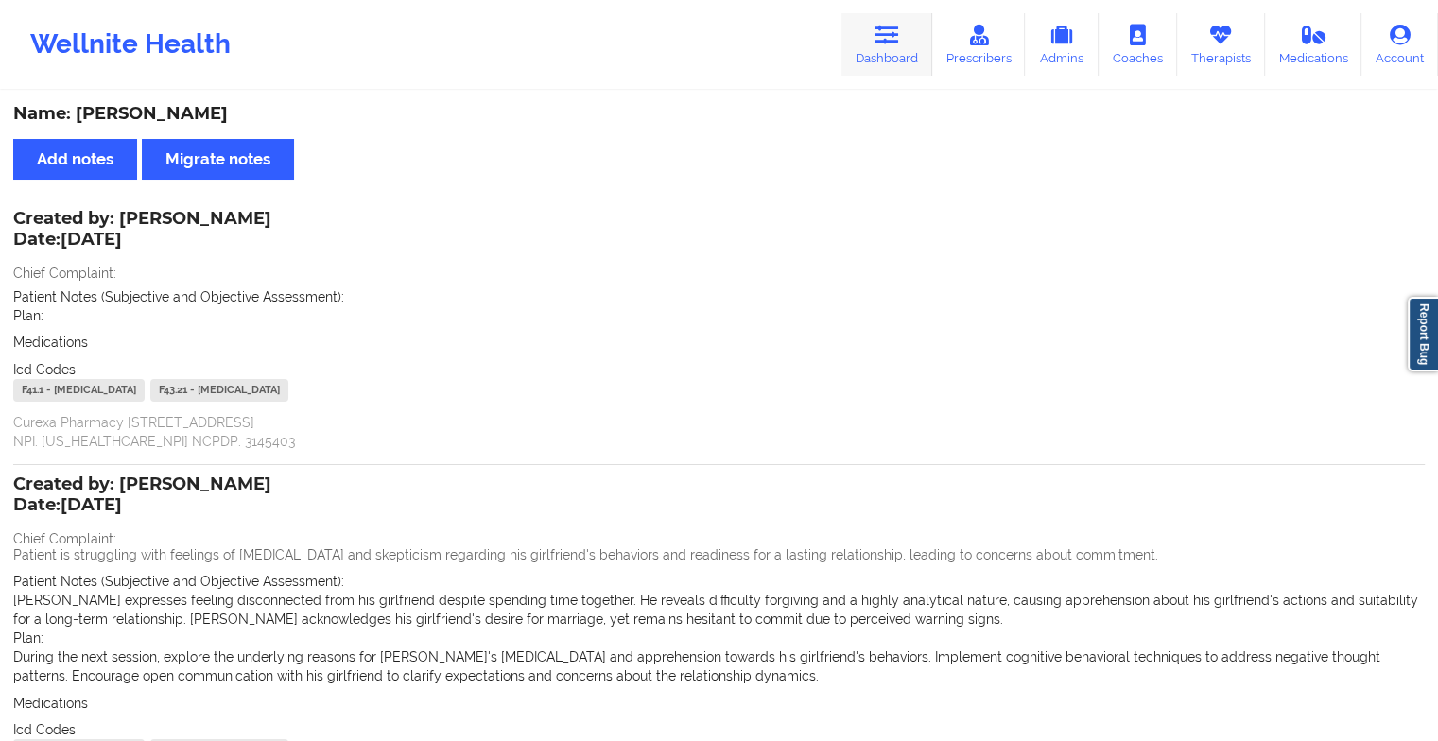
click at [888, 37] on icon at bounding box center [886, 35] width 25 height 21
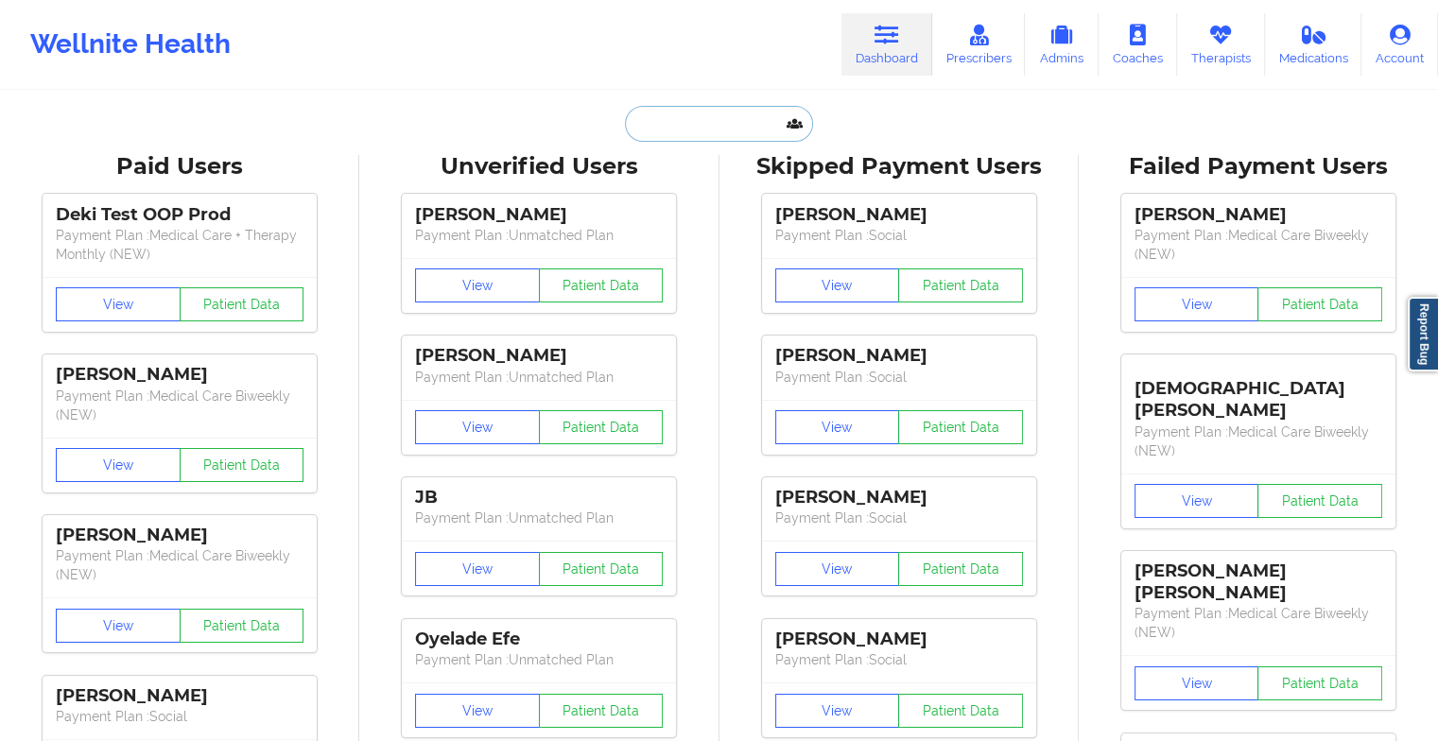
click at [695, 125] on input "text" at bounding box center [718, 124] width 187 height 36
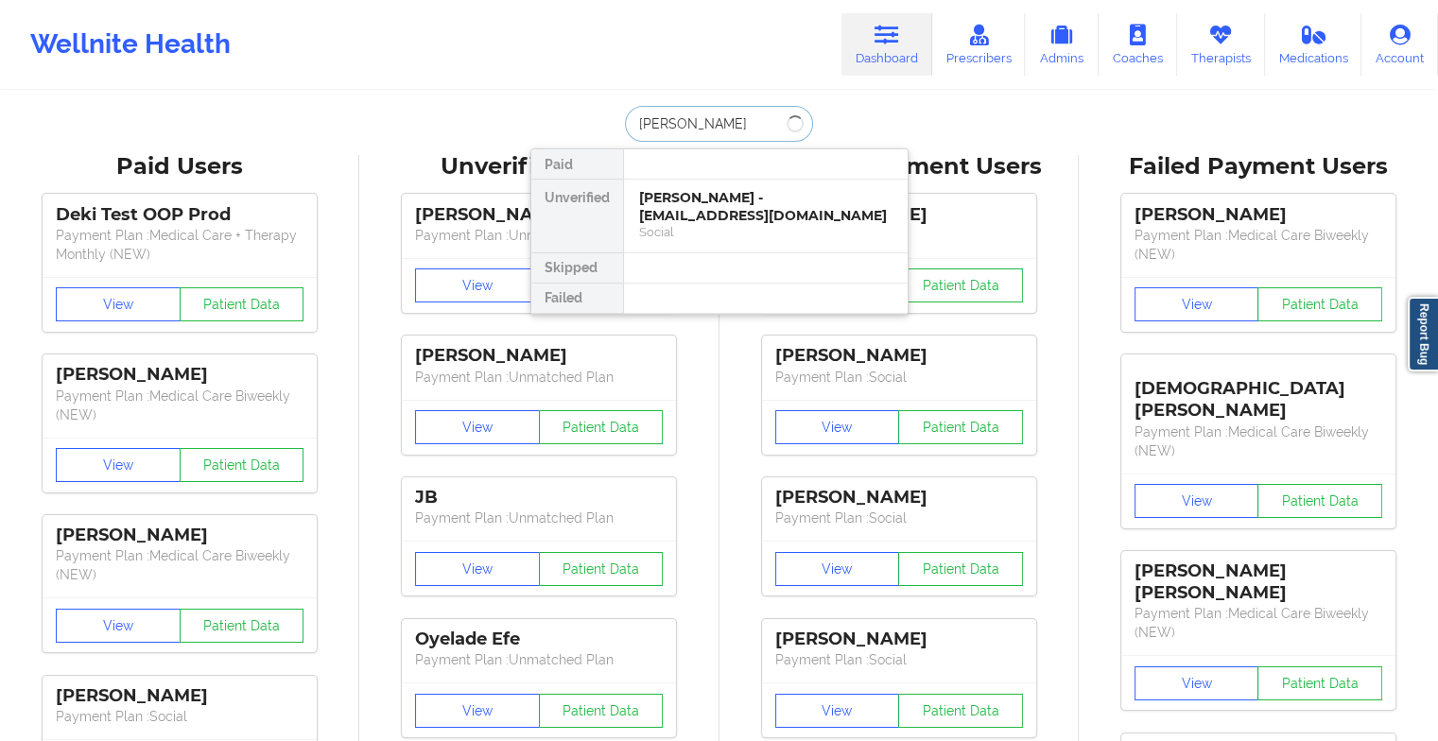
type input "[PERSON_NAME]"
click at [707, 193] on div "[PERSON_NAME] - [EMAIL_ADDRESS][DOMAIN_NAME]" at bounding box center [765, 206] width 253 height 35
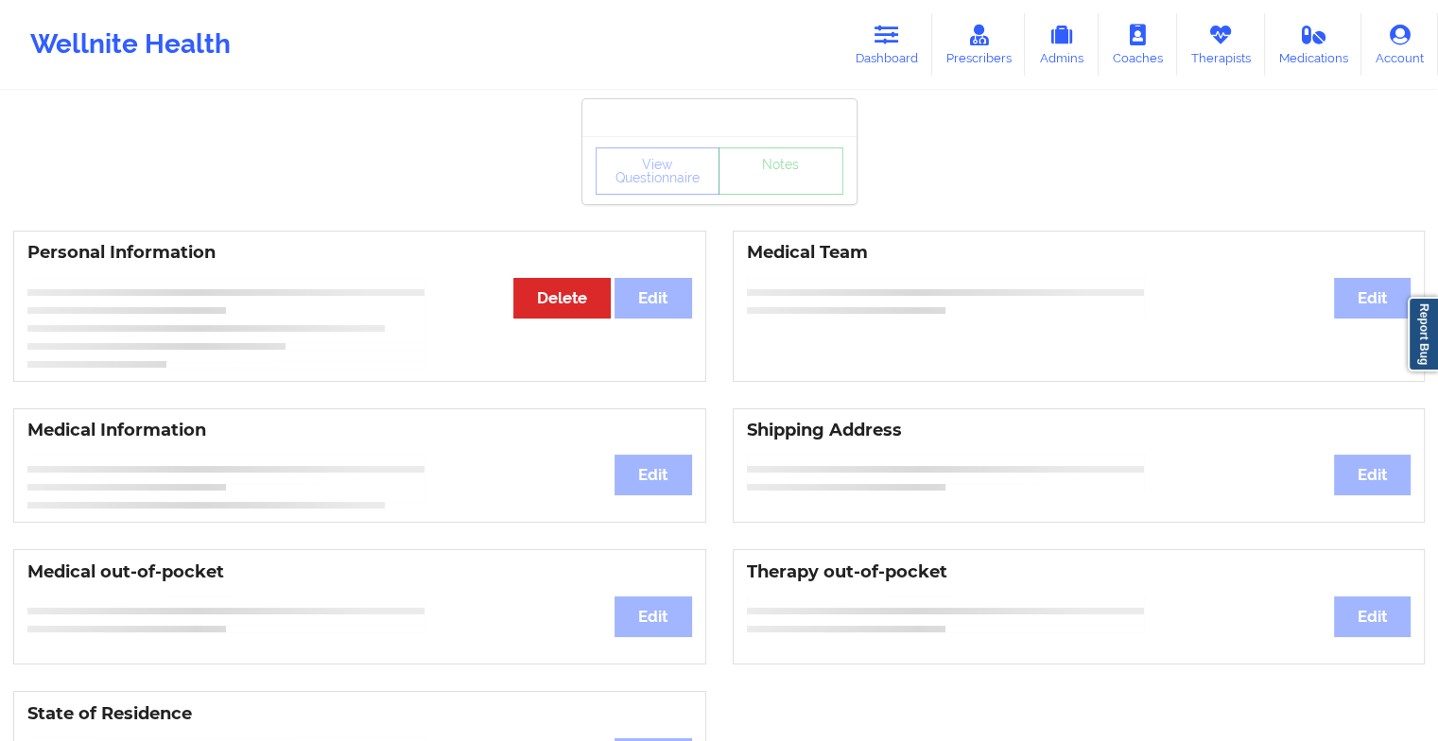
click at [778, 189] on div "View Questionnaire Notes" at bounding box center [719, 170] width 248 height 47
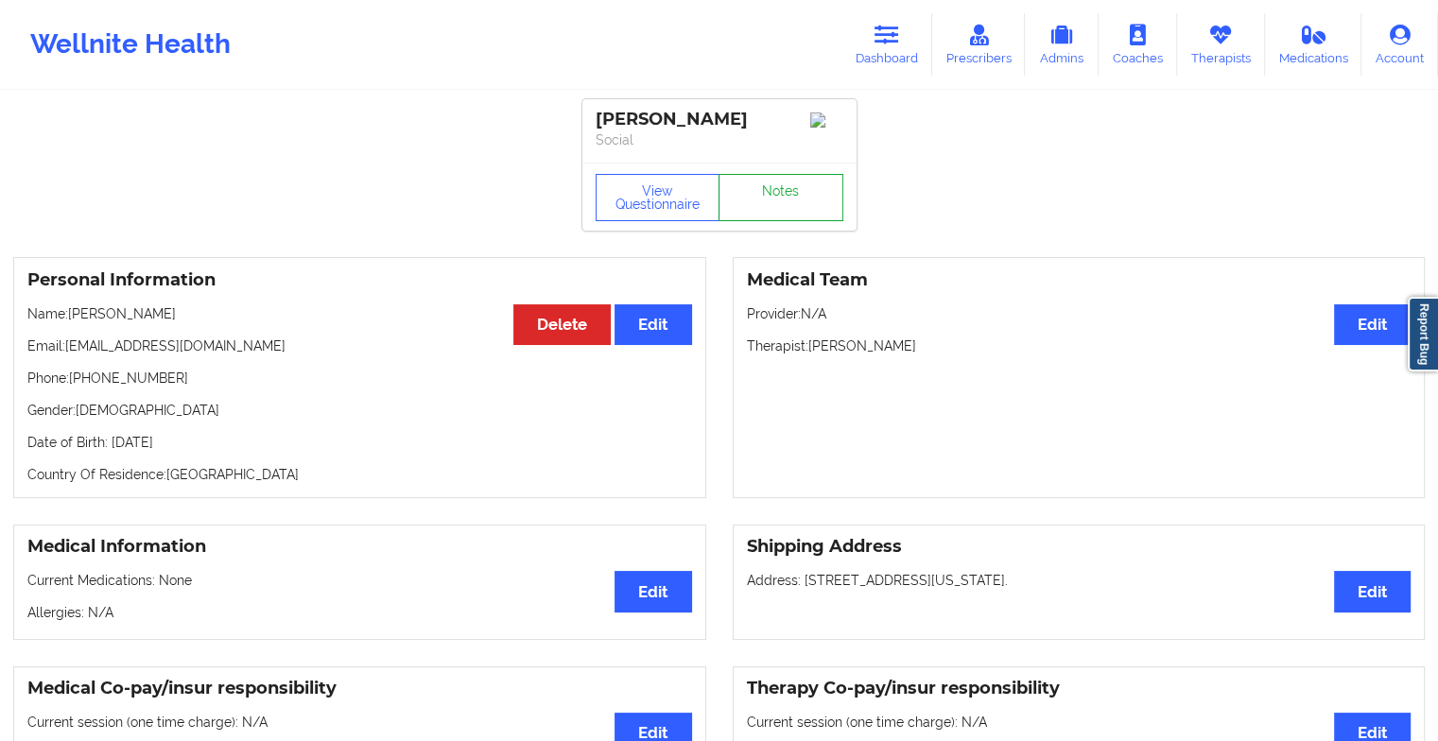
click at [778, 189] on link "Notes" at bounding box center [780, 197] width 125 height 47
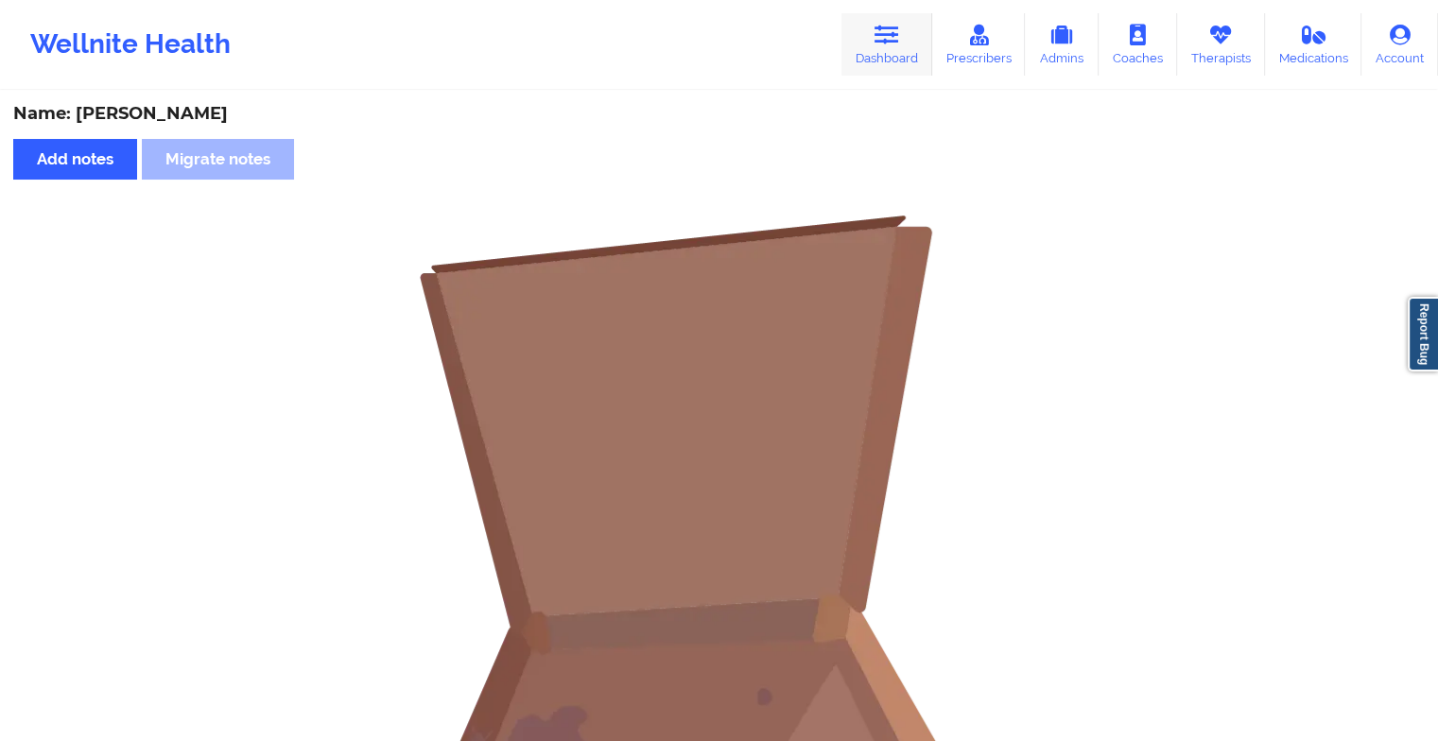
click at [867, 30] on link "Dashboard" at bounding box center [886, 44] width 91 height 62
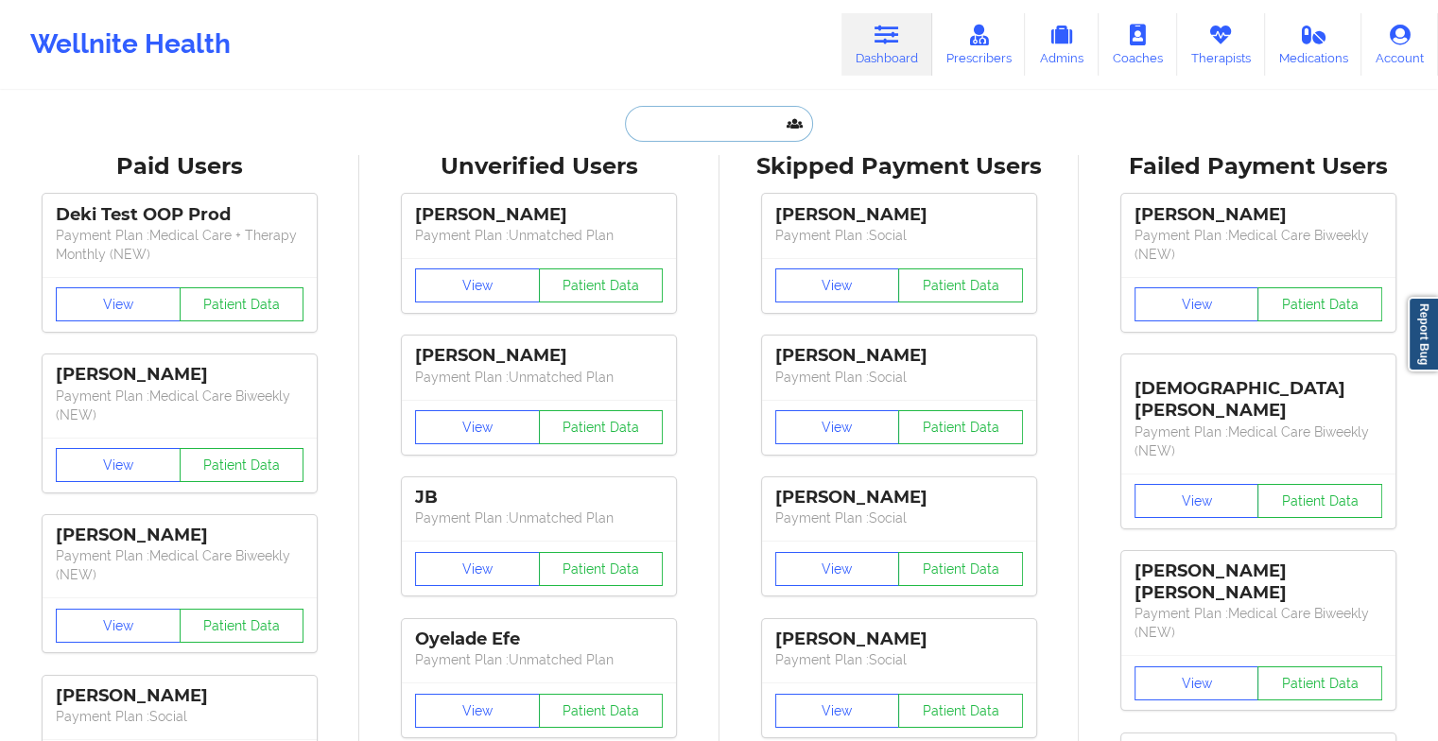
click at [697, 123] on input "text" at bounding box center [718, 124] width 187 height 36
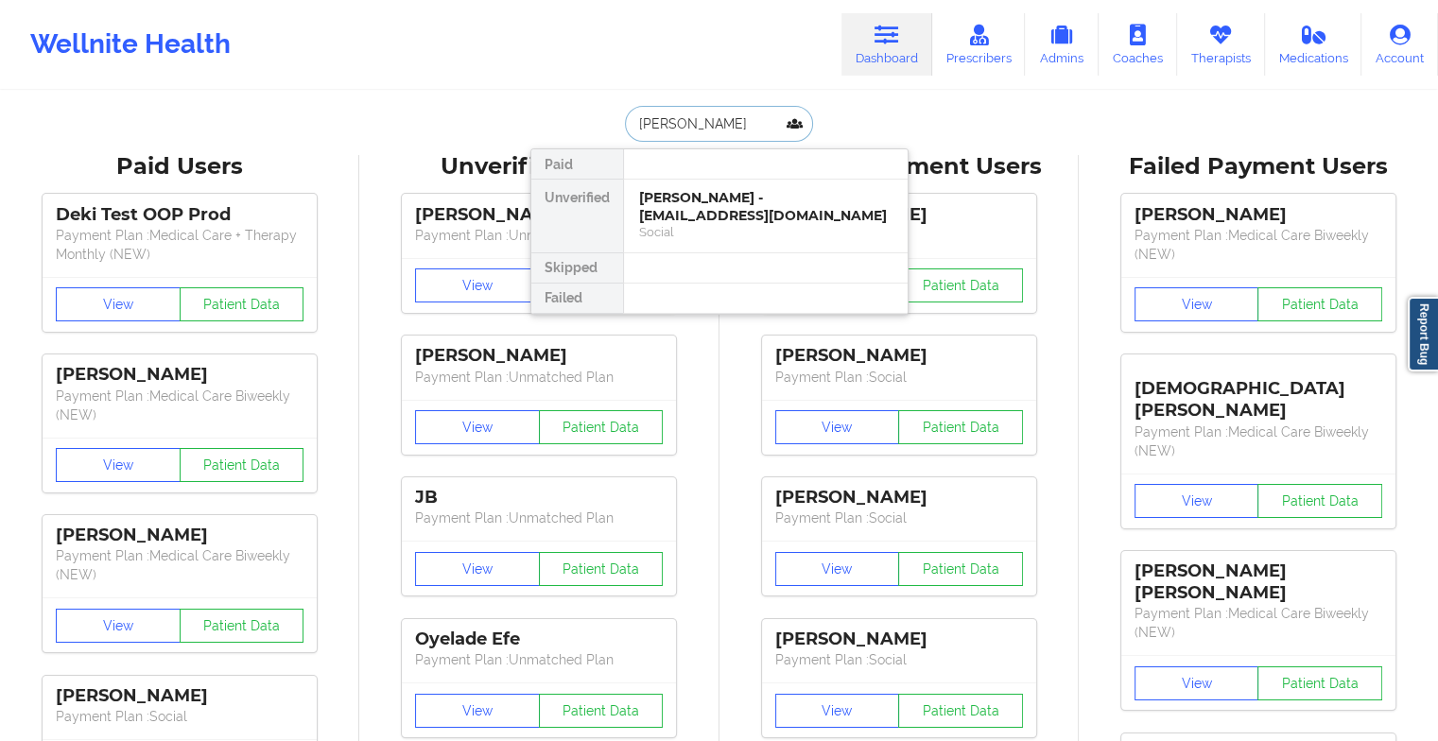
type input "[PERSON_NAME]"
click at [688, 204] on div "[PERSON_NAME] - [EMAIL_ADDRESS][DOMAIN_NAME]" at bounding box center [765, 206] width 253 height 35
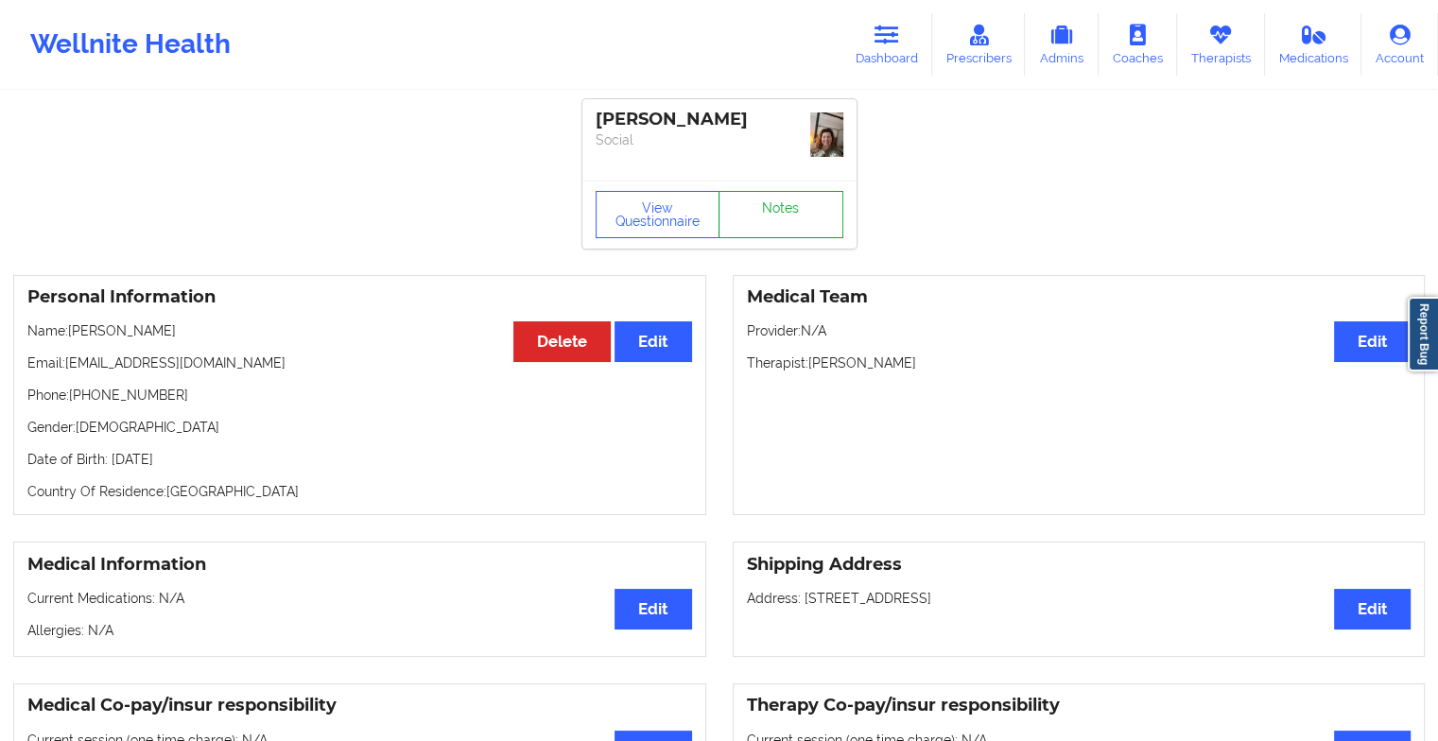
click at [768, 186] on div "View Questionnaire Notes" at bounding box center [719, 215] width 274 height 68
click at [805, 222] on link "Notes" at bounding box center [780, 214] width 125 height 47
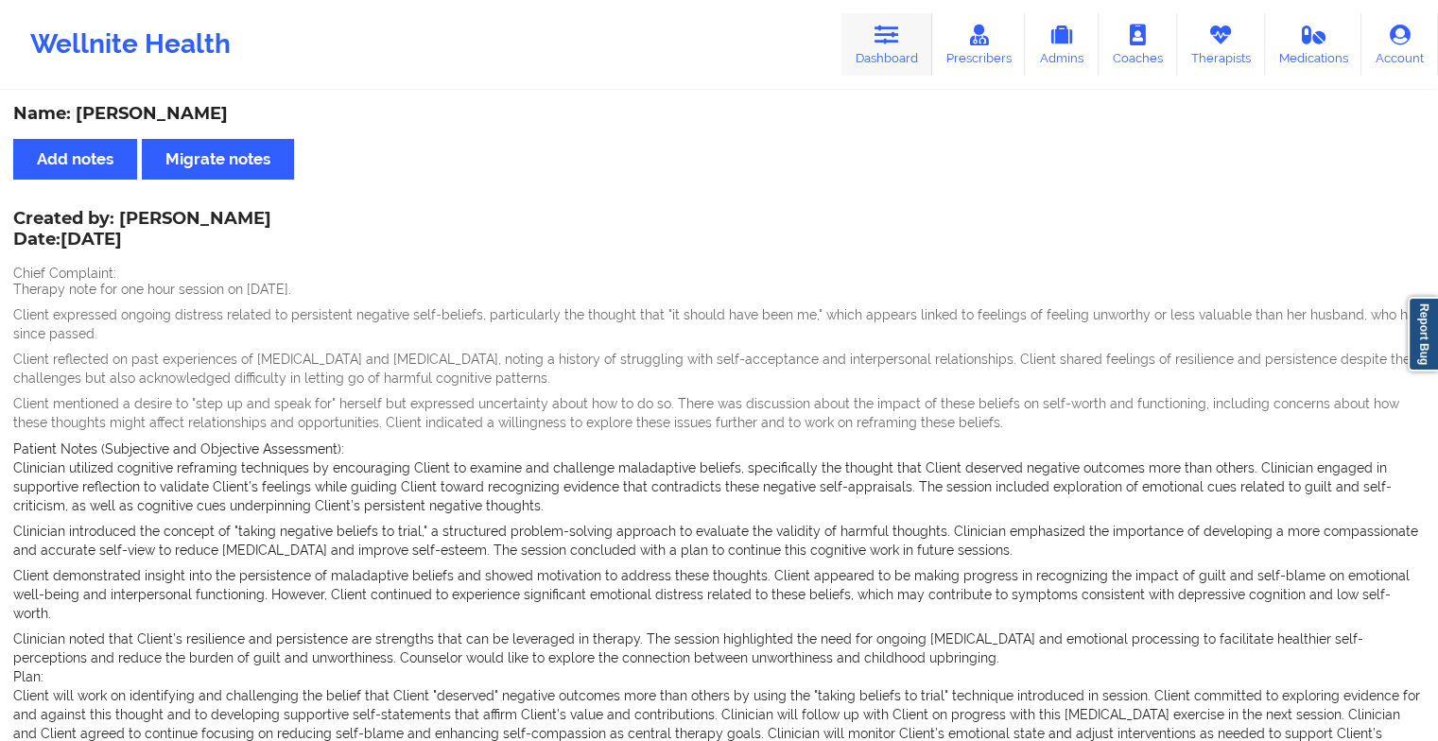
click at [870, 44] on link "Dashboard" at bounding box center [886, 44] width 91 height 62
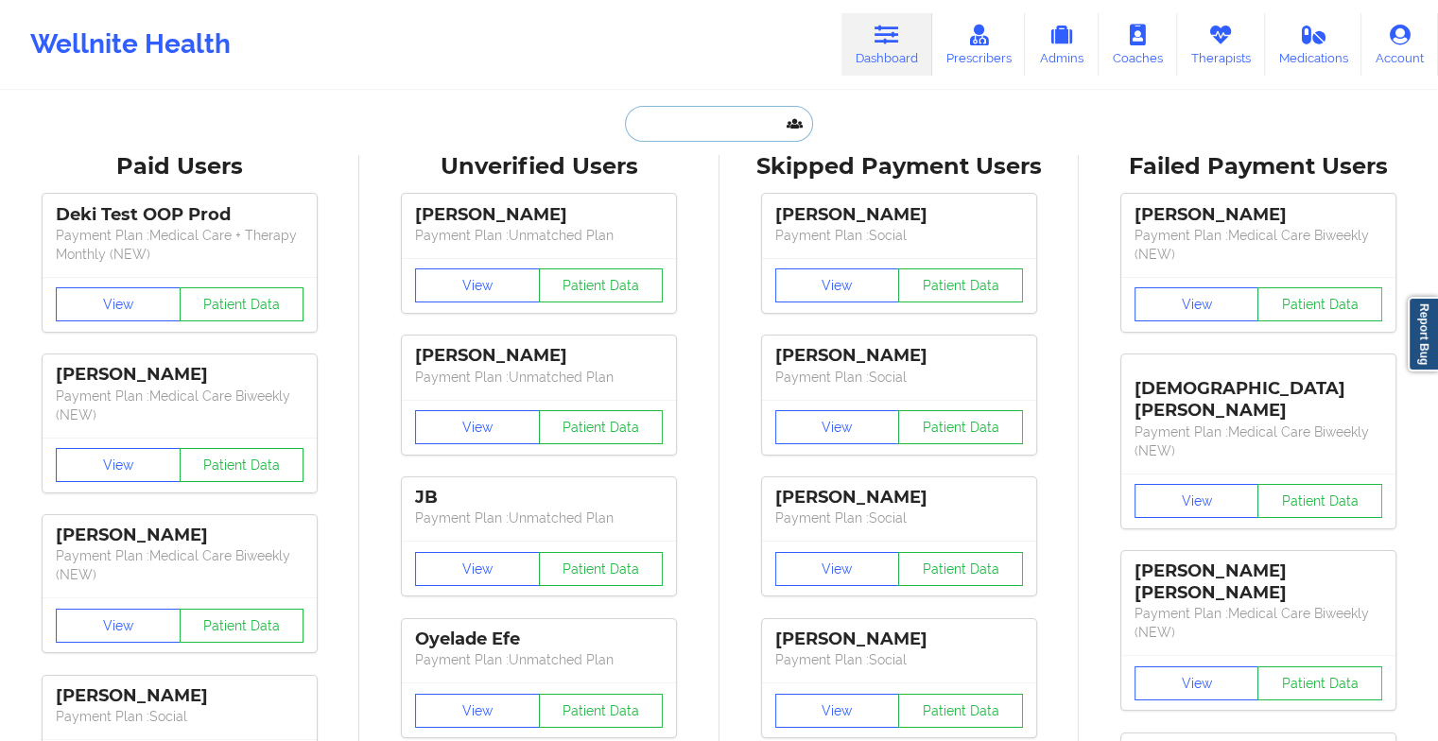
click at [703, 117] on input "text" at bounding box center [718, 124] width 187 height 36
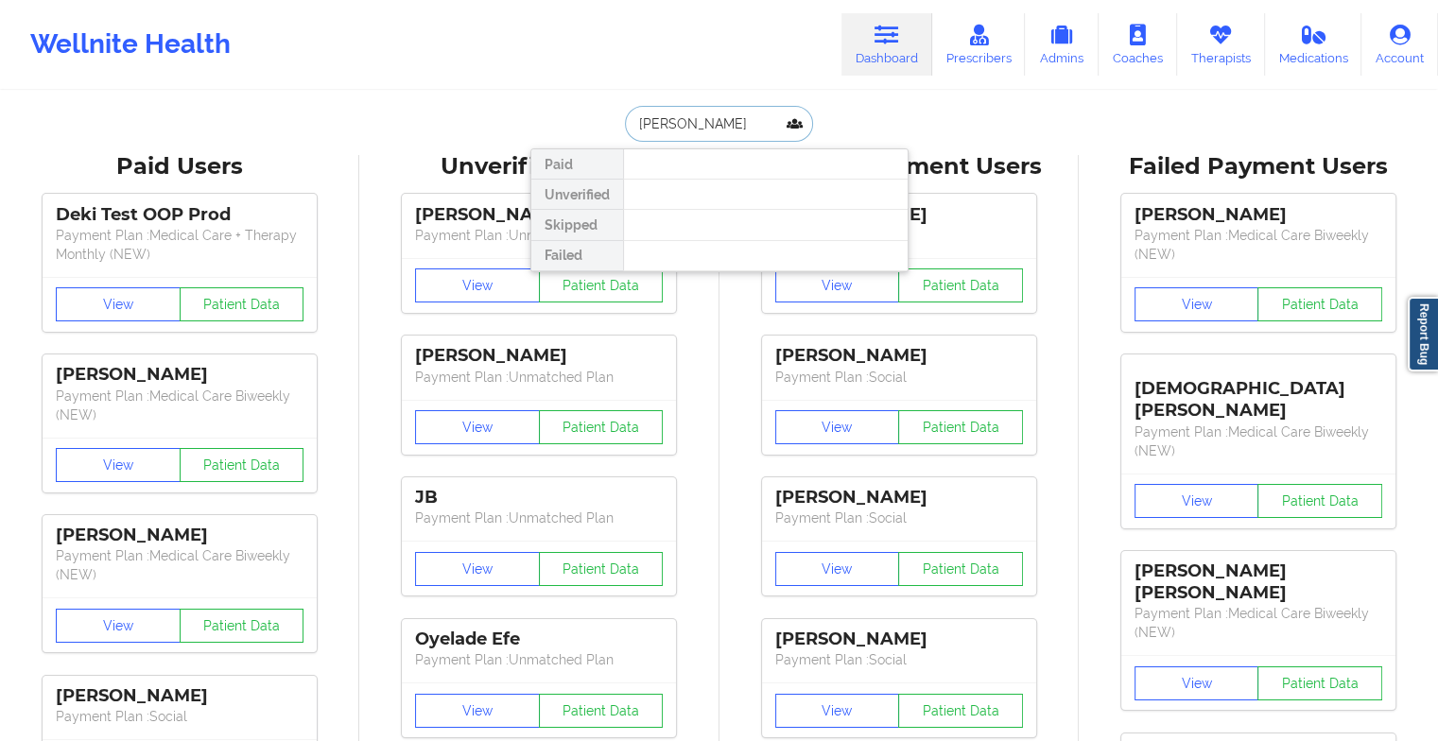
type input "[PERSON_NAME]"
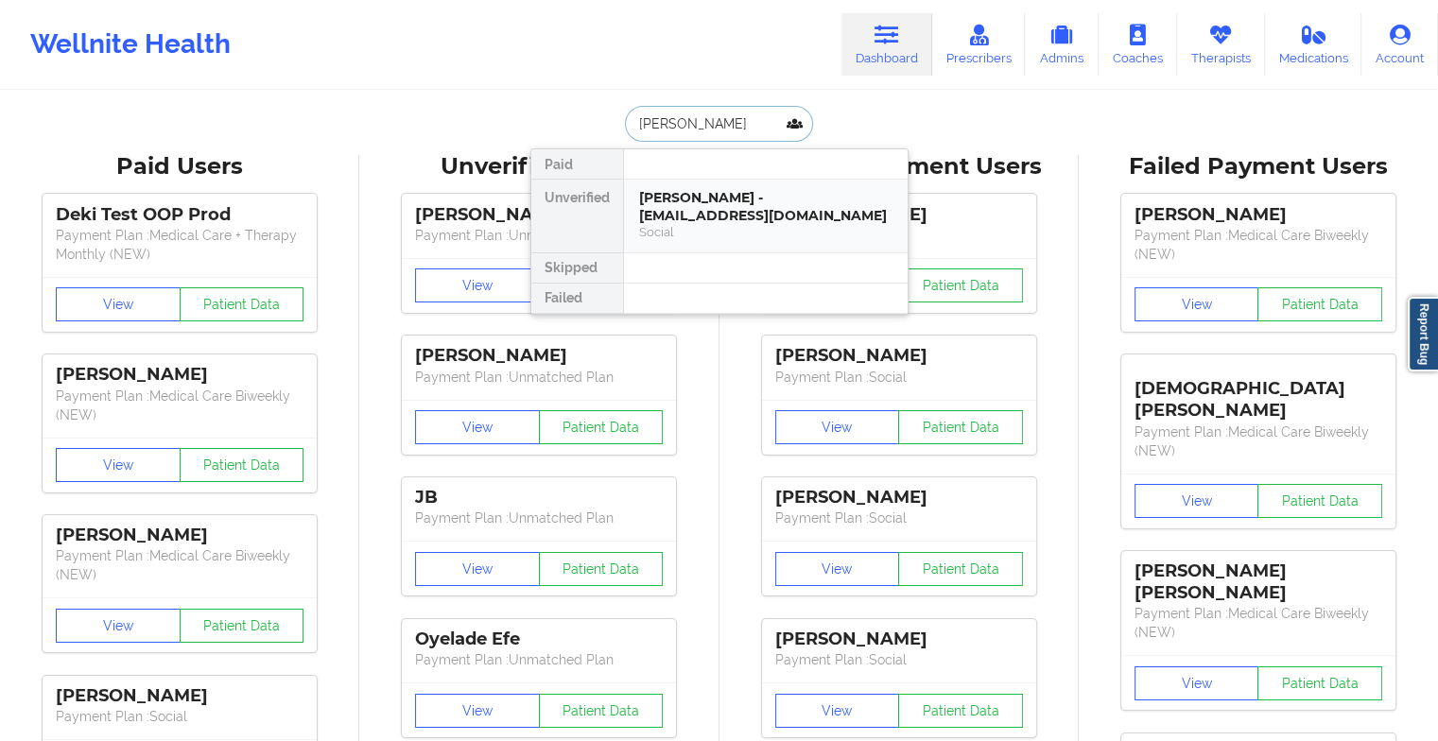
click at [712, 194] on div "[PERSON_NAME] - [EMAIL_ADDRESS][DOMAIN_NAME]" at bounding box center [765, 206] width 253 height 35
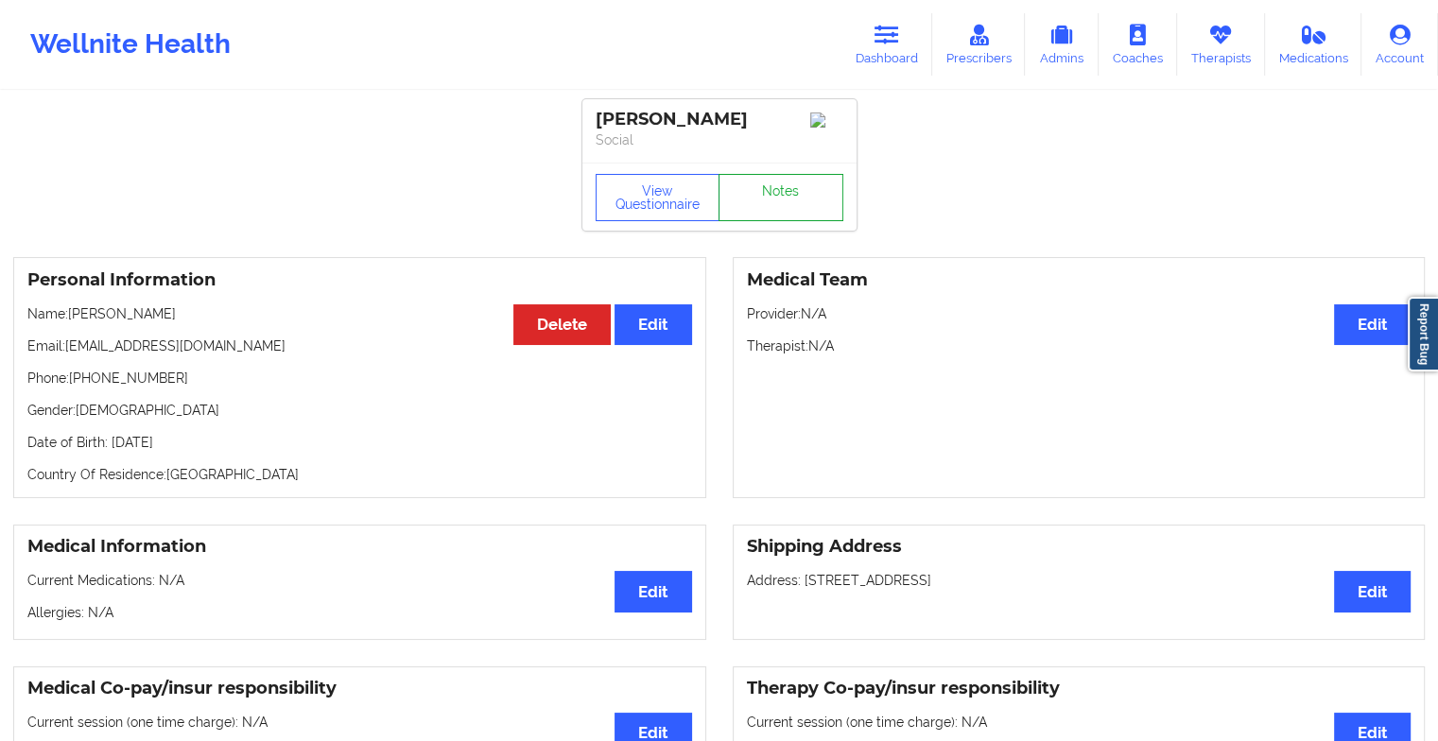
click at [758, 186] on link "Notes" at bounding box center [780, 197] width 125 height 47
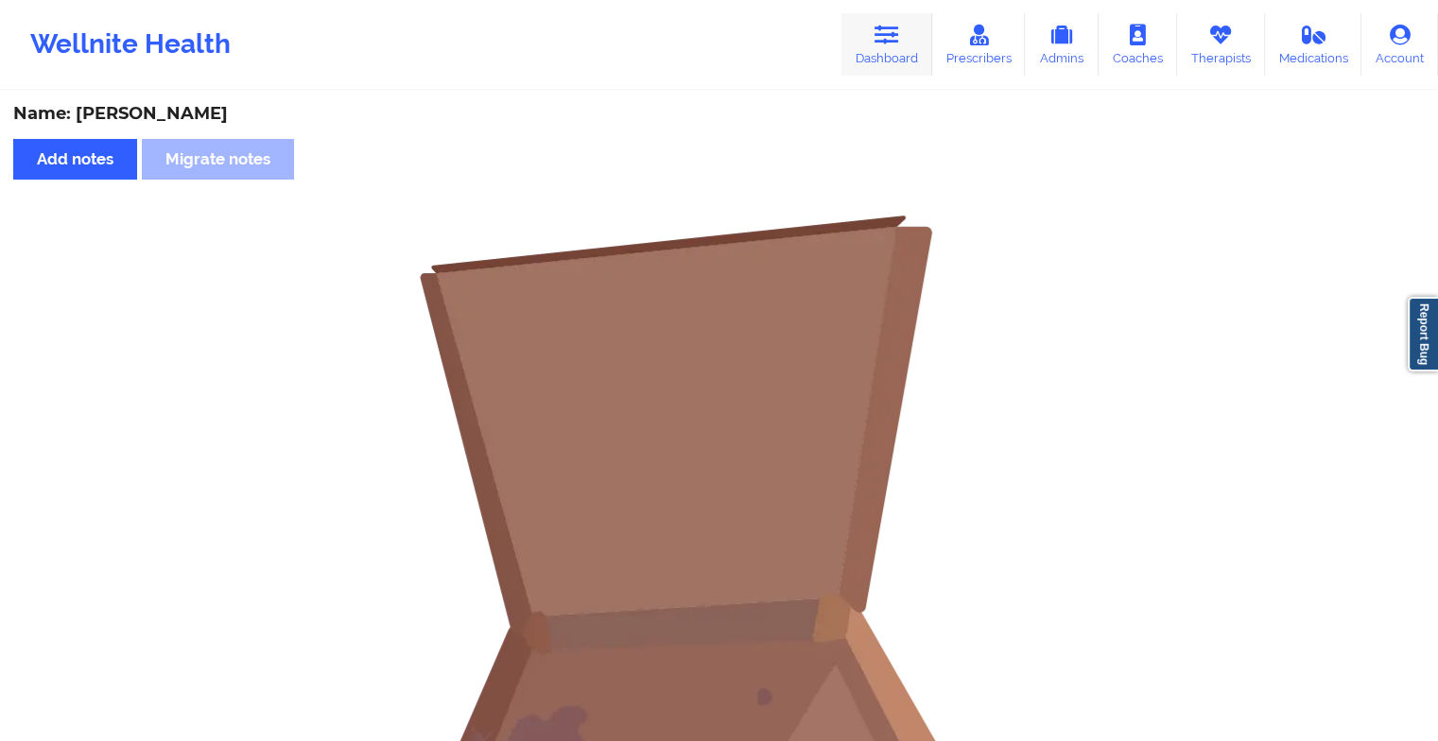
click at [903, 39] on link "Dashboard" at bounding box center [886, 44] width 91 height 62
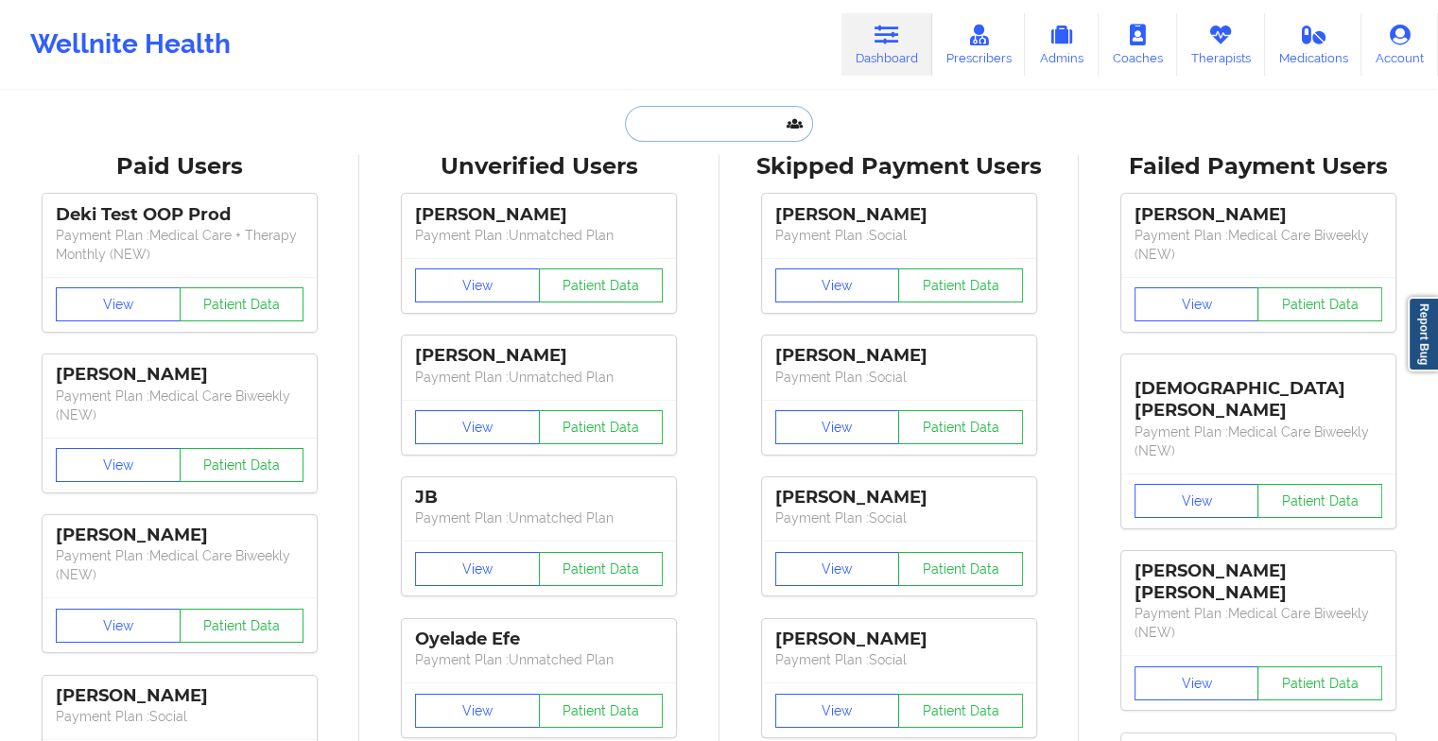
click at [672, 112] on input "text" at bounding box center [718, 124] width 187 height 36
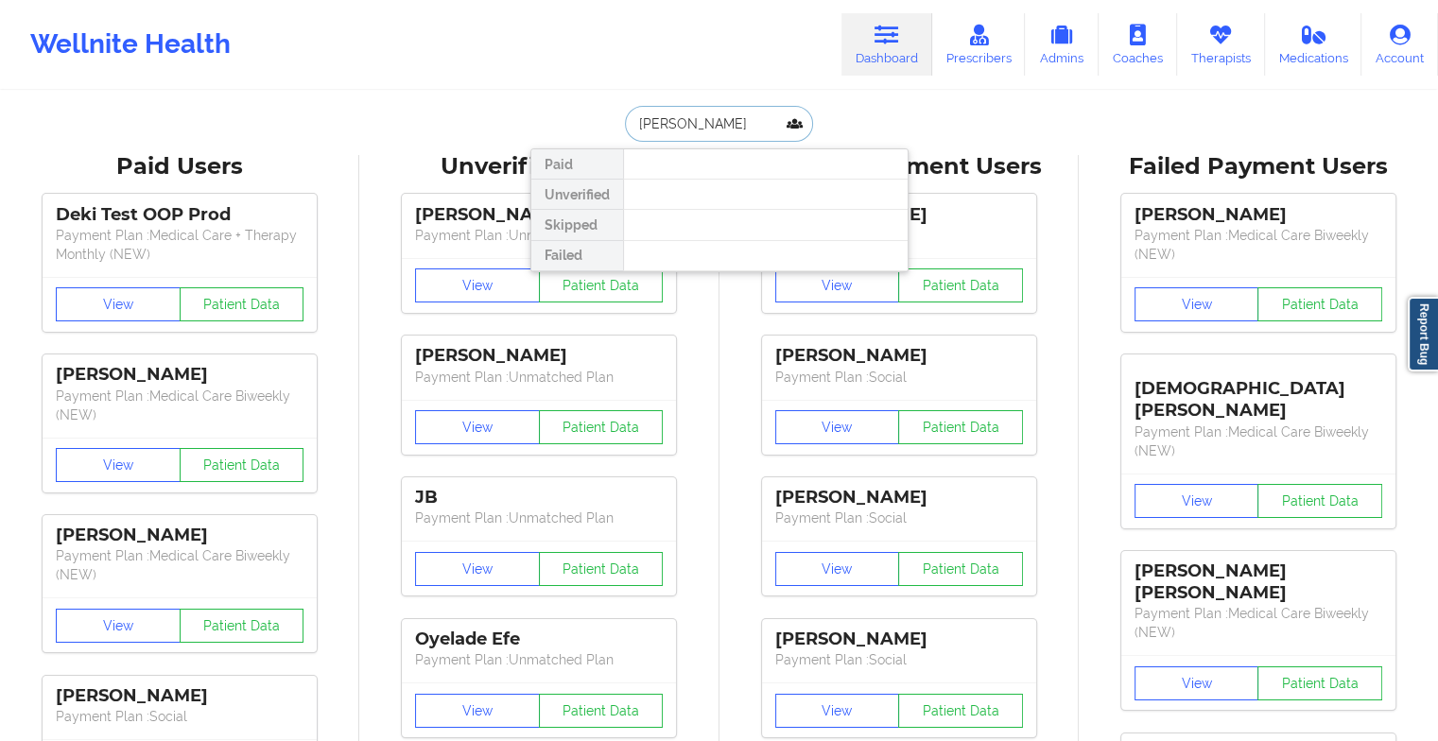
type input "[PERSON_NAME]"
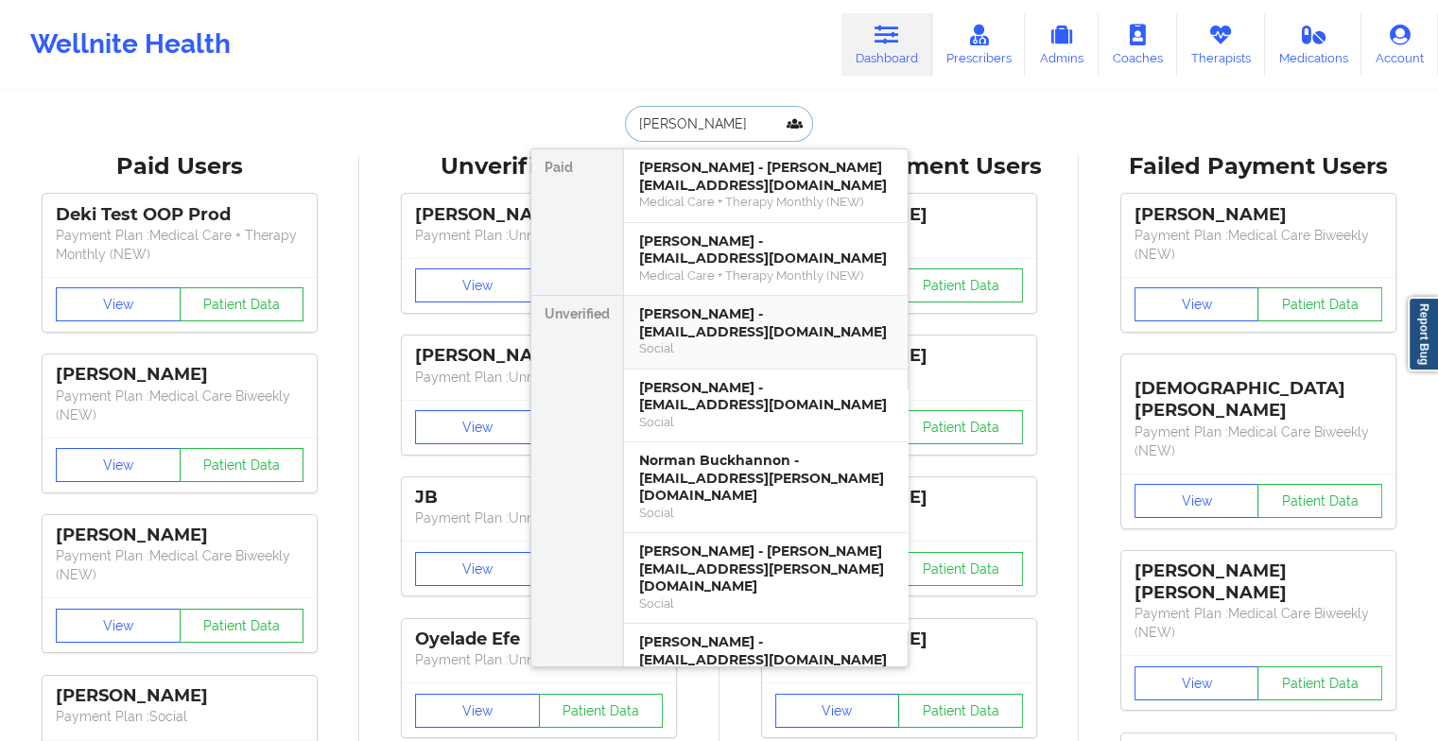
click at [715, 337] on div "[PERSON_NAME] - [EMAIL_ADDRESS][DOMAIN_NAME]" at bounding box center [765, 322] width 253 height 35
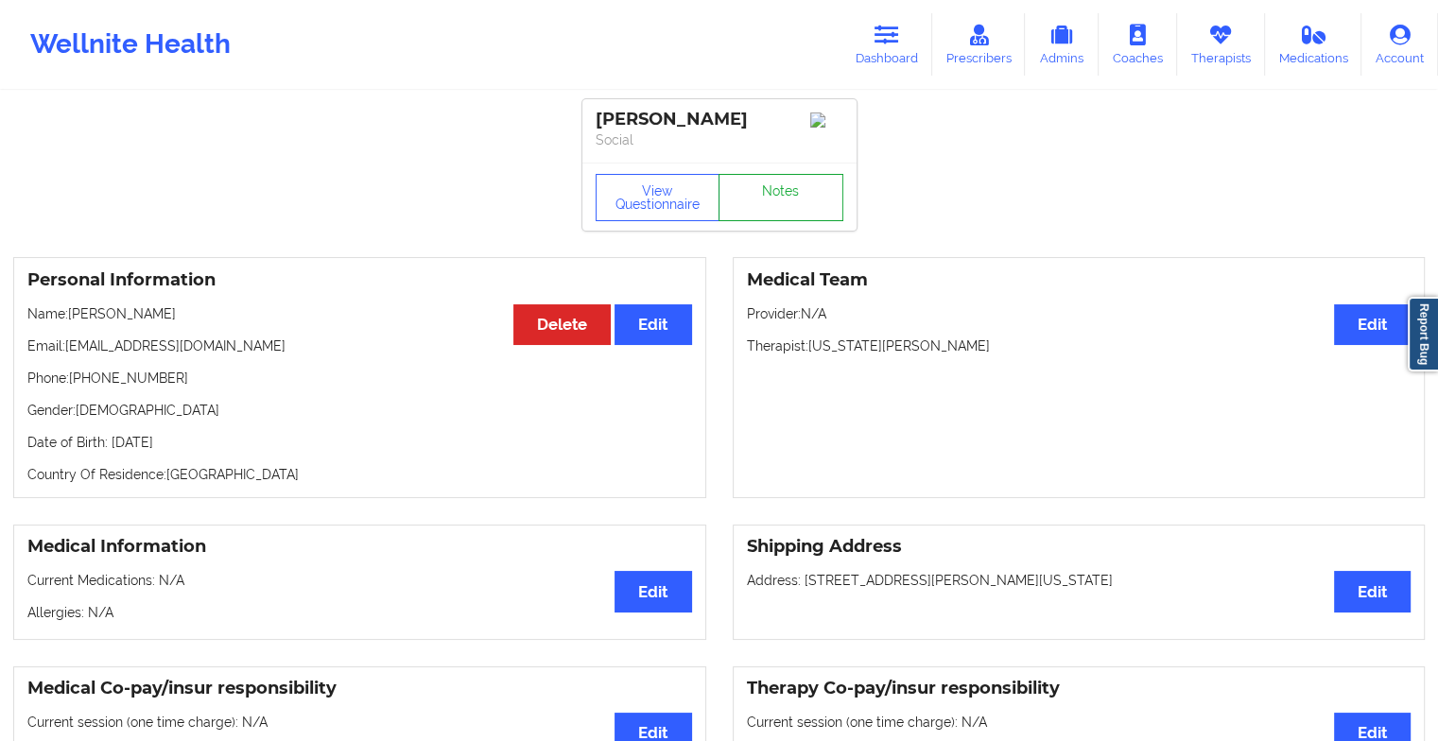
click at [767, 196] on link "Notes" at bounding box center [780, 197] width 125 height 47
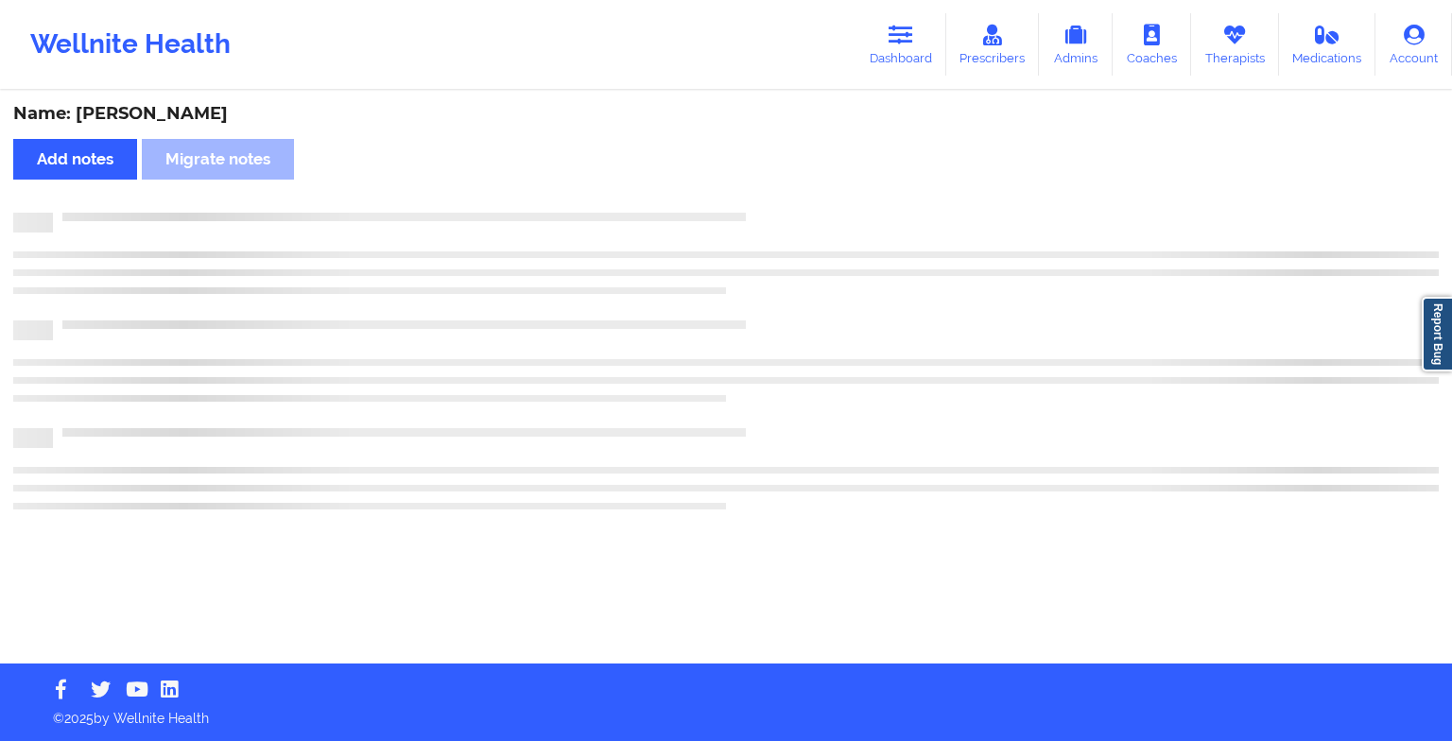
click at [767, 196] on div "Name: [PERSON_NAME] Add notes Migrate notes" at bounding box center [726, 378] width 1452 height 571
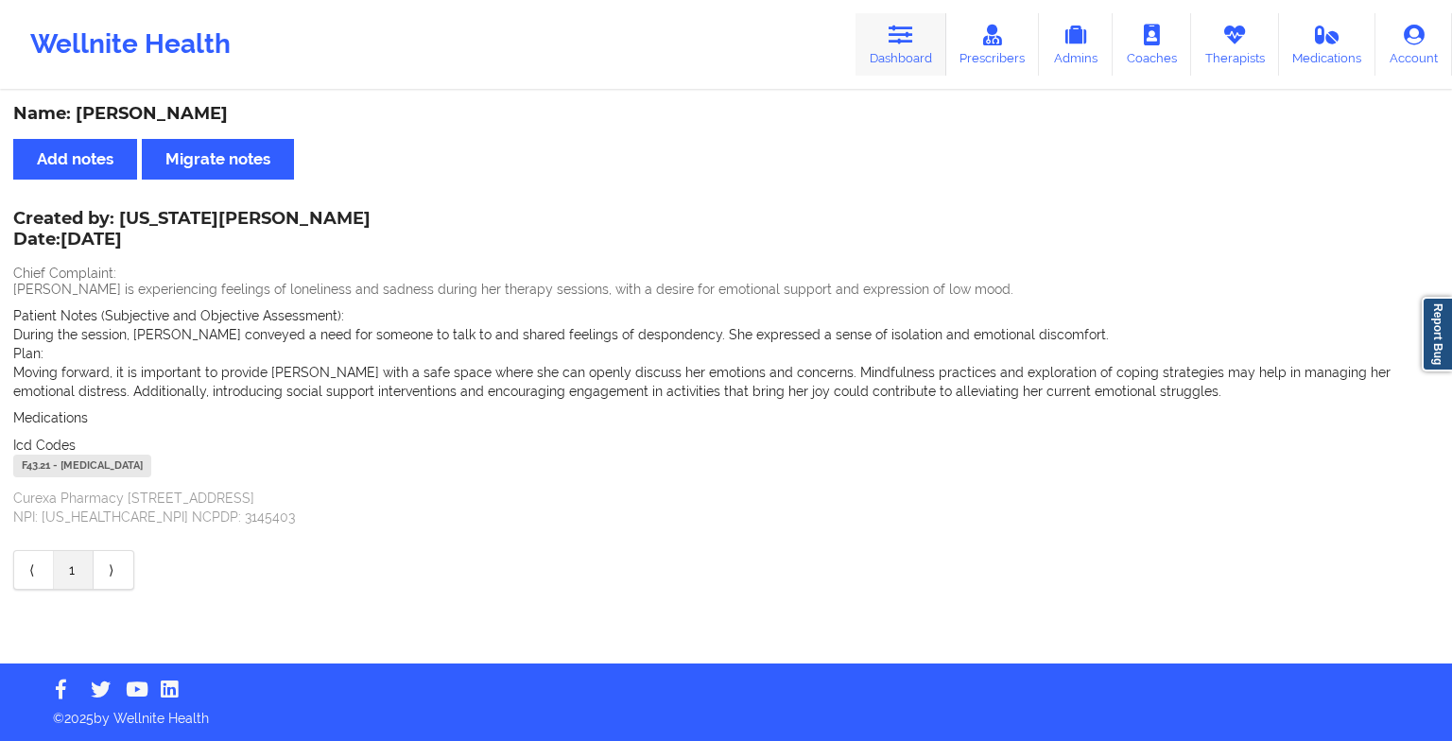
click at [888, 64] on link "Dashboard" at bounding box center [900, 44] width 91 height 62
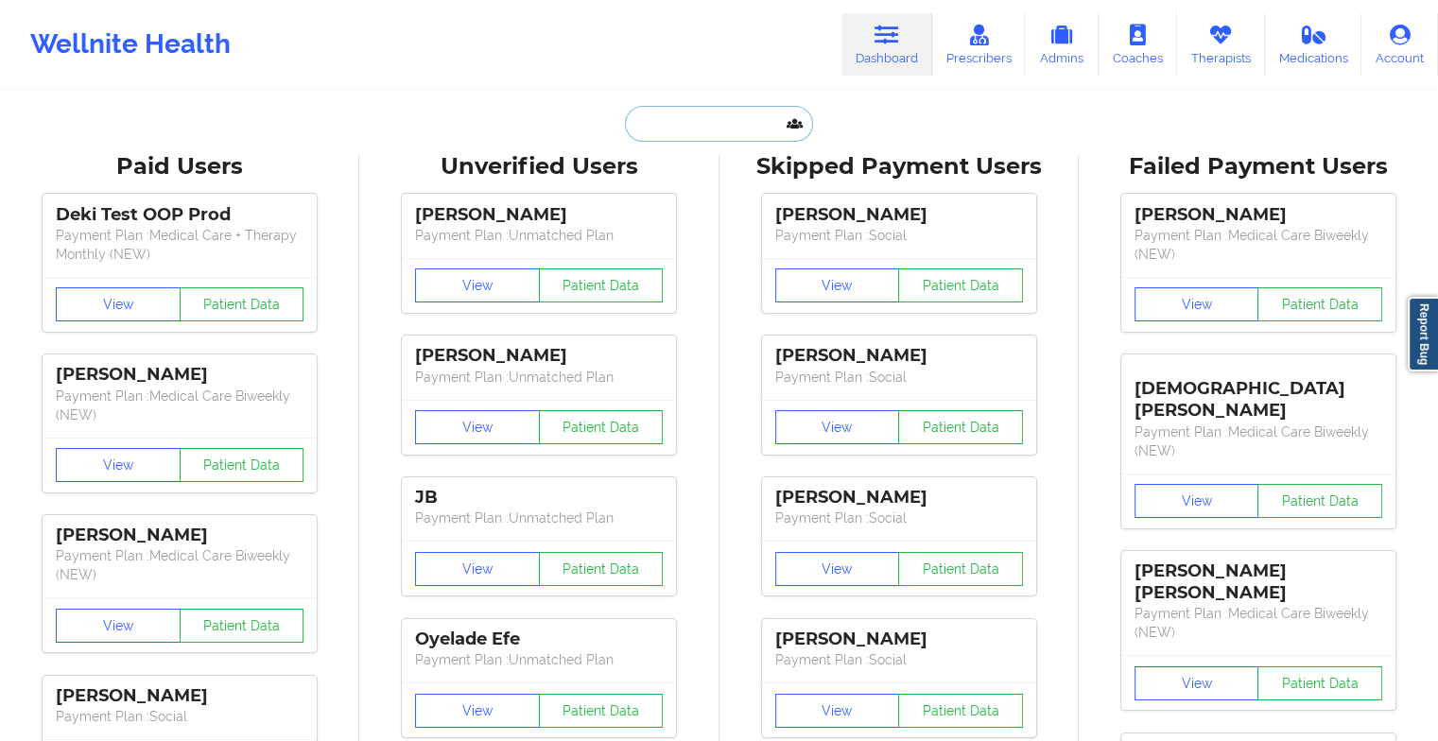
click at [650, 129] on input "text" at bounding box center [718, 124] width 187 height 36
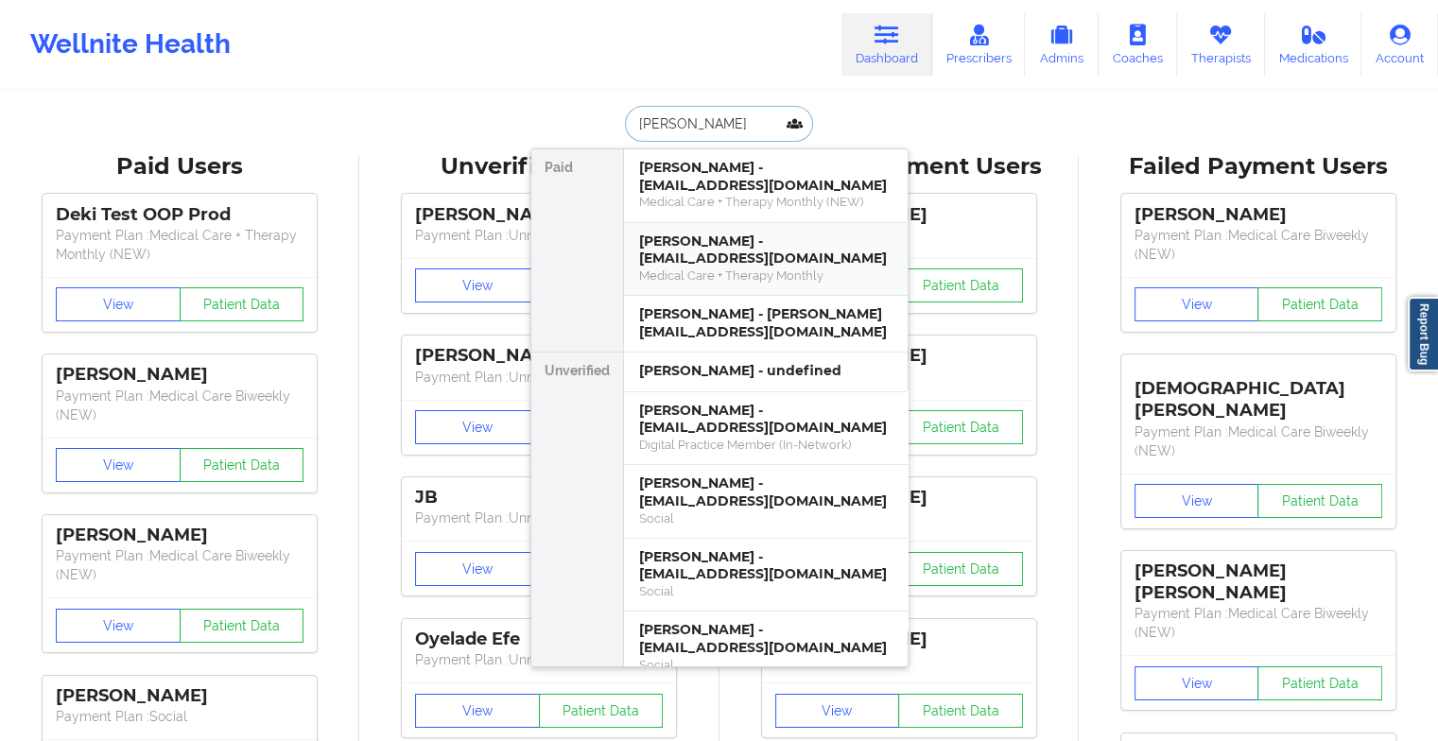
type input "[PERSON_NAME]"
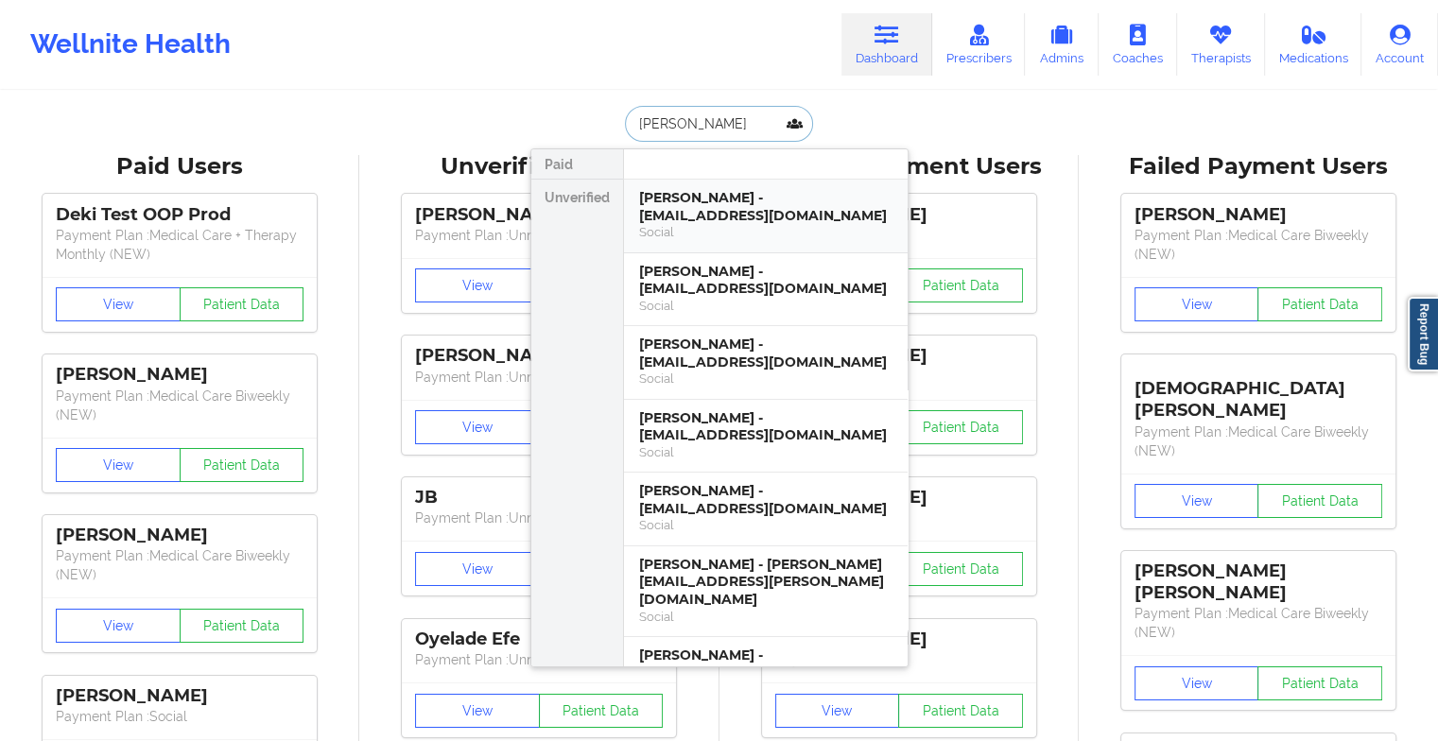
click at [714, 224] on div "Social" at bounding box center [765, 232] width 253 height 16
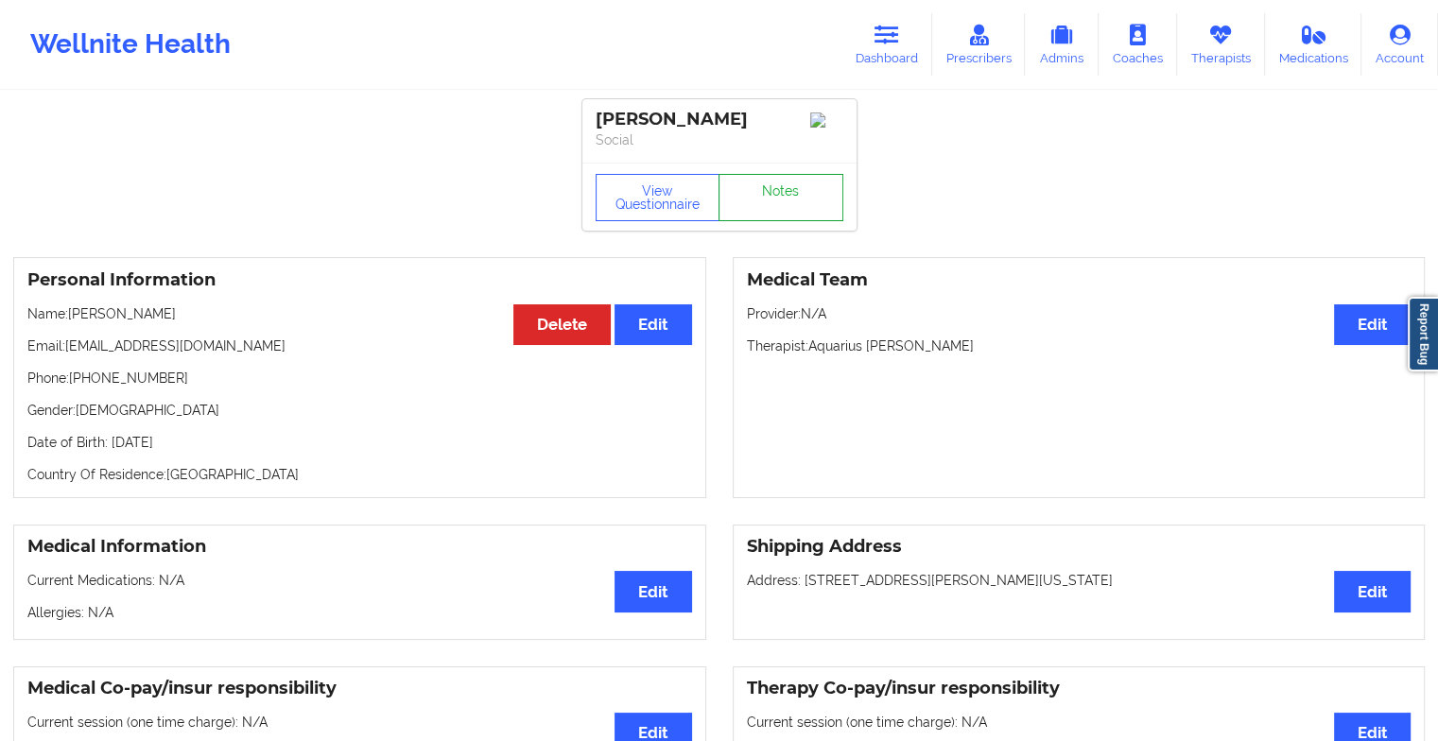
click at [760, 192] on link "Notes" at bounding box center [780, 197] width 125 height 47
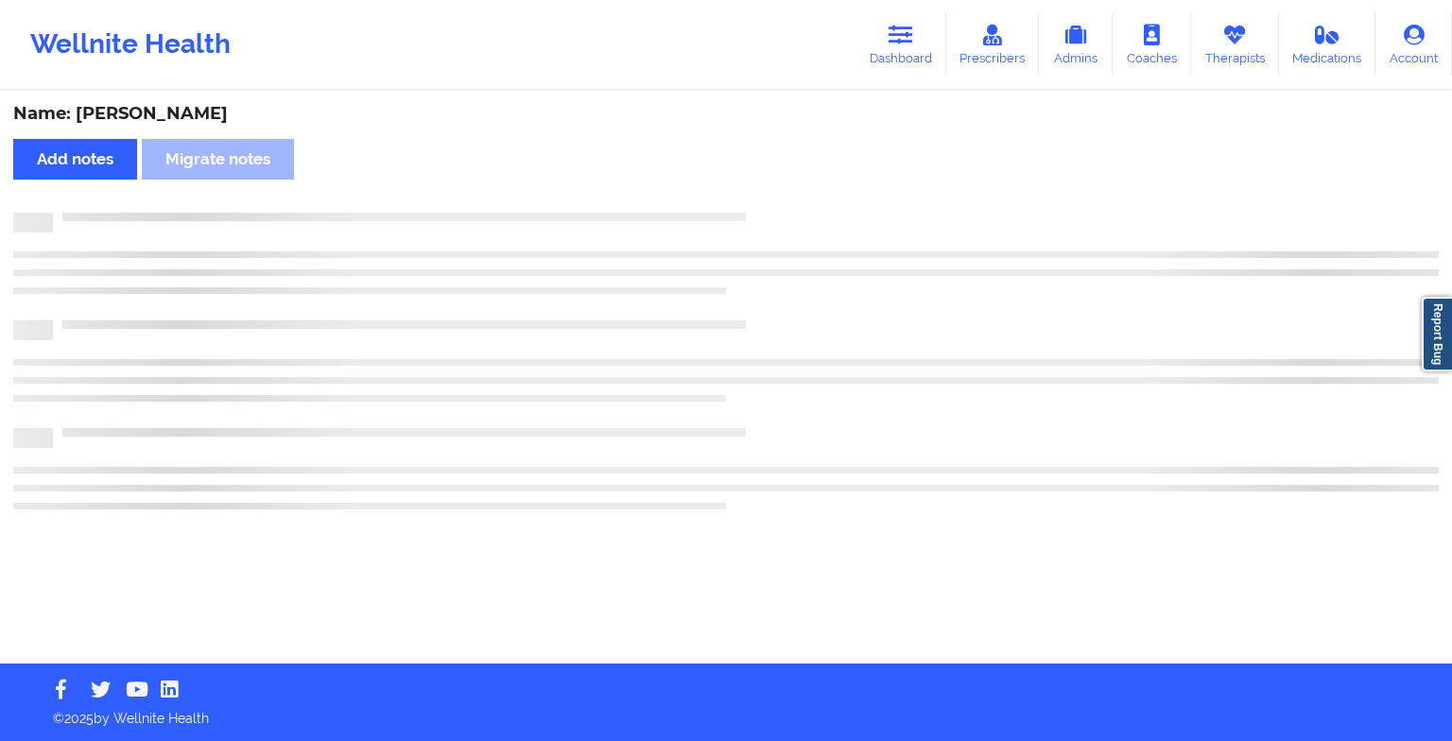
click at [760, 192] on div "Name: [PERSON_NAME] Add notes Migrate notes" at bounding box center [726, 378] width 1452 height 571
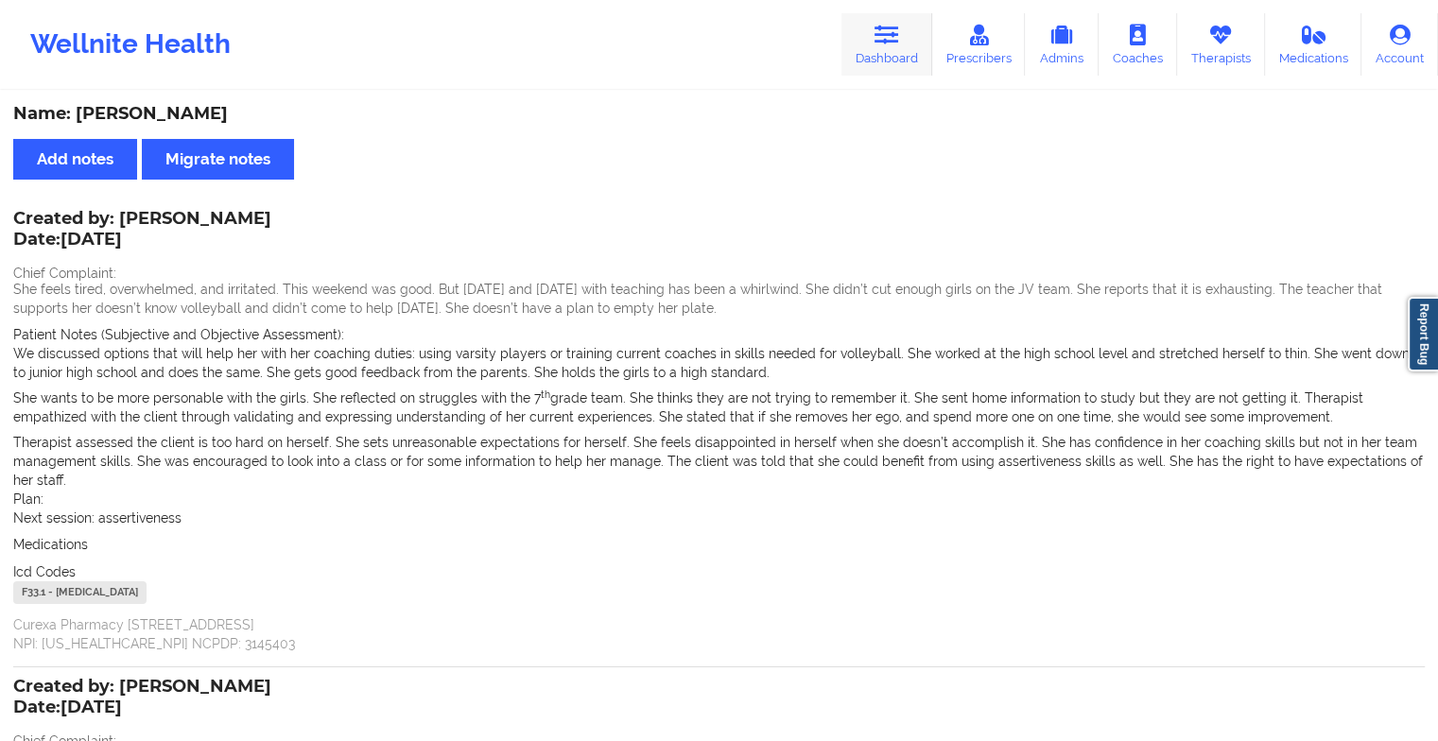
click at [921, 41] on link "Dashboard" at bounding box center [886, 44] width 91 height 62
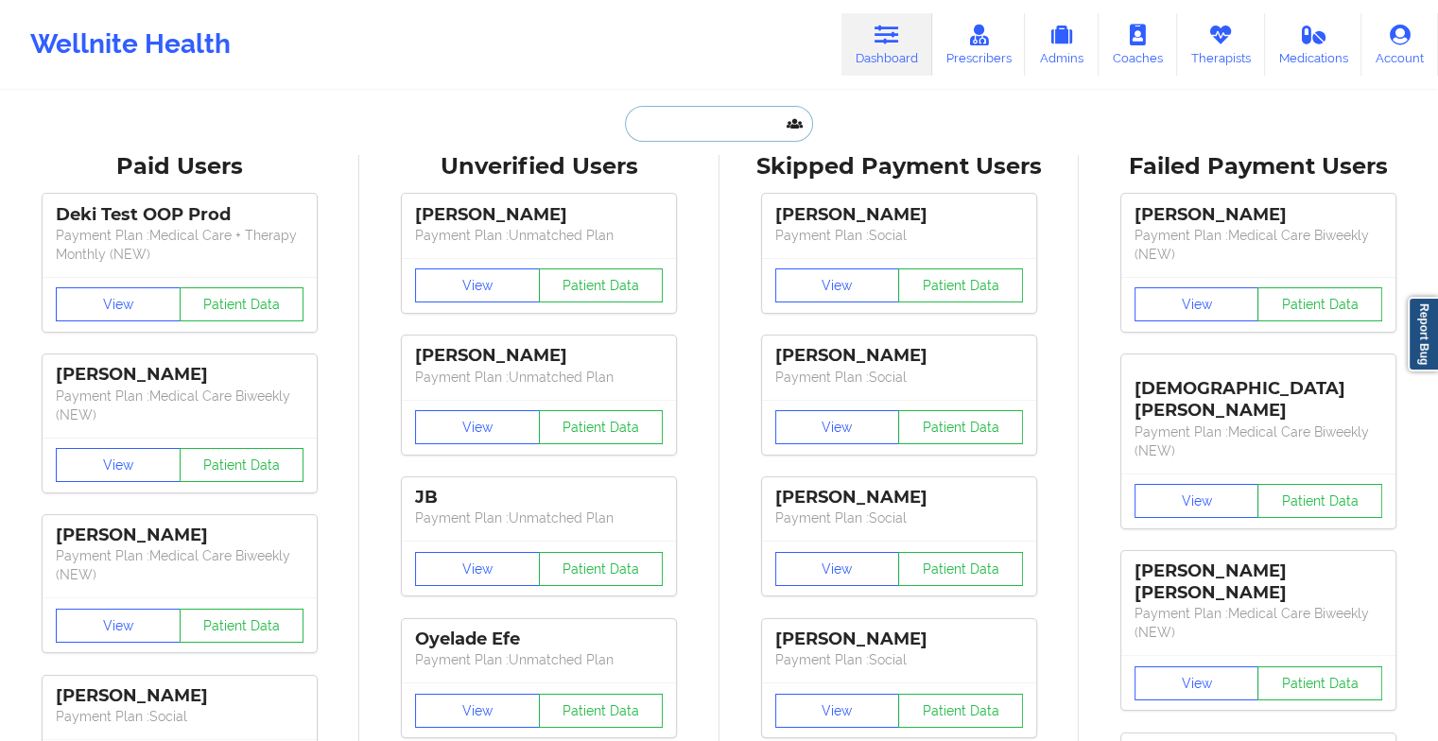
click at [696, 136] on input "text" at bounding box center [718, 124] width 187 height 36
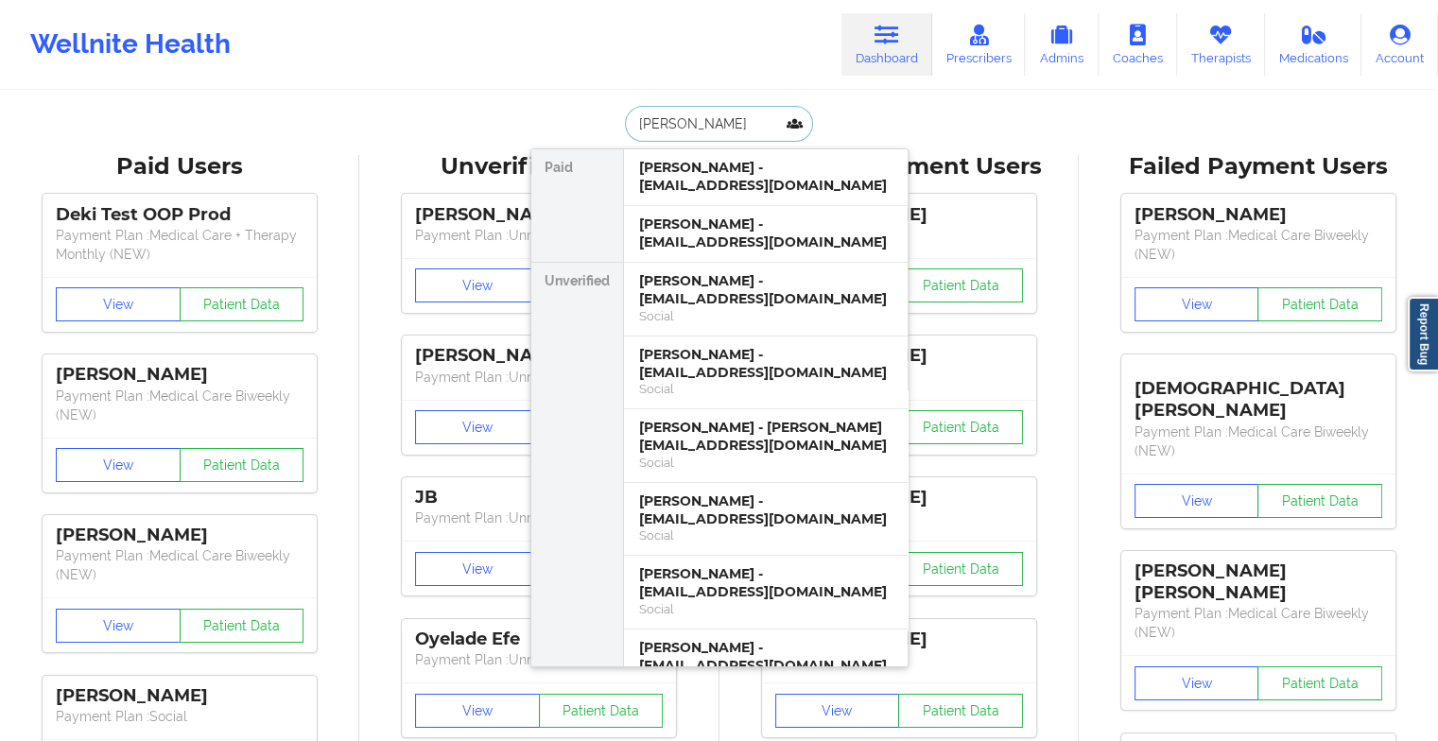
type input "[PERSON_NAME]"
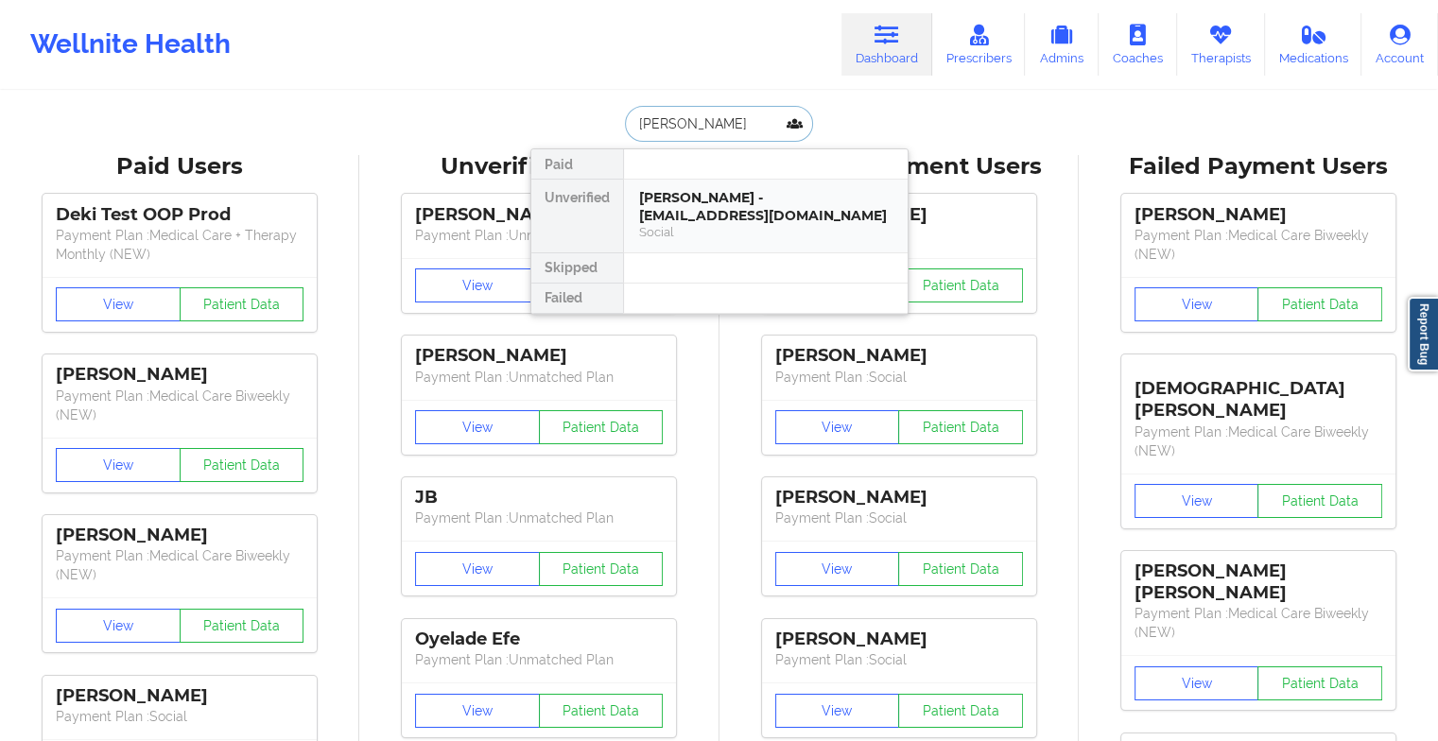
click at [738, 195] on div "[PERSON_NAME] - [EMAIL_ADDRESS][DOMAIN_NAME]" at bounding box center [765, 206] width 253 height 35
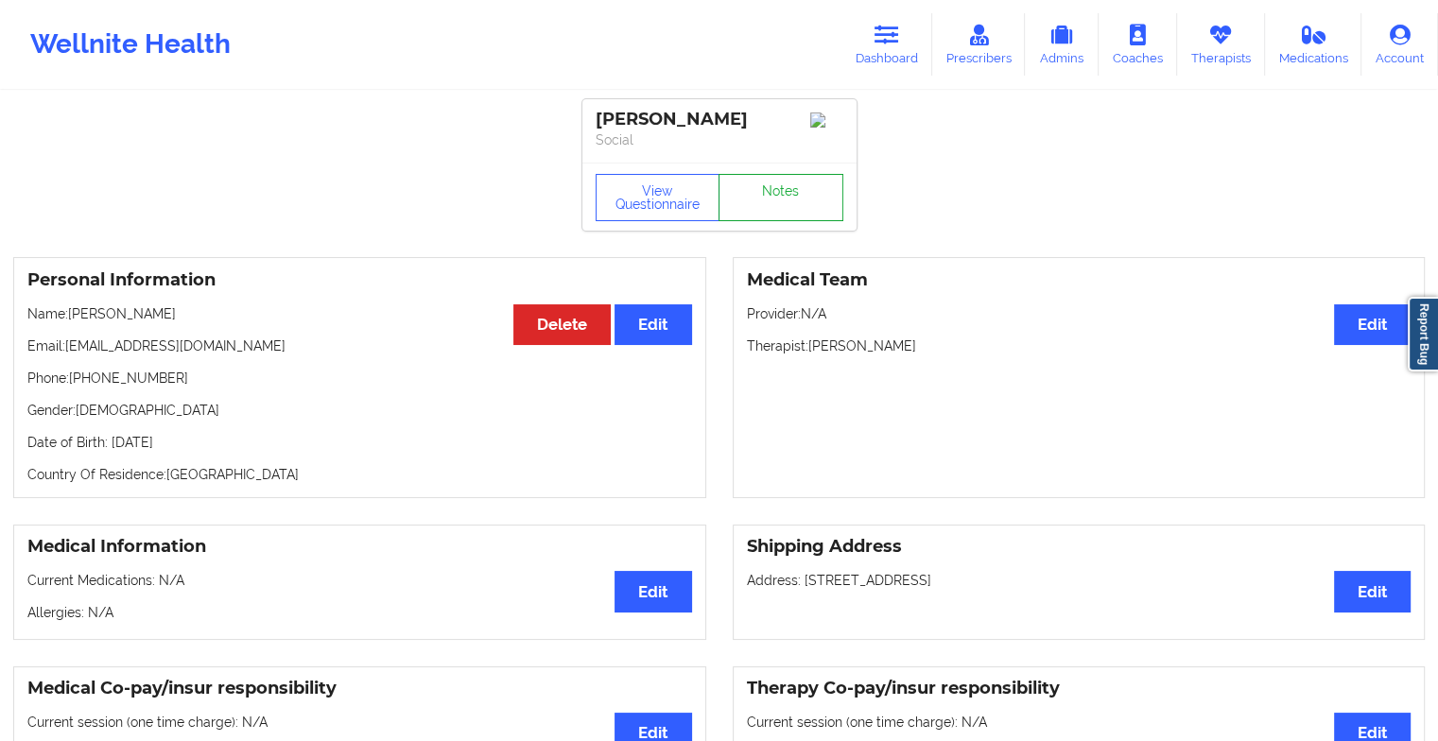
click at [738, 195] on link "Notes" at bounding box center [780, 197] width 125 height 47
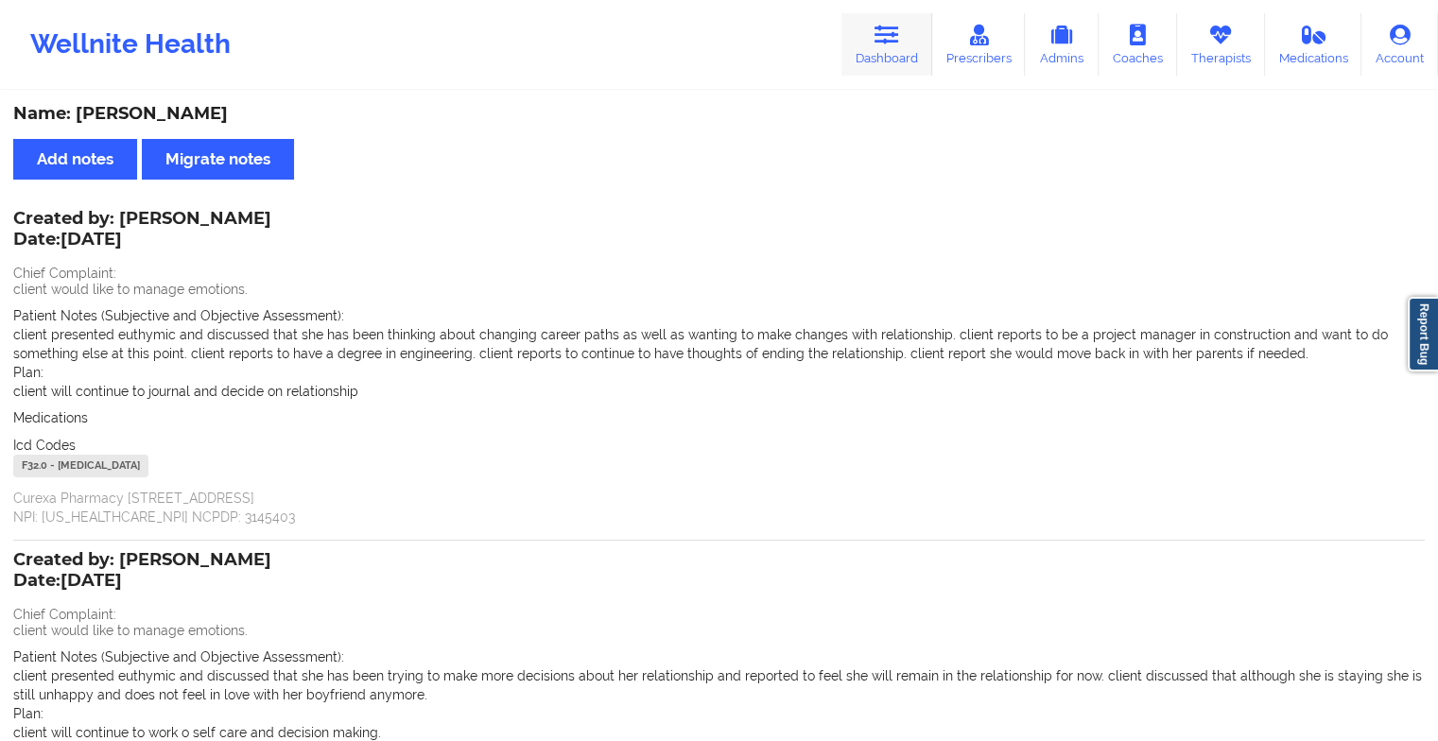
click at [893, 60] on link "Dashboard" at bounding box center [886, 44] width 91 height 62
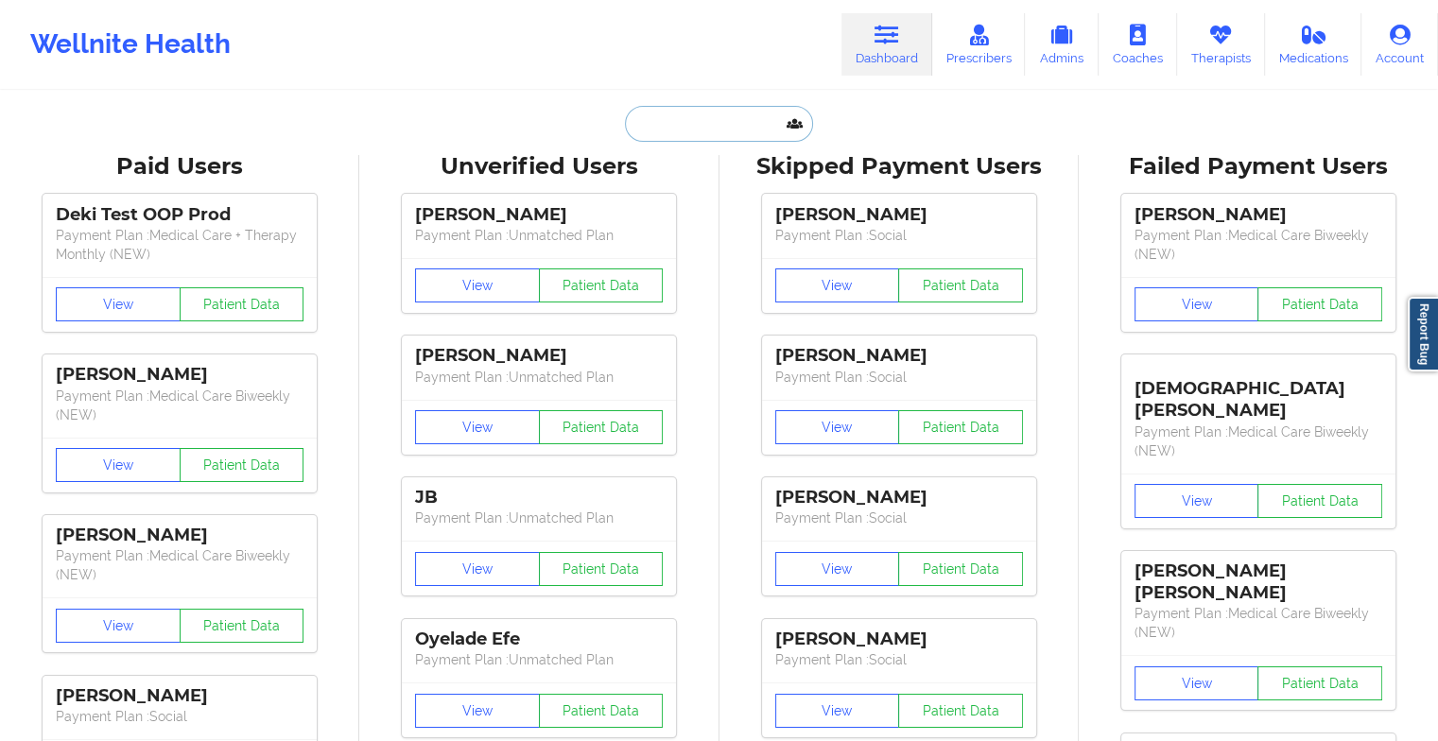
click at [759, 129] on input "text" at bounding box center [718, 124] width 187 height 36
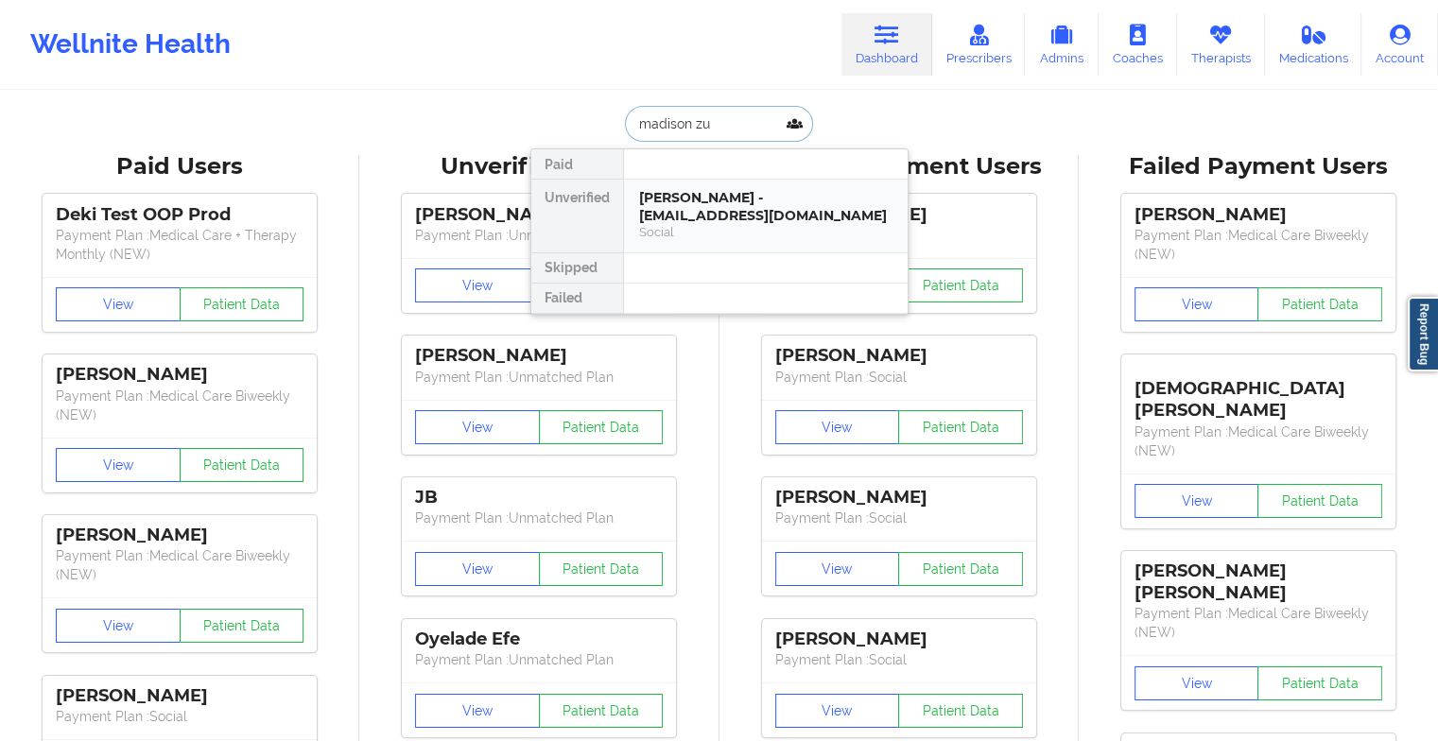
type input "madison zur"
click at [732, 197] on div "[PERSON_NAME] - [EMAIL_ADDRESS][DOMAIN_NAME]" at bounding box center [765, 206] width 253 height 35
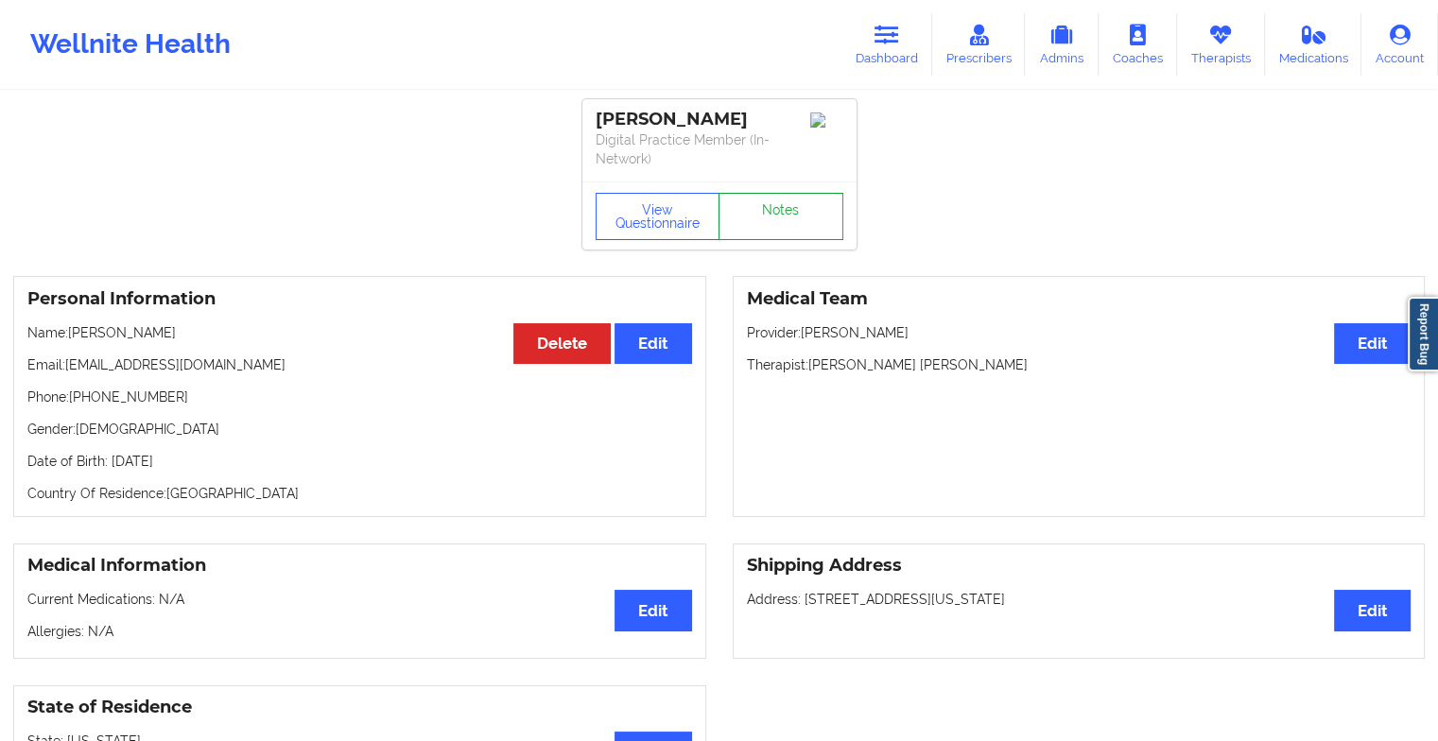
click at [779, 206] on link "Notes" at bounding box center [780, 216] width 125 height 47
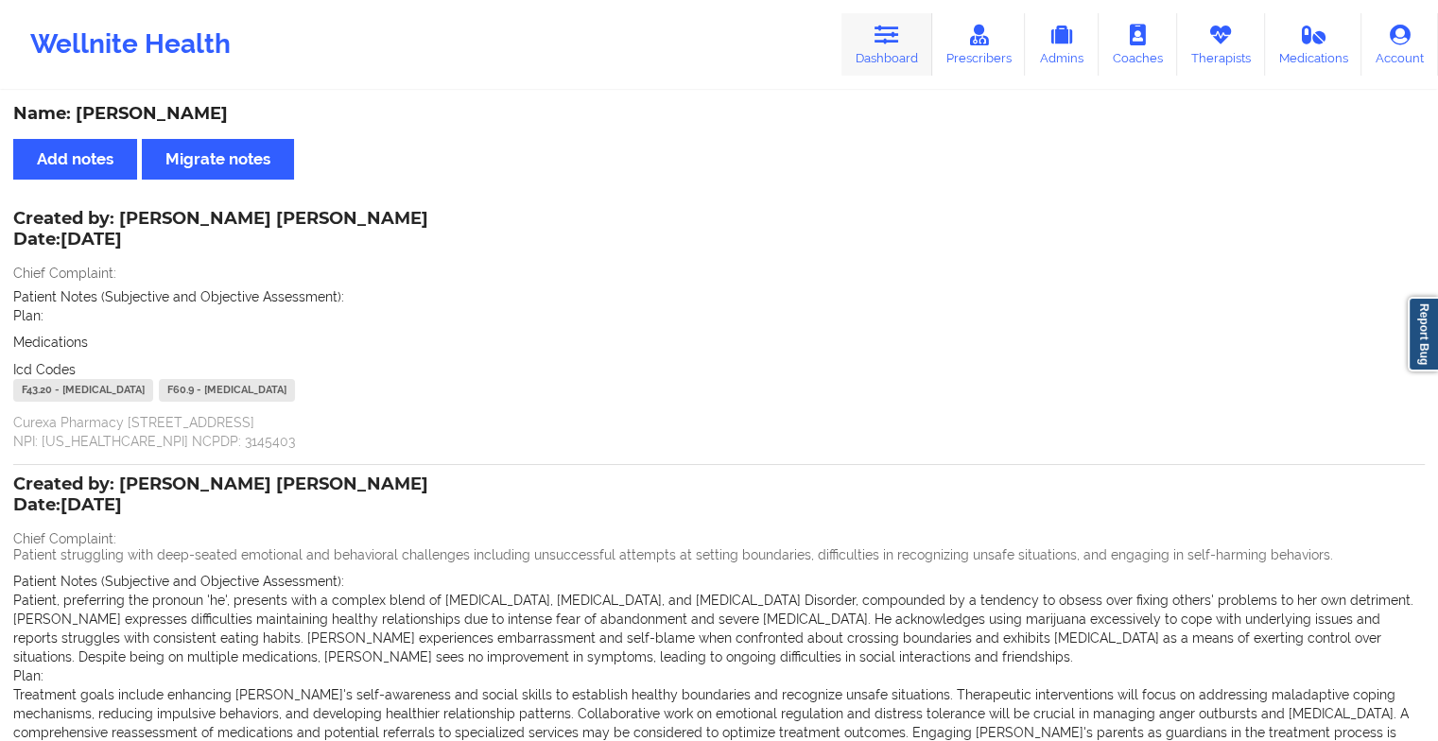
click at [864, 36] on link "Dashboard" at bounding box center [886, 44] width 91 height 62
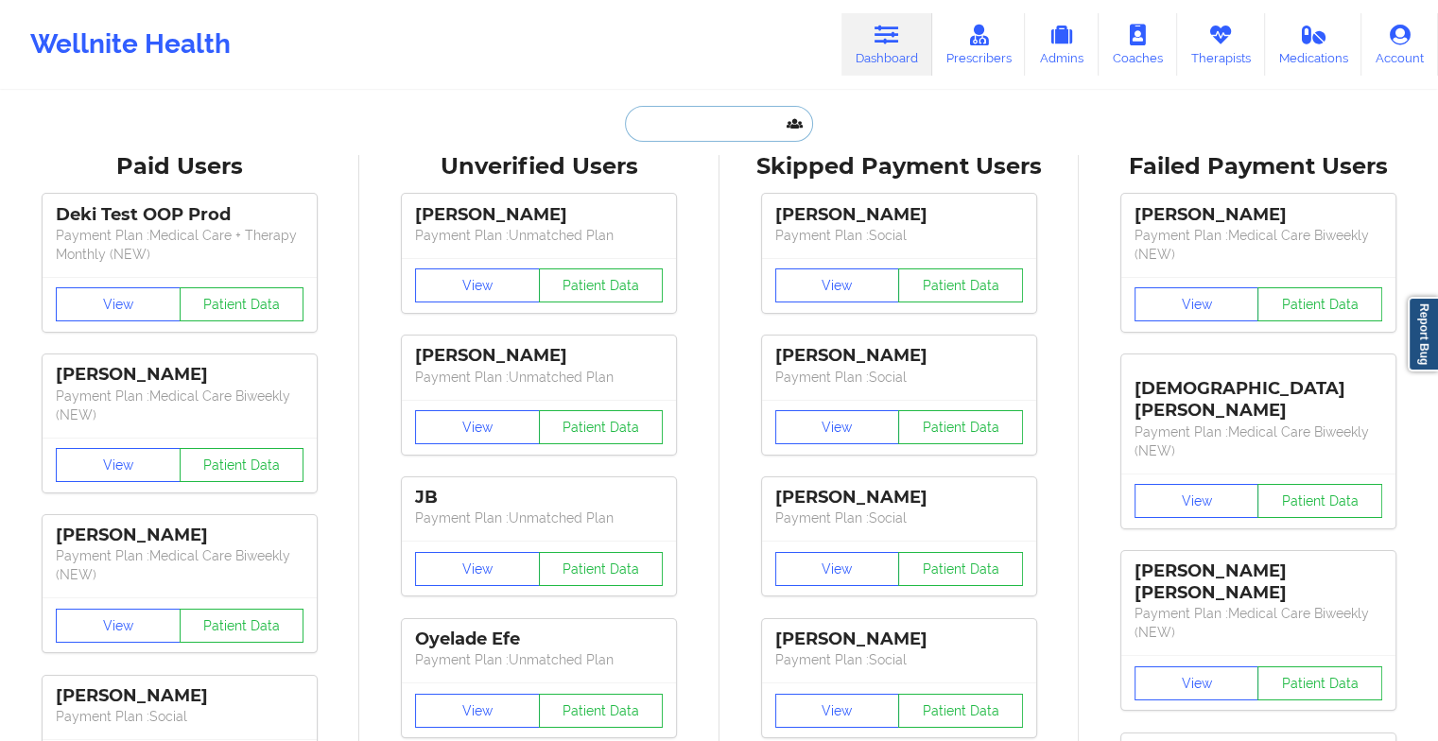
click at [661, 116] on input "text" at bounding box center [718, 124] width 187 height 36
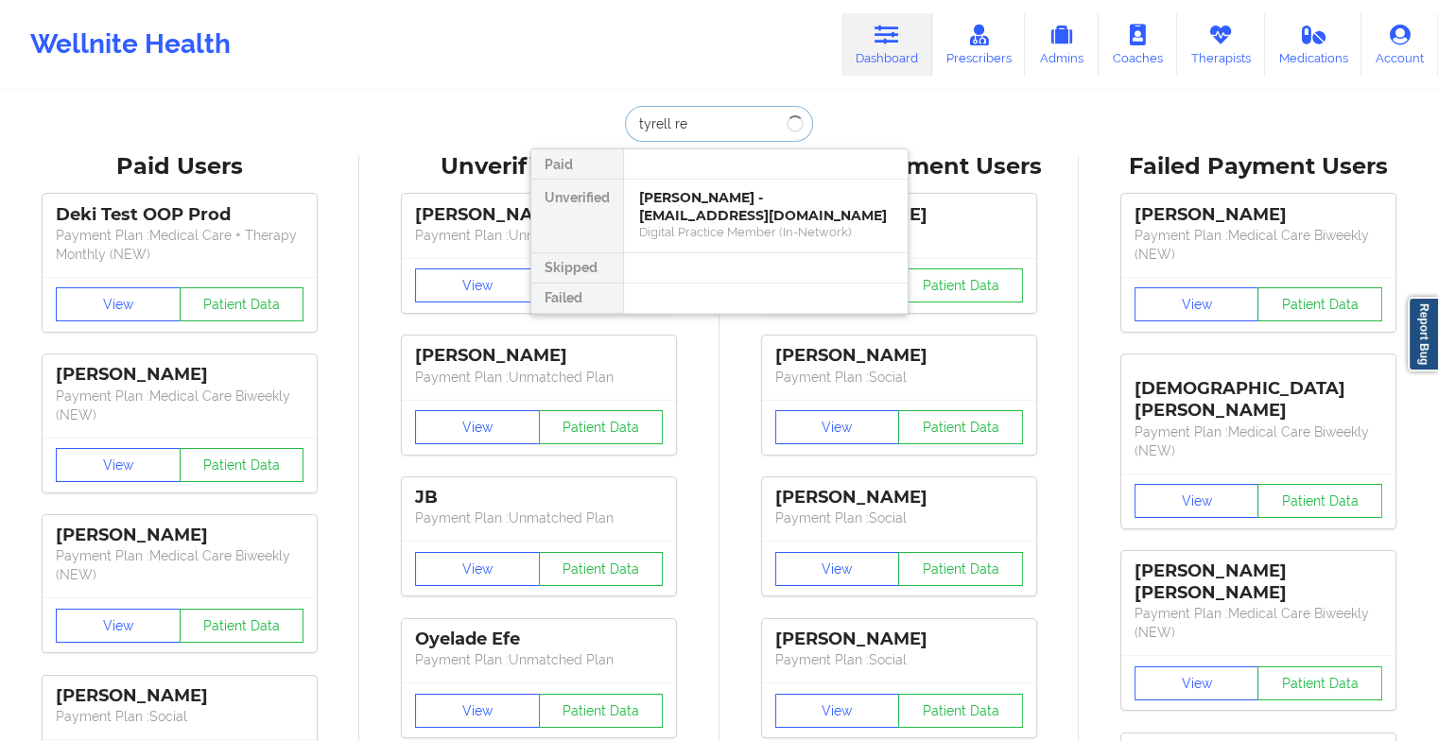
type input "tyrell rei"
click at [734, 198] on div "[PERSON_NAME] - [EMAIL_ADDRESS][DOMAIN_NAME]" at bounding box center [765, 206] width 253 height 35
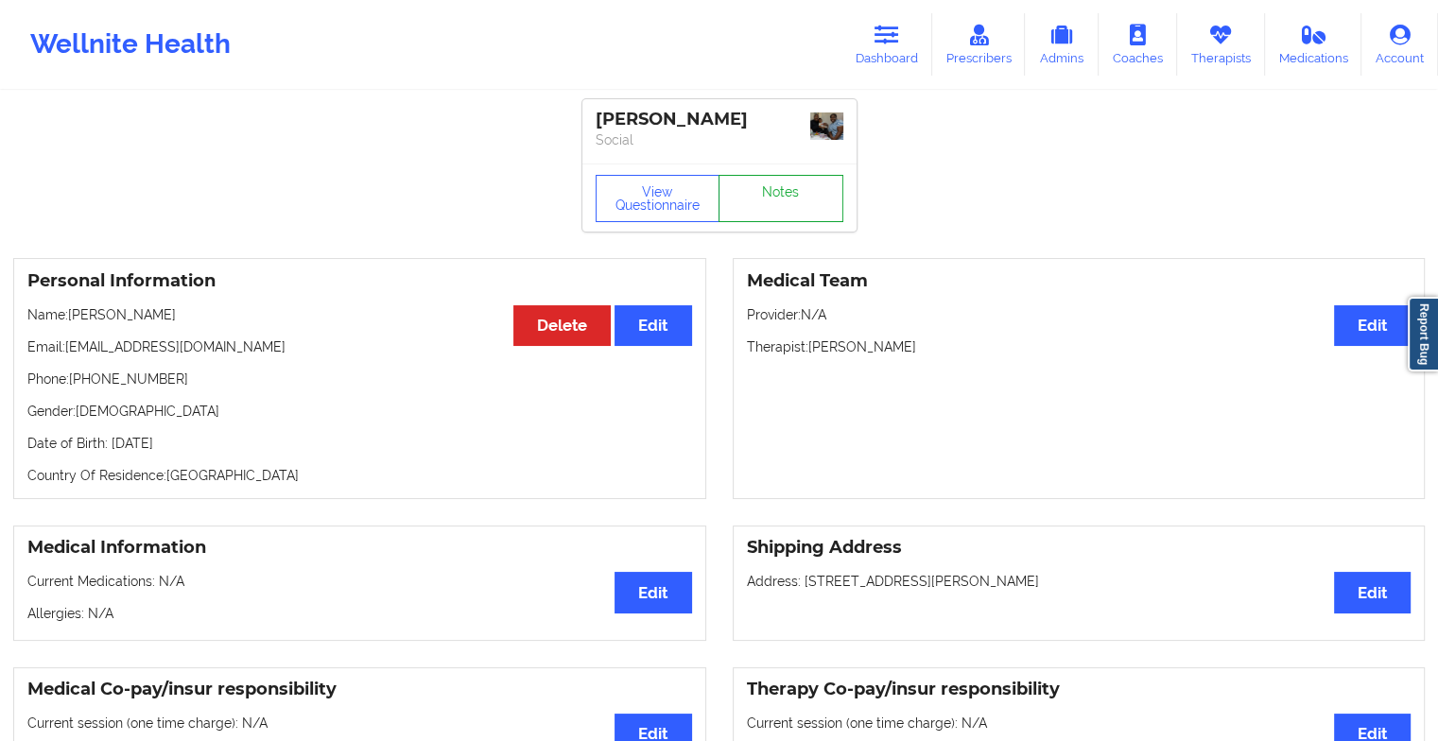
click at [767, 205] on link "Notes" at bounding box center [780, 198] width 125 height 47
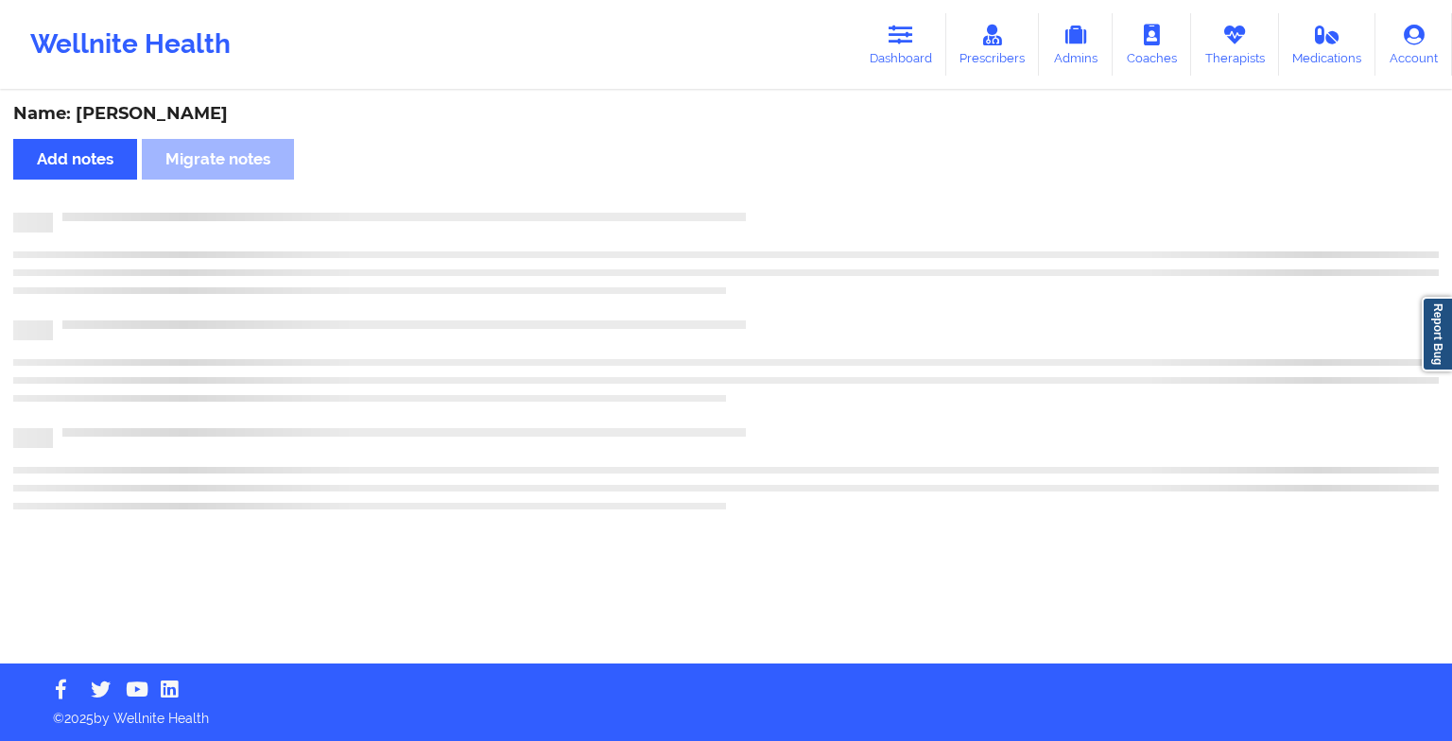
click at [767, 205] on div "Name: [PERSON_NAME] Add notes Migrate notes" at bounding box center [726, 378] width 1452 height 571
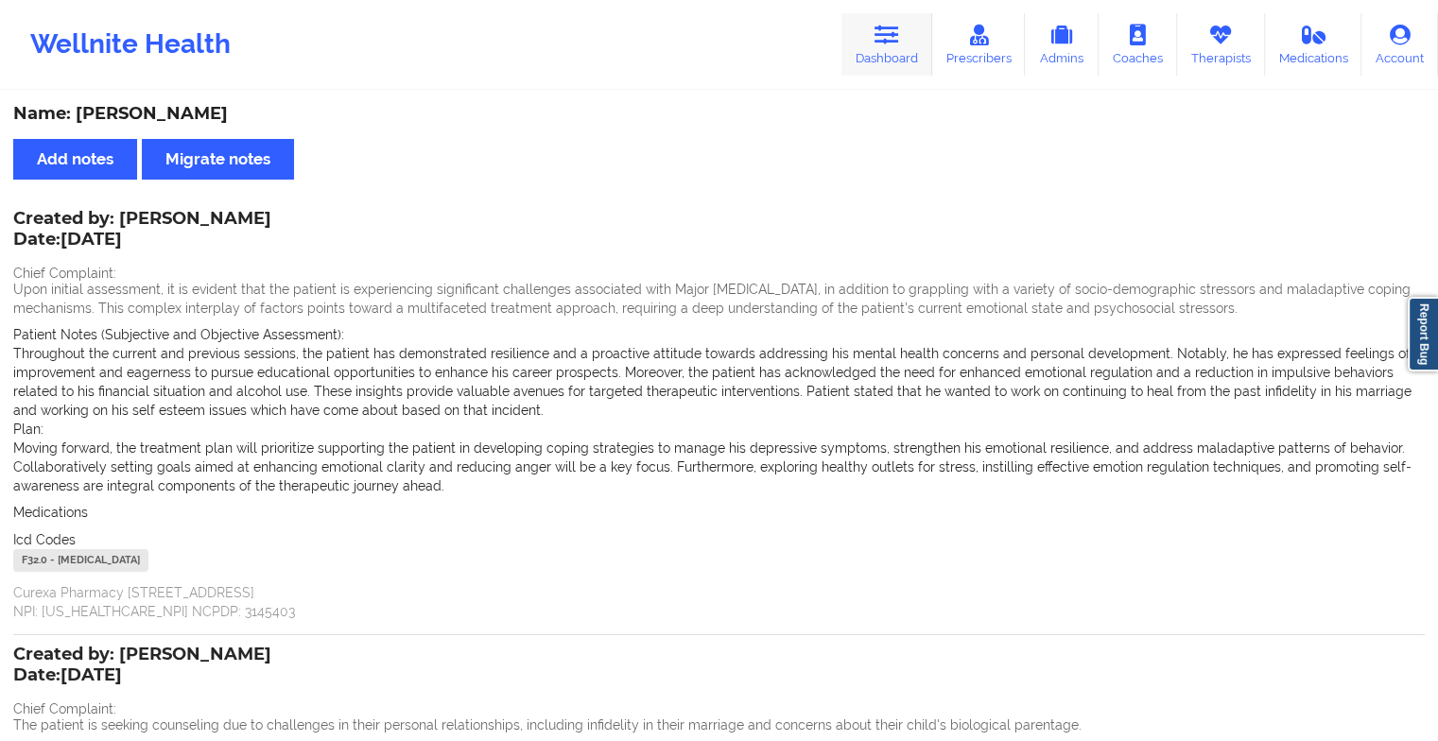
click at [888, 17] on link "Dashboard" at bounding box center [886, 44] width 91 height 62
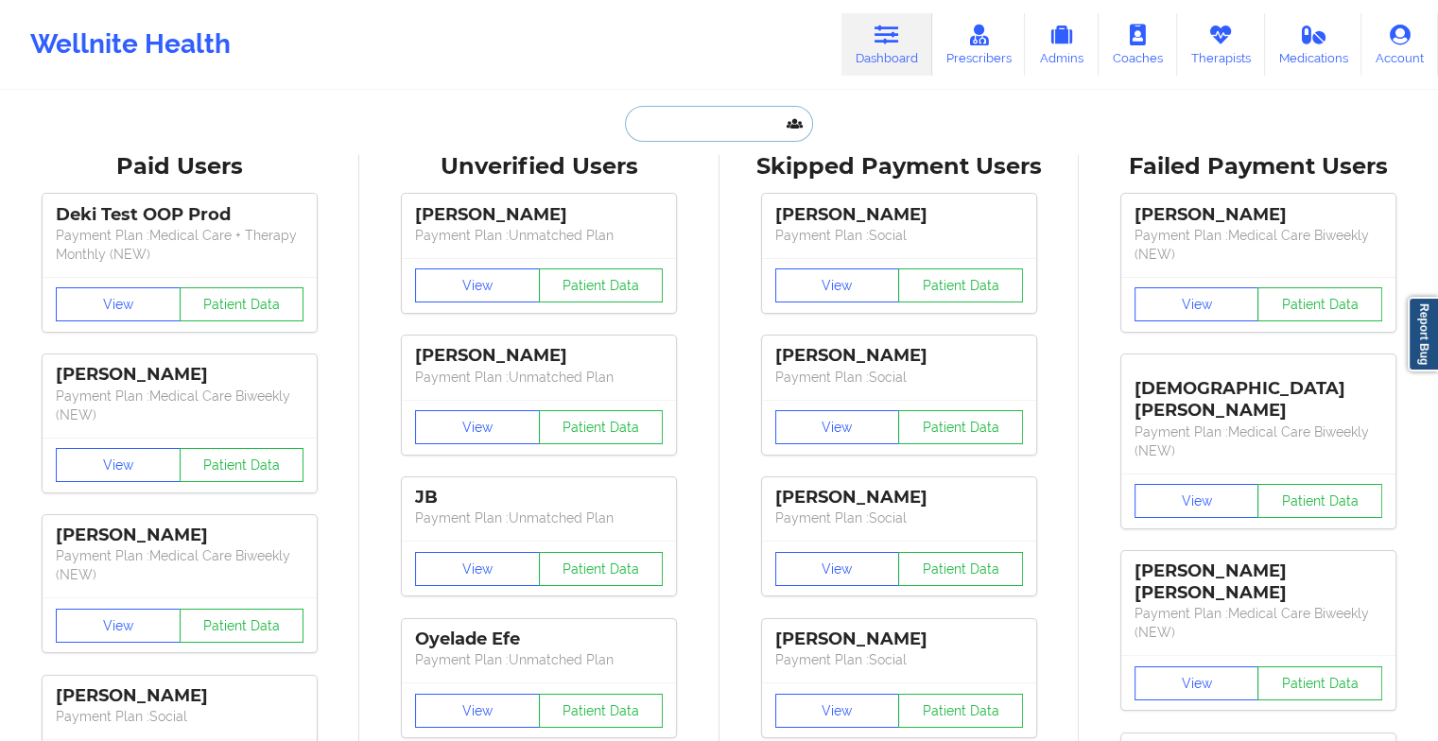
click at [700, 121] on input "text" at bounding box center [718, 124] width 187 height 36
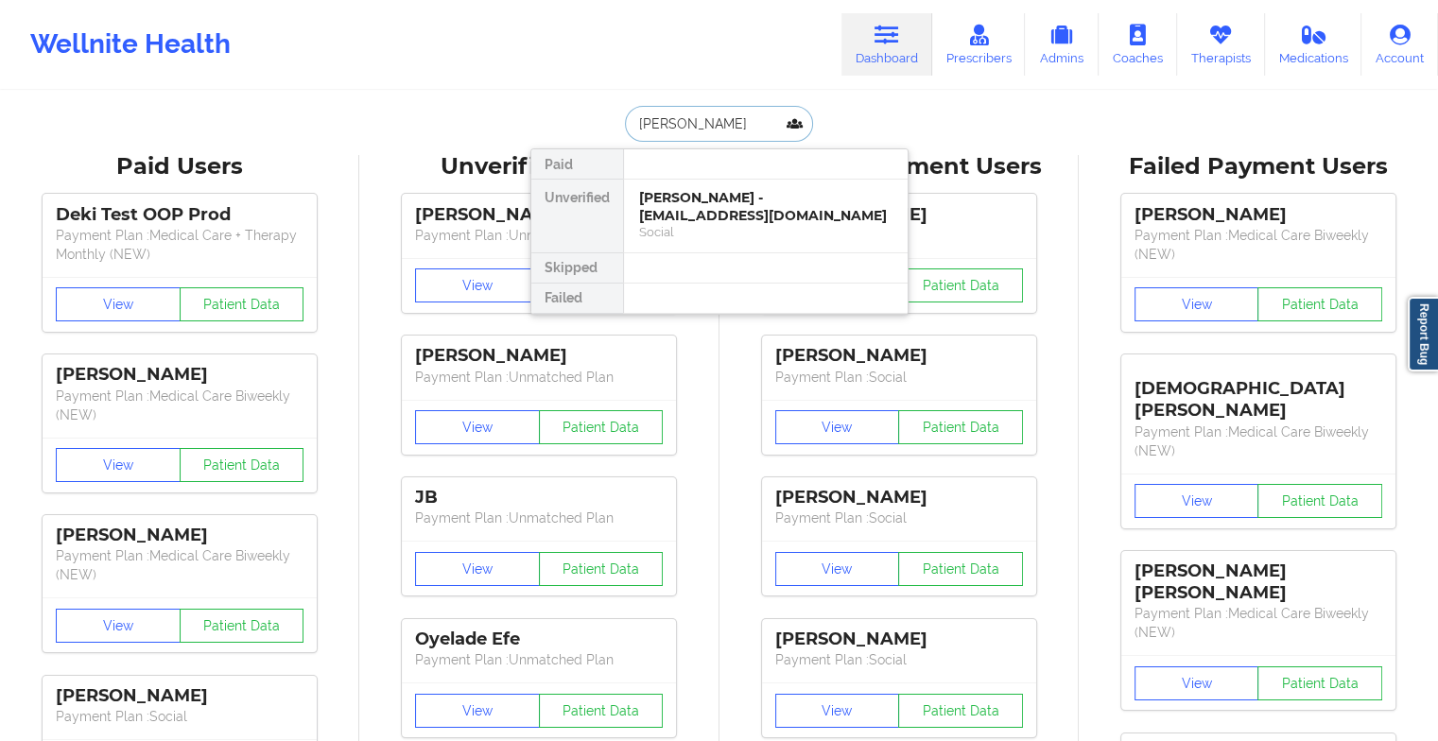
type input "[PERSON_NAME]"
click at [709, 208] on div "[PERSON_NAME] - [PERSON_NAME][EMAIL_ADDRESS][DOMAIN_NAME]" at bounding box center [765, 206] width 253 height 35
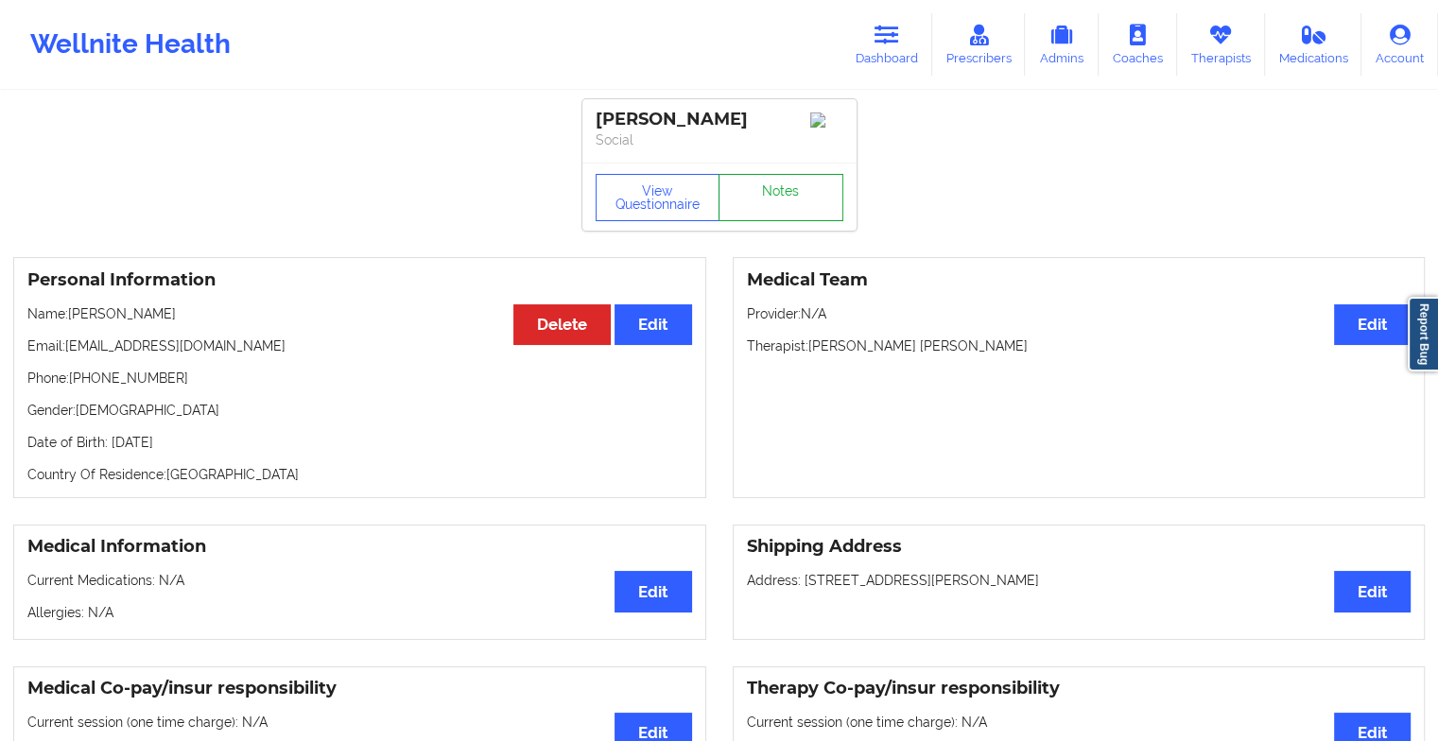
click at [734, 197] on link "Notes" at bounding box center [780, 197] width 125 height 47
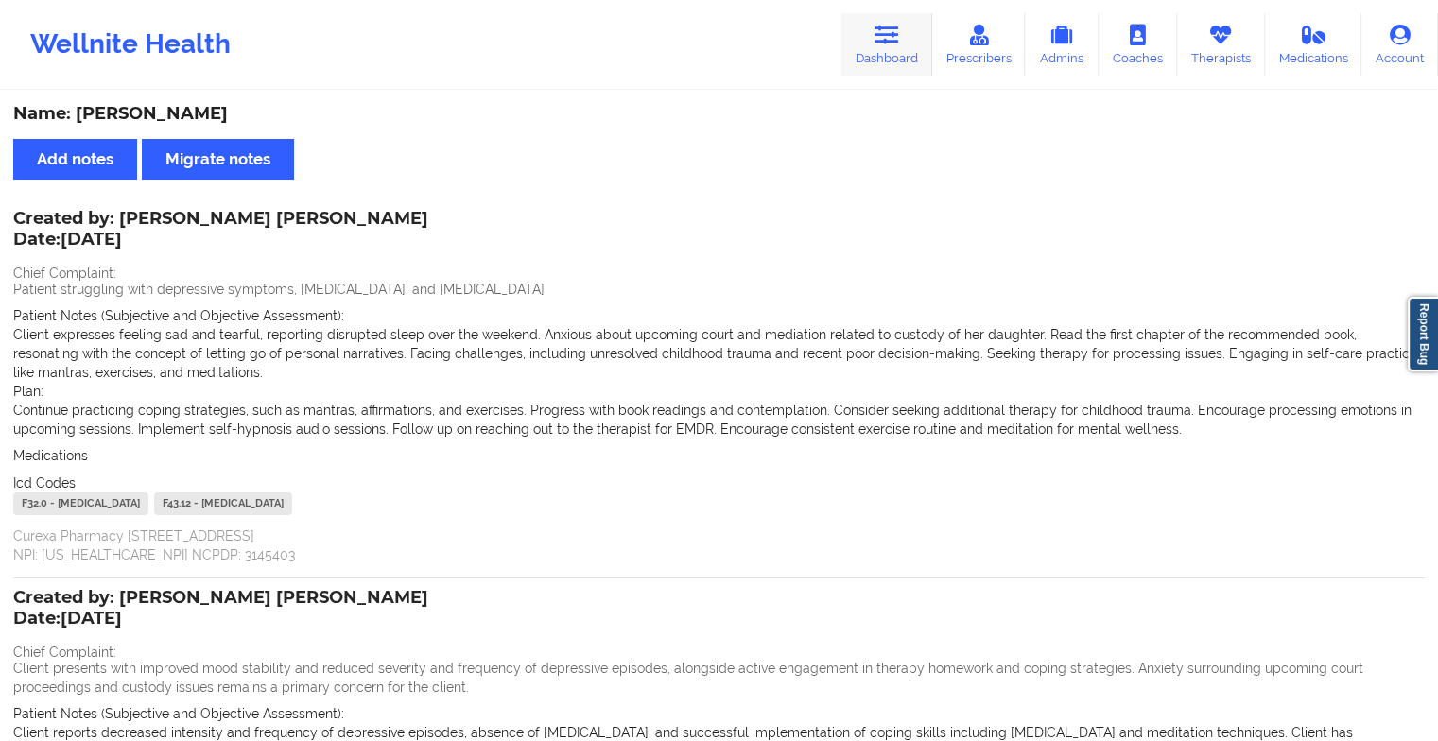
click at [887, 42] on icon at bounding box center [886, 35] width 25 height 21
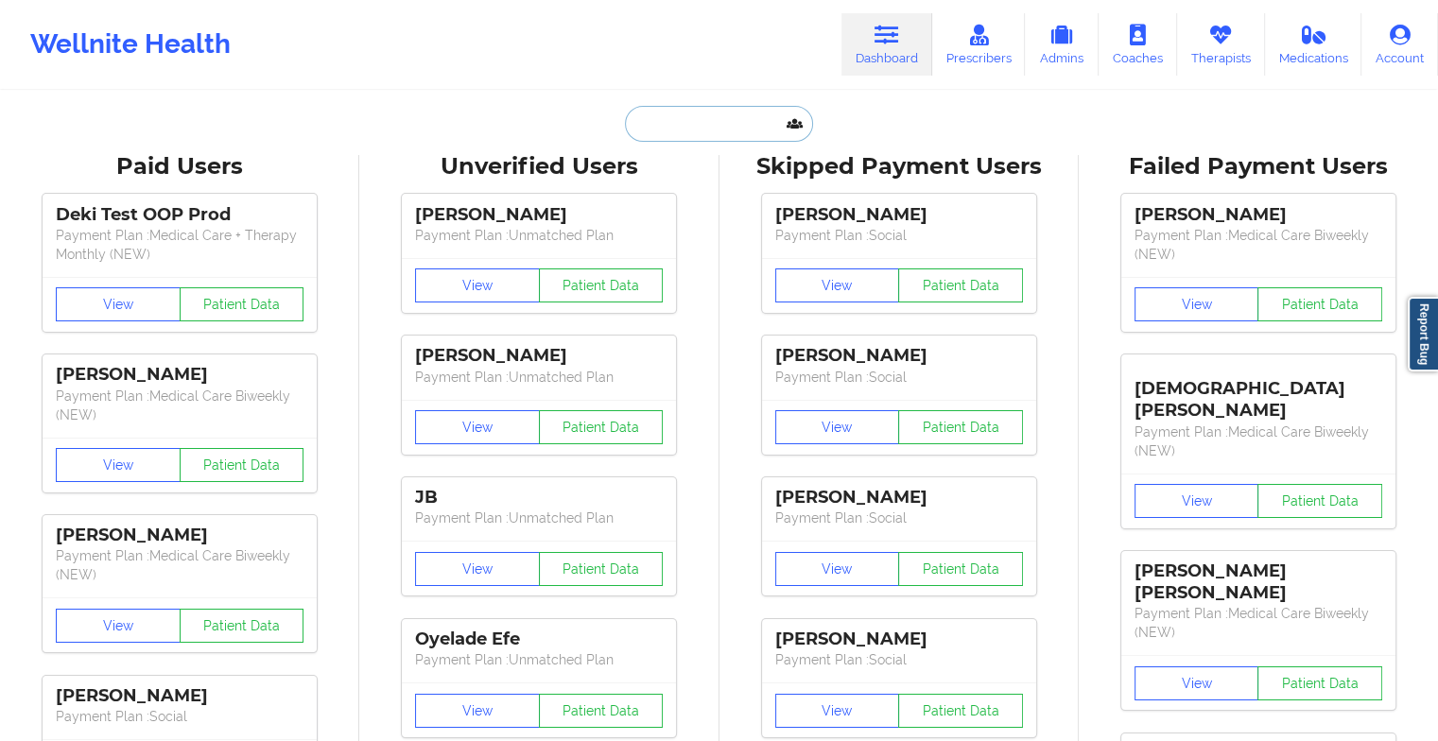
click at [722, 121] on input "text" at bounding box center [718, 124] width 187 height 36
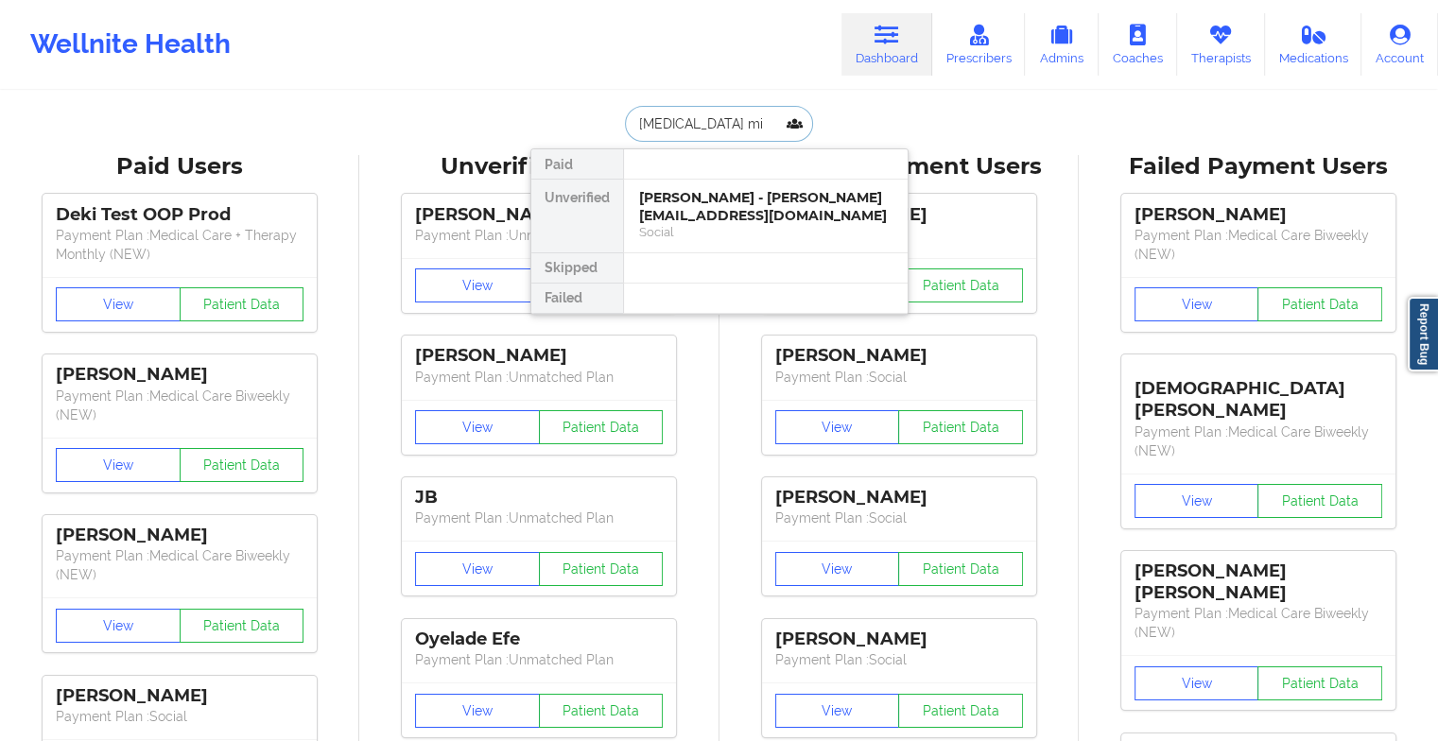
type input "[MEDICAL_DATA] mil"
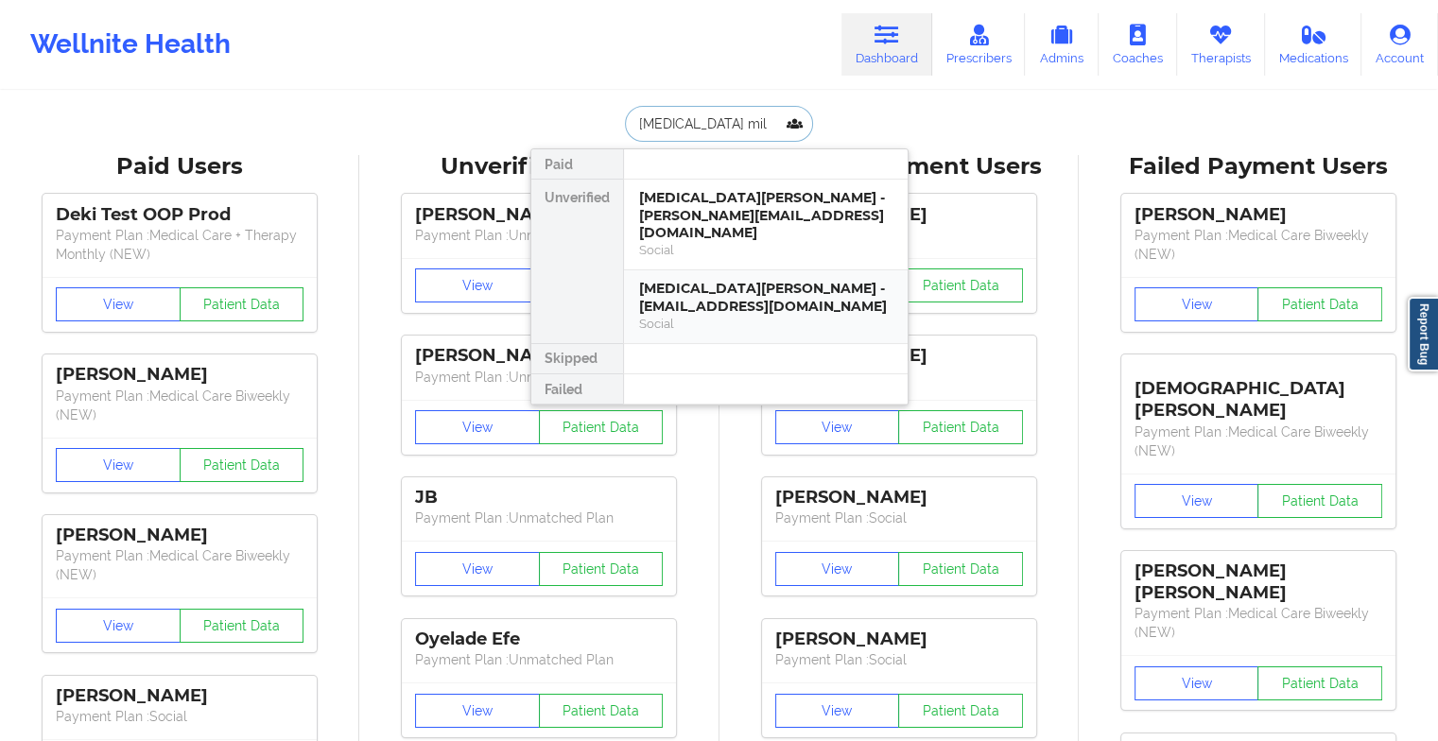
click at [688, 280] on div "[MEDICAL_DATA][PERSON_NAME] - [EMAIL_ADDRESS][DOMAIN_NAME]" at bounding box center [765, 297] width 253 height 35
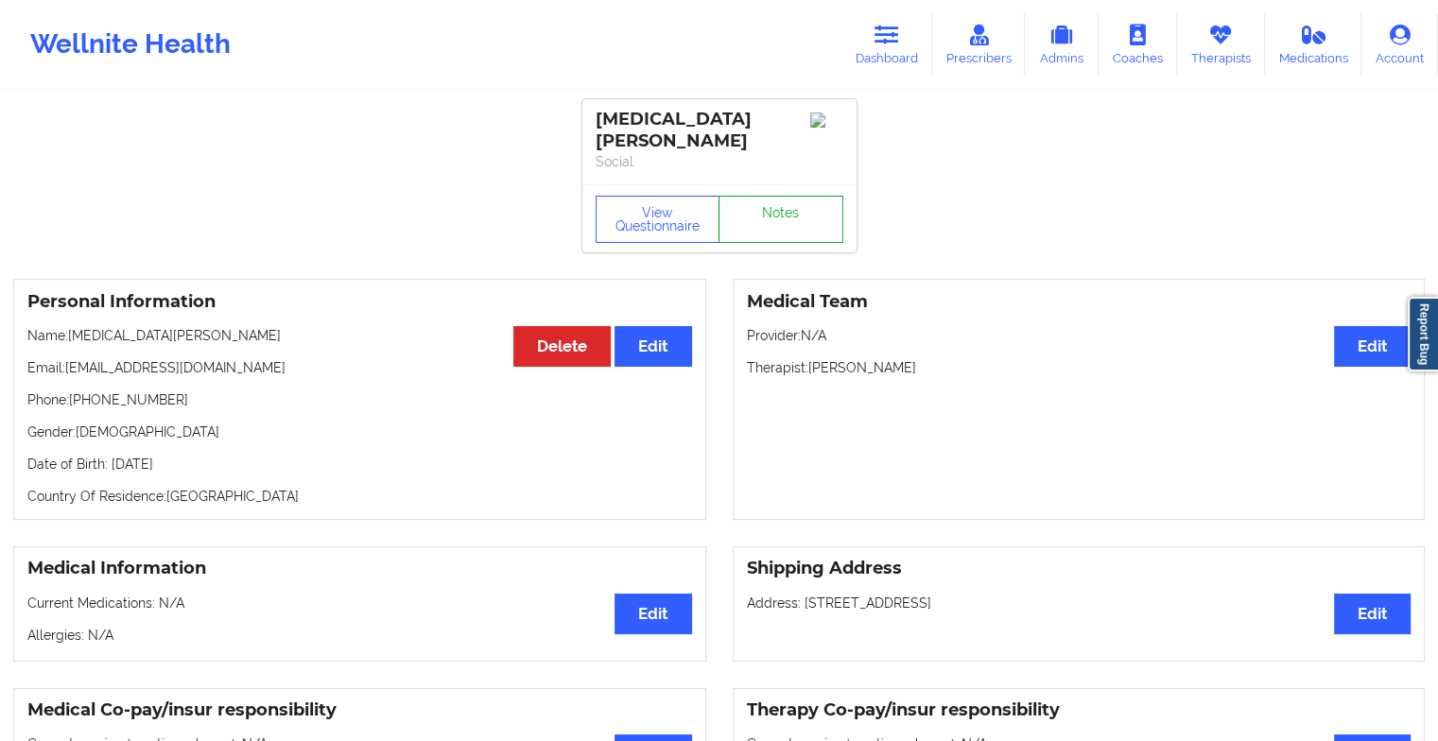
click at [773, 196] on link "Notes" at bounding box center [780, 219] width 125 height 47
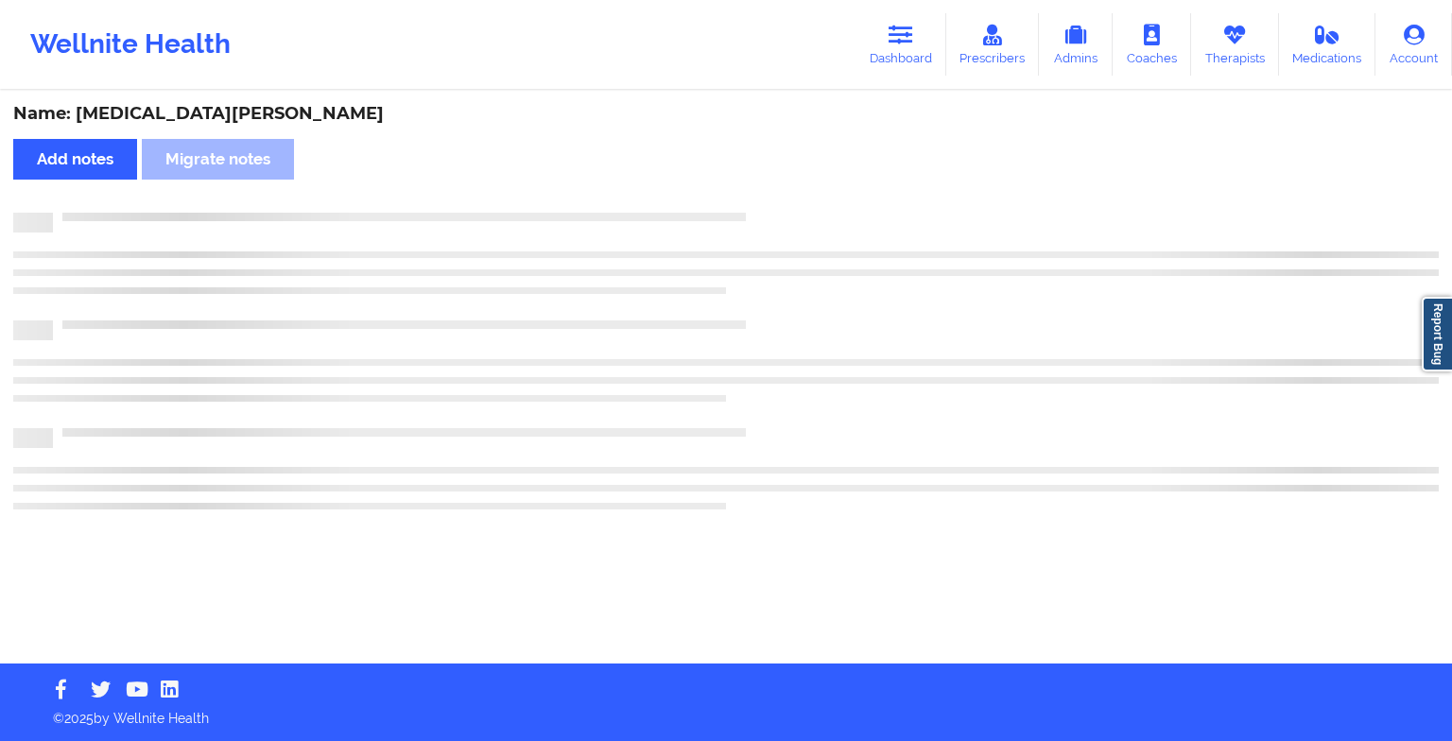
click at [773, 193] on div "Name: [MEDICAL_DATA][PERSON_NAME] Add notes Migrate notes" at bounding box center [726, 378] width 1452 height 571
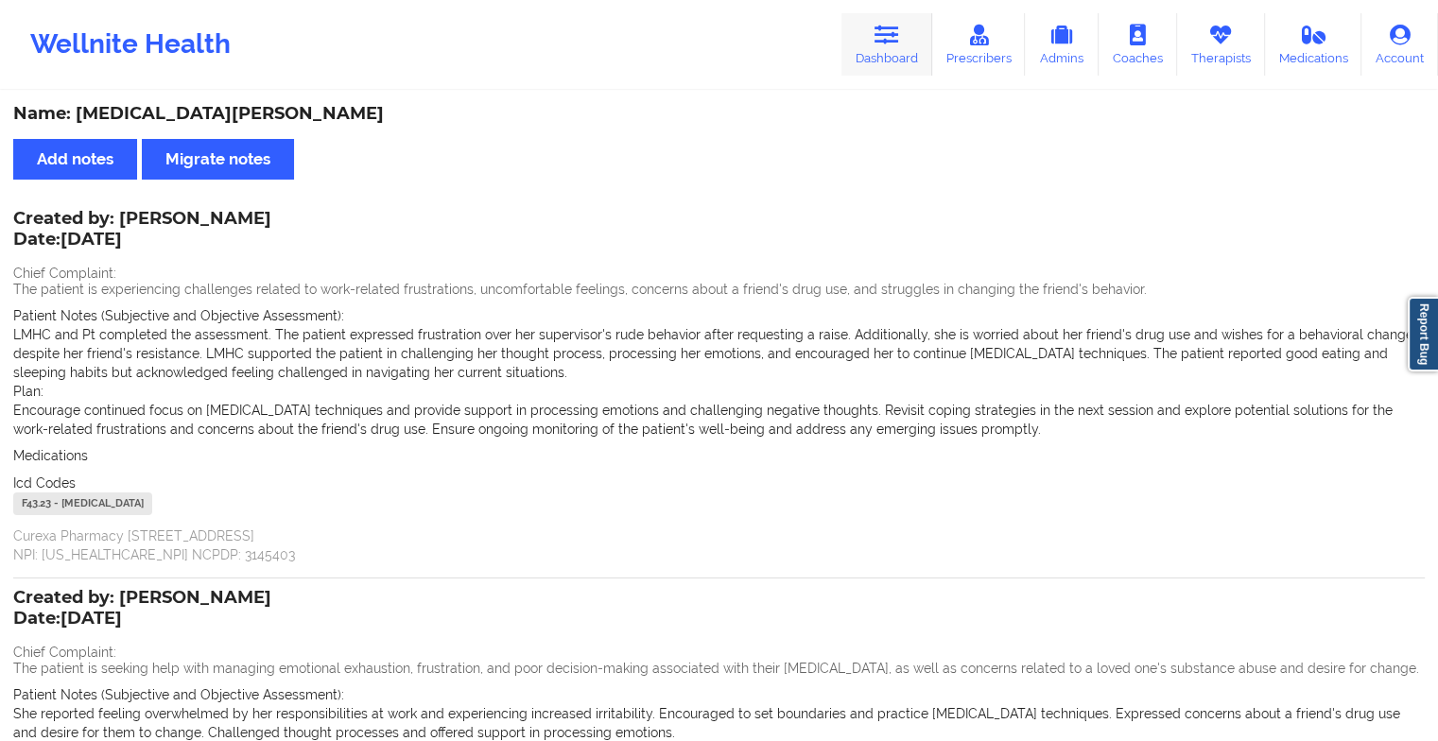
click at [877, 34] on icon at bounding box center [886, 35] width 25 height 21
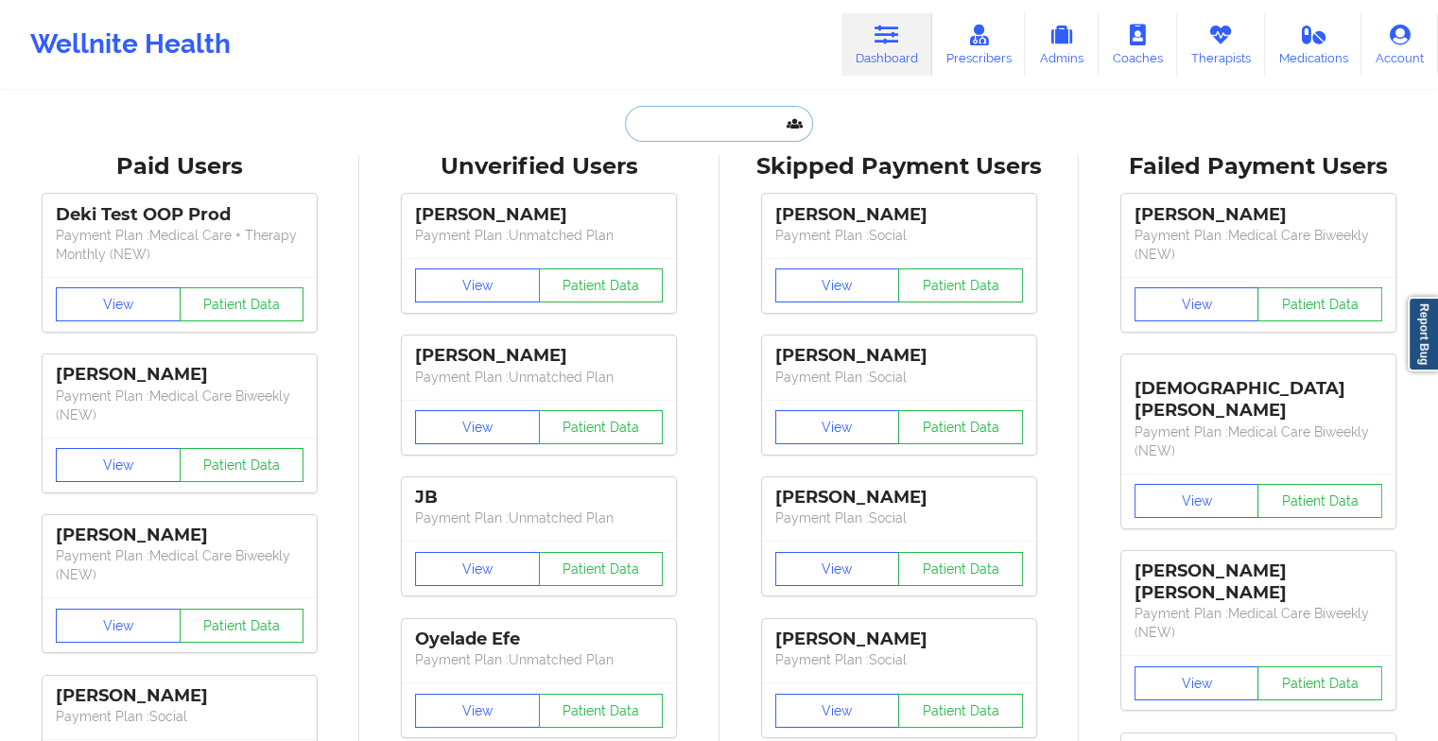
click at [696, 125] on input "text" at bounding box center [718, 124] width 187 height 36
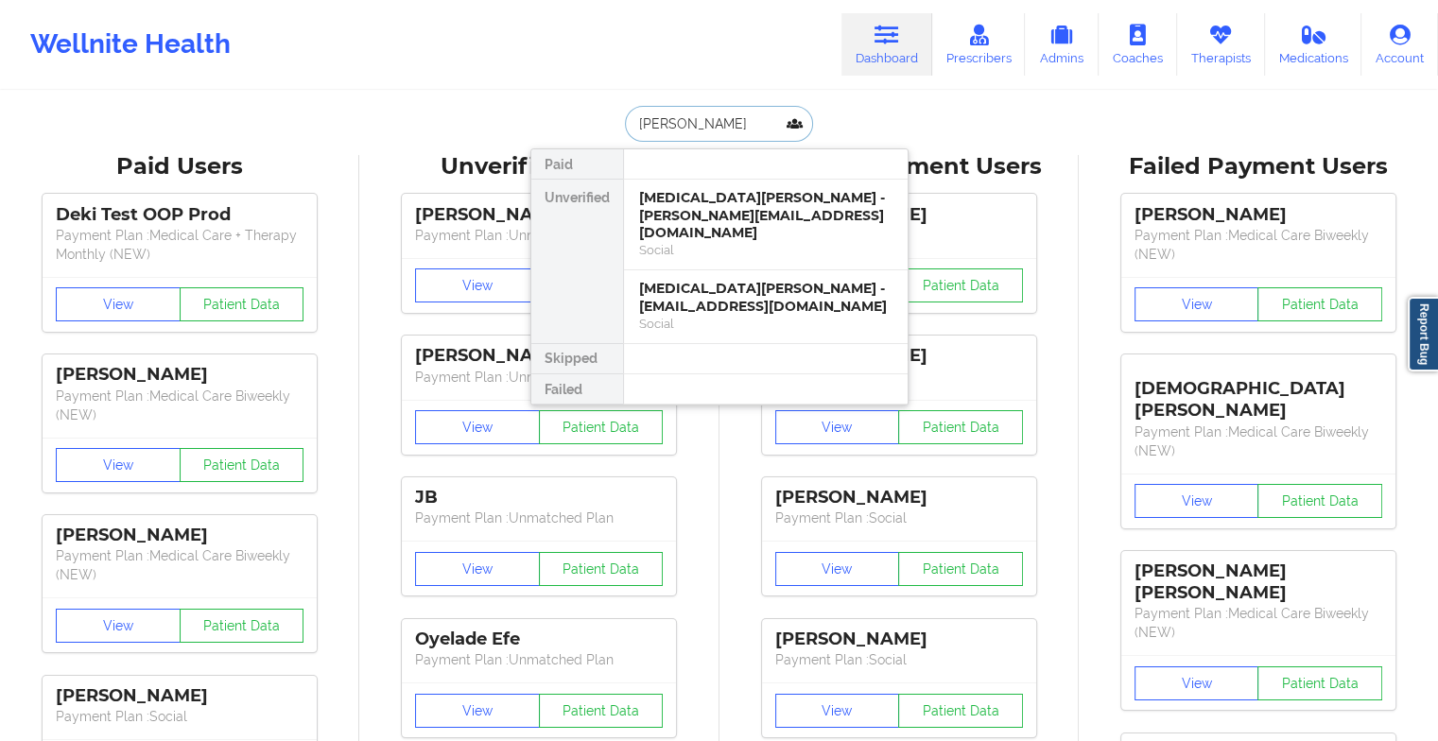
type input "ritzam"
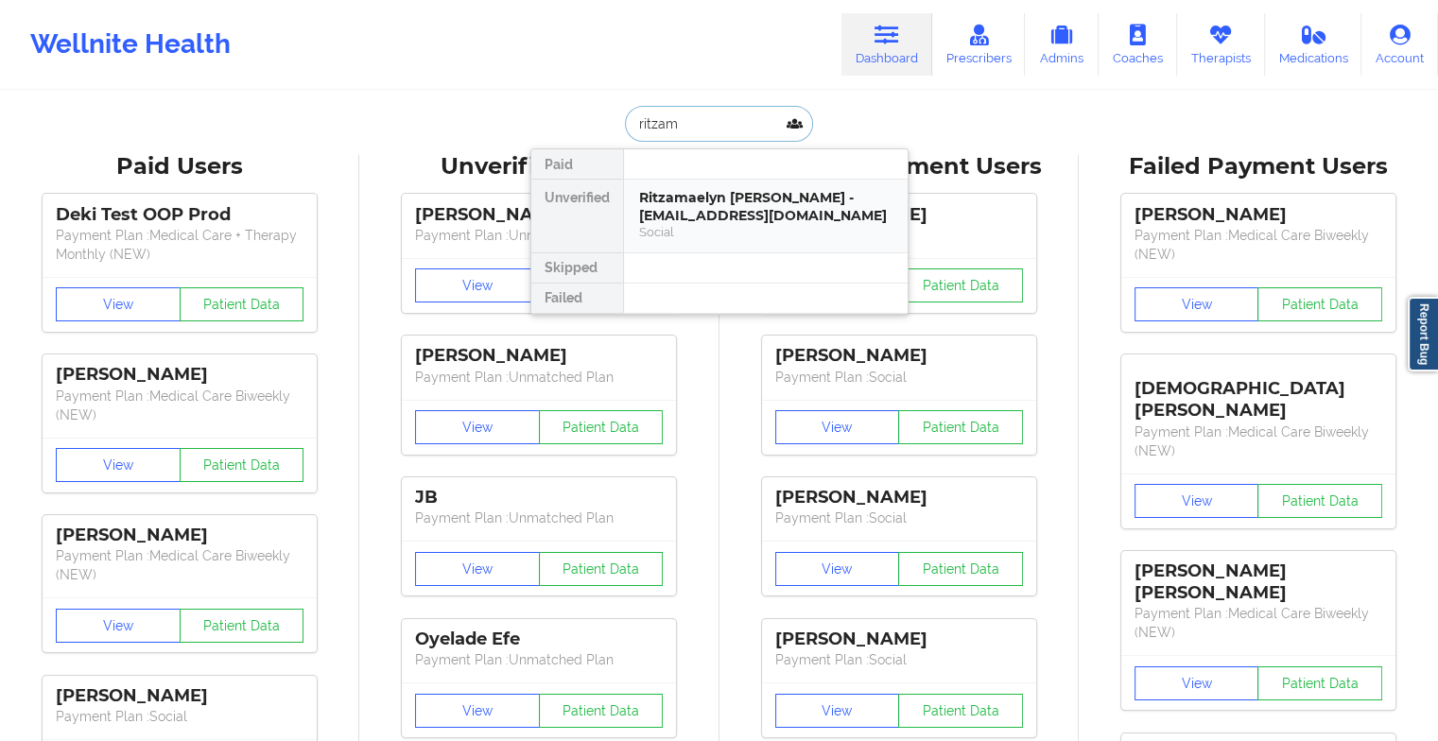
click at [720, 191] on div "Ritzamaelyn [PERSON_NAME] - [EMAIL_ADDRESS][DOMAIN_NAME]" at bounding box center [765, 206] width 253 height 35
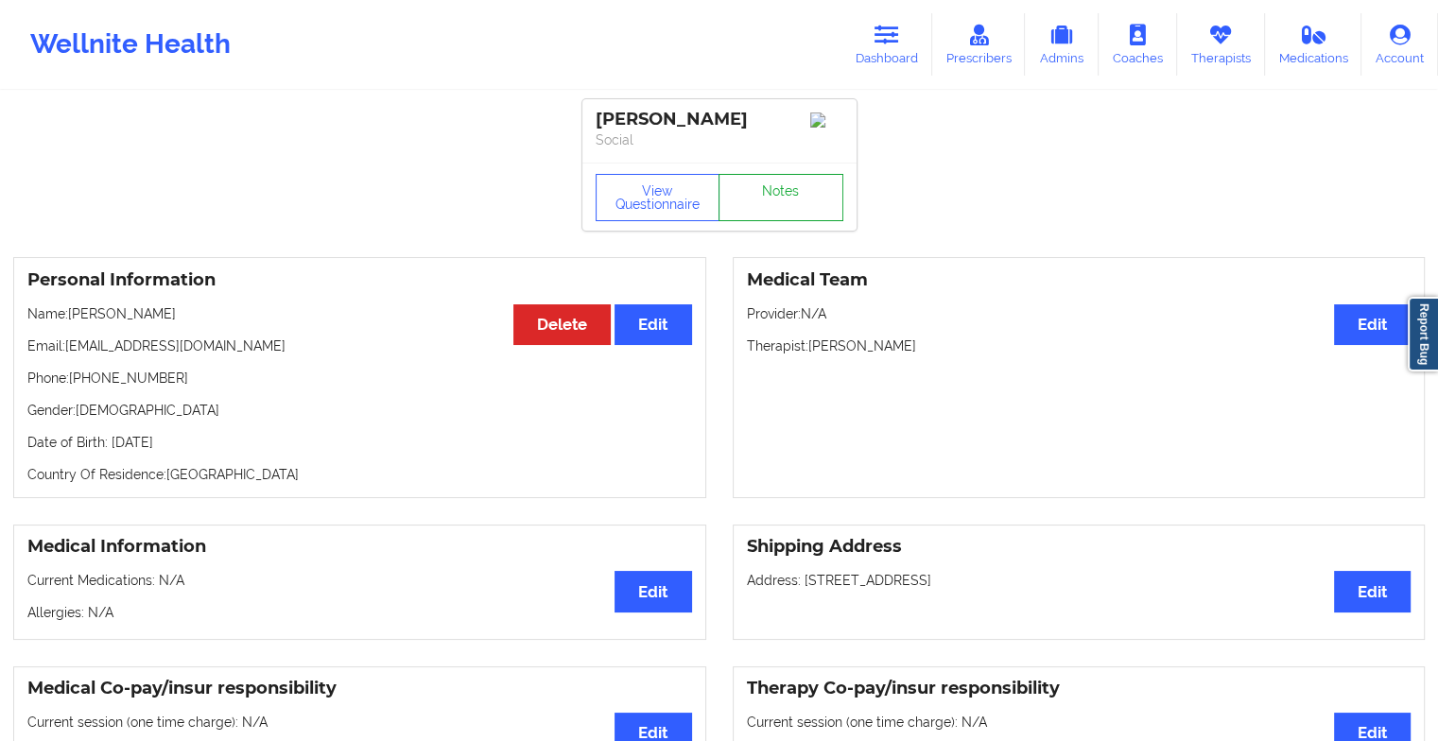
click at [776, 204] on link "Notes" at bounding box center [780, 197] width 125 height 47
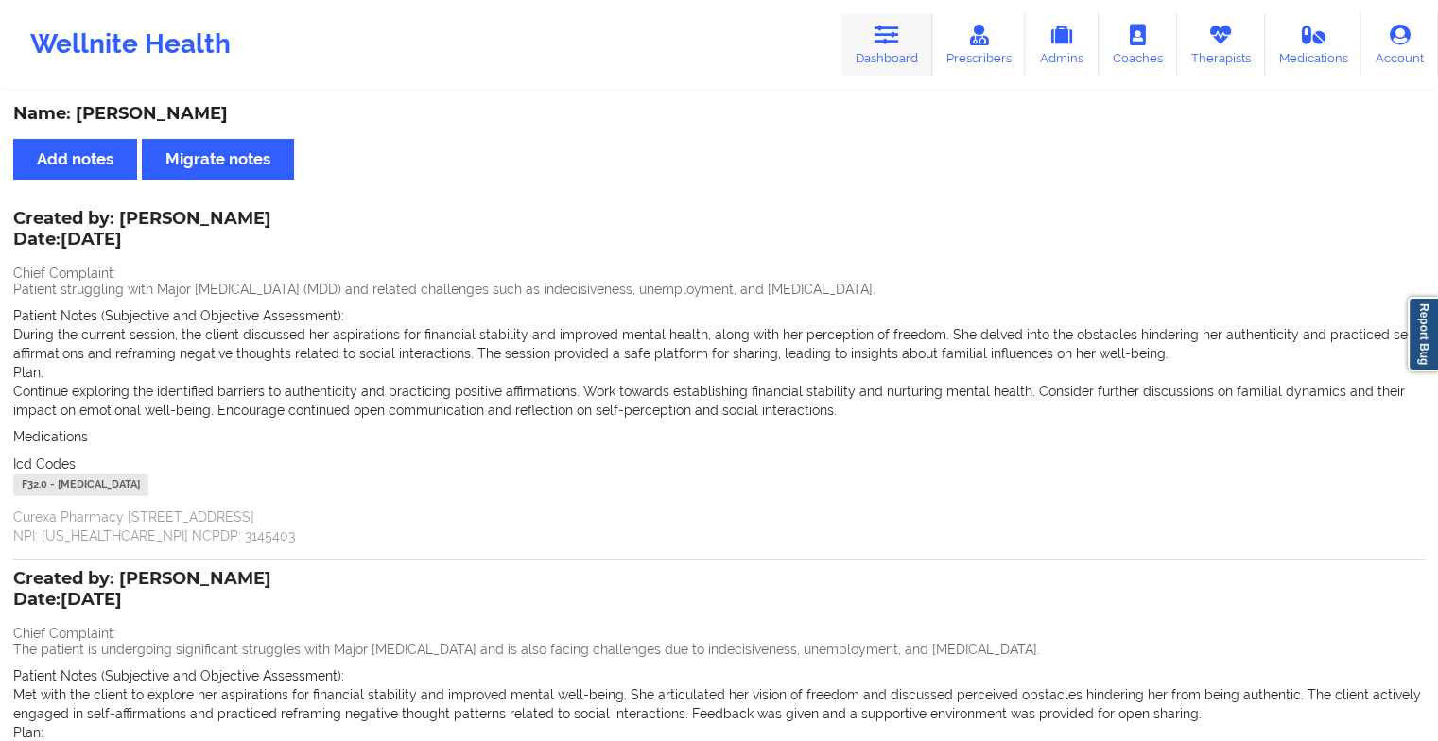
click at [877, 64] on link "Dashboard" at bounding box center [886, 44] width 91 height 62
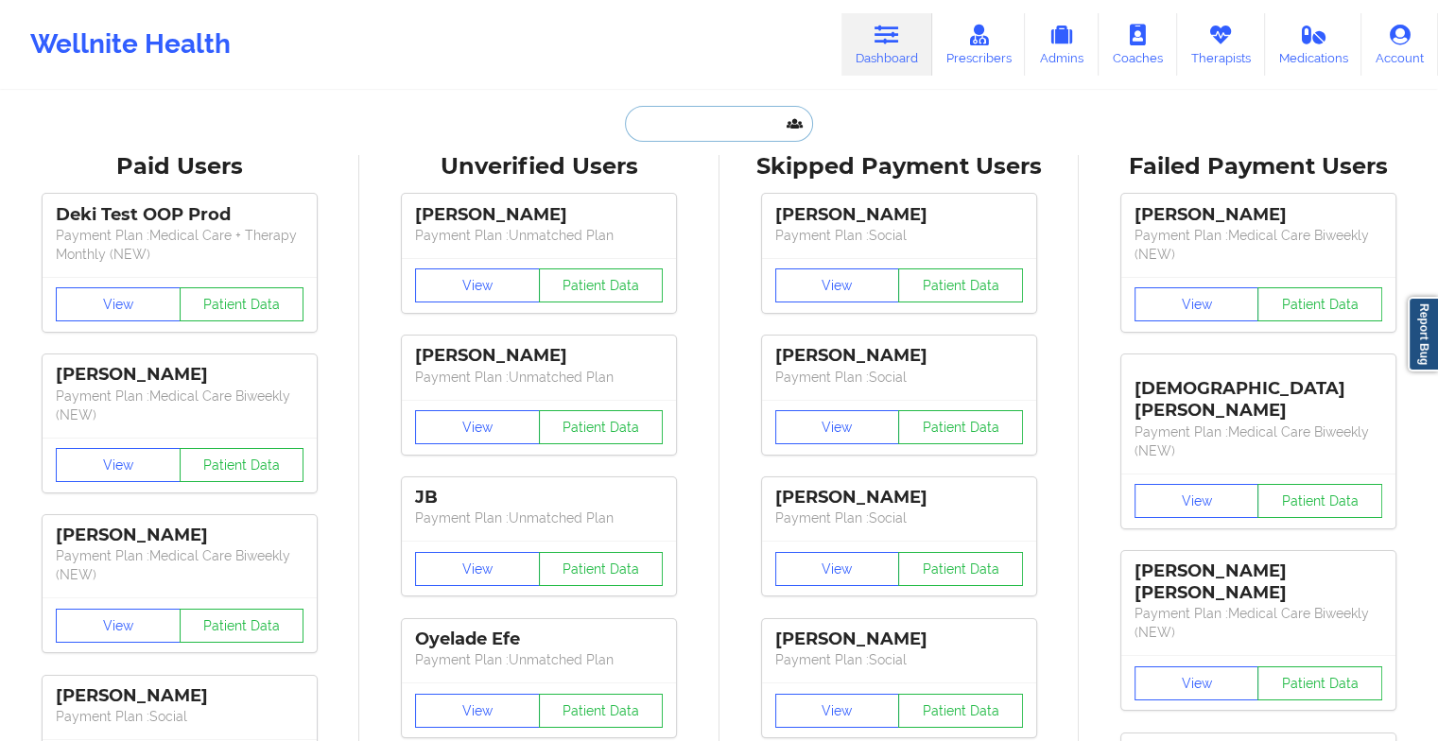
click at [684, 112] on input "text" at bounding box center [718, 124] width 187 height 36
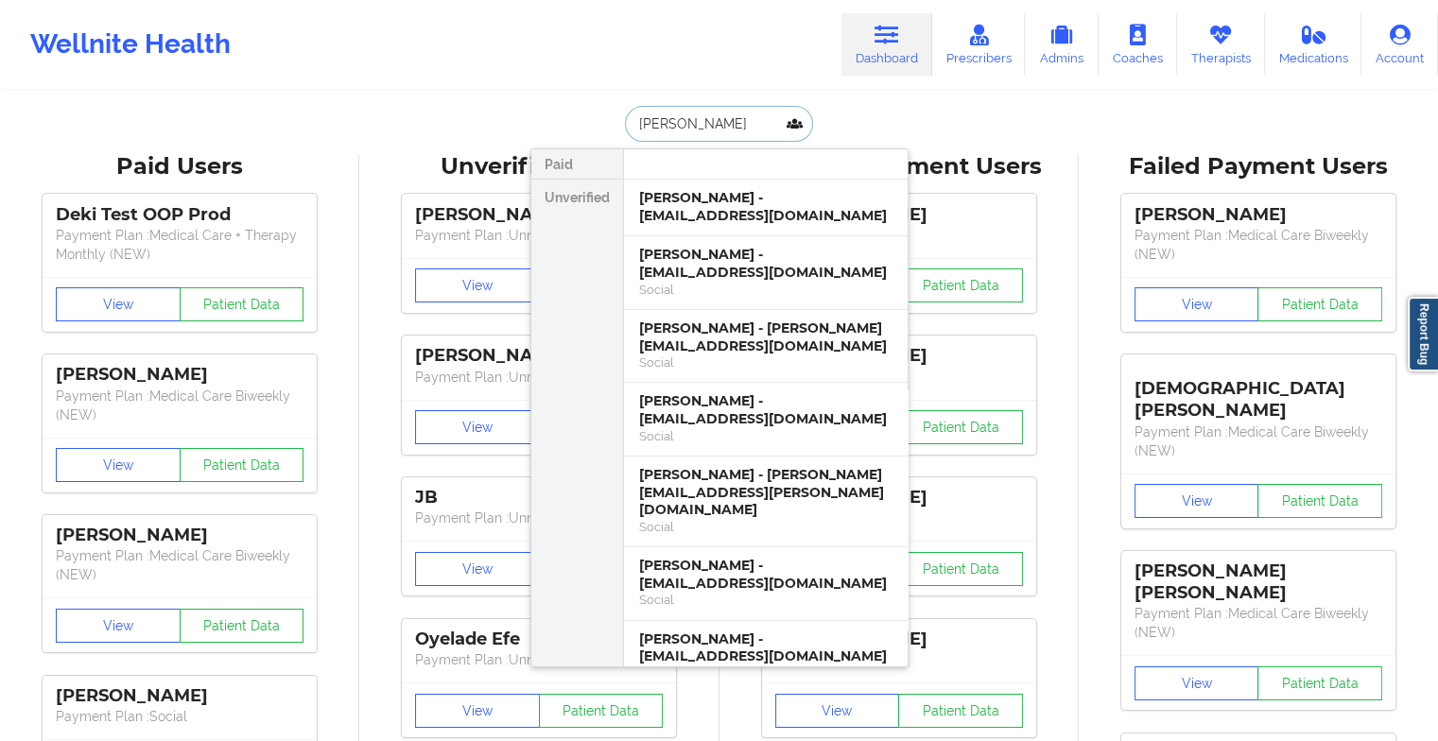
type input "[PERSON_NAME]"
click at [743, 365] on div "Social" at bounding box center [765, 362] width 253 height 16
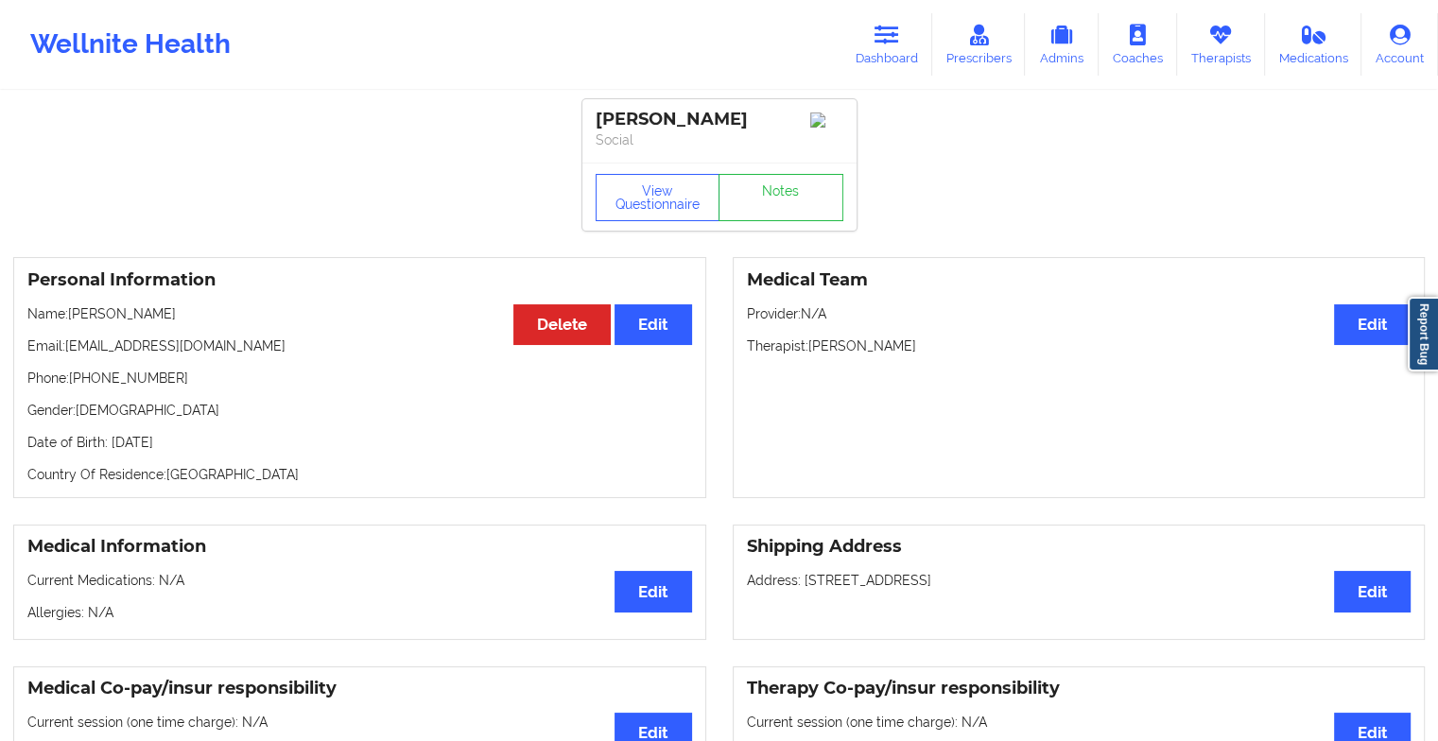
click at [792, 191] on div "View Questionnaire Notes" at bounding box center [719, 197] width 274 height 68
drag, startPoint x: 792, startPoint y: 191, endPoint x: 785, endPoint y: 219, distance: 29.1
click at [785, 219] on link "Notes" at bounding box center [780, 197] width 125 height 47
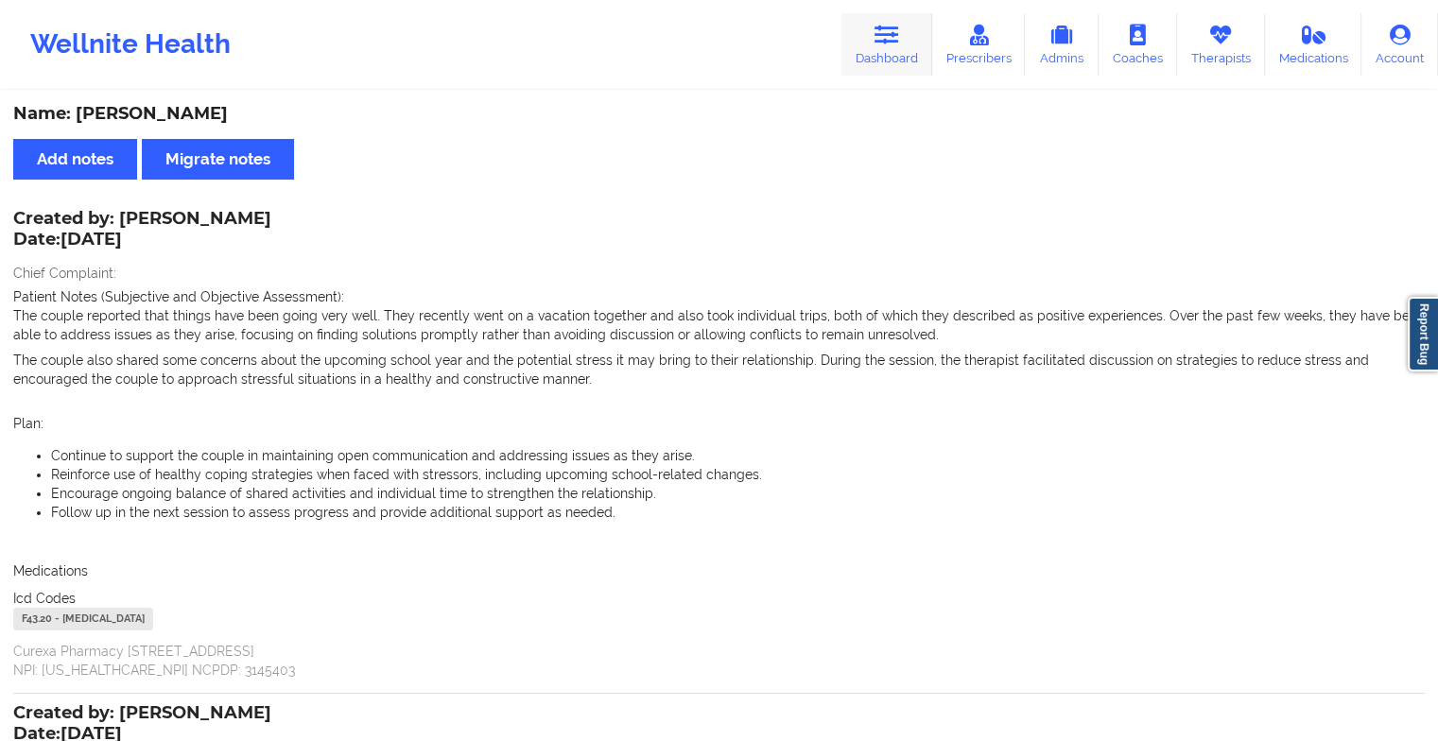
click at [888, 26] on icon at bounding box center [886, 35] width 25 height 21
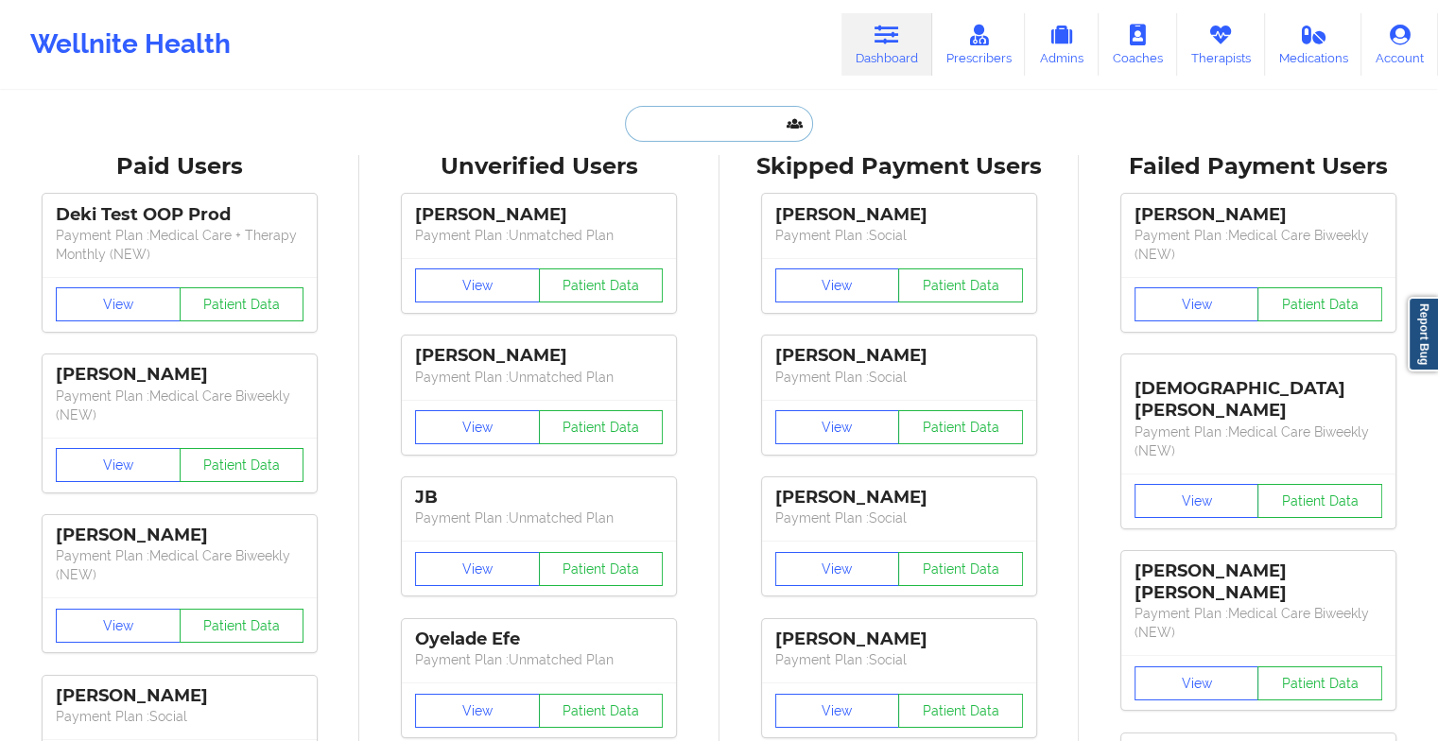
click at [699, 121] on input "text" at bounding box center [718, 124] width 187 height 36
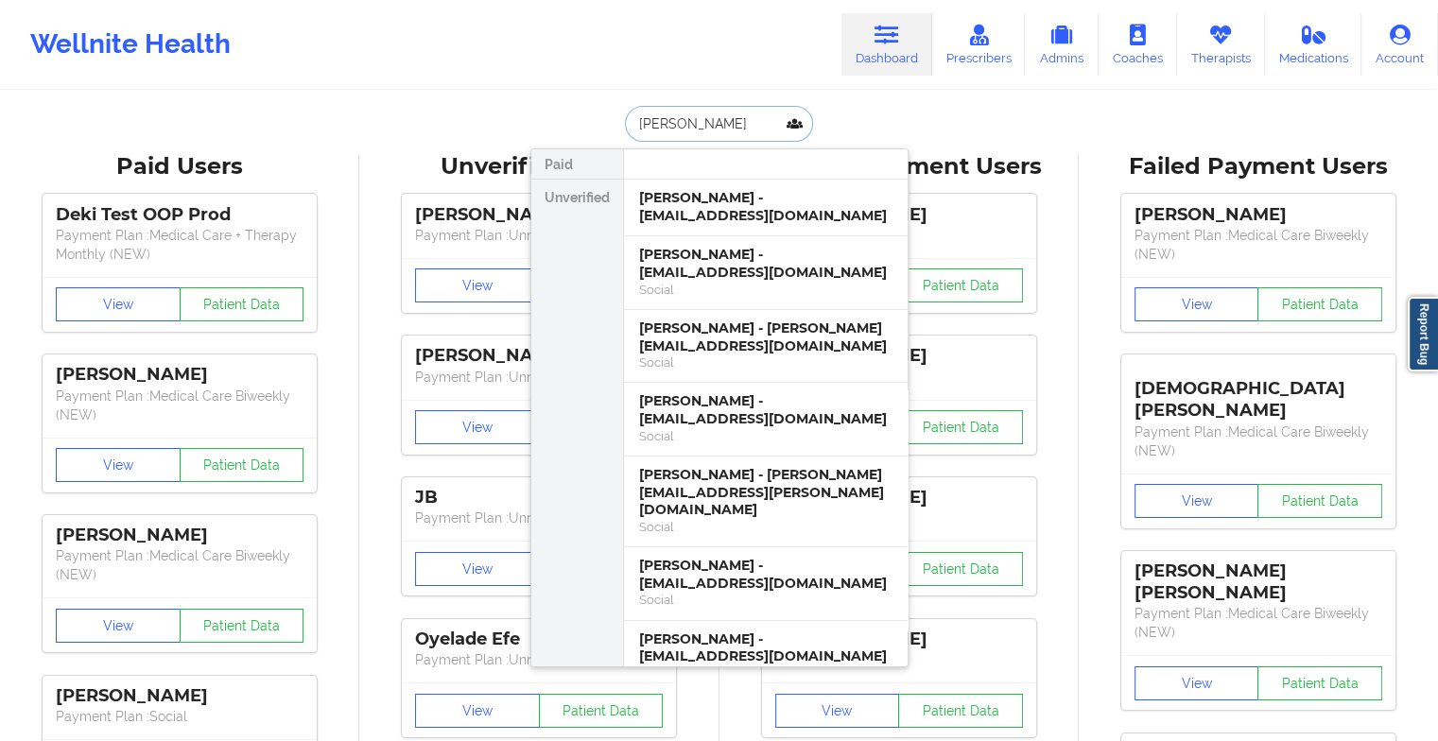
type input "[PERSON_NAME]"
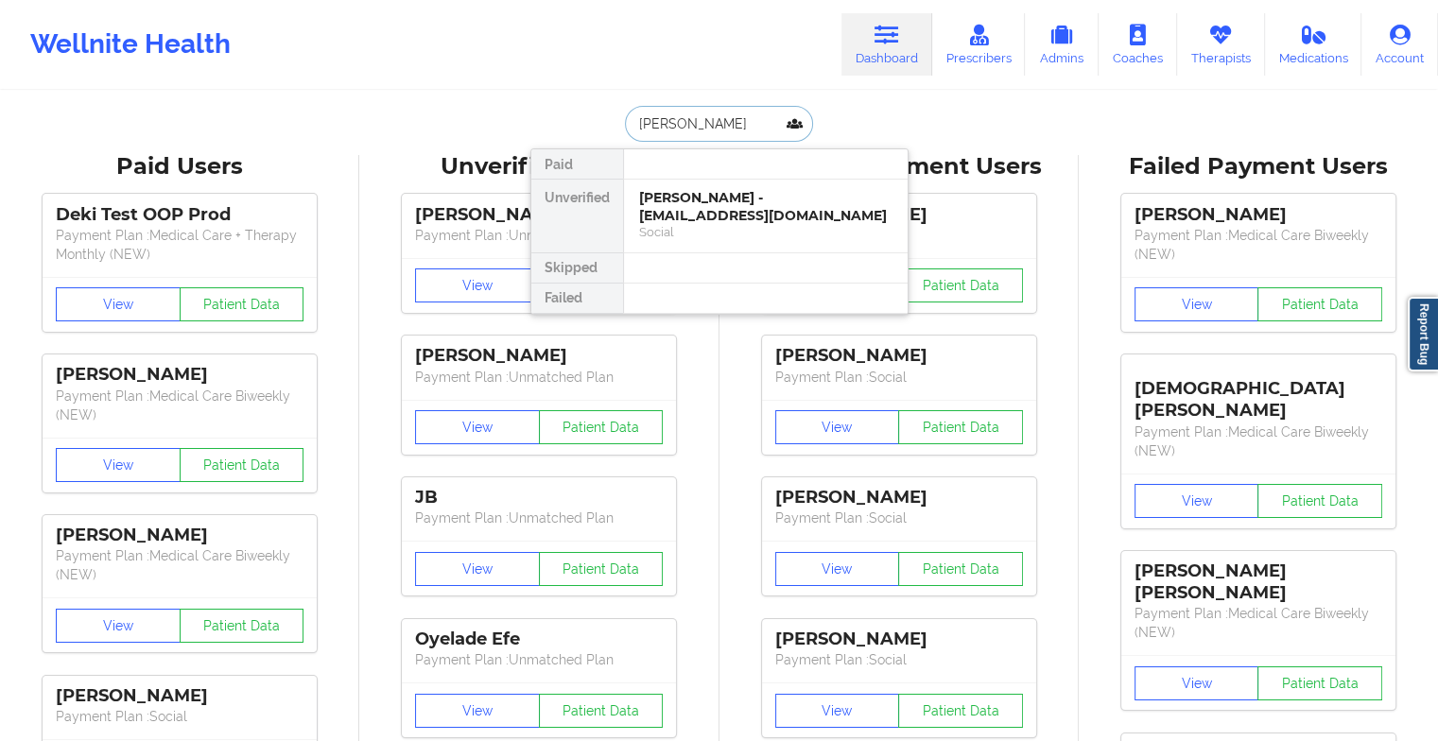
drag, startPoint x: 707, startPoint y: 201, endPoint x: 786, endPoint y: 59, distance: 163.3
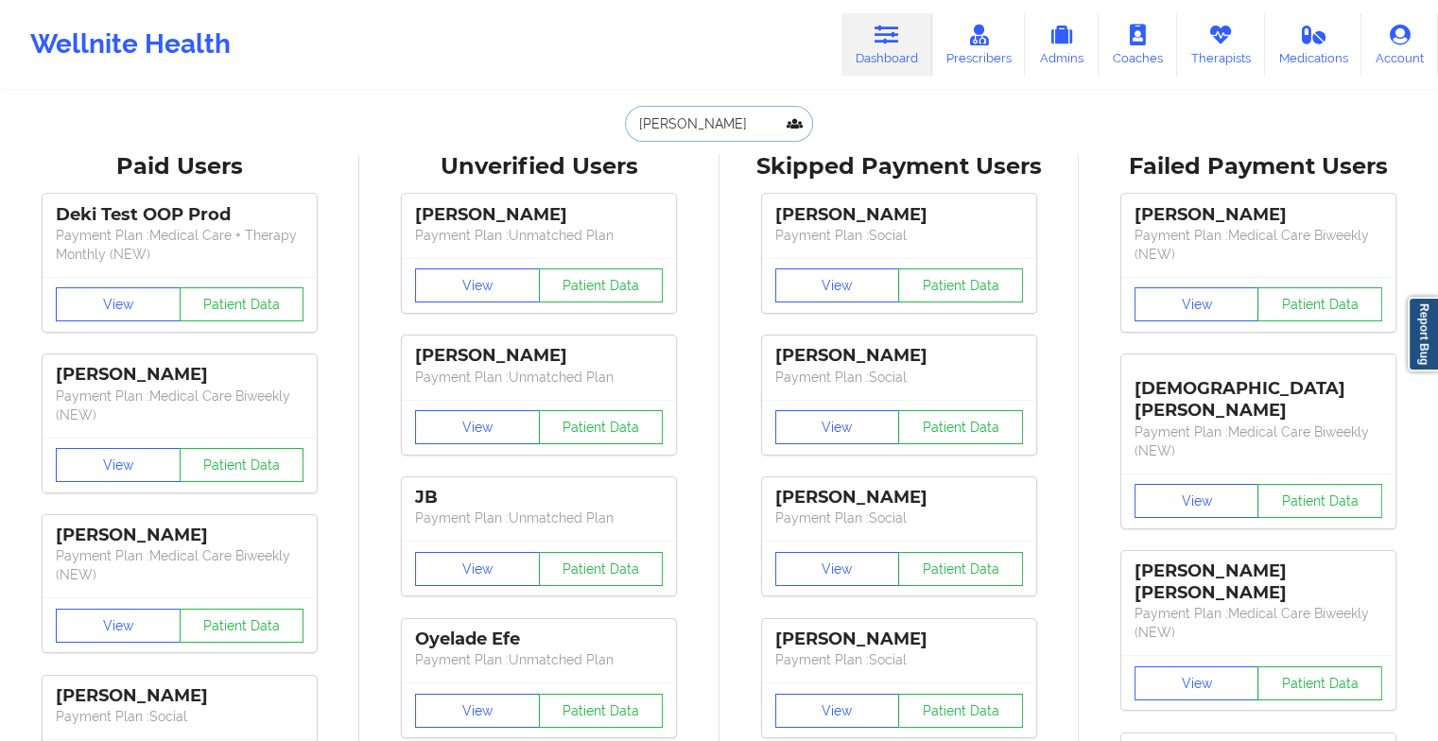
click at [749, 124] on input "[PERSON_NAME]" at bounding box center [718, 124] width 187 height 36
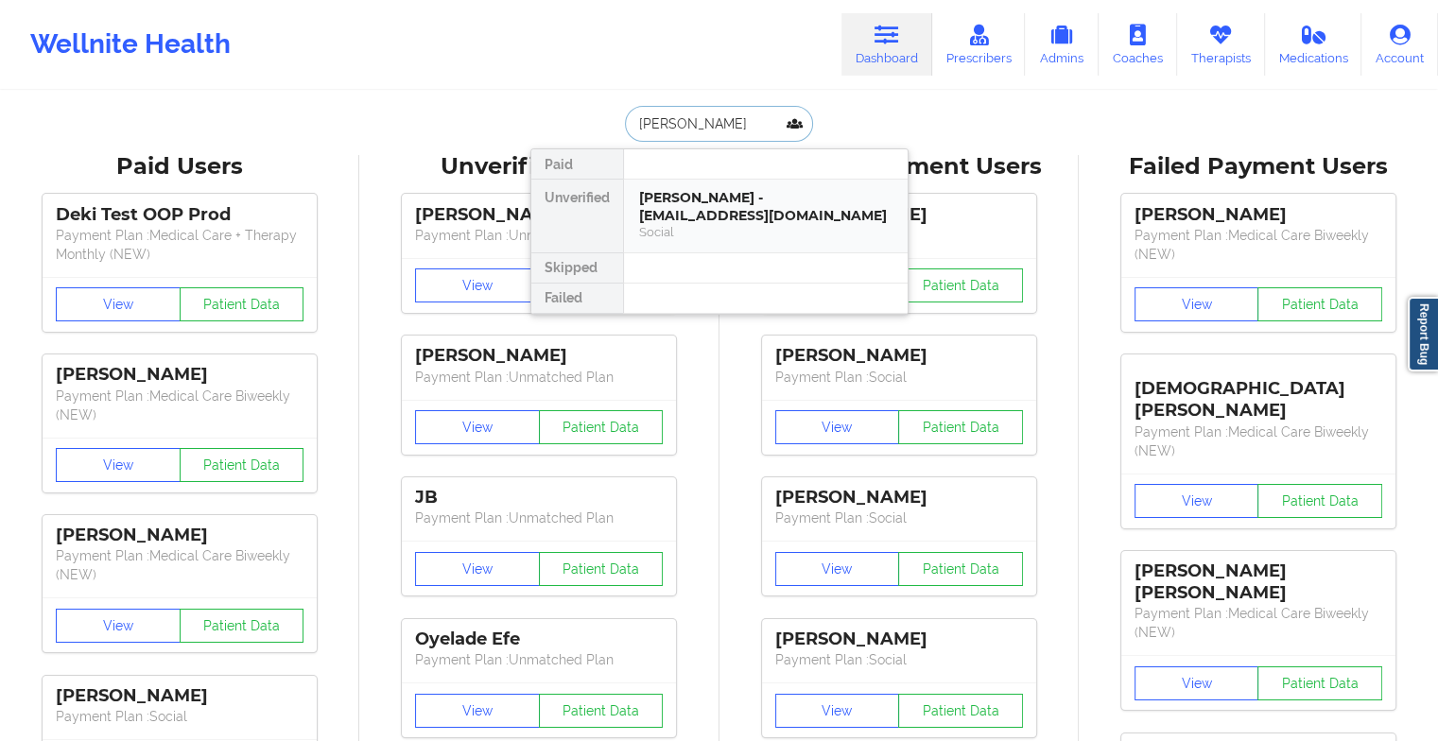
click at [723, 192] on div "[PERSON_NAME] - [EMAIL_ADDRESS][DOMAIN_NAME]" at bounding box center [765, 206] width 253 height 35
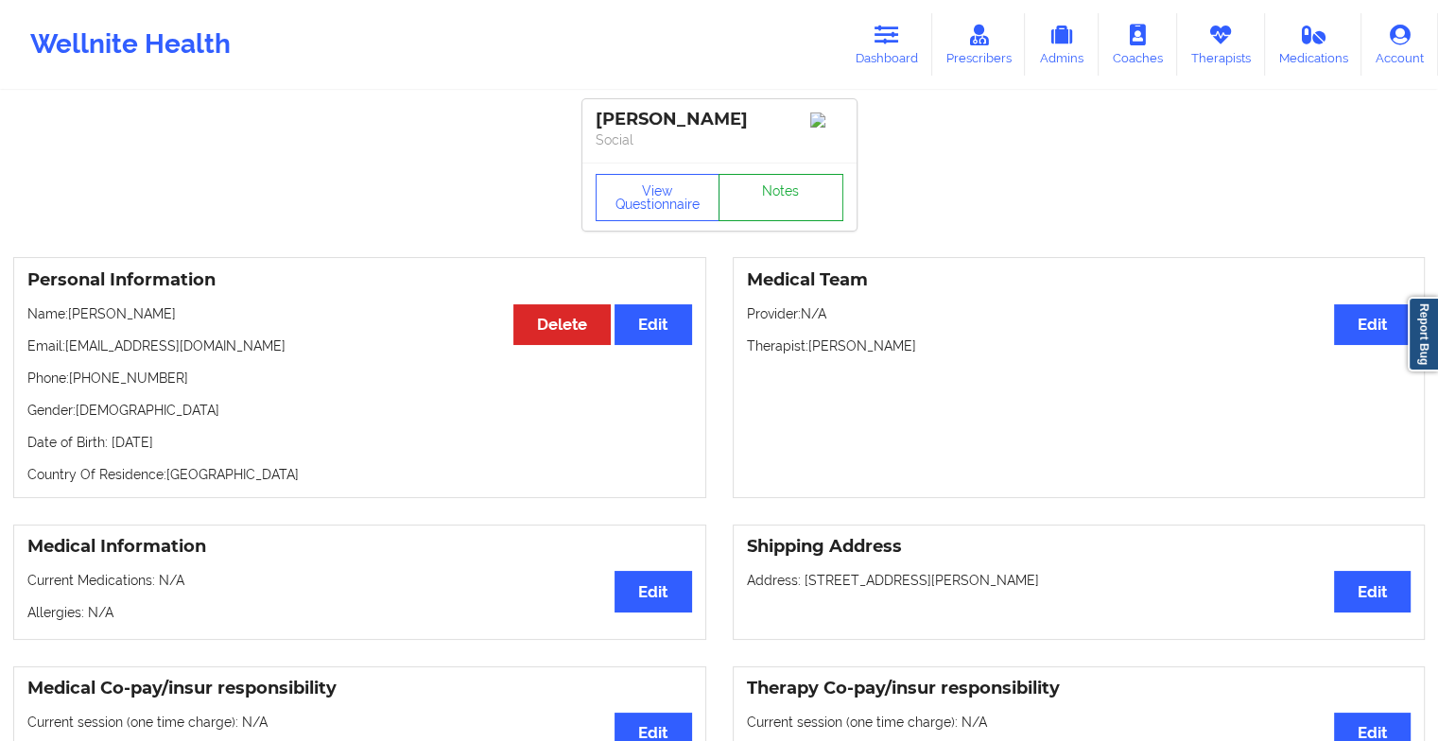
click at [780, 187] on link "Notes" at bounding box center [780, 197] width 125 height 47
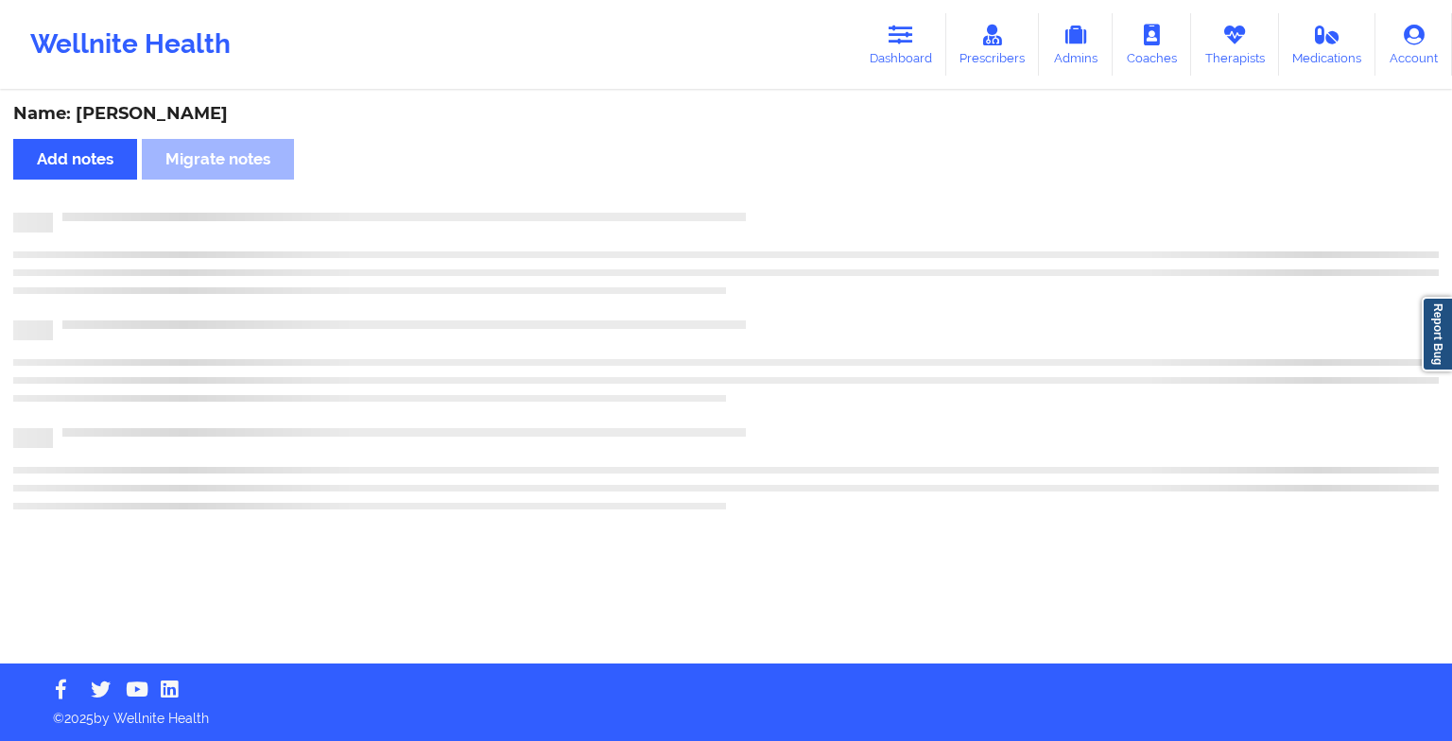
click at [780, 187] on div "Name: [PERSON_NAME] Add notes Migrate notes" at bounding box center [726, 378] width 1452 height 571
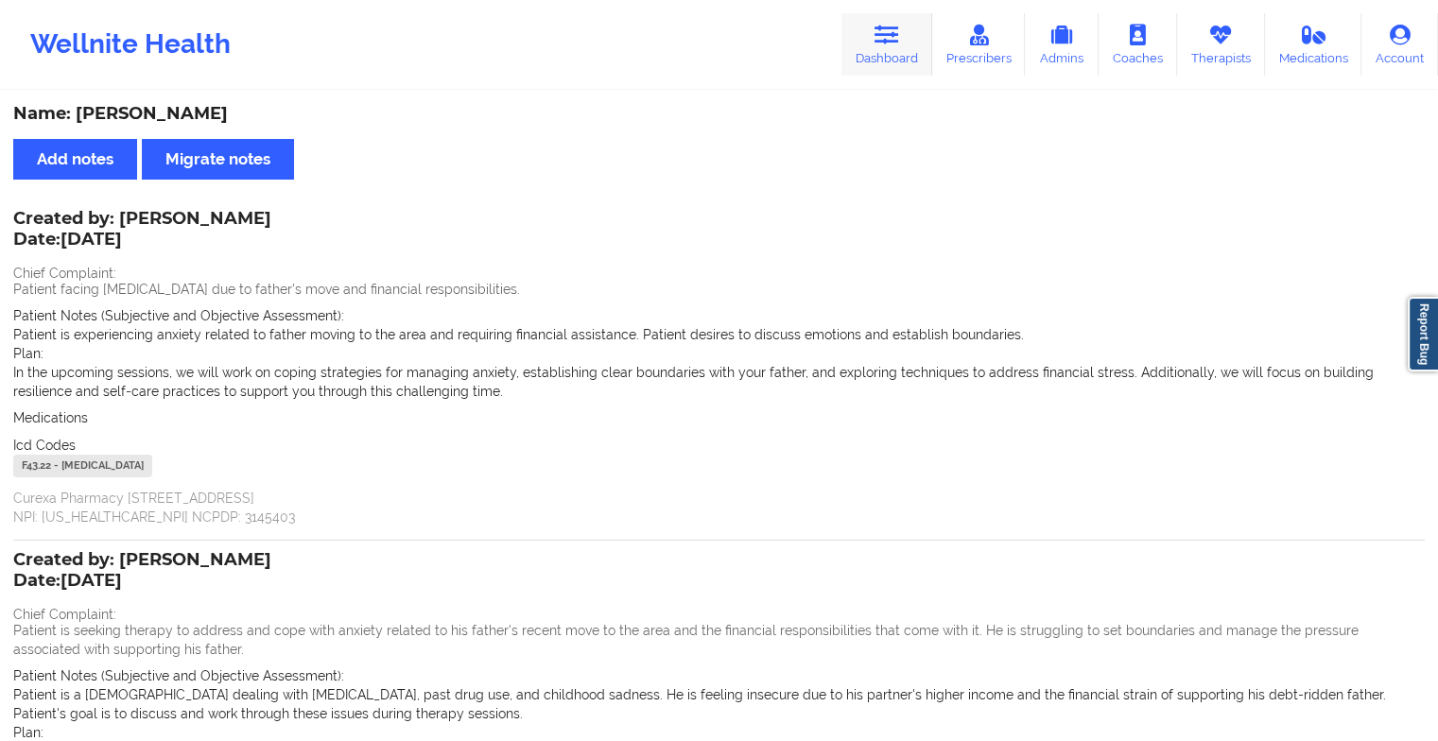
click at [875, 27] on link "Dashboard" at bounding box center [886, 44] width 91 height 62
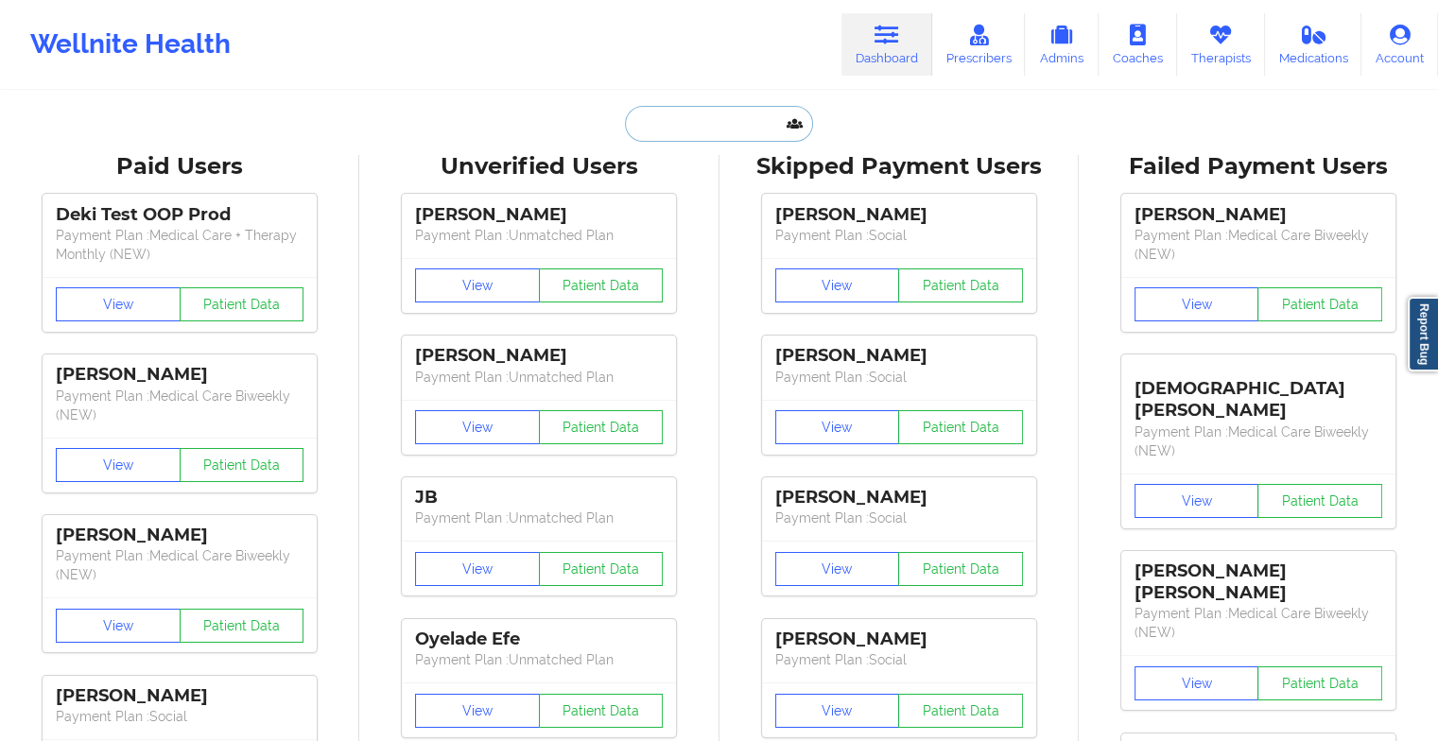
click at [703, 116] on input "text" at bounding box center [718, 124] width 187 height 36
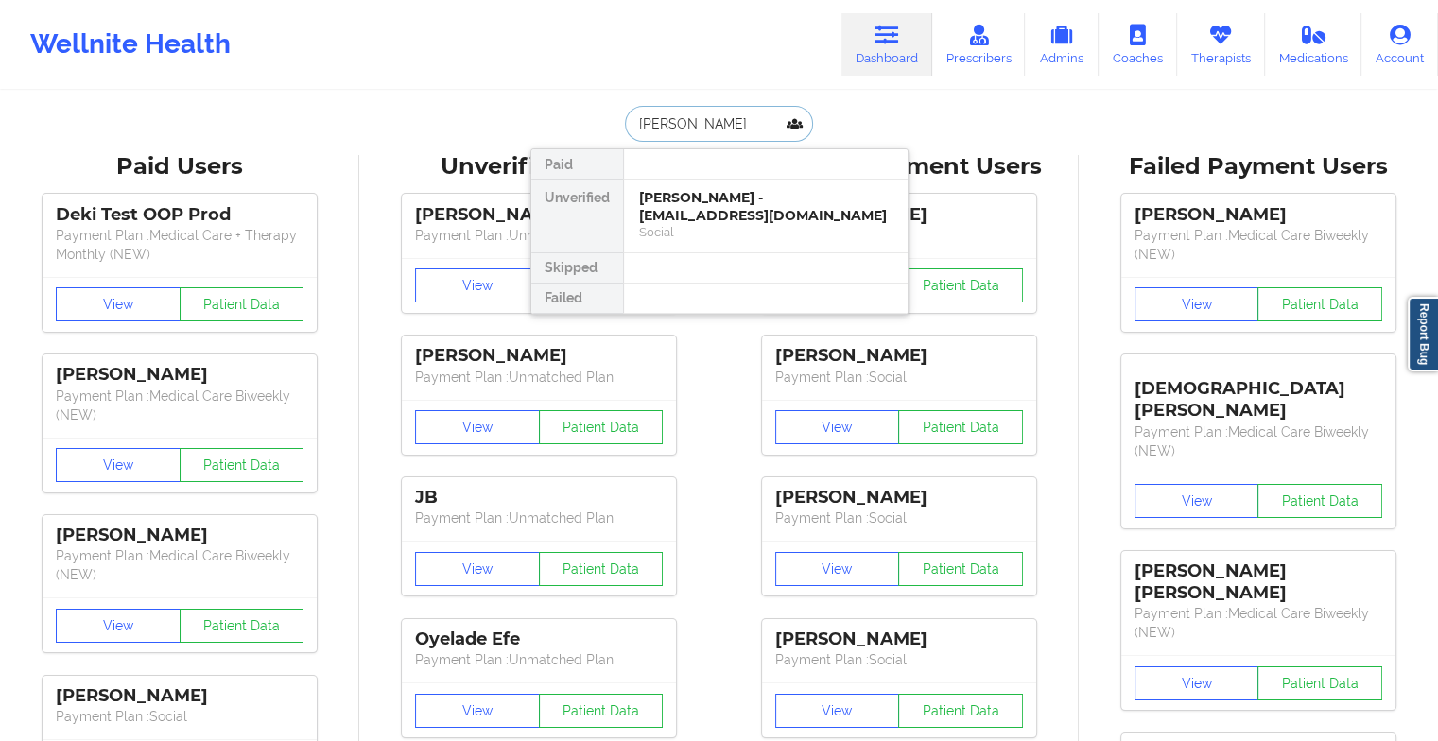
type input "[PERSON_NAME]"
click at [726, 198] on div "[PERSON_NAME] - [EMAIL_ADDRESS][DOMAIN_NAME]" at bounding box center [765, 206] width 253 height 35
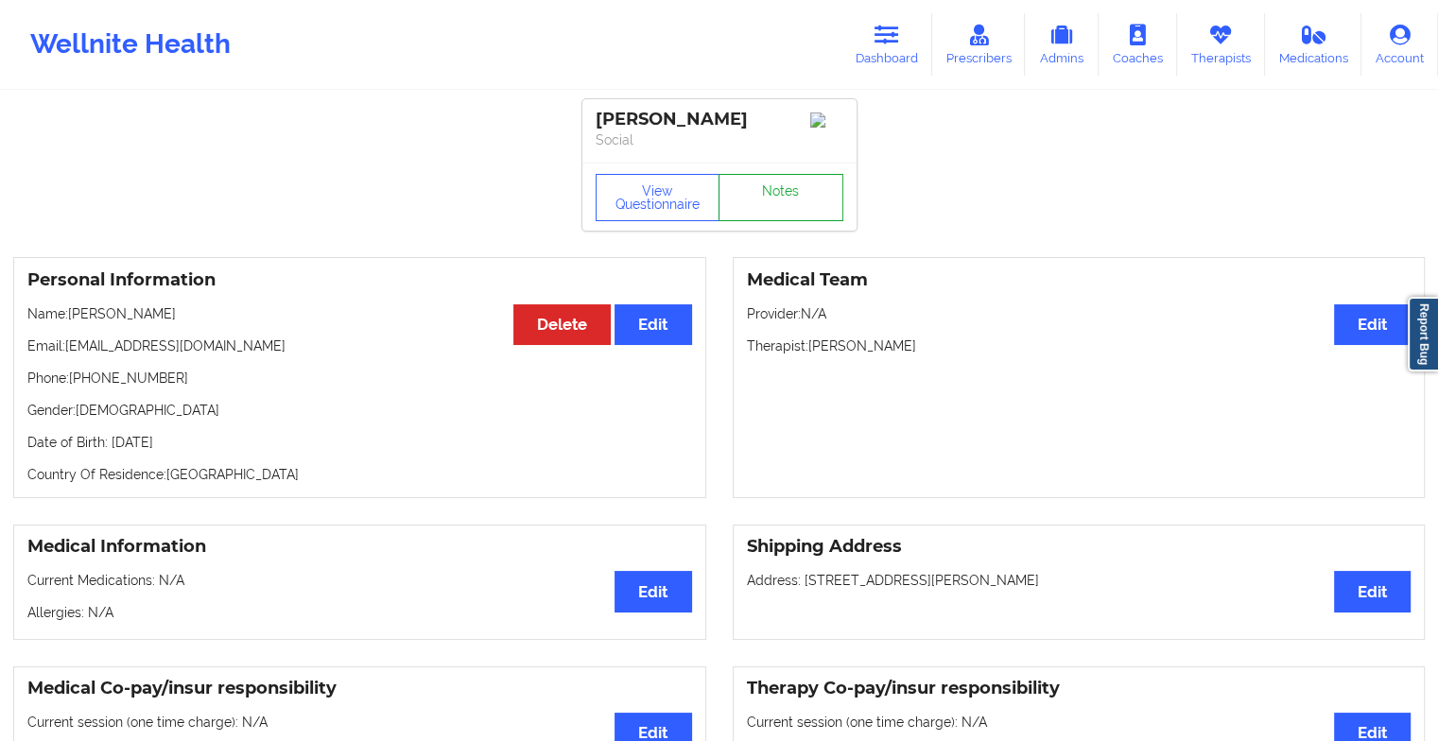
click at [796, 219] on link "Notes" at bounding box center [780, 197] width 125 height 47
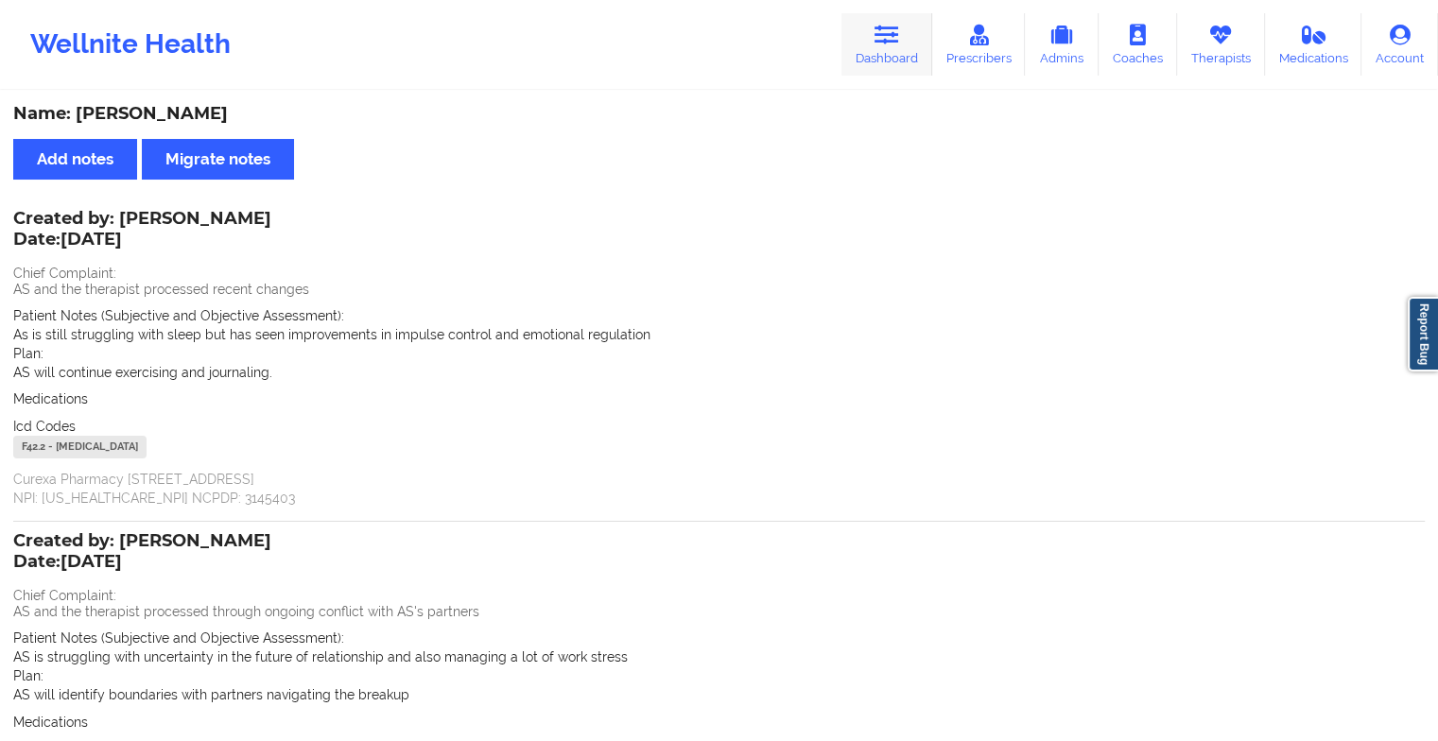
click at [864, 51] on link "Dashboard" at bounding box center [886, 44] width 91 height 62
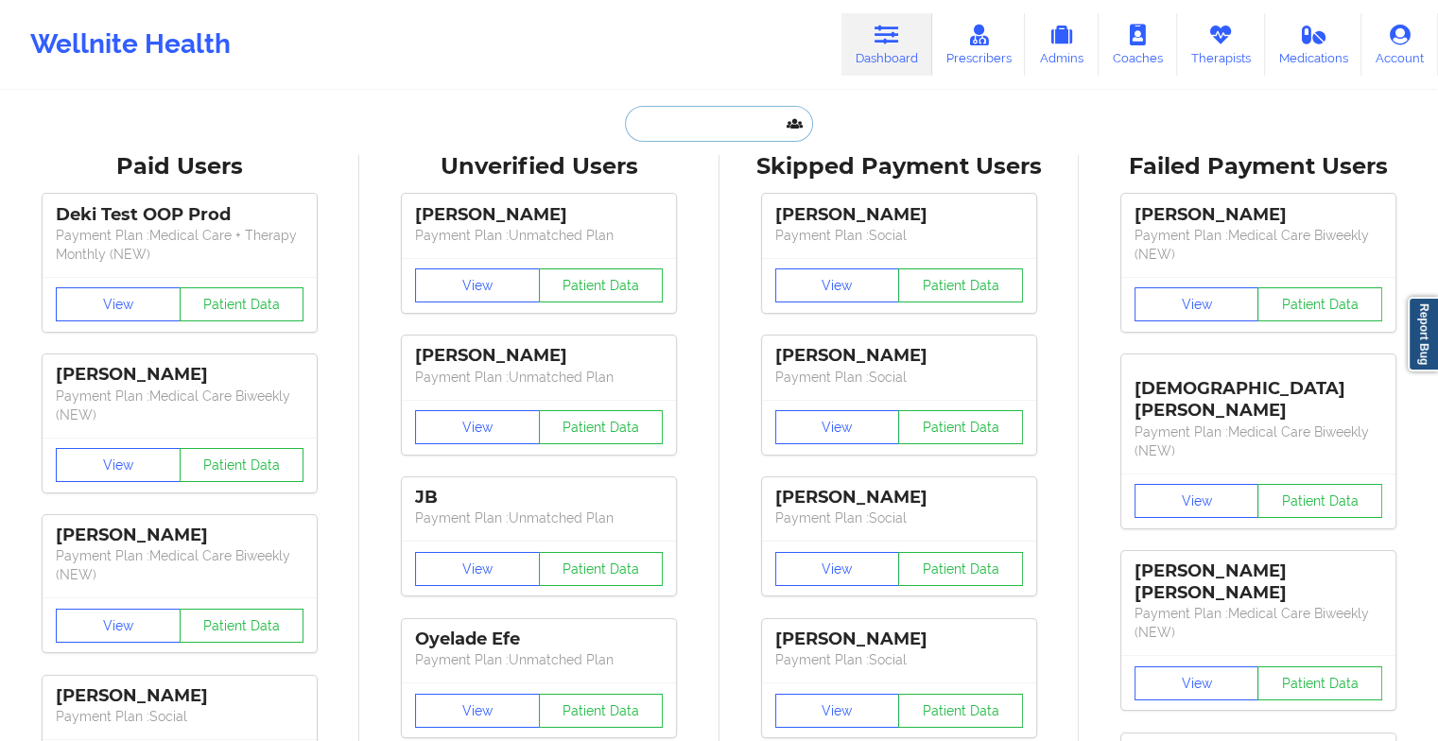
click at [726, 121] on input "text" at bounding box center [718, 124] width 187 height 36
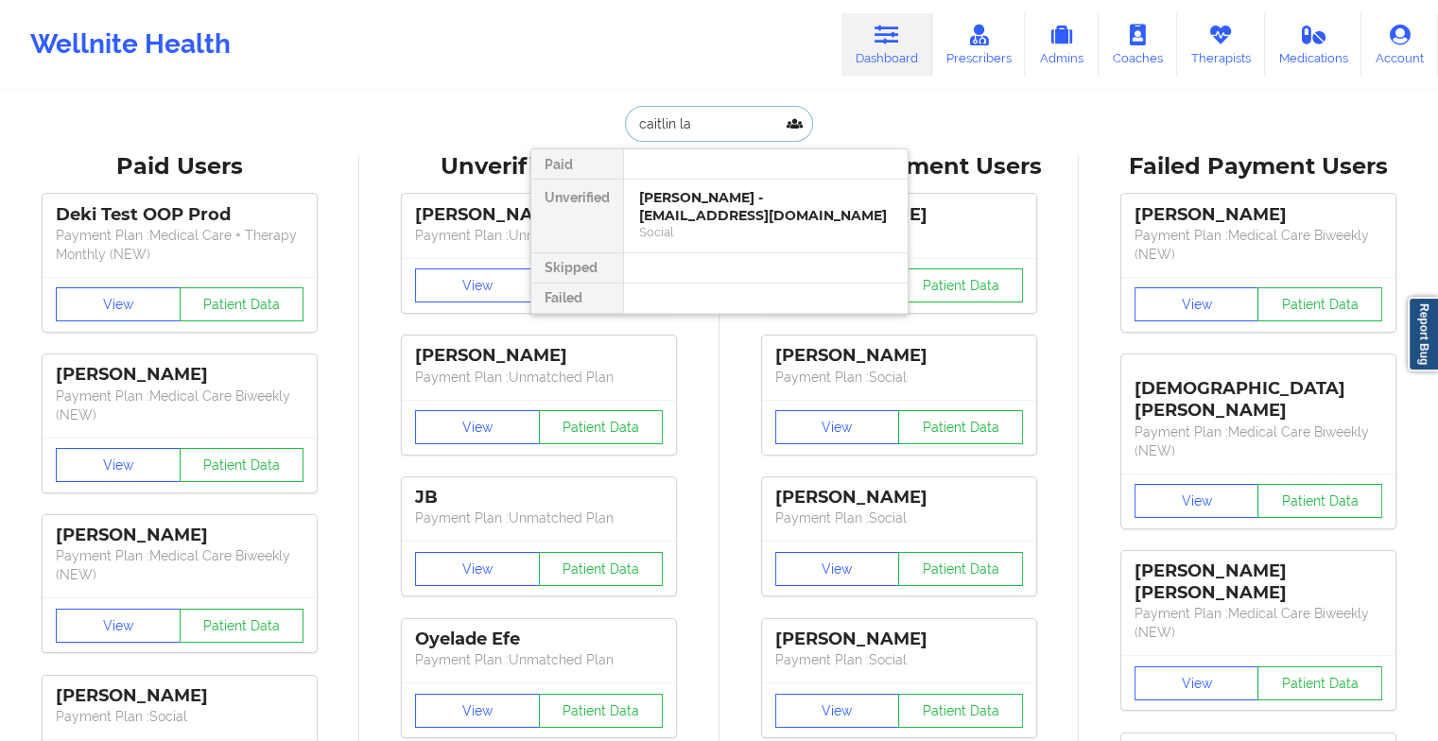
type input "[PERSON_NAME]"
click at [737, 197] on div "[PERSON_NAME] - [EMAIL_ADDRESS][DOMAIN_NAME]" at bounding box center [765, 206] width 253 height 35
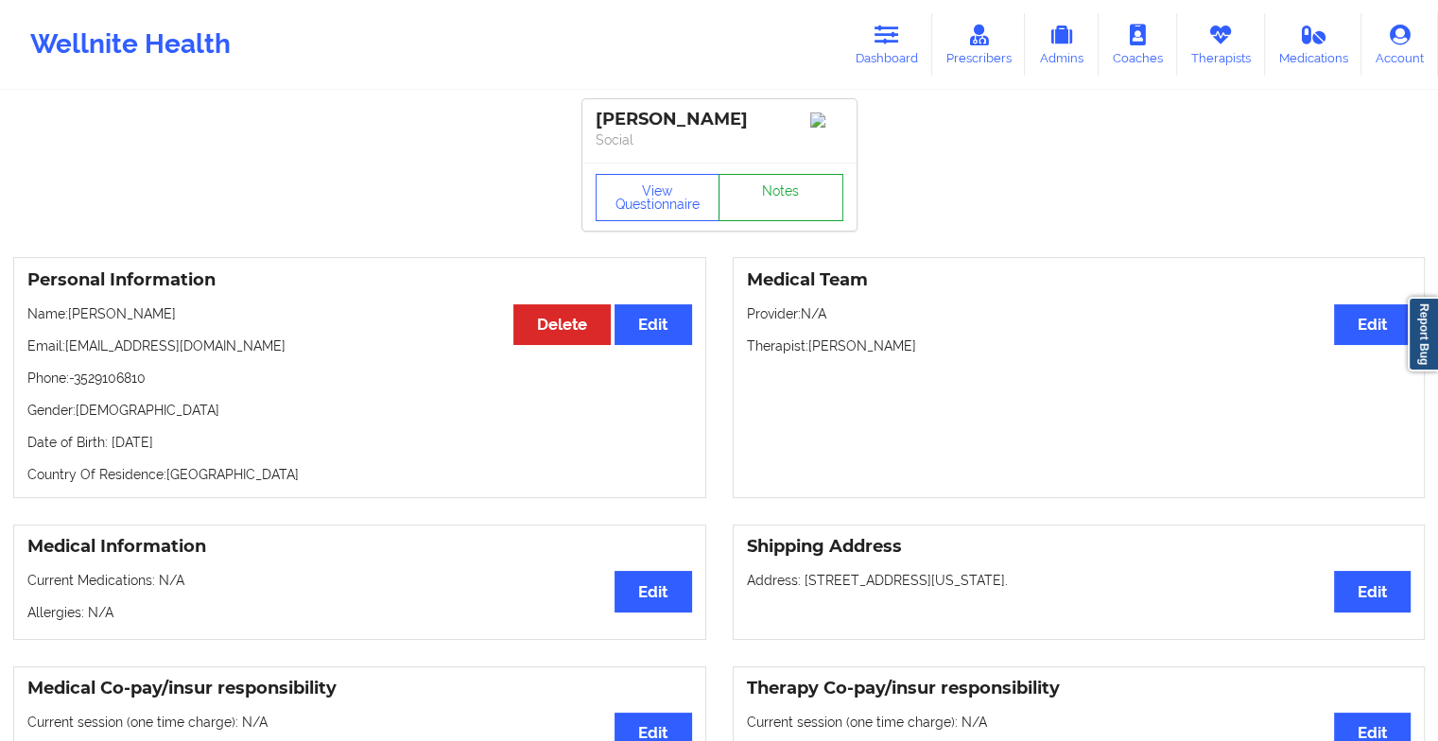
click at [760, 198] on link "Notes" at bounding box center [780, 197] width 125 height 47
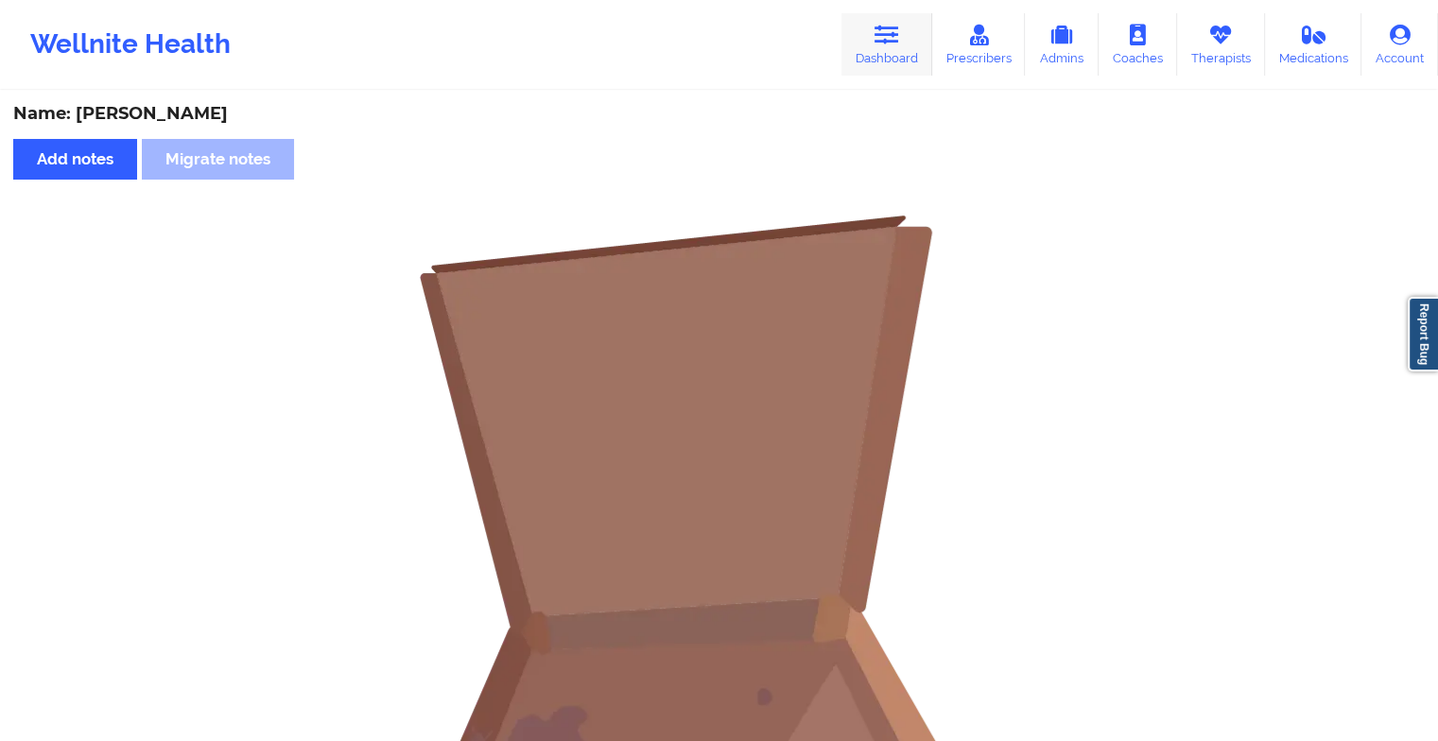
click at [892, 54] on link "Dashboard" at bounding box center [886, 44] width 91 height 62
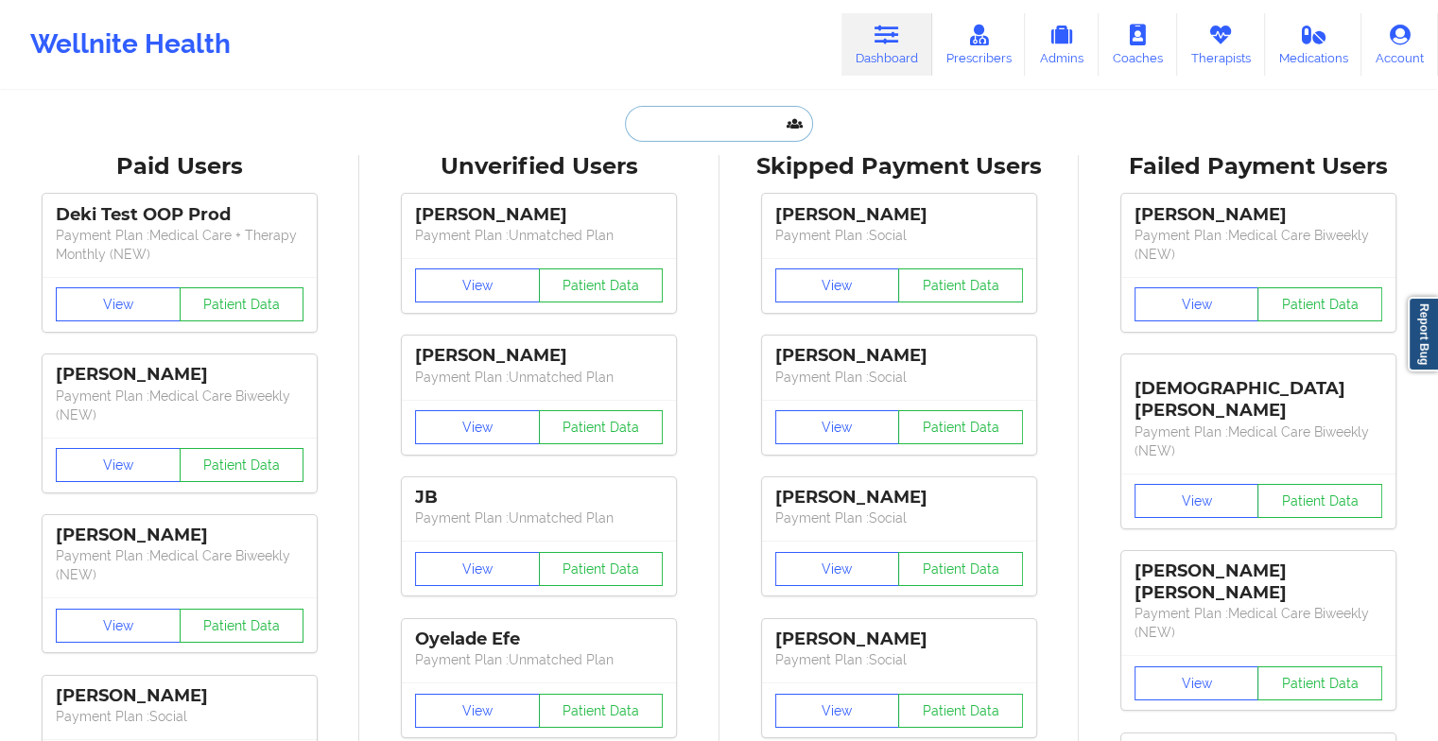
click at [715, 108] on input "text" at bounding box center [718, 124] width 187 height 36
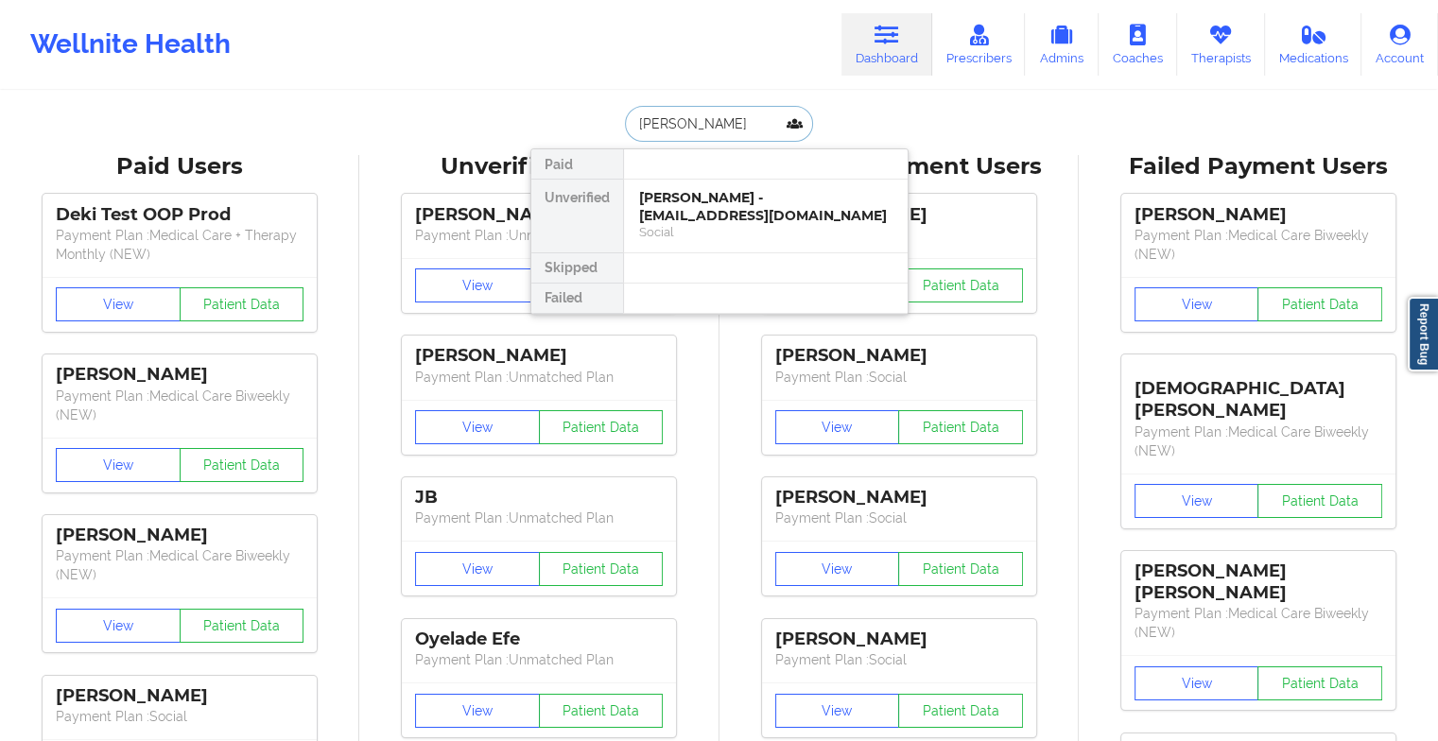
type input "[PERSON_NAME]"
click at [741, 204] on div "[PERSON_NAME] - [EMAIL_ADDRESS][DOMAIN_NAME]" at bounding box center [765, 206] width 253 height 35
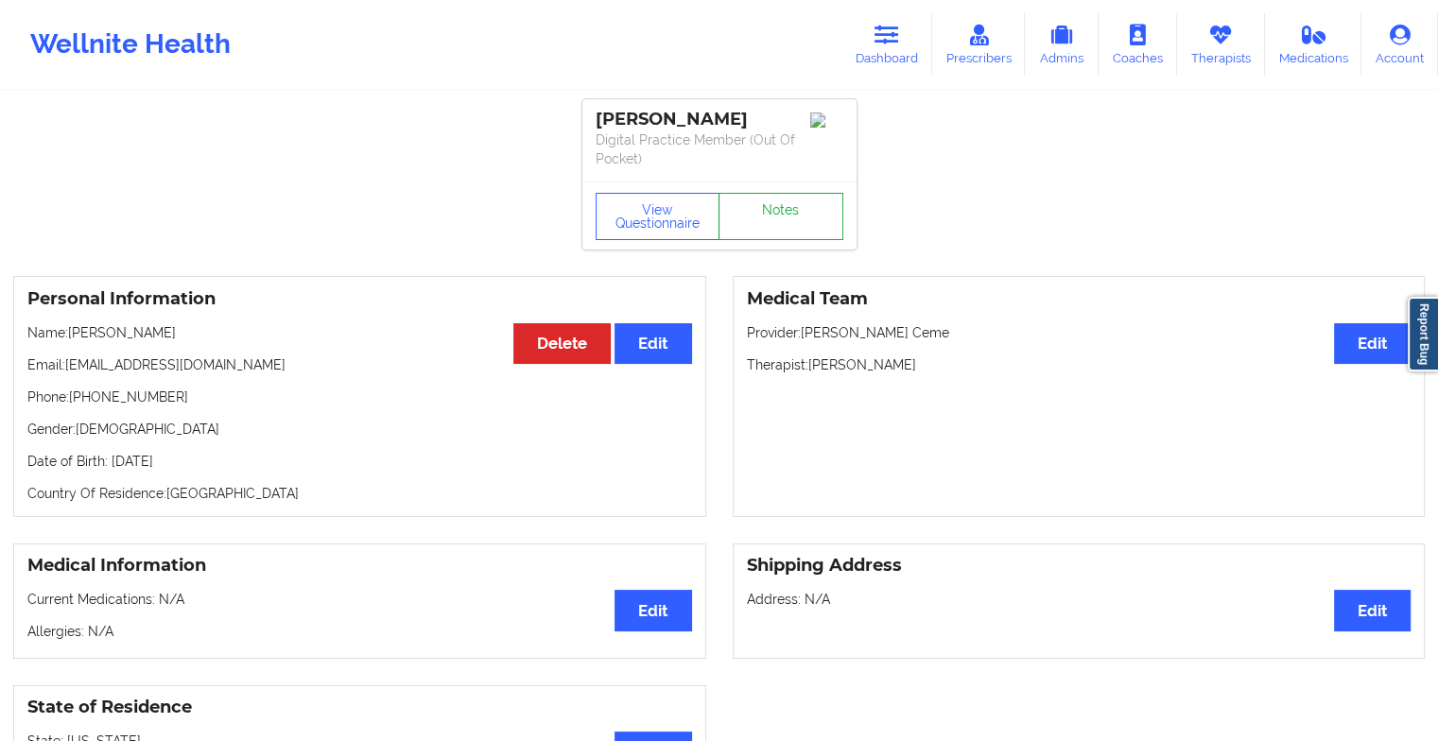
drag, startPoint x: 783, startPoint y: 242, endPoint x: 804, endPoint y: 223, distance: 28.8
click at [804, 223] on div "View Questionnaire Notes" at bounding box center [719, 215] width 274 height 68
click at [804, 223] on link "Notes" at bounding box center [780, 216] width 125 height 47
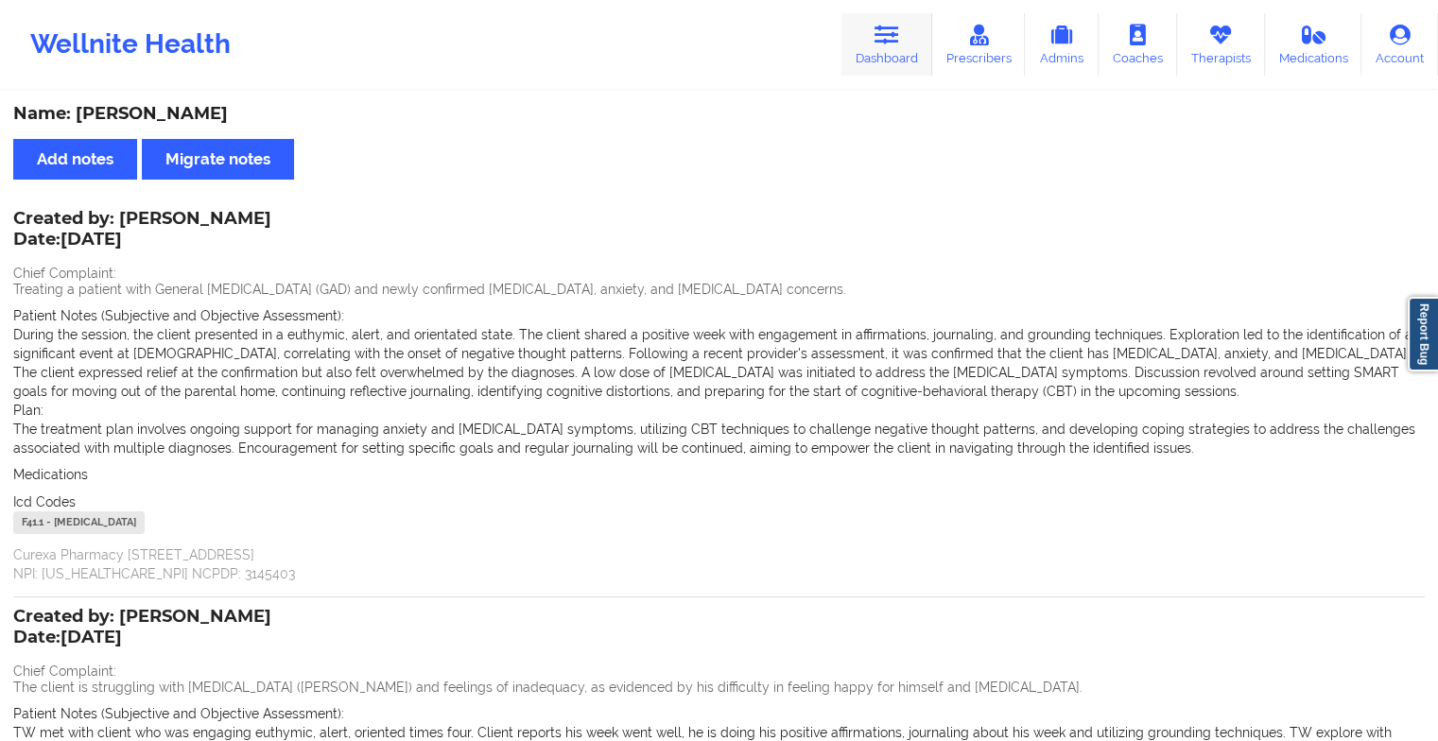
click at [871, 16] on link "Dashboard" at bounding box center [886, 44] width 91 height 62
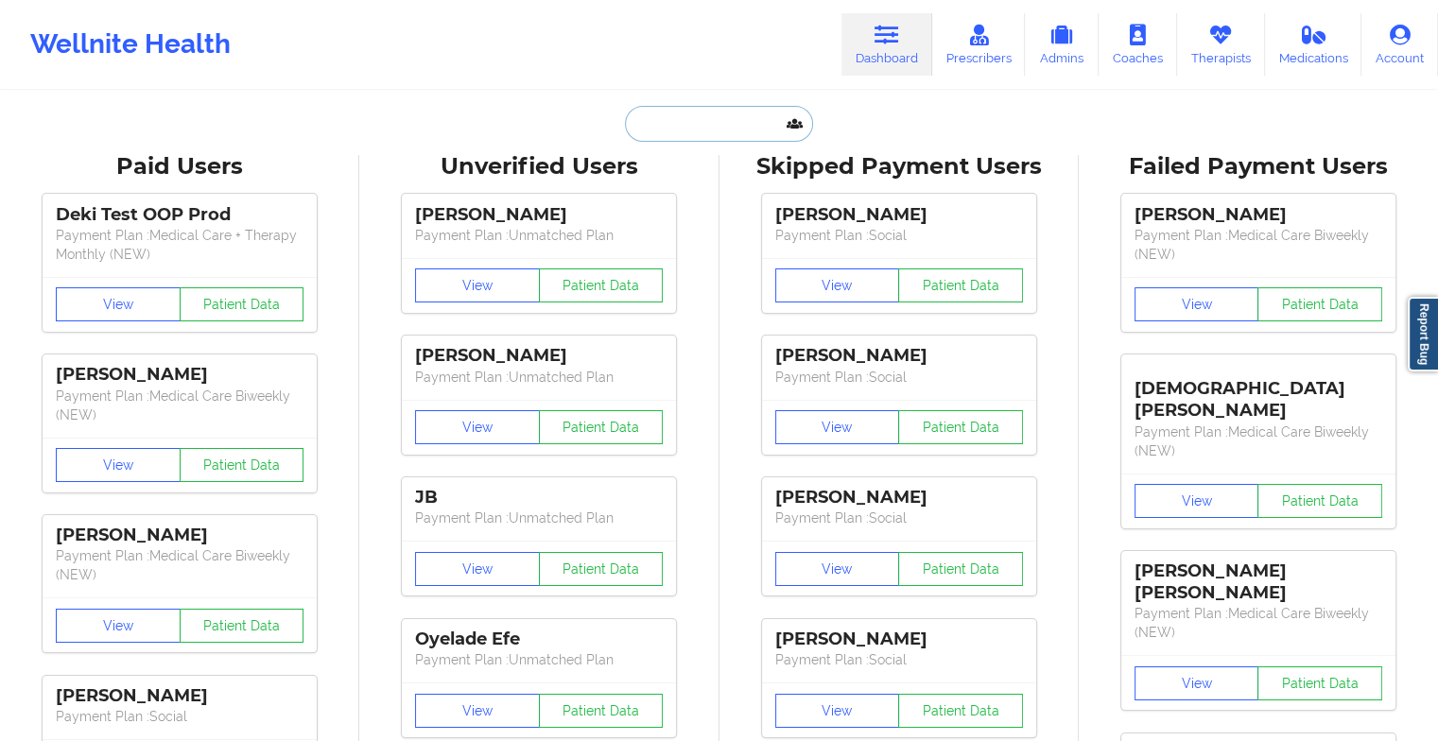
click at [684, 136] on input "text" at bounding box center [718, 124] width 187 height 36
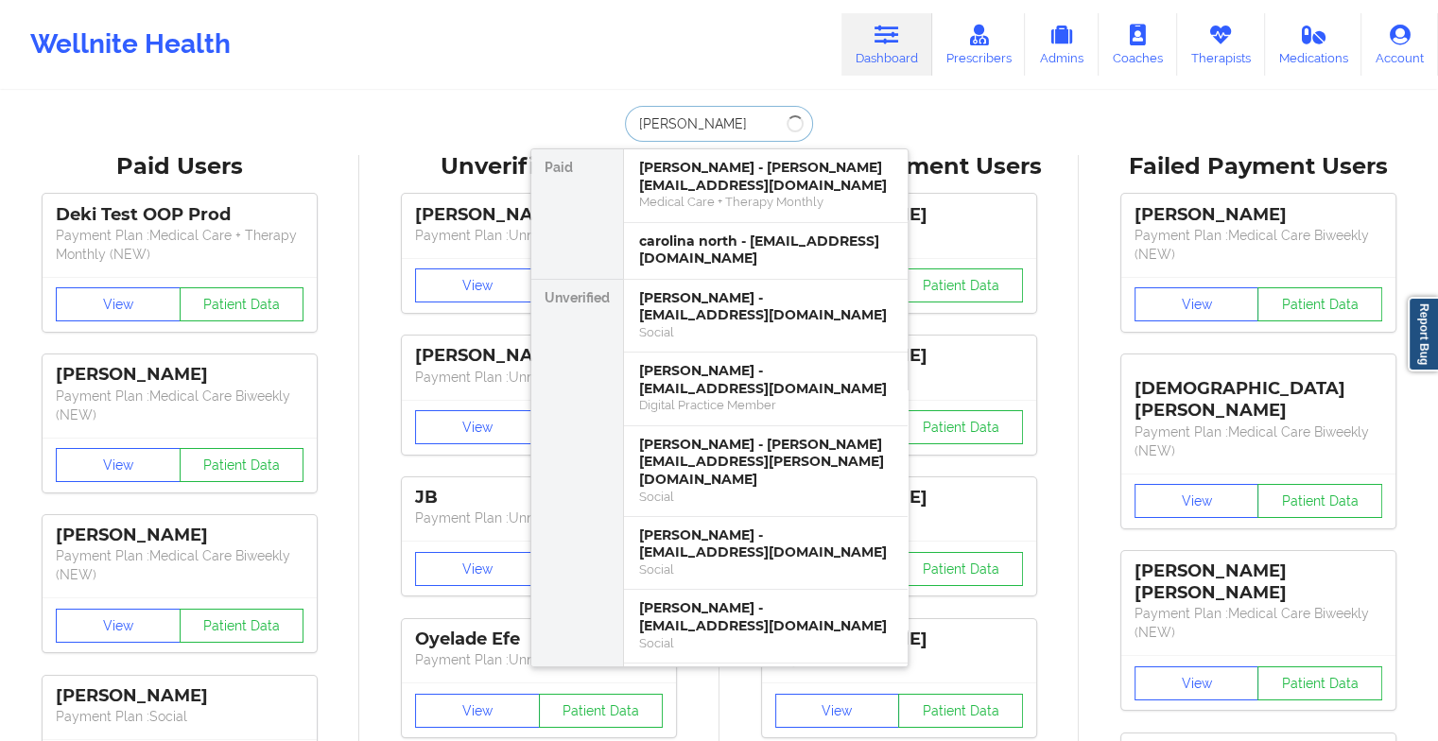
type input "[PERSON_NAME]"
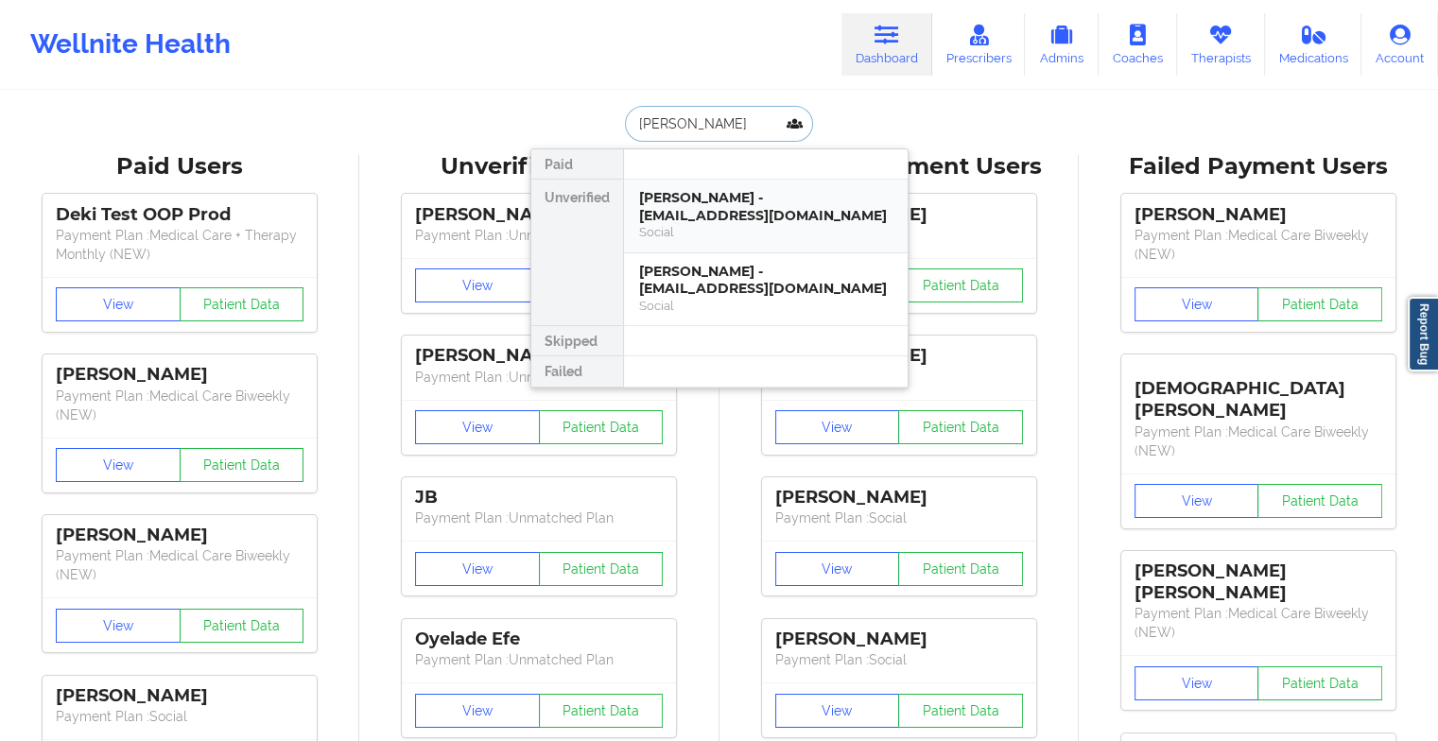
click at [715, 226] on div "Social" at bounding box center [765, 232] width 253 height 16
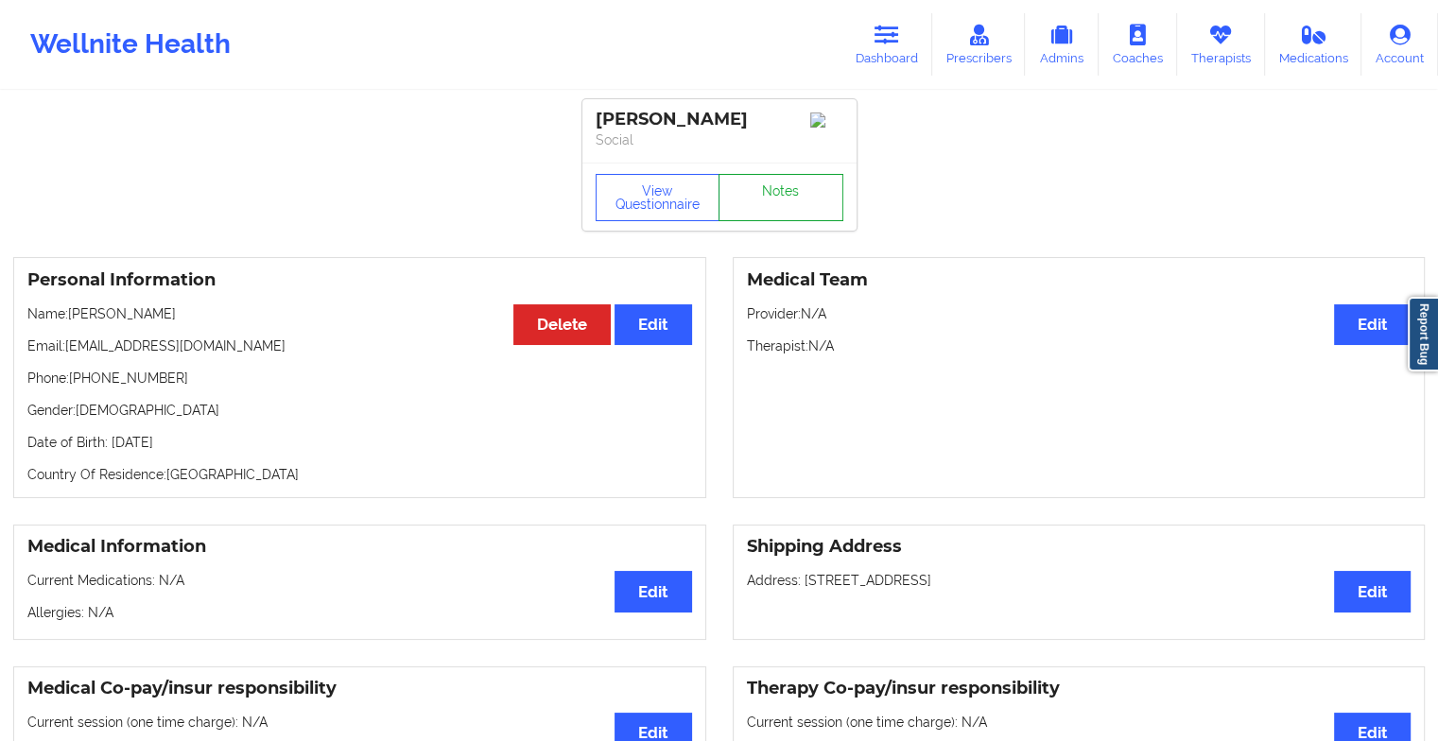
click at [794, 186] on link "Notes" at bounding box center [780, 197] width 125 height 47
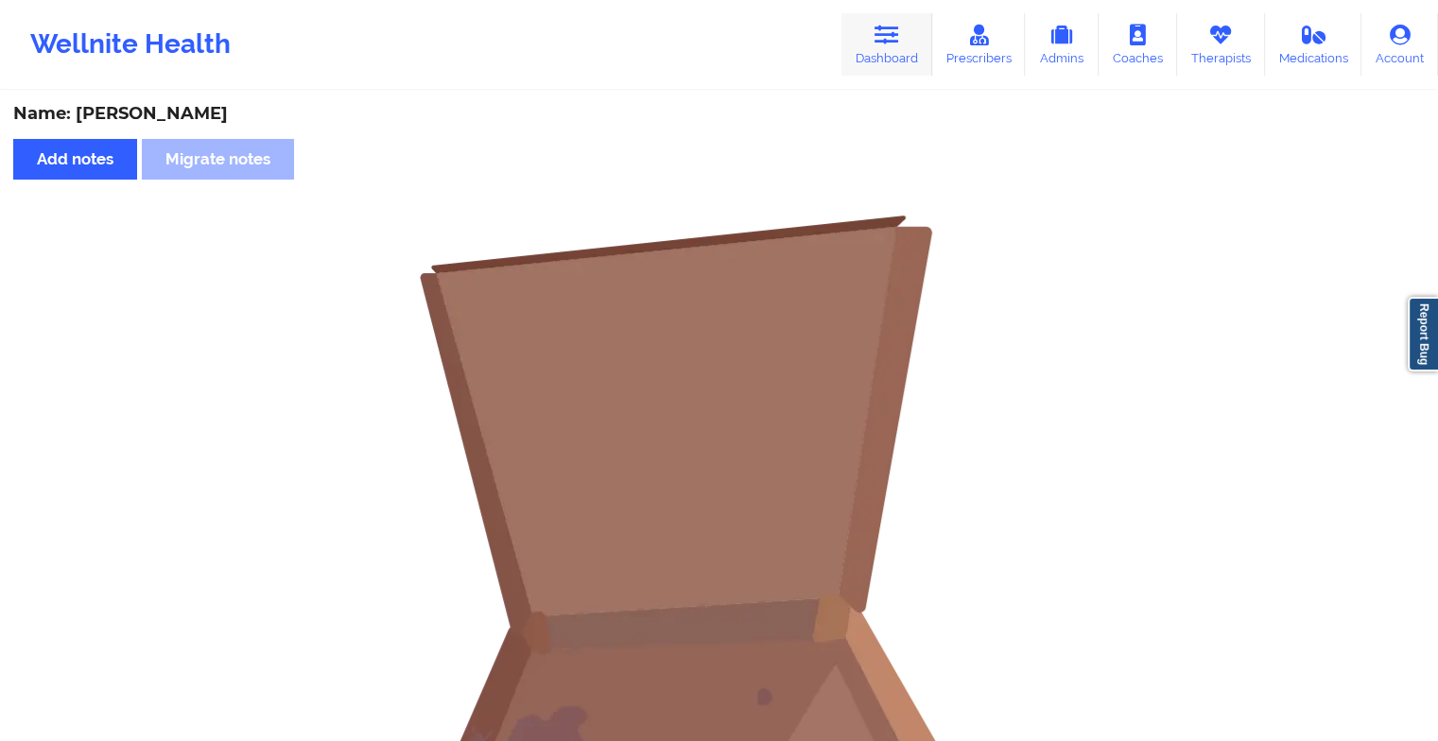
click at [890, 27] on icon at bounding box center [886, 35] width 25 height 21
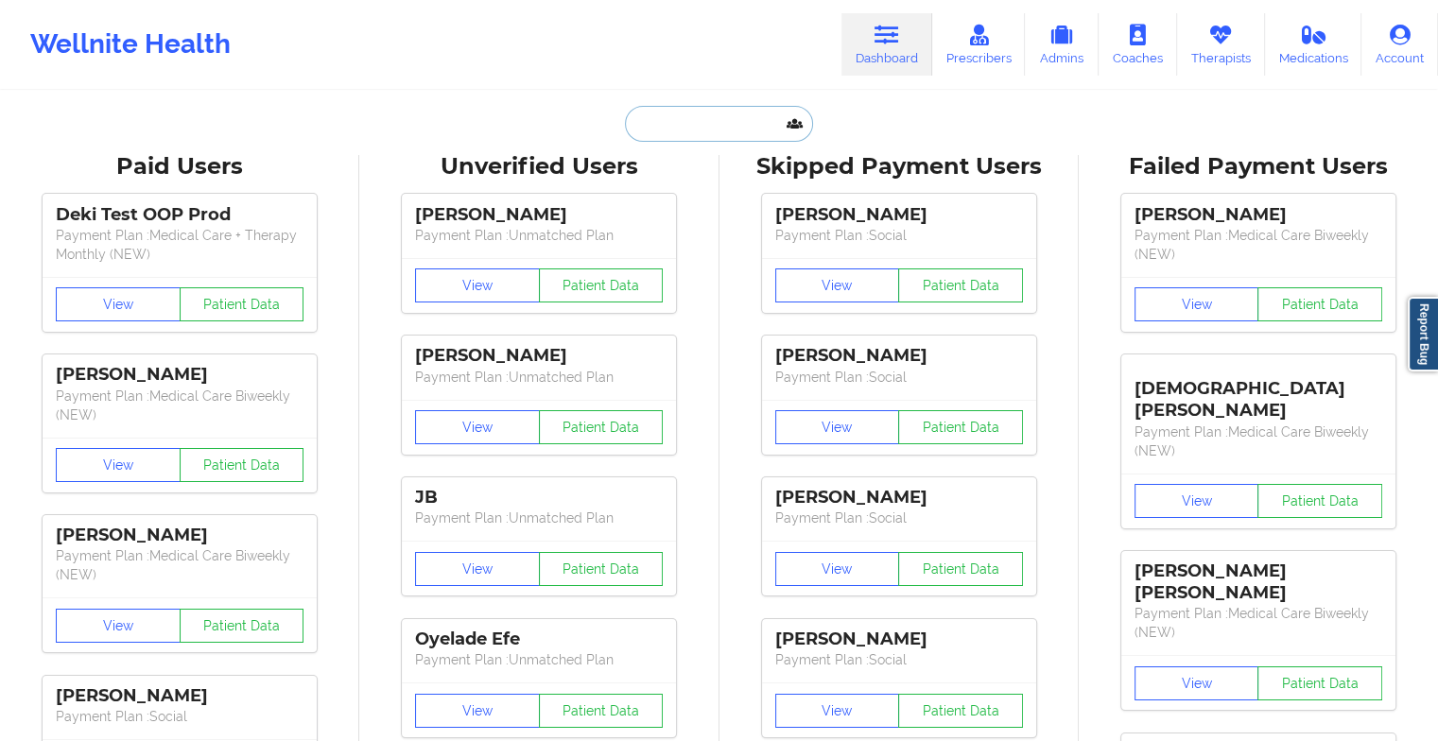
click at [739, 121] on input "text" at bounding box center [718, 124] width 187 height 36
type input "c"
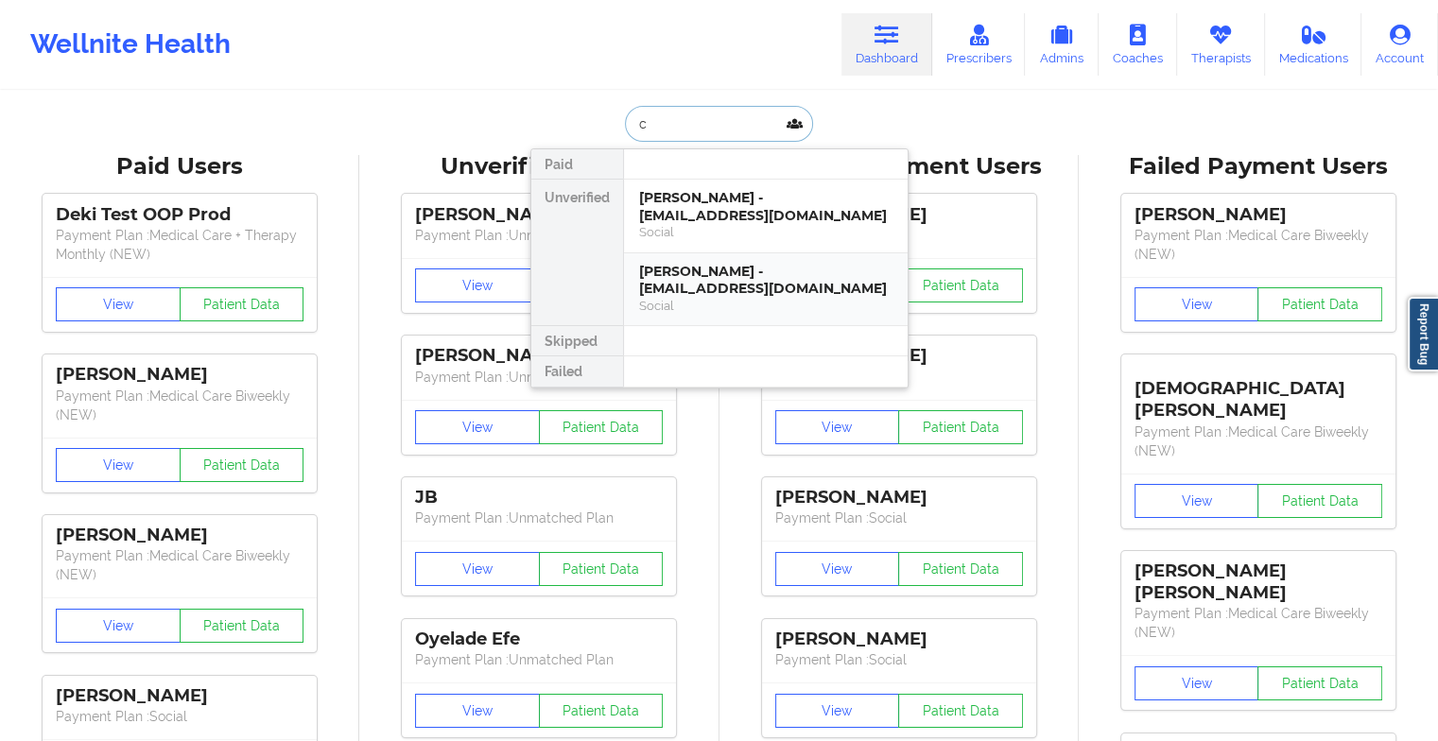
click at [698, 299] on div "[PERSON_NAME] - [EMAIL_ADDRESS][DOMAIN_NAME] Social" at bounding box center [766, 289] width 284 height 73
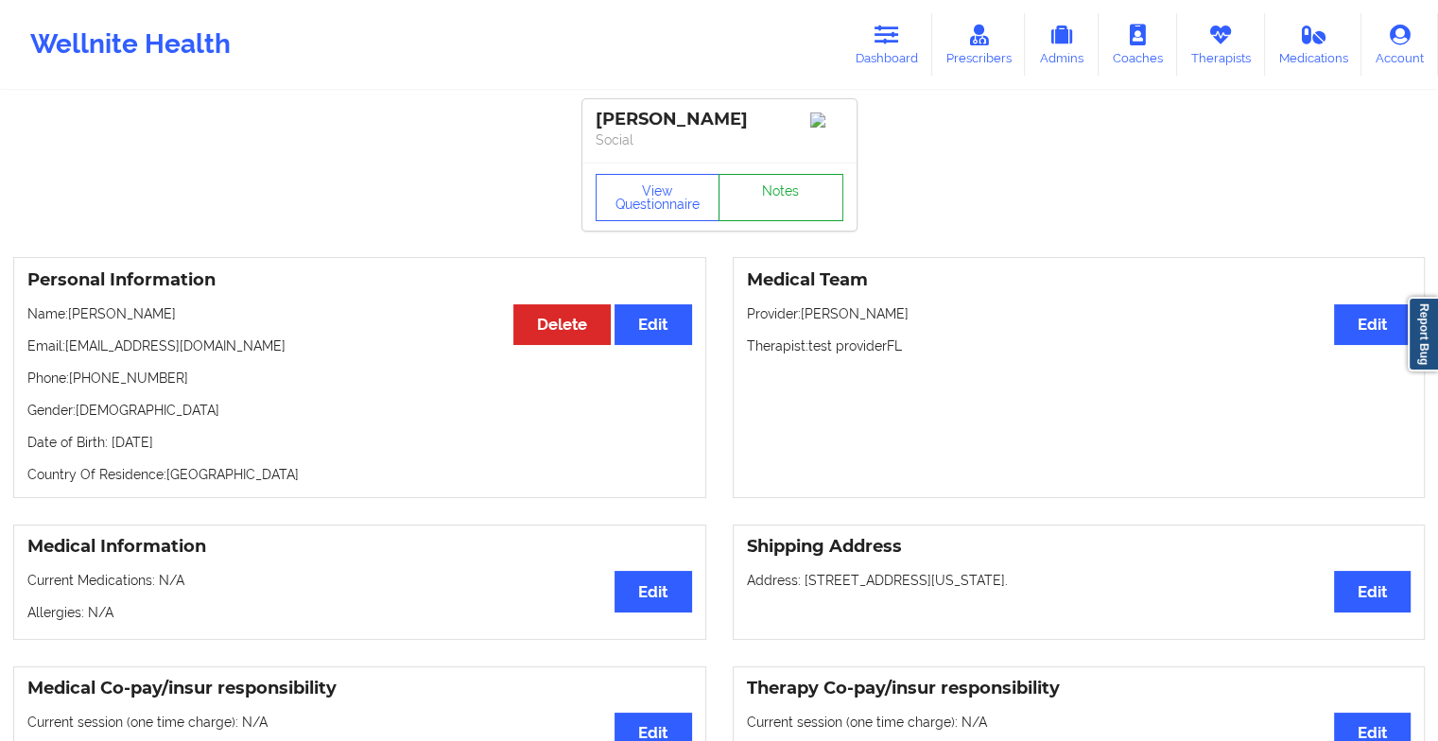
click at [766, 200] on link "Notes" at bounding box center [780, 197] width 125 height 47
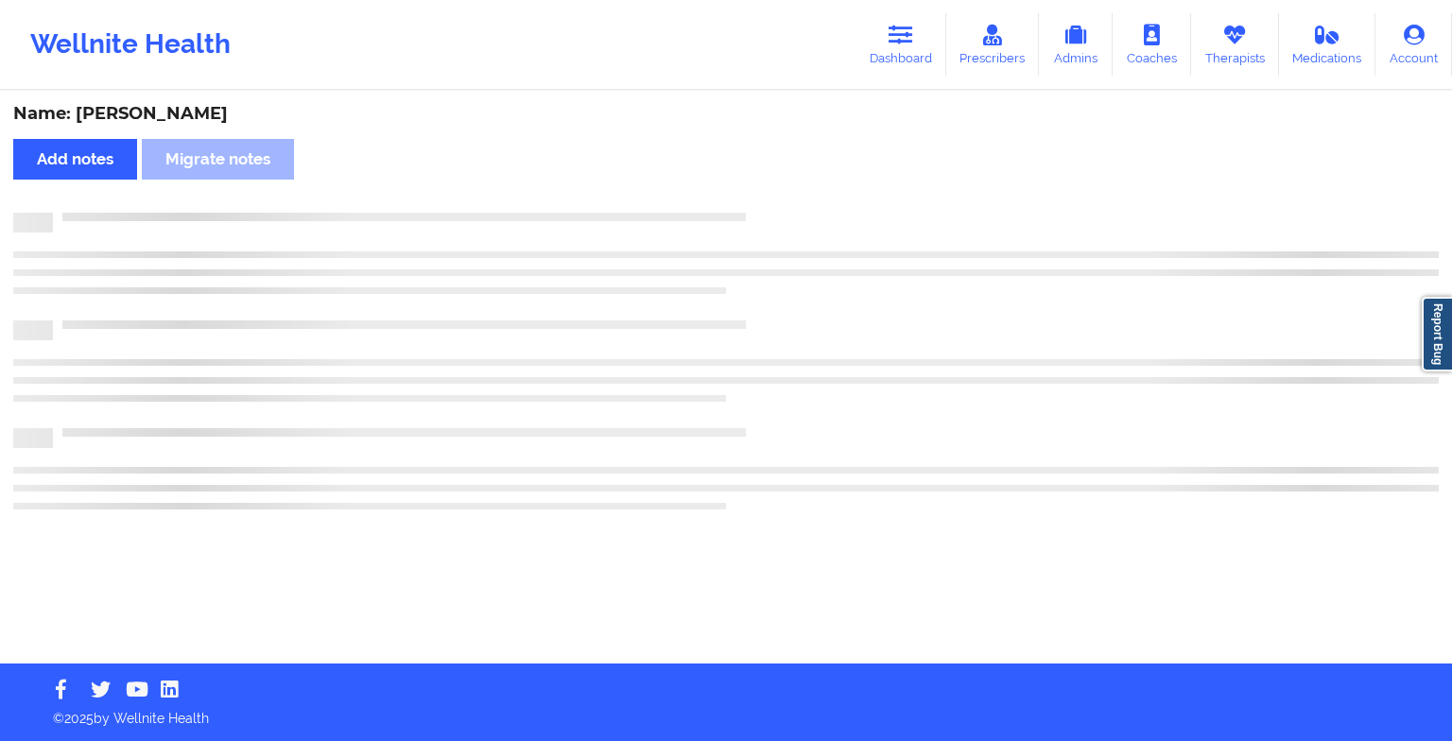
click at [766, 200] on div "Name: [PERSON_NAME] Add notes Migrate notes" at bounding box center [726, 378] width 1452 height 571
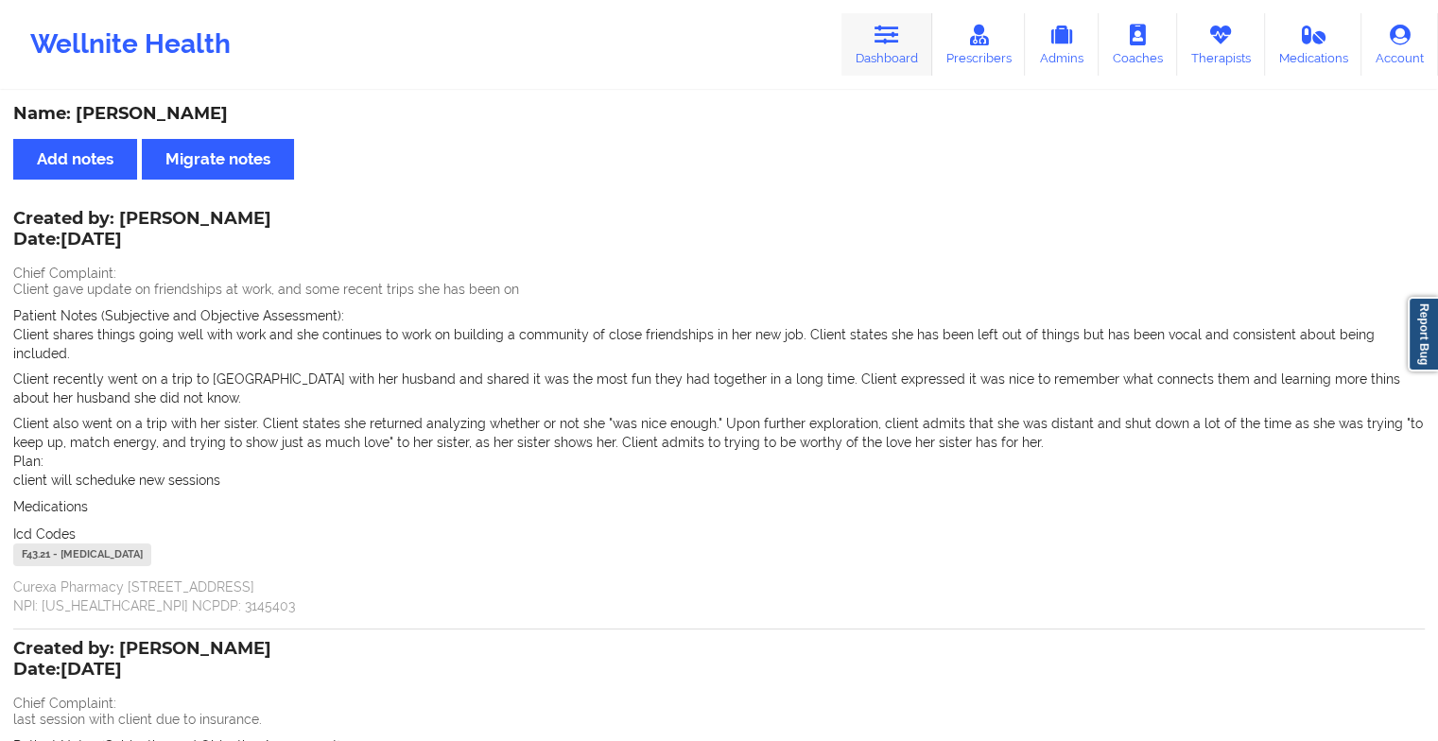
click at [921, 38] on link "Dashboard" at bounding box center [886, 44] width 91 height 62
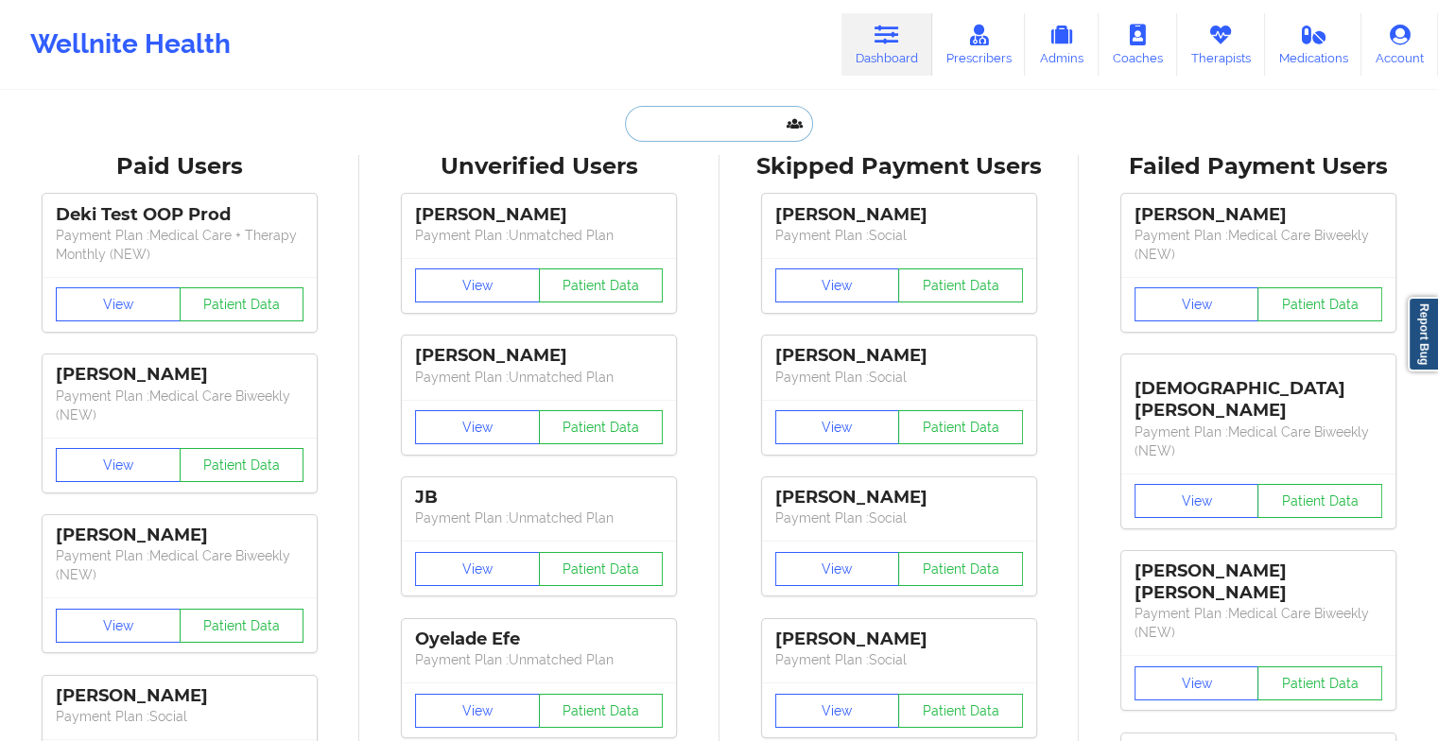
click at [694, 140] on input "text" at bounding box center [718, 124] width 187 height 36
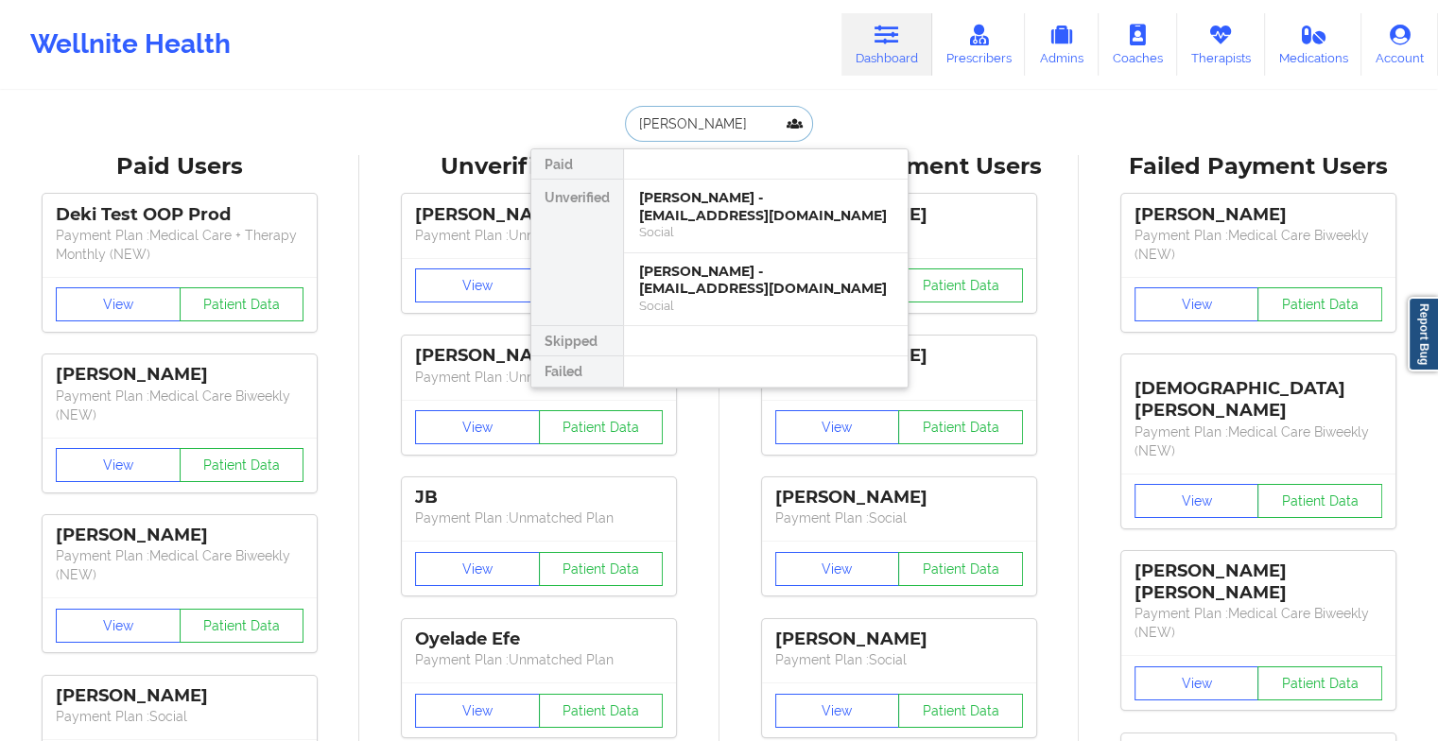
type input "[PERSON_NAME]"
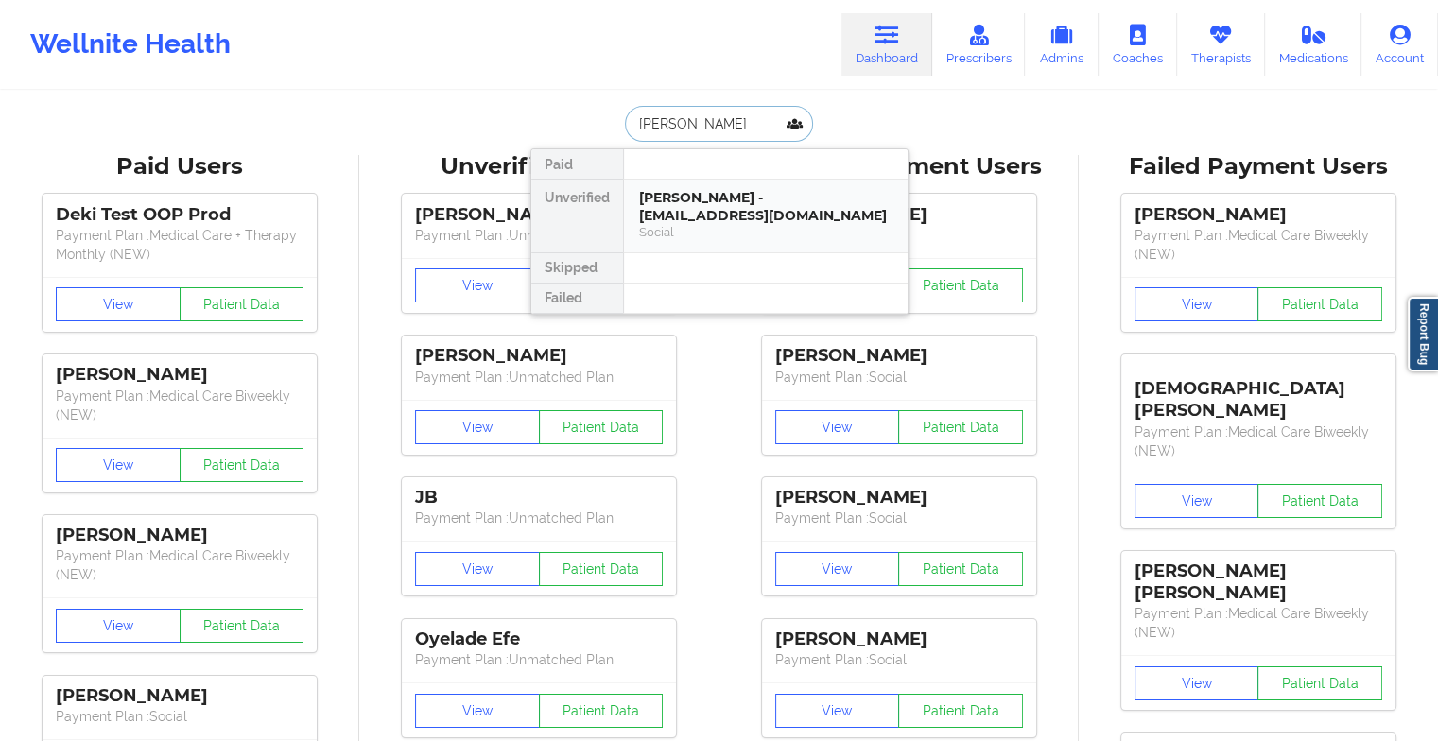
click at [745, 197] on div "[PERSON_NAME] - [EMAIL_ADDRESS][DOMAIN_NAME]" at bounding box center [765, 206] width 253 height 35
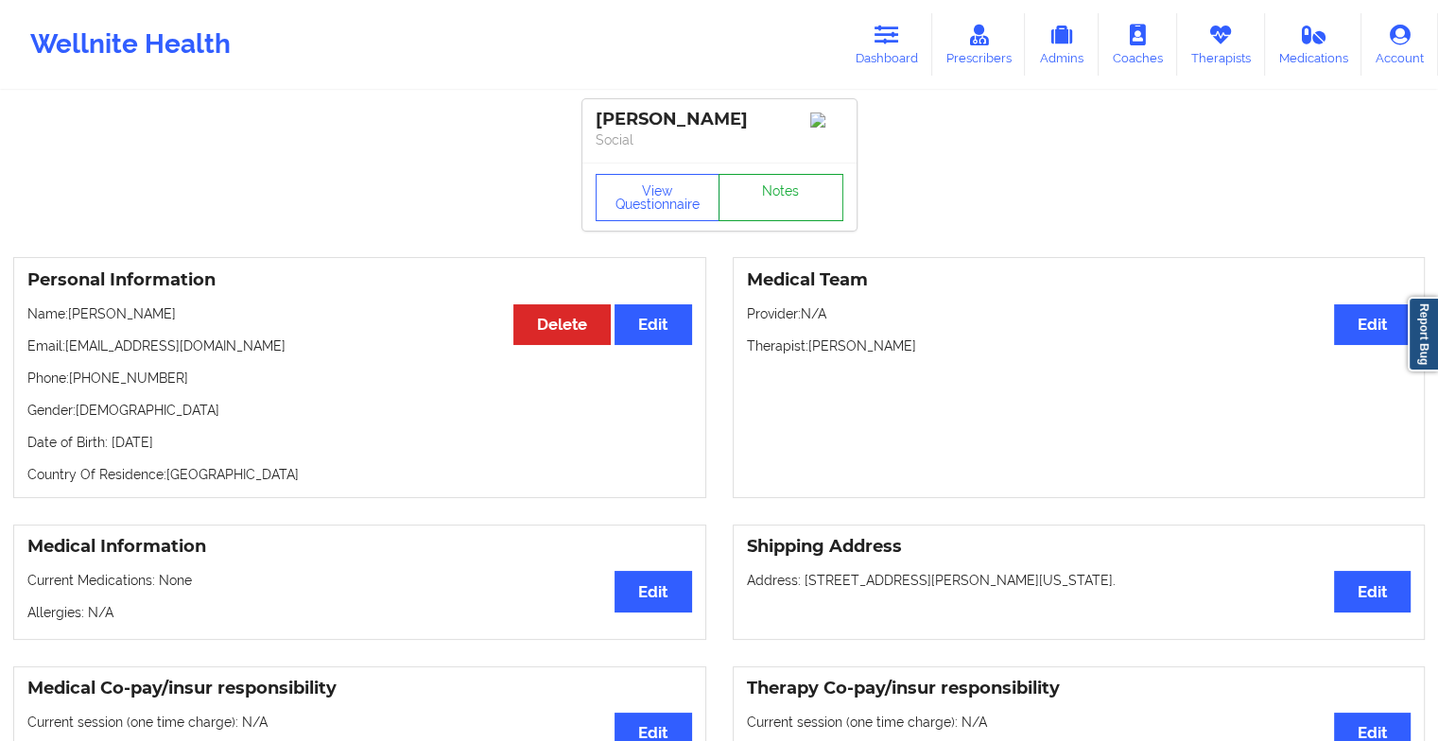
drag, startPoint x: 745, startPoint y: 197, endPoint x: 780, endPoint y: 223, distance: 43.9
click at [780, 221] on link "Notes" at bounding box center [780, 197] width 125 height 47
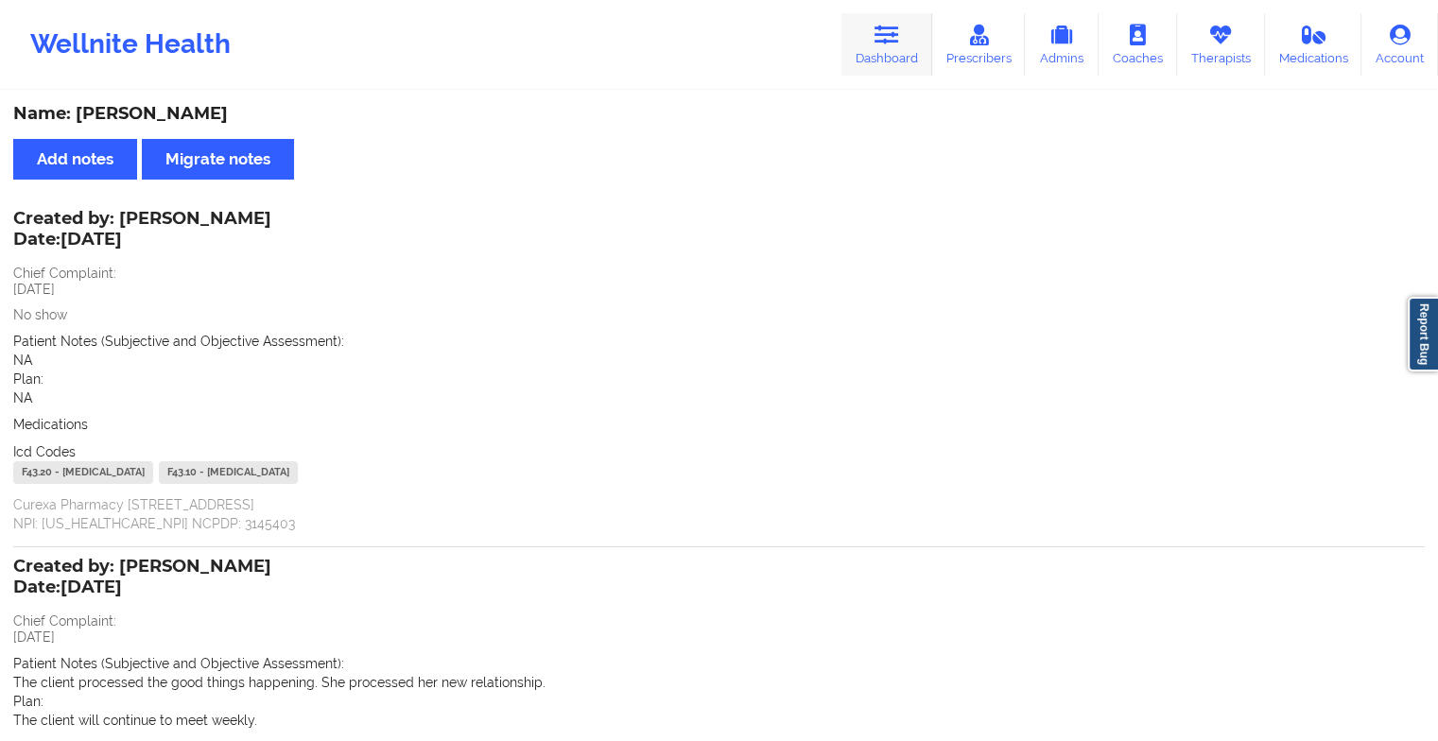
click at [905, 42] on link "Dashboard" at bounding box center [886, 44] width 91 height 62
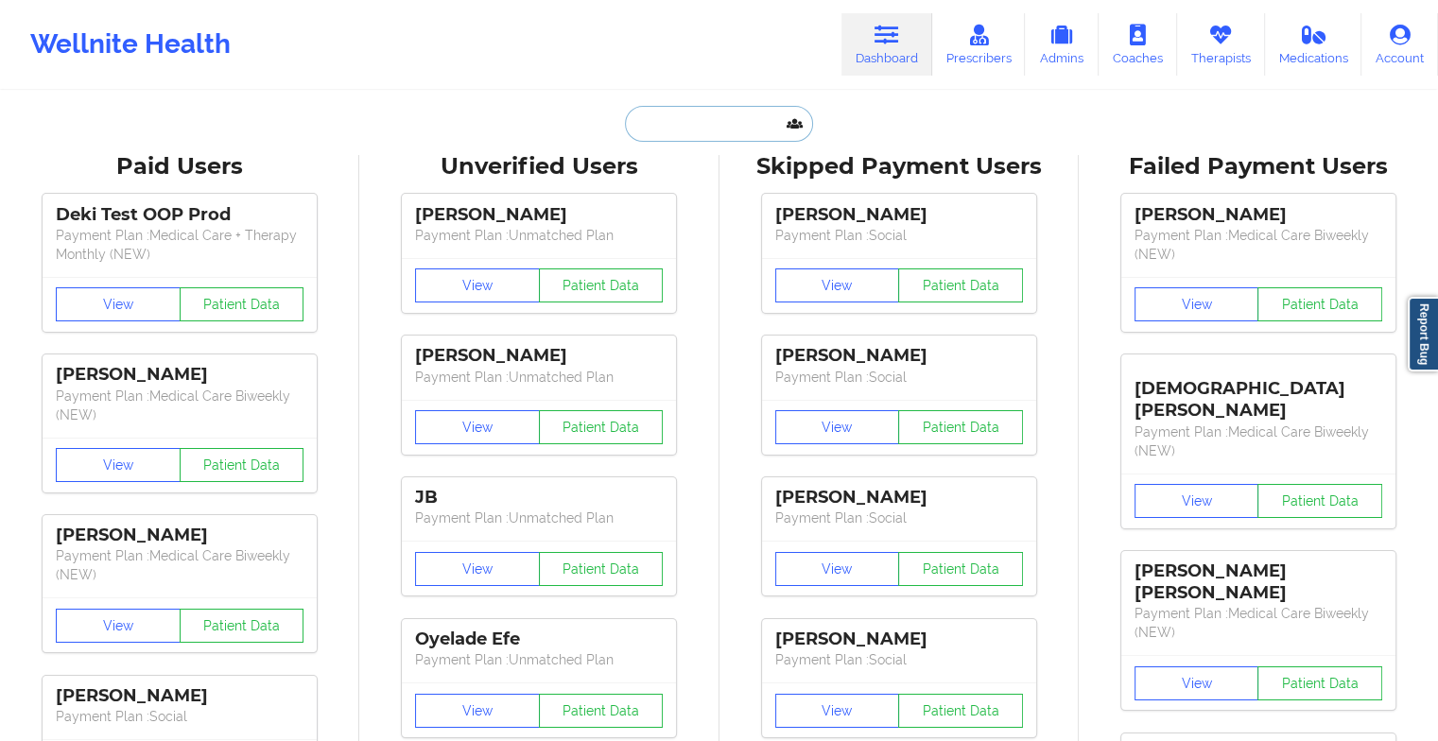
click at [691, 130] on input "text" at bounding box center [718, 124] width 187 height 36
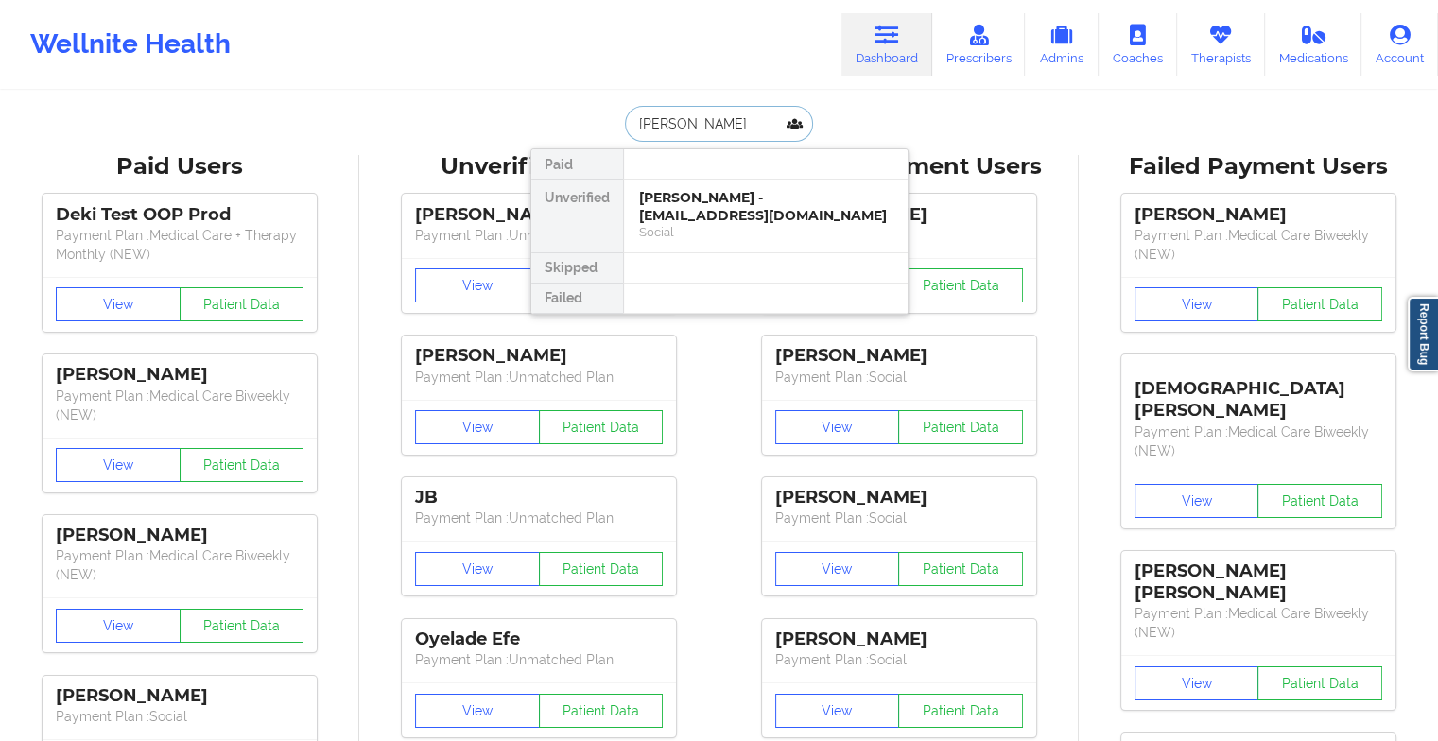
type input "[PERSON_NAME]"
click at [674, 212] on div "[PERSON_NAME] - [EMAIL_ADDRESS][DOMAIN_NAME]" at bounding box center [765, 206] width 253 height 35
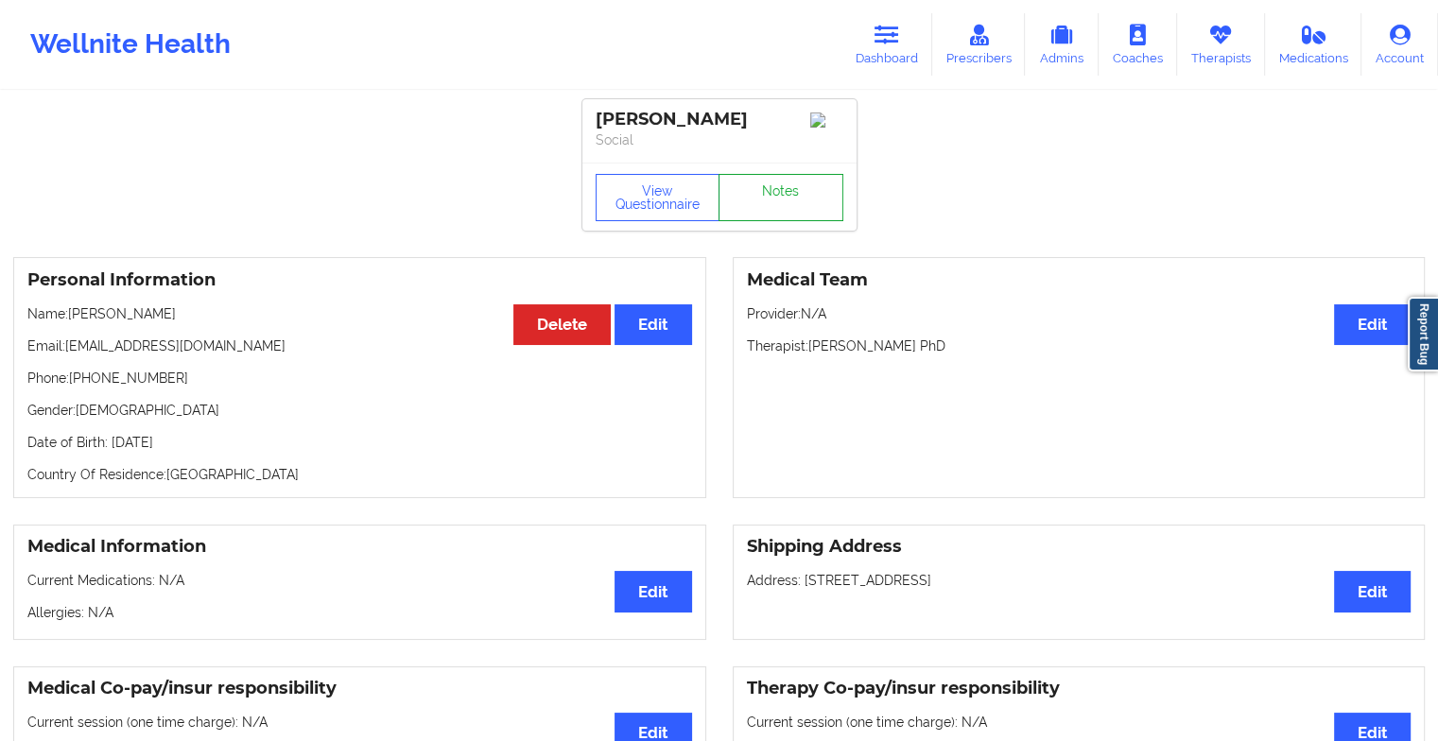
click at [780, 200] on link "Notes" at bounding box center [780, 197] width 125 height 47
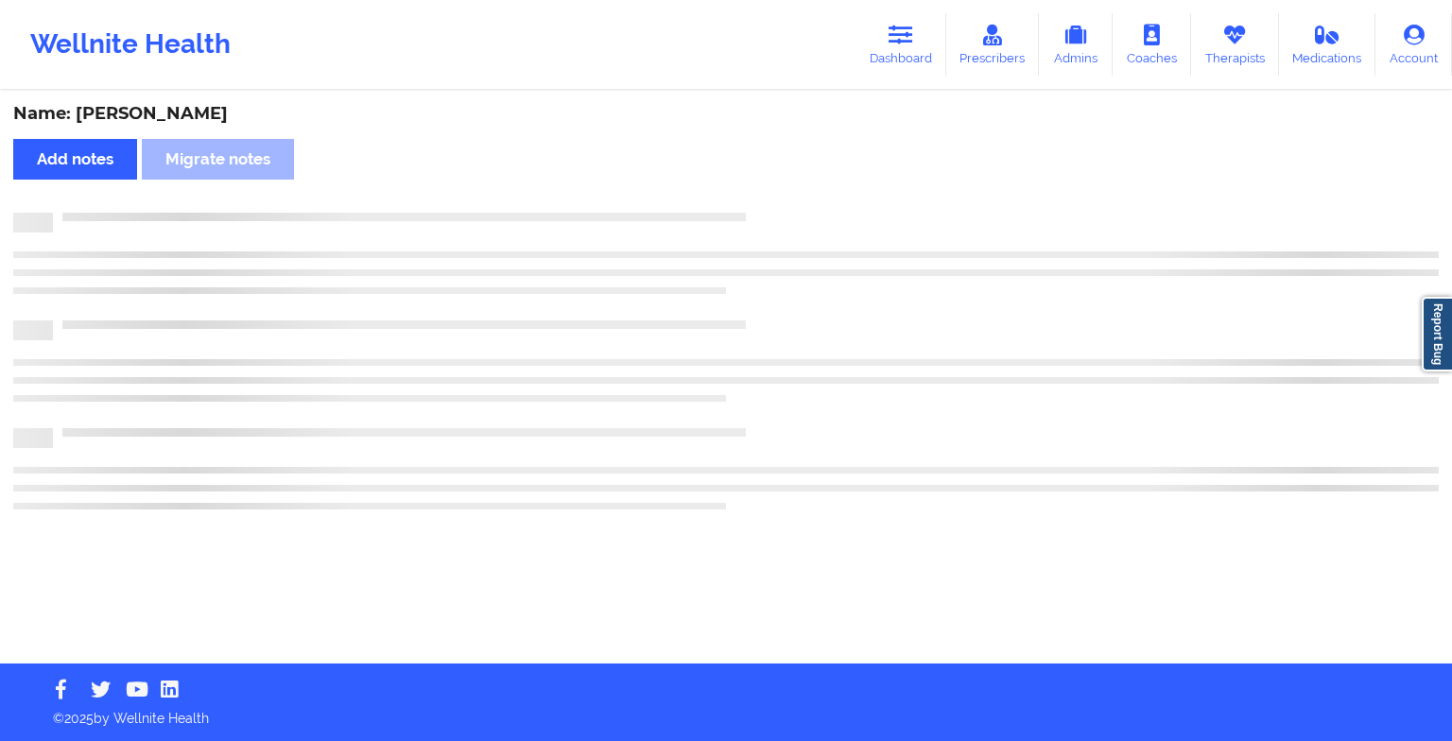
click at [780, 200] on div "Name: [PERSON_NAME] Add notes Migrate notes" at bounding box center [726, 378] width 1452 height 571
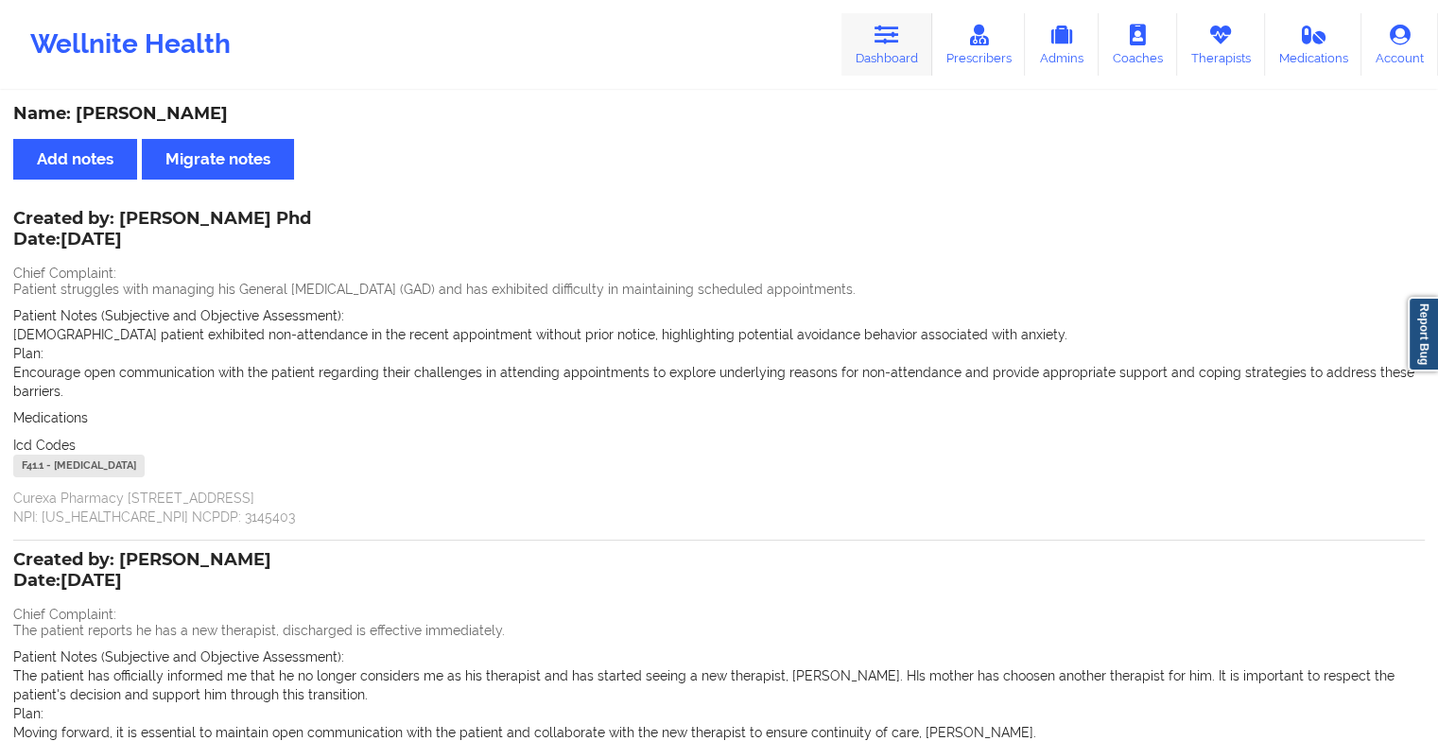
click at [896, 50] on link "Dashboard" at bounding box center [886, 44] width 91 height 62
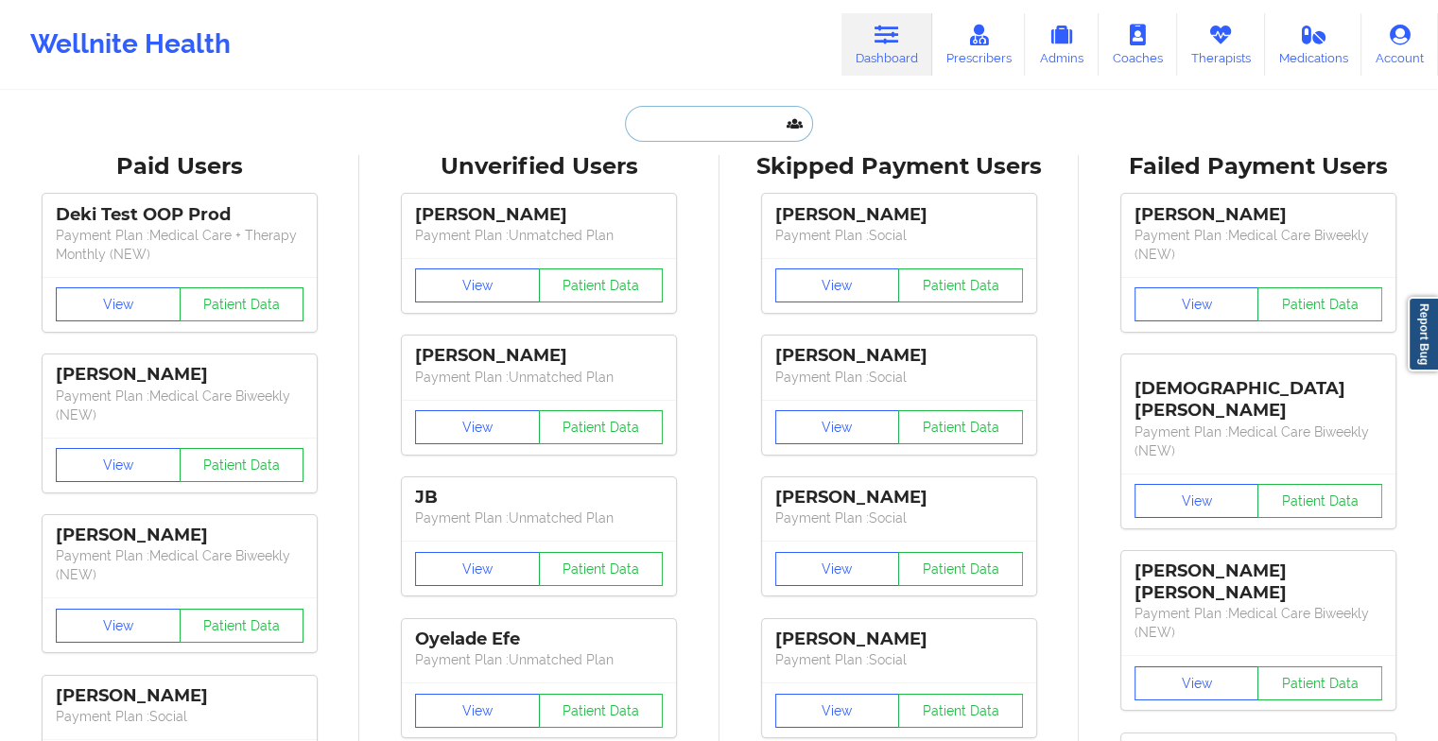
click at [724, 125] on input "text" at bounding box center [718, 124] width 187 height 36
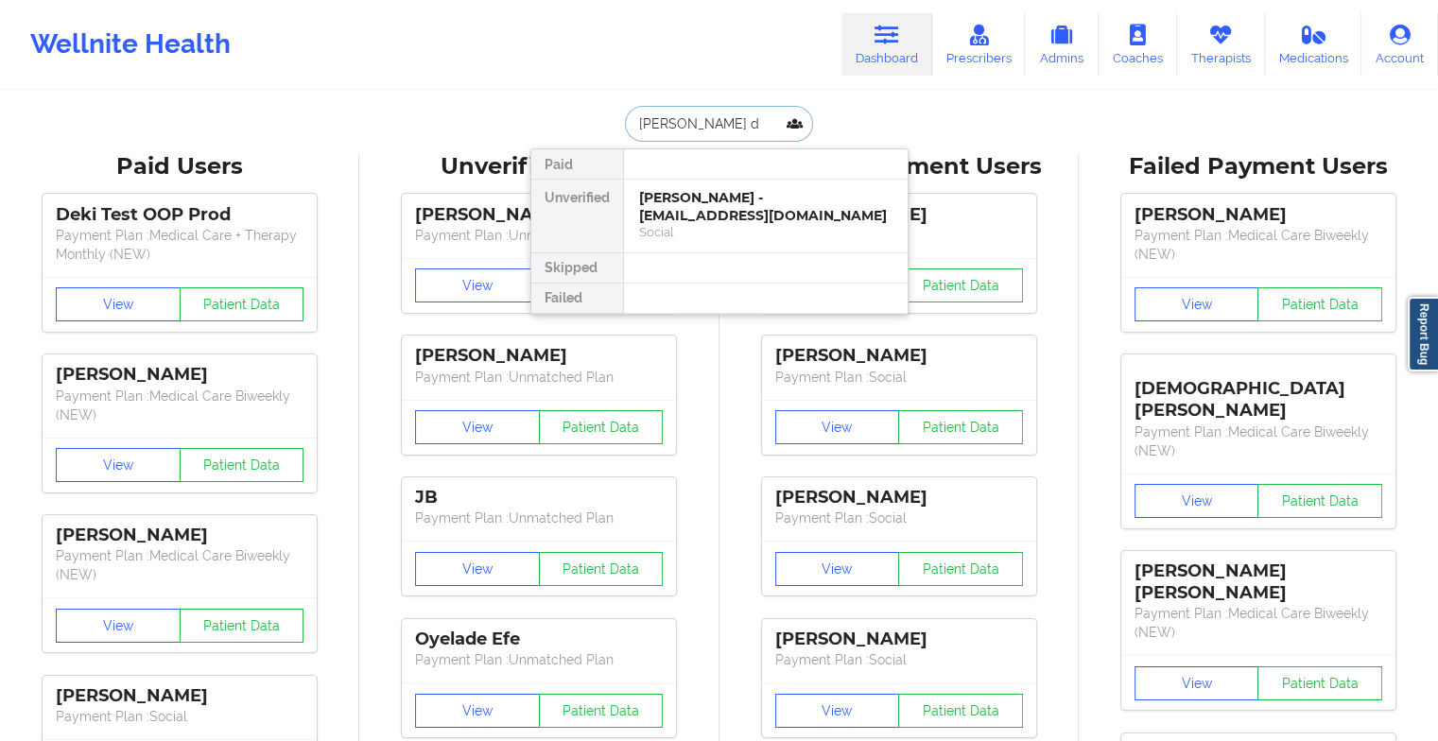
type input "[PERSON_NAME] di"
click at [692, 215] on div "[PERSON_NAME] - [EMAIL_ADDRESS][DOMAIN_NAME]" at bounding box center [765, 206] width 253 height 35
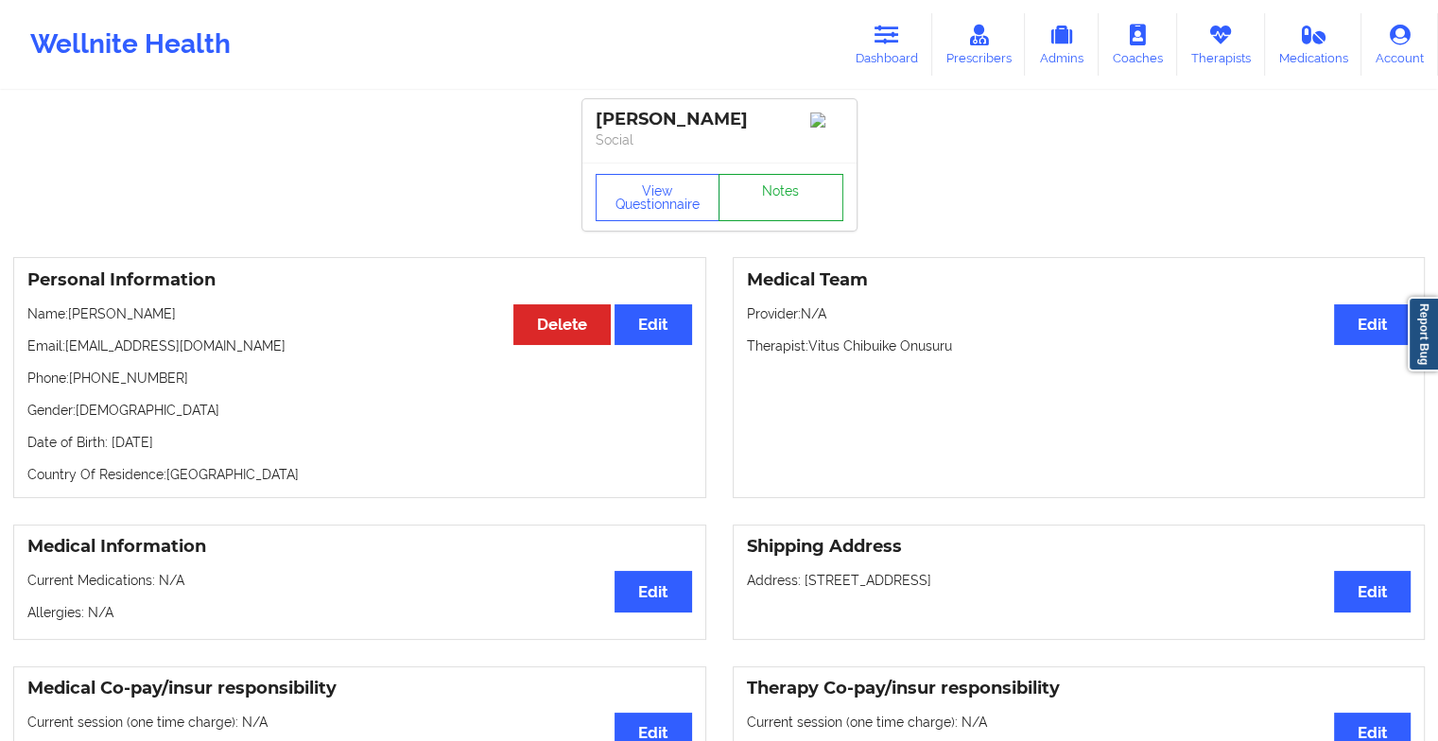
click at [744, 210] on link "Notes" at bounding box center [780, 197] width 125 height 47
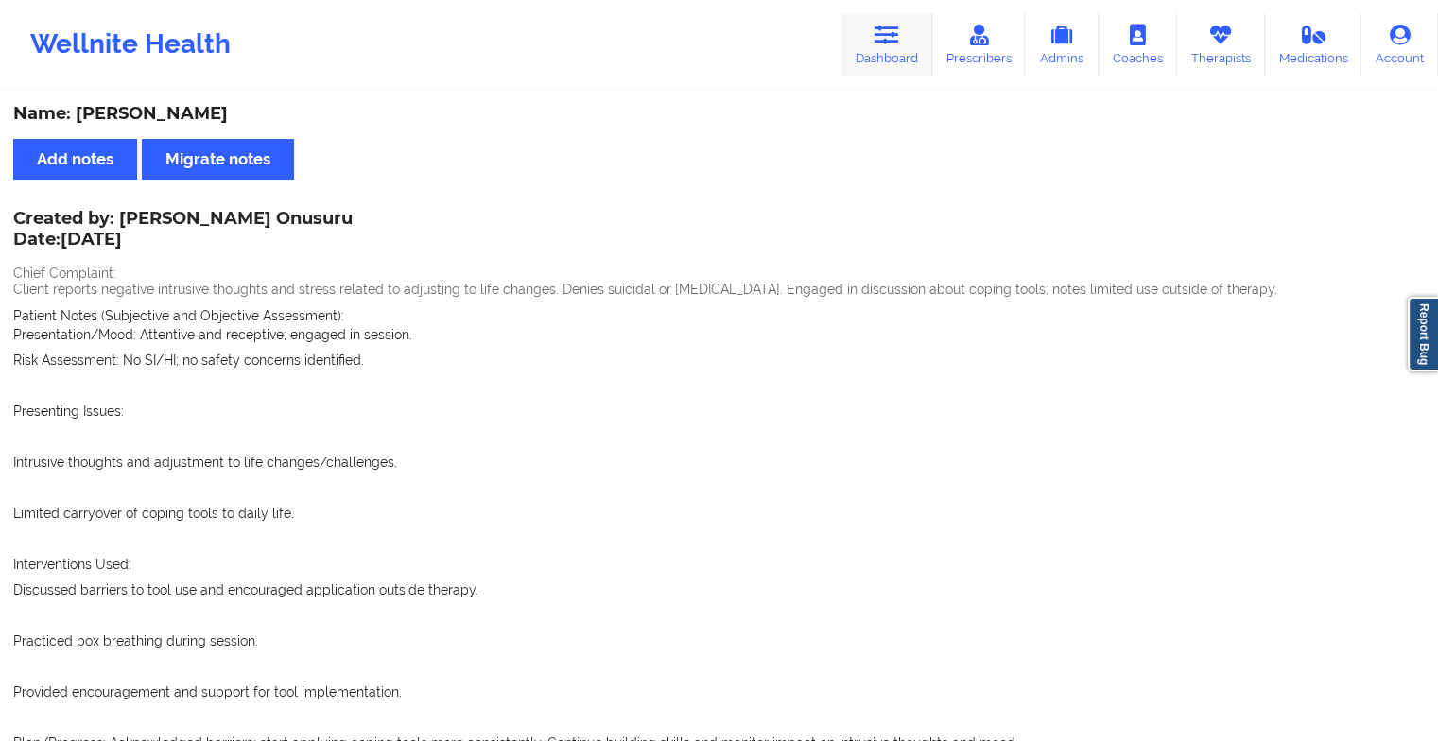
click at [915, 38] on link "Dashboard" at bounding box center [886, 44] width 91 height 62
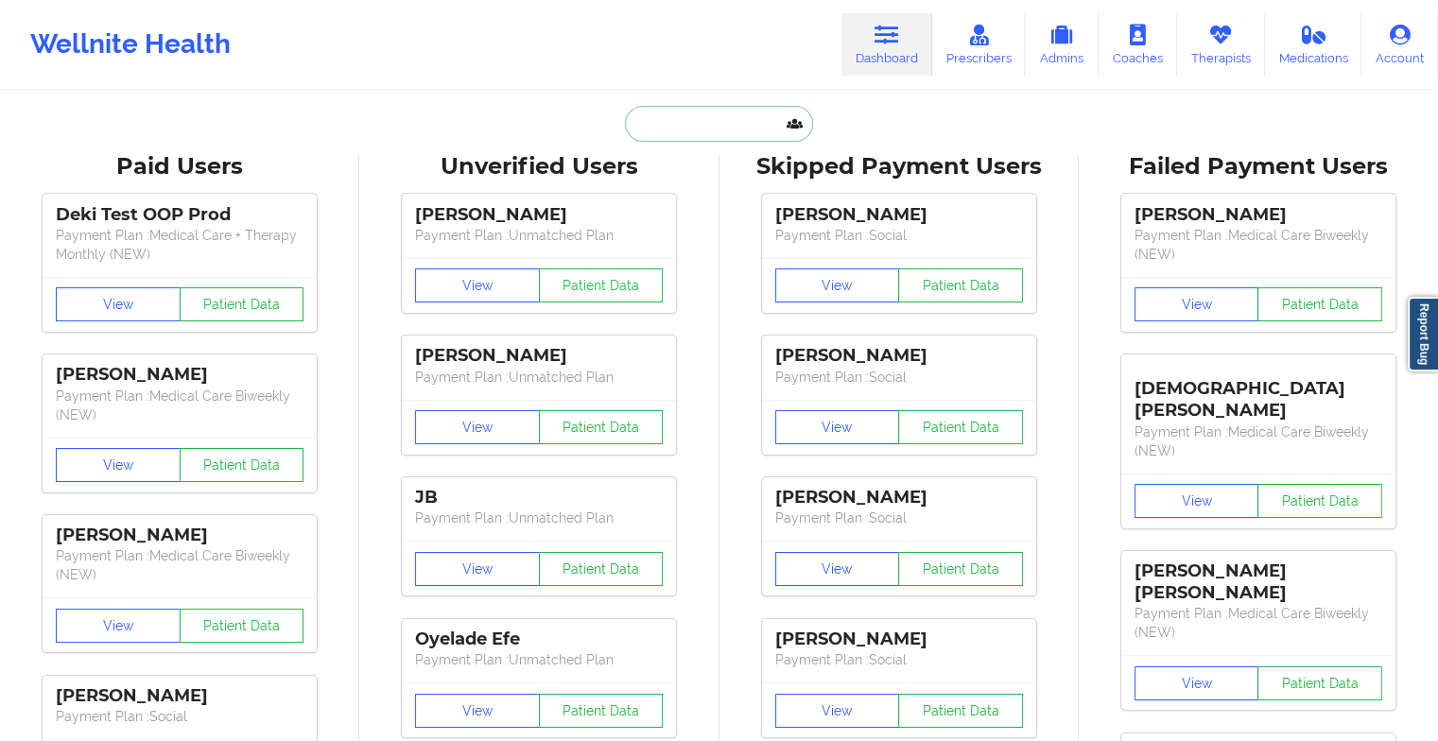
click at [719, 109] on input "text" at bounding box center [718, 124] width 187 height 36
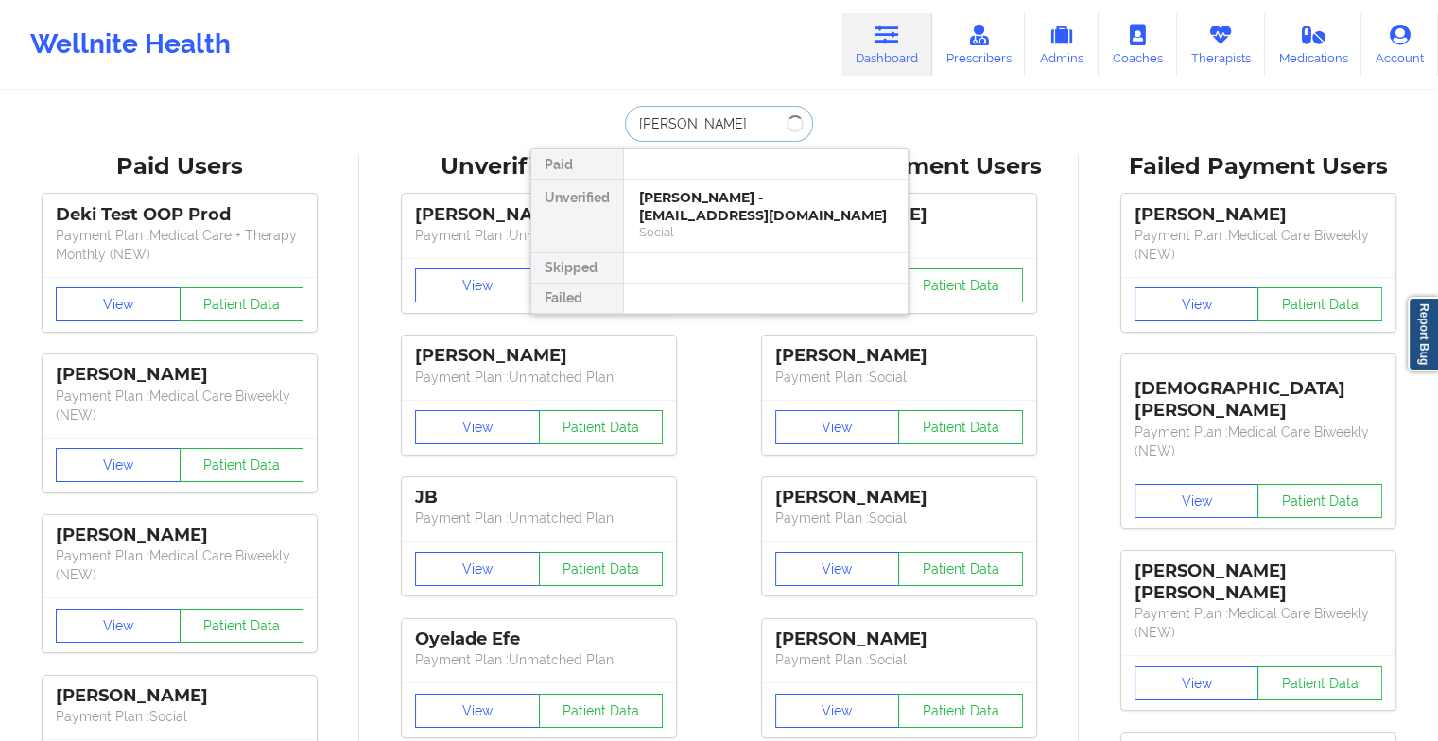
type input "[PERSON_NAME]"
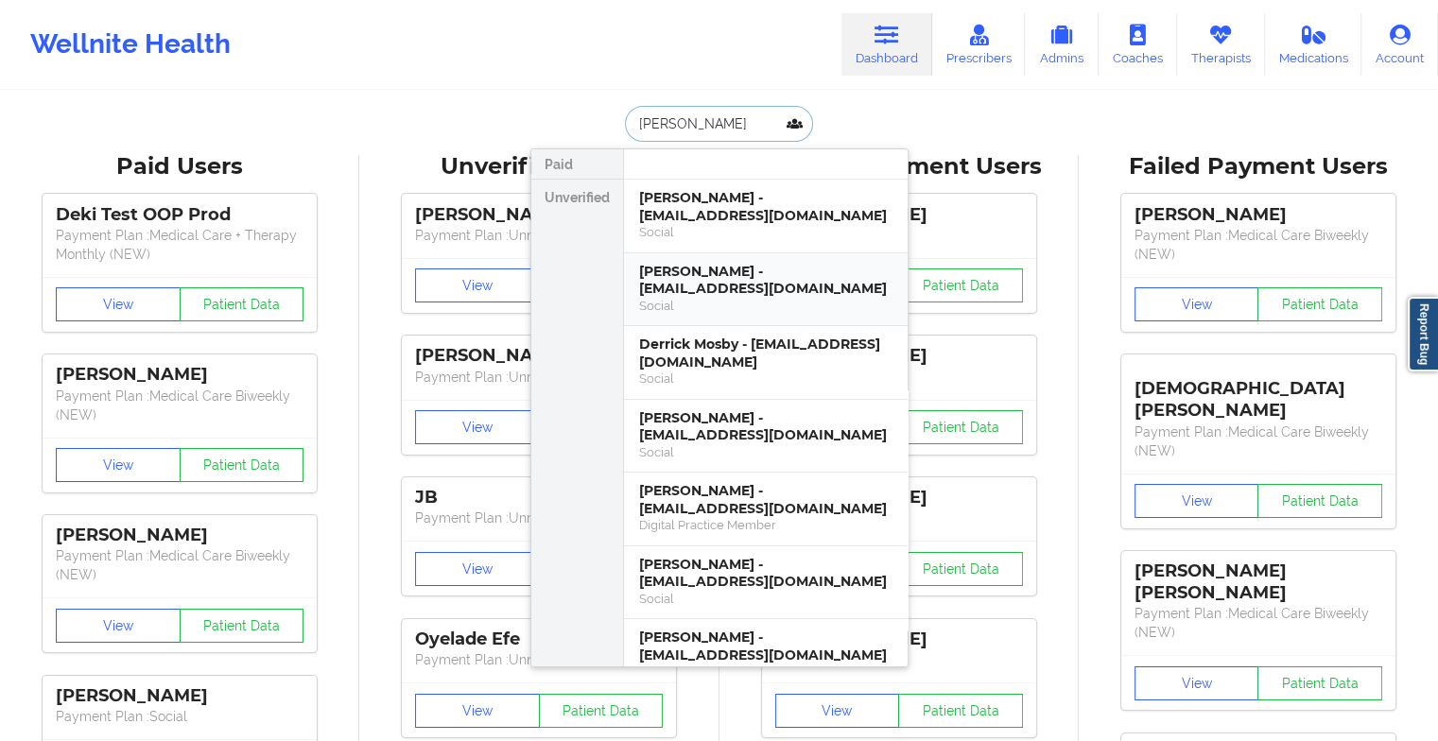
click at [710, 278] on div "[PERSON_NAME] - [EMAIL_ADDRESS][DOMAIN_NAME]" at bounding box center [765, 280] width 253 height 35
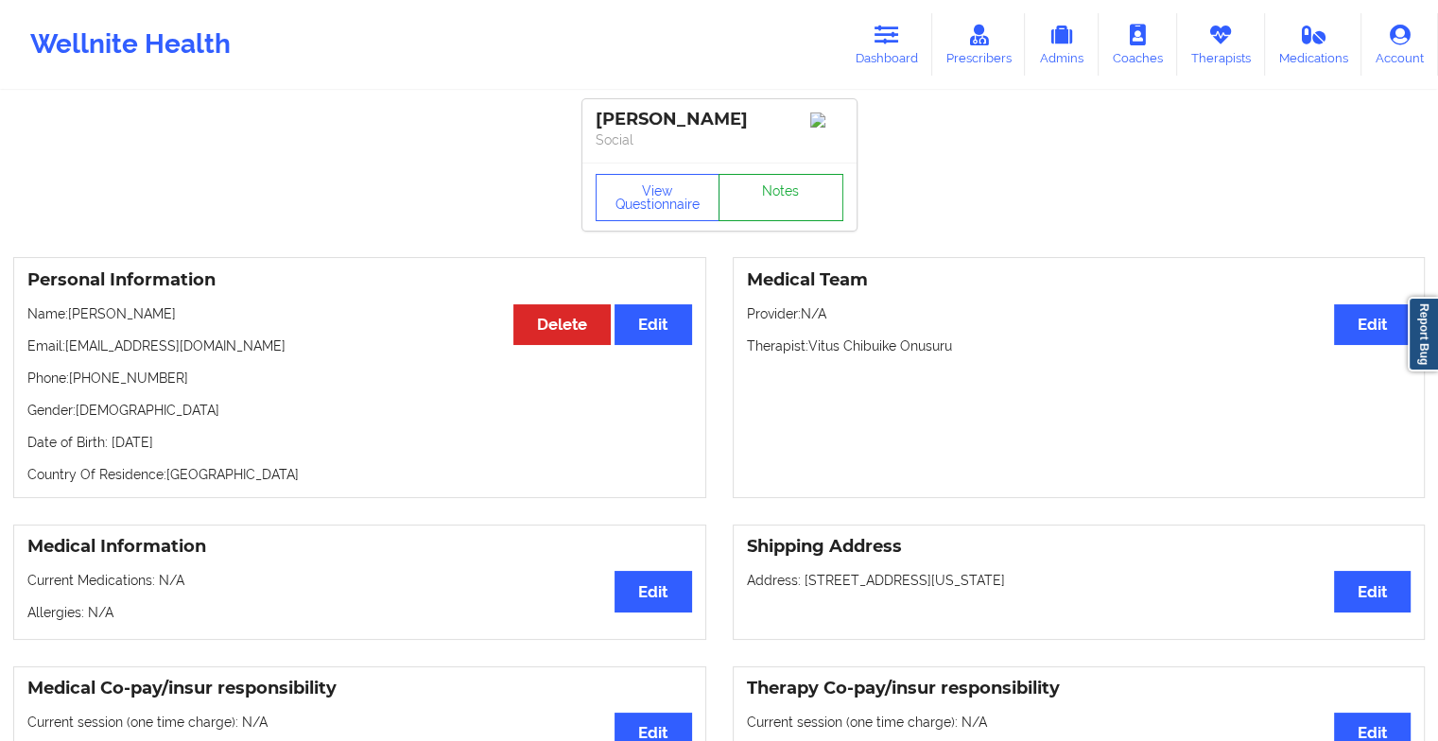
click at [784, 199] on link "Notes" at bounding box center [780, 197] width 125 height 47
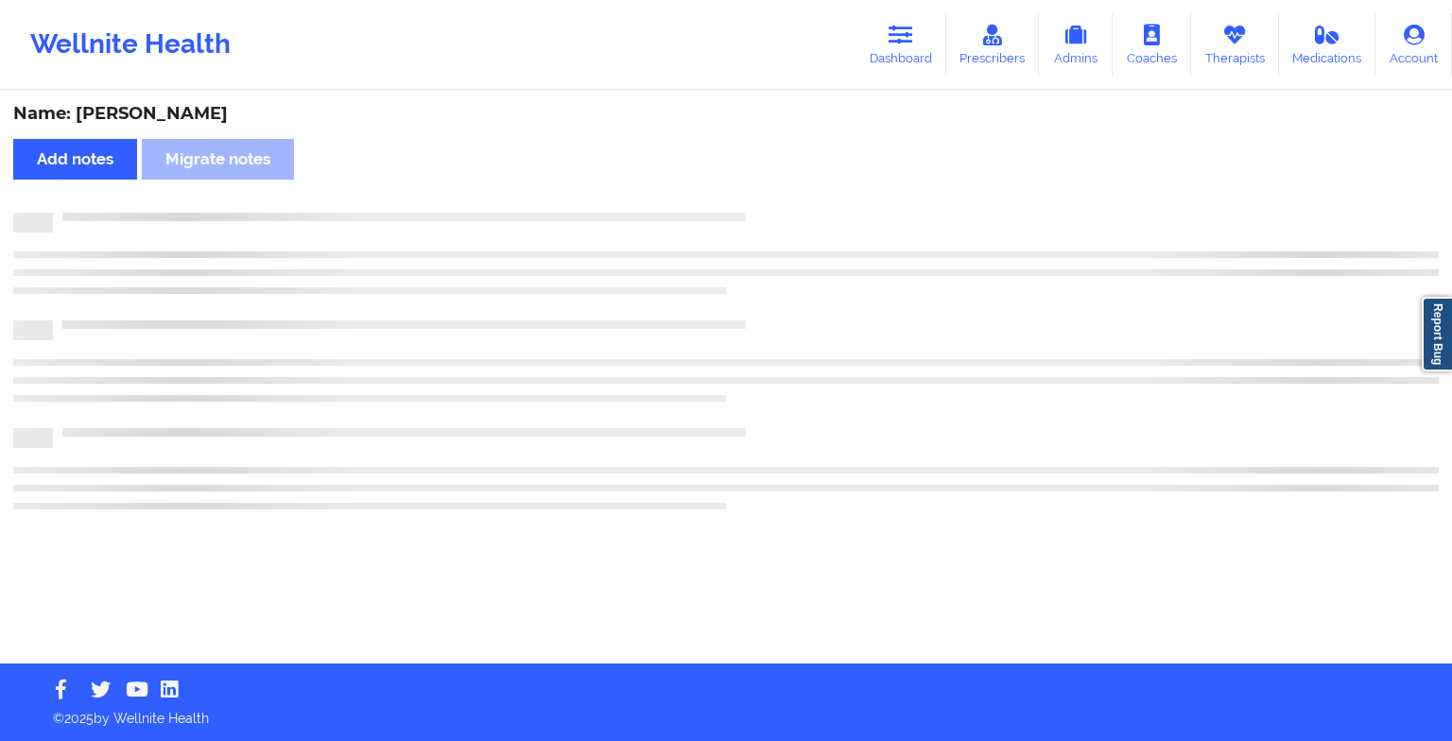
click at [784, 199] on div "Name: [PERSON_NAME] Add notes Migrate notes" at bounding box center [726, 378] width 1452 height 571
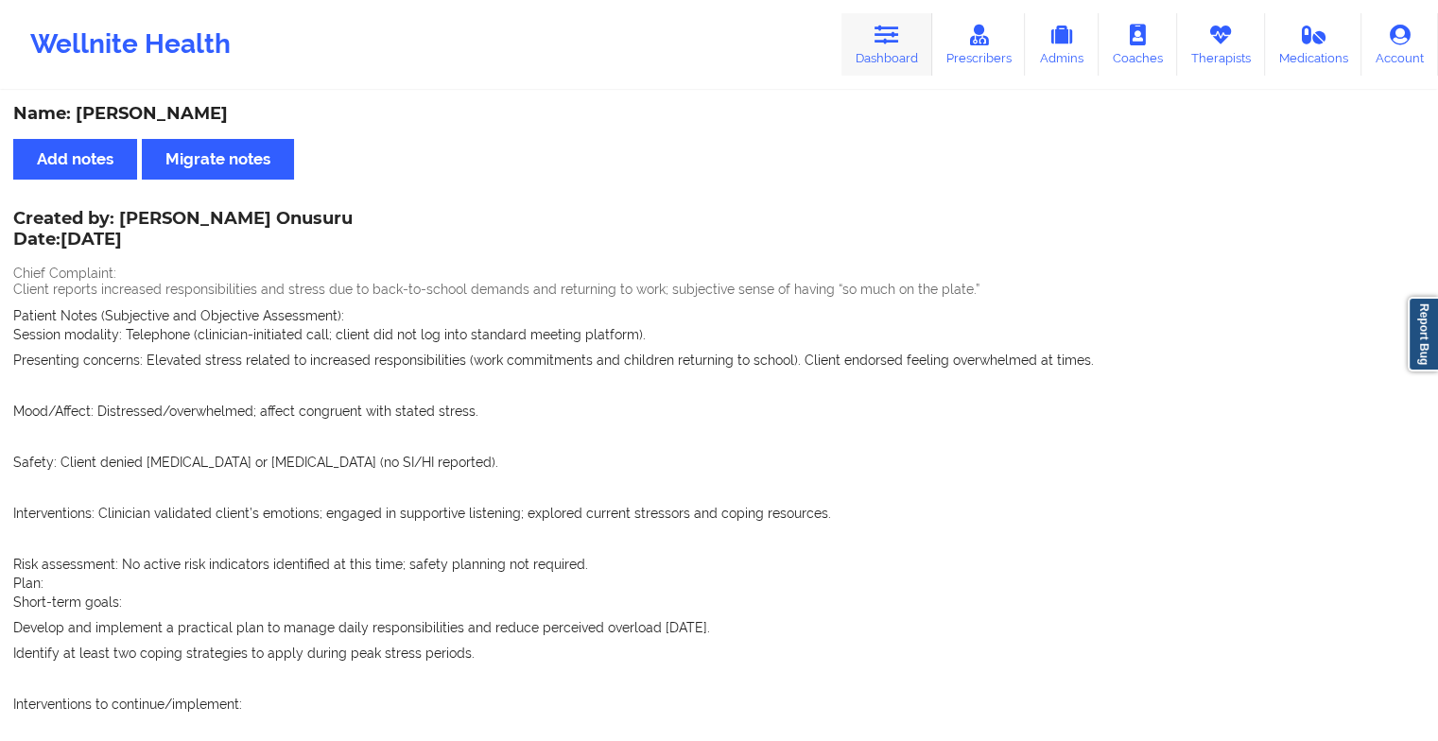
click at [885, 45] on icon at bounding box center [886, 35] width 25 height 21
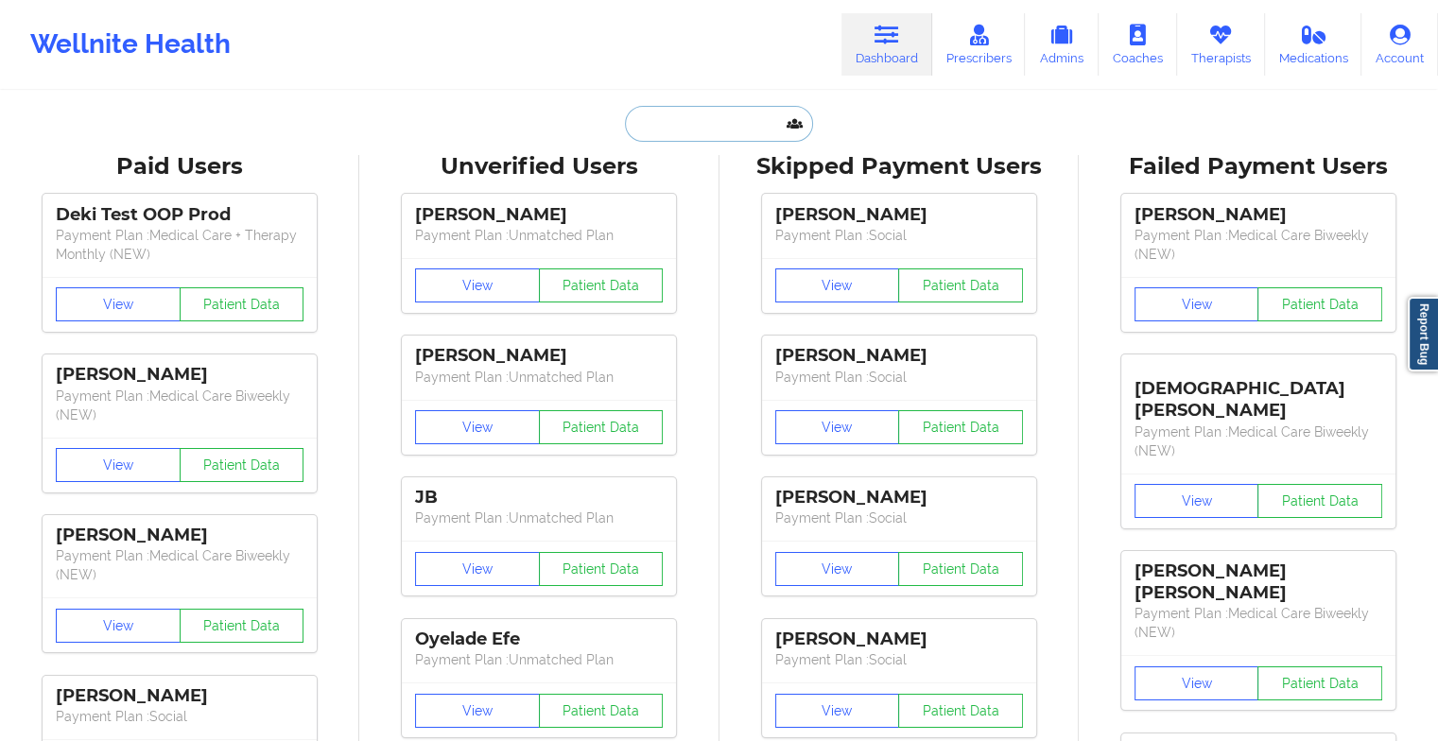
click at [718, 116] on input "text" at bounding box center [718, 124] width 187 height 36
type input "d"
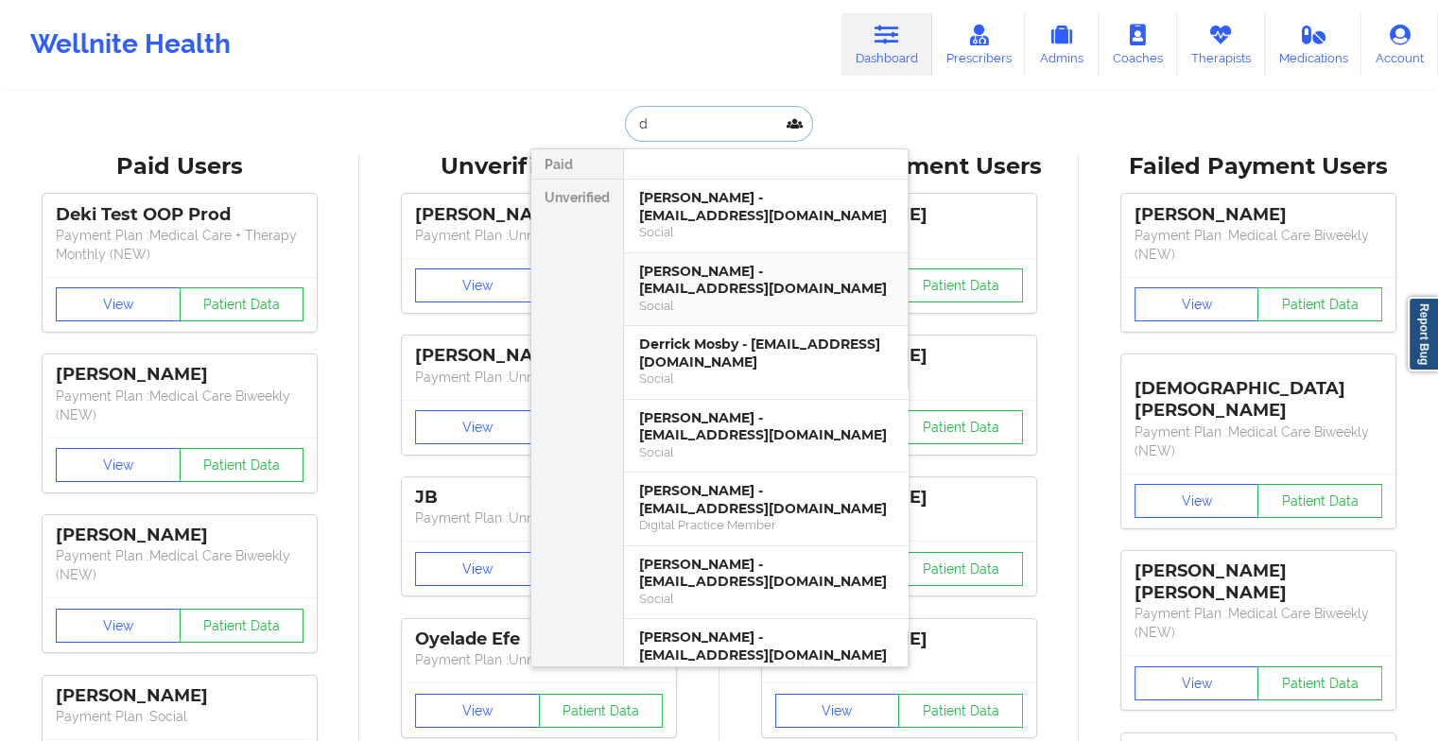
click at [703, 271] on div "[PERSON_NAME] - [EMAIL_ADDRESS][DOMAIN_NAME]" at bounding box center [765, 280] width 253 height 35
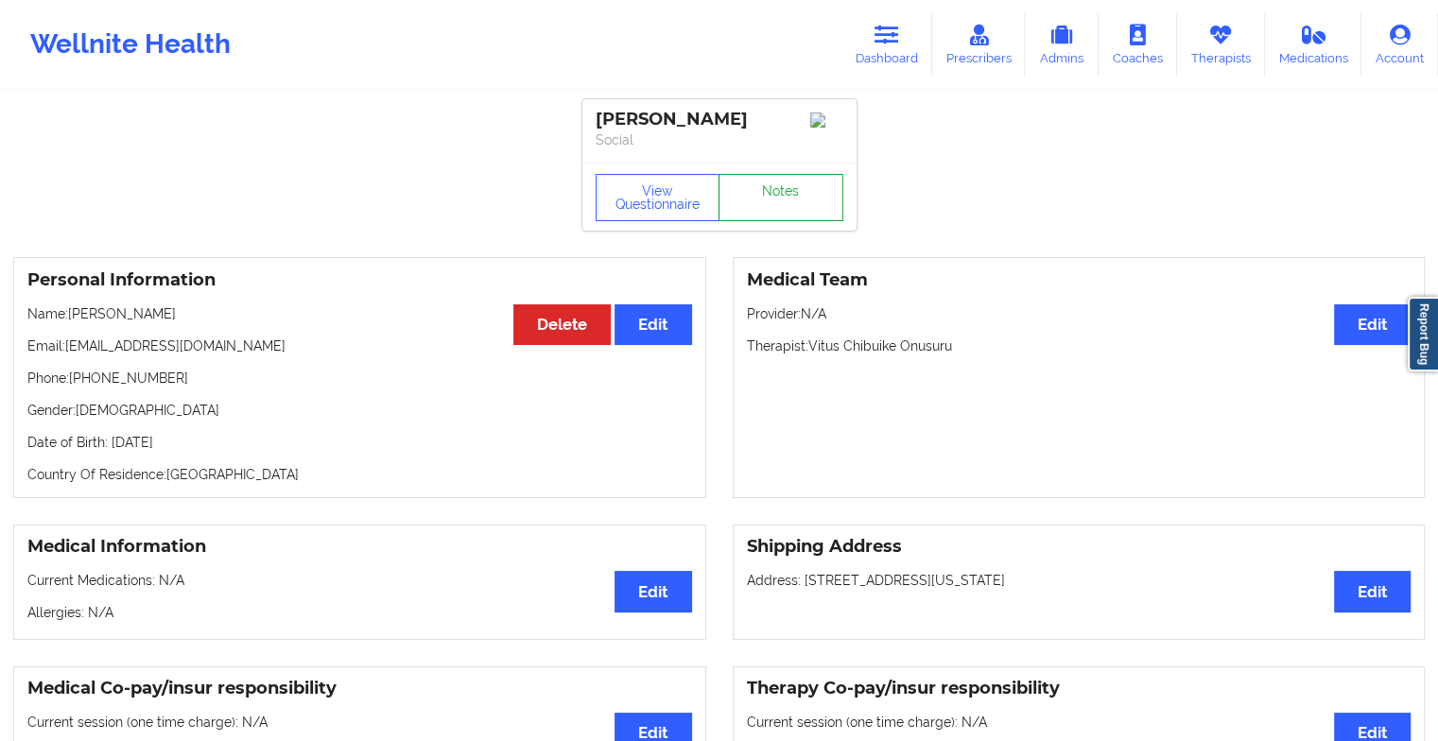
click at [794, 216] on link "Notes" at bounding box center [780, 197] width 125 height 47
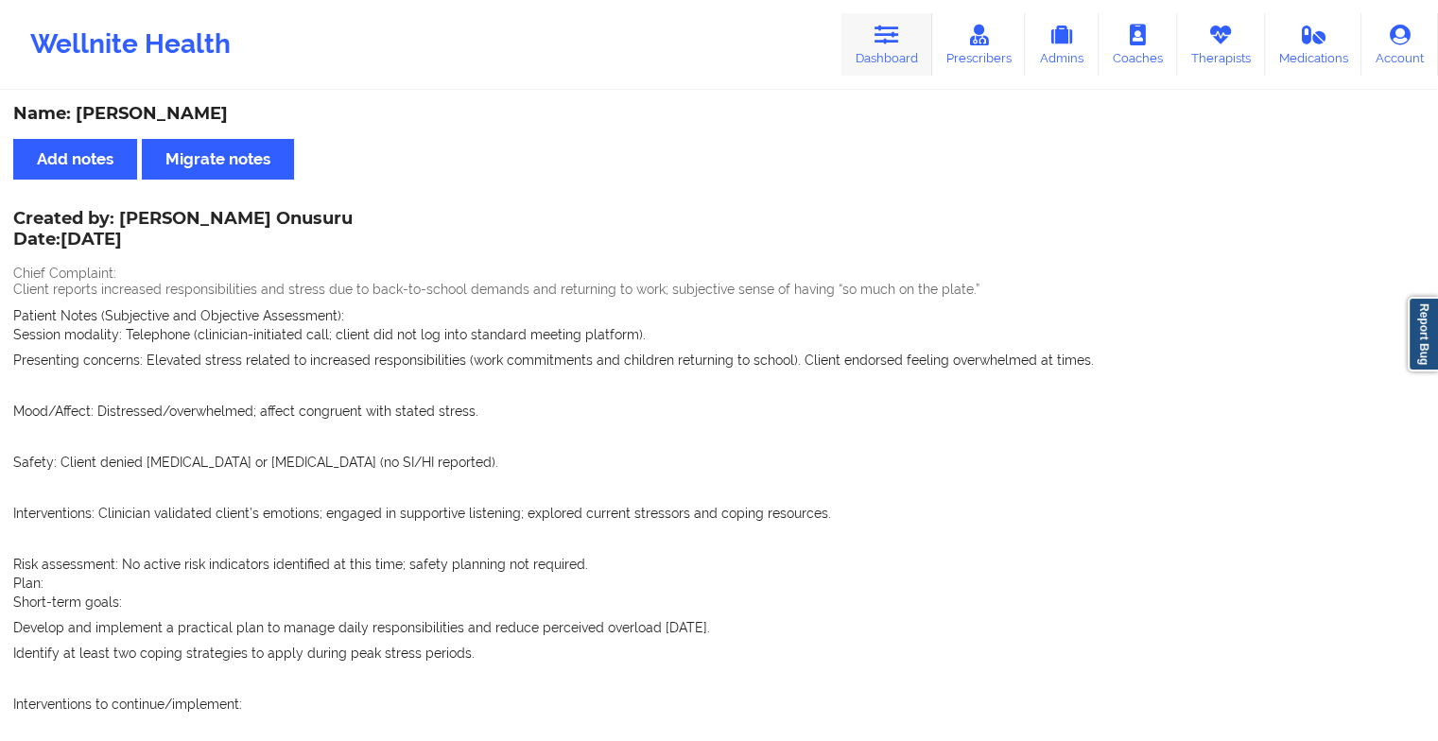
click at [862, 36] on link "Dashboard" at bounding box center [886, 44] width 91 height 62
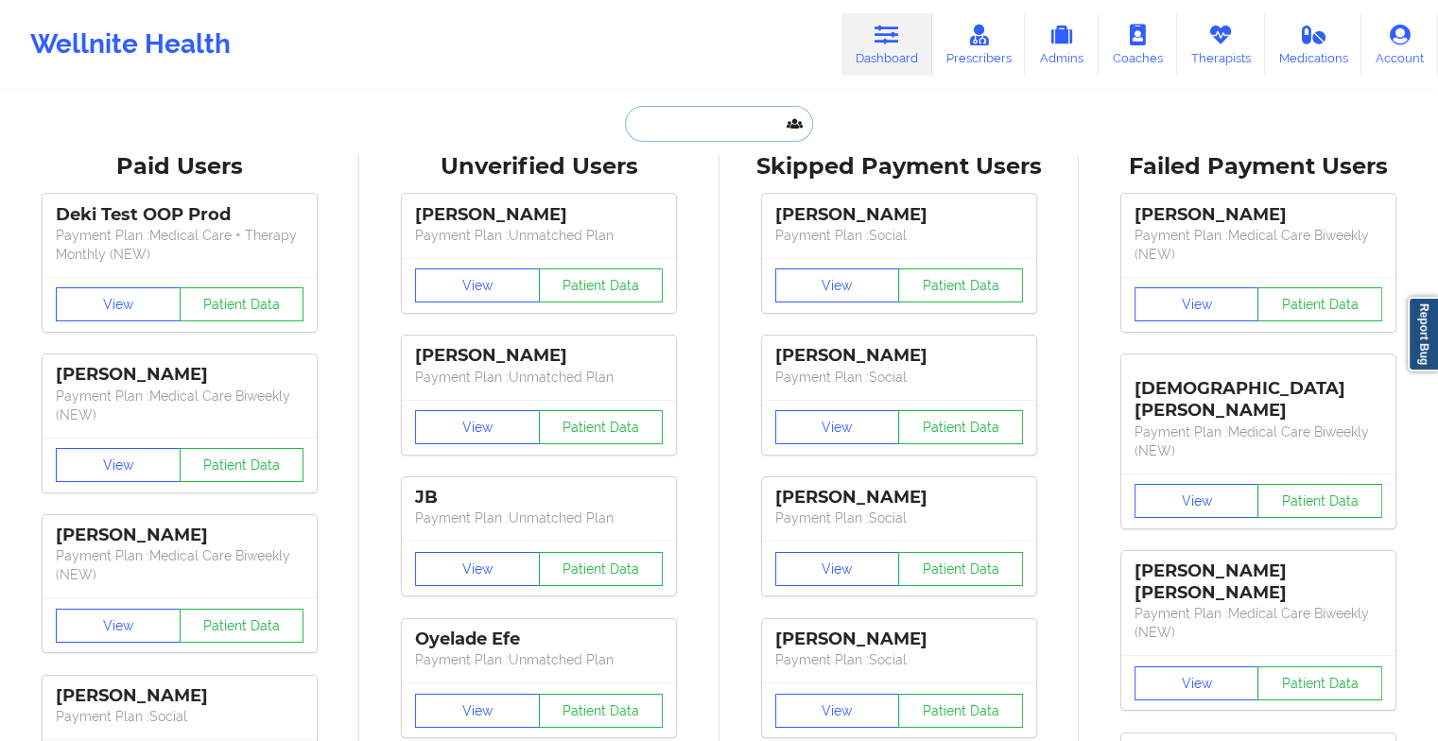
click at [677, 112] on input "text" at bounding box center [718, 124] width 187 height 36
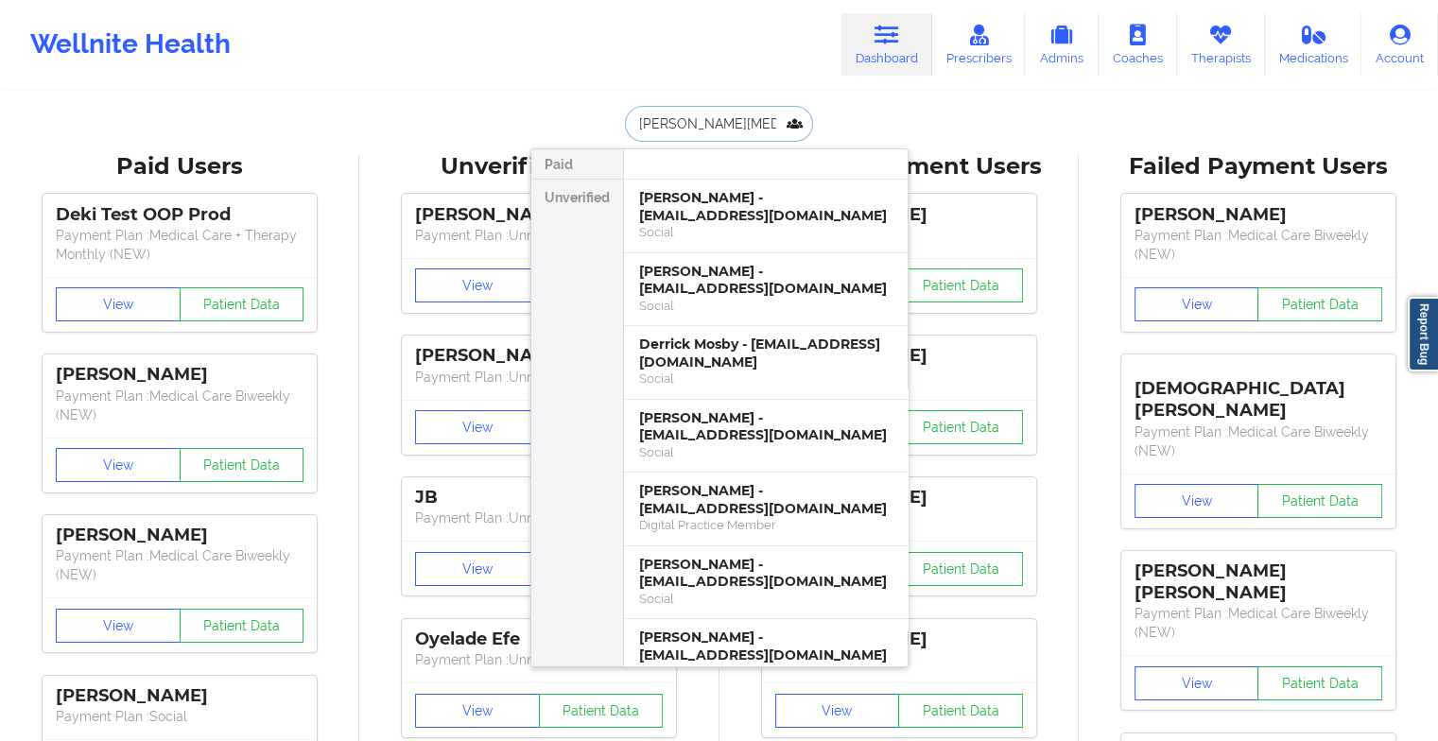
type input "yash bald"
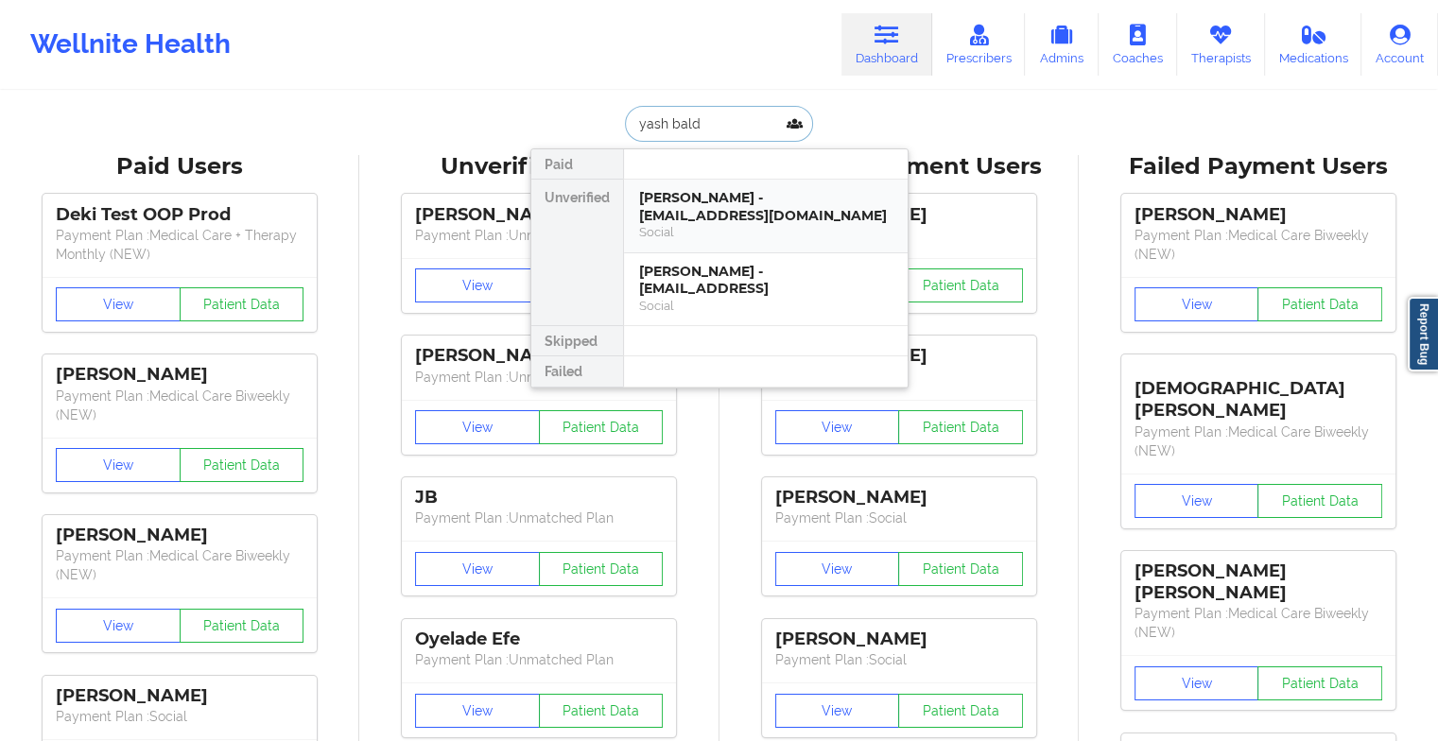
click at [729, 234] on div "Social" at bounding box center [765, 232] width 253 height 16
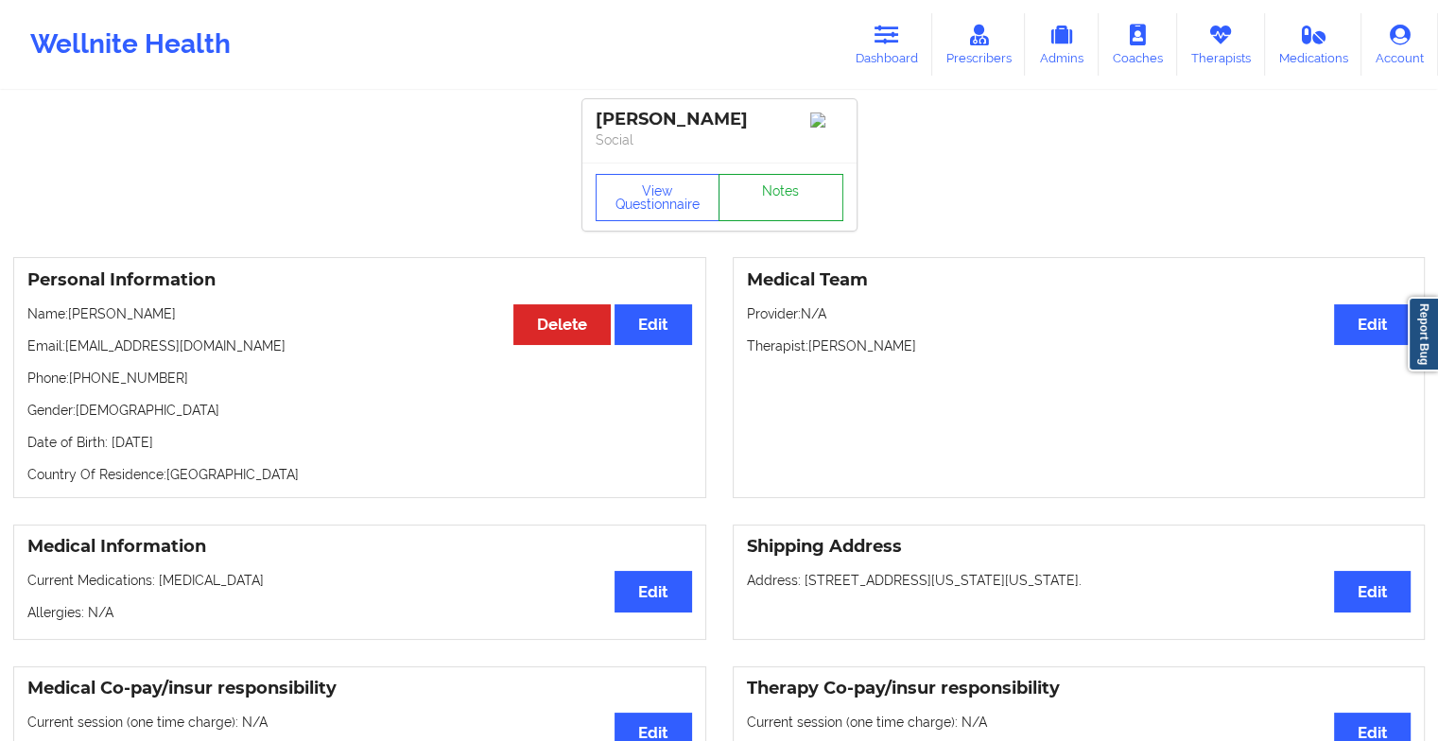
click at [774, 185] on link "Notes" at bounding box center [780, 197] width 125 height 47
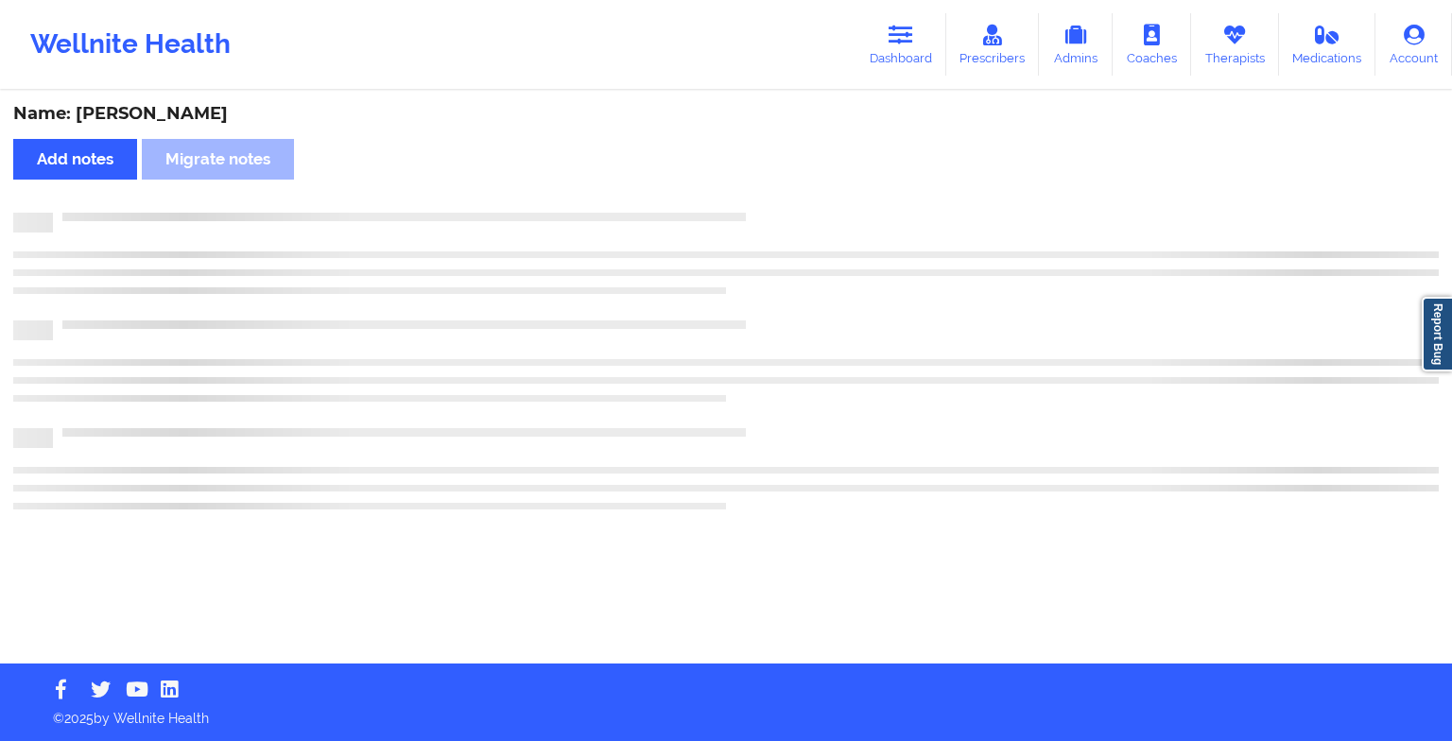
click at [774, 185] on div "Name: [PERSON_NAME] Add notes Migrate notes" at bounding box center [726, 378] width 1452 height 571
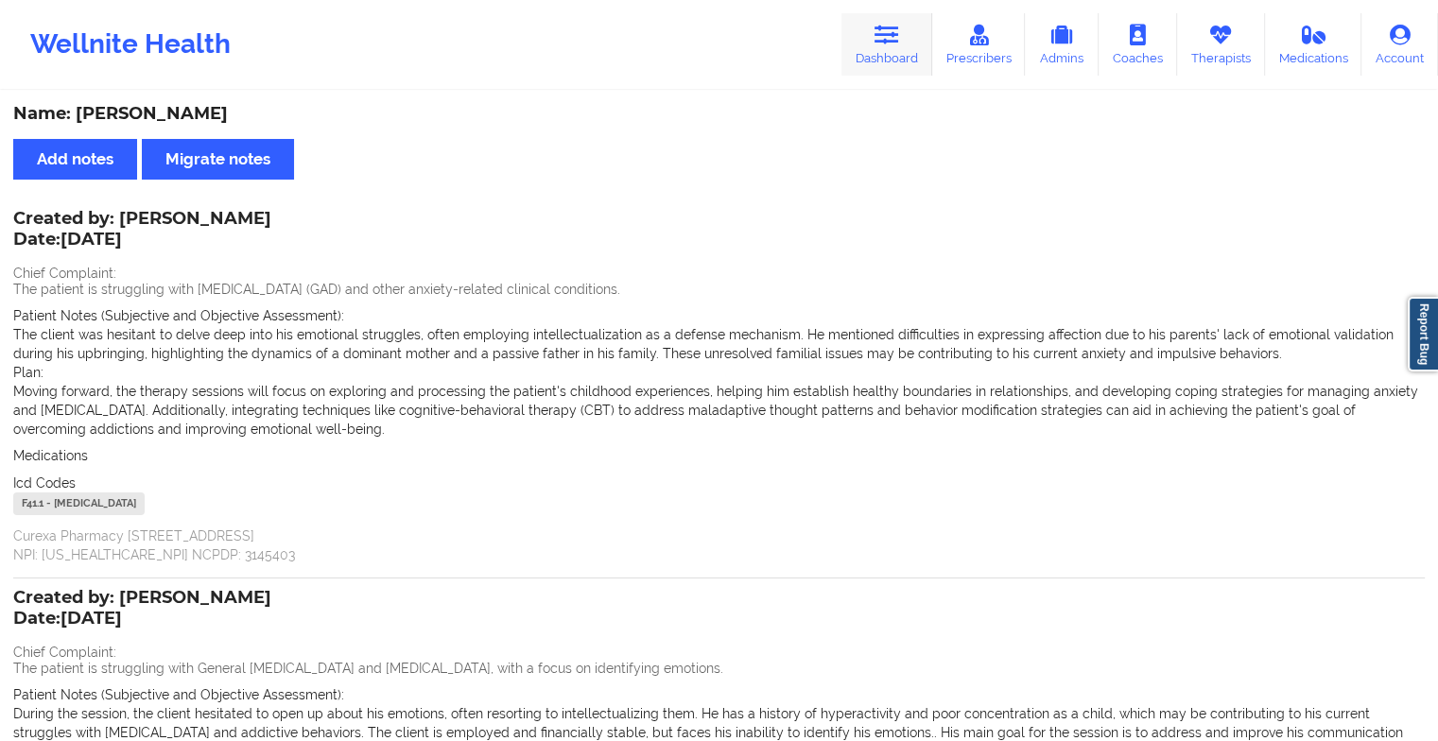
click at [901, 16] on link "Dashboard" at bounding box center [886, 44] width 91 height 62
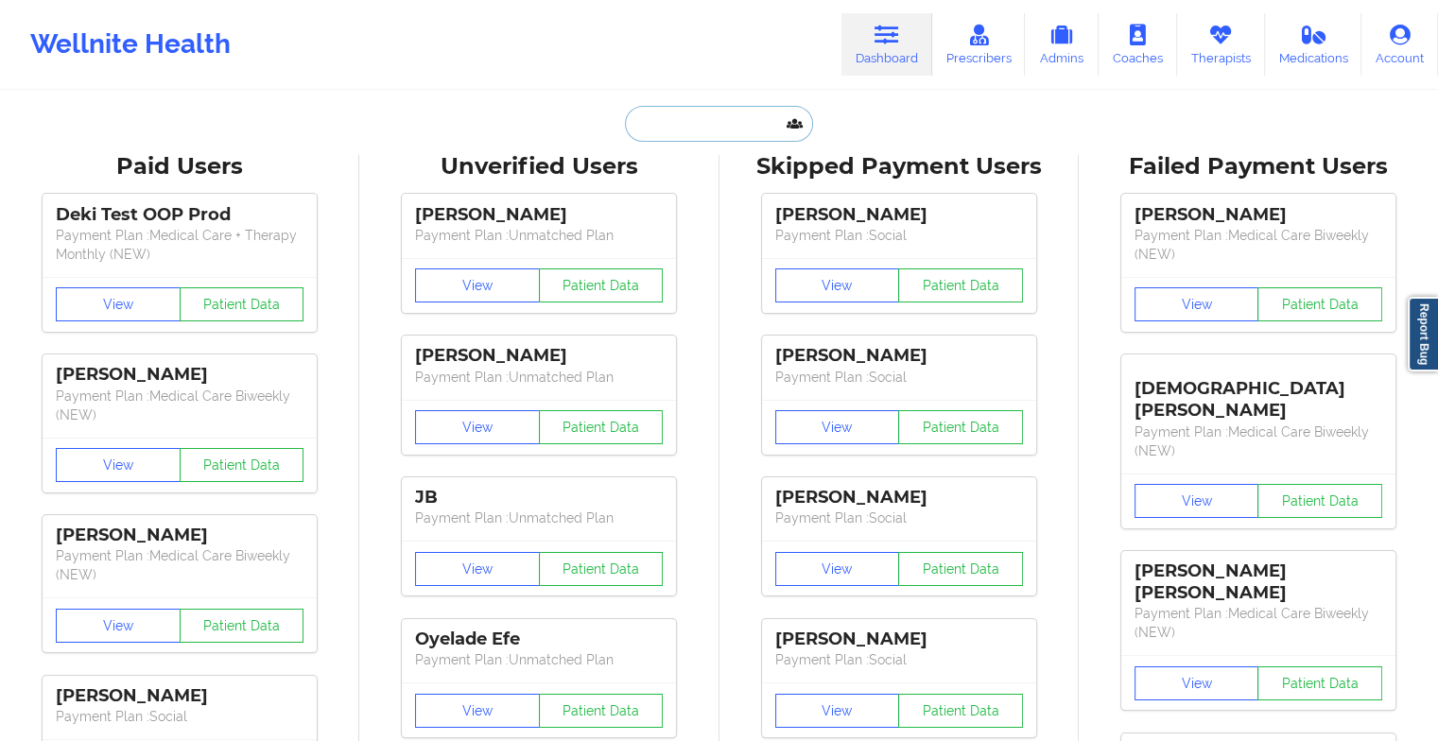
click at [708, 129] on input "text" at bounding box center [718, 124] width 187 height 36
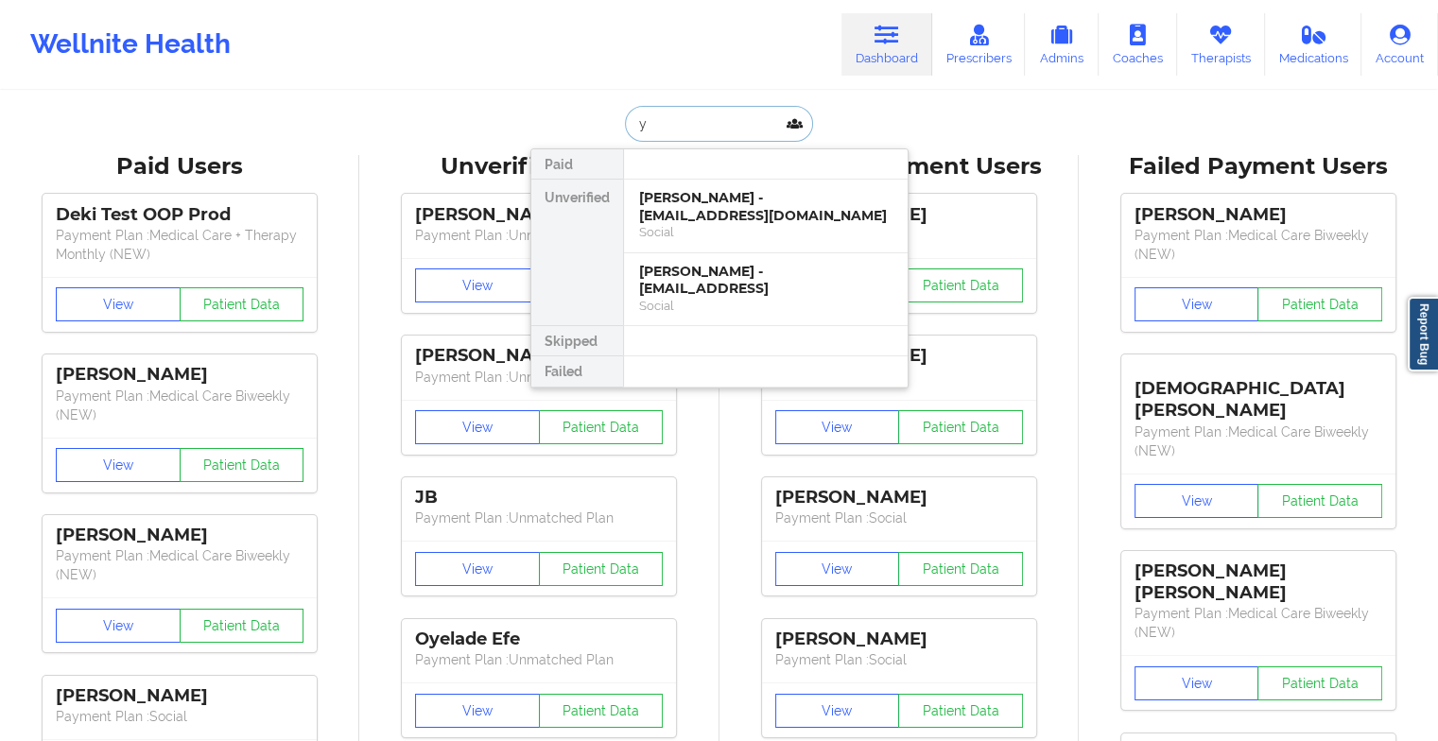
type input "y"
click at [763, 285] on div "[PERSON_NAME] - [EMAIL_ADDRESS]" at bounding box center [765, 280] width 253 height 35
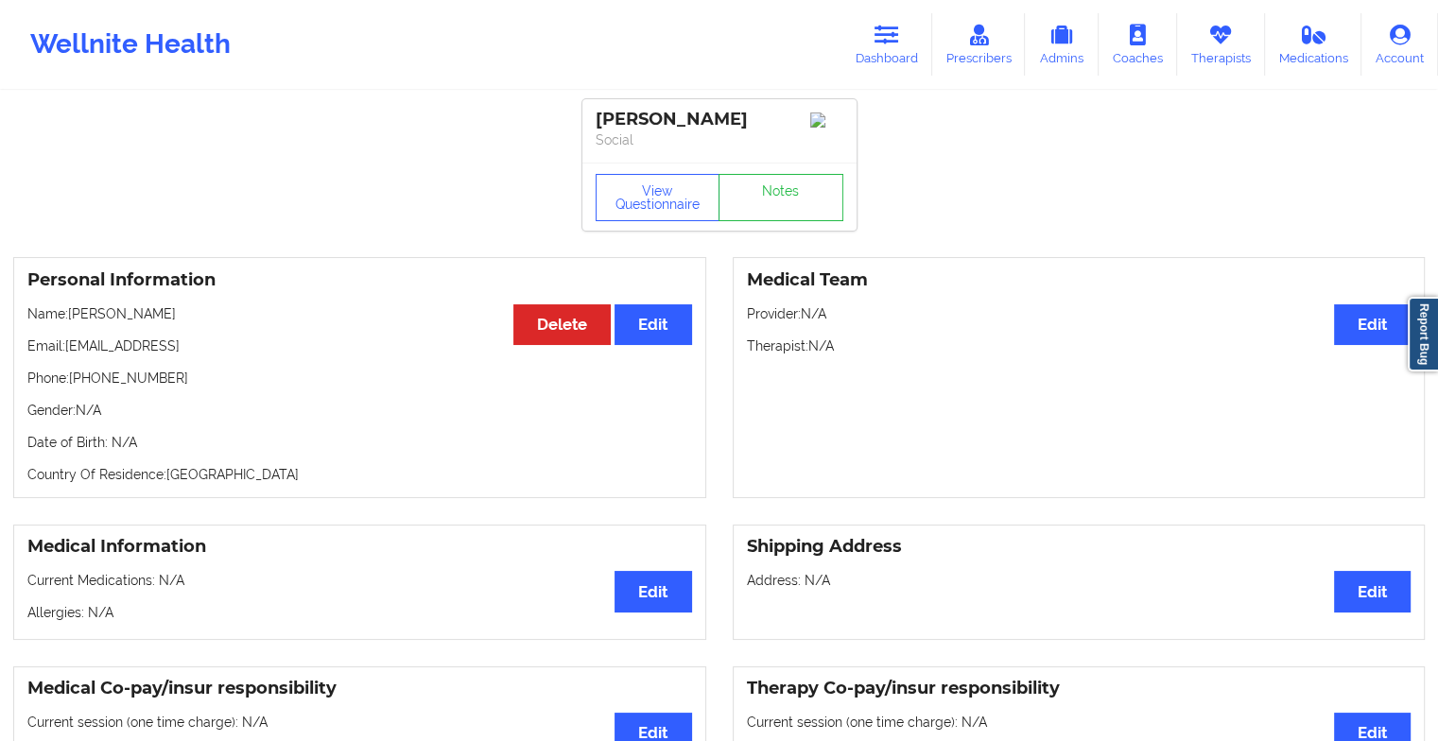
click at [818, 178] on div "View Questionnaire Notes" at bounding box center [719, 197] width 274 height 68
drag, startPoint x: 818, startPoint y: 178, endPoint x: 783, endPoint y: 211, distance: 48.1
click at [783, 211] on link "Notes" at bounding box center [780, 197] width 125 height 47
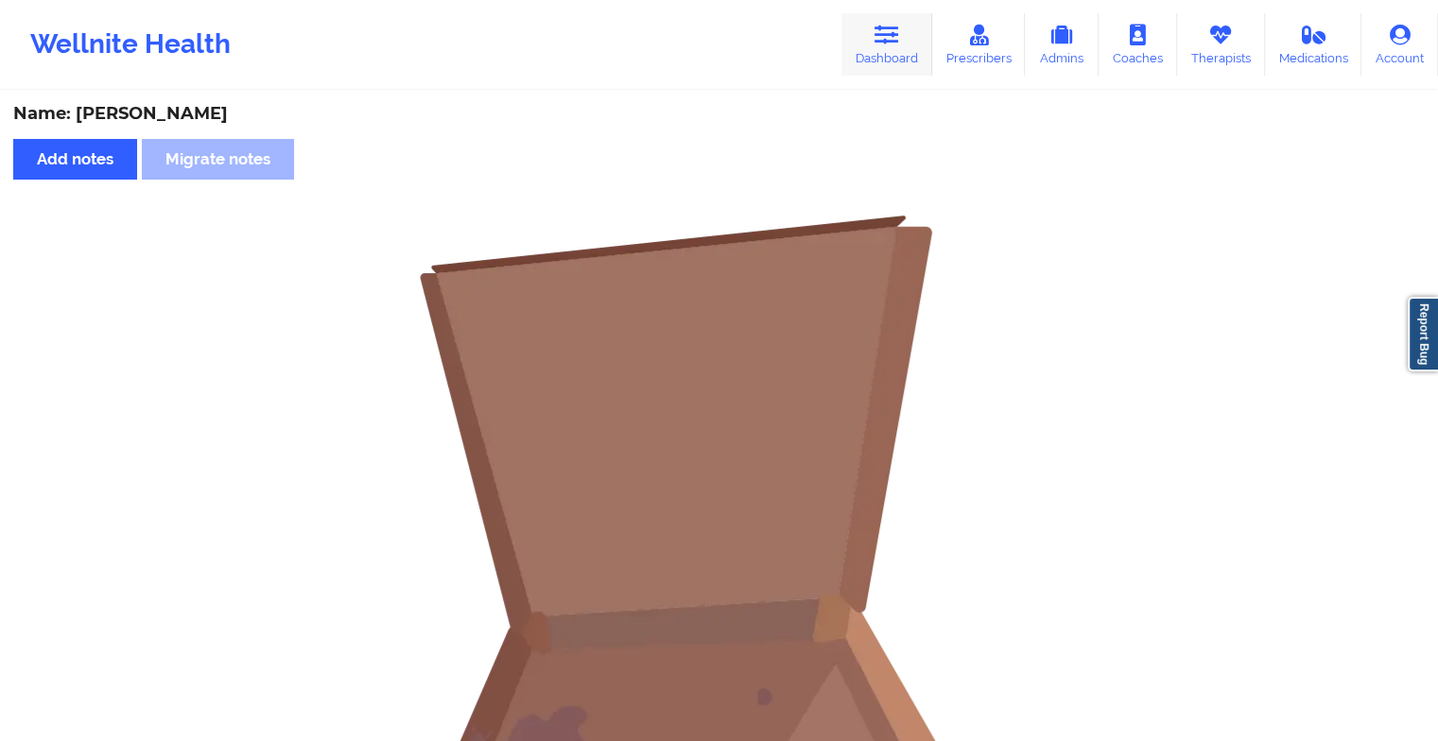
click at [870, 42] on link "Dashboard" at bounding box center [886, 44] width 91 height 62
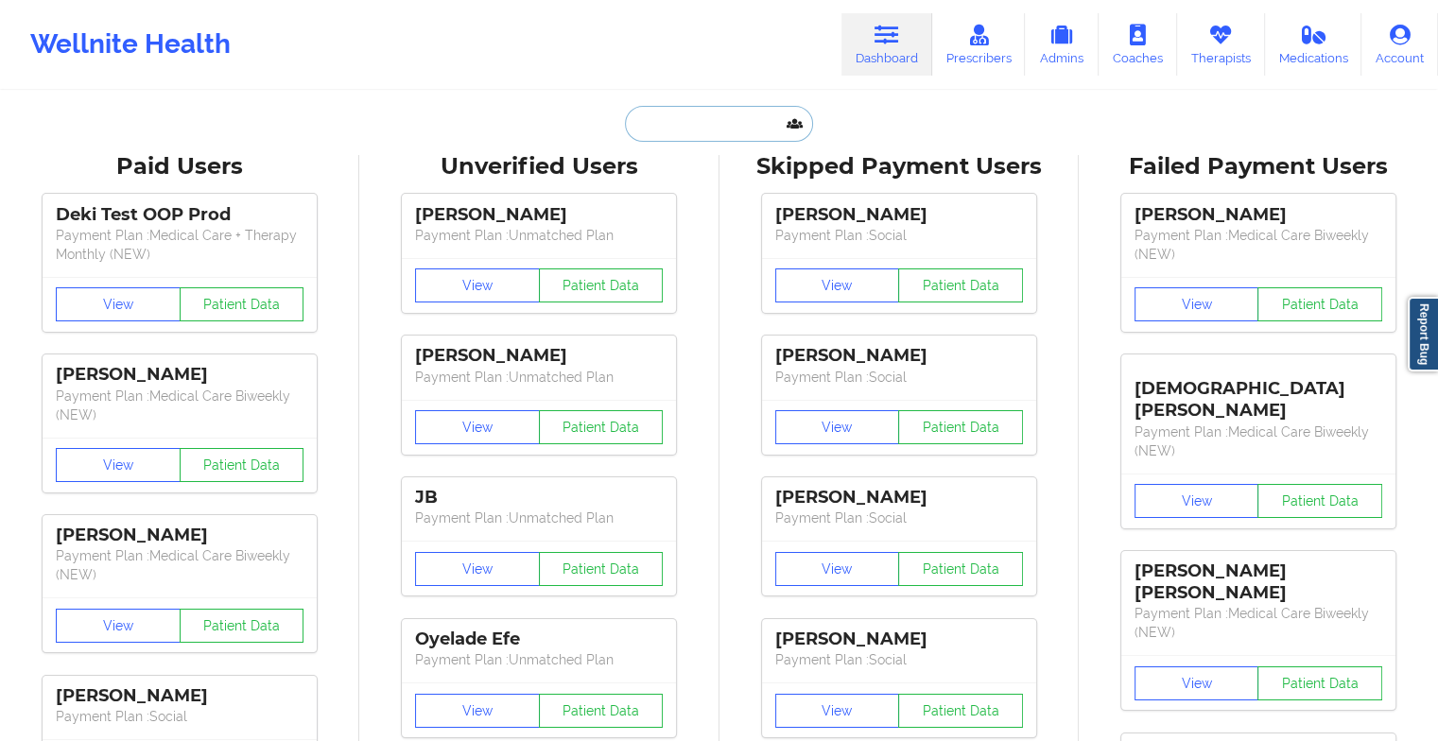
click at [669, 112] on input "text" at bounding box center [718, 124] width 187 height 36
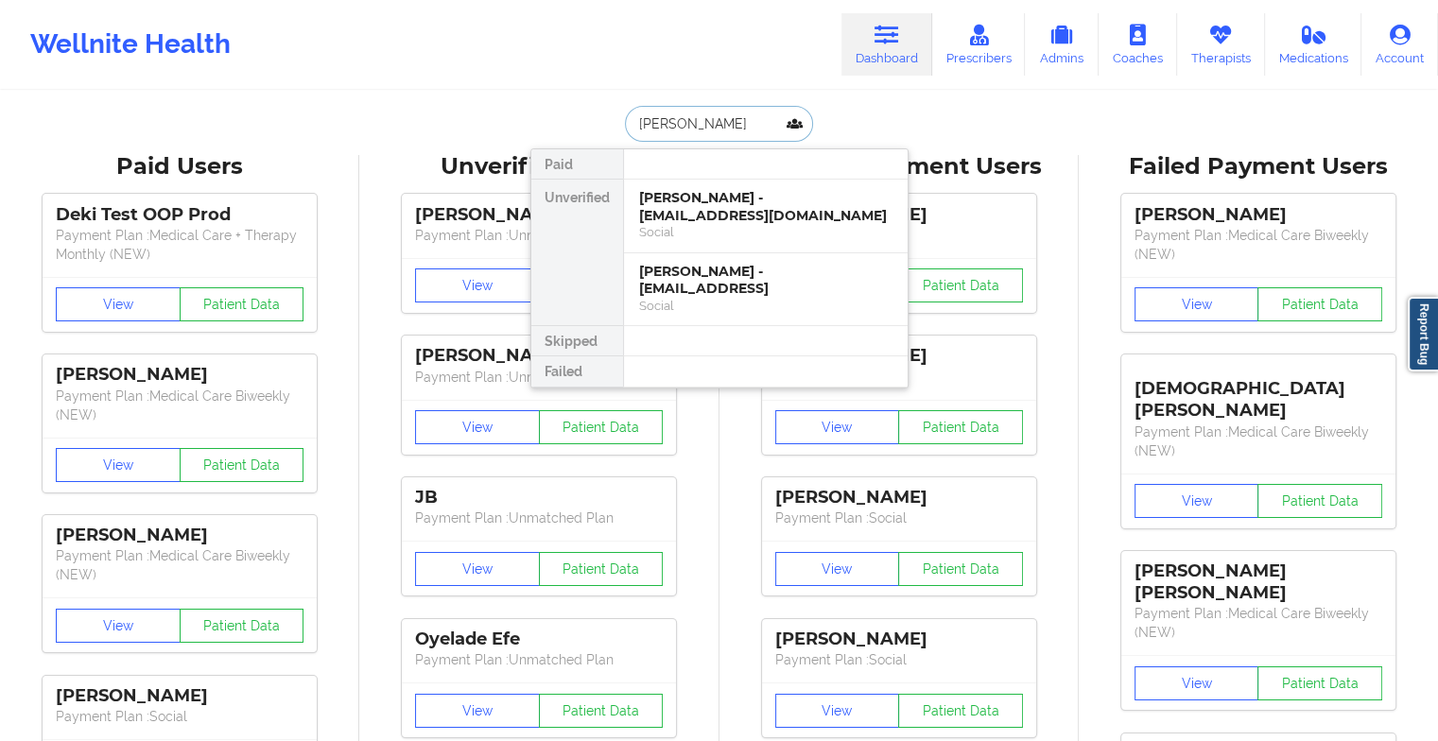
type input "[PERSON_NAME]"
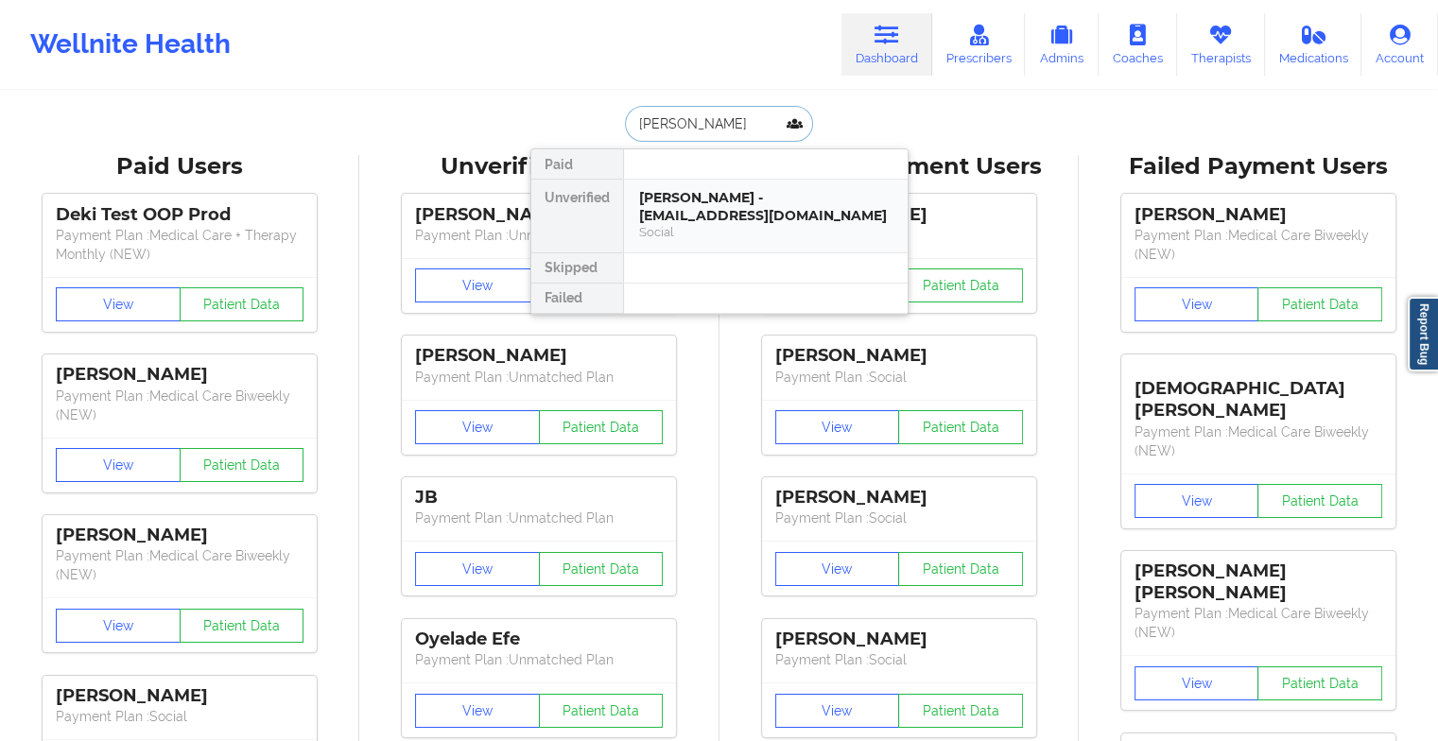
click at [707, 208] on div "[PERSON_NAME] - [EMAIL_ADDRESS][DOMAIN_NAME]" at bounding box center [765, 206] width 253 height 35
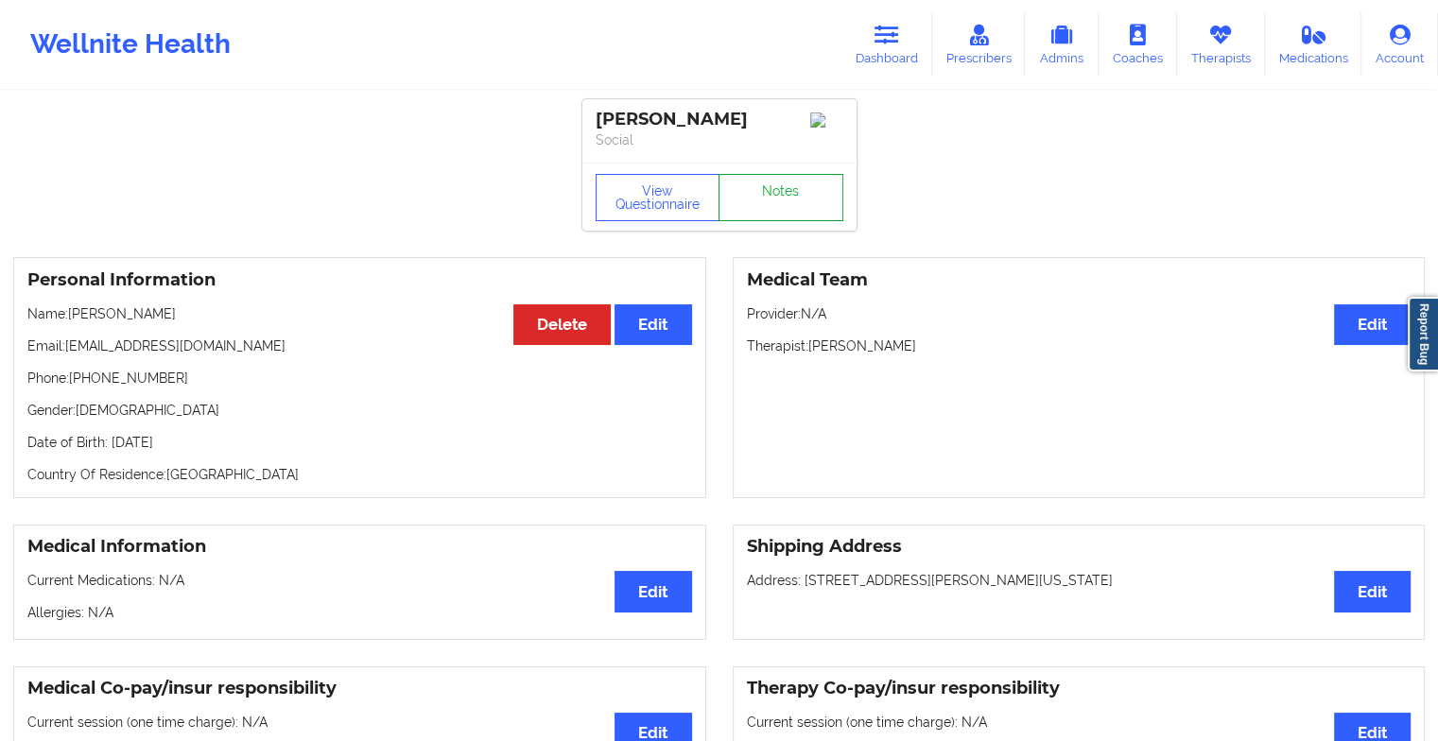
click at [763, 212] on link "Notes" at bounding box center [780, 197] width 125 height 47
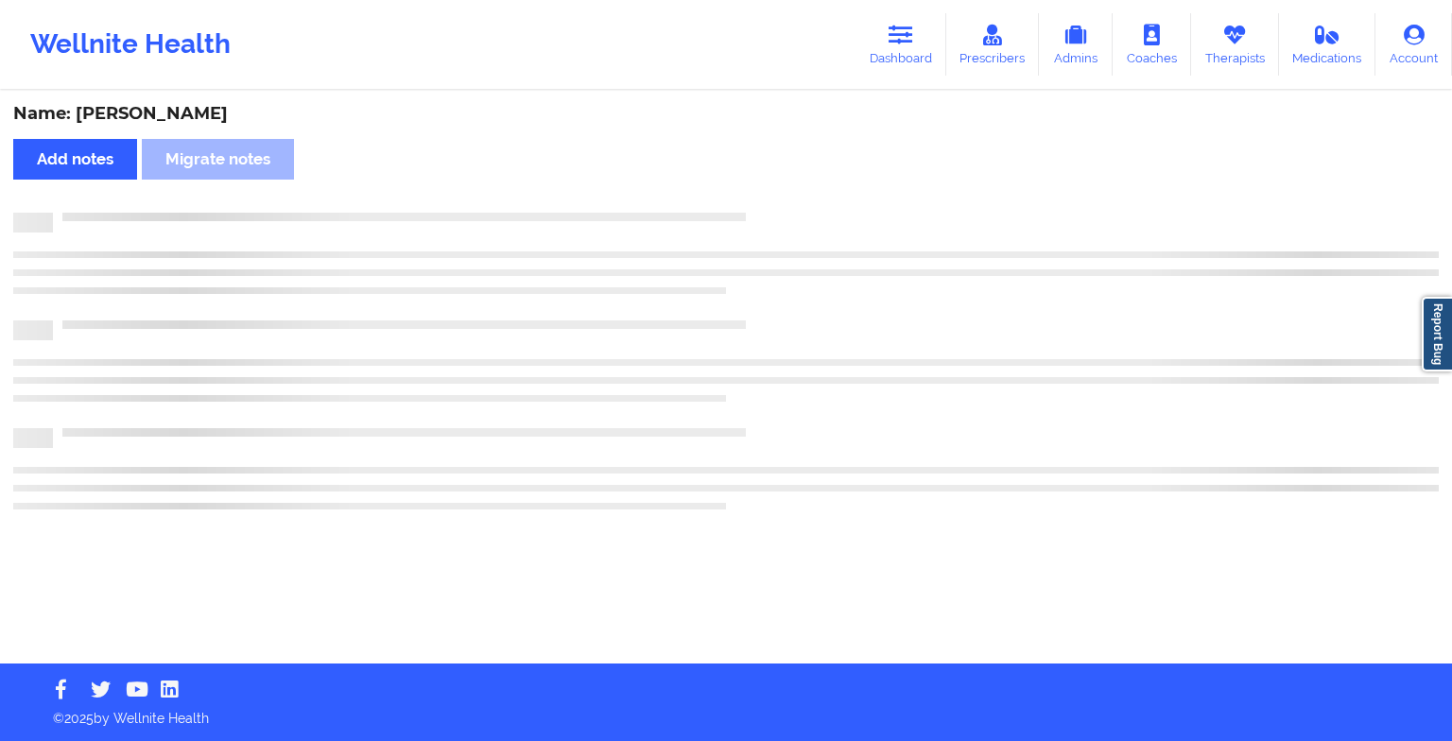
click at [763, 213] on div at bounding box center [746, 213] width 1386 height 0
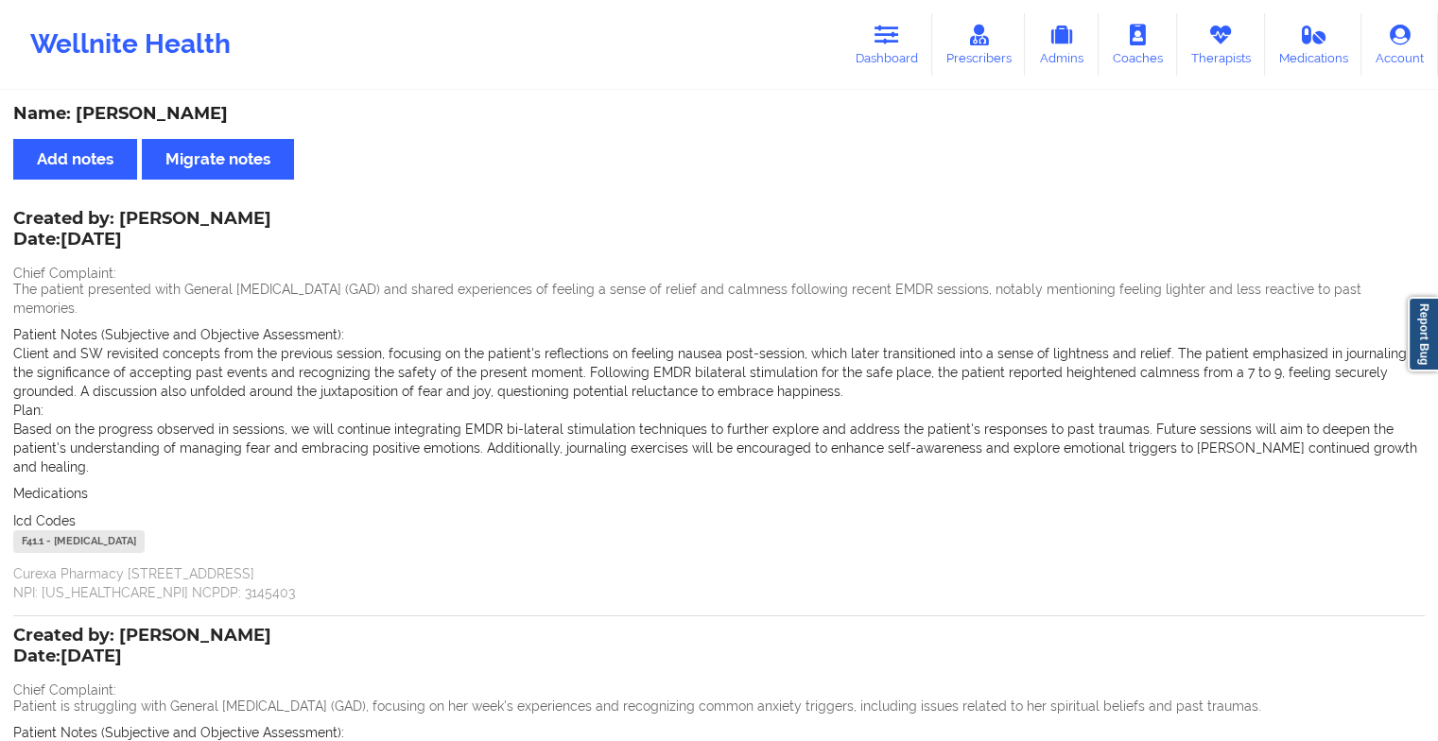
click at [851, 11] on div "Wellnite Health Dashboard Prescribers Admins Coaches Therapists Medications Acc…" at bounding box center [719, 45] width 1438 height 76
click at [885, 43] on icon at bounding box center [886, 35] width 25 height 21
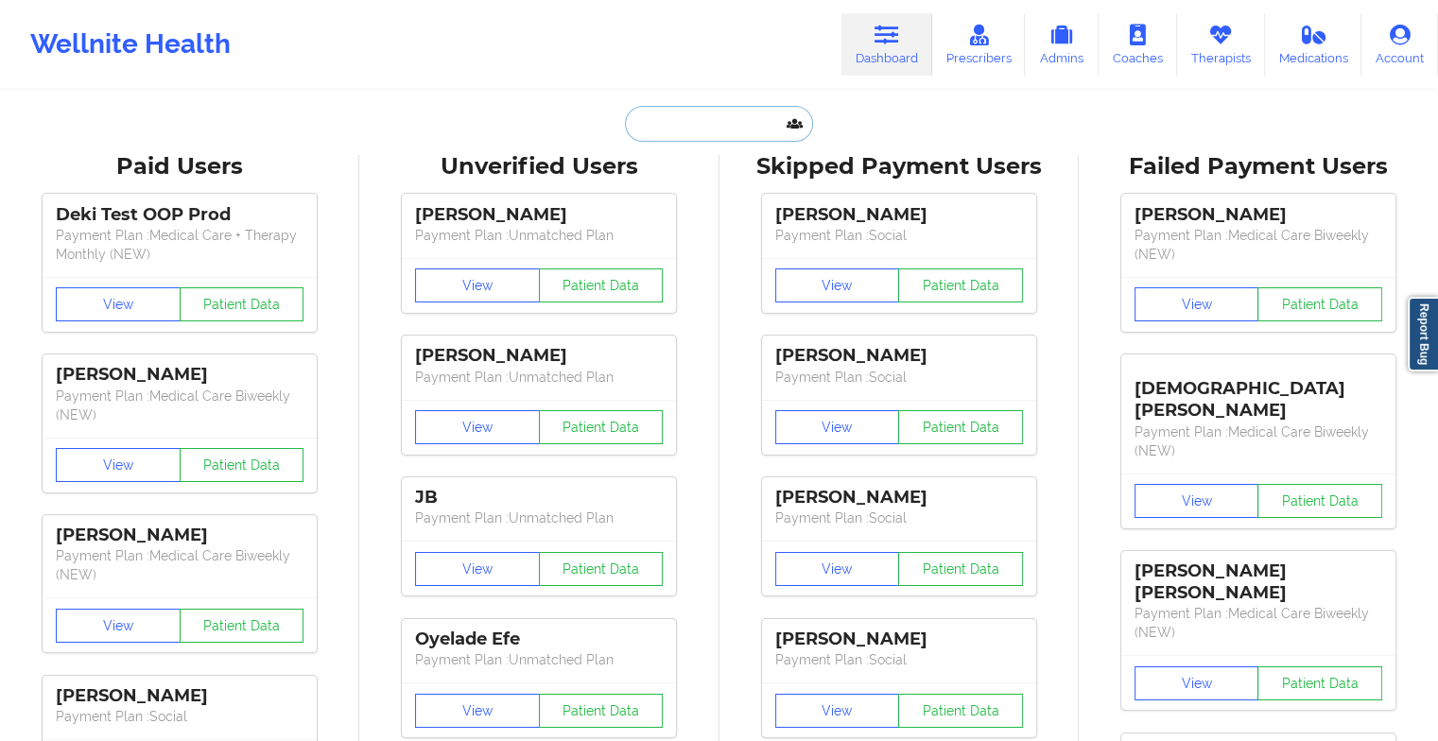
click at [683, 136] on input "text" at bounding box center [718, 124] width 187 height 36
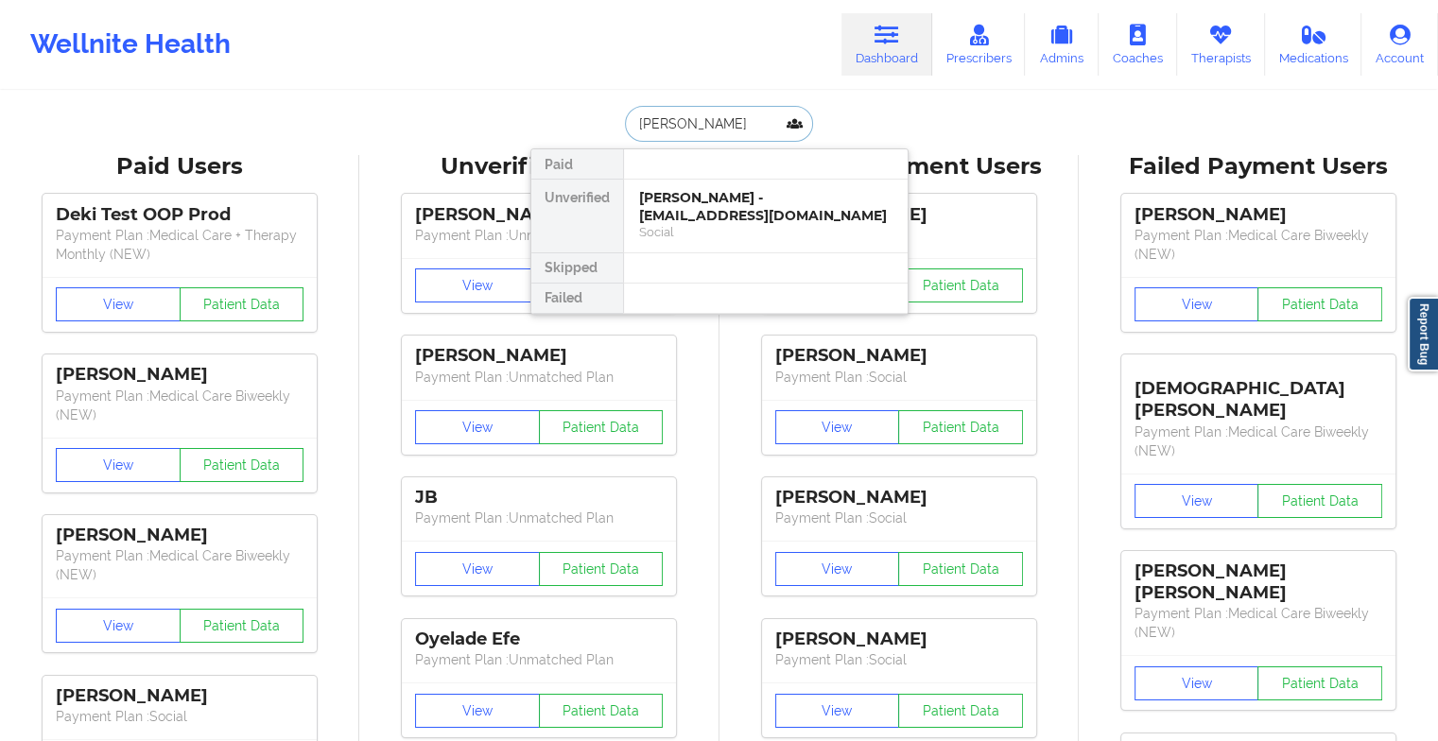
type input "[PERSON_NAME]"
click at [703, 185] on div "[PERSON_NAME] - [EMAIL_ADDRESS][PERSON_NAME][DOMAIN_NAME] Social" at bounding box center [766, 225] width 284 height 90
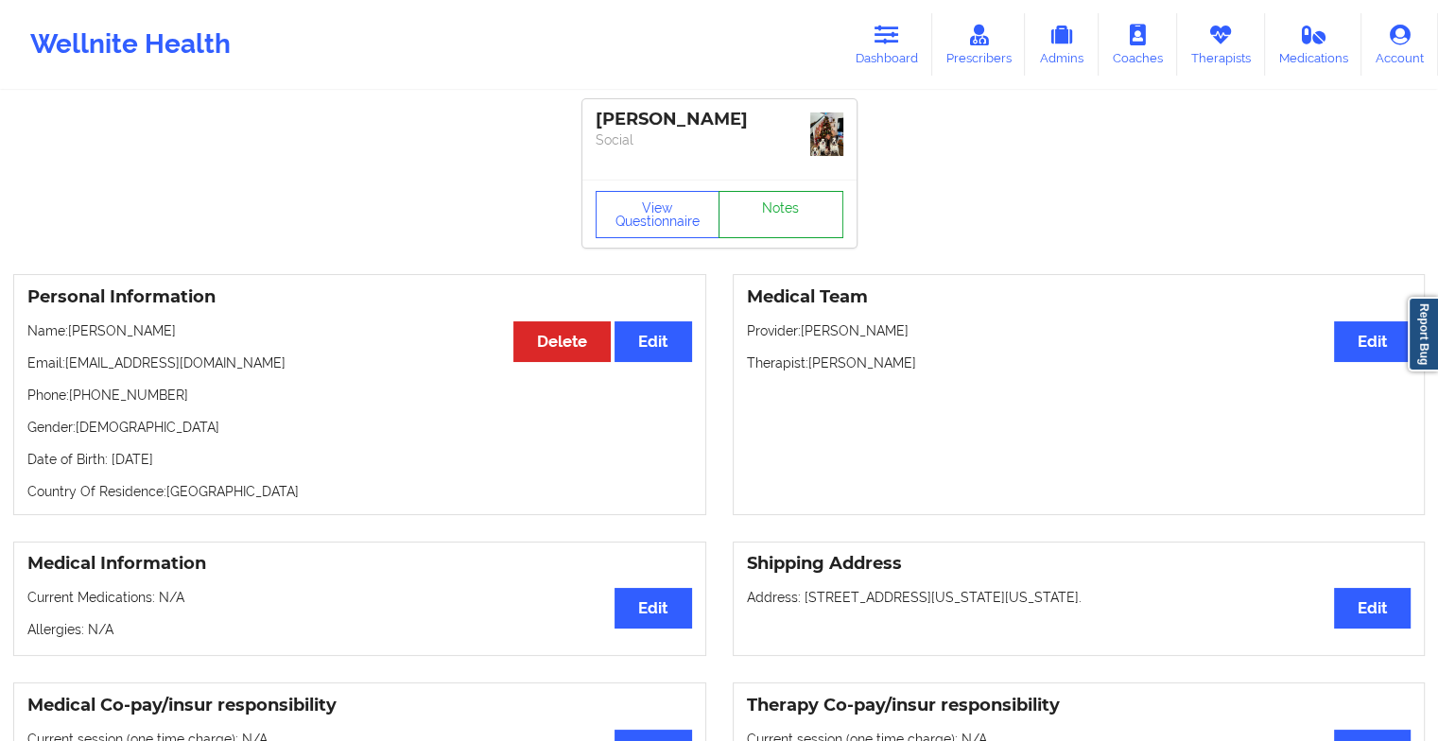
click at [782, 218] on link "Notes" at bounding box center [780, 214] width 125 height 47
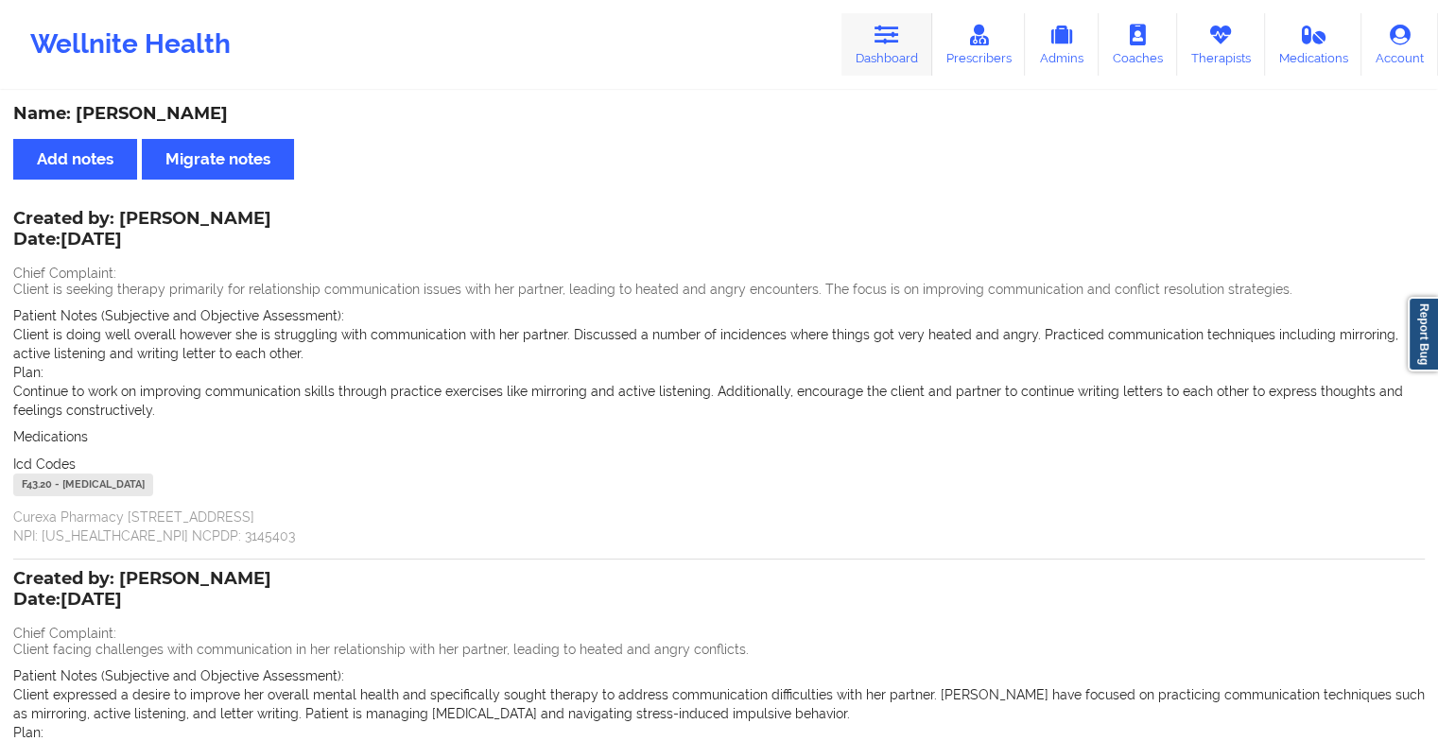
click at [888, 60] on link "Dashboard" at bounding box center [886, 44] width 91 height 62
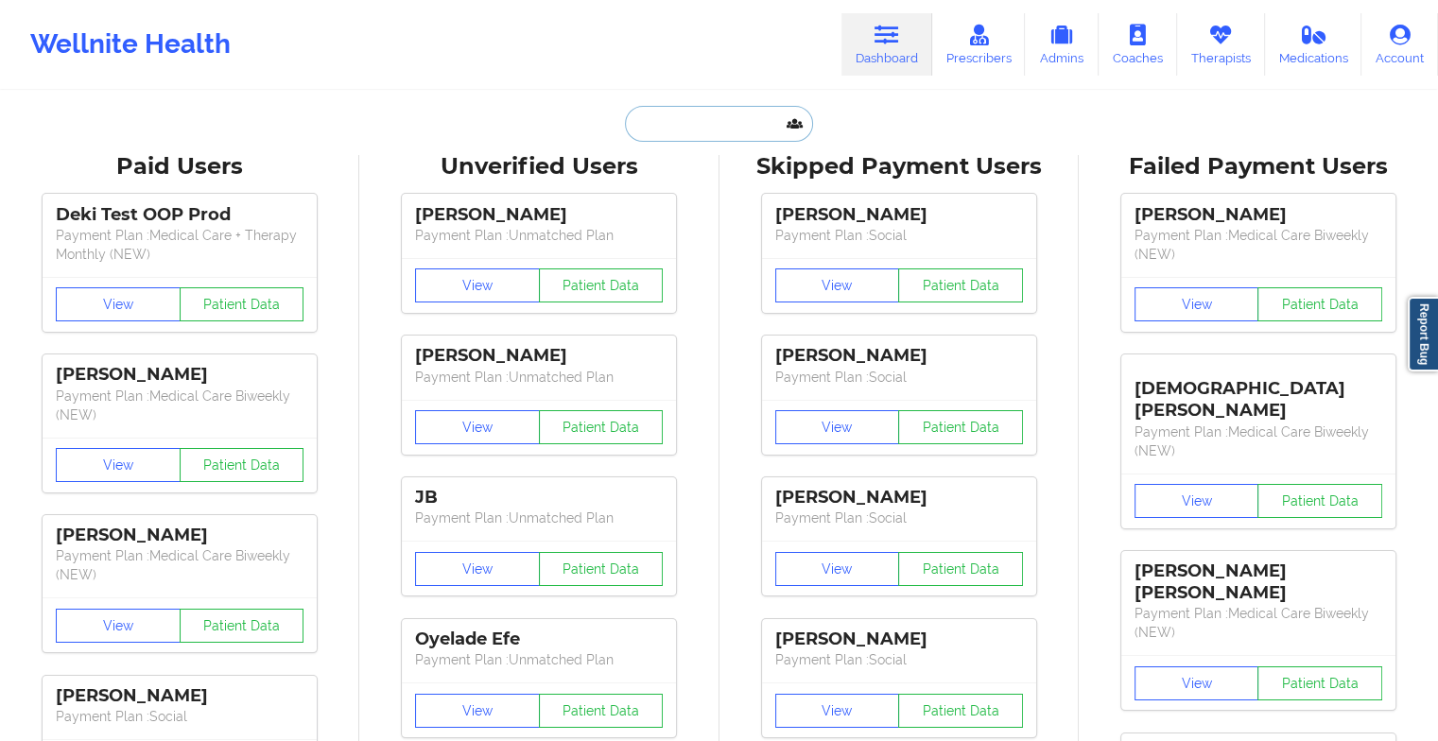
click at [706, 130] on input "text" at bounding box center [718, 124] width 187 height 36
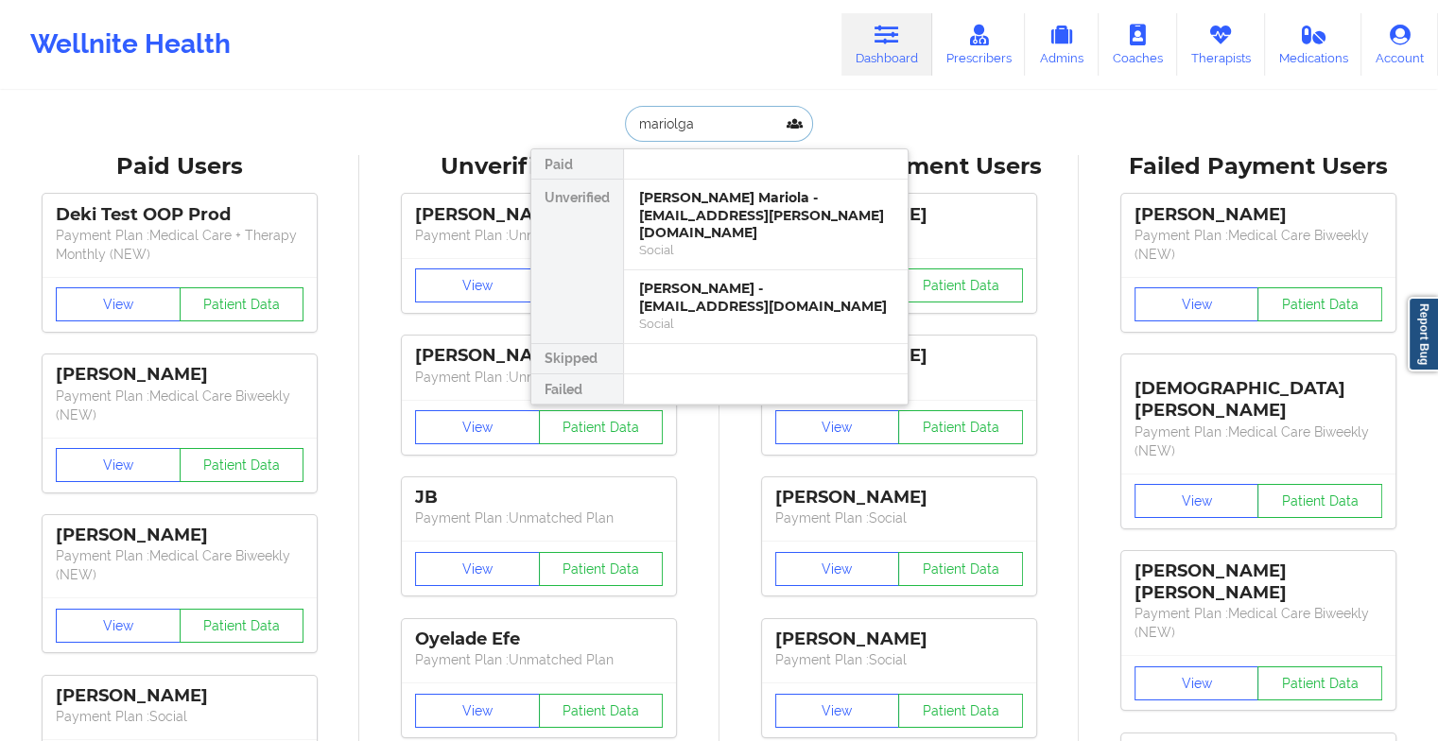
type input "mariolga"
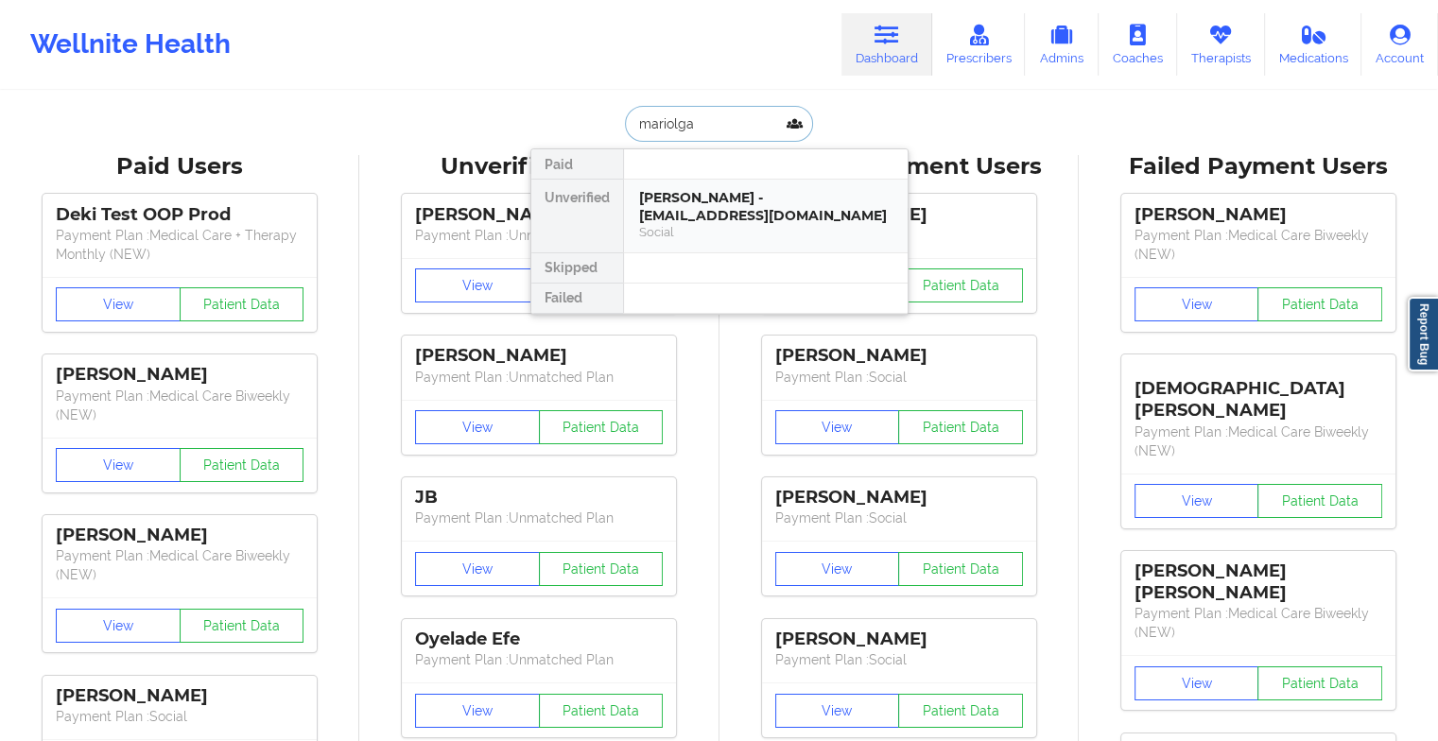
click at [735, 231] on div "Social" at bounding box center [765, 232] width 253 height 16
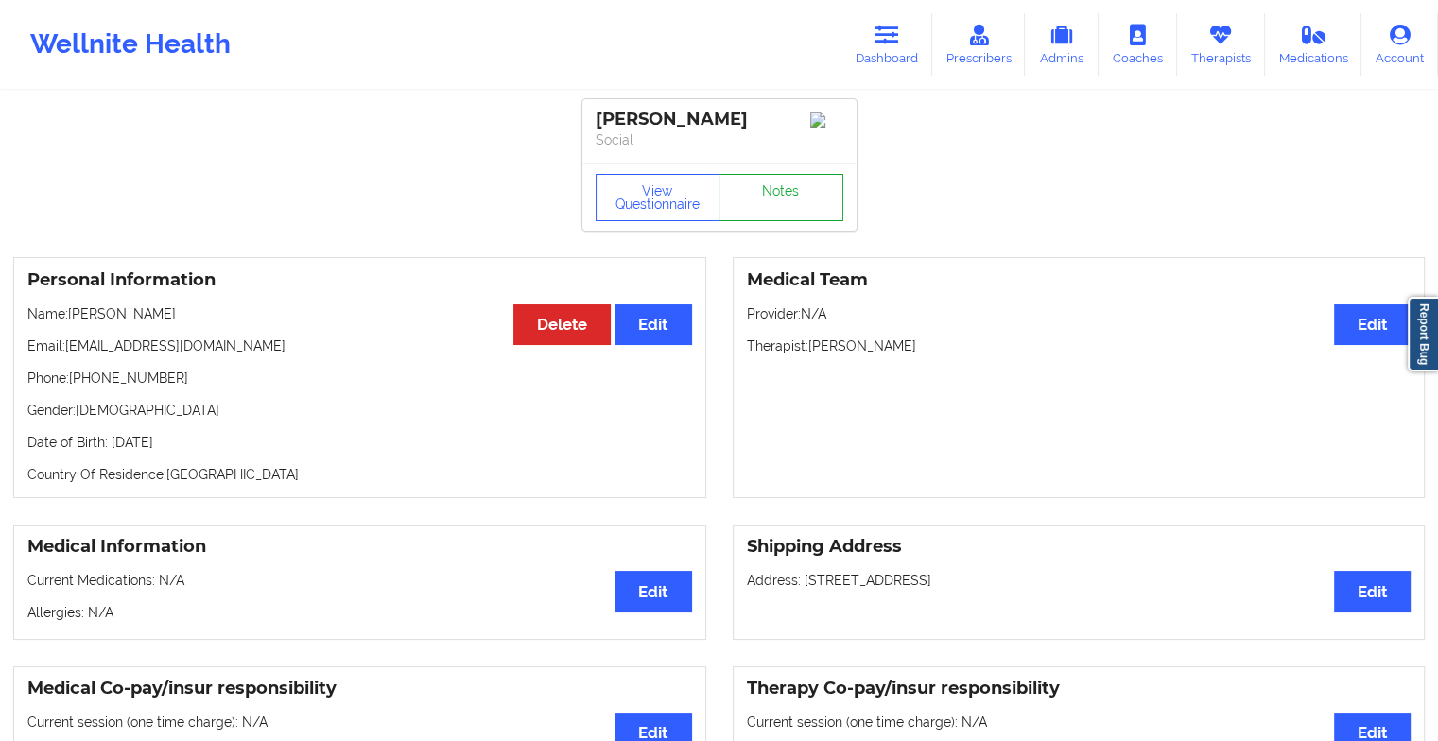
click at [799, 194] on link "Notes" at bounding box center [780, 197] width 125 height 47
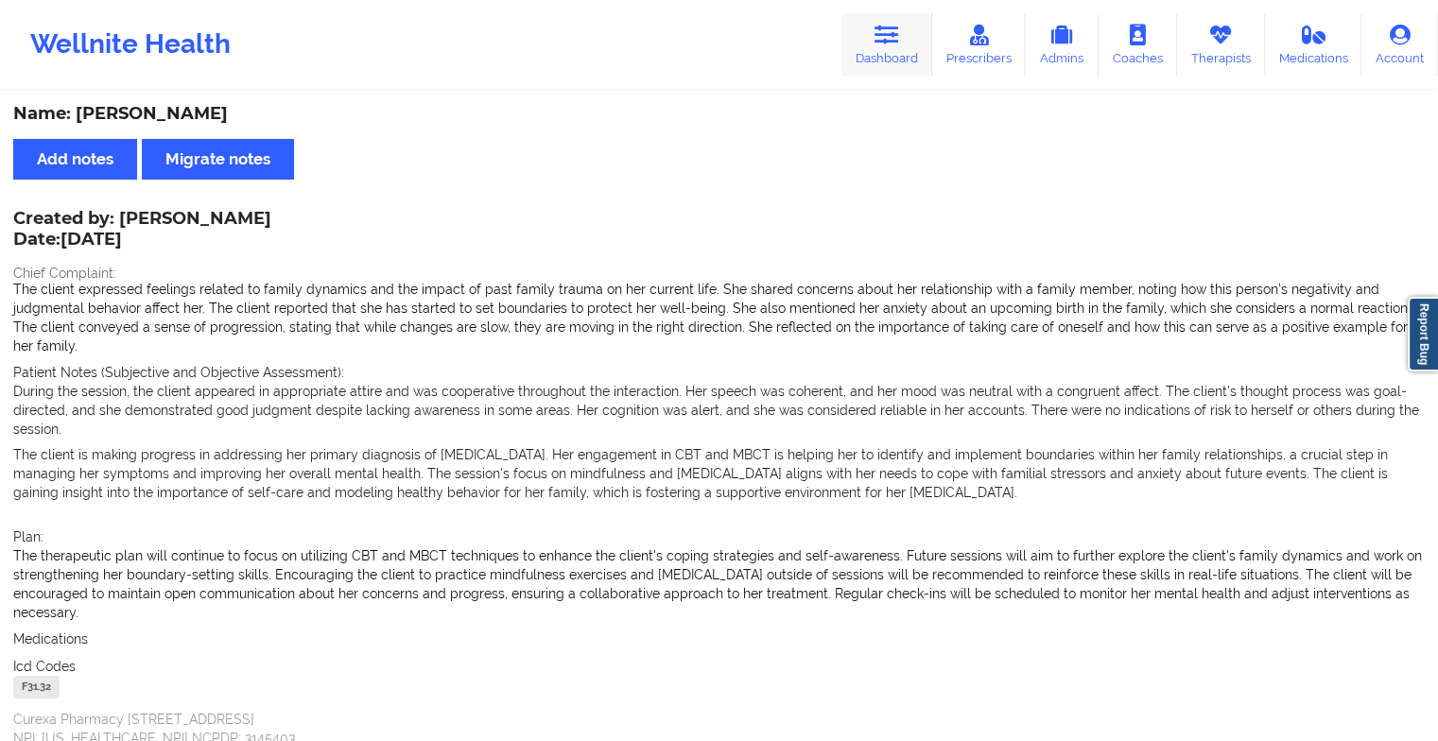
click at [905, 23] on link "Dashboard" at bounding box center [886, 44] width 91 height 62
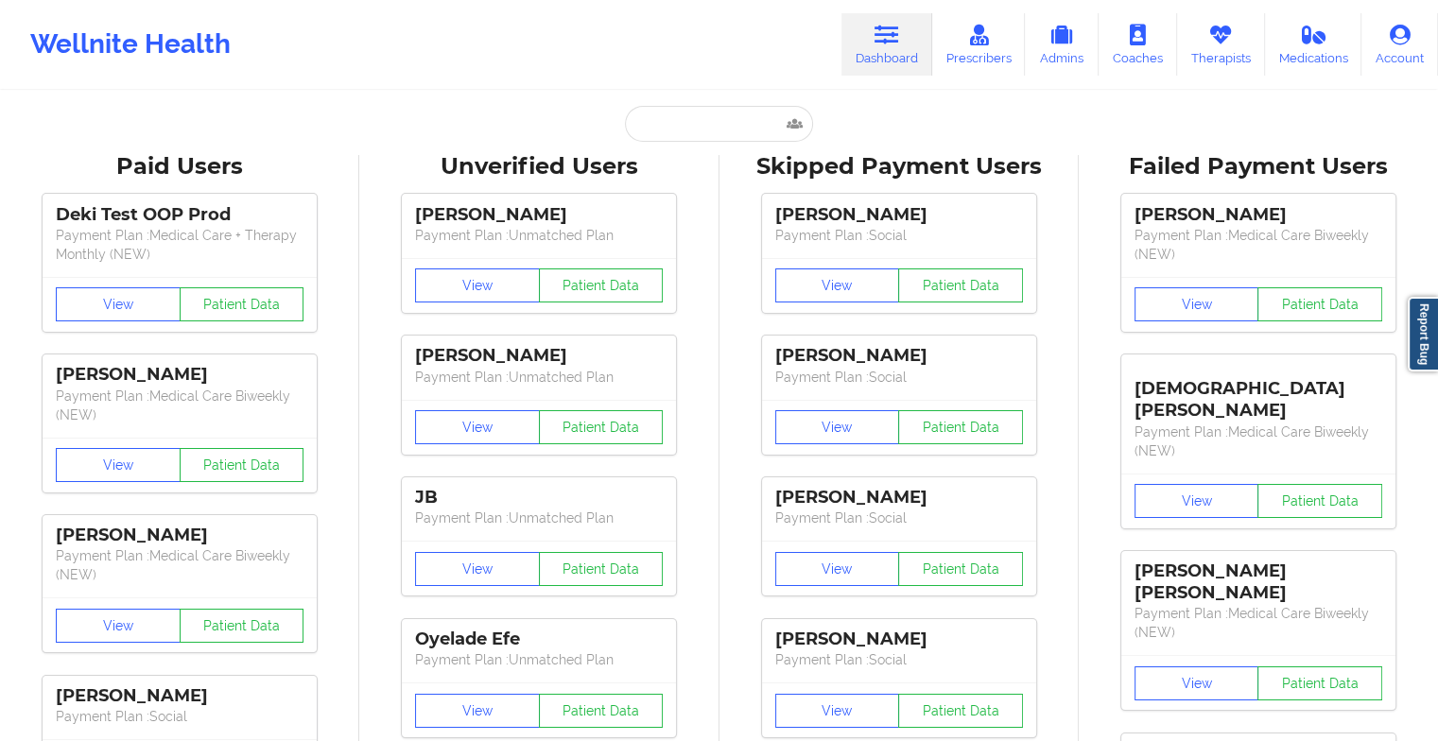
drag, startPoint x: 677, startPoint y: 102, endPoint x: 679, endPoint y: 120, distance: 18.1
click at [679, 120] on input "text" at bounding box center [718, 124] width 187 height 36
paste input "[EMAIL_ADDRESS][DOMAIN_NAME]"
type input "[EMAIL_ADDRESS][DOMAIN_NAME]"
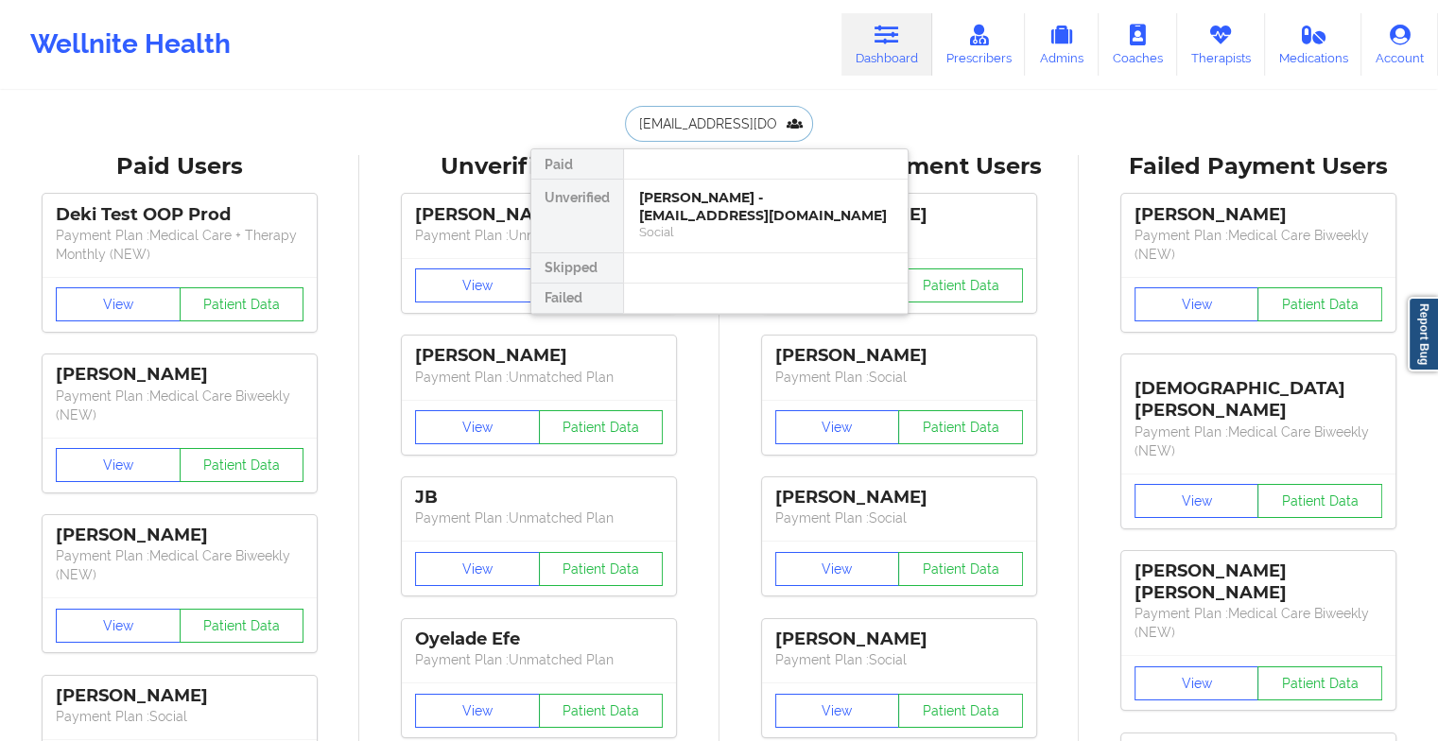
scroll to position [0, 22]
click at [720, 208] on div "[PERSON_NAME] - [EMAIL_ADDRESS][DOMAIN_NAME]" at bounding box center [765, 206] width 253 height 35
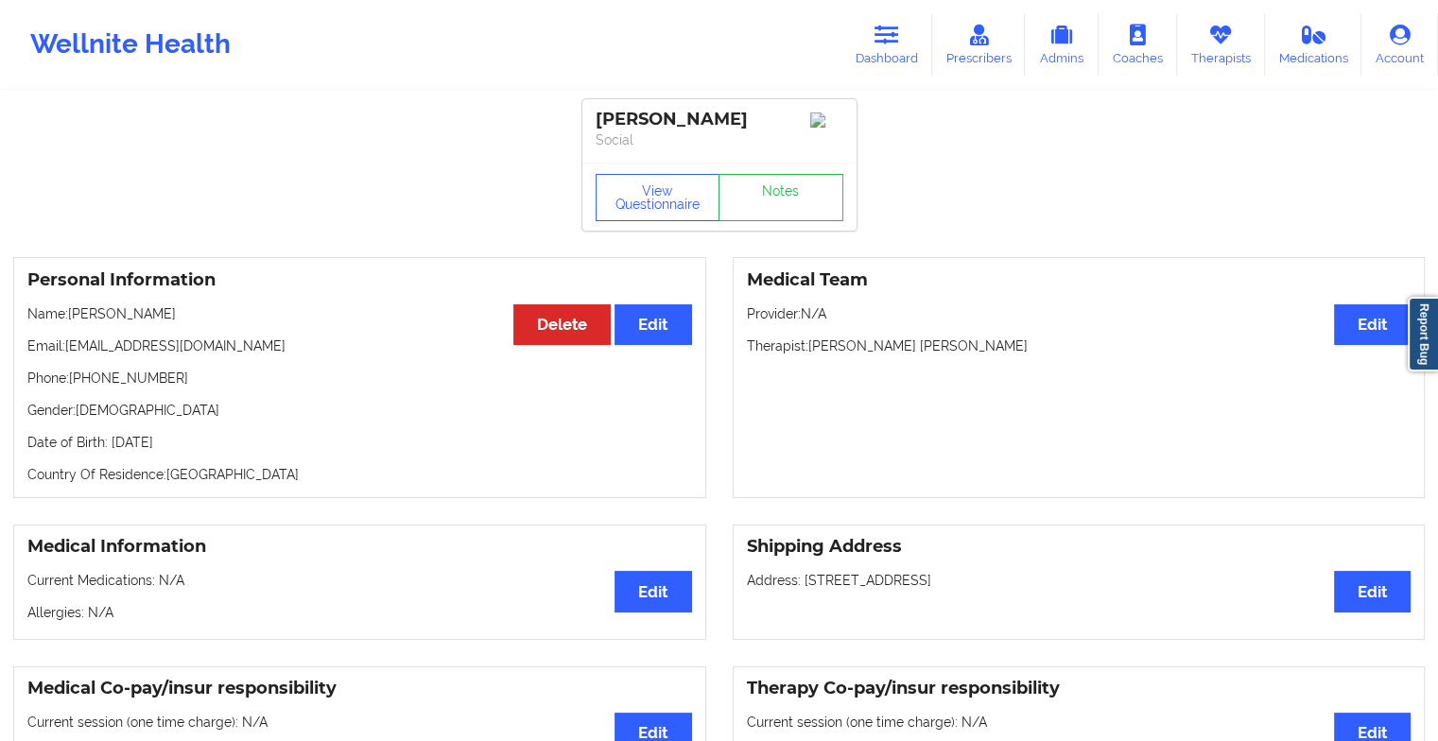
click at [903, 43] on link "Dashboard" at bounding box center [886, 44] width 91 height 62
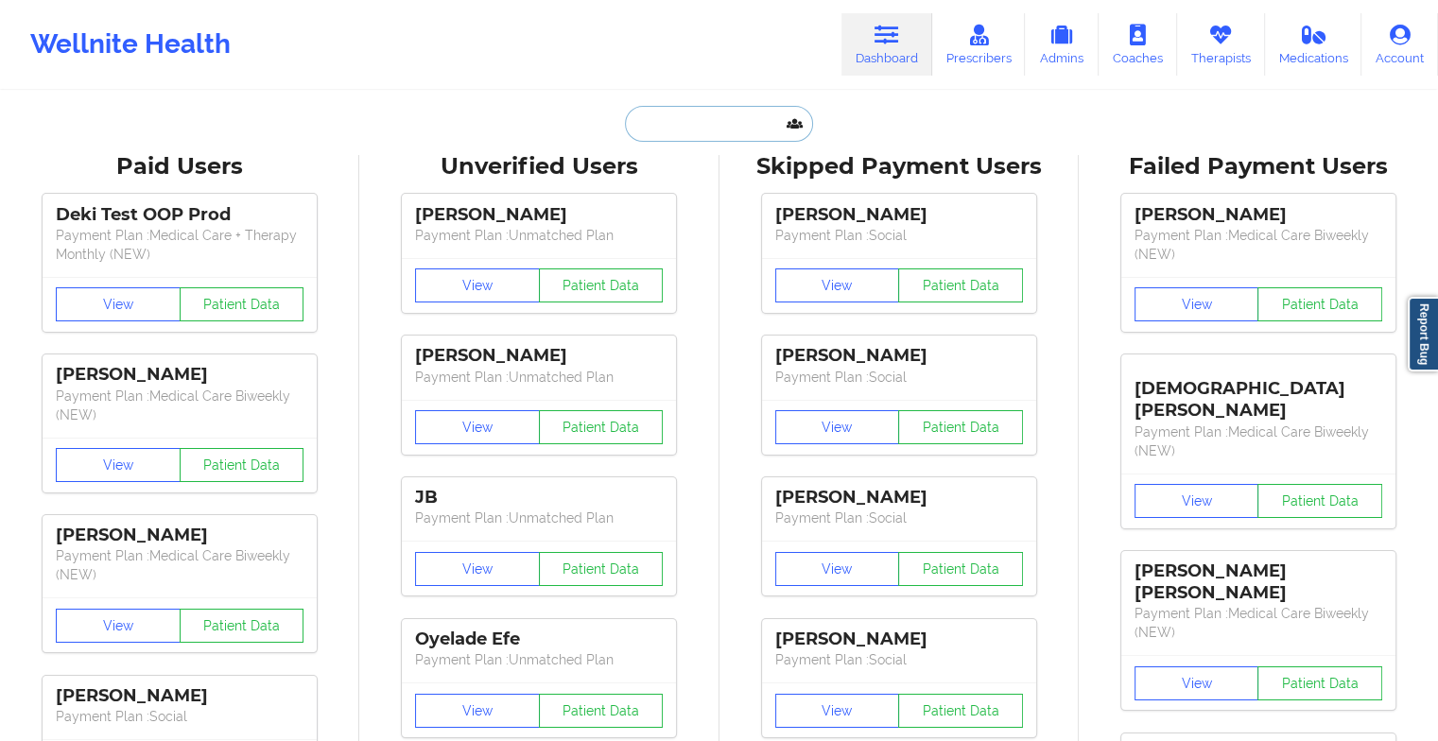
click at [676, 140] on input "text" at bounding box center [718, 124] width 187 height 36
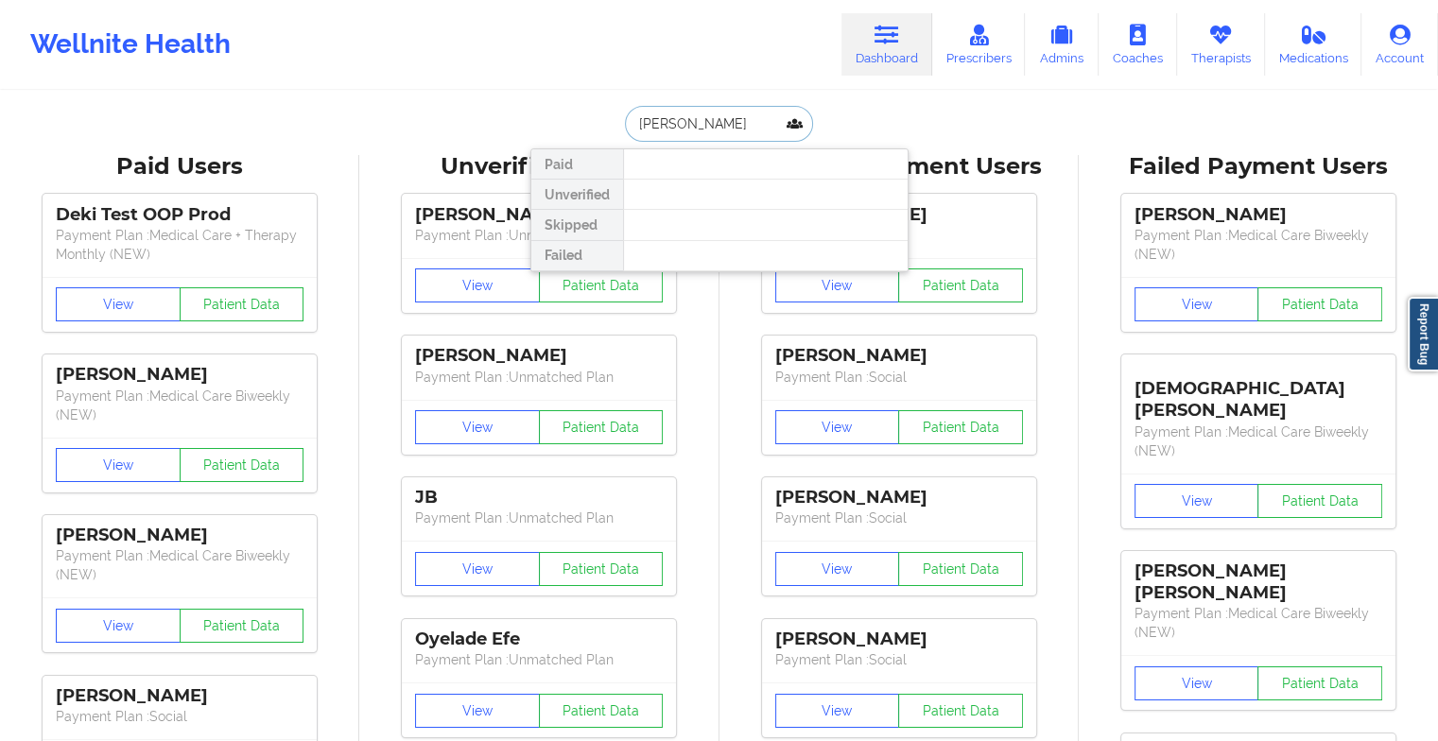
type input "[PERSON_NAME]"
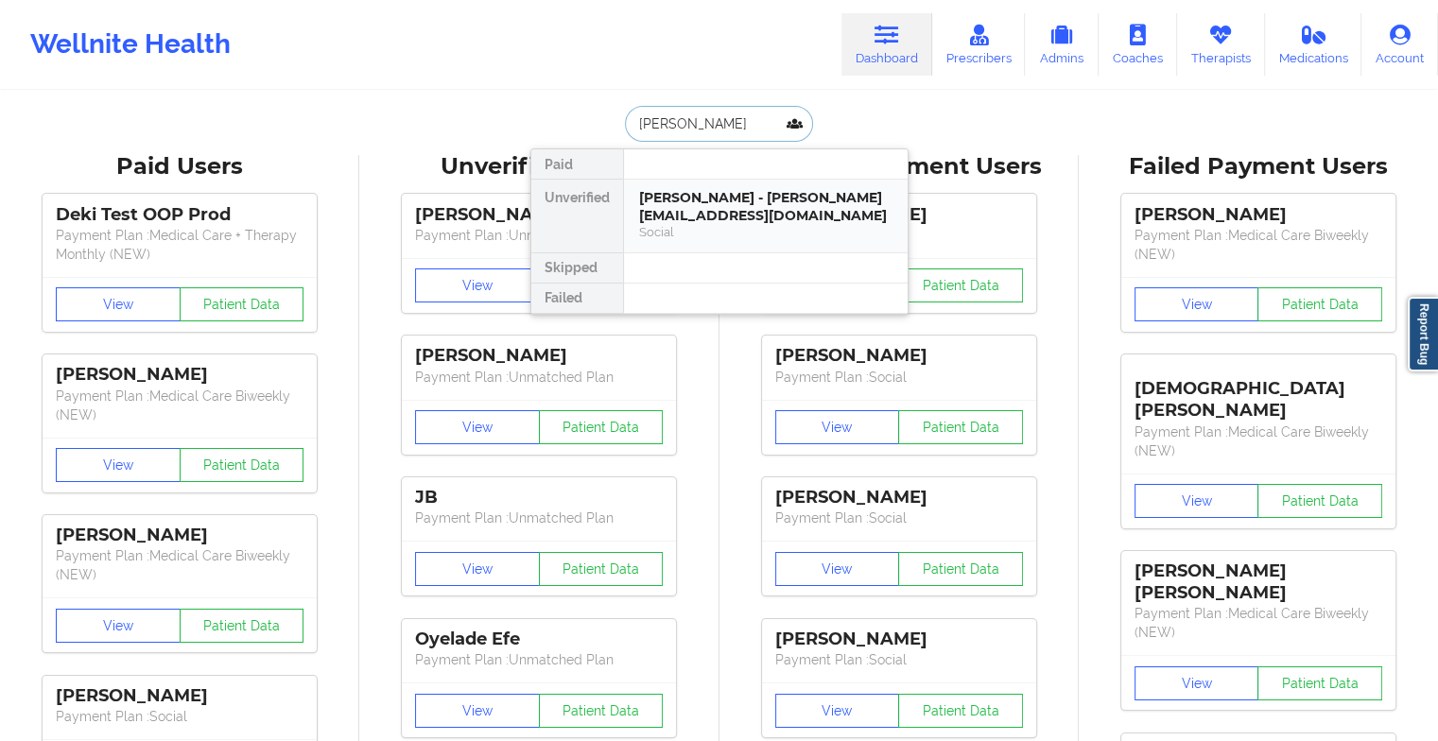
click at [701, 189] on div "[PERSON_NAME] - [PERSON_NAME][EMAIL_ADDRESS][DOMAIN_NAME]" at bounding box center [765, 206] width 253 height 35
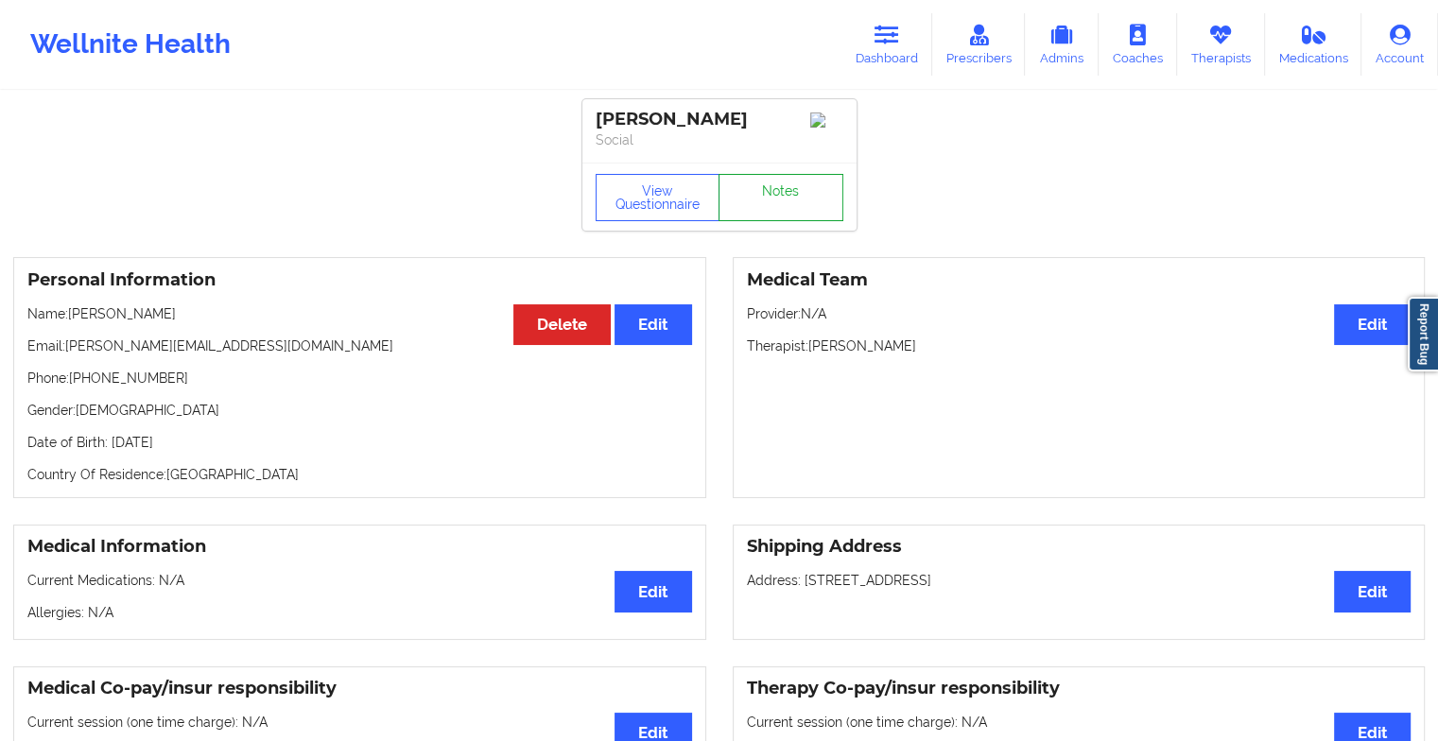
click at [774, 215] on link "Notes" at bounding box center [780, 197] width 125 height 47
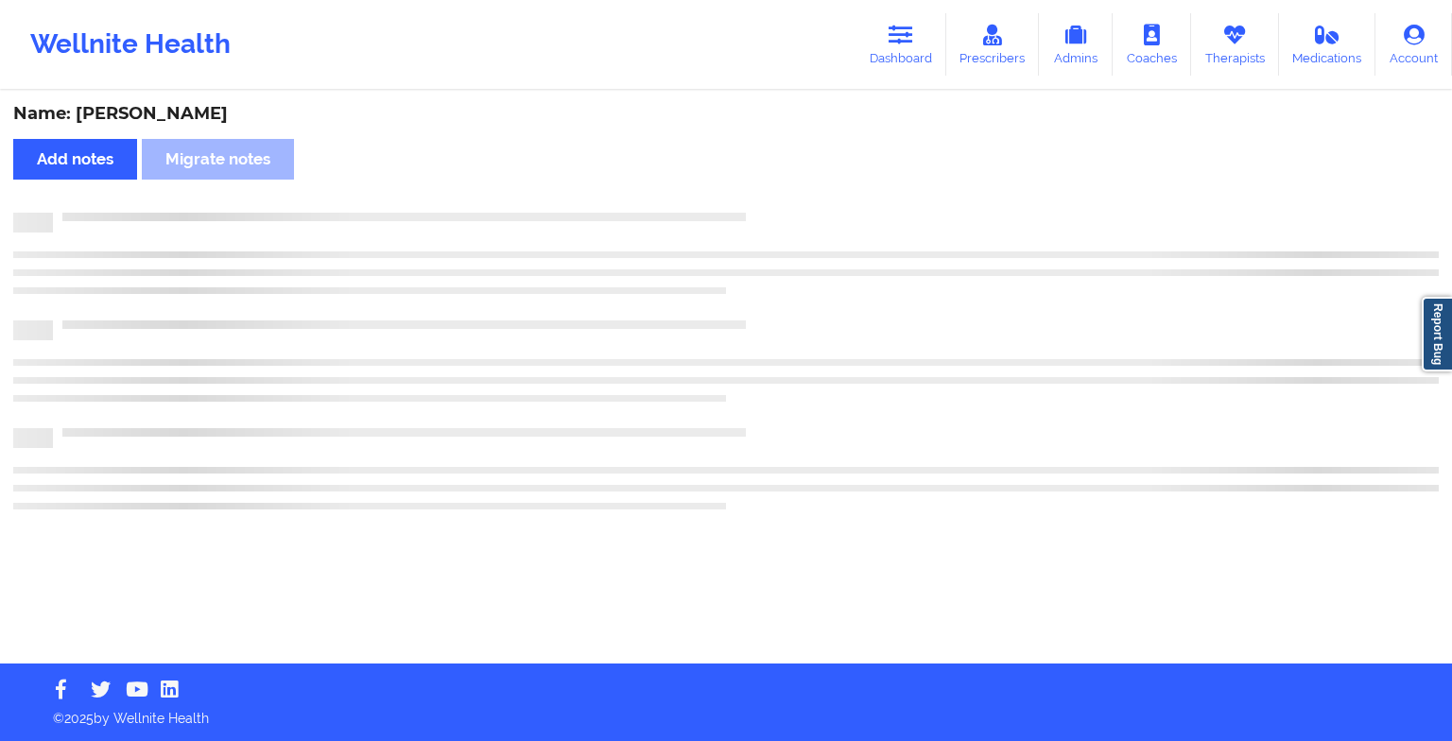
click at [929, 339] on div at bounding box center [725, 361] width 1425 height 297
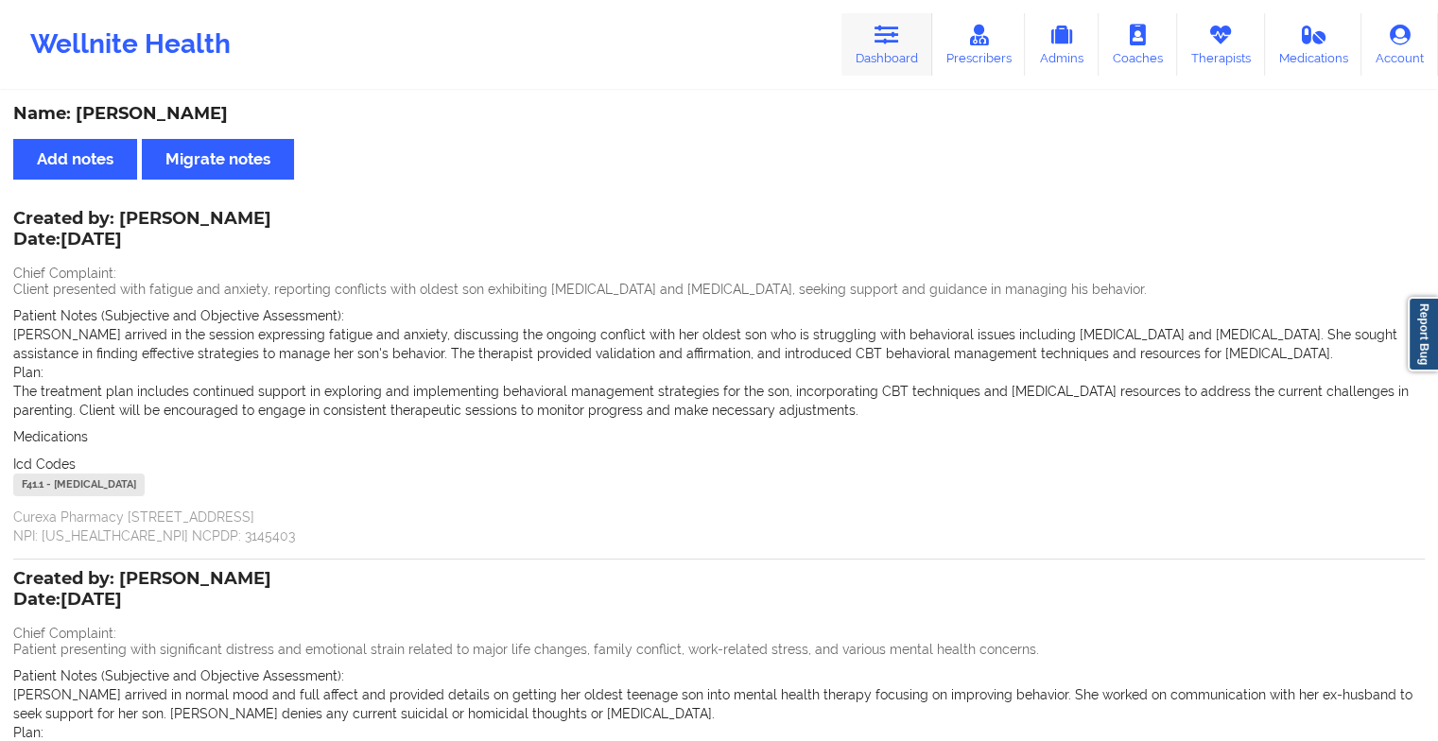
click at [883, 59] on link "Dashboard" at bounding box center [886, 44] width 91 height 62
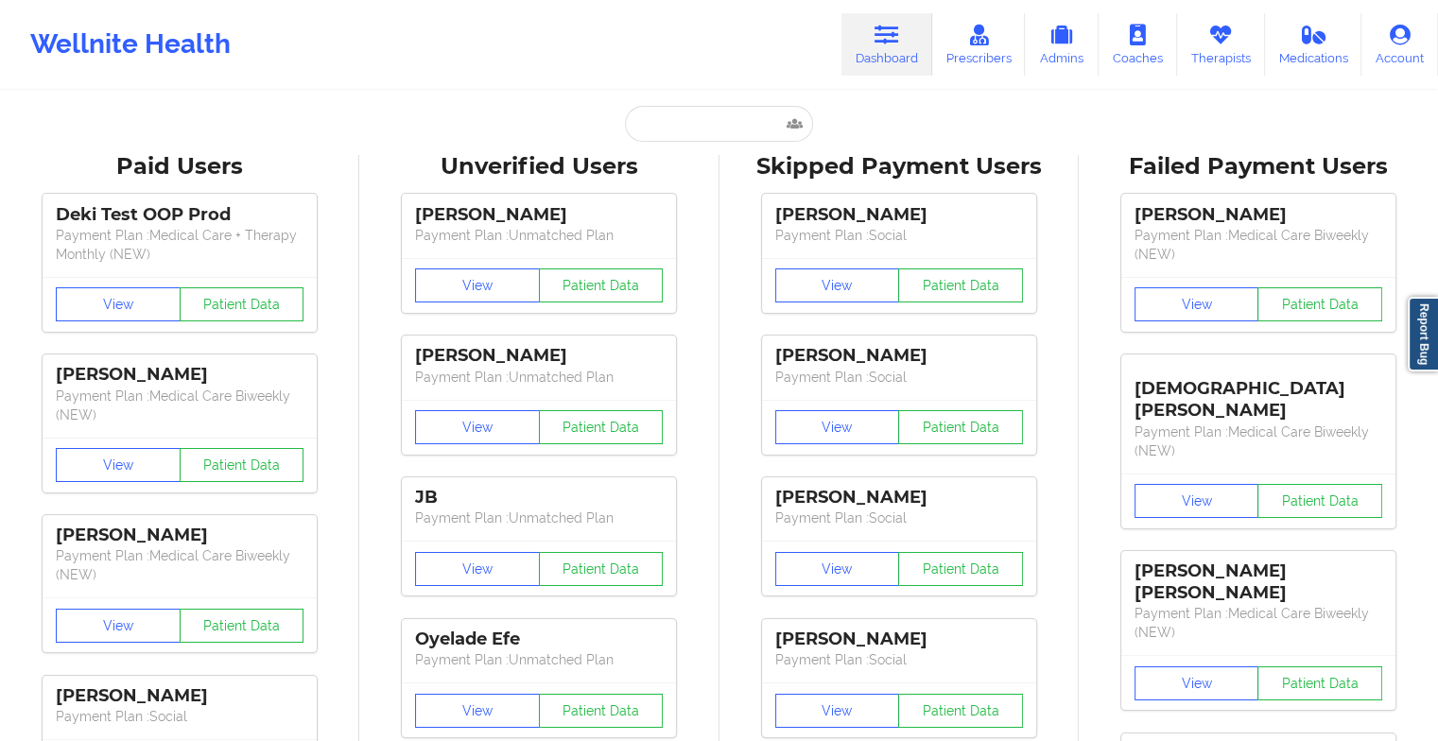
click at [673, 132] on input "text" at bounding box center [718, 124] width 187 height 36
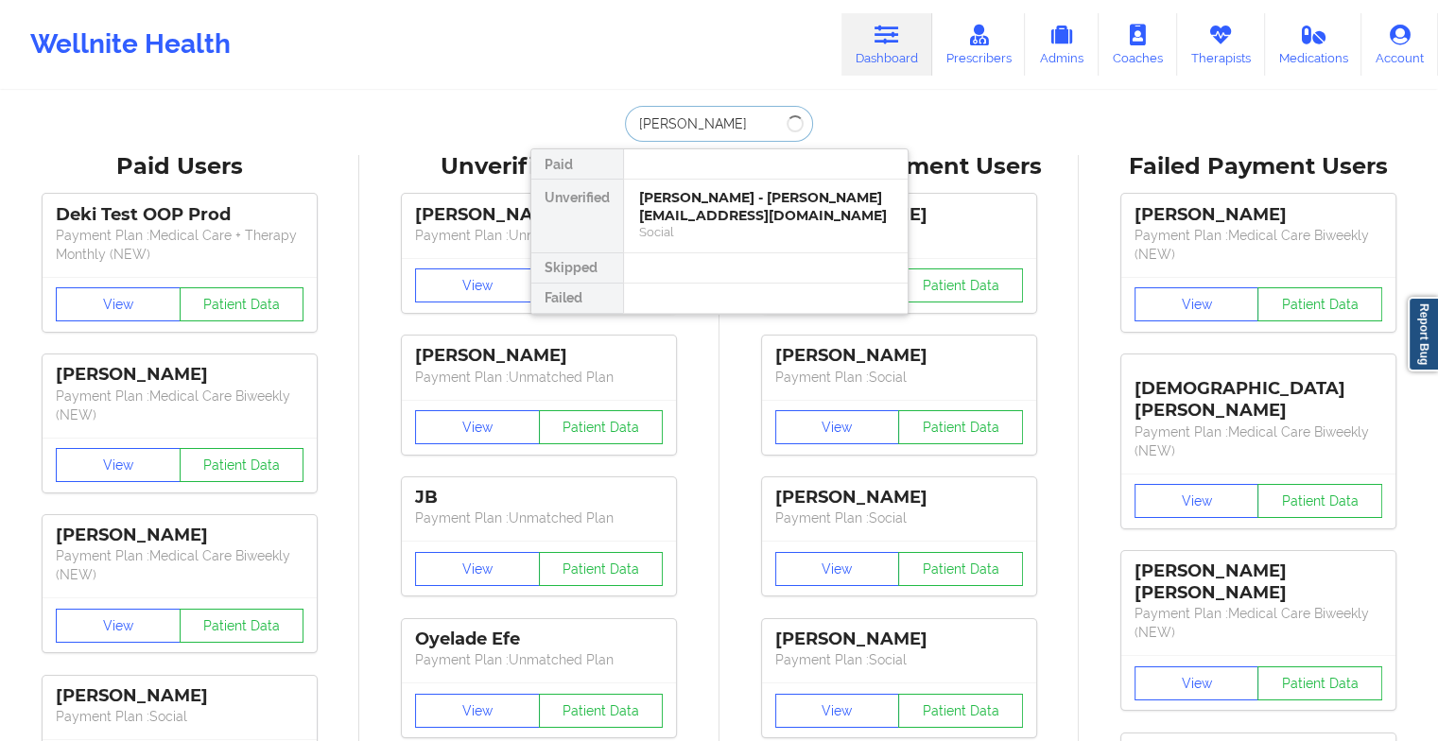
type input "[PERSON_NAME]"
click at [730, 214] on div "[PERSON_NAME] - [PERSON_NAME][EMAIL_ADDRESS][DOMAIN_NAME]" at bounding box center [765, 206] width 253 height 35
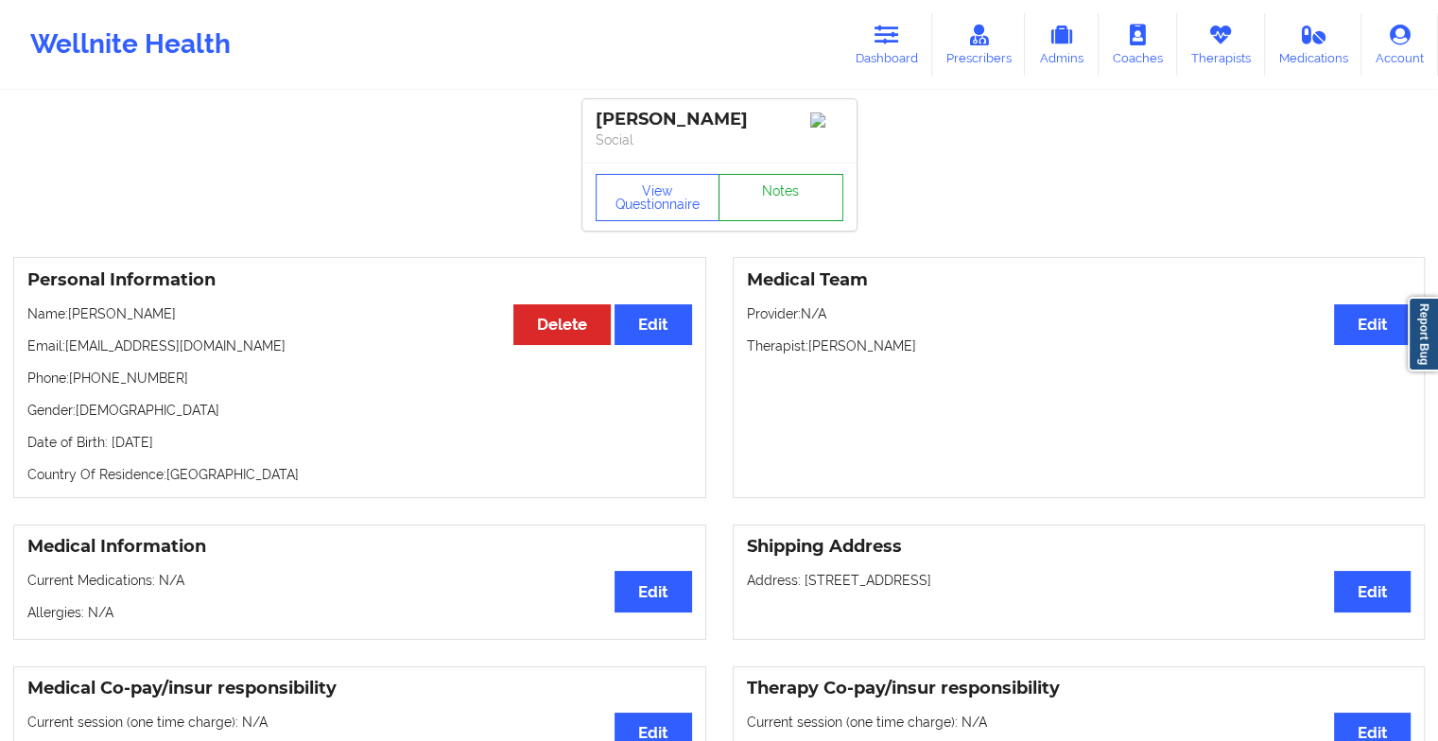
click at [754, 191] on link "Notes" at bounding box center [780, 197] width 125 height 47
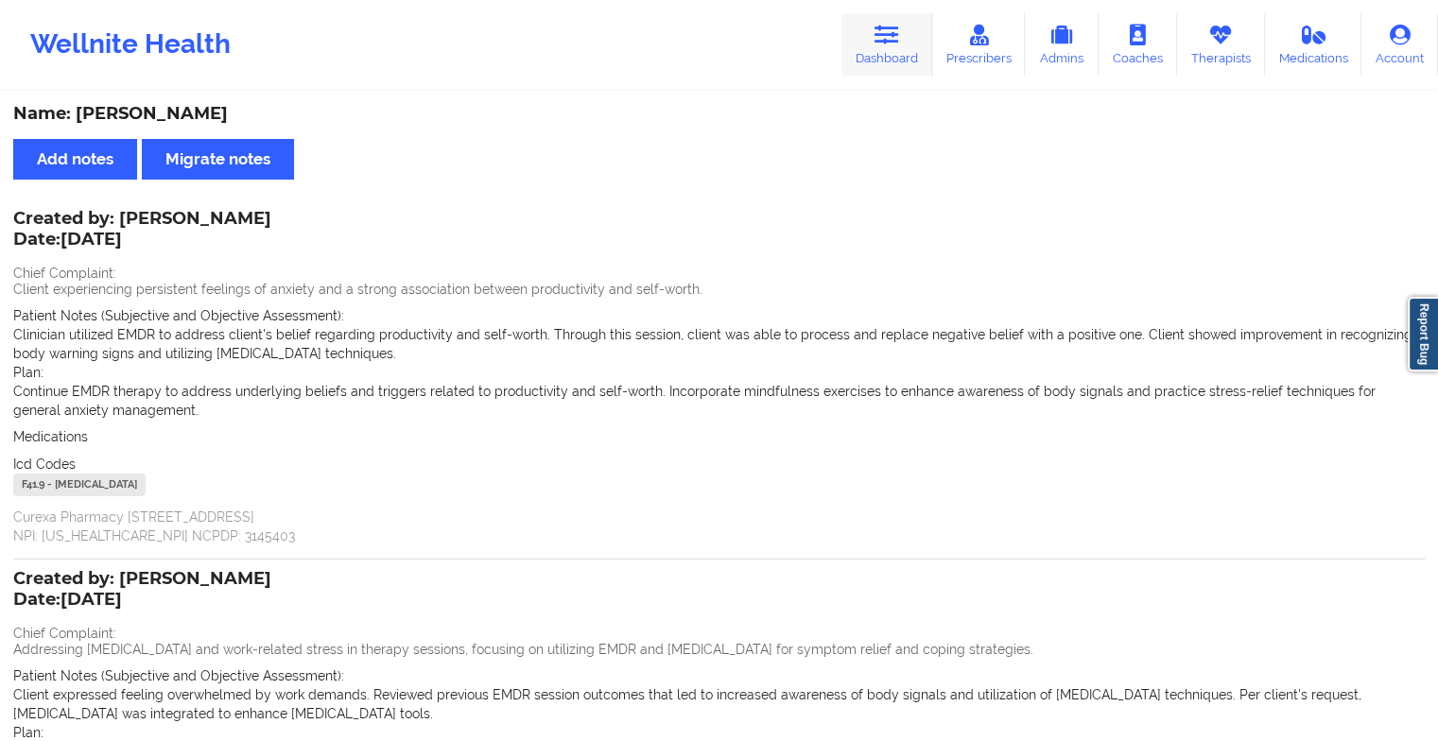
click at [891, 54] on link "Dashboard" at bounding box center [886, 44] width 91 height 62
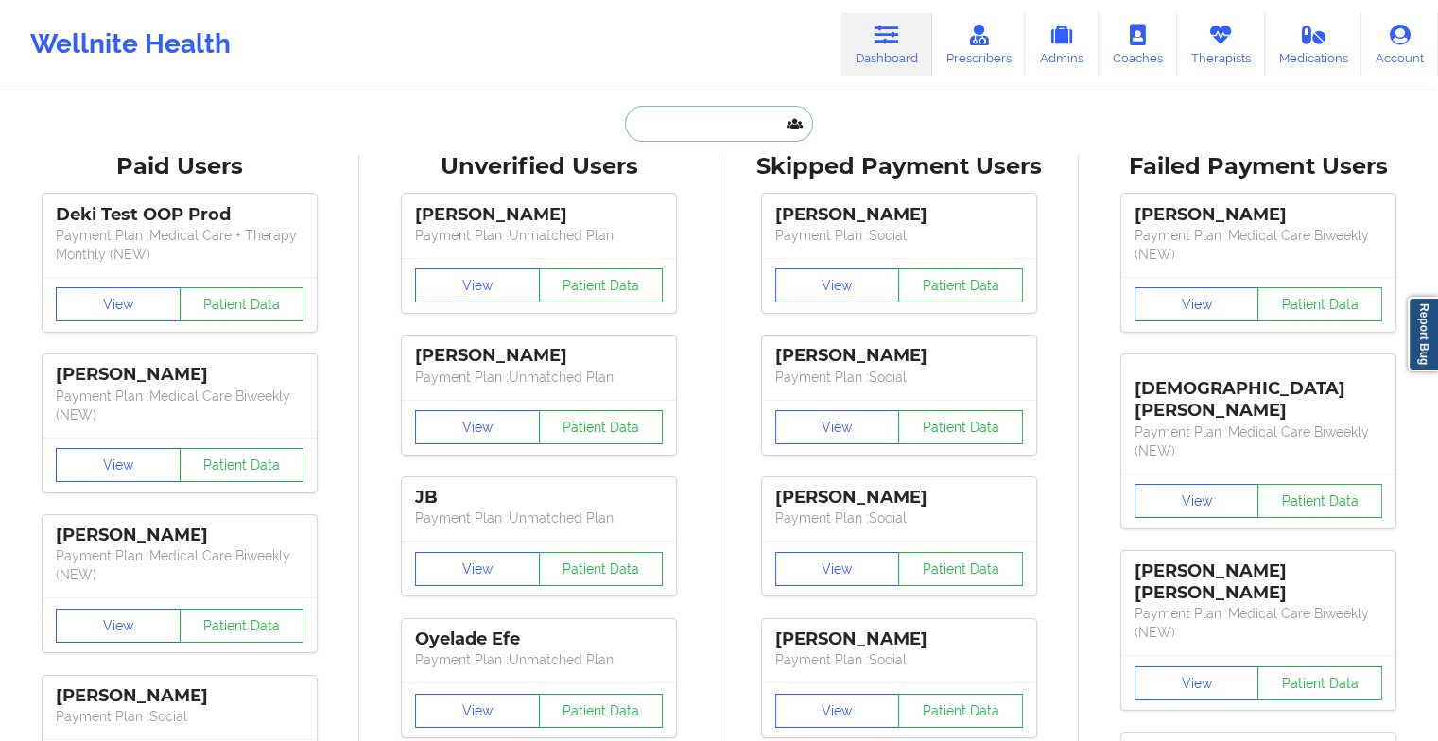
click at [675, 126] on input "text" at bounding box center [718, 124] width 187 height 36
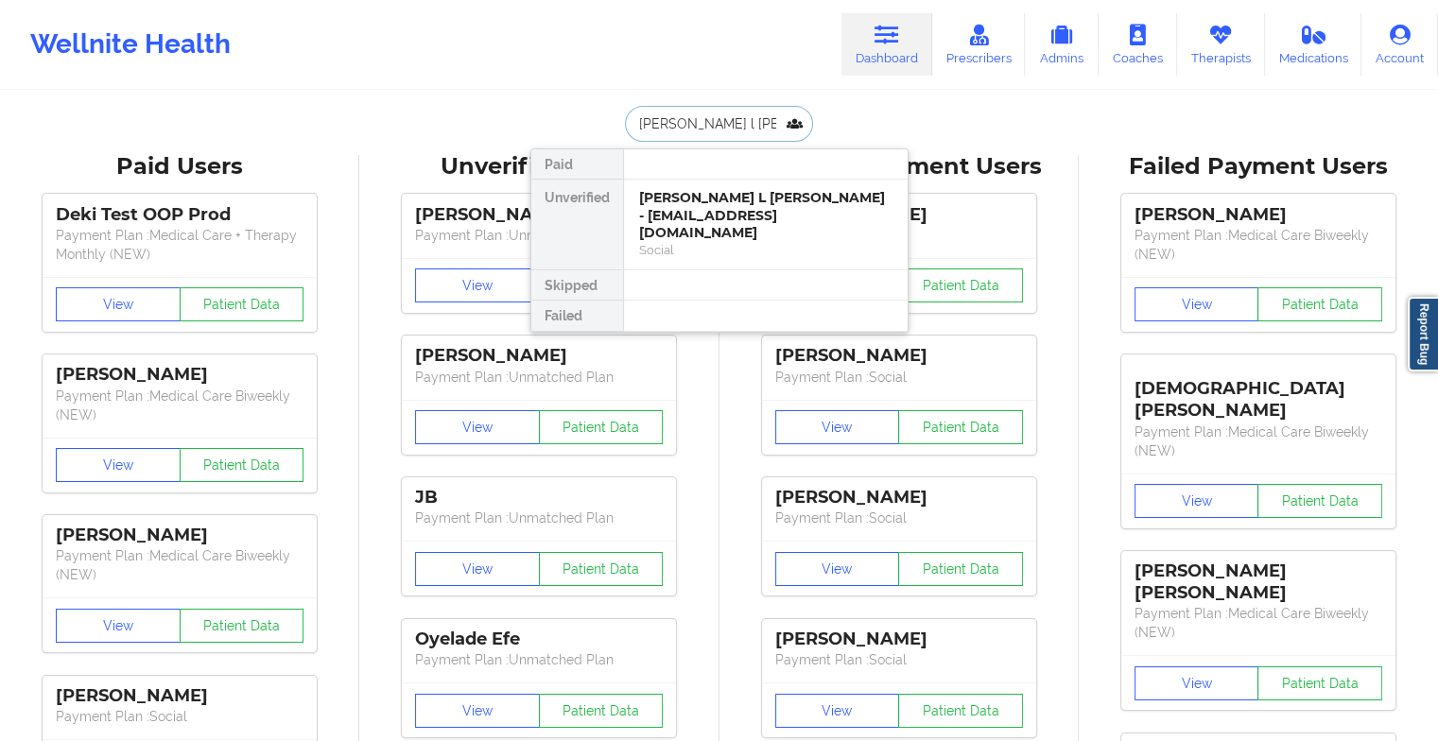
type input "[PERSON_NAME]"
click at [733, 217] on div "[PERSON_NAME] L [PERSON_NAME] - [EMAIL_ADDRESS][DOMAIN_NAME]" at bounding box center [765, 215] width 253 height 53
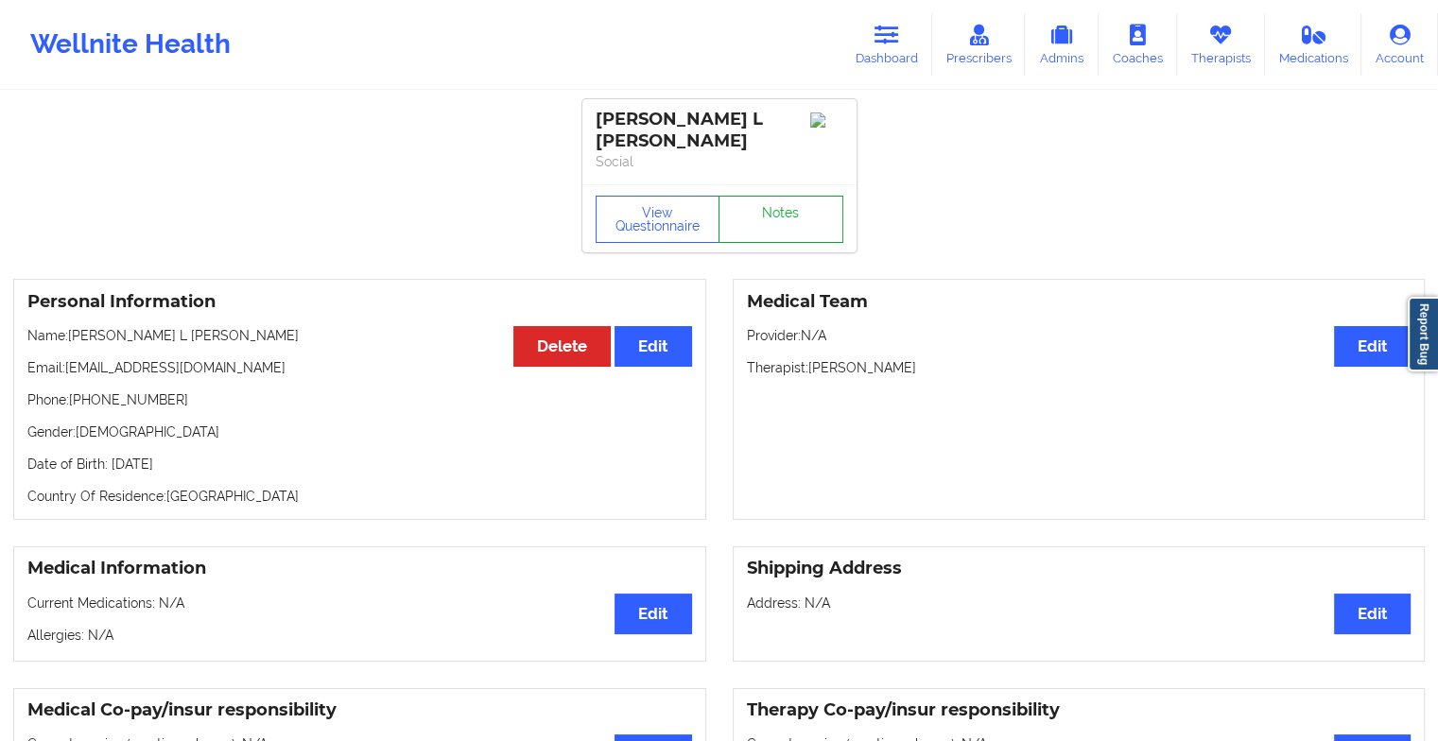
click at [783, 208] on link "Notes" at bounding box center [780, 219] width 125 height 47
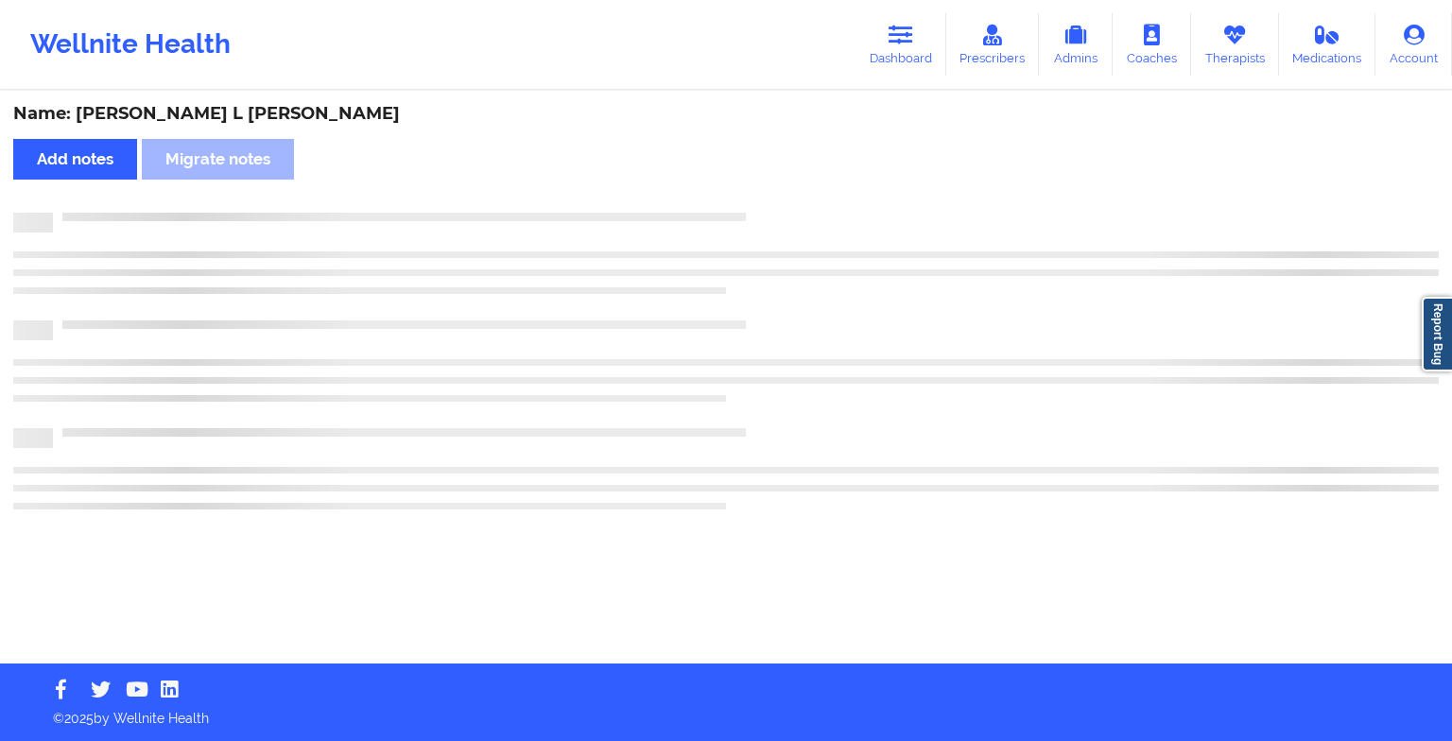
click at [783, 208] on div "Name: [PERSON_NAME] L [PERSON_NAME] Add notes Migrate notes" at bounding box center [726, 378] width 1452 height 571
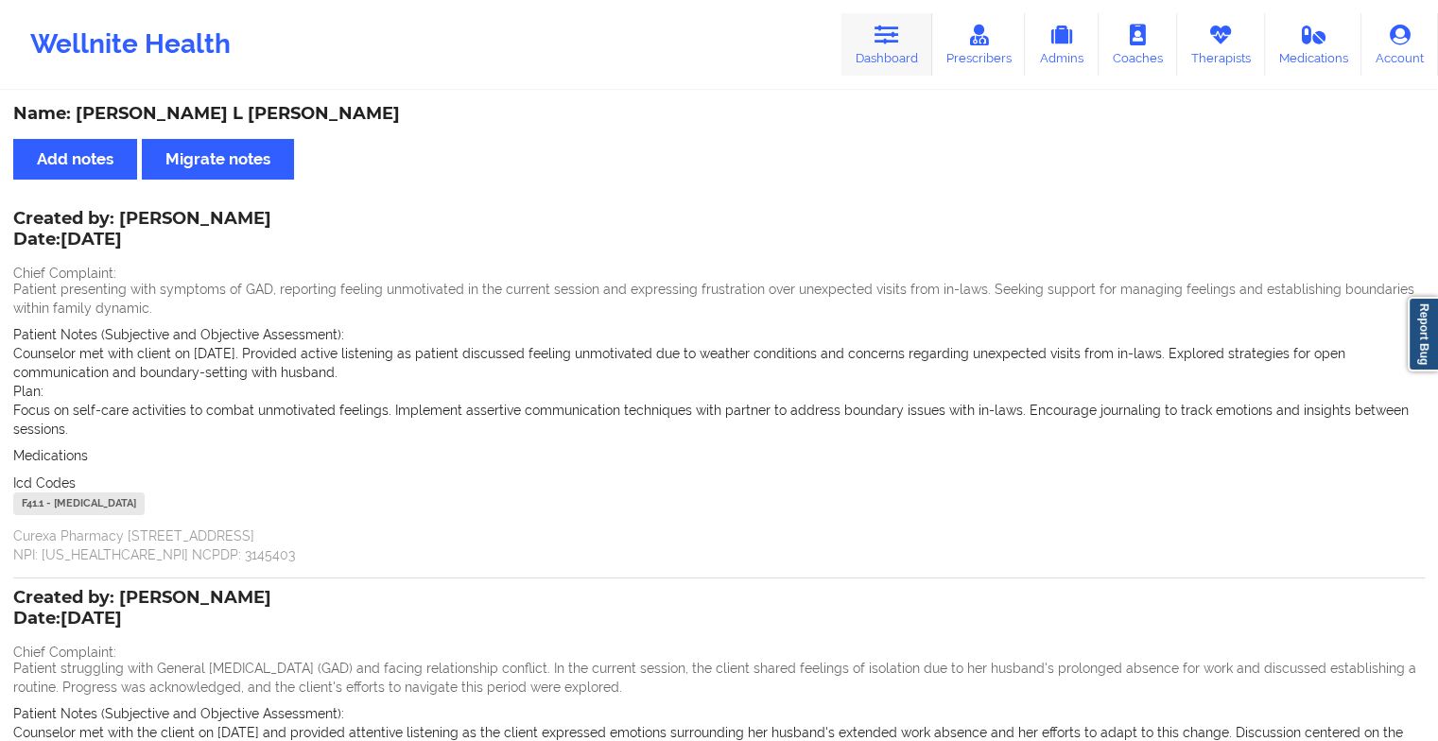
click at [879, 21] on link "Dashboard" at bounding box center [886, 44] width 91 height 62
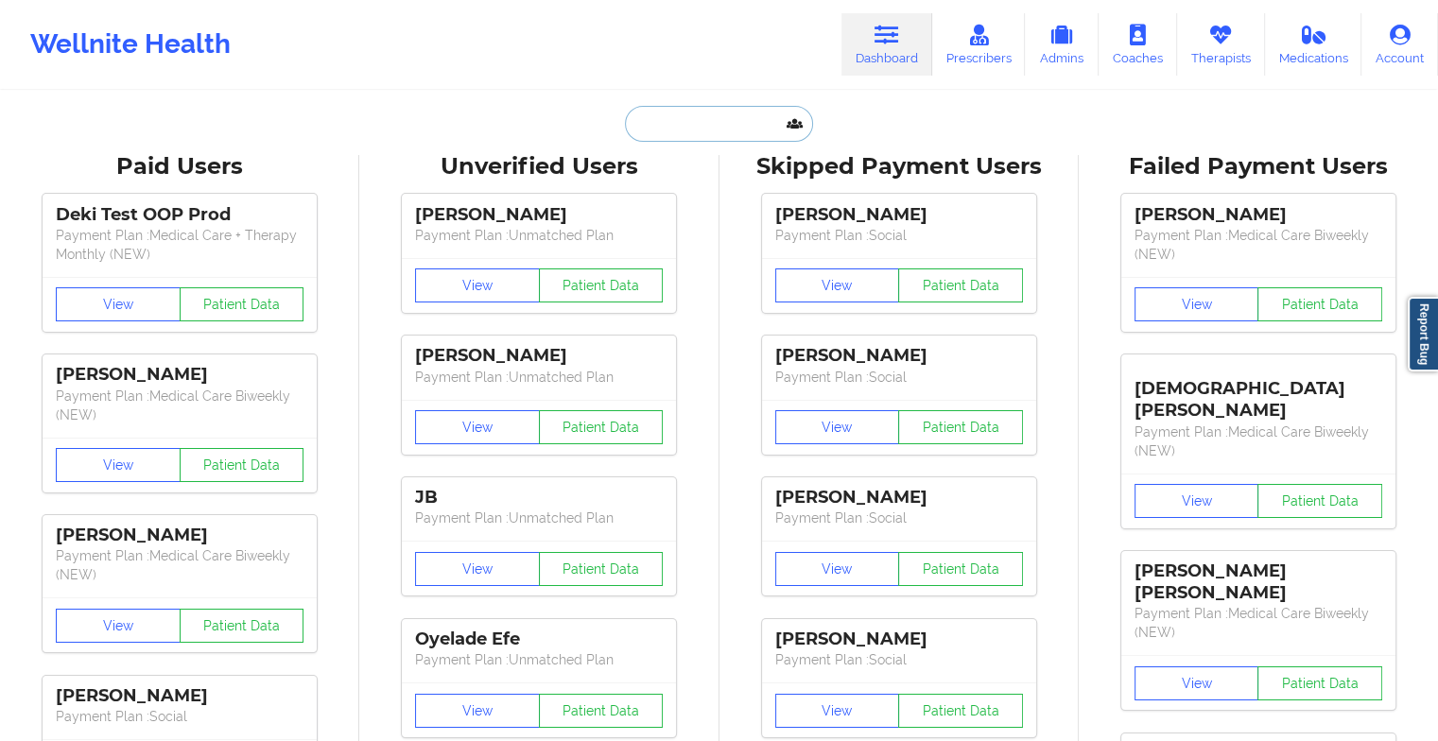
click at [656, 122] on input "text" at bounding box center [718, 124] width 187 height 36
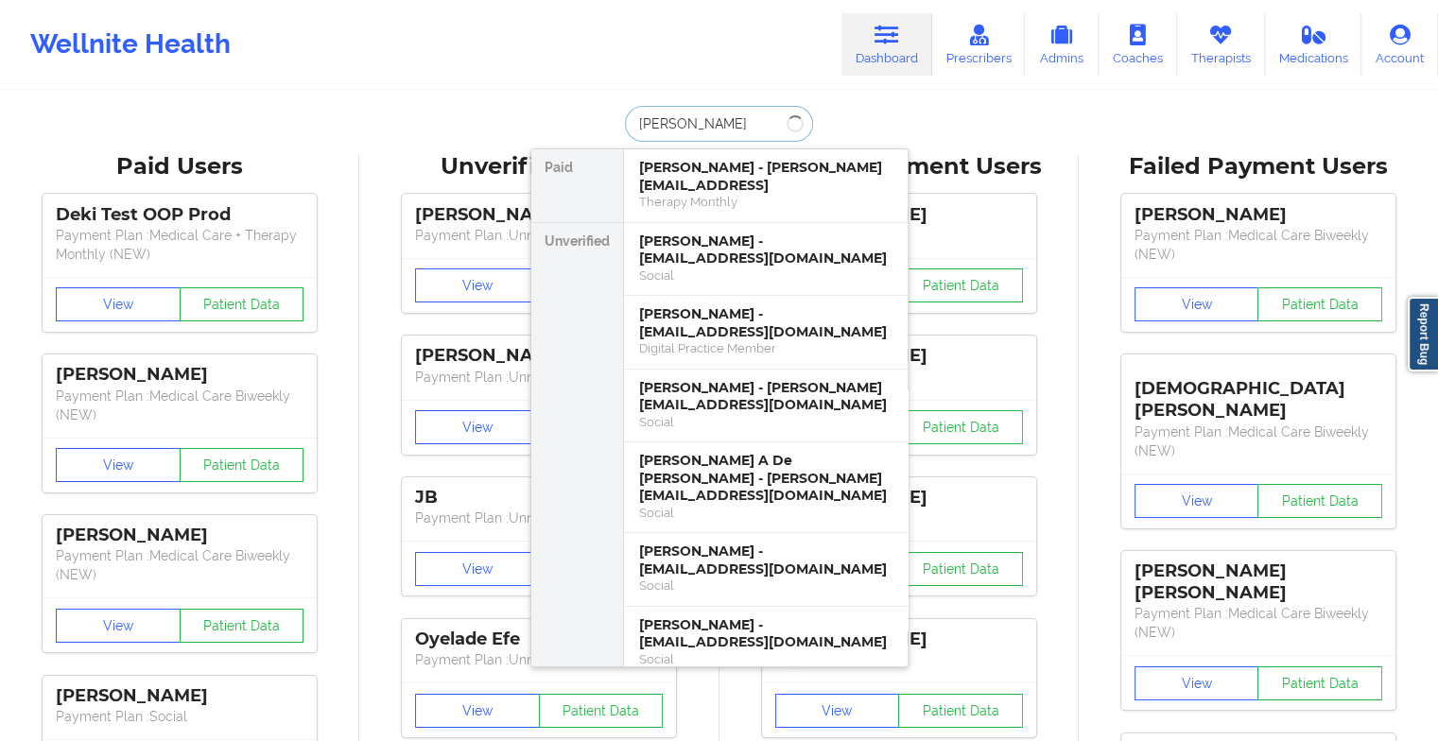
type input "[PERSON_NAME]"
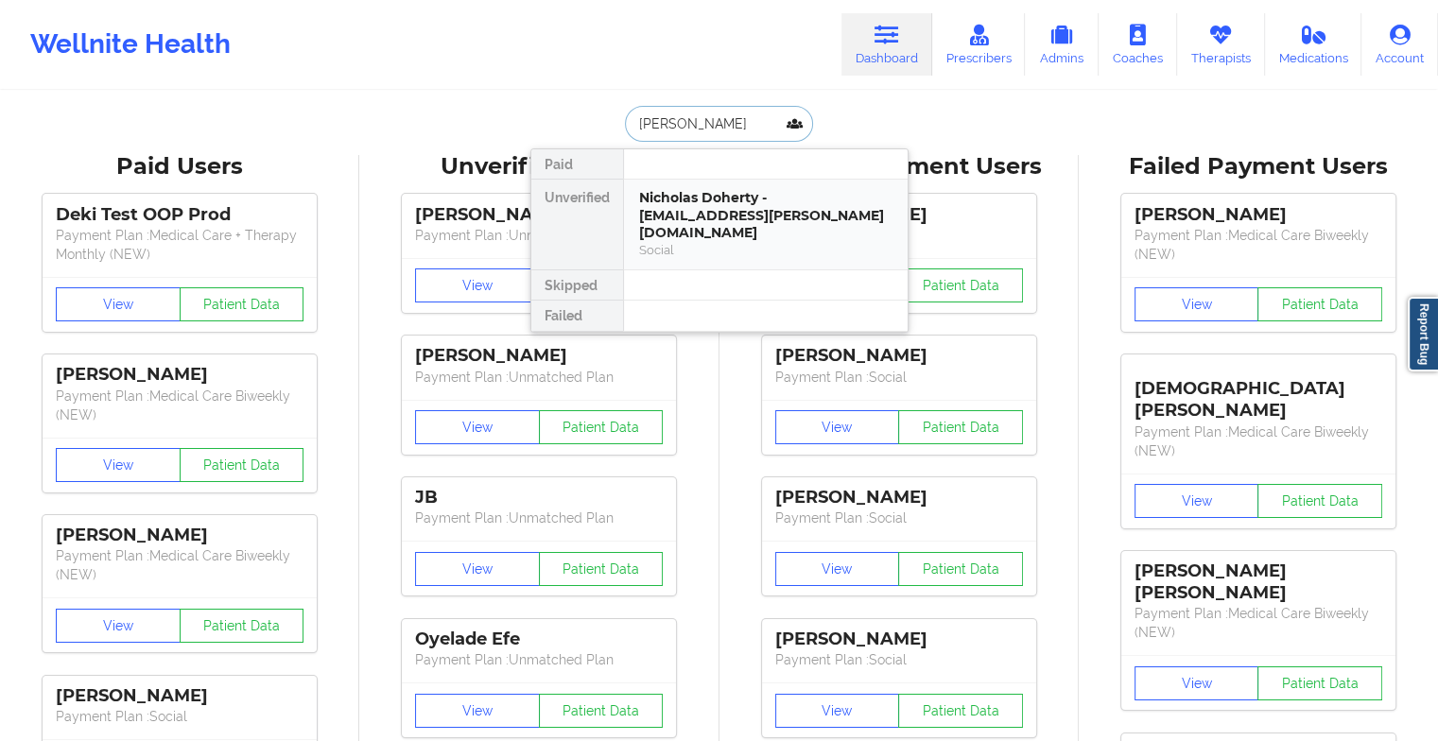
click at [710, 242] on div "Social" at bounding box center [765, 250] width 253 height 16
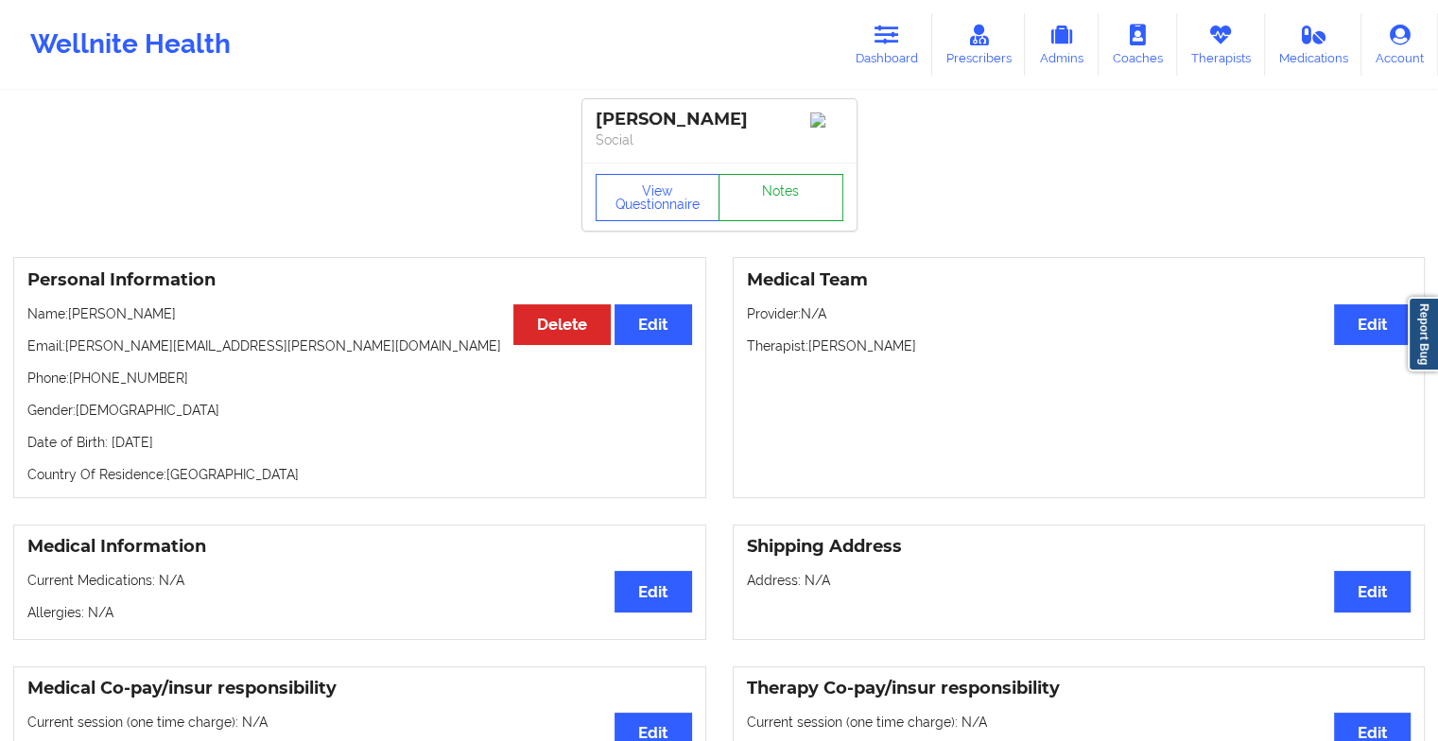
click at [768, 207] on link "Notes" at bounding box center [780, 197] width 125 height 47
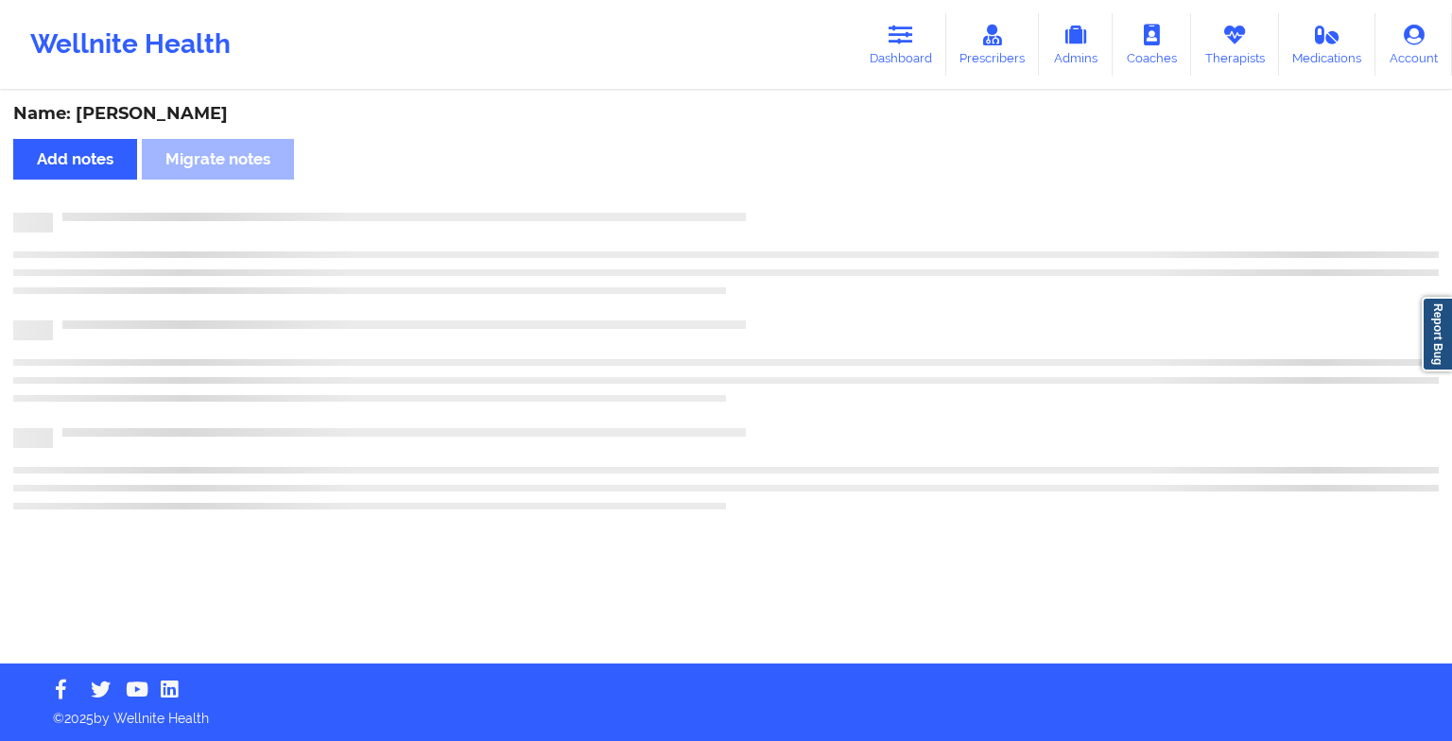
click at [768, 207] on div "Name: [PERSON_NAME] Add notes Migrate notes" at bounding box center [726, 378] width 1452 height 571
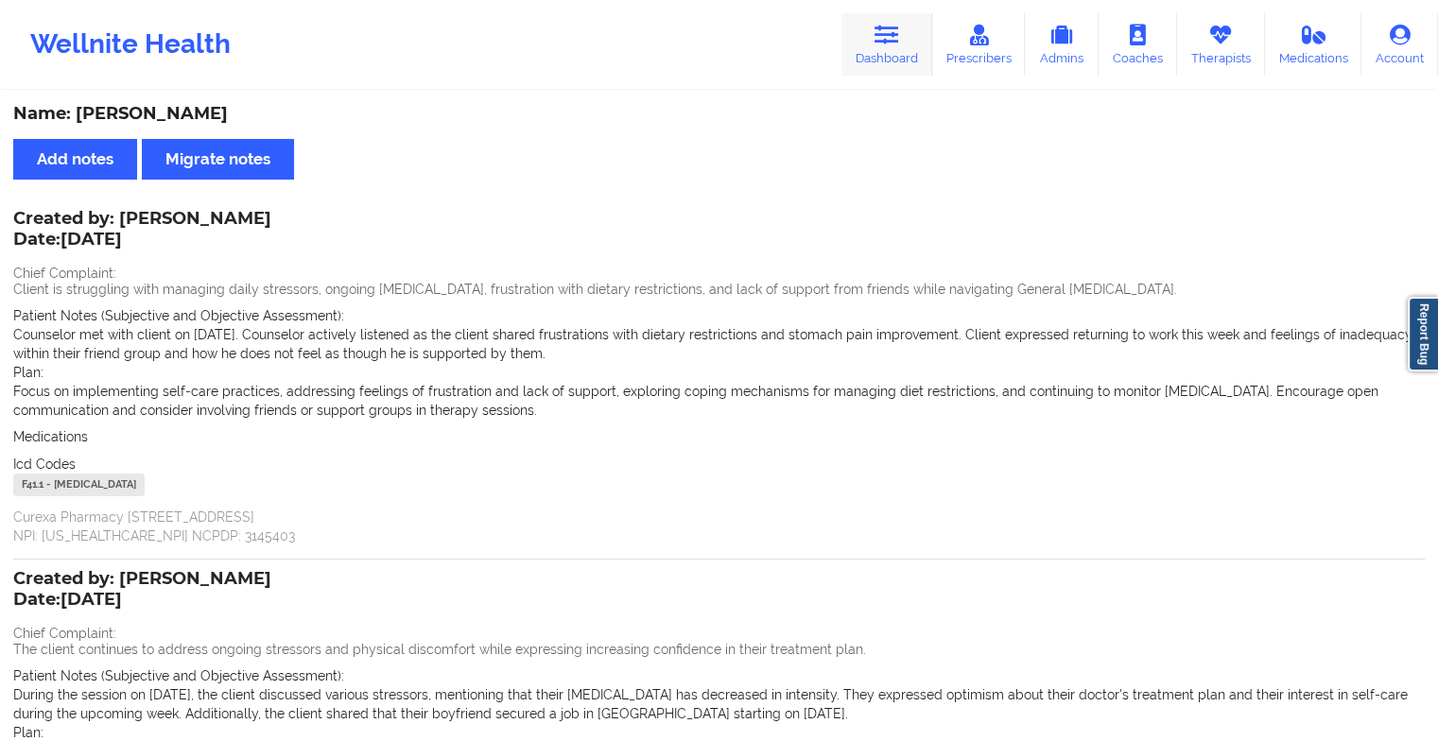
click at [883, 34] on icon at bounding box center [886, 35] width 25 height 21
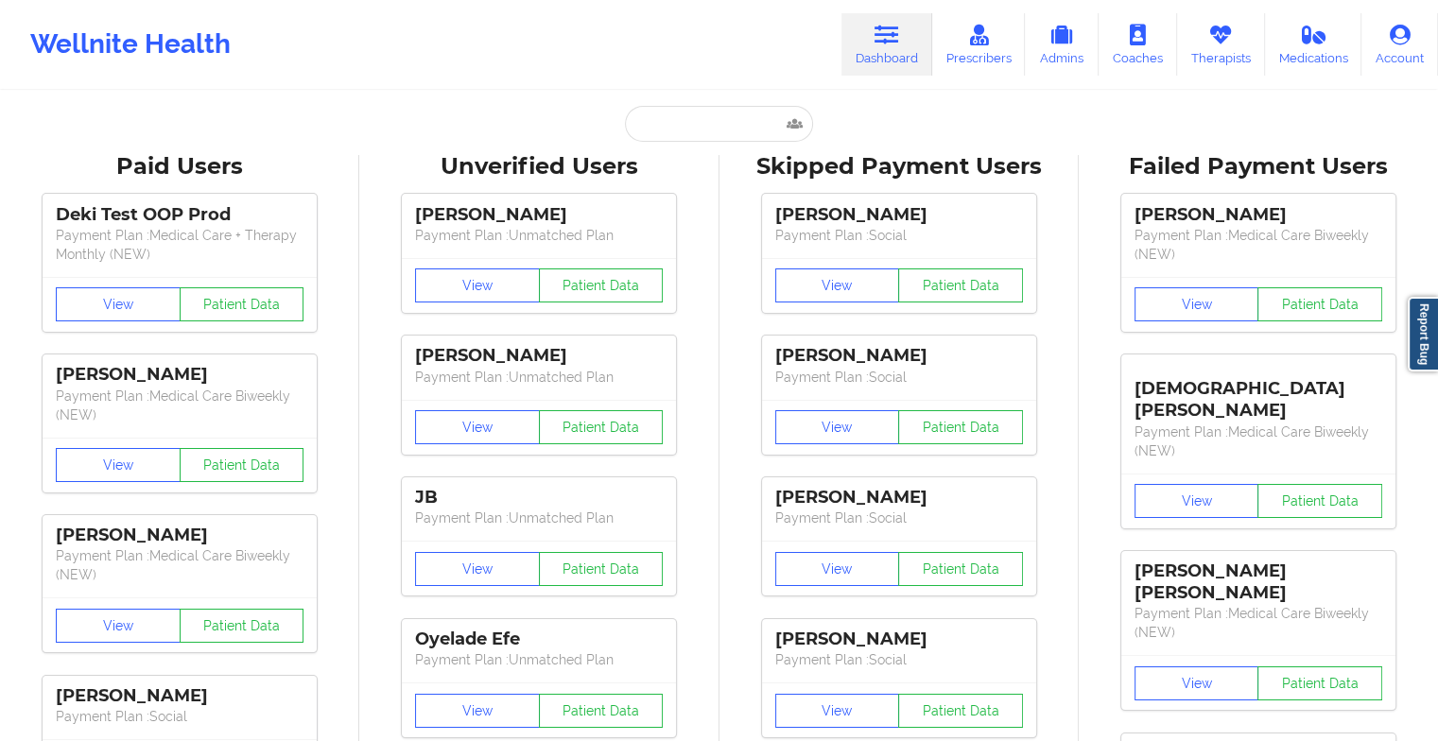
click at [680, 140] on input "text" at bounding box center [718, 124] width 187 height 36
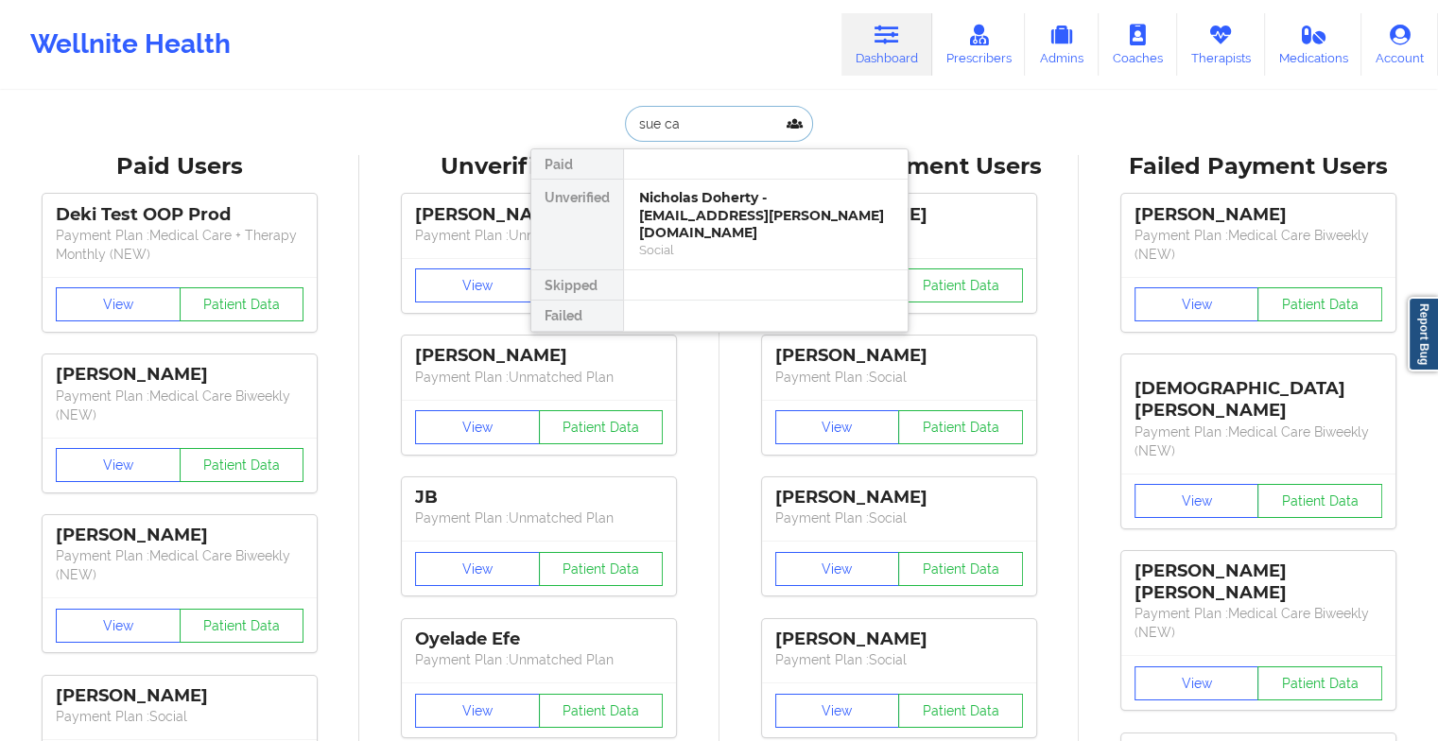
type input "sue car"
click at [722, 206] on div "[PERSON_NAME] - [EMAIL_ADDRESS][DOMAIN_NAME]" at bounding box center [765, 206] width 253 height 35
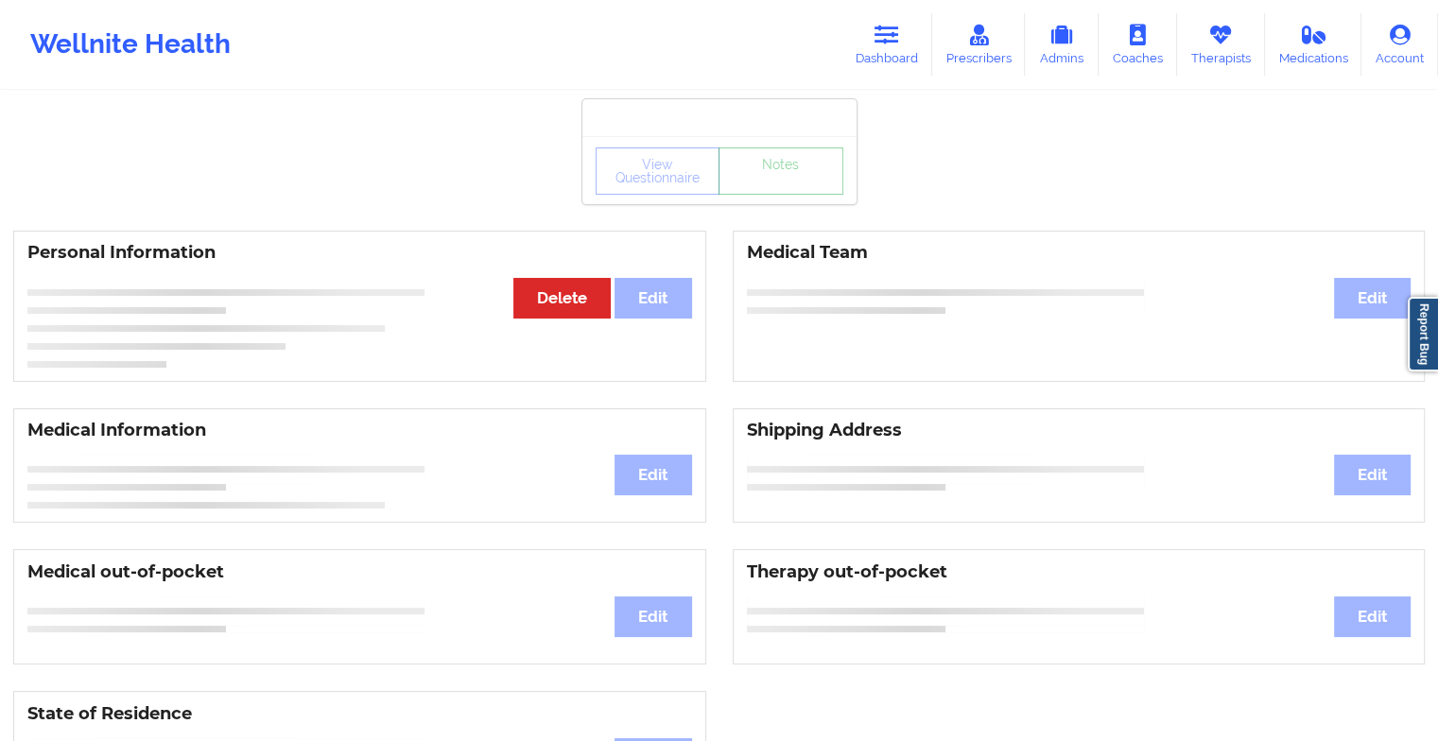
click at [798, 193] on link "Notes" at bounding box center [780, 170] width 125 height 47
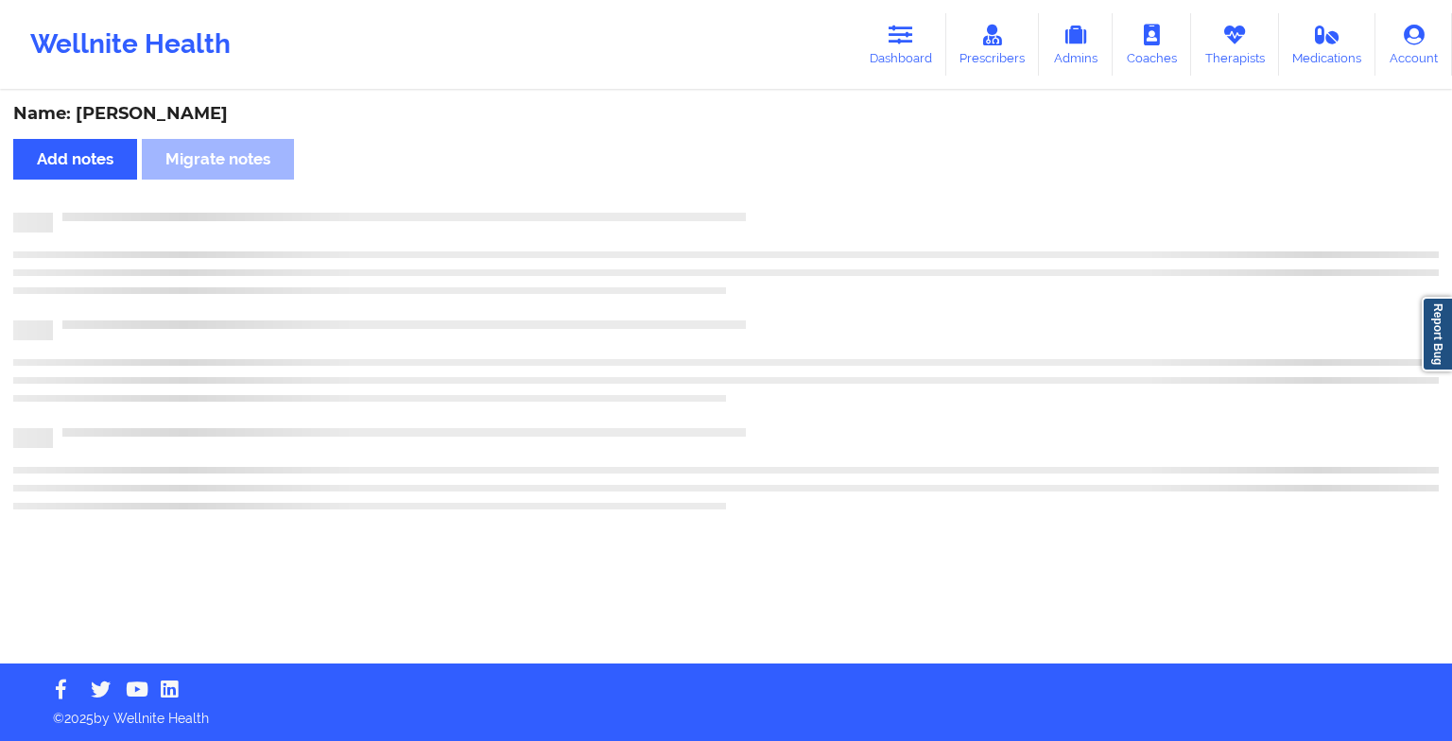
click at [798, 193] on div "Name: [PERSON_NAME] Add notes Migrate notes" at bounding box center [726, 378] width 1452 height 571
click at [907, 43] on icon at bounding box center [900, 35] width 25 height 21
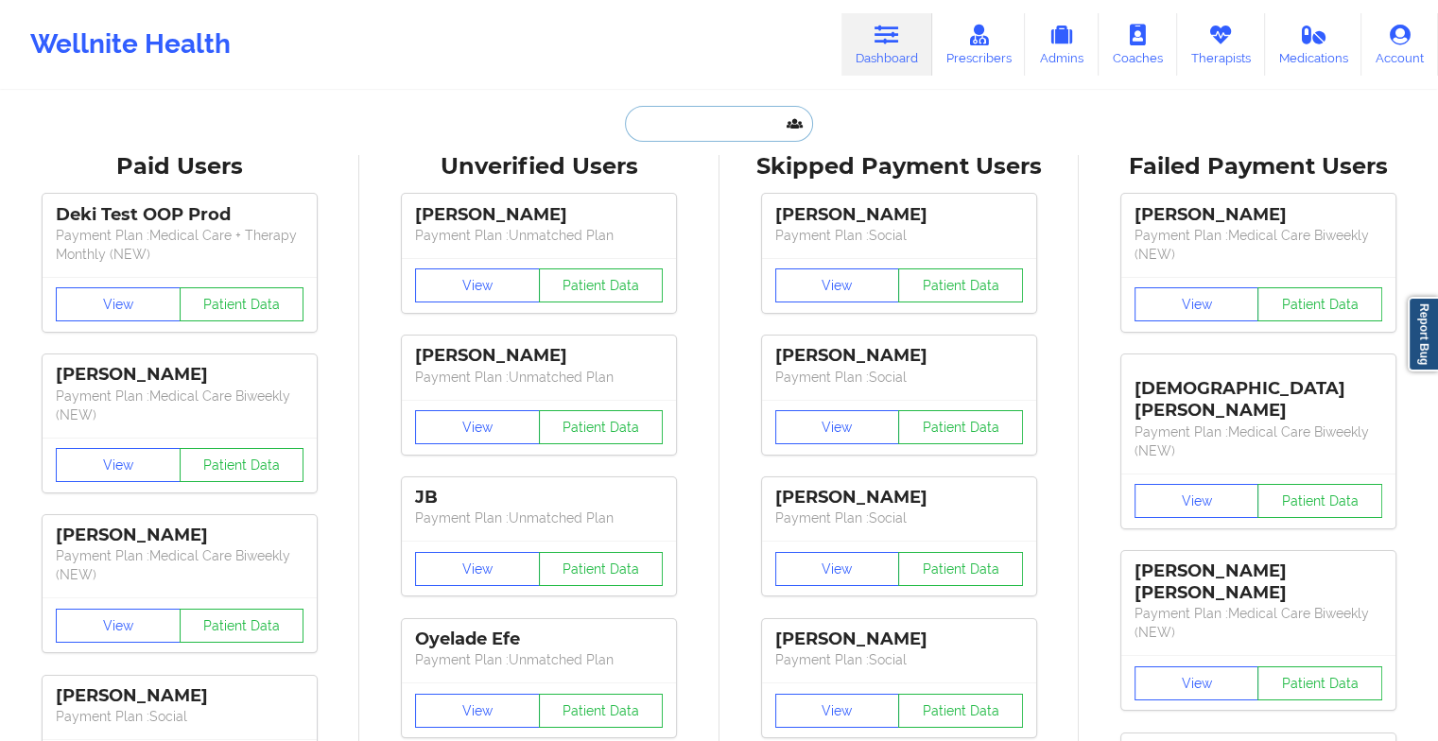
click at [764, 115] on input "text" at bounding box center [718, 124] width 187 height 36
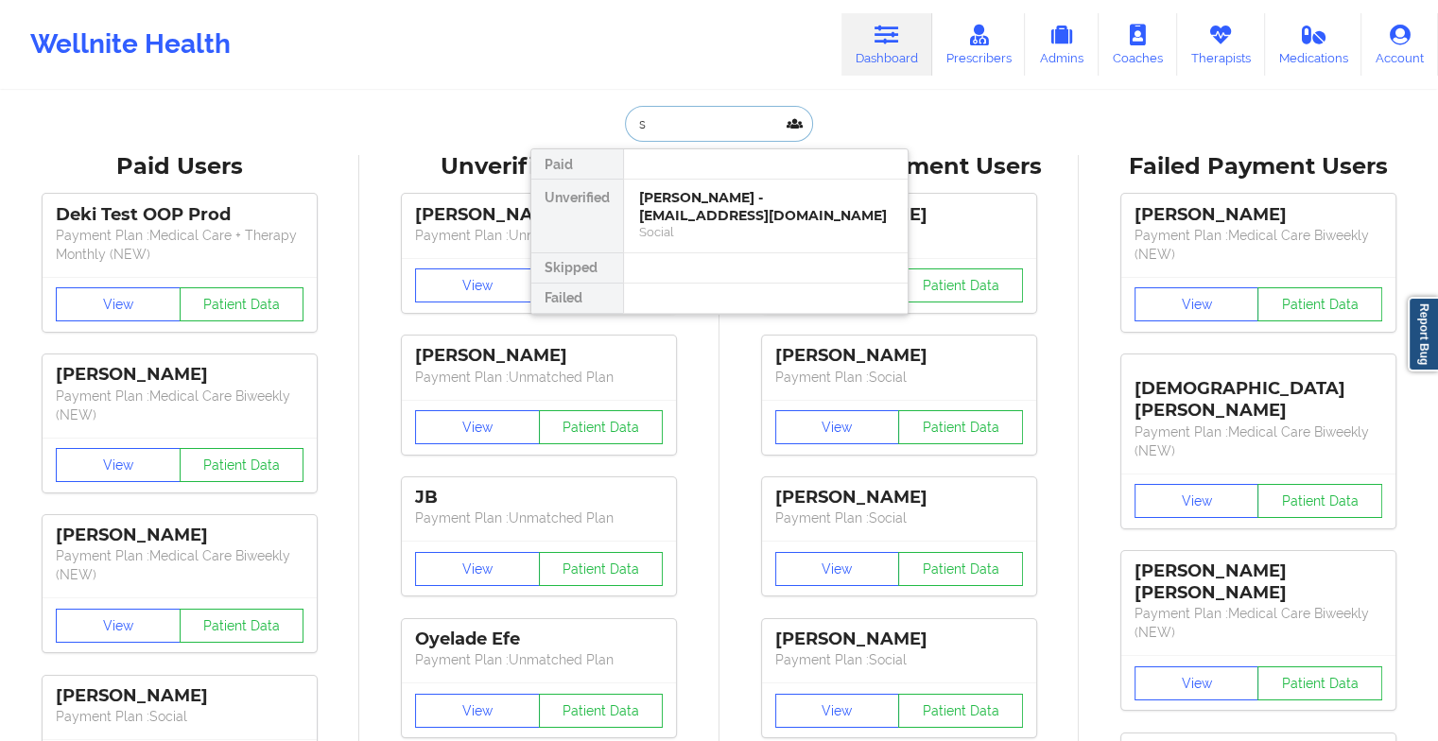
type input "s"
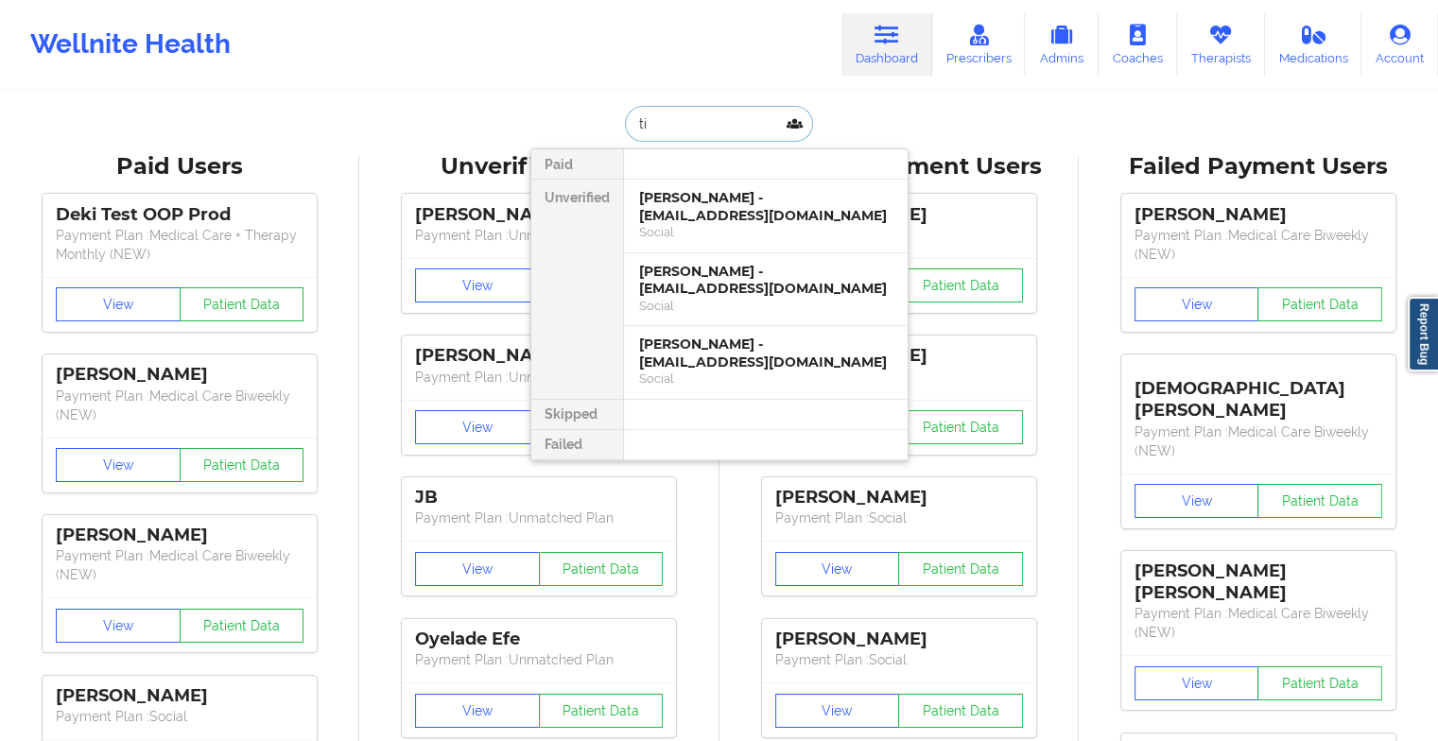
type input "t"
type input "[PERSON_NAME]"
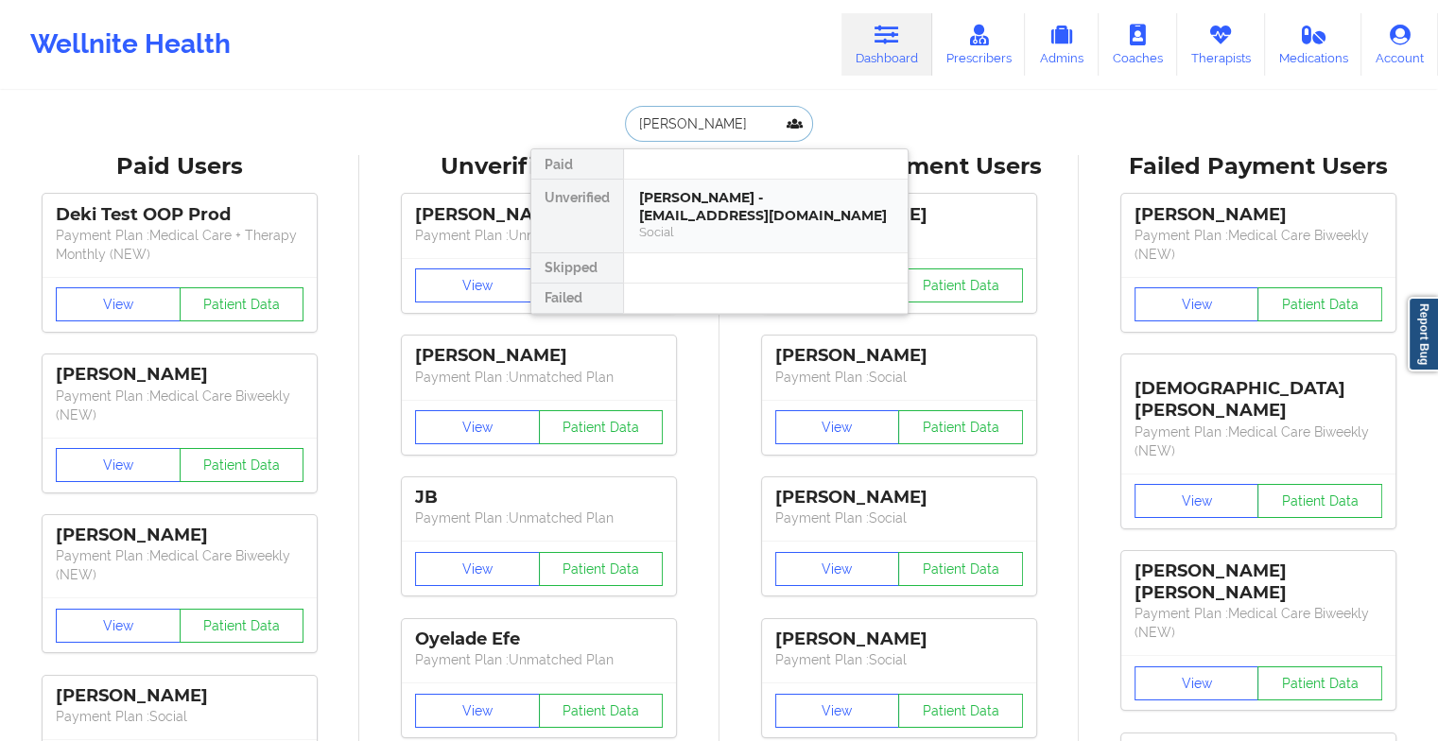
click at [677, 193] on div "[PERSON_NAME] - [EMAIL_ADDRESS][DOMAIN_NAME]" at bounding box center [765, 206] width 253 height 35
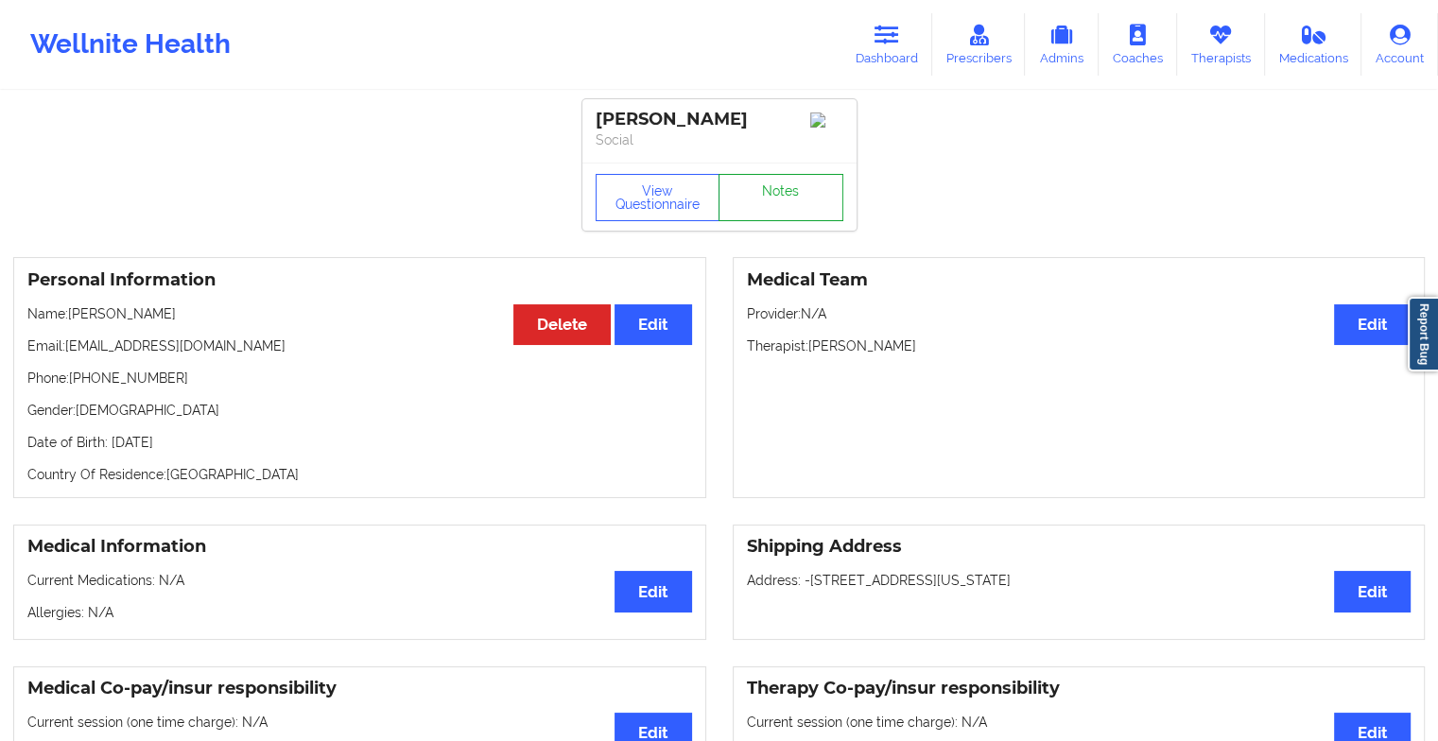
click at [764, 210] on link "Notes" at bounding box center [780, 197] width 125 height 47
